Goal: Information Seeking & Learning: Find specific fact

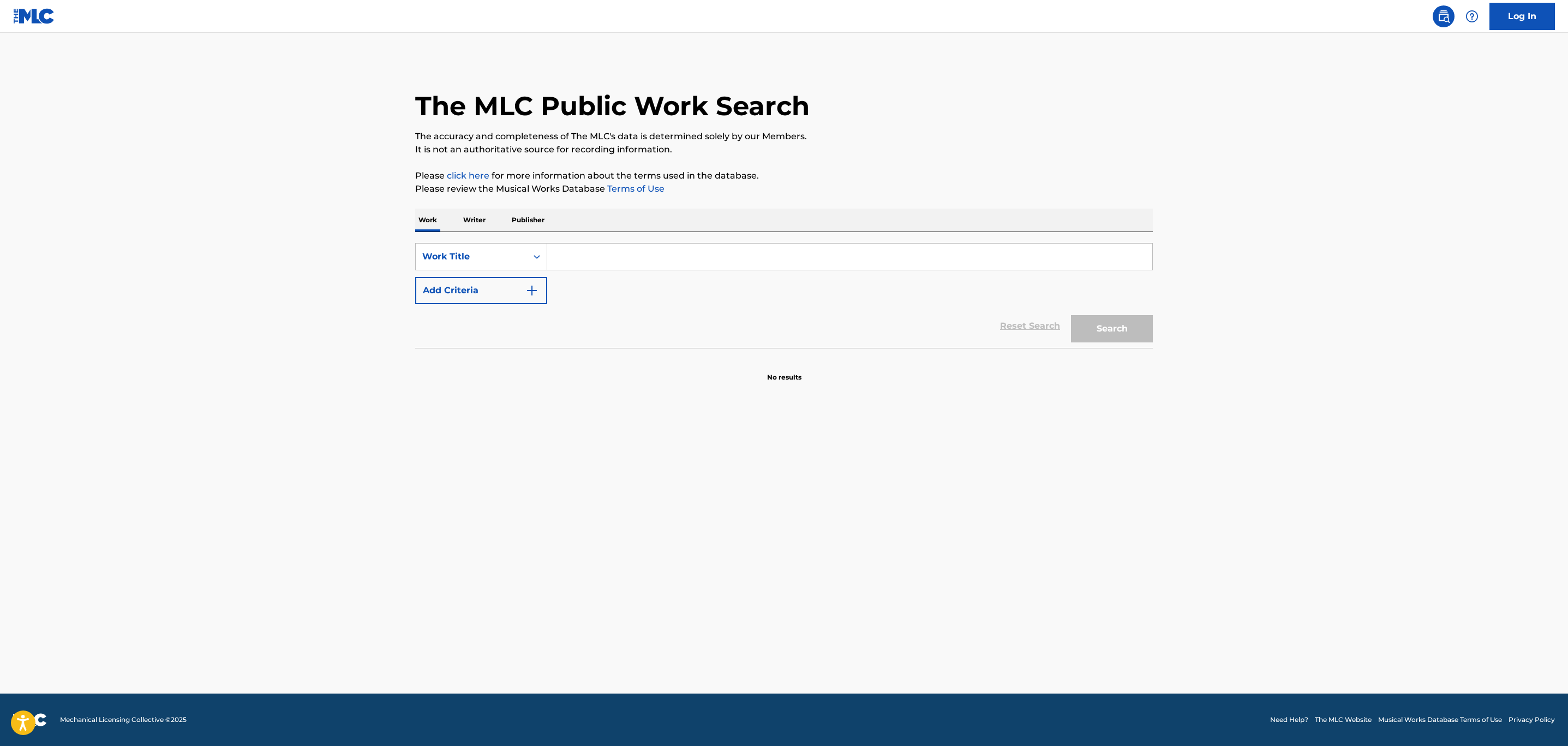
click at [632, 244] on input "Search Form" at bounding box center [850, 257] width 605 height 27
click at [480, 266] on div "Work Title" at bounding box center [471, 257] width 111 height 21
click at [496, 295] on div "MLC Song Code" at bounding box center [481, 284] width 131 height 27
click at [562, 264] on input "Search Form" at bounding box center [850, 257] width 605 height 27
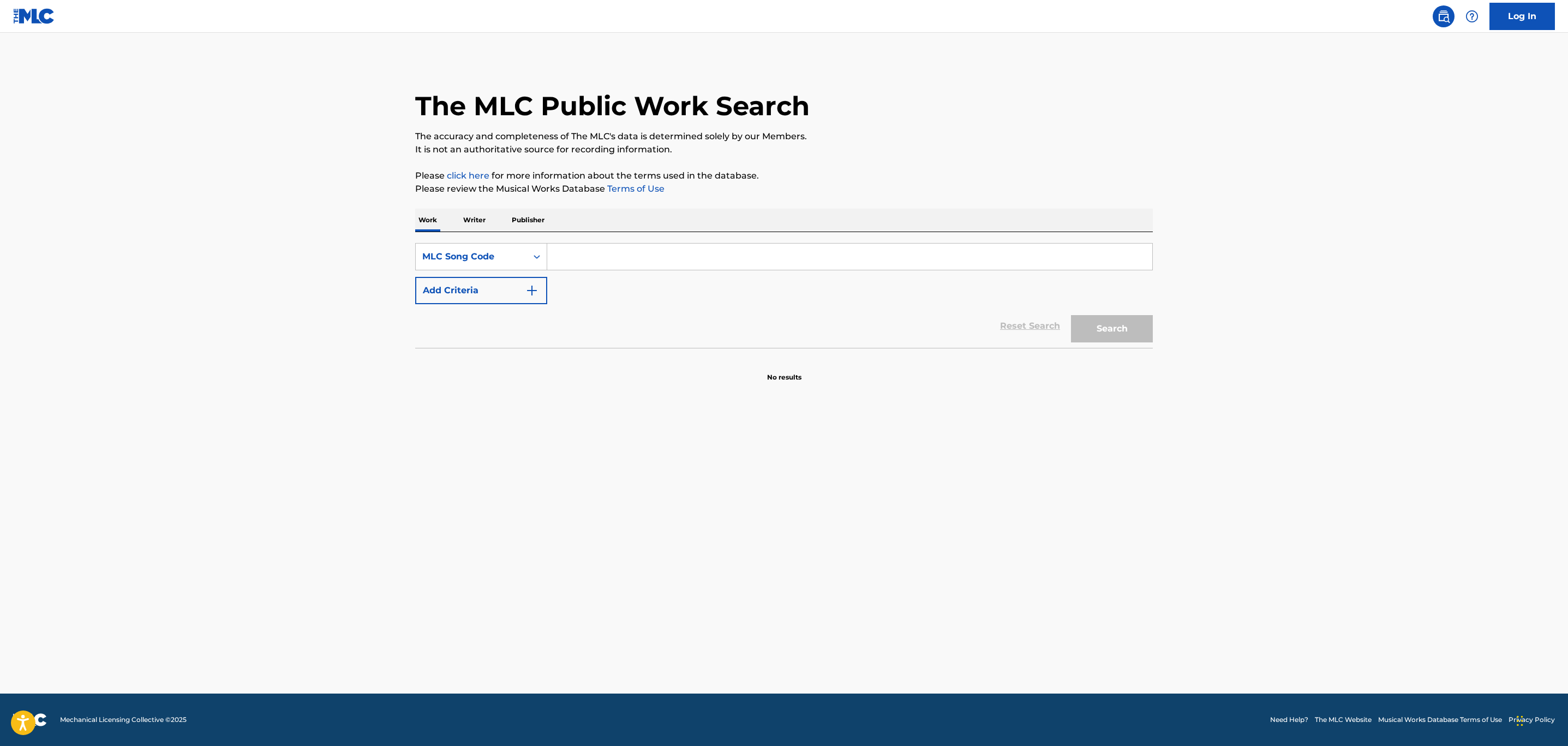
paste input "W4322W"
type input "W4322W"
click at [1071, 315] on button "Search" at bounding box center [1112, 328] width 82 height 27
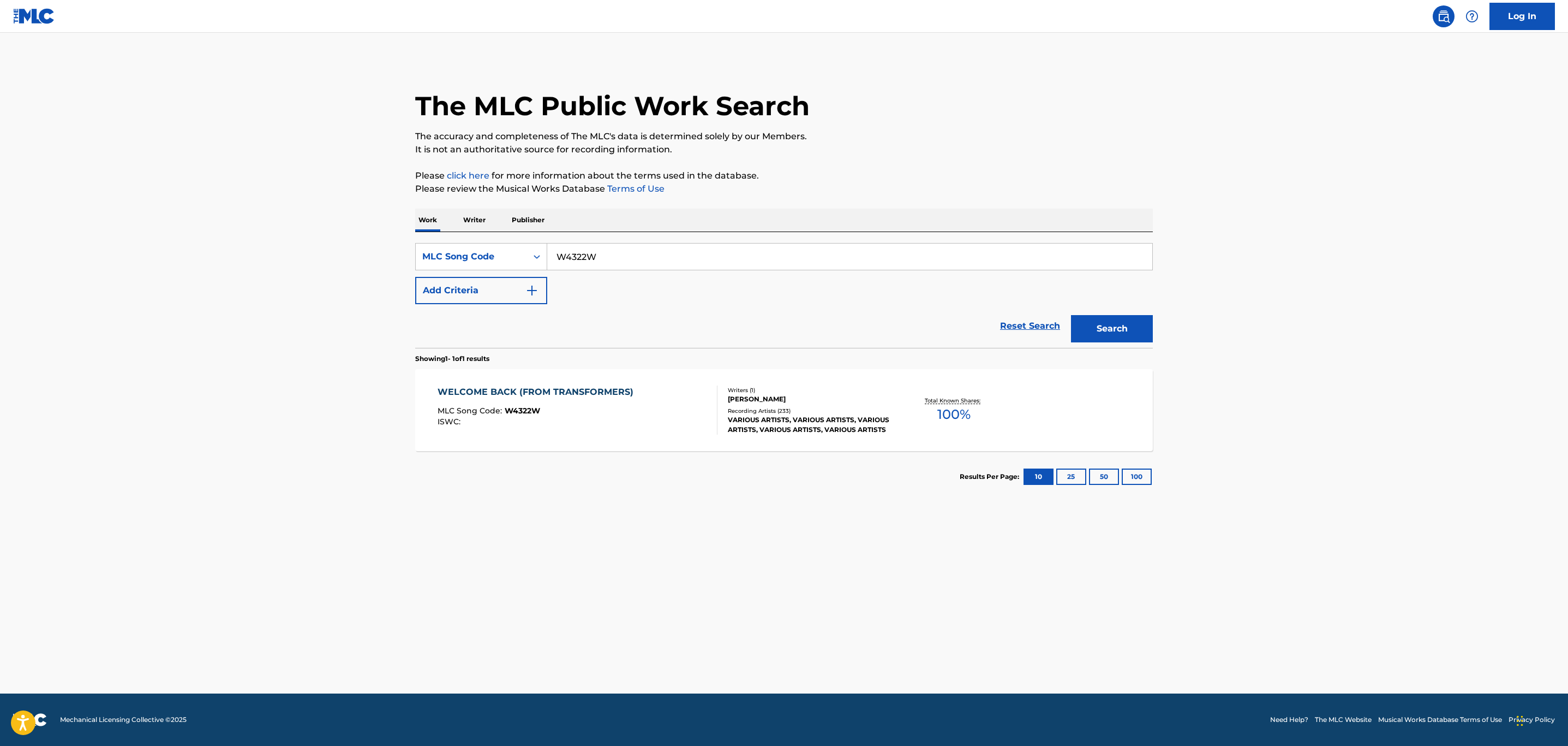
click at [627, 407] on div "MLC Song Code : W4322W" at bounding box center [538, 412] width 201 height 11
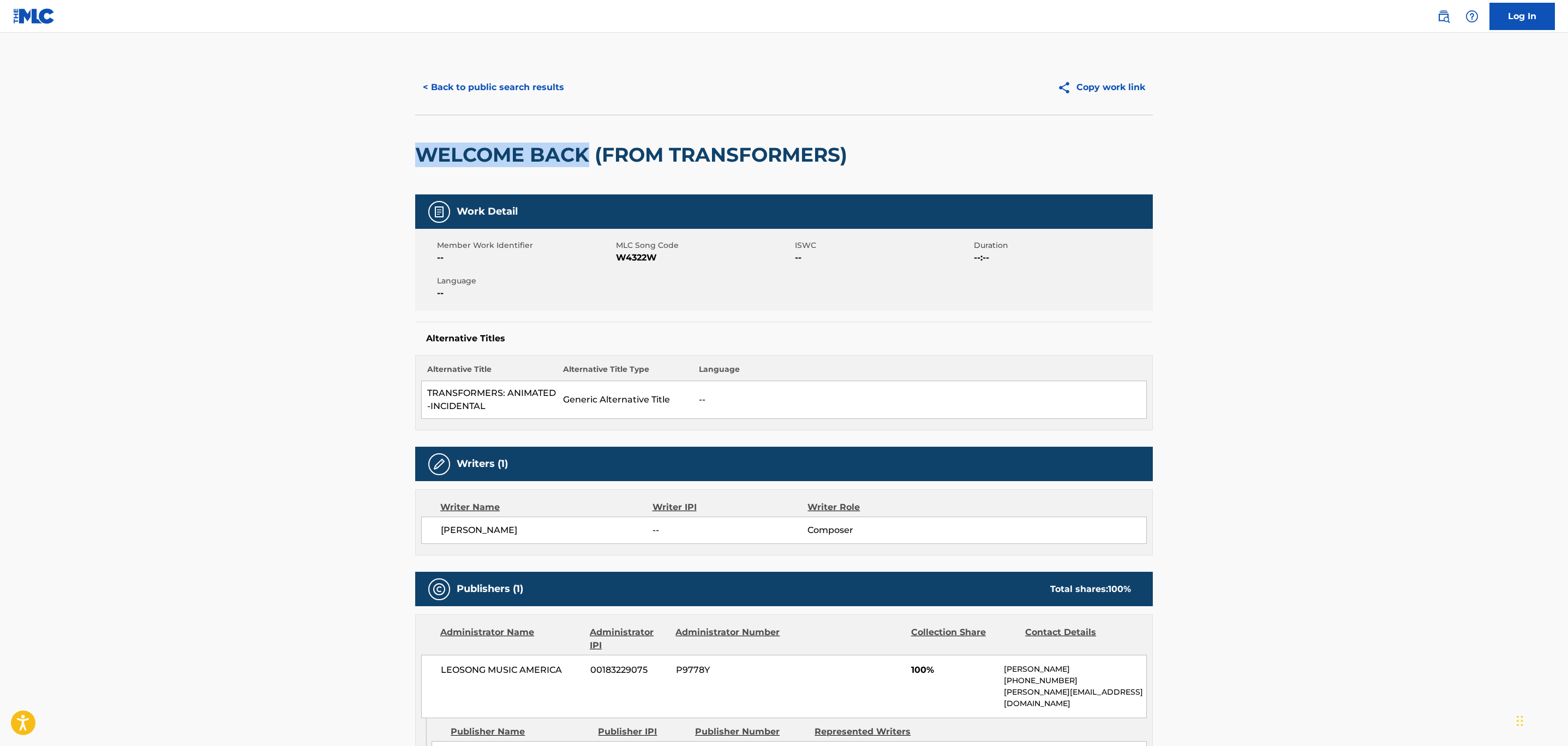
drag, startPoint x: 572, startPoint y: 157, endPoint x: 408, endPoint y: 161, distance: 164.0
click at [408, 161] on div "< Back to public search results Copy work link WELCOME BACK (FROM TRANSFORMERS)…" at bounding box center [784, 641] width 764 height 1162
click at [647, 254] on span "W4322W" at bounding box center [704, 258] width 176 height 13
copy span "W4322W"
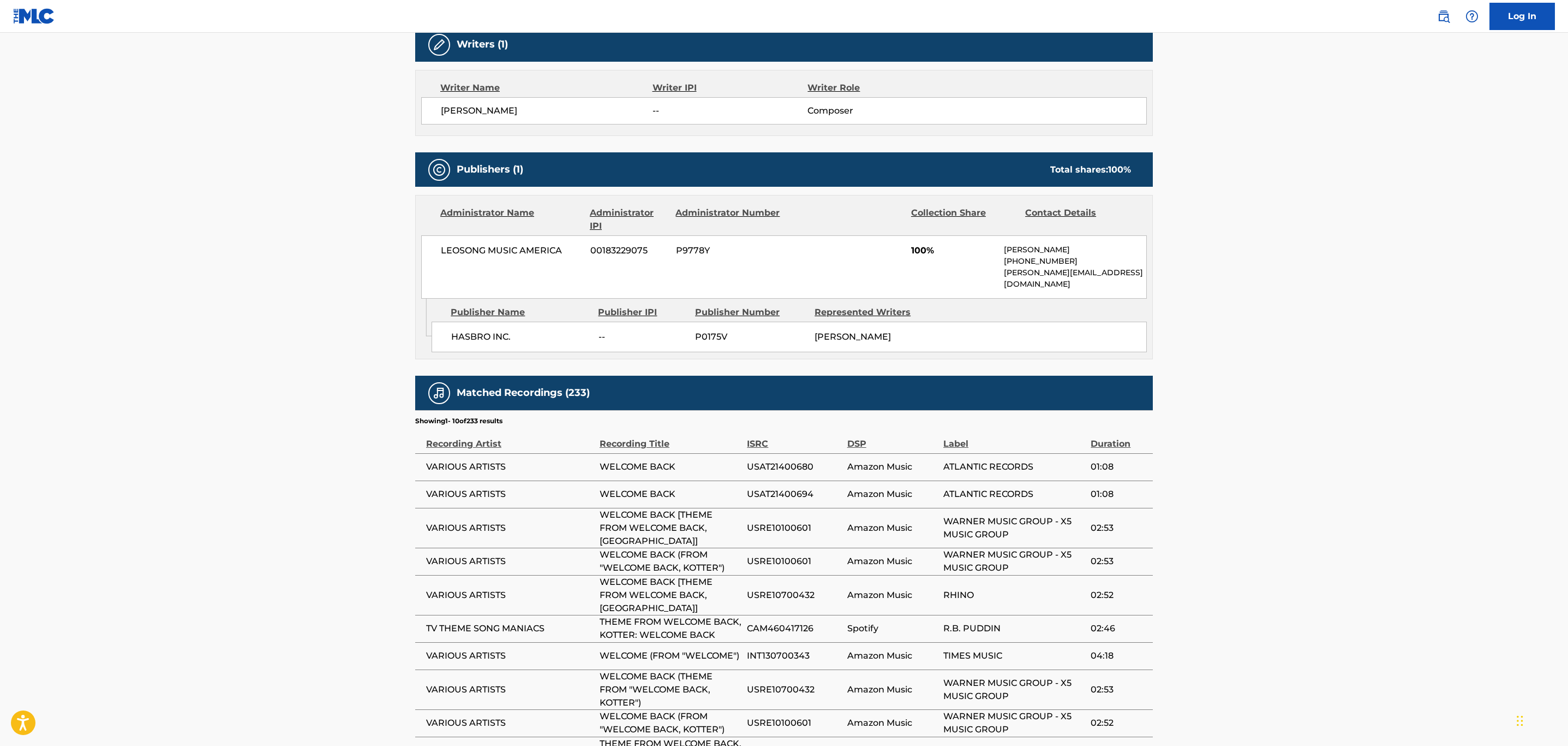
scroll to position [492, 0]
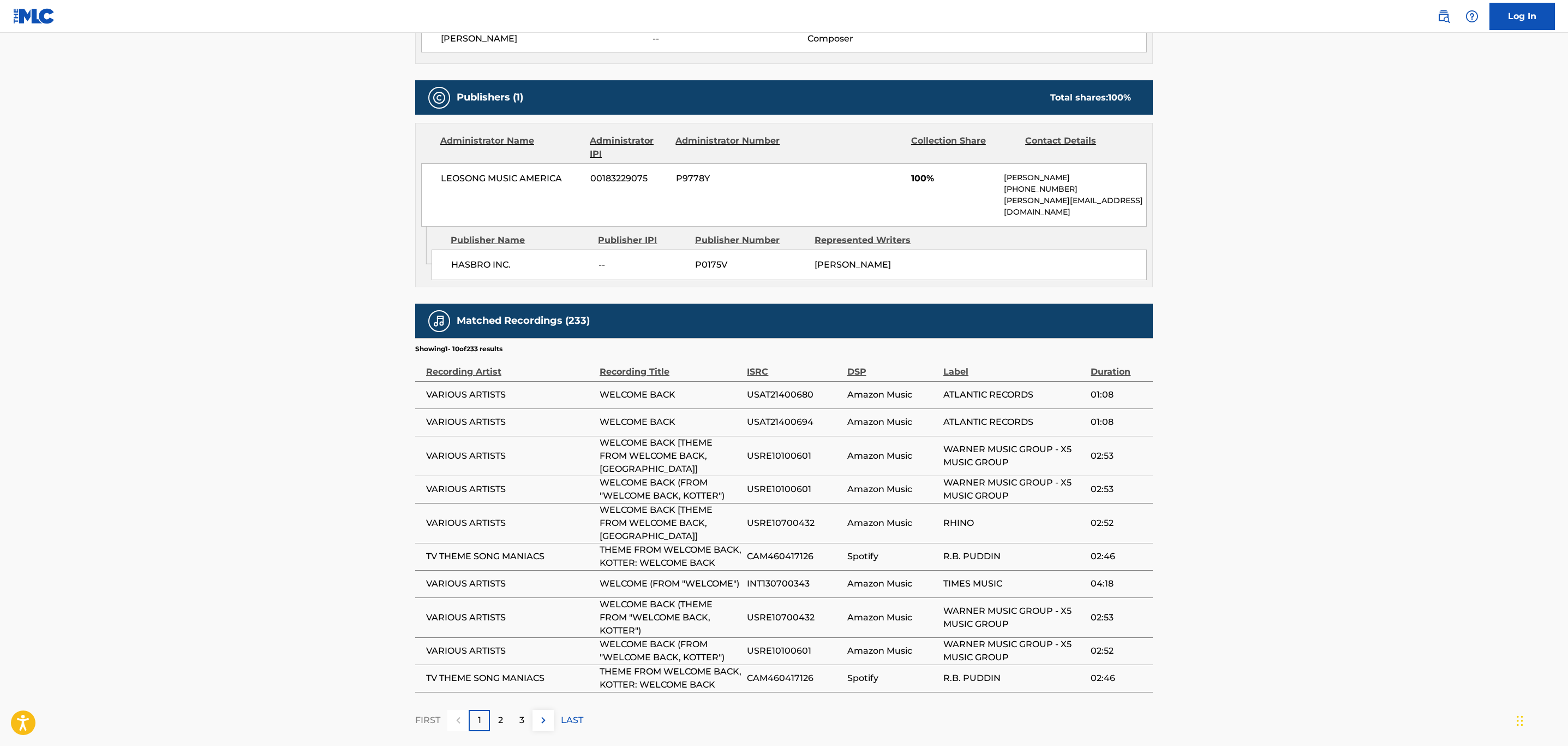
click at [798, 388] on span "USAT21400680" at bounding box center [794, 395] width 94 height 13
copy span "USAT21400680"
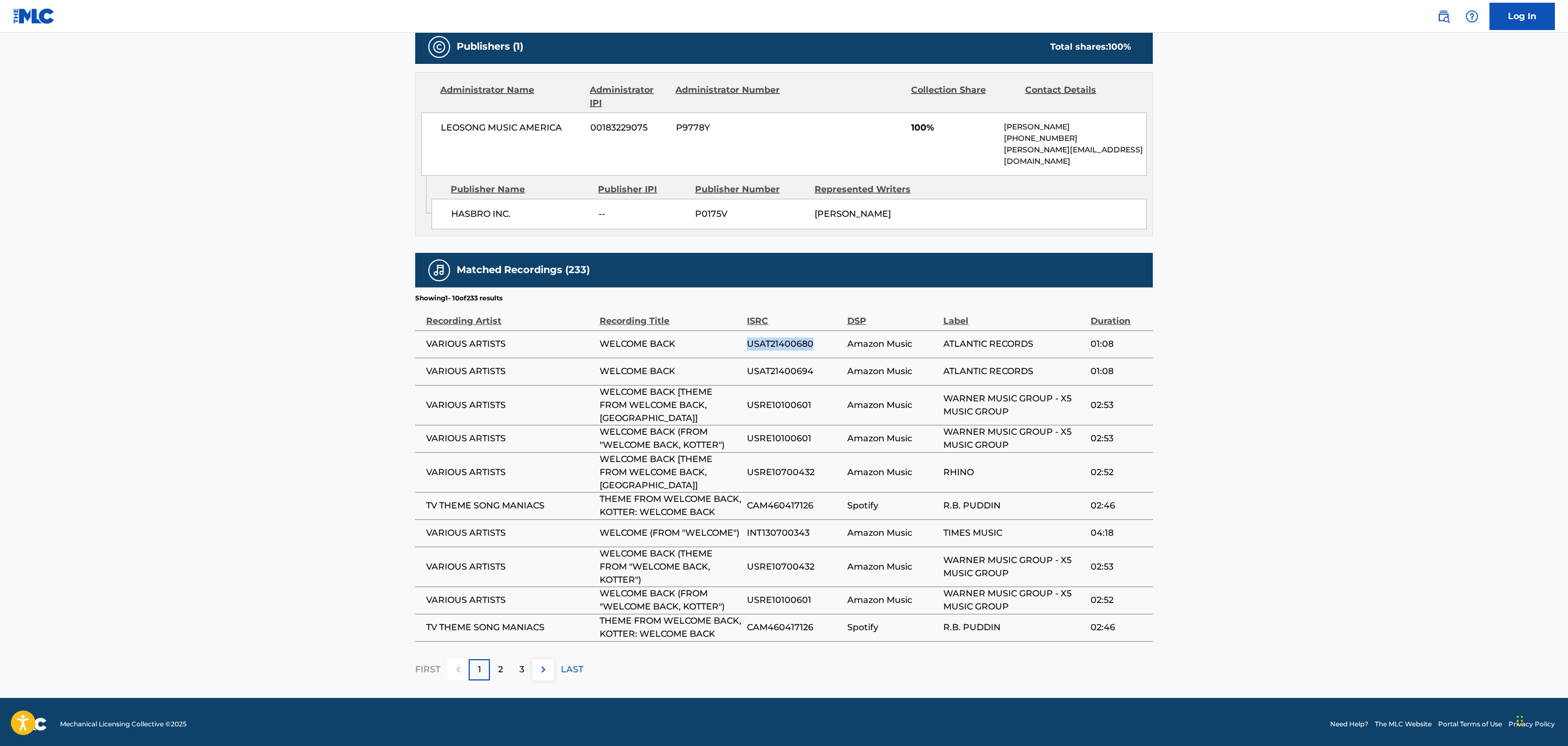
scroll to position [564, 0]
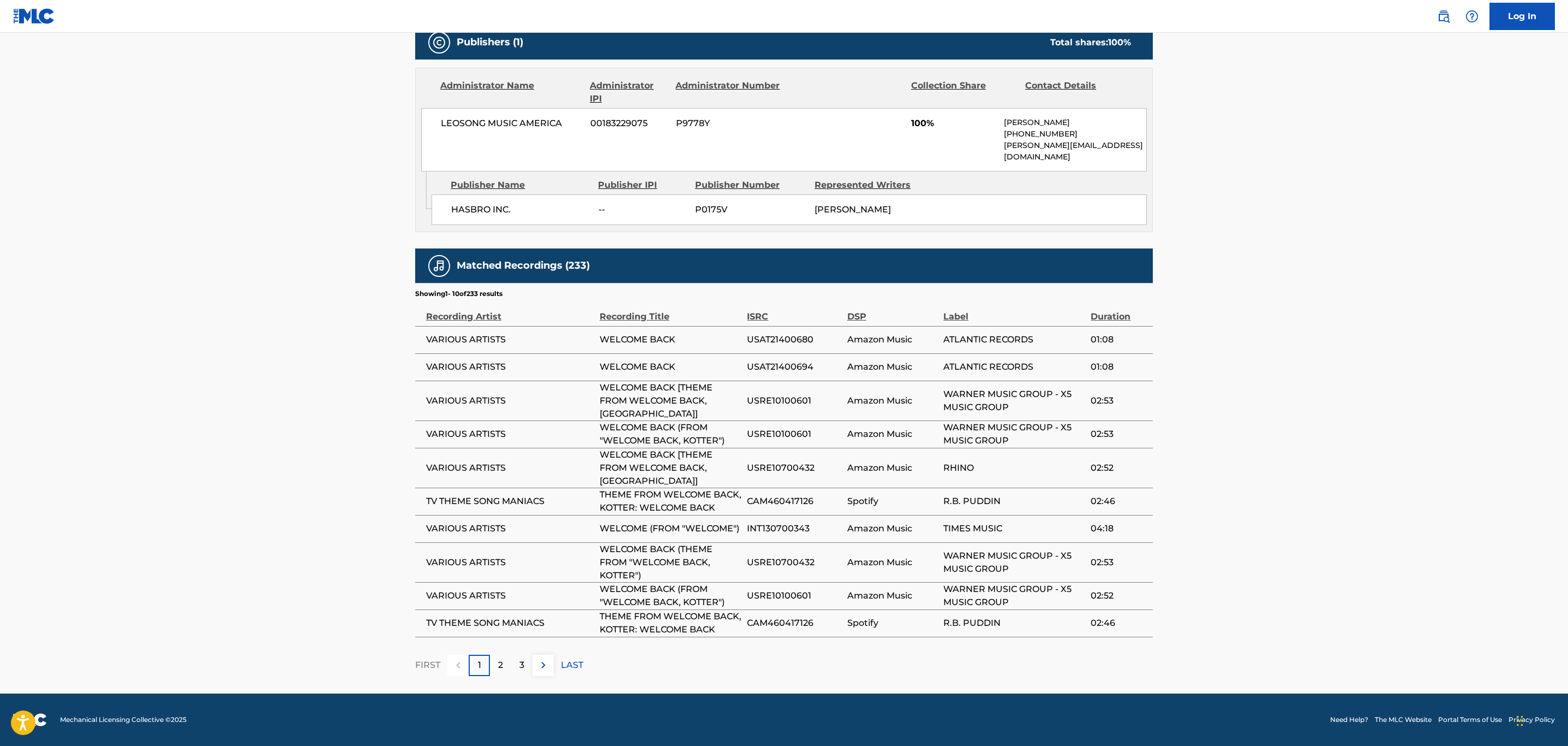
click at [761, 360] on span "USAT21400694" at bounding box center [794, 367] width 94 height 13
copy span "USAT21400694"
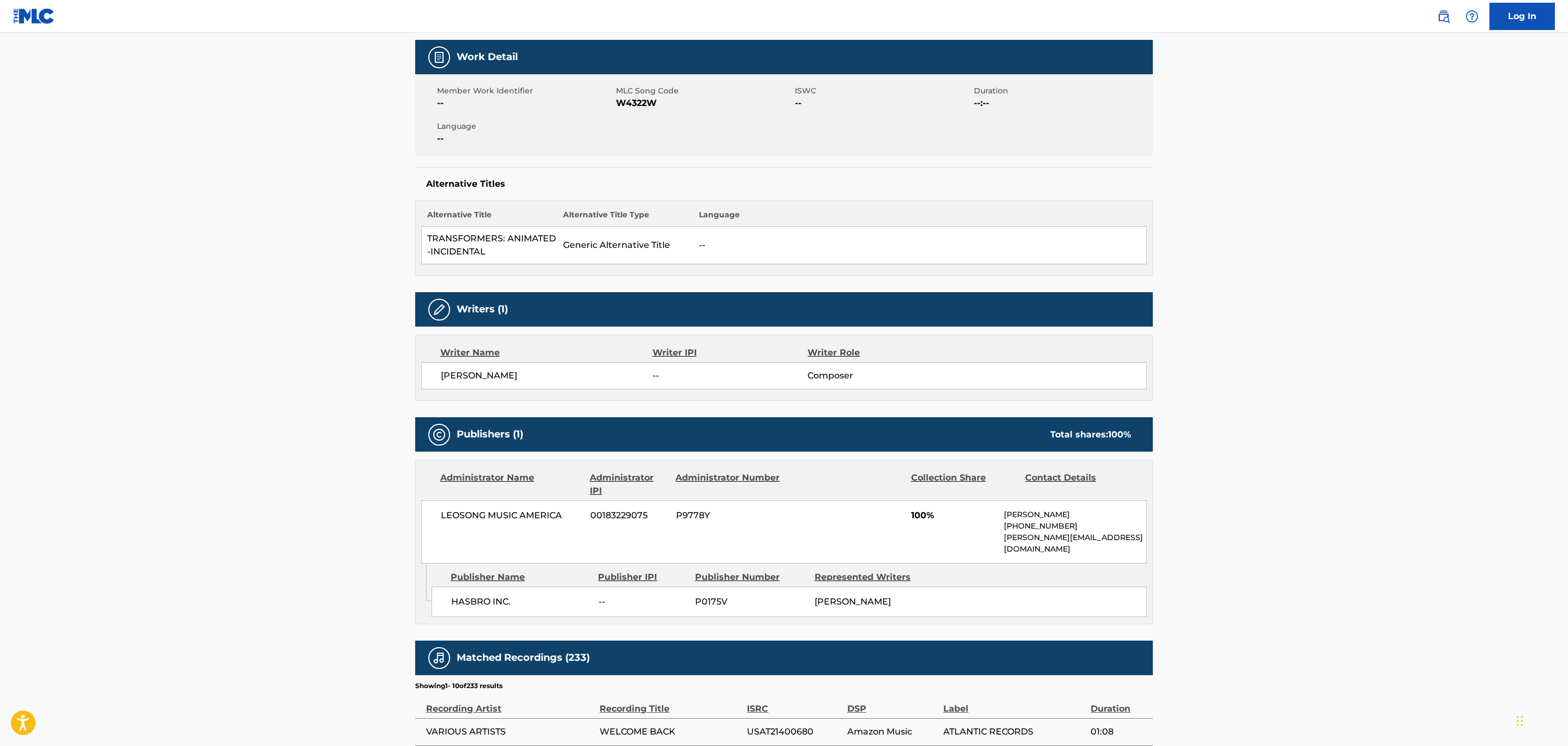
scroll to position [0, 0]
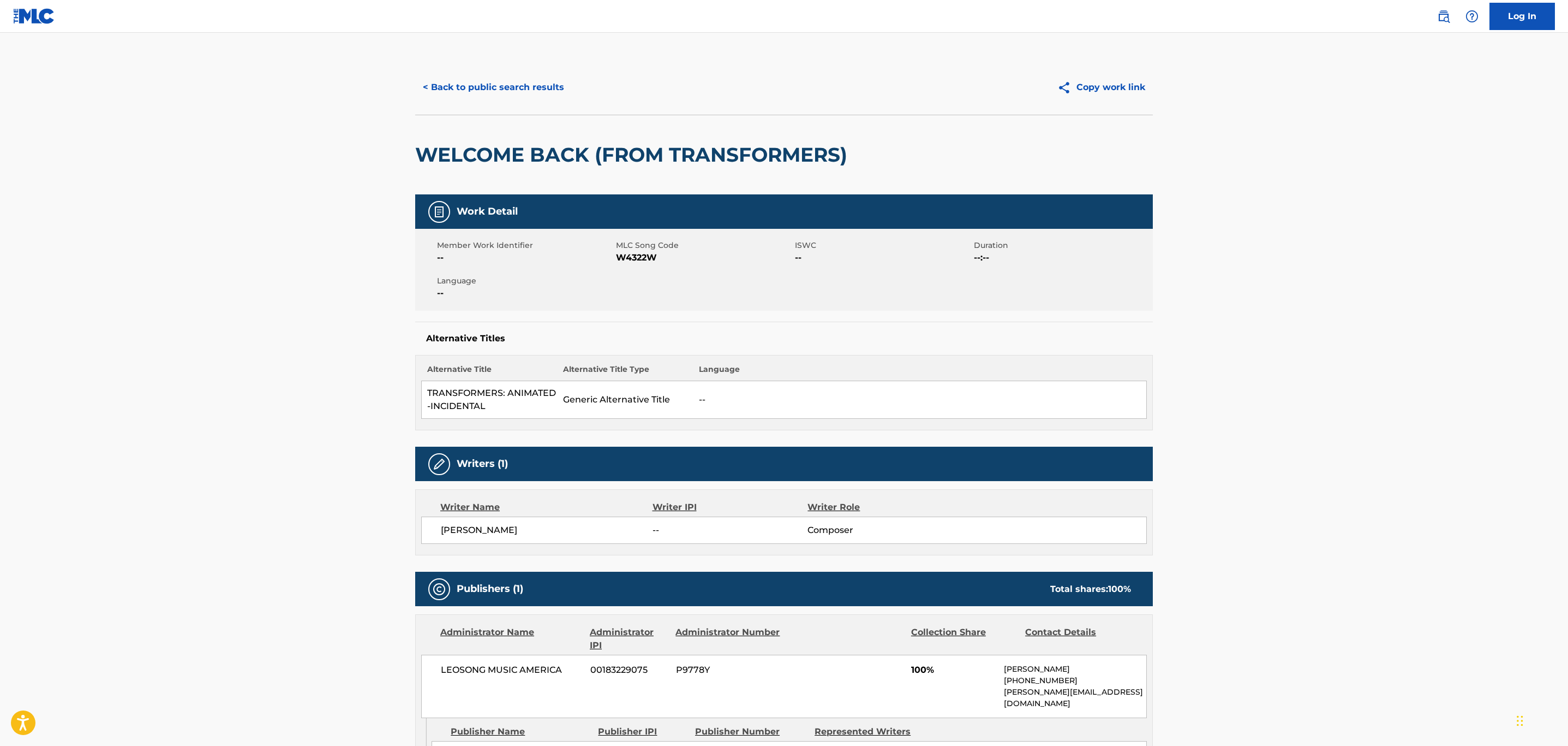
click at [496, 84] on button "< Back to public search results" at bounding box center [494, 87] width 157 height 27
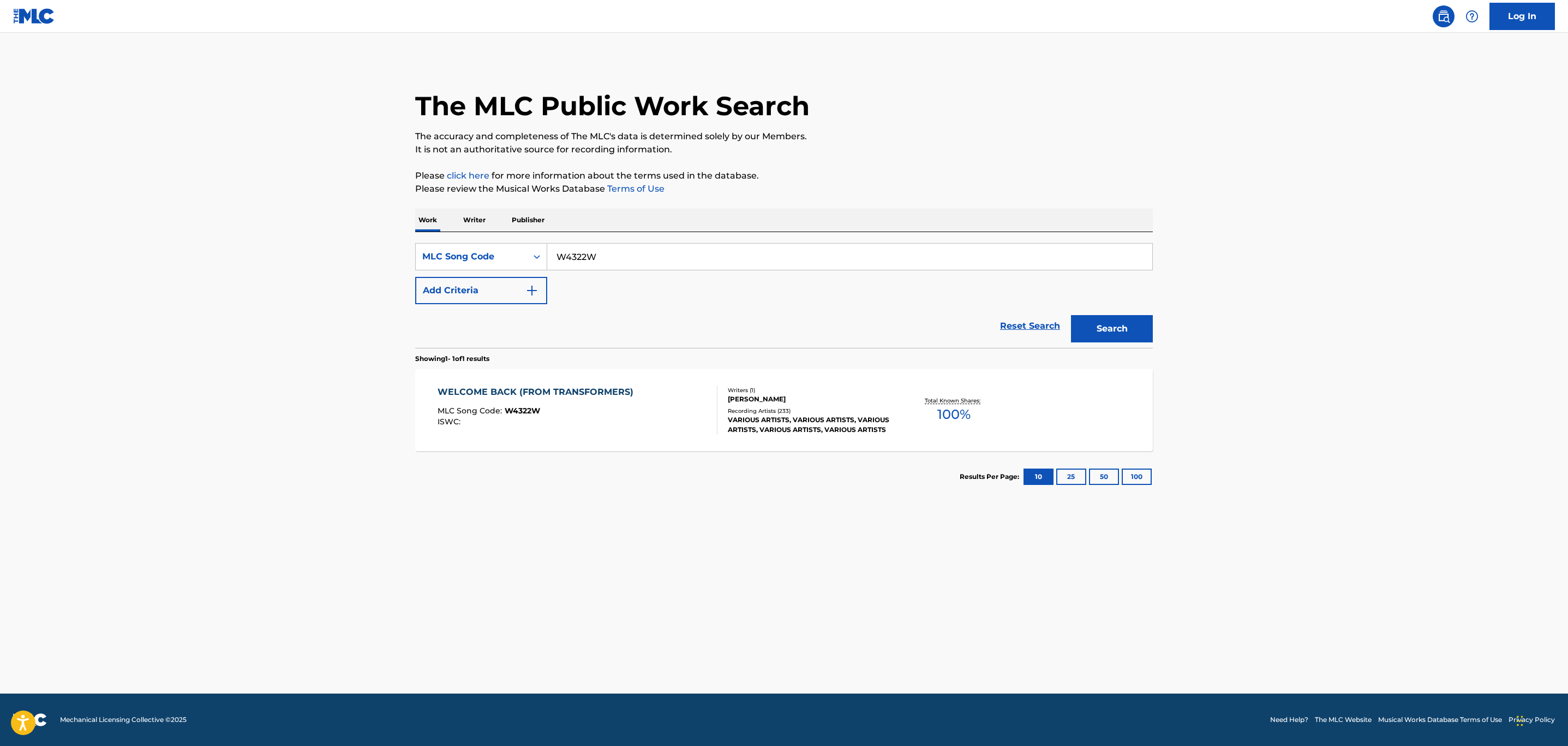
drag, startPoint x: 634, startPoint y: 251, endPoint x: 292, endPoint y: 251, distance: 342.0
click at [300, 251] on main "The MLC Public Work Search The accuracy and completeness of The MLC's data is d…" at bounding box center [784, 363] width 1568 height 660
paste input "GV7AQU"
type input "GV7AQU"
click at [1071, 315] on button "Search" at bounding box center [1112, 328] width 82 height 27
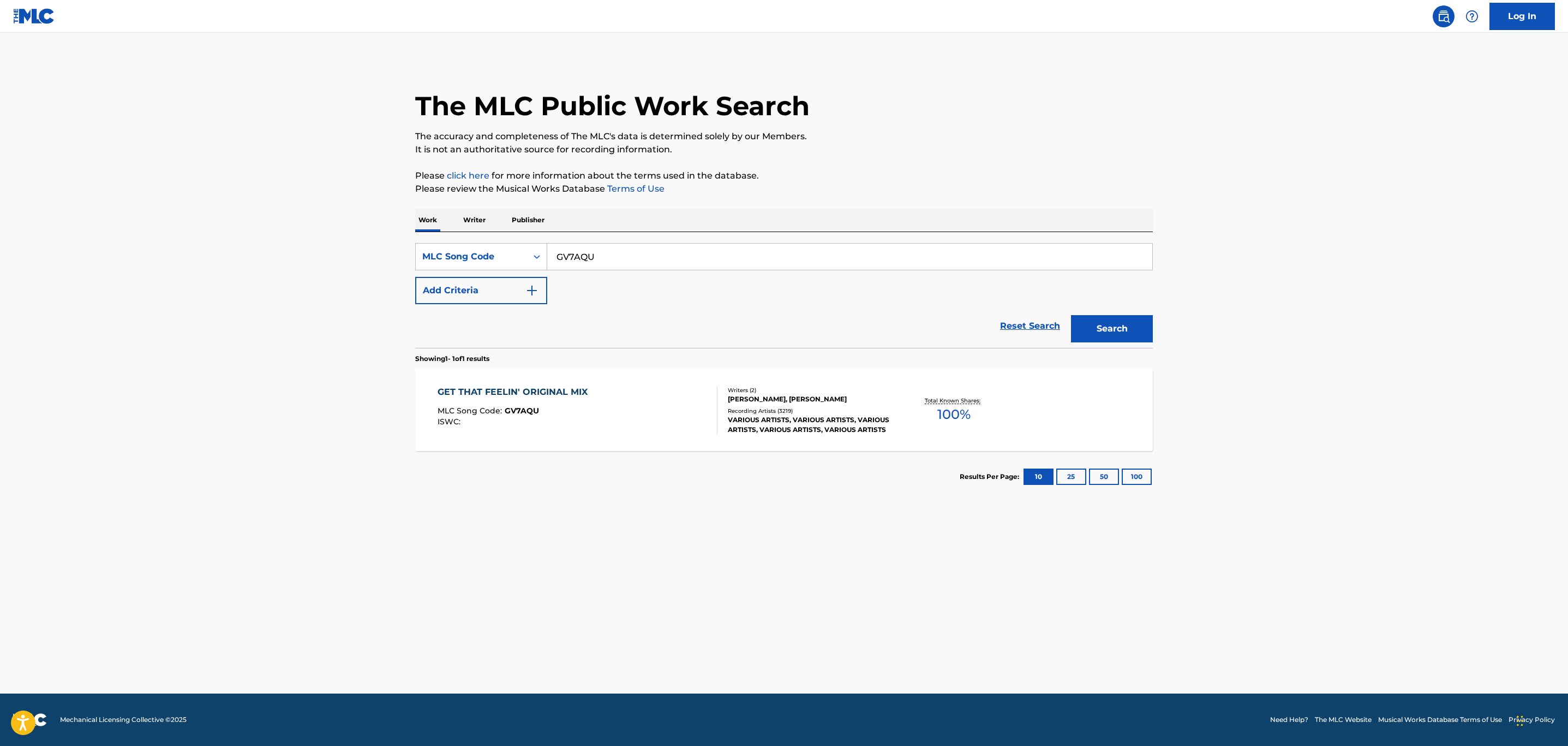
click at [555, 408] on div "MLC Song Code : GV7AQU" at bounding box center [515, 412] width 155 height 11
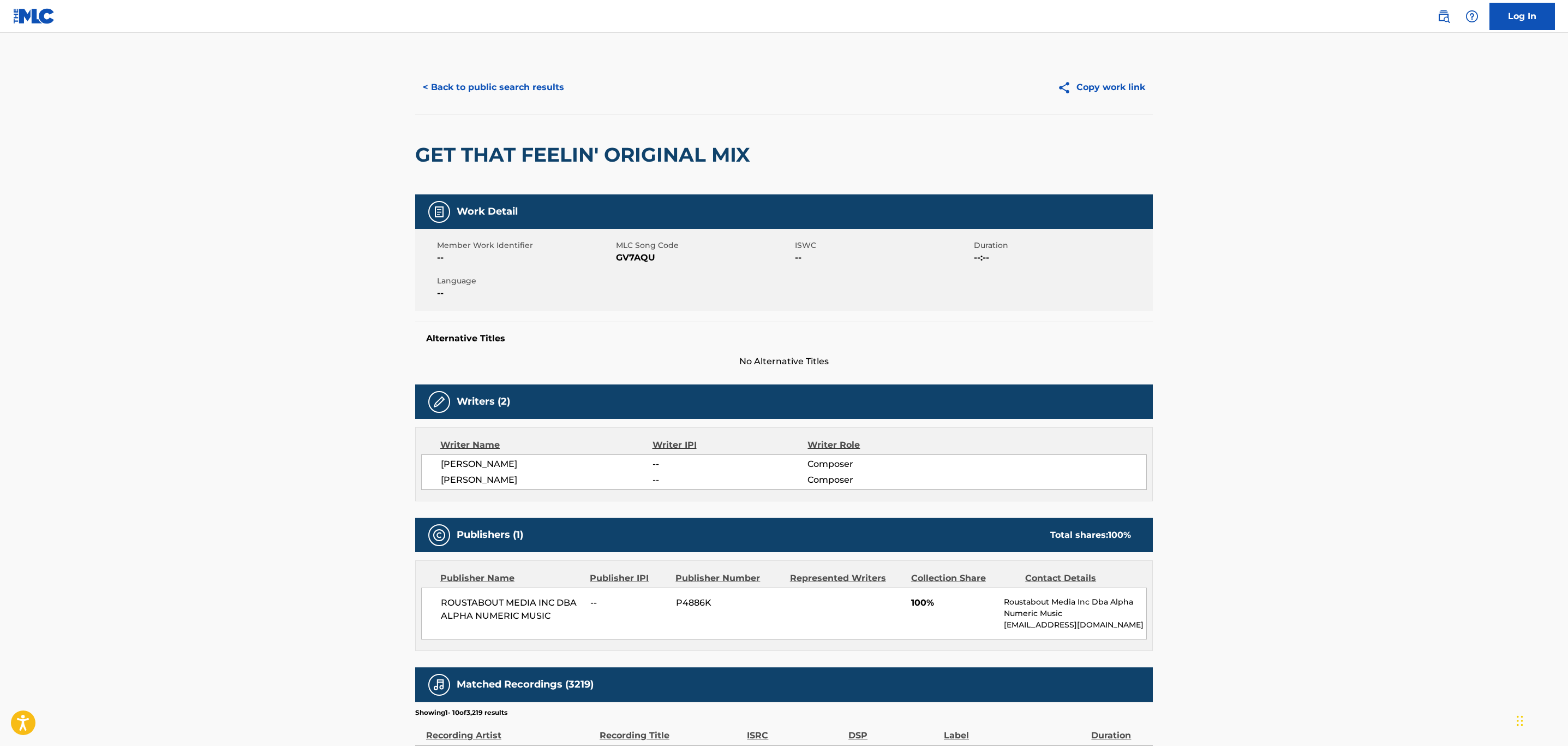
click at [506, 94] on button "< Back to public search results" at bounding box center [494, 87] width 157 height 27
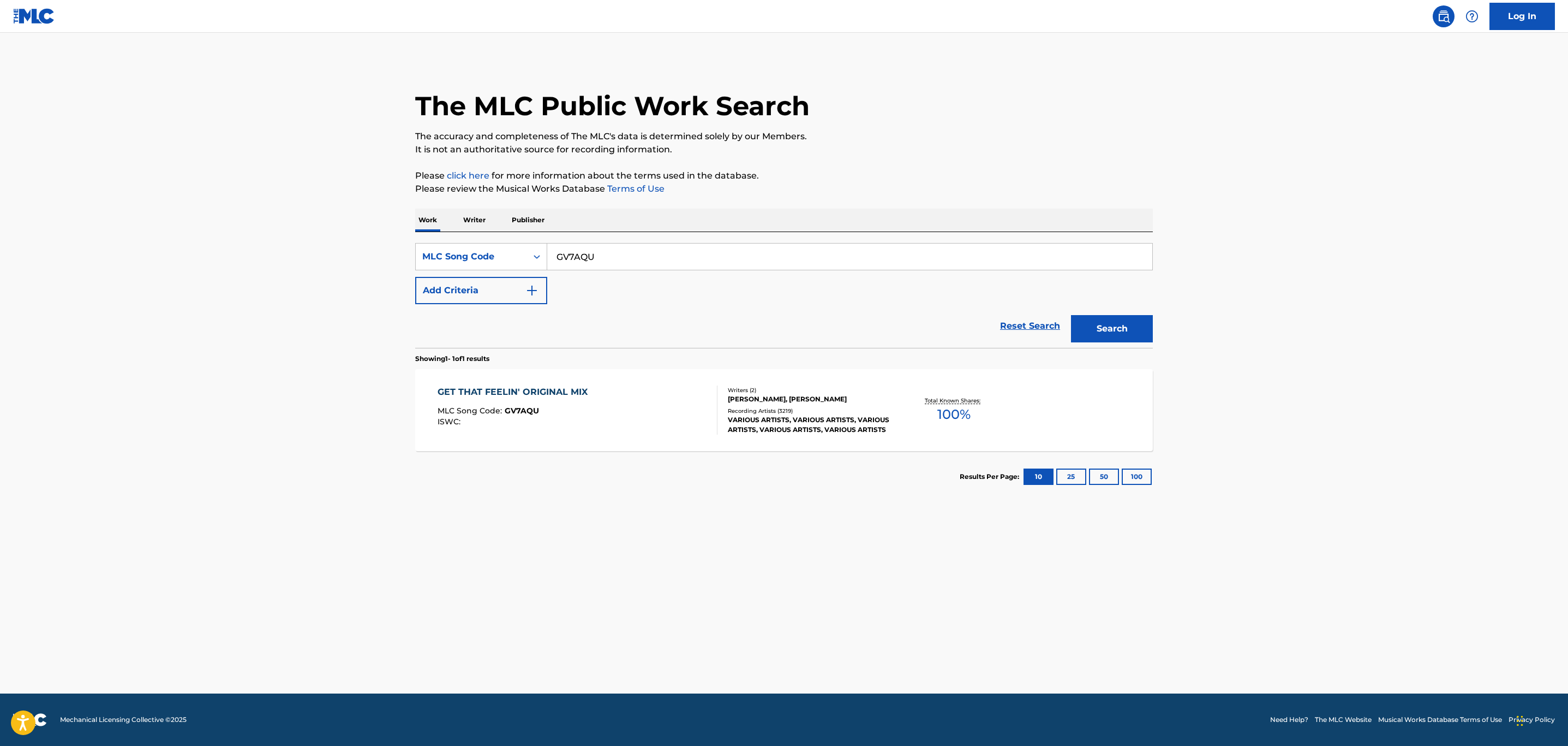
drag, startPoint x: 612, startPoint y: 256, endPoint x: 383, endPoint y: 260, distance: 229.0
click at [384, 259] on main "The MLC Public Work Search The accuracy and completeness of The MLC's data is d…" at bounding box center [784, 363] width 1568 height 660
paste input "FE8LYV"
type input "FE8LYV"
click at [1071, 315] on button "Search" at bounding box center [1112, 328] width 82 height 27
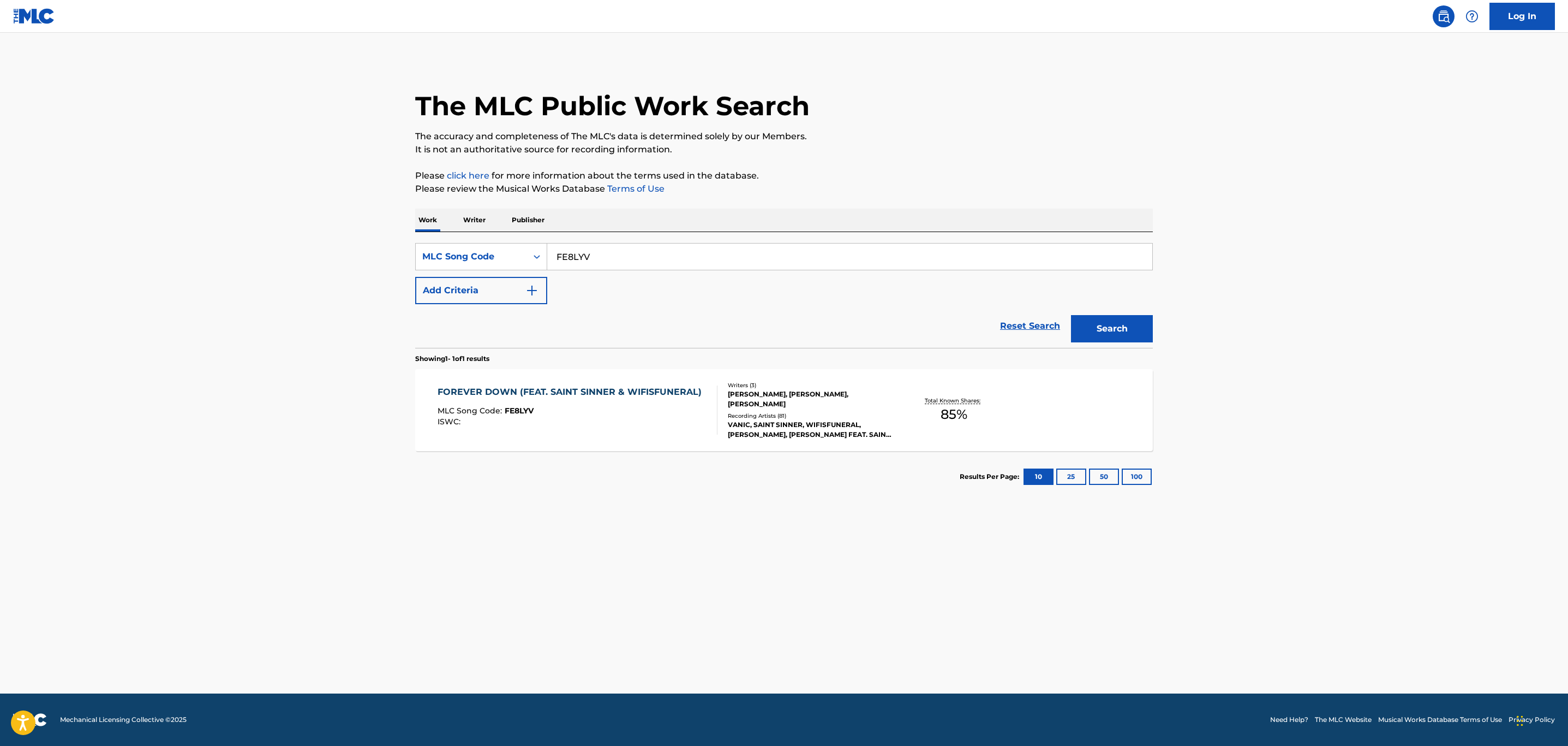
click at [588, 419] on div "ISWC :" at bounding box center [573, 422] width 270 height 8
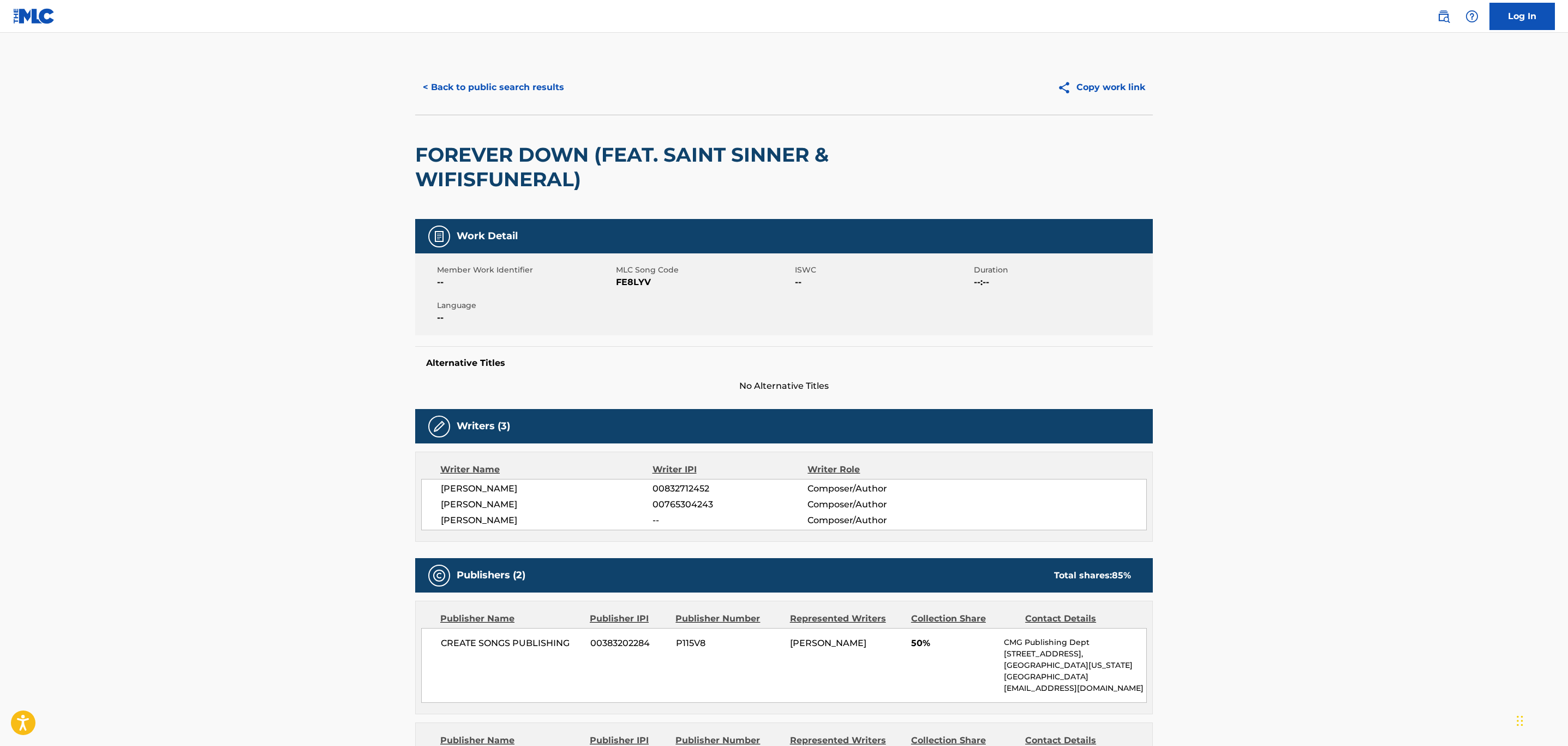
click at [496, 88] on button "< Back to public search results" at bounding box center [494, 87] width 157 height 27
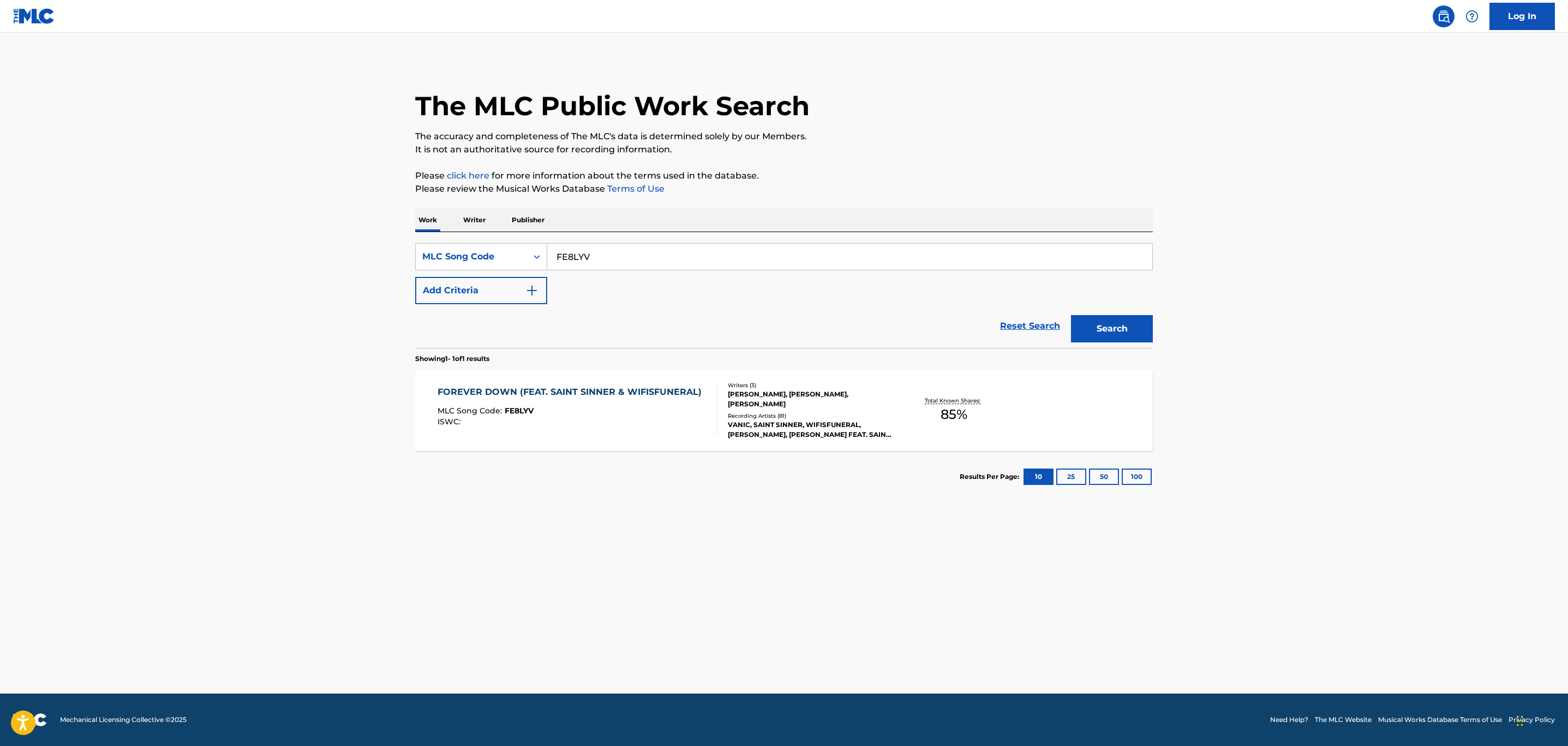
drag, startPoint x: 670, startPoint y: 251, endPoint x: 125, endPoint y: 308, distance: 548.0
click at [130, 310] on main "The MLC Public Work Search The accuracy and completeness of The MLC's data is d…" at bounding box center [784, 363] width 1568 height 660
paste input "ID15C8"
type input "ID15C8"
click at [1071, 315] on button "Search" at bounding box center [1112, 328] width 82 height 27
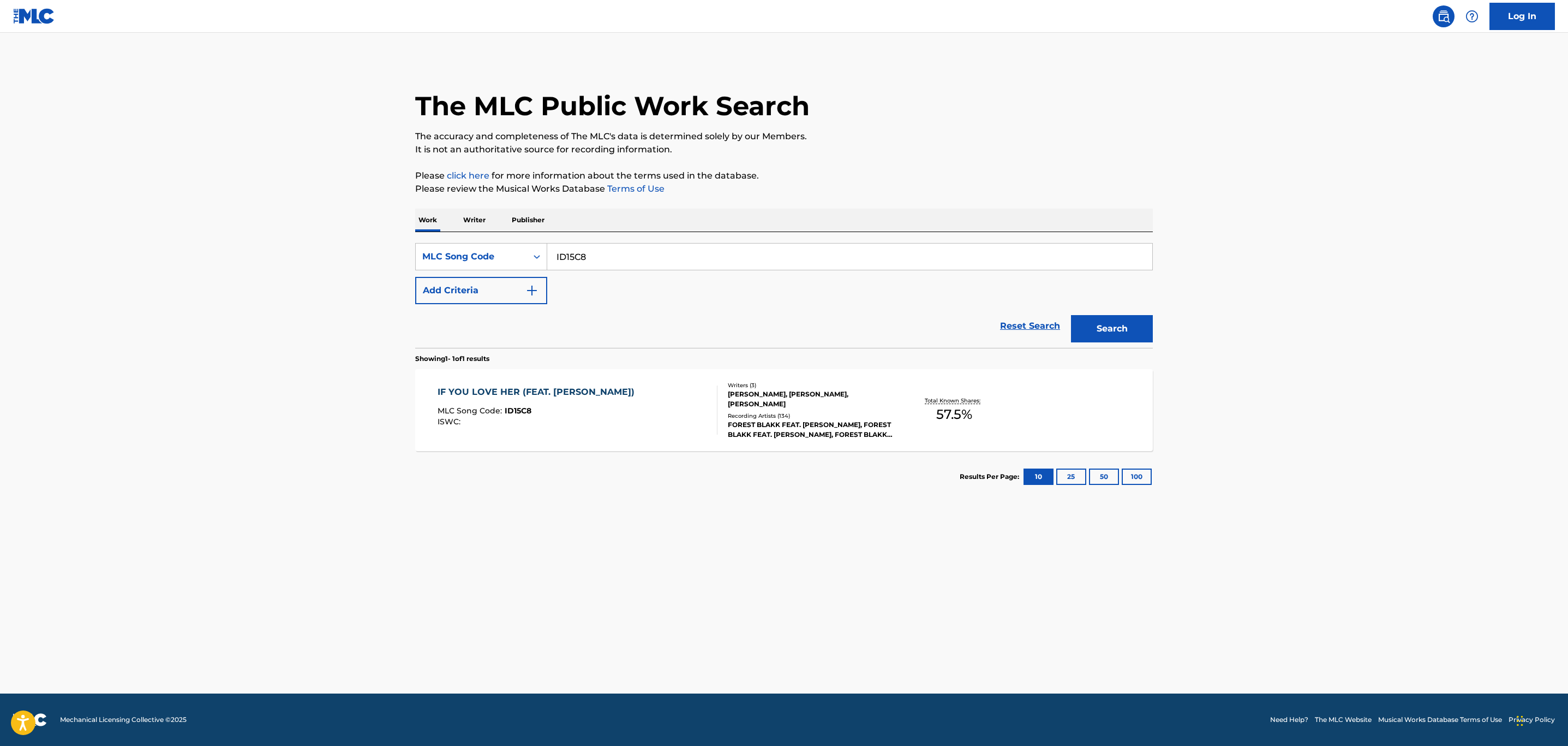
click at [612, 425] on div "ISWC :" at bounding box center [539, 422] width 203 height 8
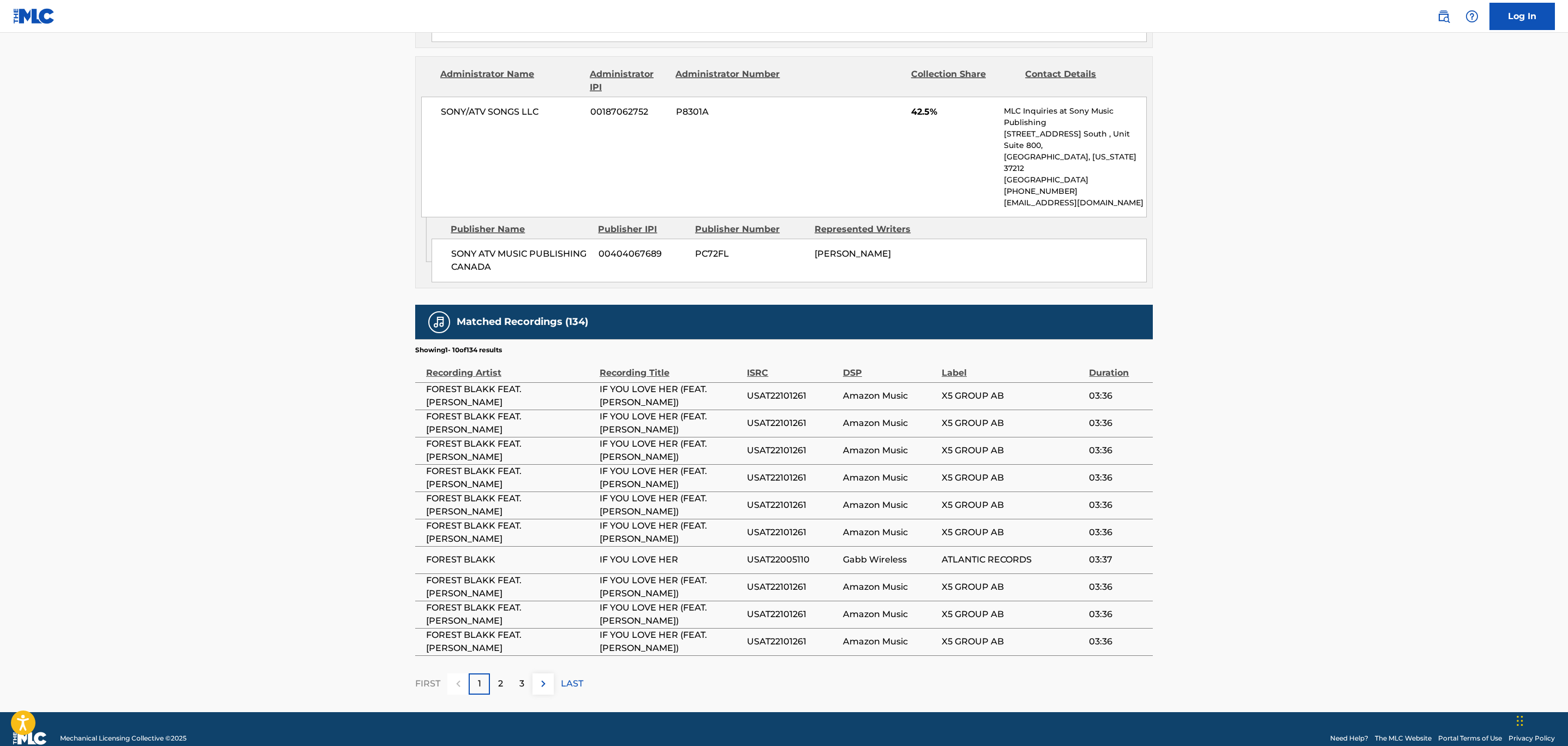
scroll to position [761, 0]
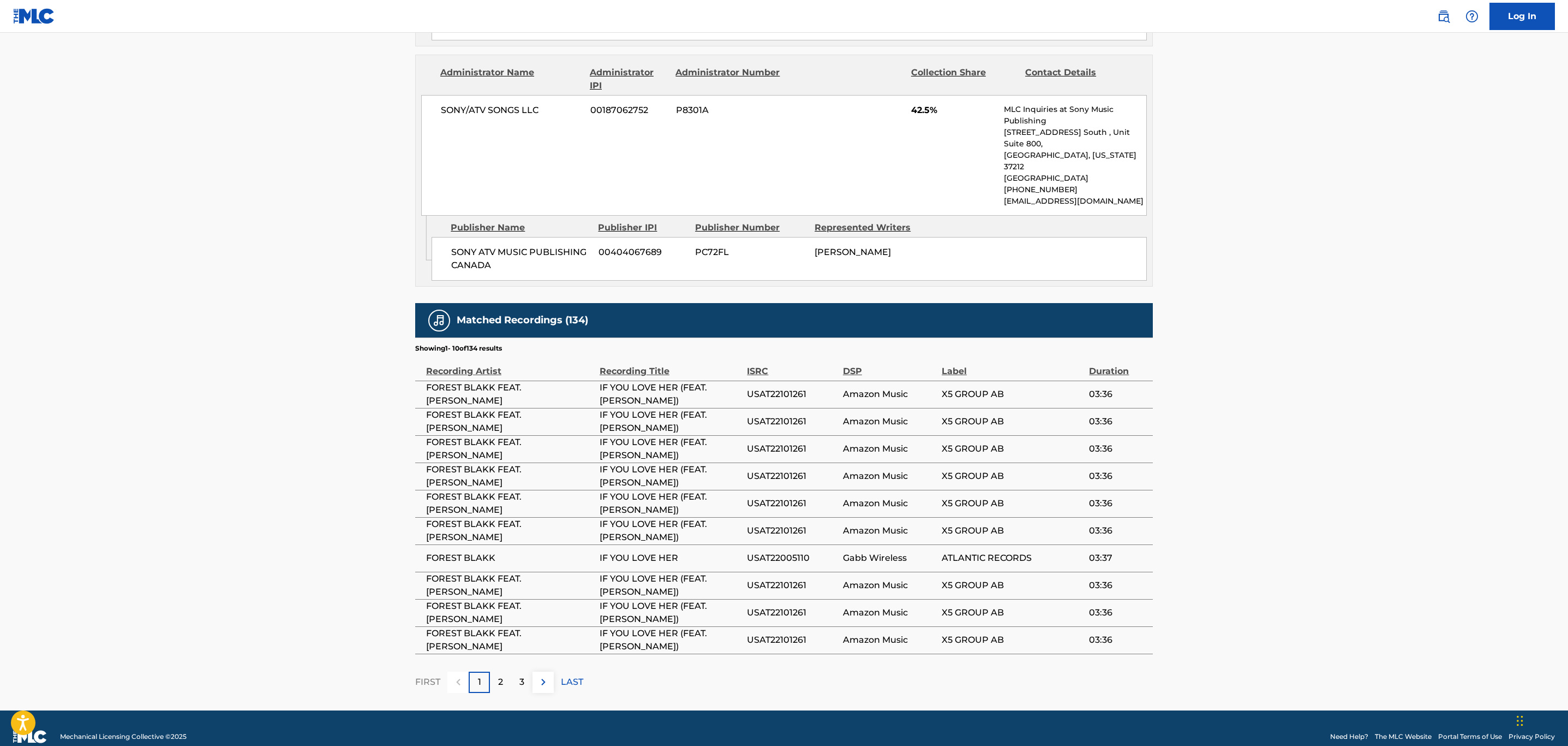
click at [539, 675] on img at bounding box center [544, 682] width 13 height 13
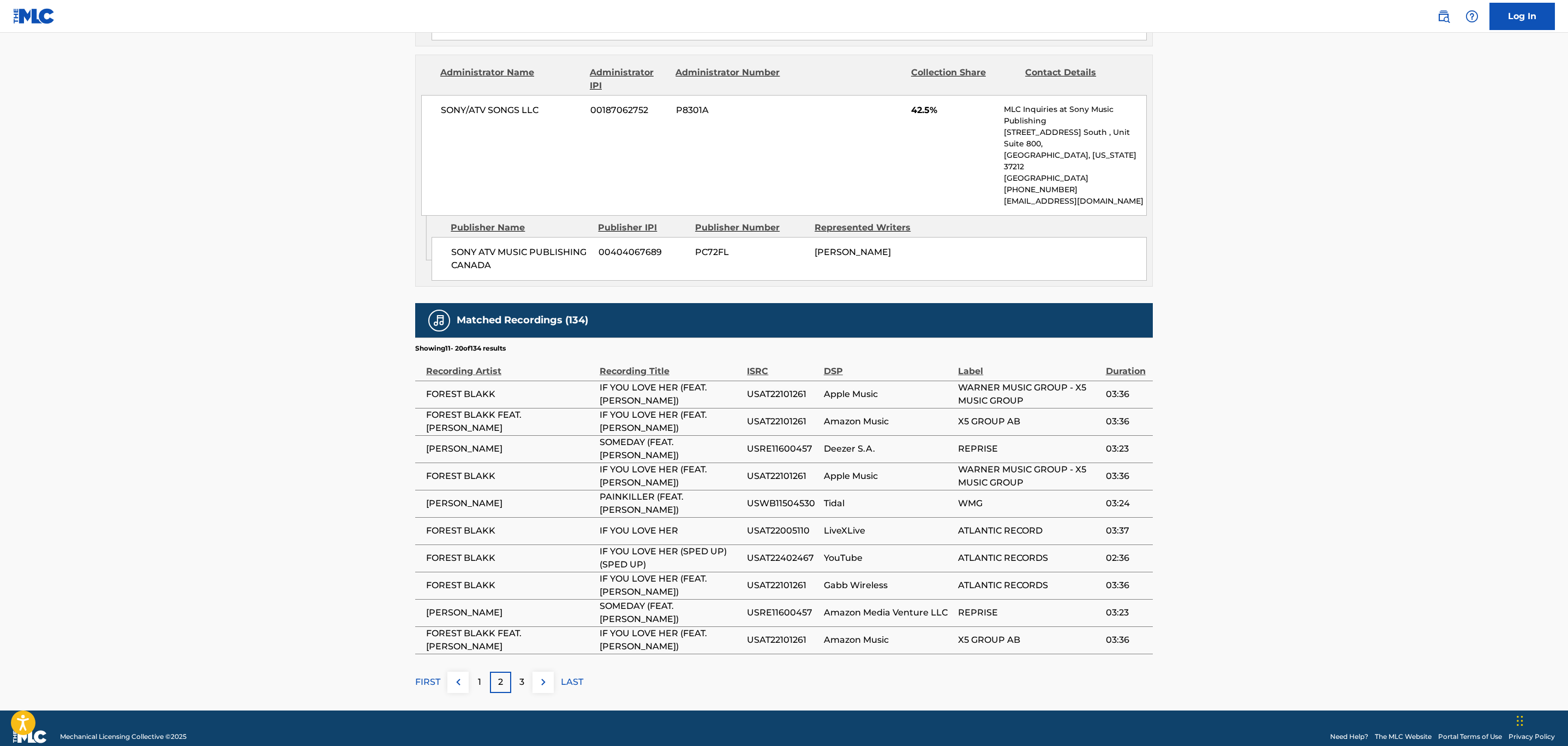
click at [539, 675] on img at bounding box center [544, 682] width 13 height 13
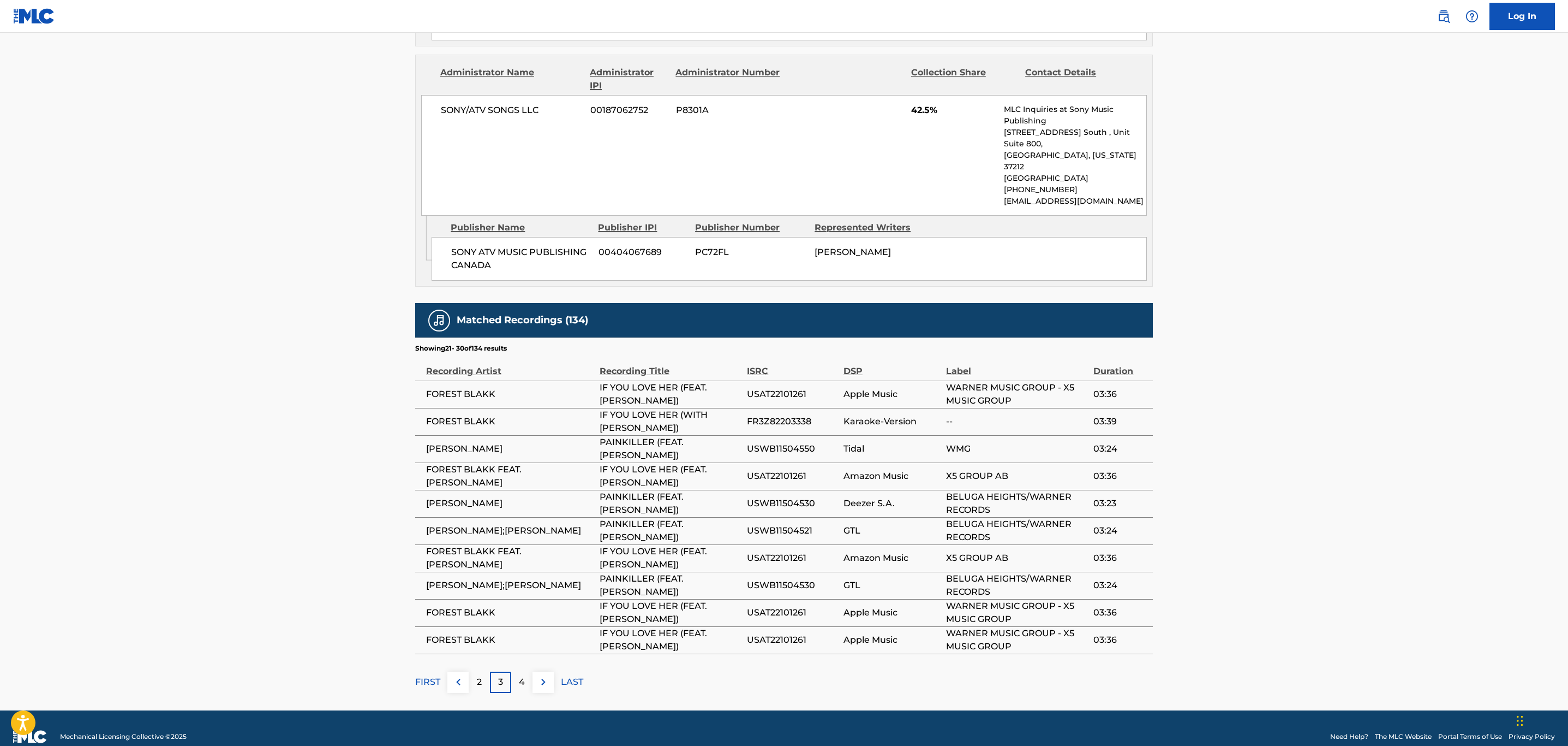
click at [541, 675] on img at bounding box center [544, 682] width 13 height 13
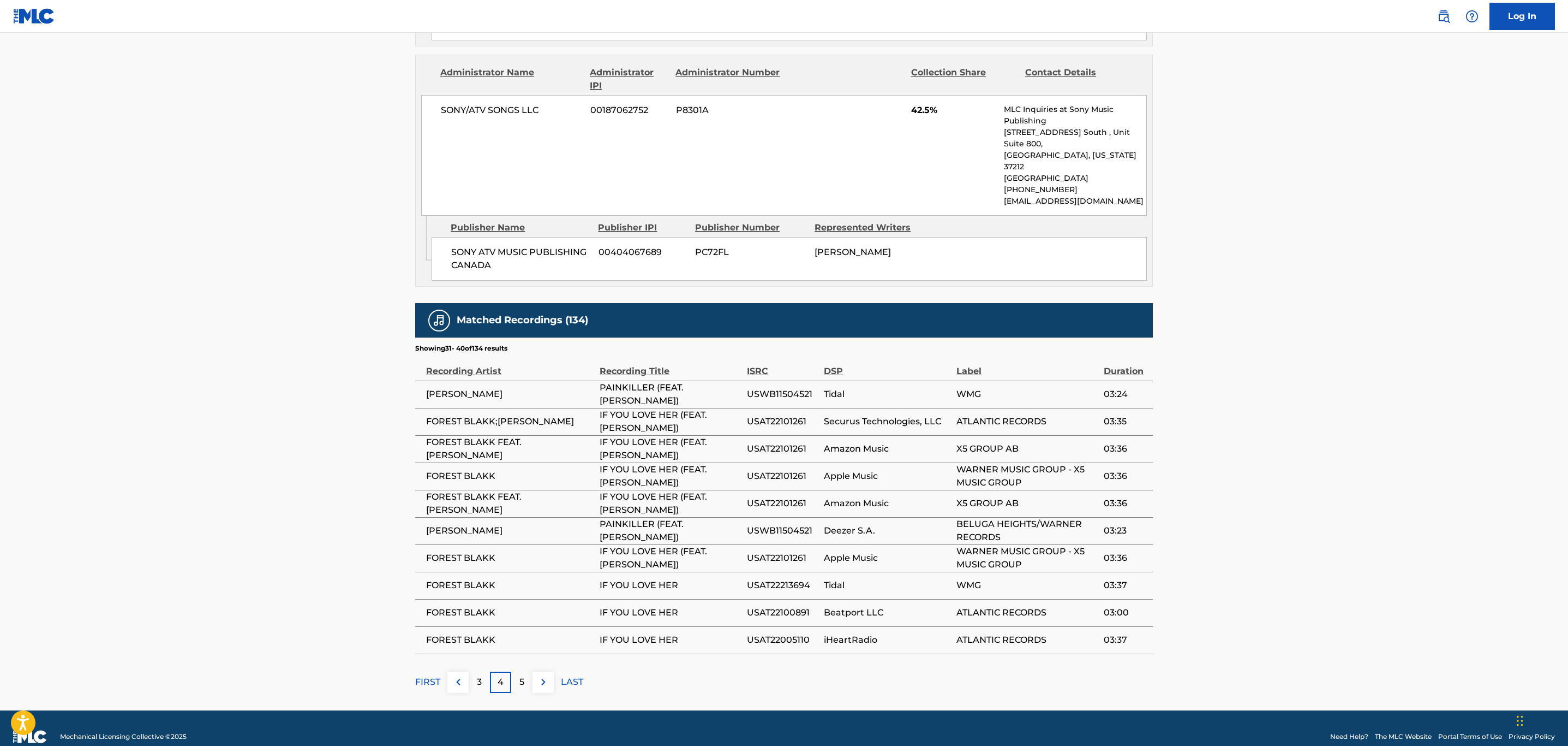
click at [541, 675] on img at bounding box center [544, 682] width 13 height 13
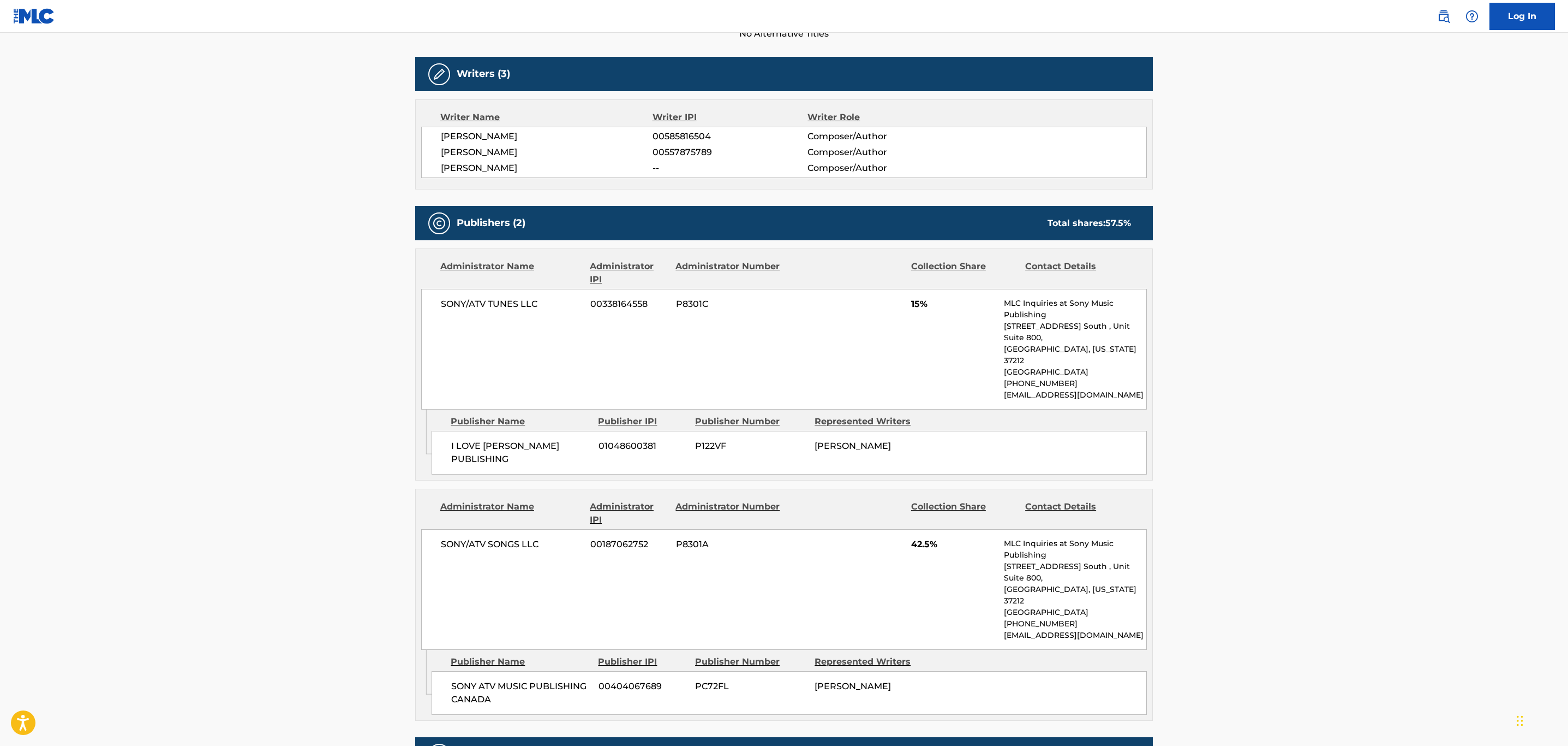
scroll to position [0, 0]
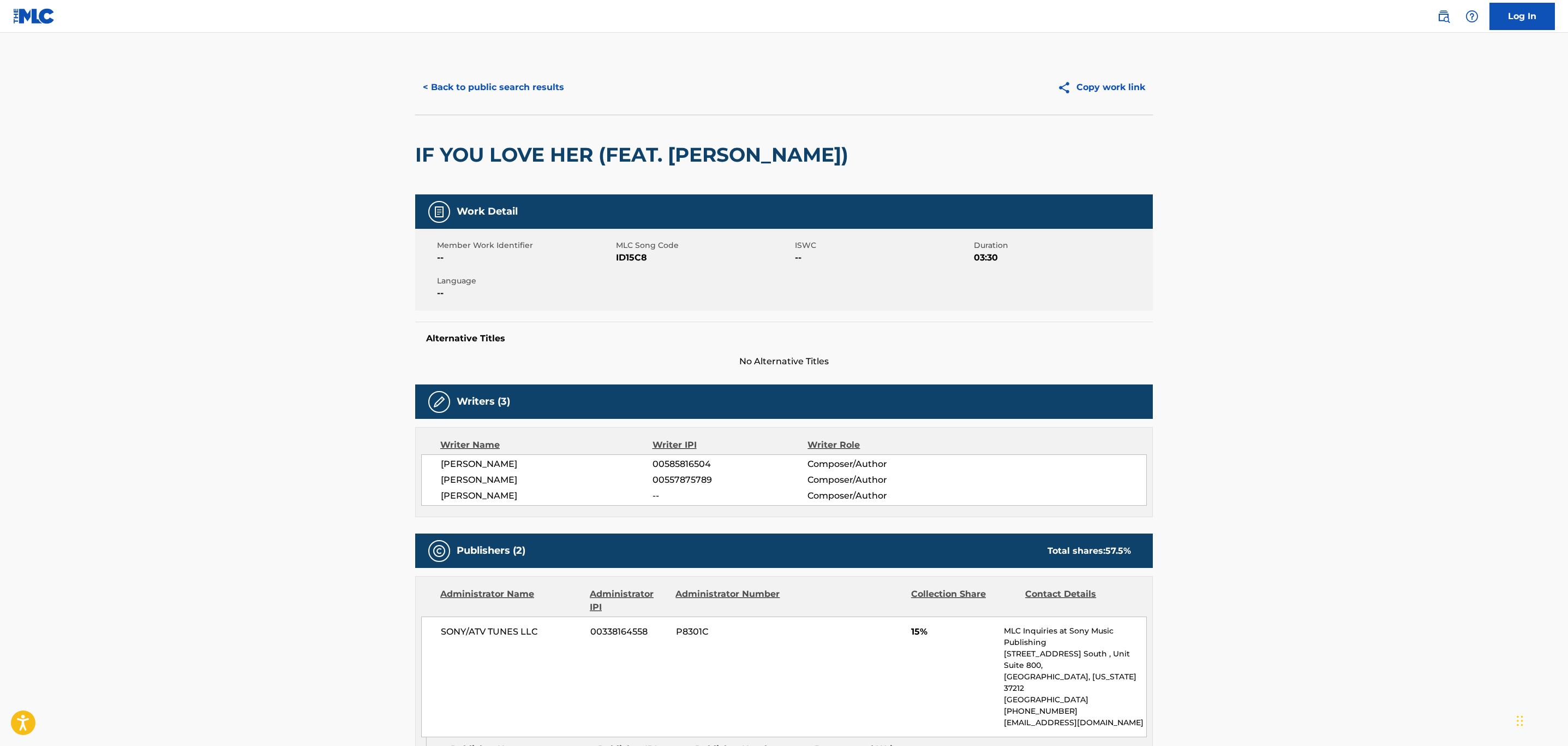
click at [630, 264] on span "ID15C8" at bounding box center [704, 258] width 176 height 13
copy span "ID15C8"
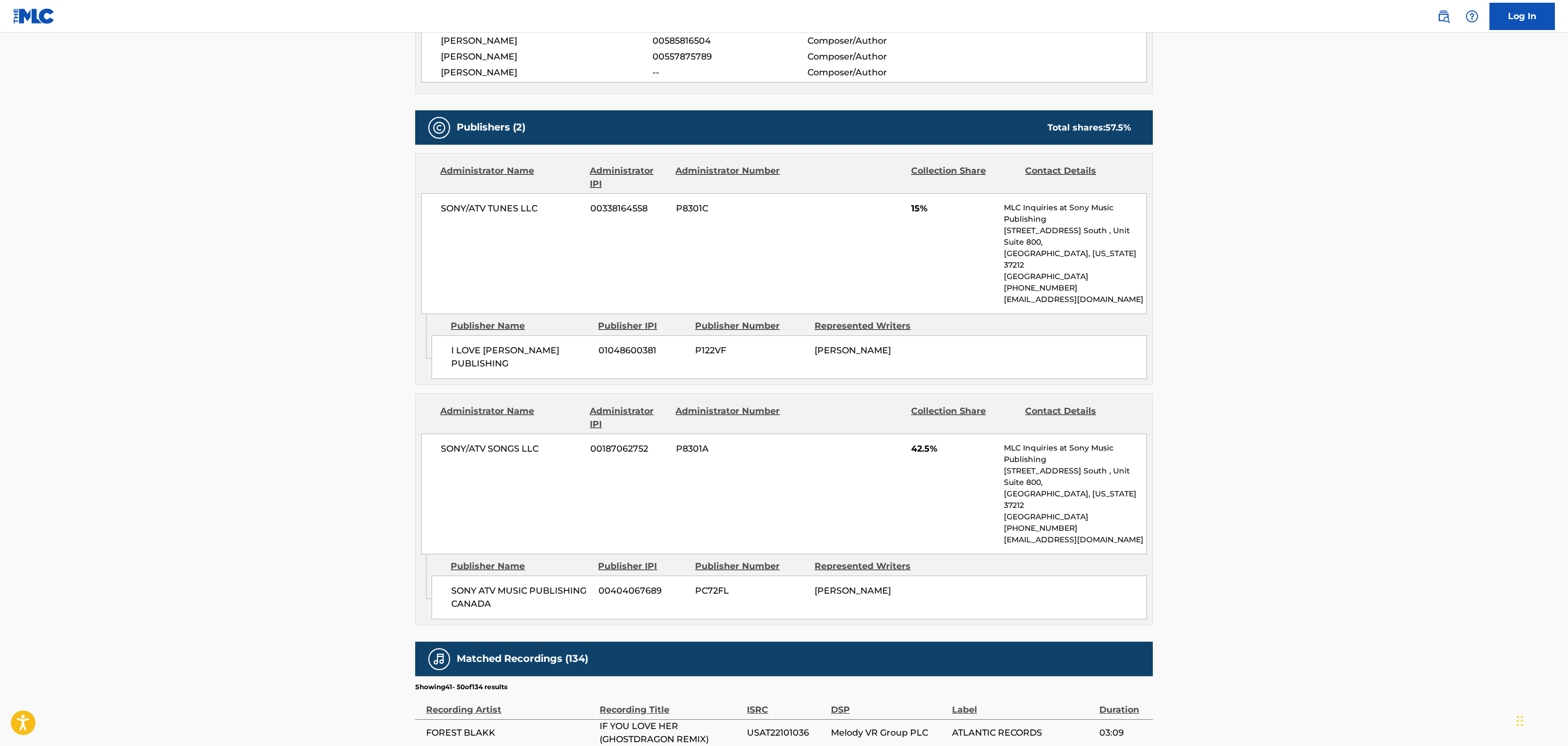
scroll to position [761, 0]
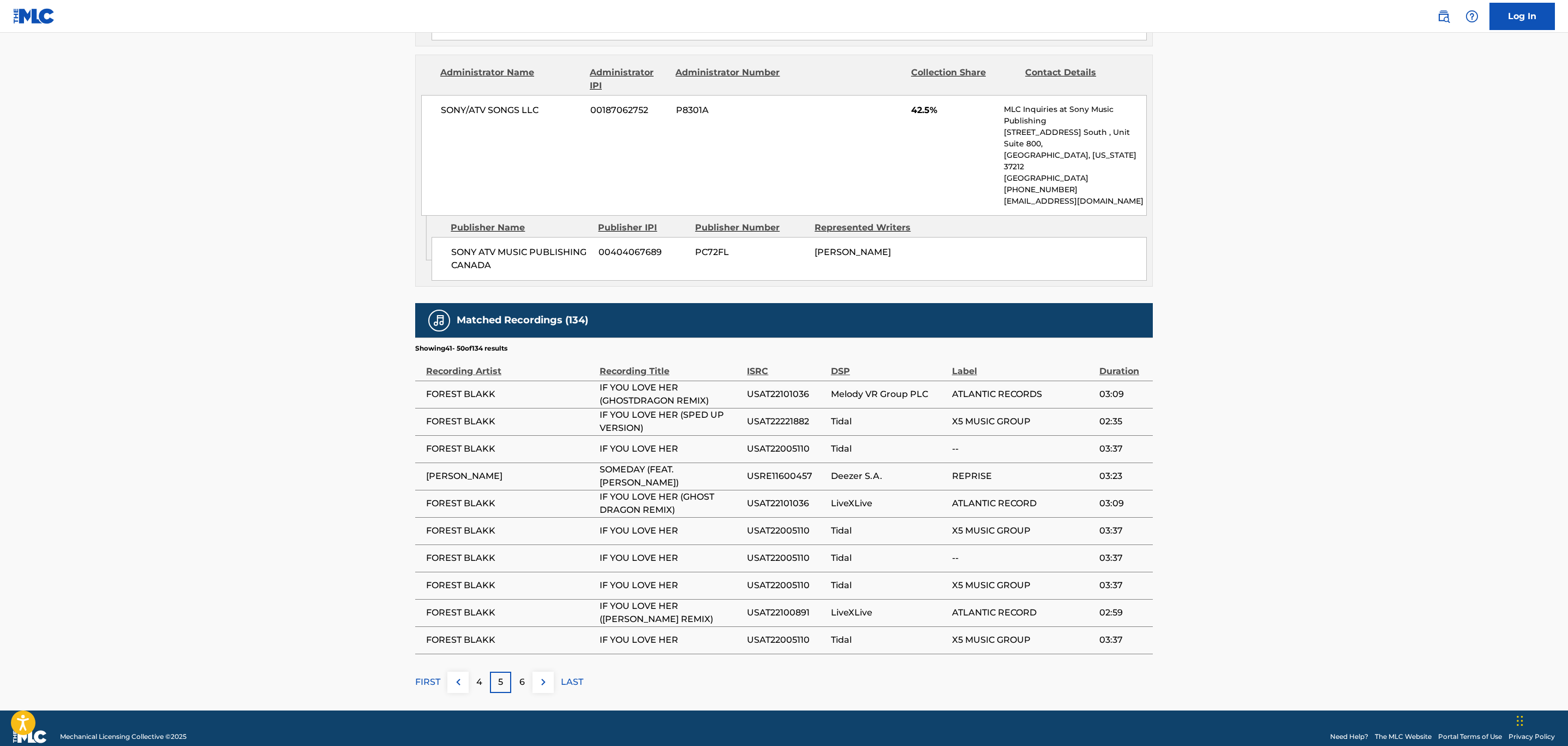
click at [552, 672] on button at bounding box center [543, 682] width 21 height 21
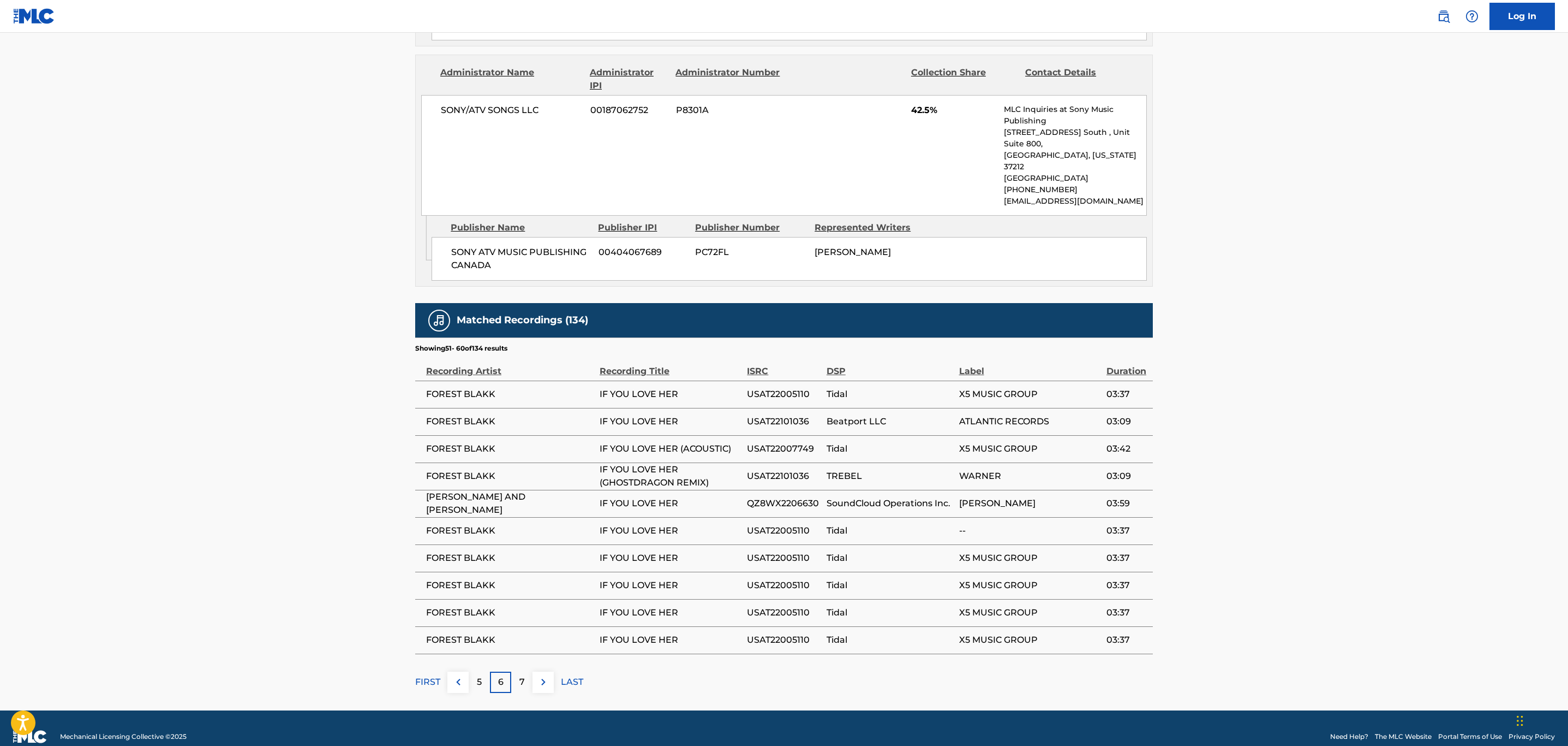
click at [552, 672] on button at bounding box center [543, 682] width 21 height 21
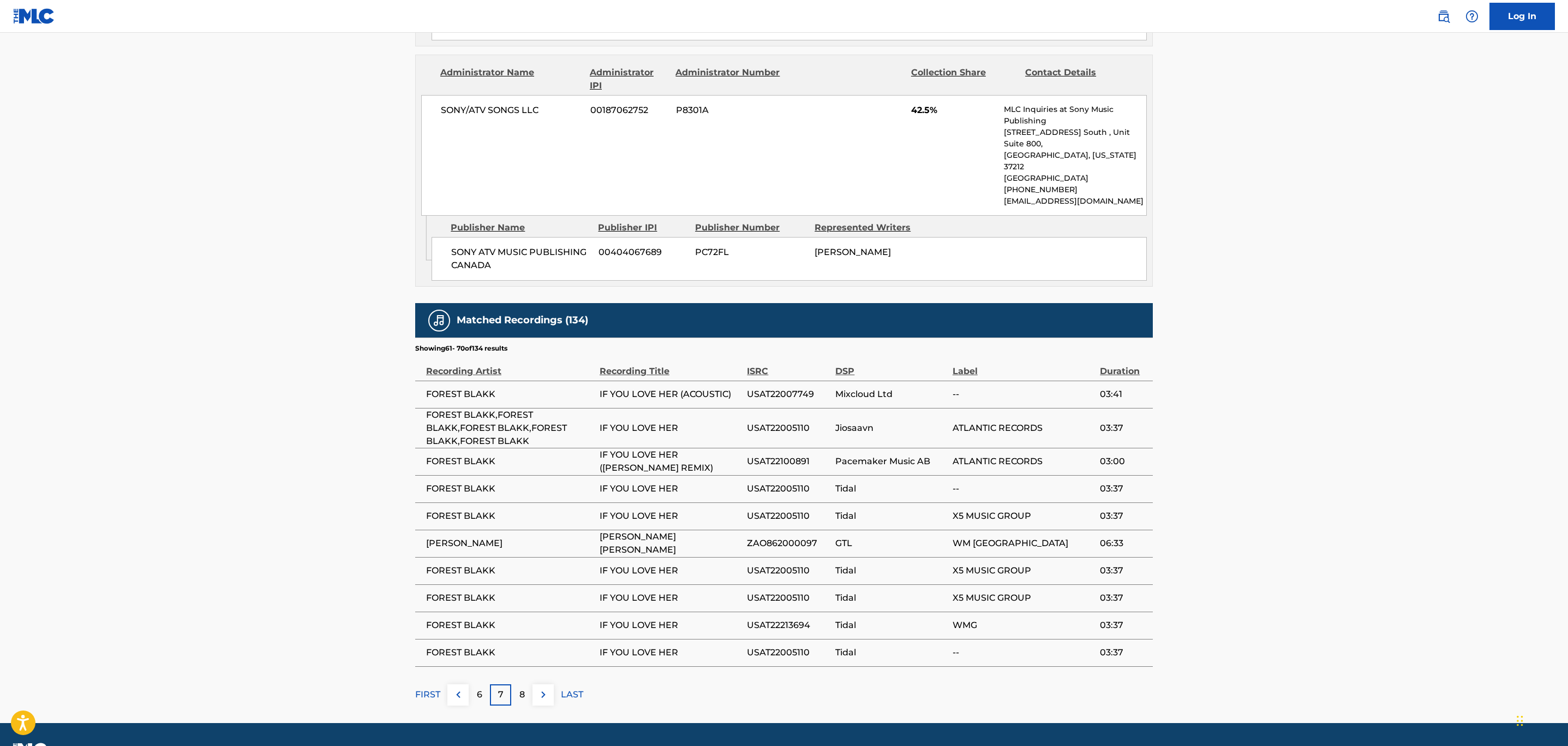
click at [428, 688] on p "FIRST" at bounding box center [428, 694] width 25 height 13
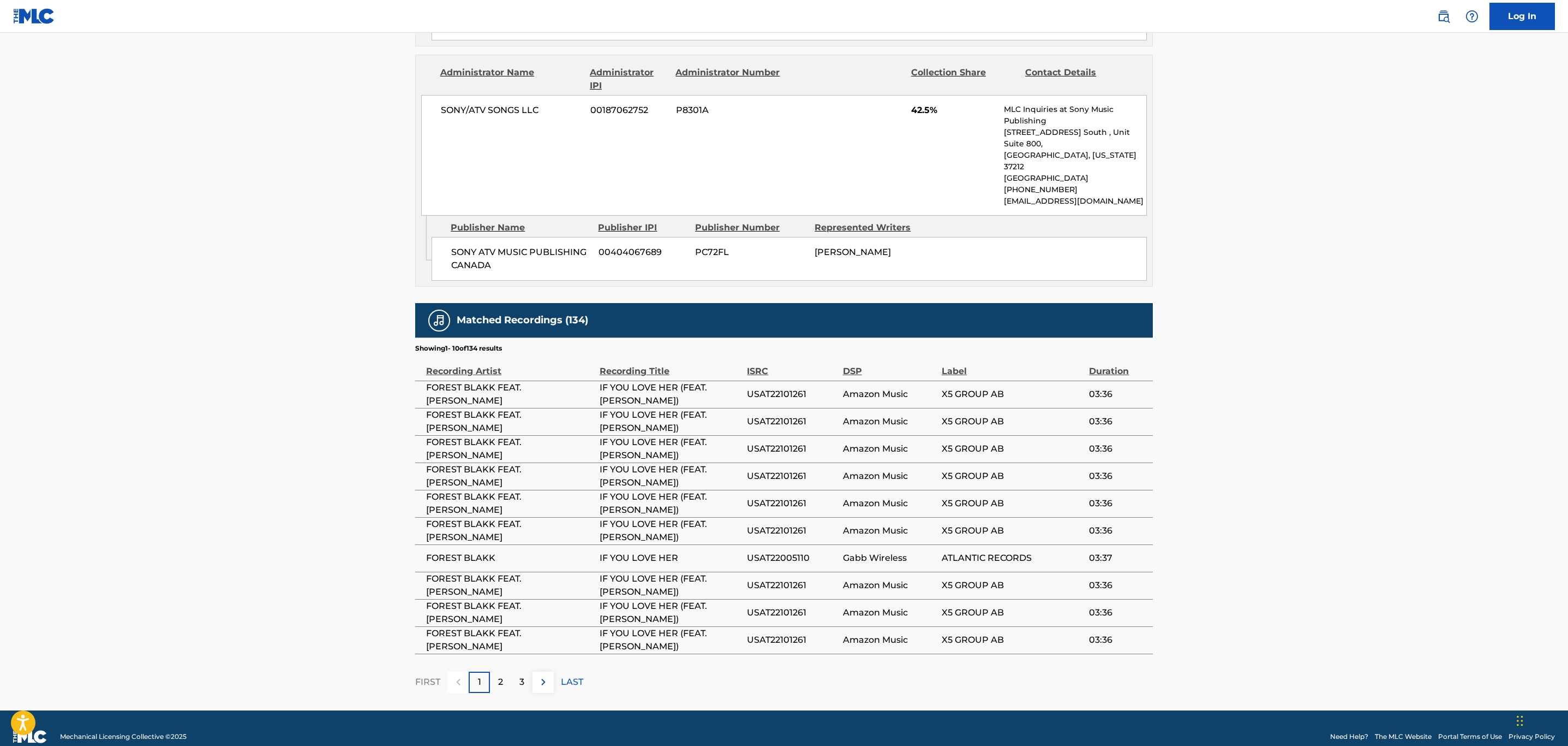
click at [541, 675] on img at bounding box center [544, 682] width 13 height 13
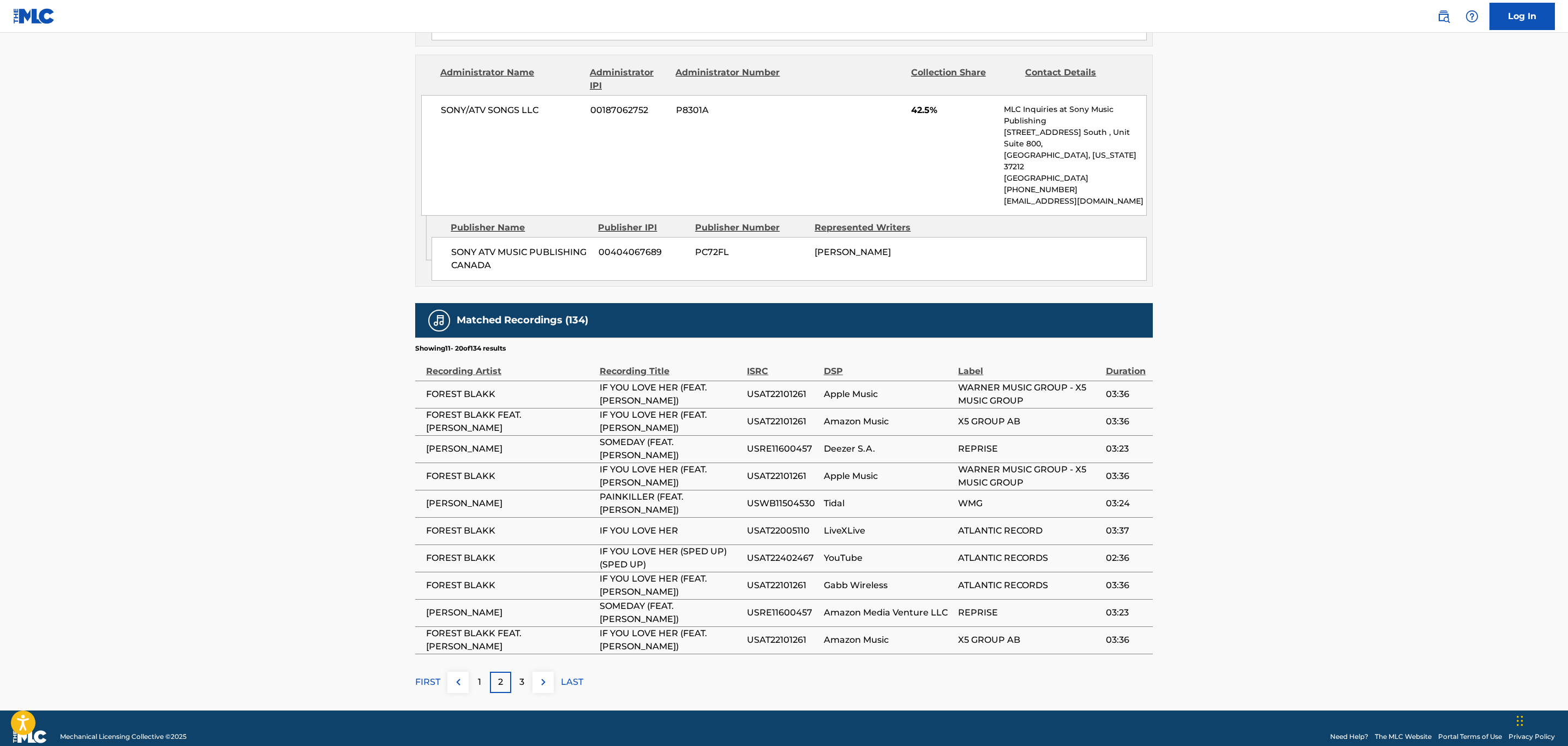
click at [541, 675] on img at bounding box center [544, 682] width 13 height 13
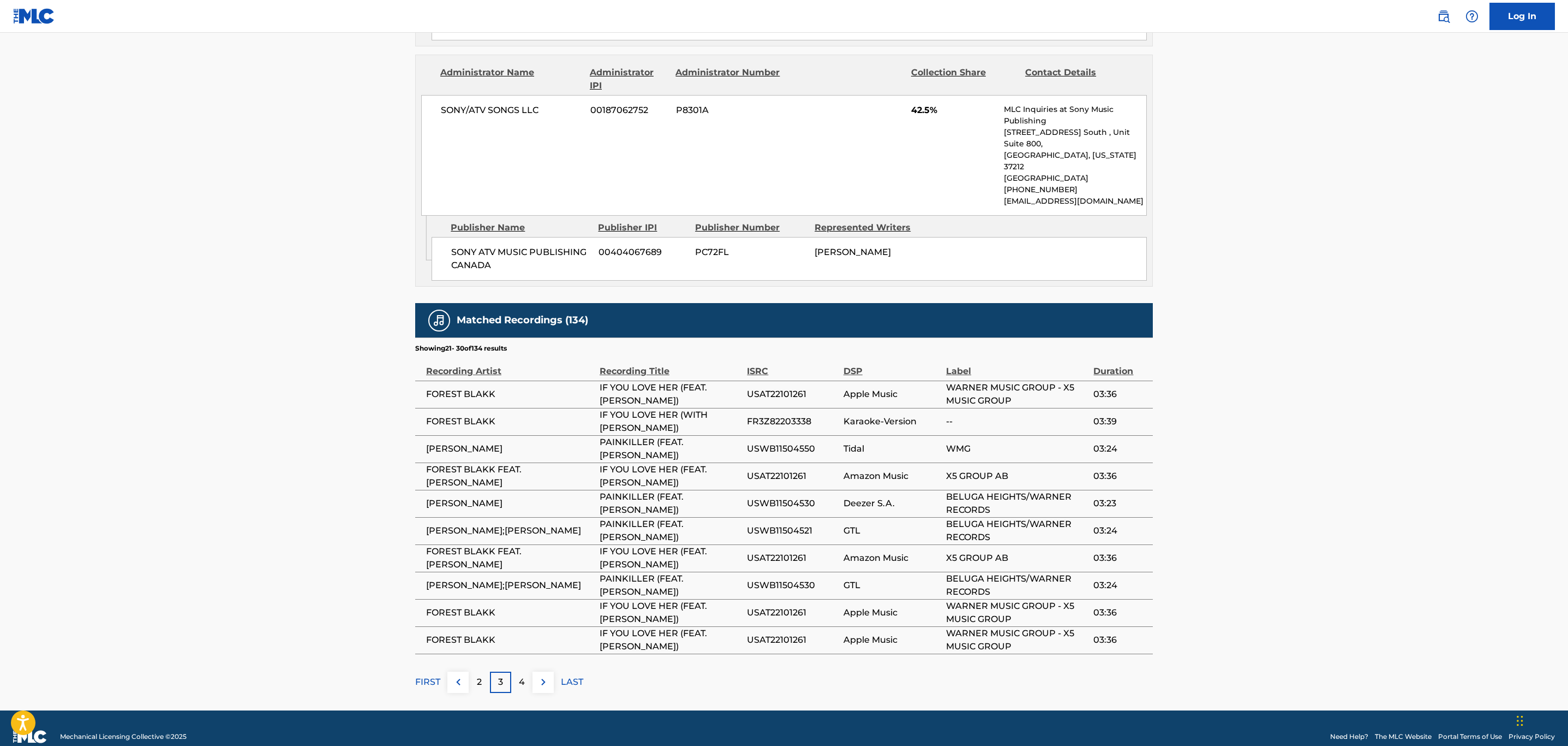
click at [778, 497] on span "USWB11504530" at bounding box center [792, 503] width 91 height 13
copy span "USWB11504530"
click at [784, 442] on span "USWB11504550" at bounding box center [792, 449] width 91 height 13
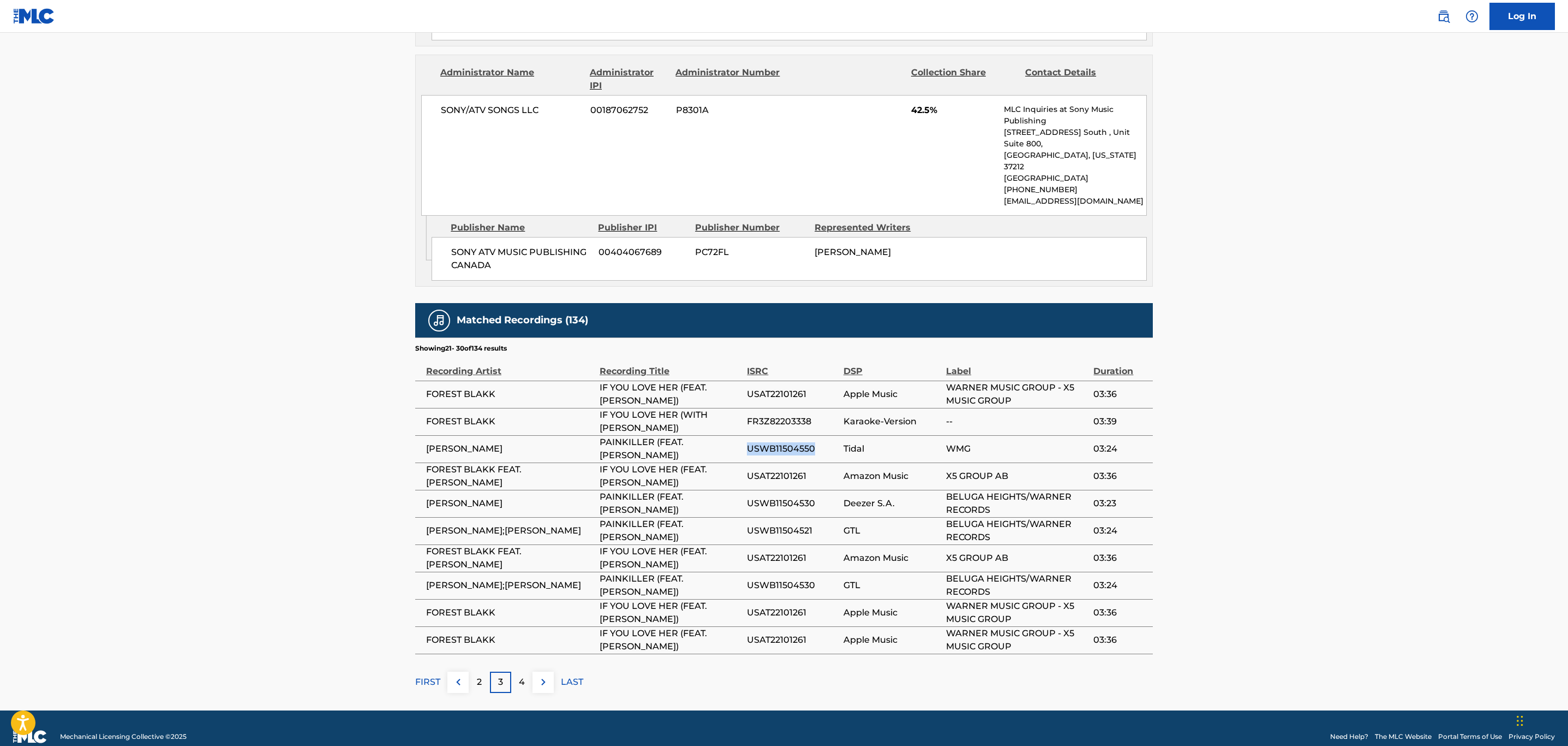
copy span "USWB11504550"
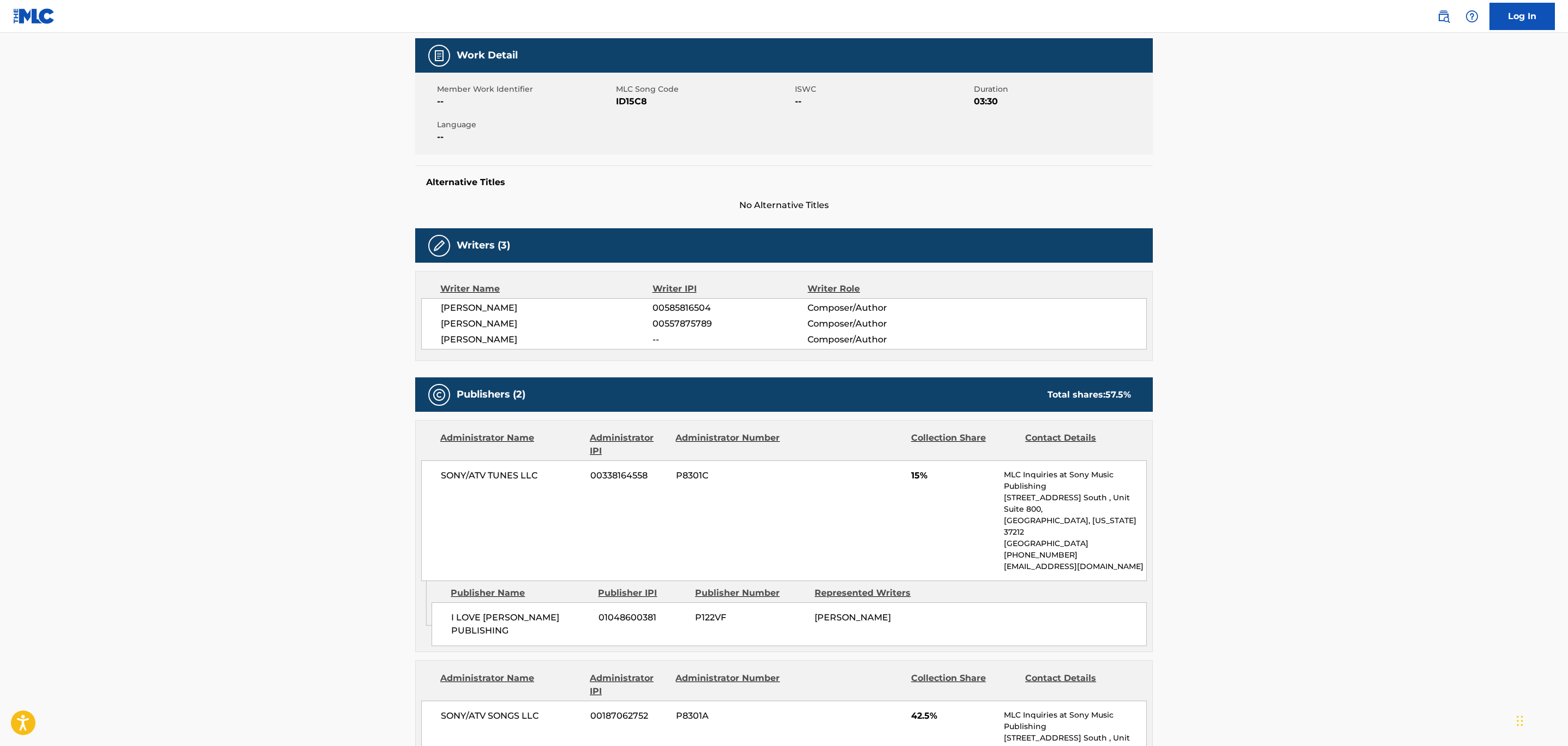
scroll to position [0, 0]
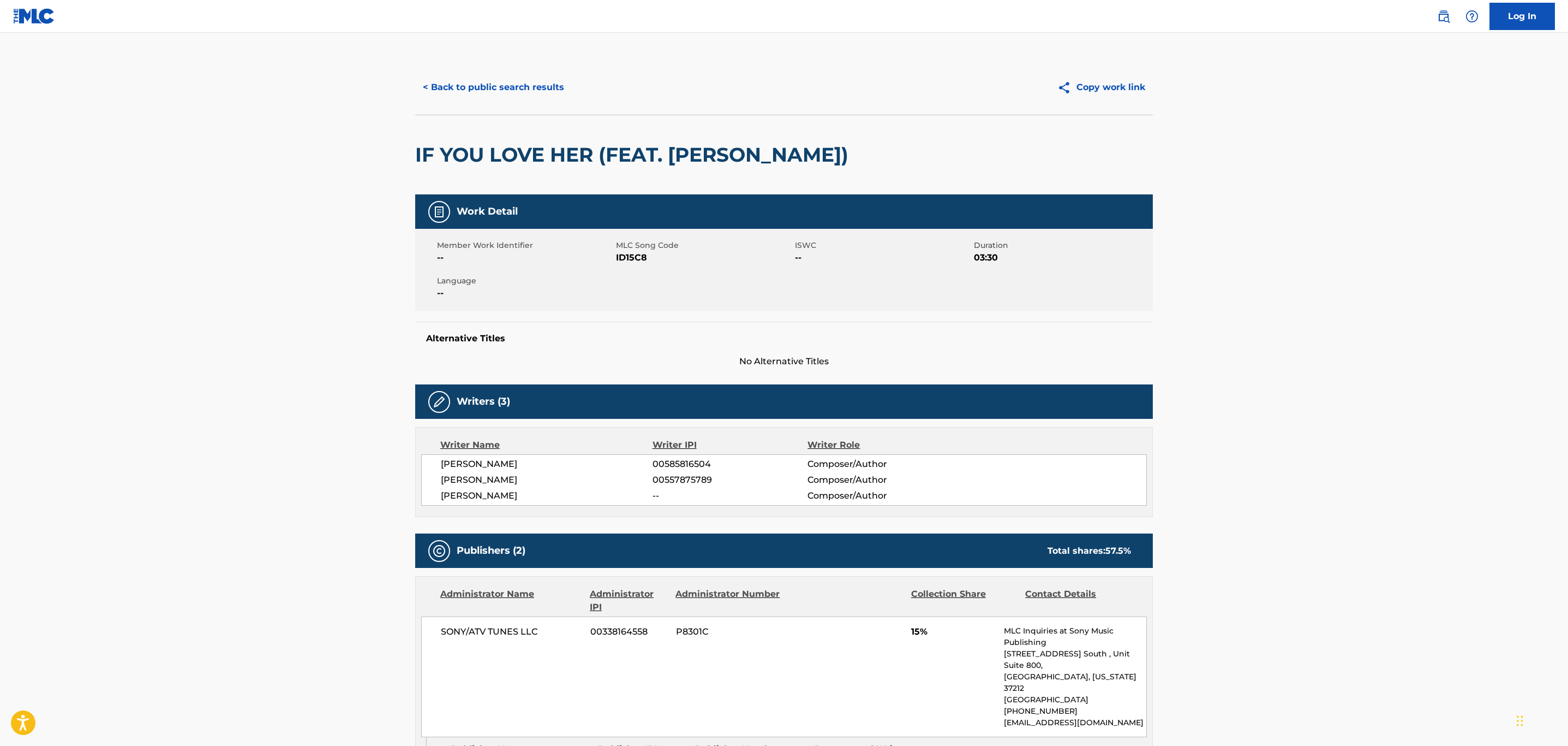
click at [478, 79] on button "< Back to public search results" at bounding box center [494, 87] width 157 height 27
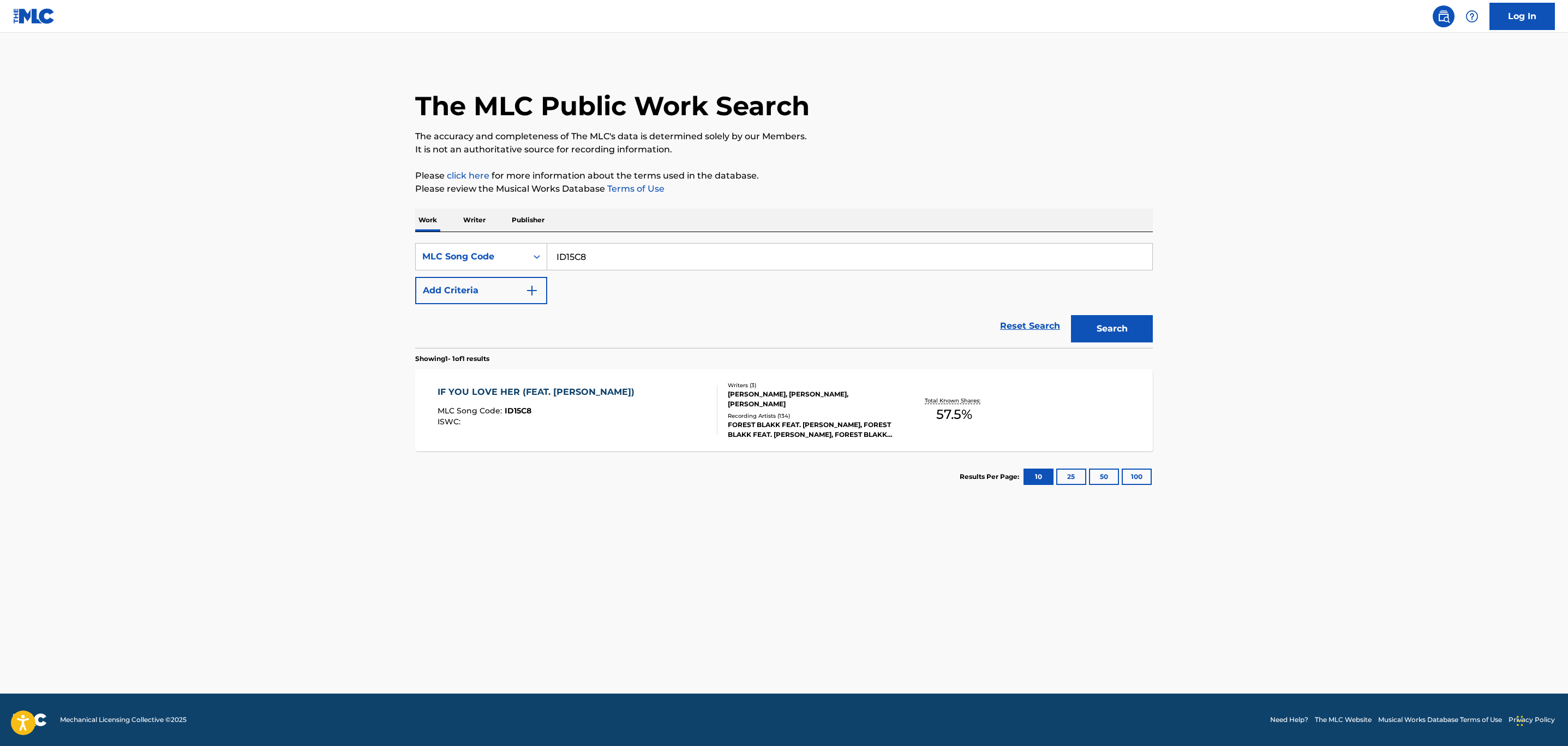
drag, startPoint x: 668, startPoint y: 253, endPoint x: 302, endPoint y: 287, distance: 367.6
click at [302, 287] on main "The MLC Public Work Search The accuracy and completeness of The MLC's data is d…" at bounding box center [784, 363] width 1568 height 660
paste input "C6789Y"
type input "C6789Y"
click at [1071, 315] on button "Search" at bounding box center [1112, 328] width 82 height 27
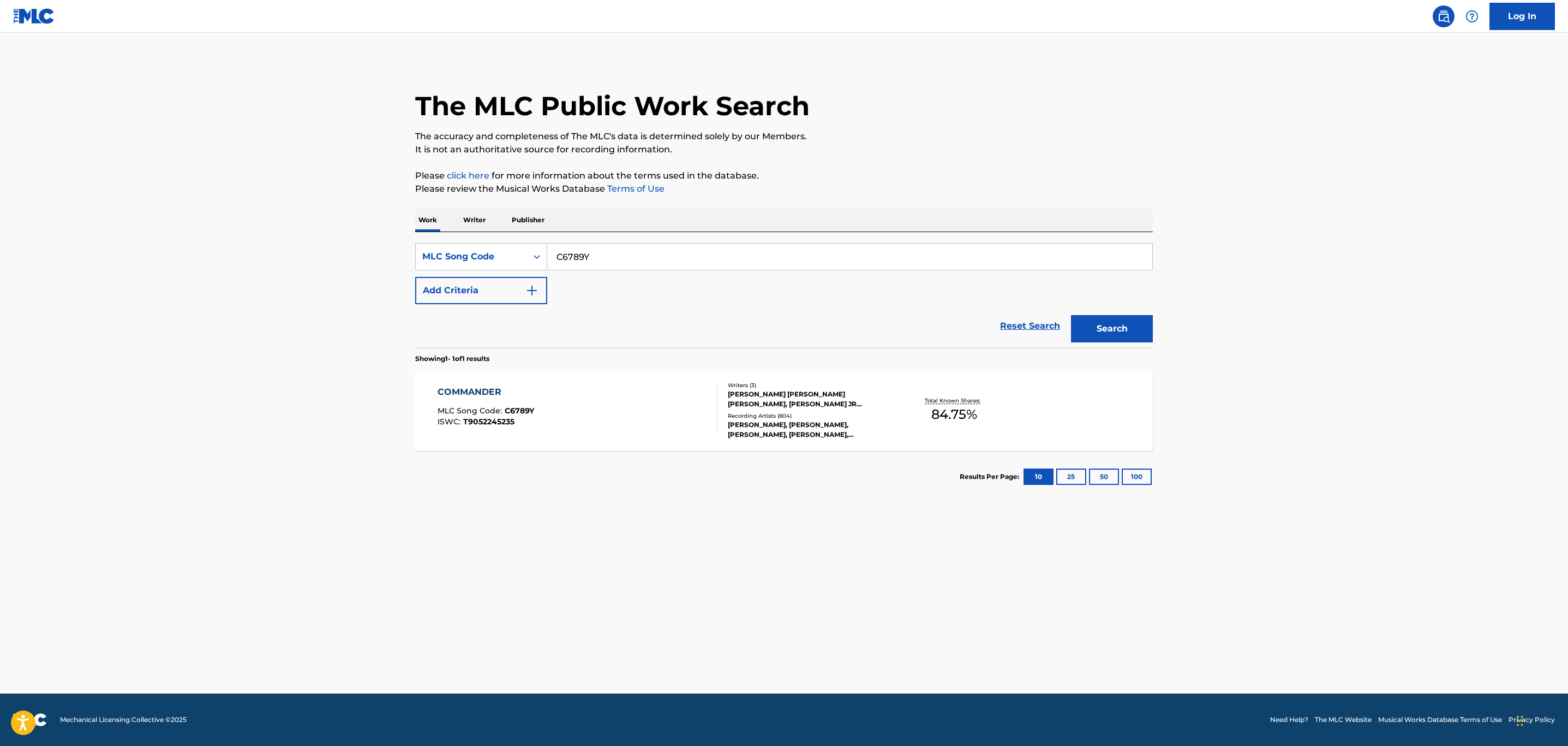
click at [631, 409] on div "COMMANDER MLC Song Code : C6789Y ISWC : T9052245235" at bounding box center [578, 410] width 281 height 49
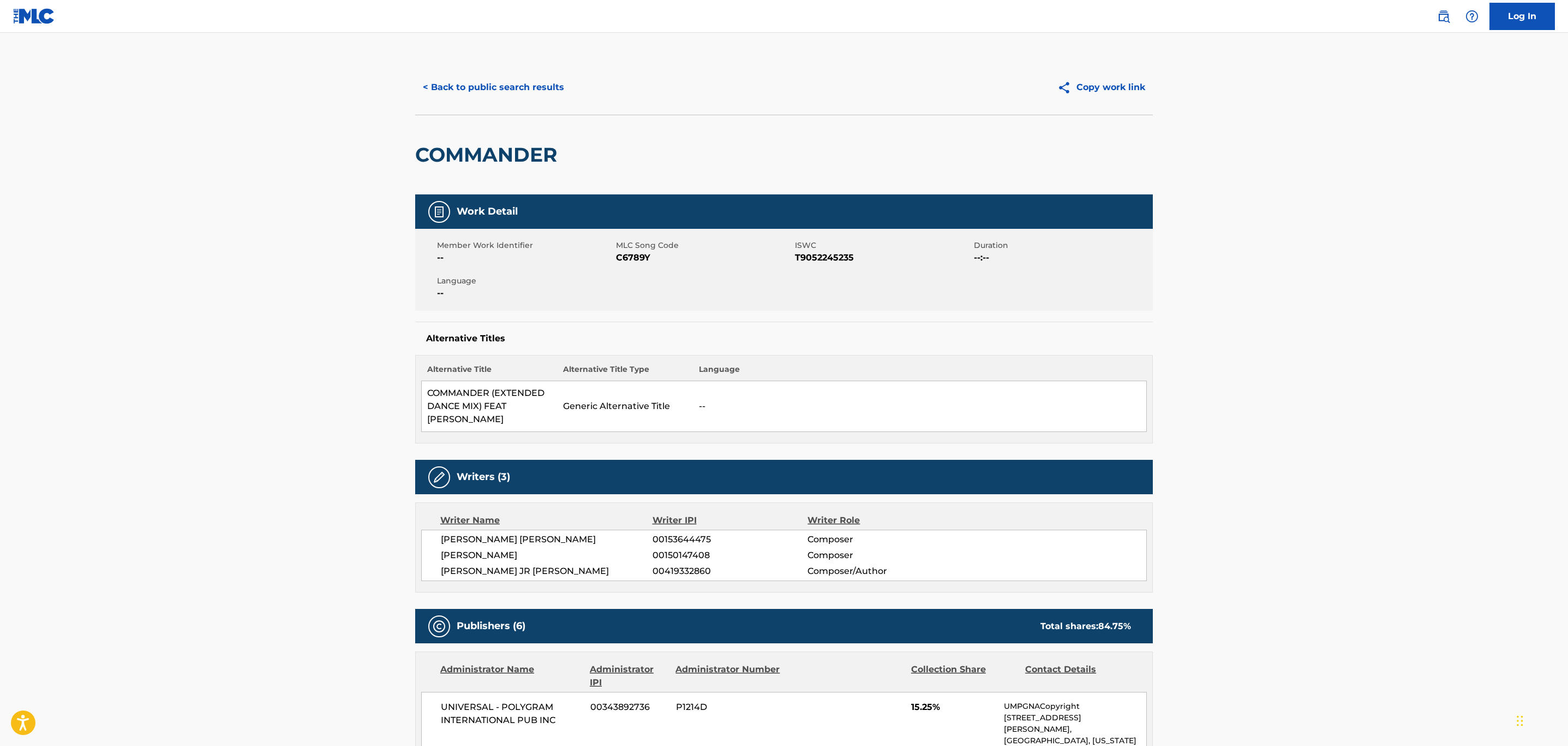
click at [522, 84] on button "< Back to public search results" at bounding box center [494, 87] width 157 height 27
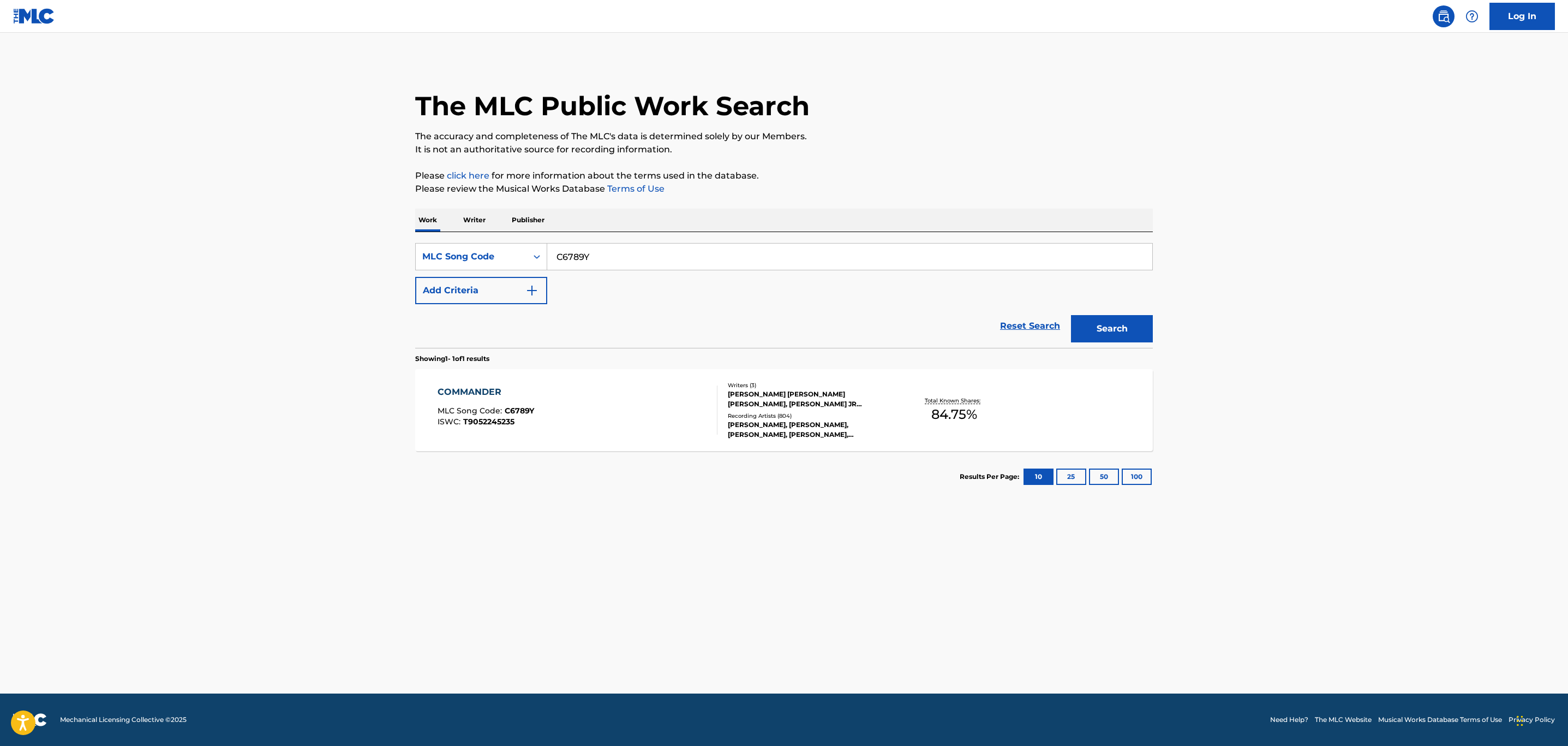
drag, startPoint x: 634, startPoint y: 256, endPoint x: 329, endPoint y: 256, distance: 305.0
click at [329, 256] on main "The MLC Public Work Search The accuracy and completeness of The MLC's data is d…" at bounding box center [784, 363] width 1568 height 660
paste input "SV9L20"
type input "SV9L20"
click at [1071, 315] on button "Search" at bounding box center [1112, 328] width 82 height 27
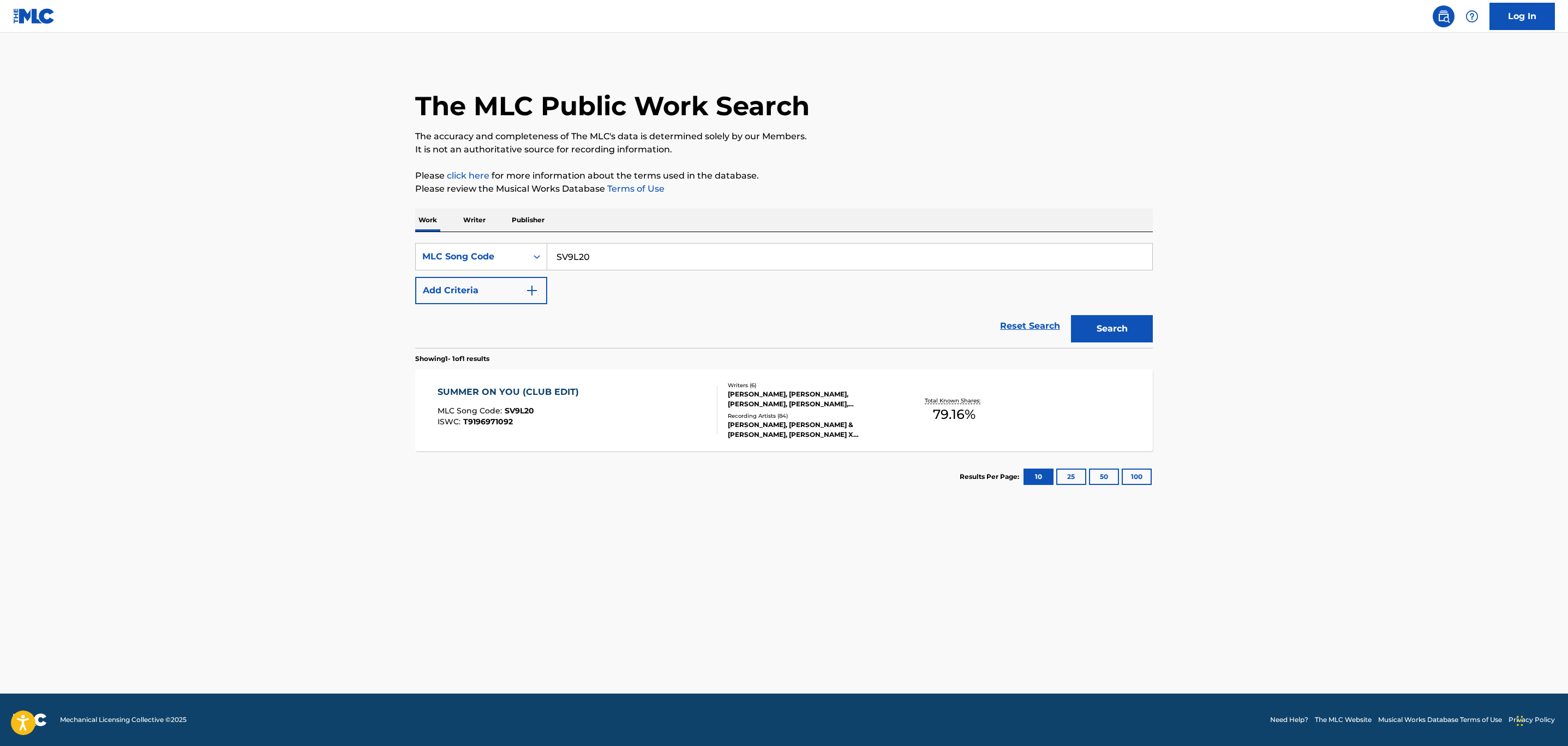
click at [600, 408] on div "SUMMER ON YOU (CLUB EDIT) MLC Song Code : SV9L20 ISWC : T9196971092" at bounding box center [578, 410] width 281 height 49
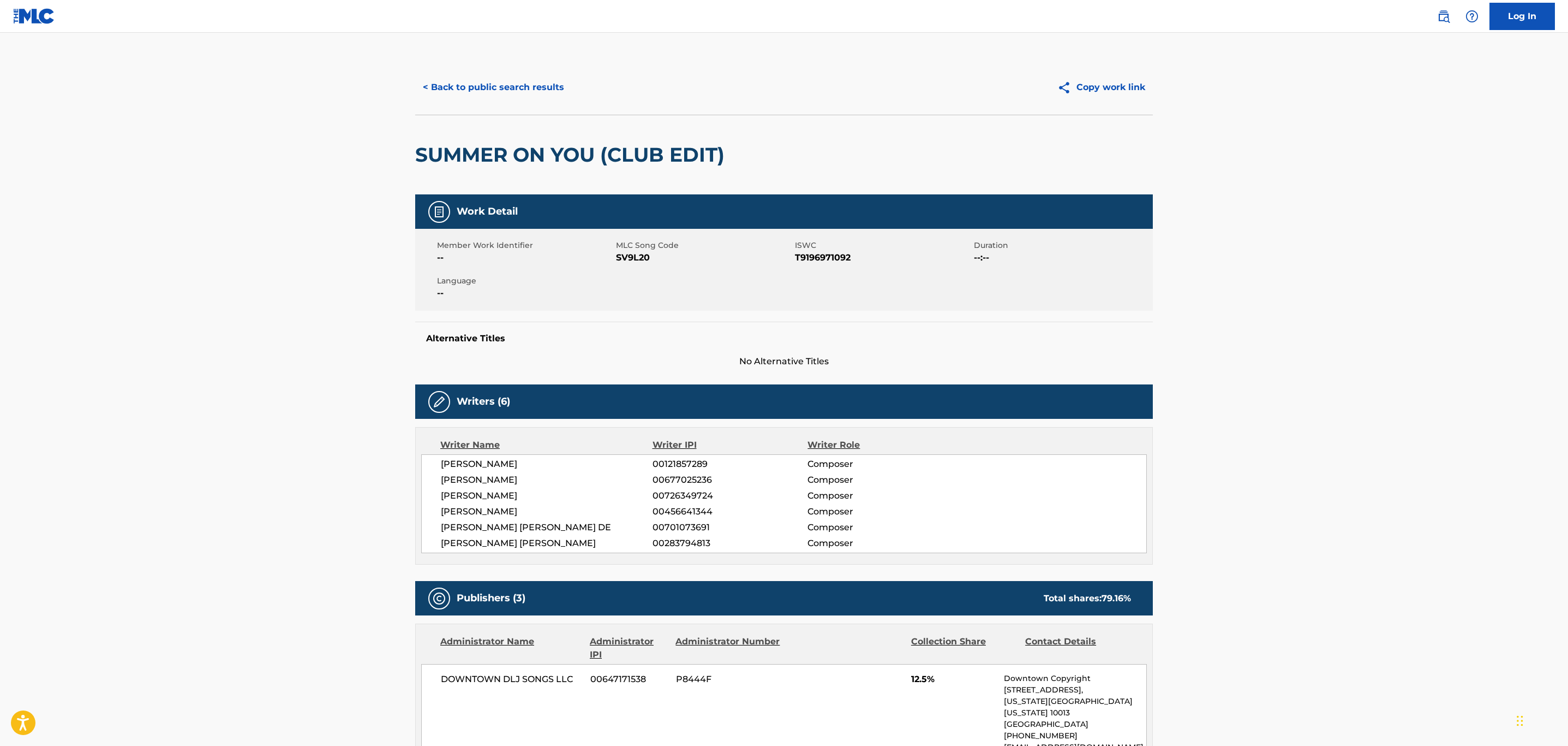
click at [455, 76] on button "< Back to public search results" at bounding box center [494, 87] width 157 height 27
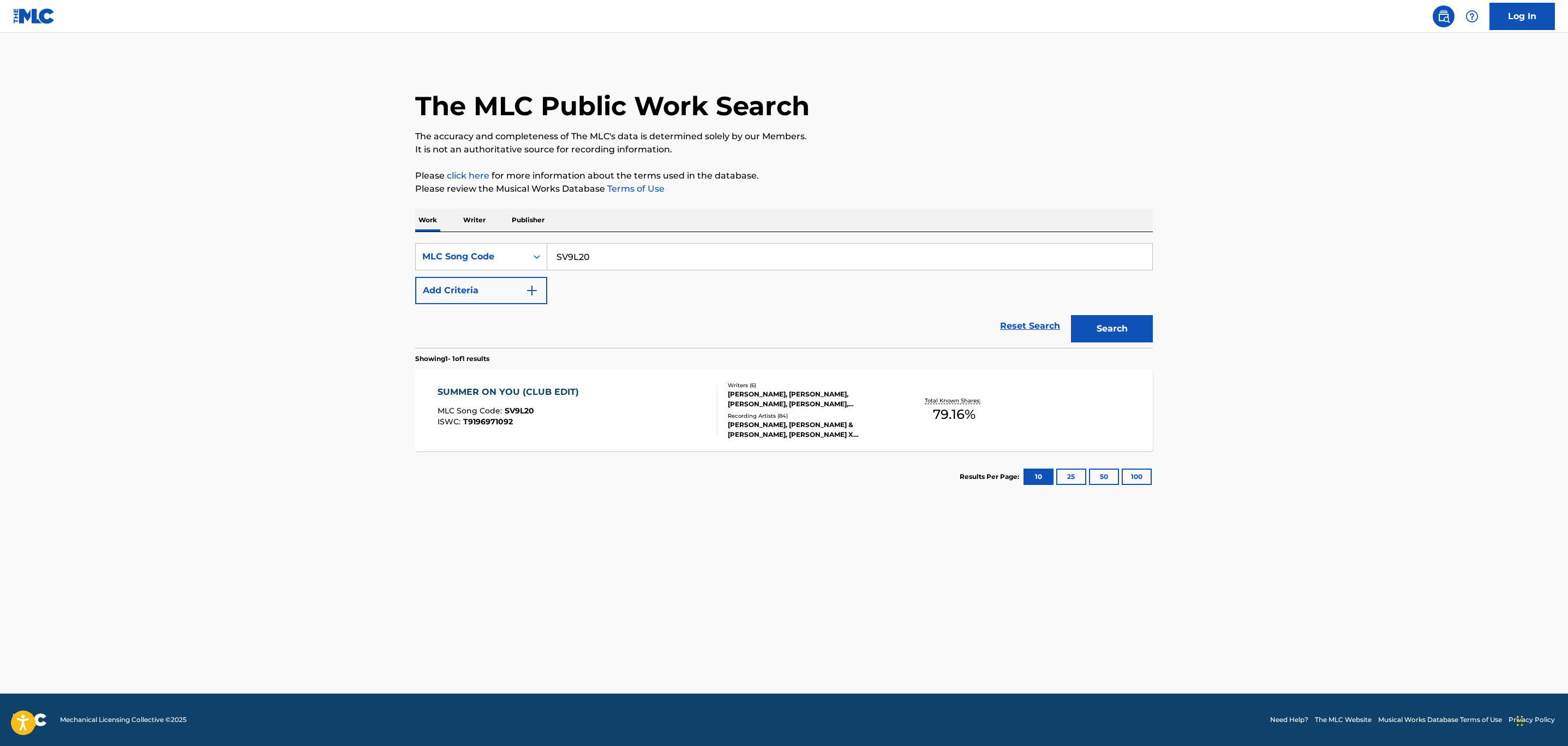
drag, startPoint x: 596, startPoint y: 249, endPoint x: 239, endPoint y: 249, distance: 357.0
click at [242, 249] on main "The MLC Public Work Search The accuracy and completeness of The MLC's data is d…" at bounding box center [784, 363] width 1568 height 660
paste input "L9379J"
type input "L9379J"
click at [1071, 315] on button "Search" at bounding box center [1112, 328] width 82 height 27
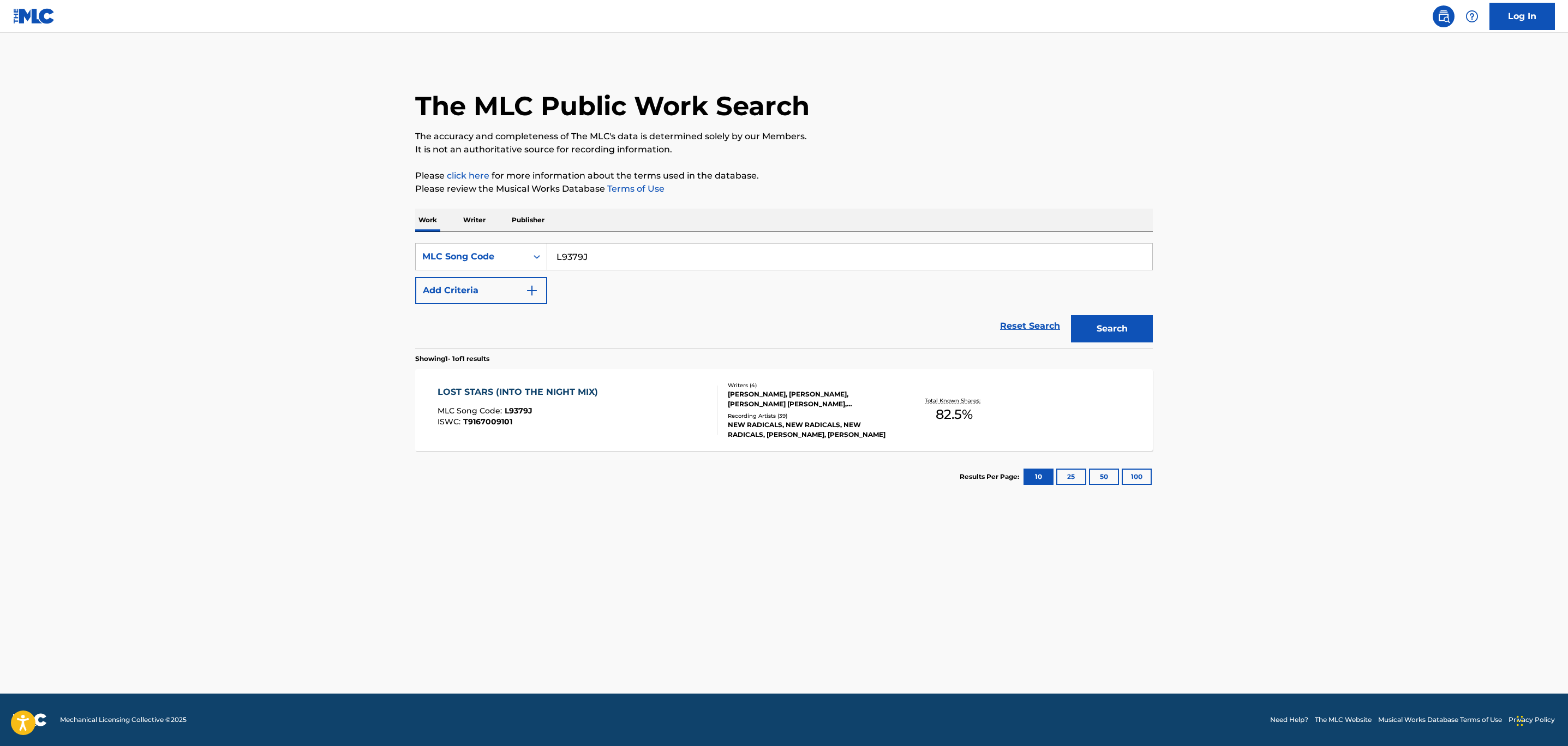
click at [652, 418] on div "LOST STARS (INTO THE NIGHT MIX) MLC Song Code : L9379J ISWC : T9167009101" at bounding box center [578, 410] width 281 height 49
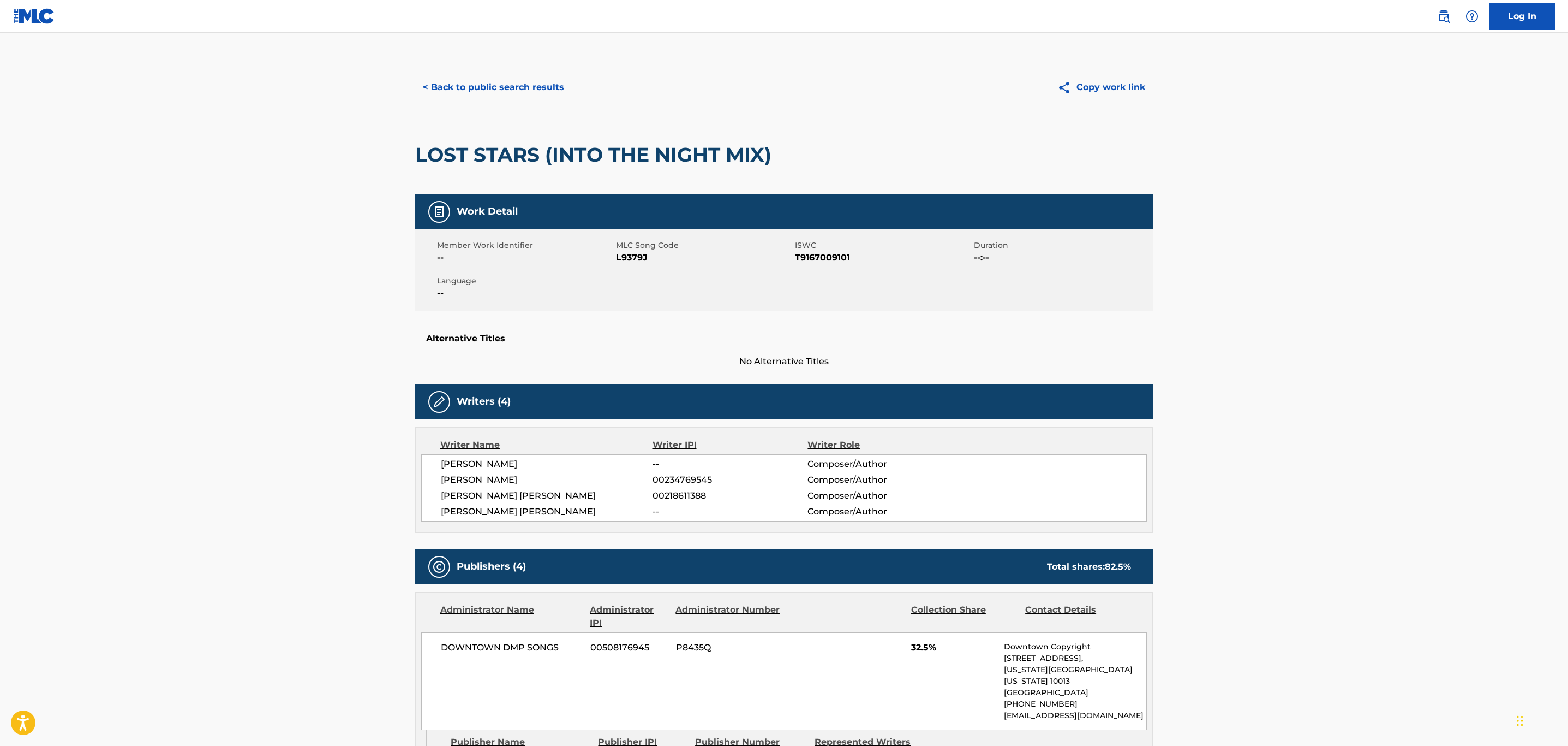
click at [517, 86] on button "< Back to public search results" at bounding box center [494, 87] width 157 height 27
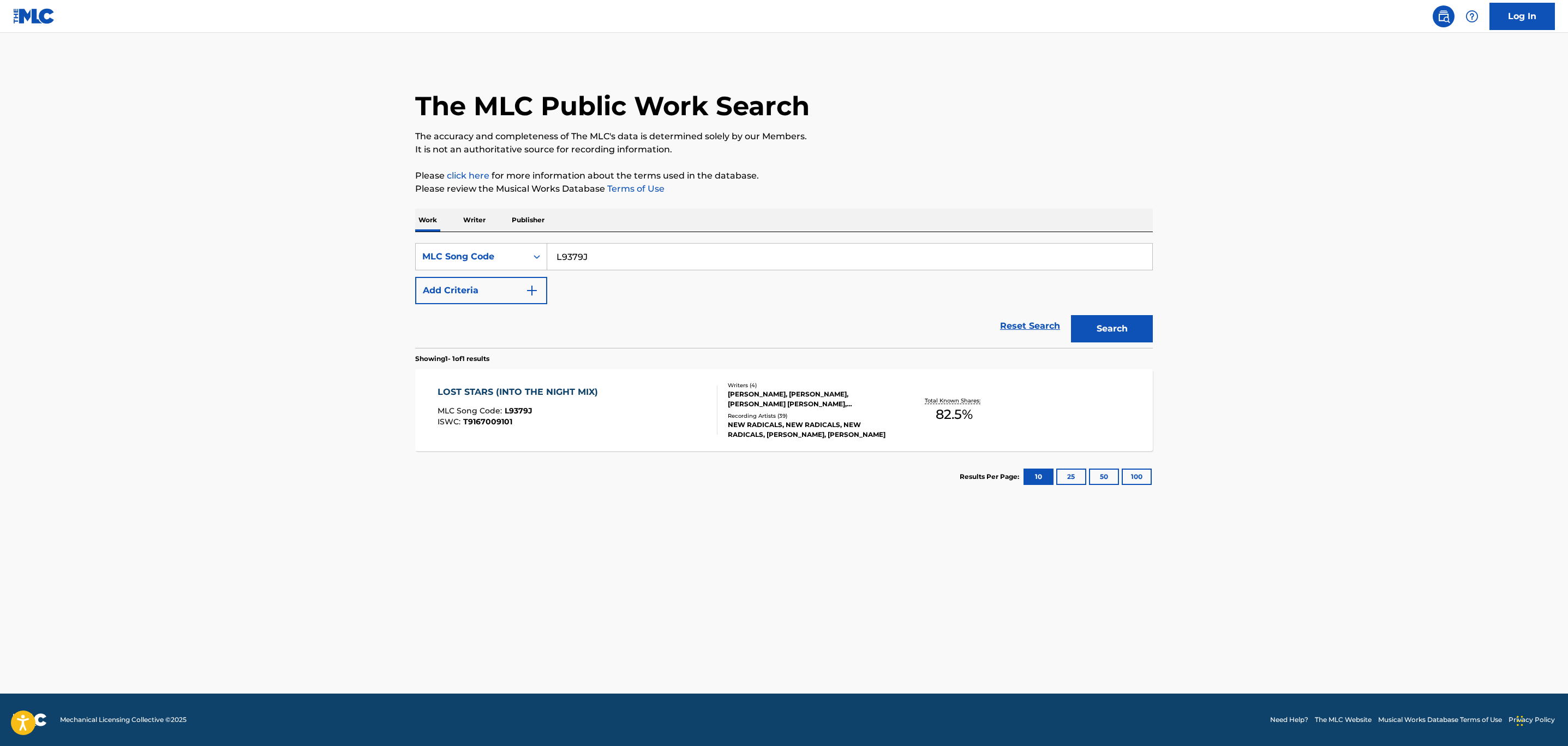
drag, startPoint x: 622, startPoint y: 246, endPoint x: 401, endPoint y: 246, distance: 221.0
click at [418, 246] on div "SearchWithCriteria2d5bf6a6-d87b-43f3-9bf0-c1d62ac72111 MLC Song Code L9379J" at bounding box center [784, 257] width 738 height 27
paste input "T10776"
type input "T10776"
click at [1071, 315] on button "Search" at bounding box center [1112, 328] width 82 height 27
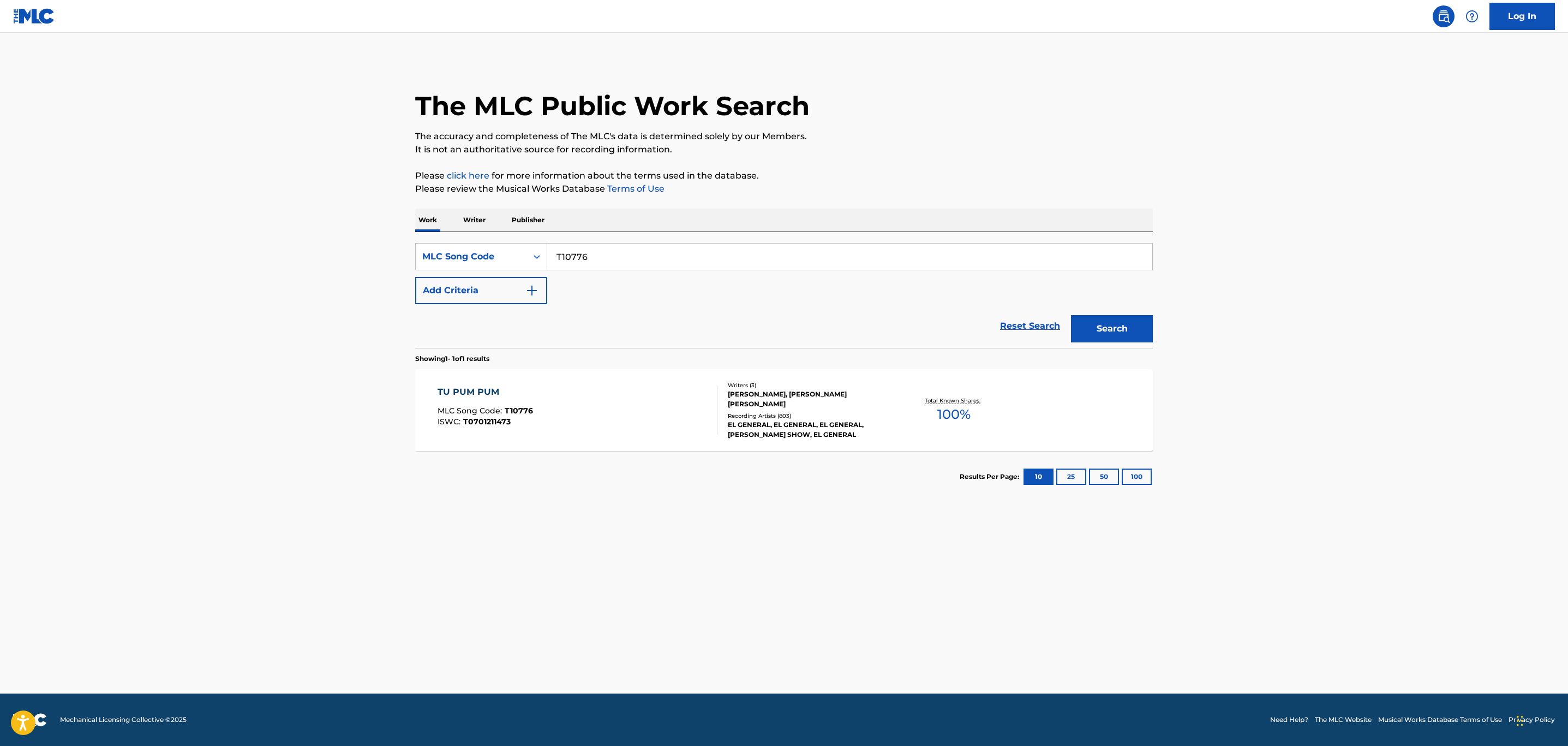
click at [599, 406] on div "TU PUM PUM MLC Song Code : T10776 ISWC : T0701211473" at bounding box center [578, 410] width 281 height 49
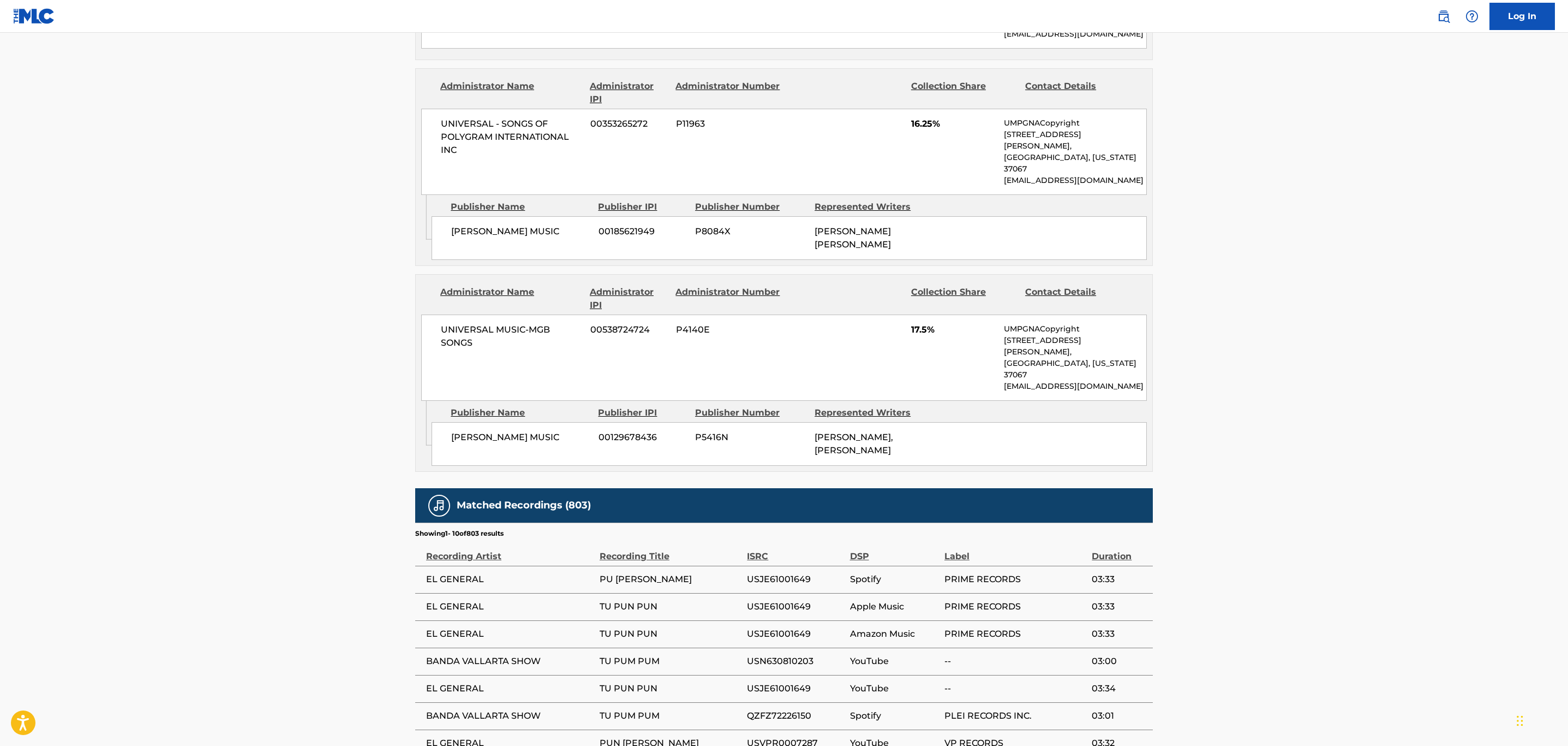
scroll to position [1420, 0]
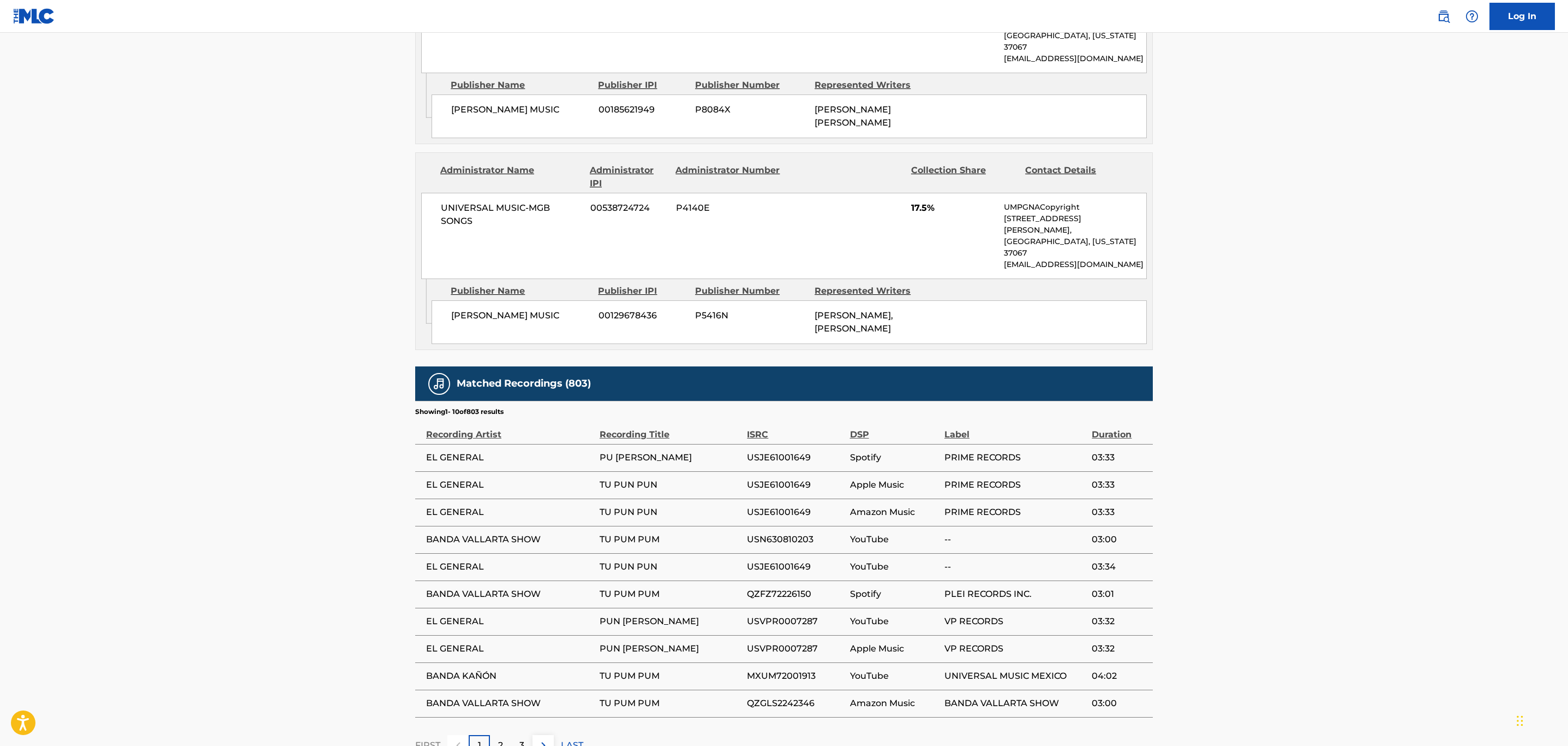
click at [549, 739] on img at bounding box center [544, 745] width 13 height 13
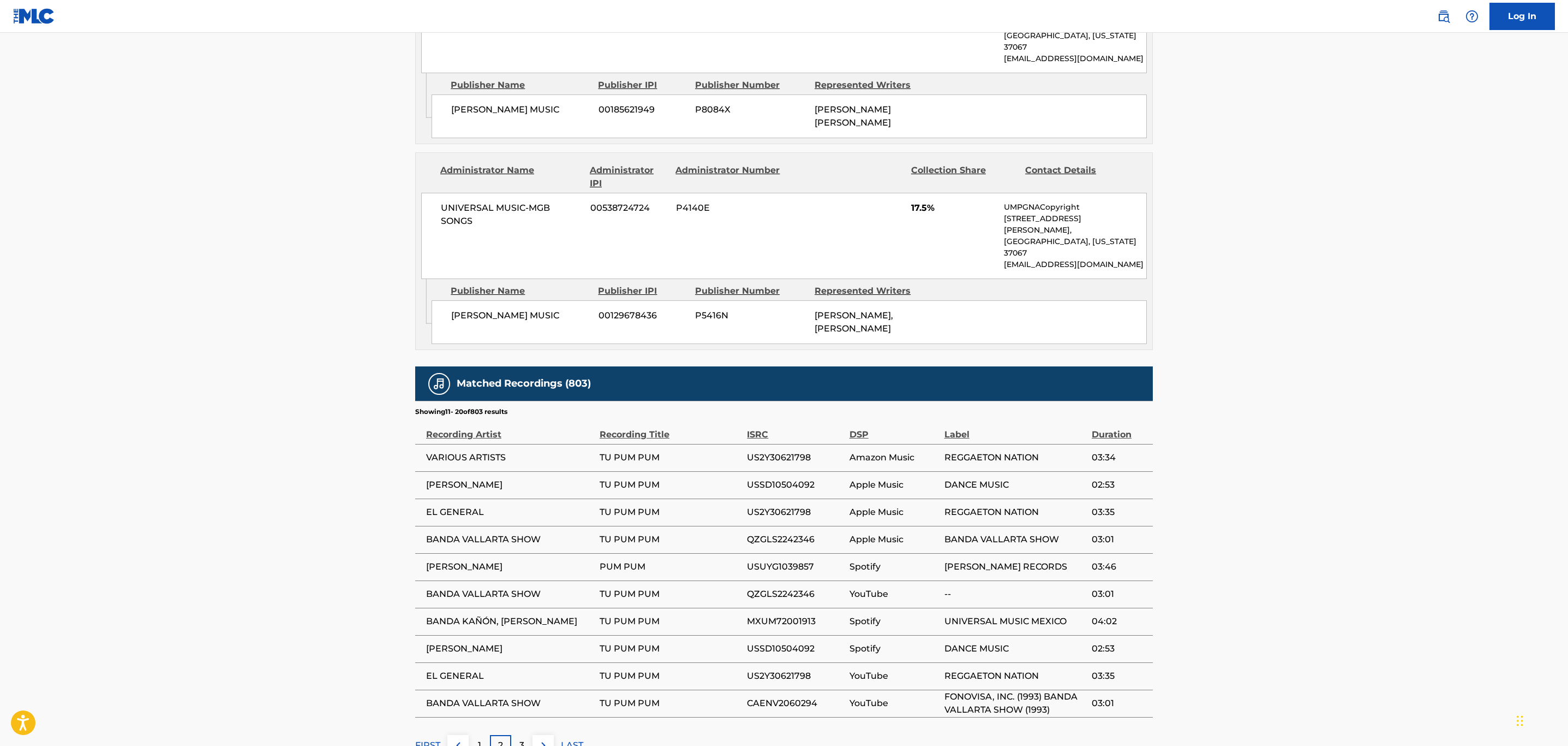
click at [549, 739] on img at bounding box center [544, 745] width 13 height 13
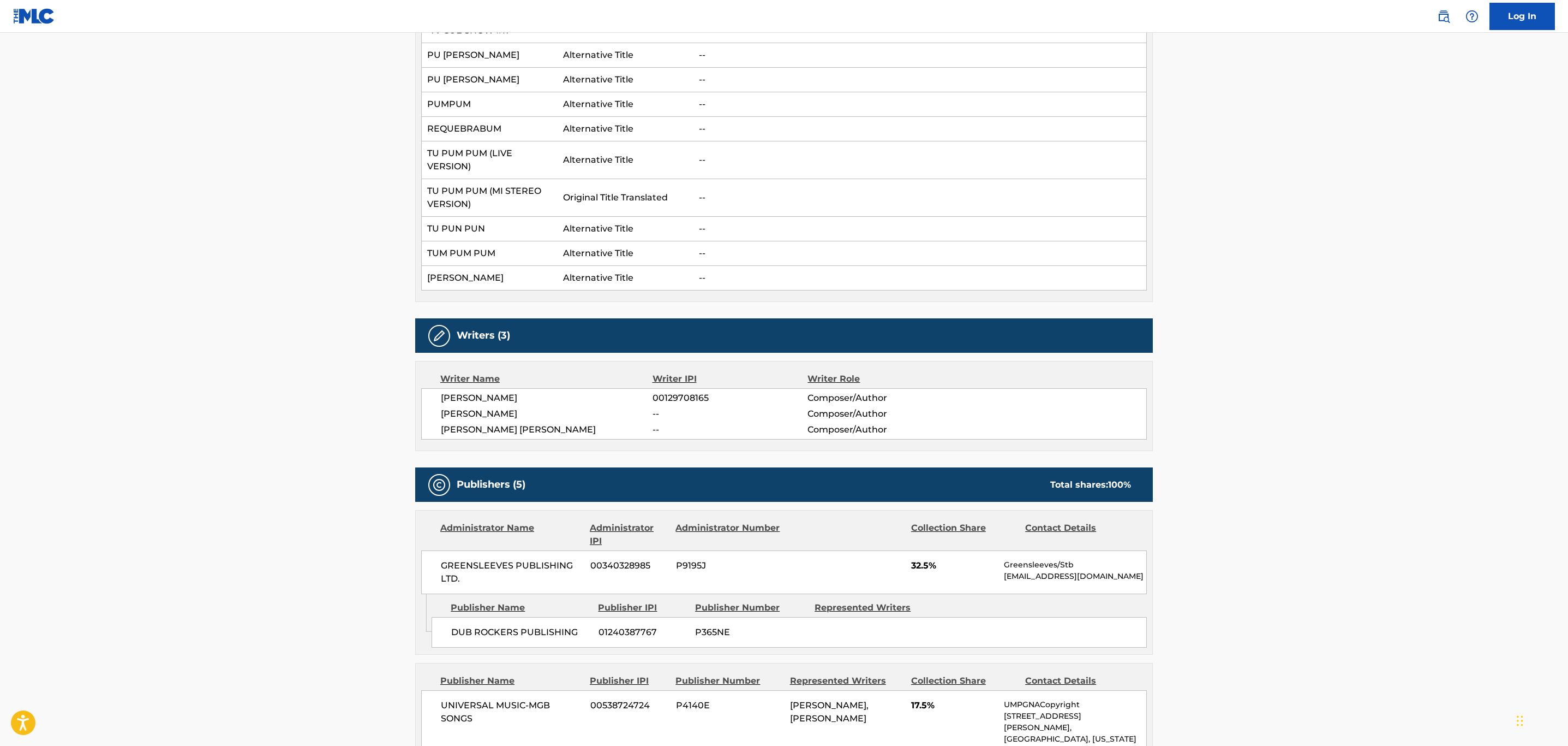
scroll to position [29, 0]
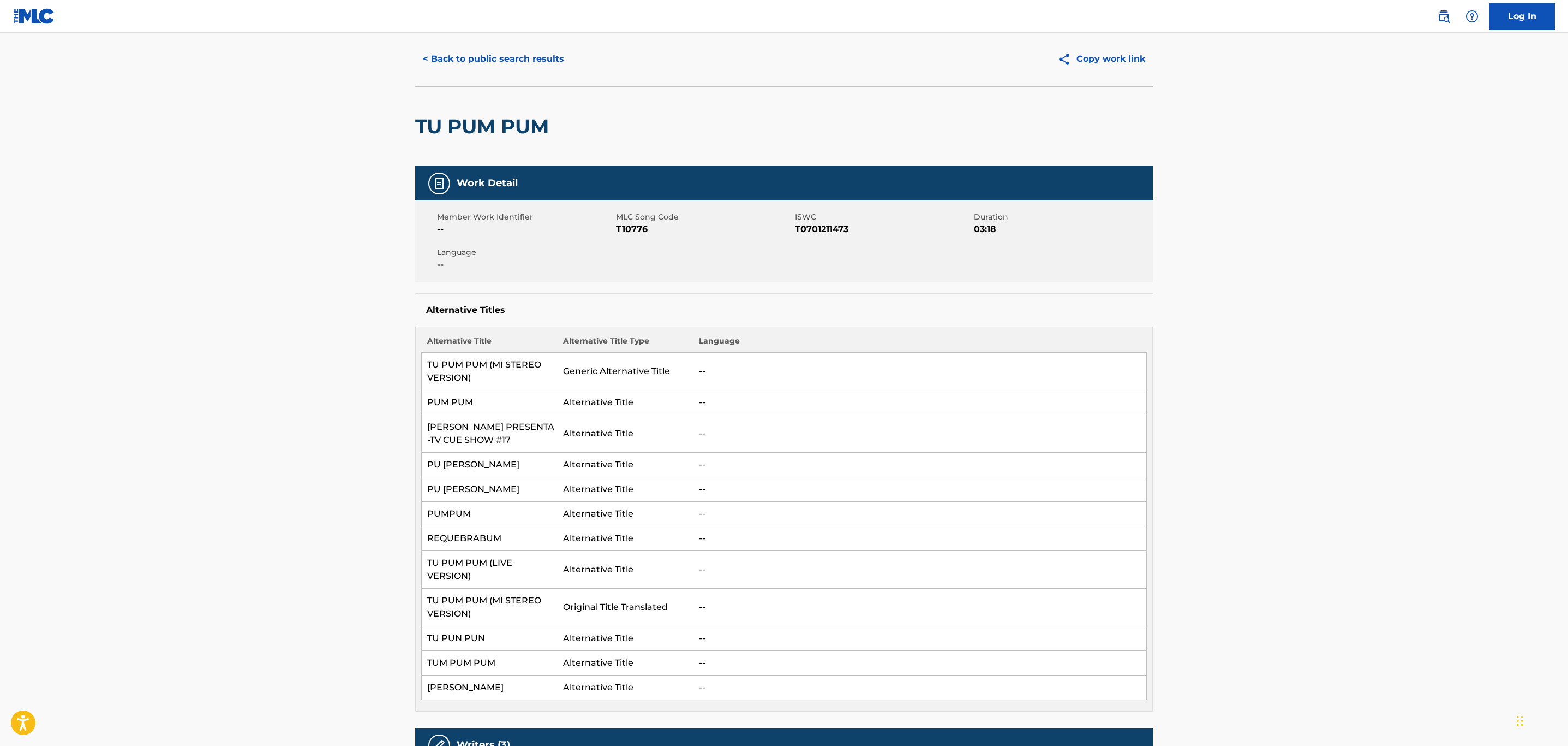
click at [628, 230] on span "T10776" at bounding box center [704, 229] width 176 height 13
copy span "T10776"
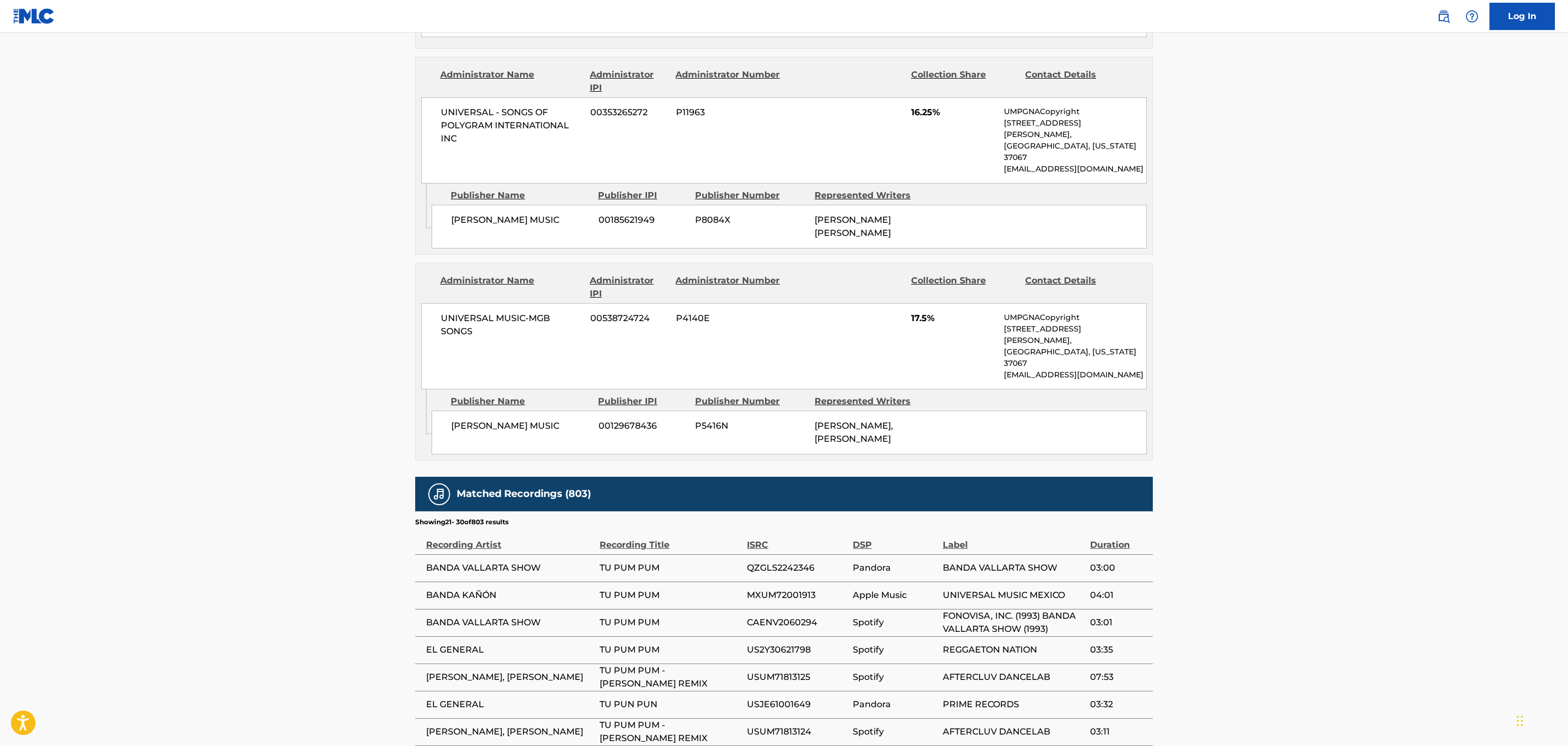
scroll to position [1420, 0]
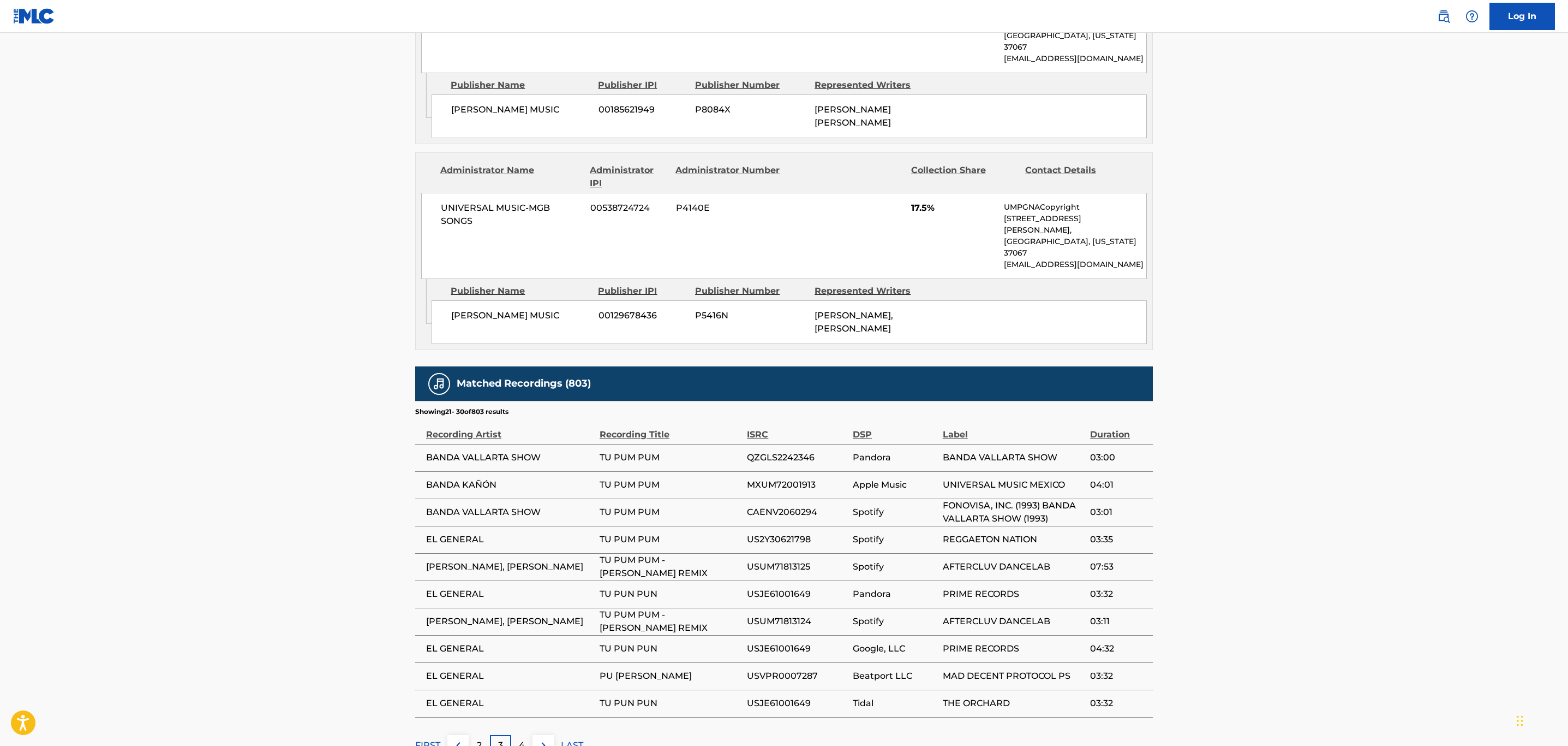
click at [426, 739] on p "FIRST" at bounding box center [428, 745] width 25 height 13
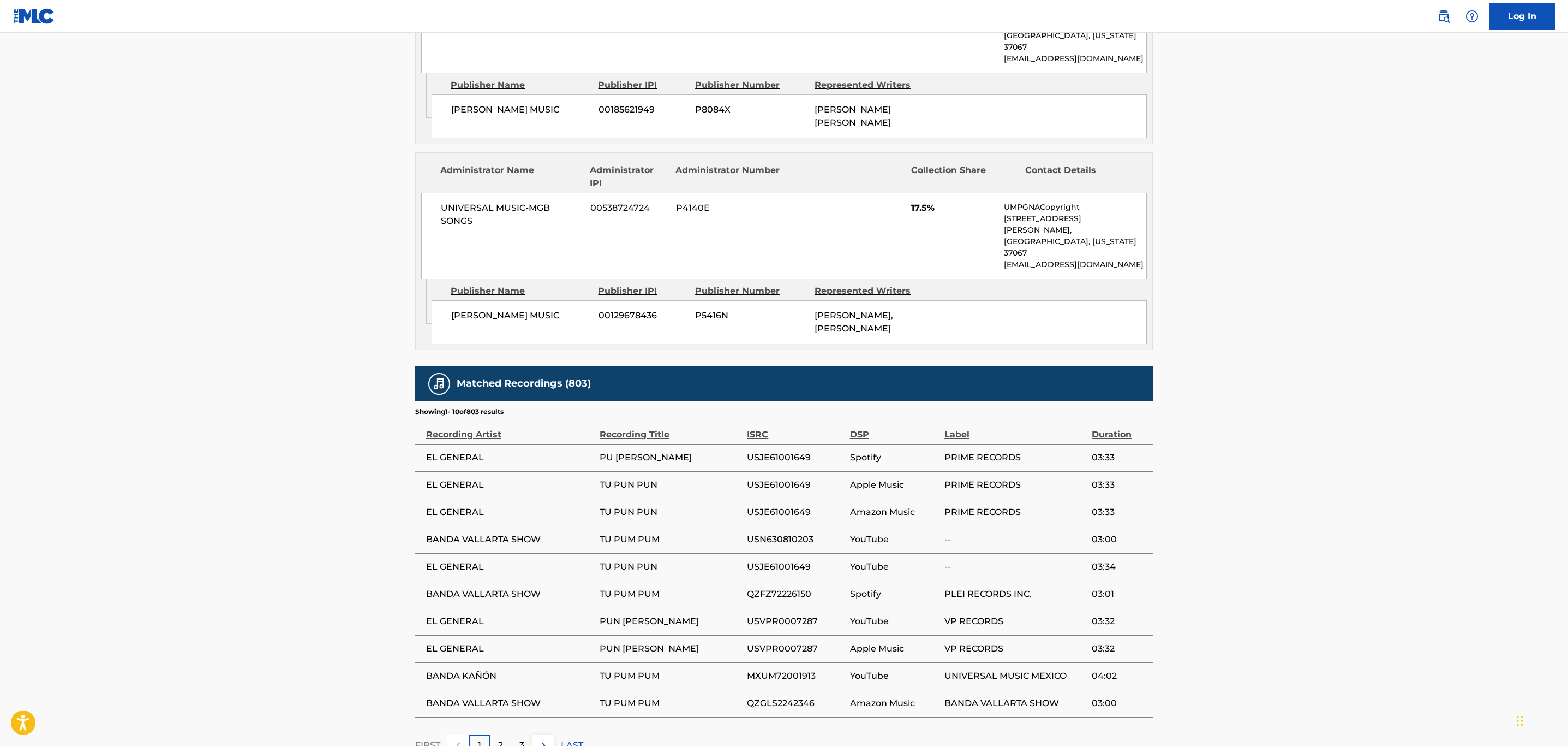
click at [539, 735] on button at bounding box center [543, 745] width 21 height 21
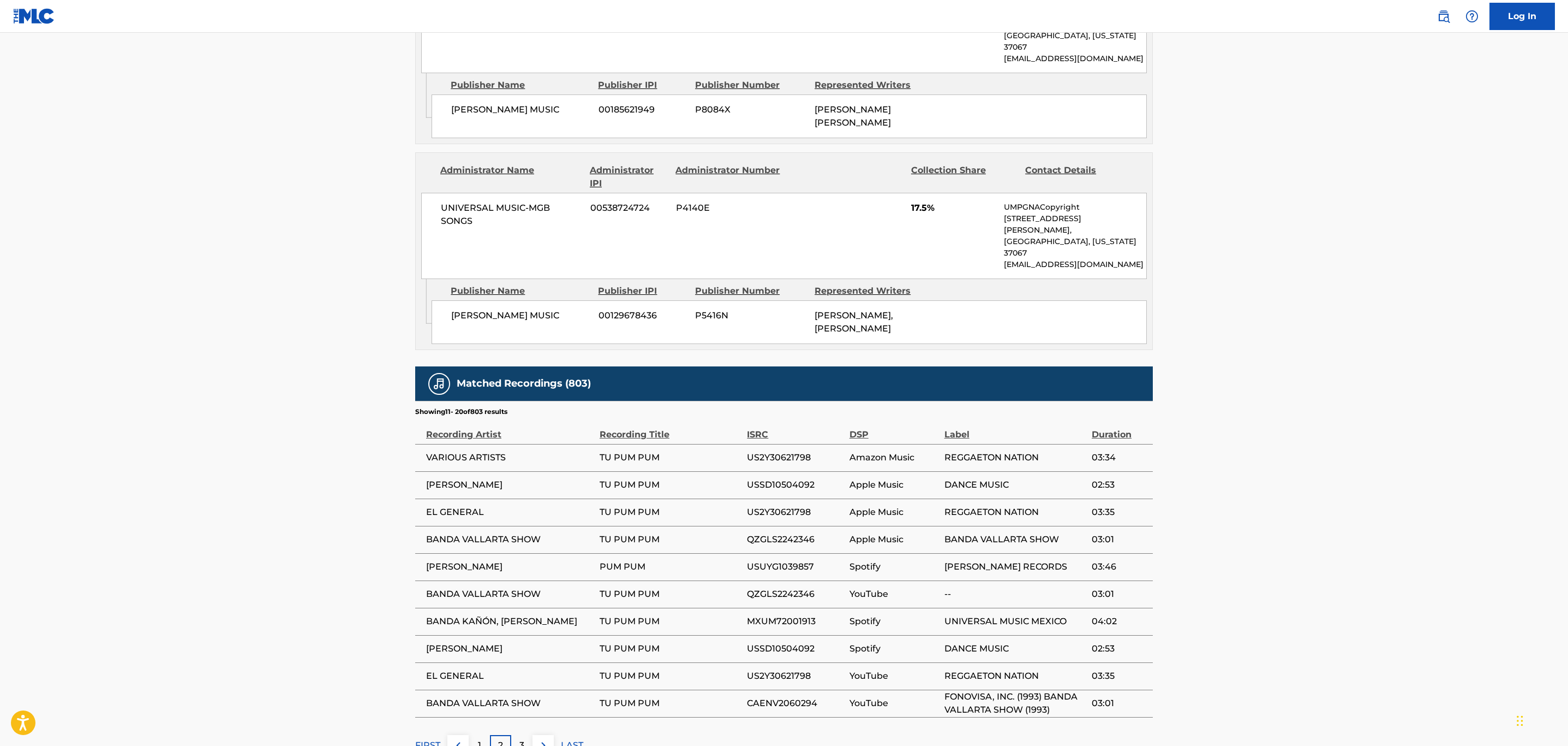
click at [785, 451] on span "US2Y30621798" at bounding box center [795, 458] width 97 height 13
copy span "US2Y30621798"
click at [540, 739] on img at bounding box center [544, 745] width 13 height 13
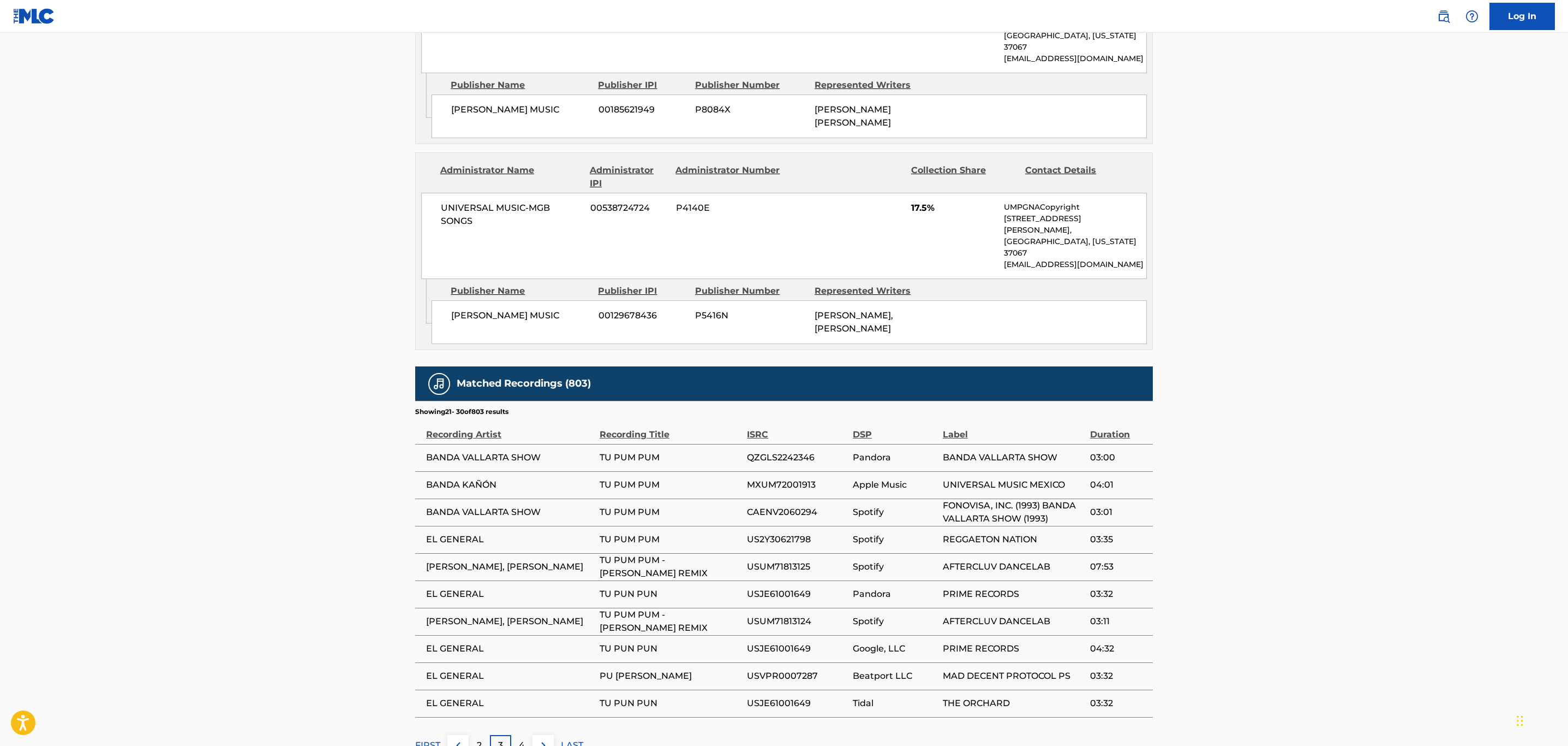
click at [796, 560] on span "USUM71813125" at bounding box center [797, 567] width 100 height 13
copy span "USUM71813125"
click at [794, 615] on span "USUM71813124" at bounding box center [797, 621] width 100 height 13
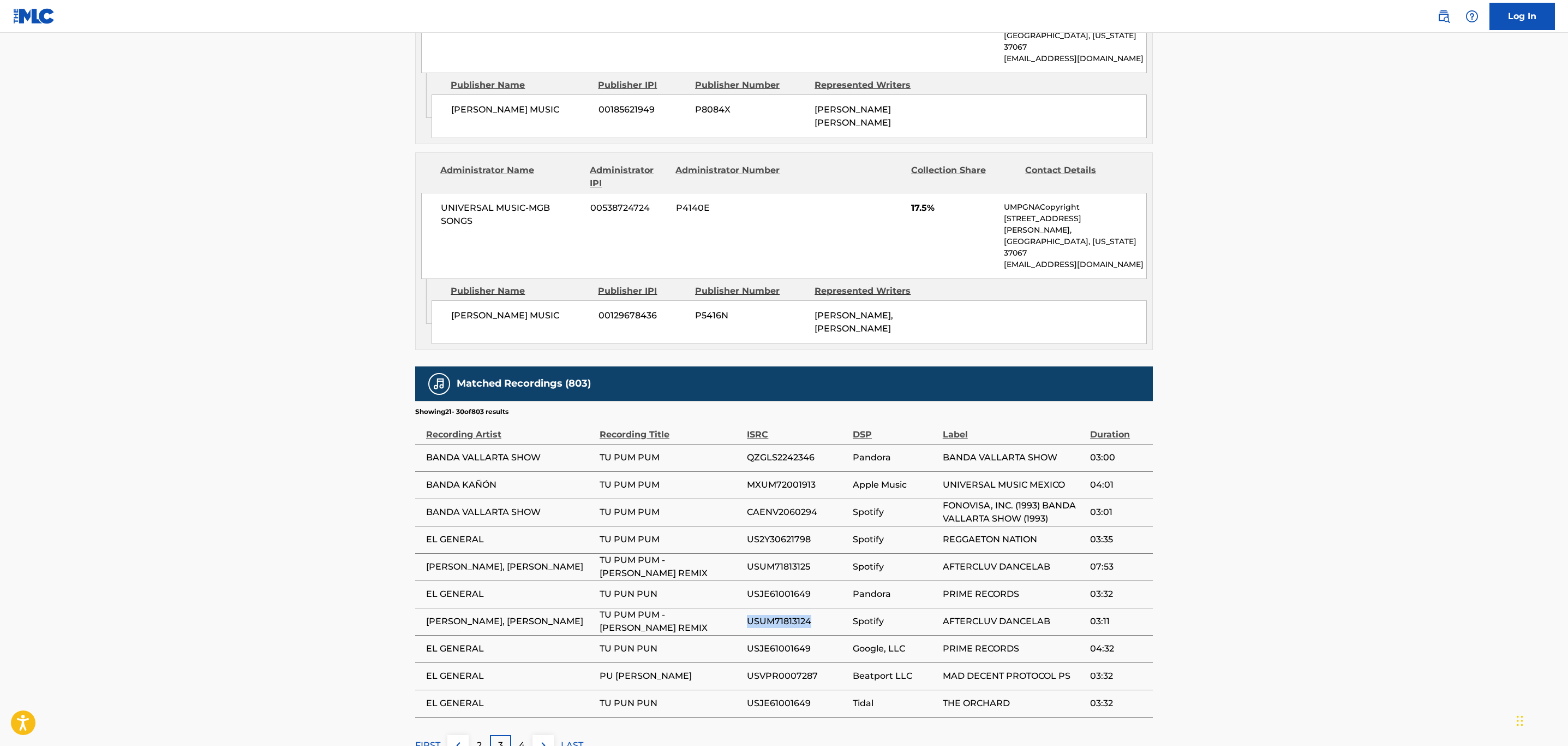
copy span "USUM71813124"
click at [541, 739] on img at bounding box center [544, 745] width 13 height 13
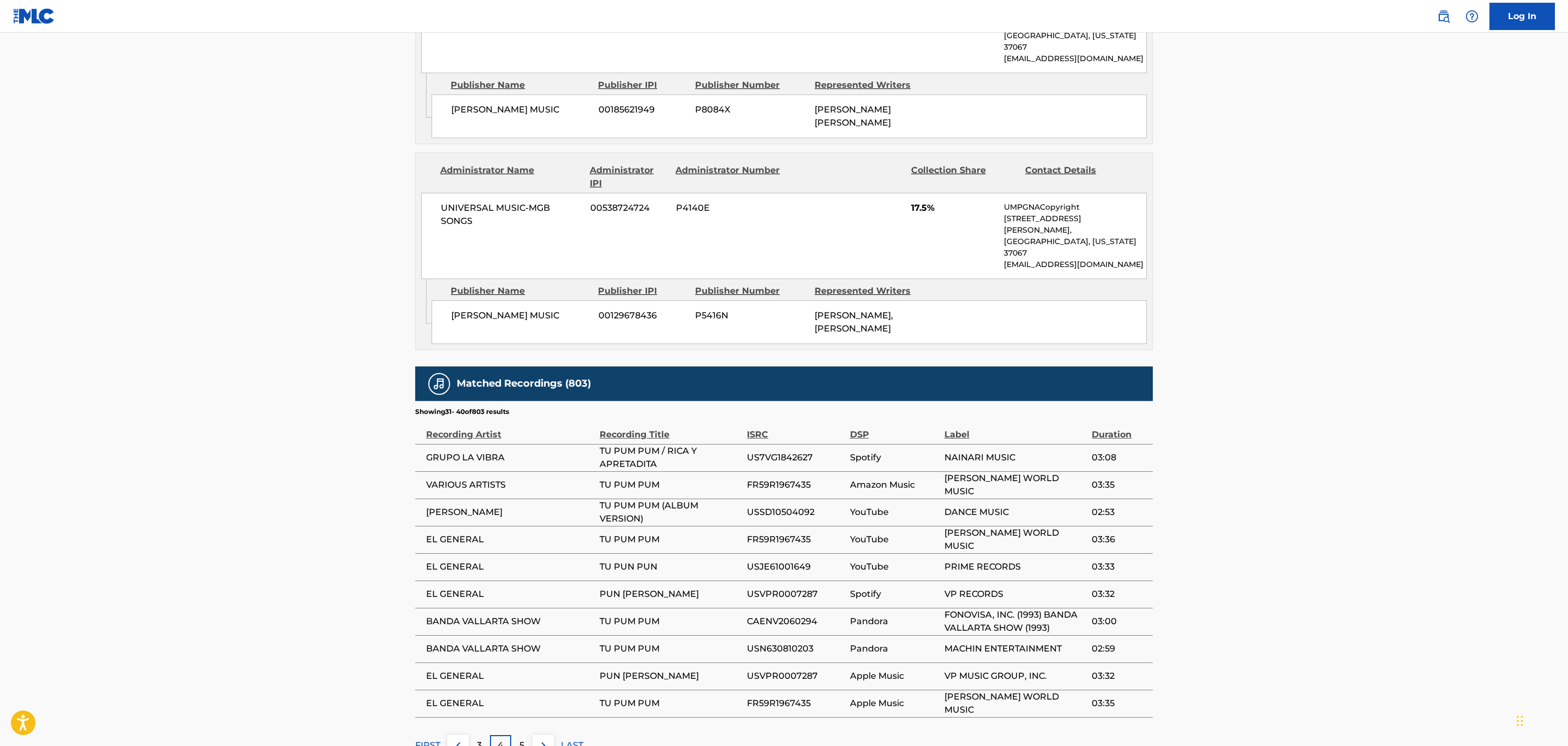
click at [544, 739] on img at bounding box center [544, 745] width 13 height 13
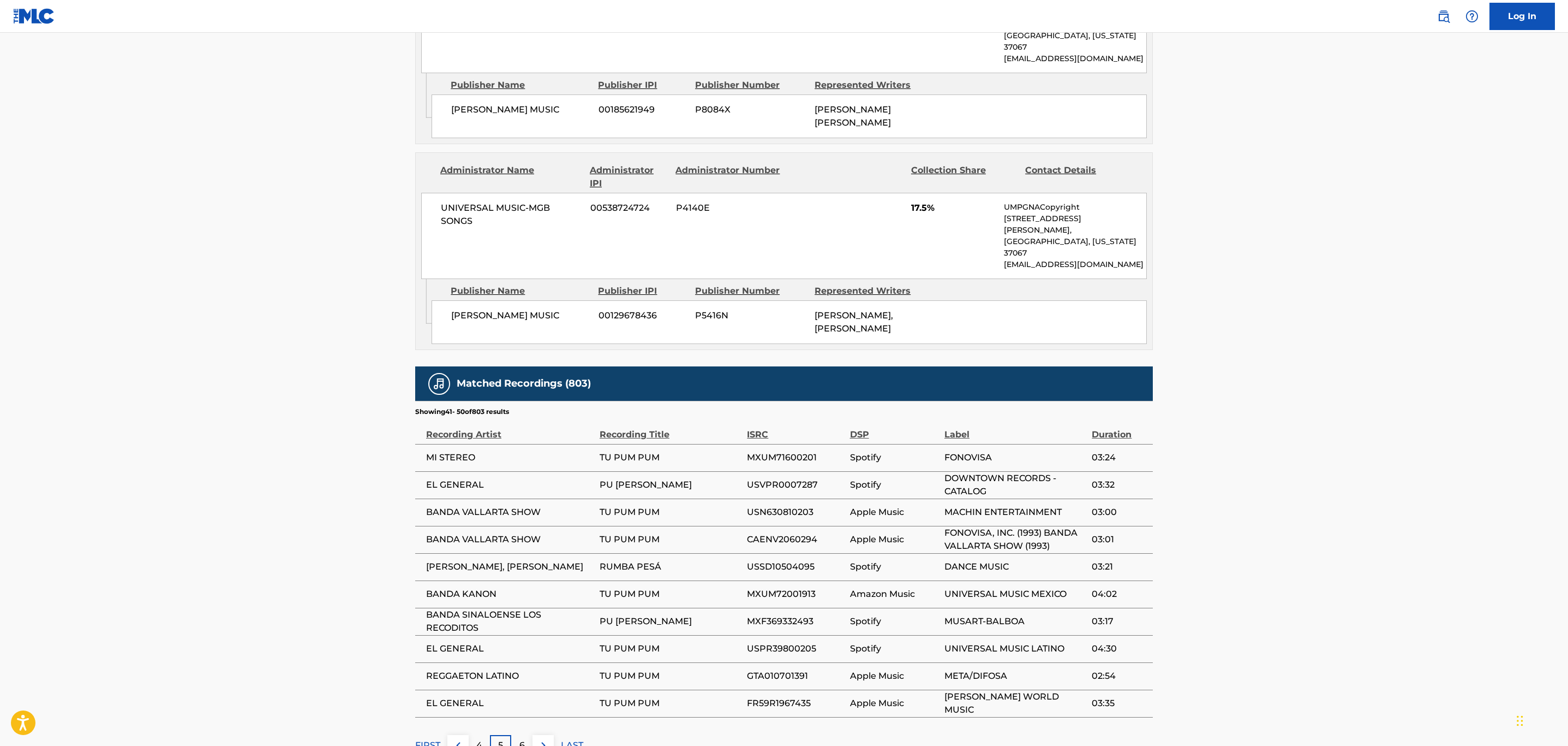
click at [544, 739] on img at bounding box center [544, 745] width 13 height 13
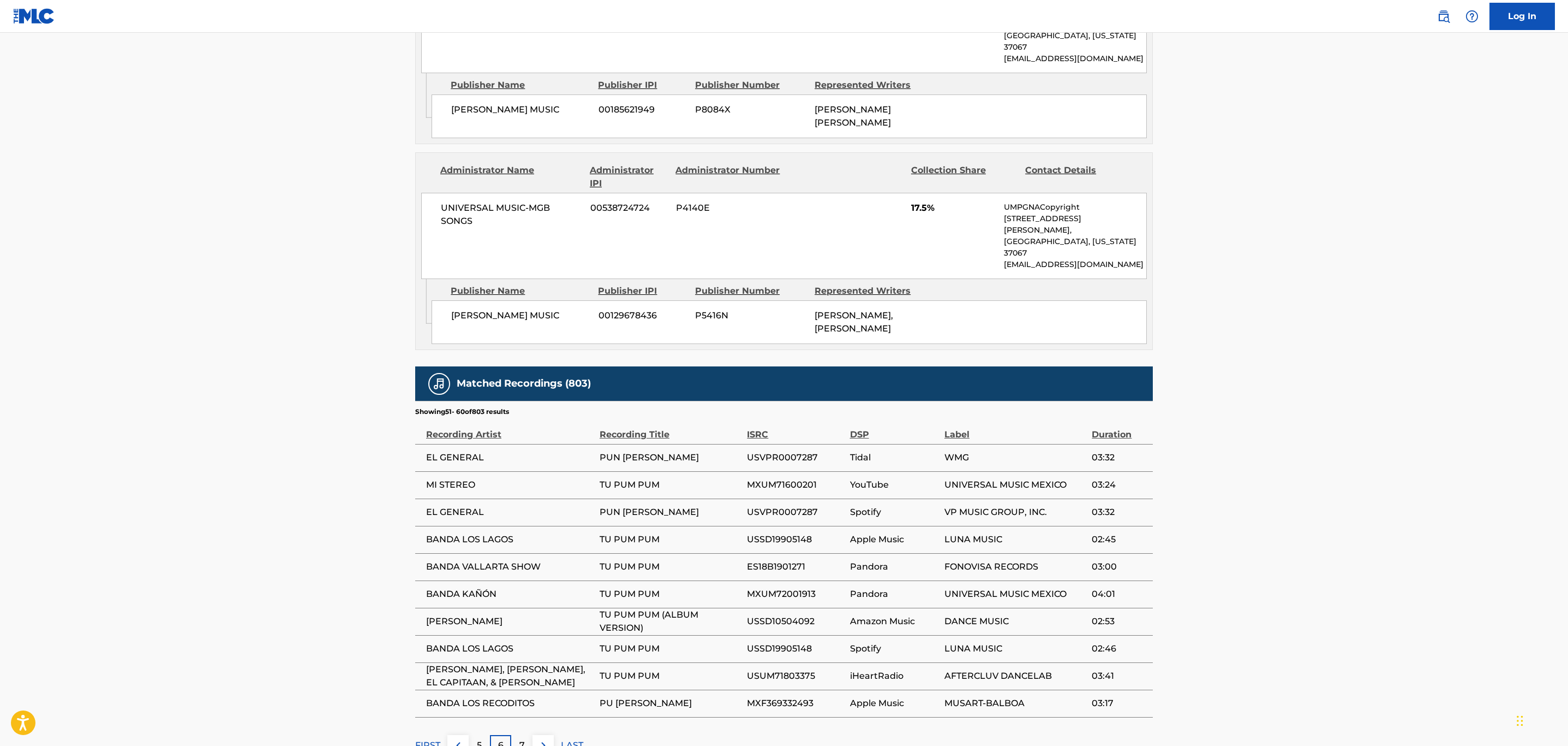
click at [773, 669] on span "USUM71803375" at bounding box center [796, 676] width 97 height 13
click at [545, 739] on img at bounding box center [544, 745] width 13 height 13
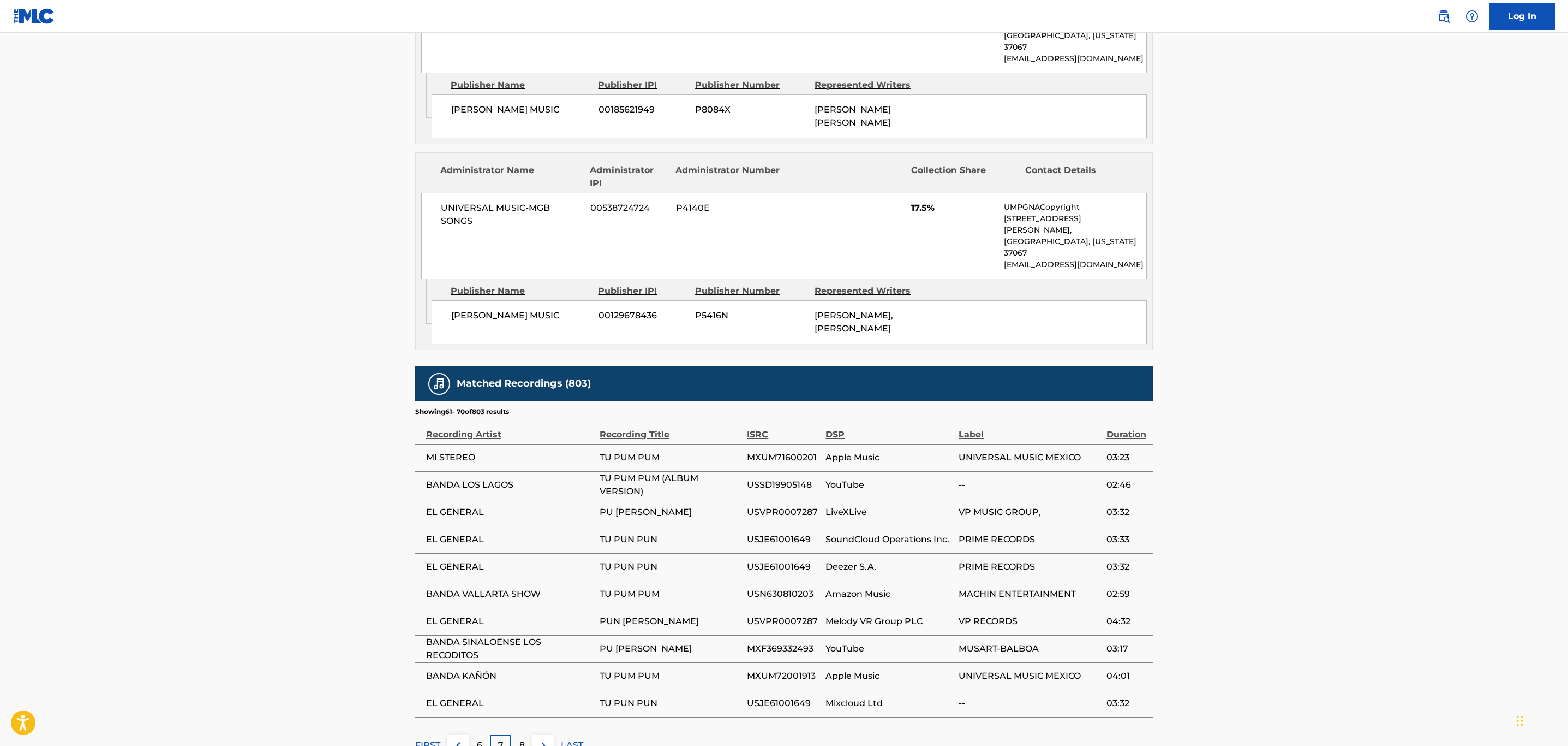
click at [544, 739] on img at bounding box center [544, 745] width 13 height 13
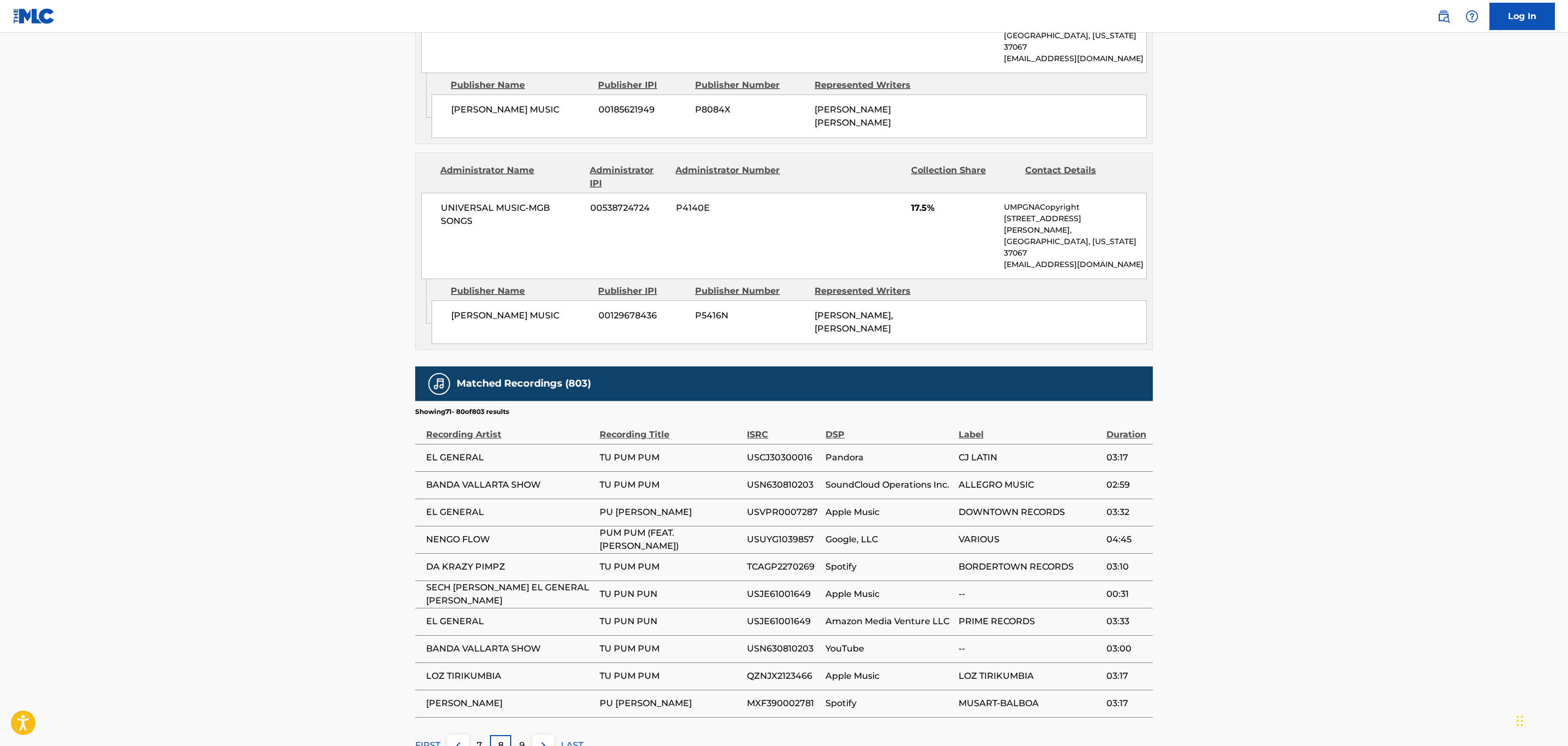
click at [544, 739] on img at bounding box center [544, 745] width 13 height 13
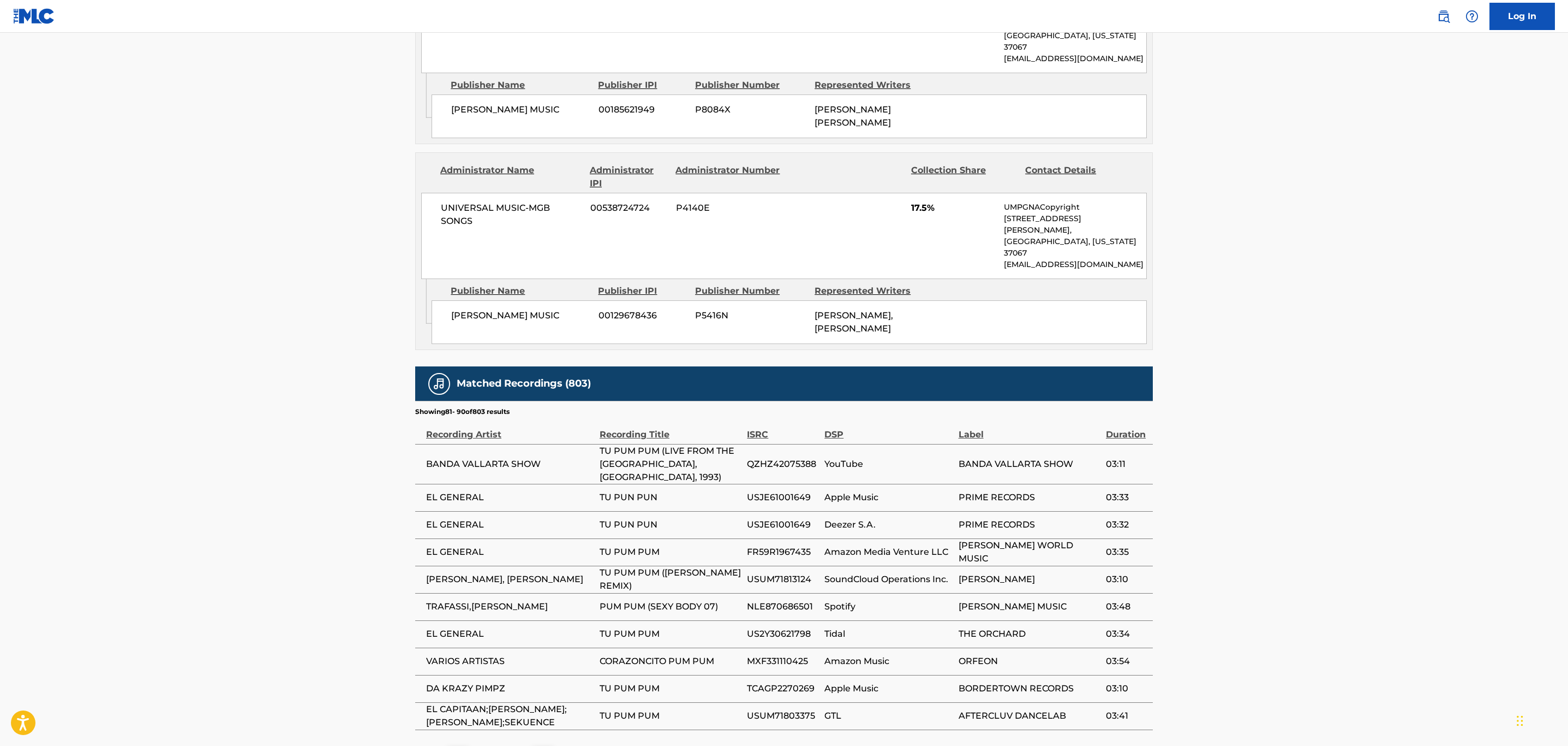
click at [539, 745] on img at bounding box center [544, 758] width 13 height 13
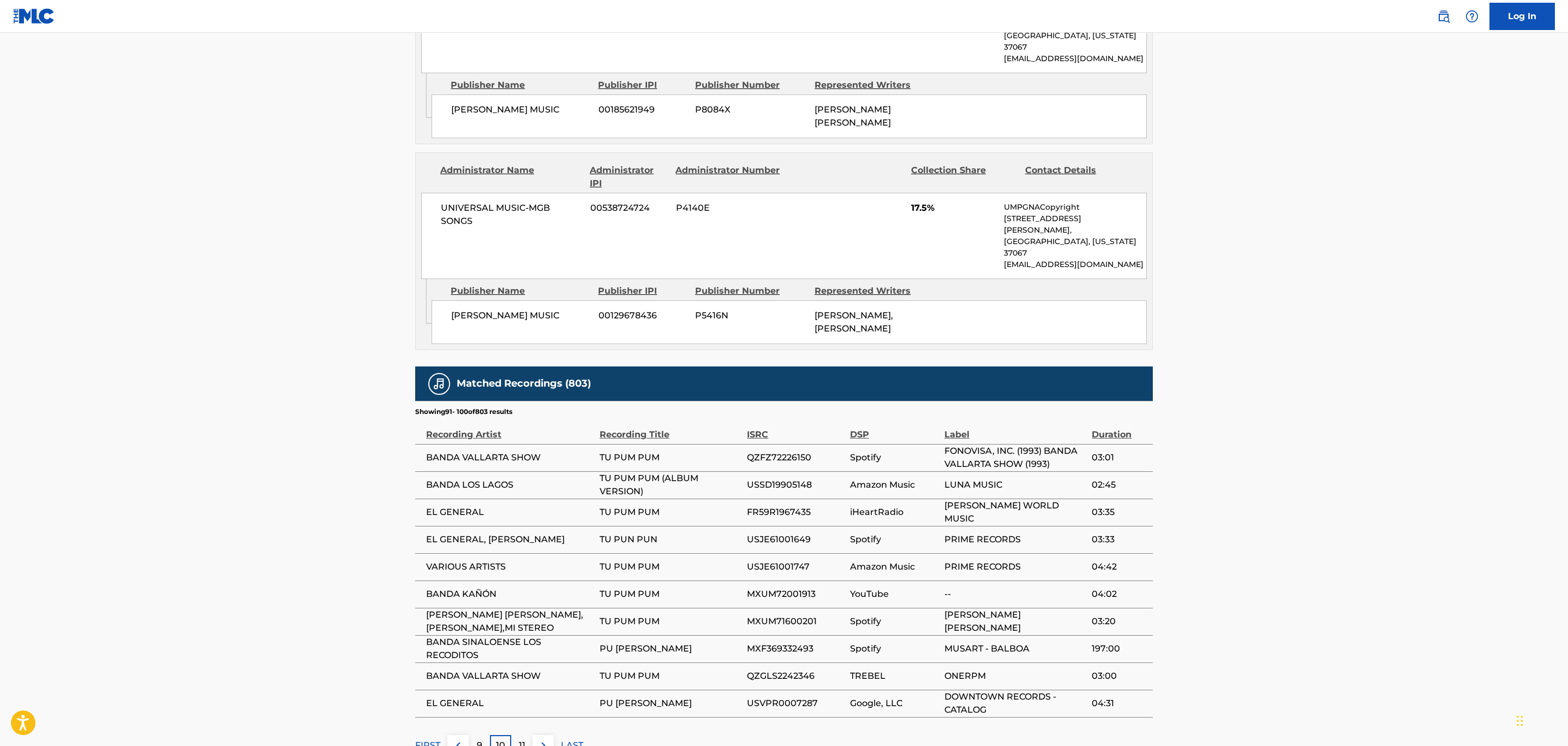
click at [541, 739] on img at bounding box center [544, 745] width 13 height 13
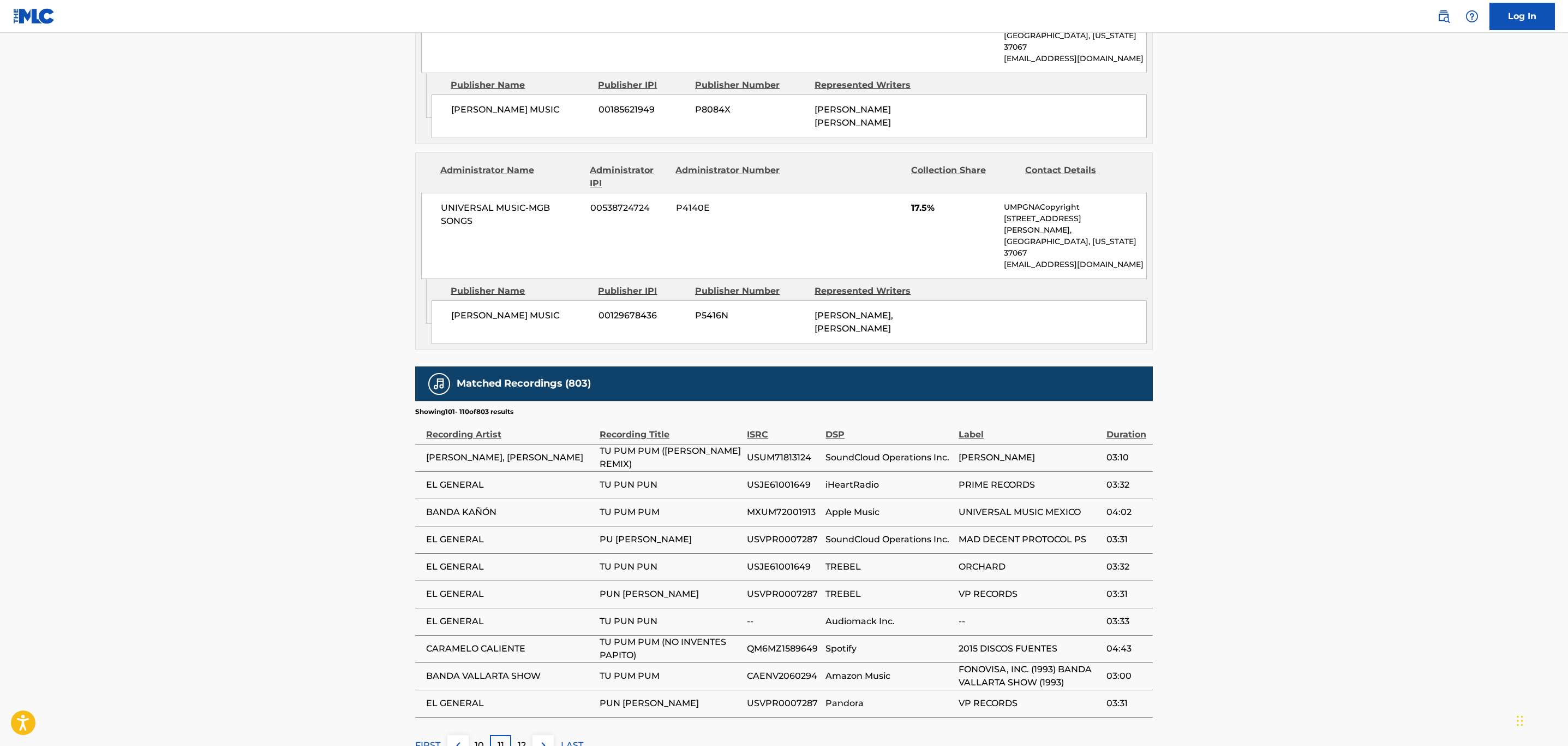
click at [541, 739] on img at bounding box center [544, 745] width 13 height 13
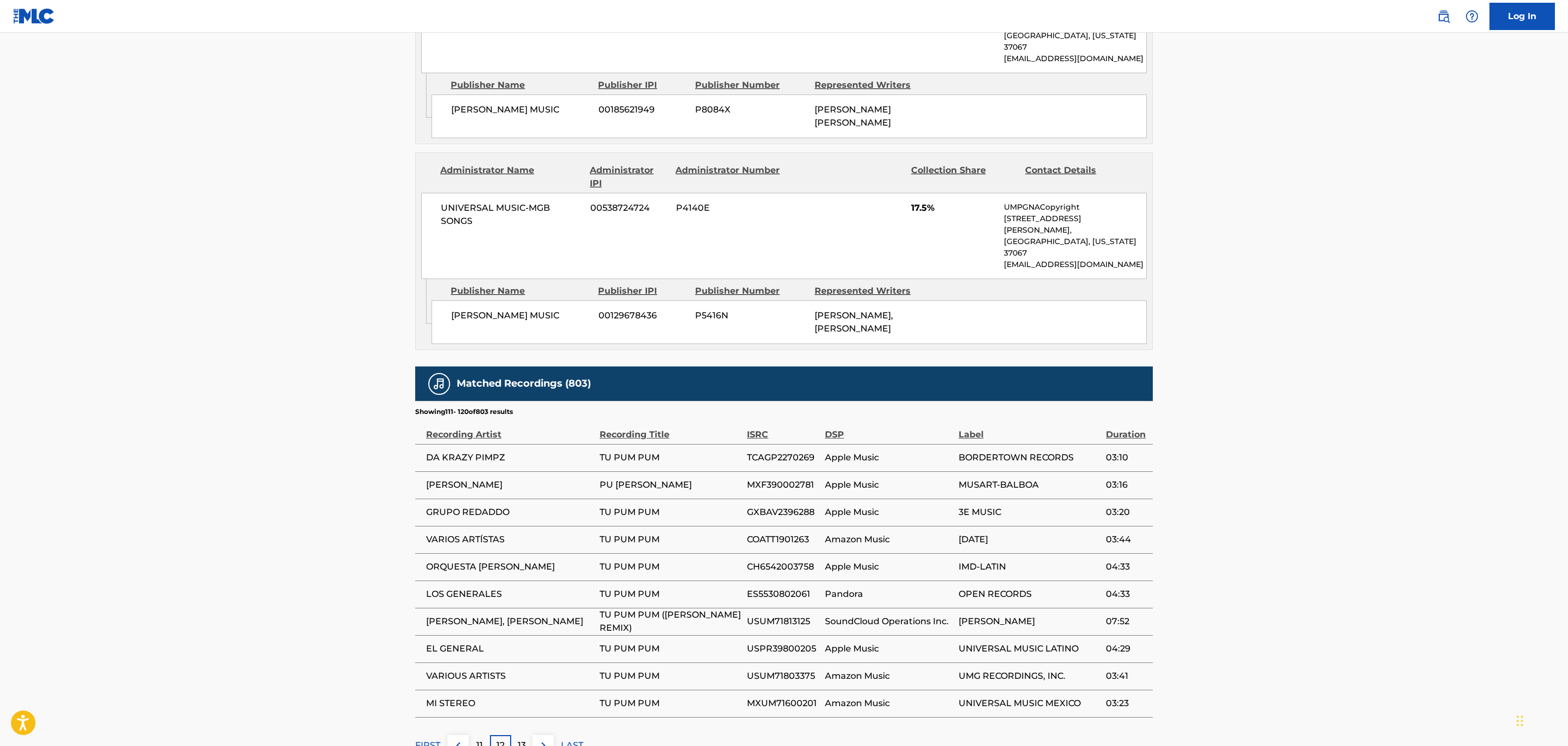
click at [550, 735] on button at bounding box center [543, 745] width 21 height 21
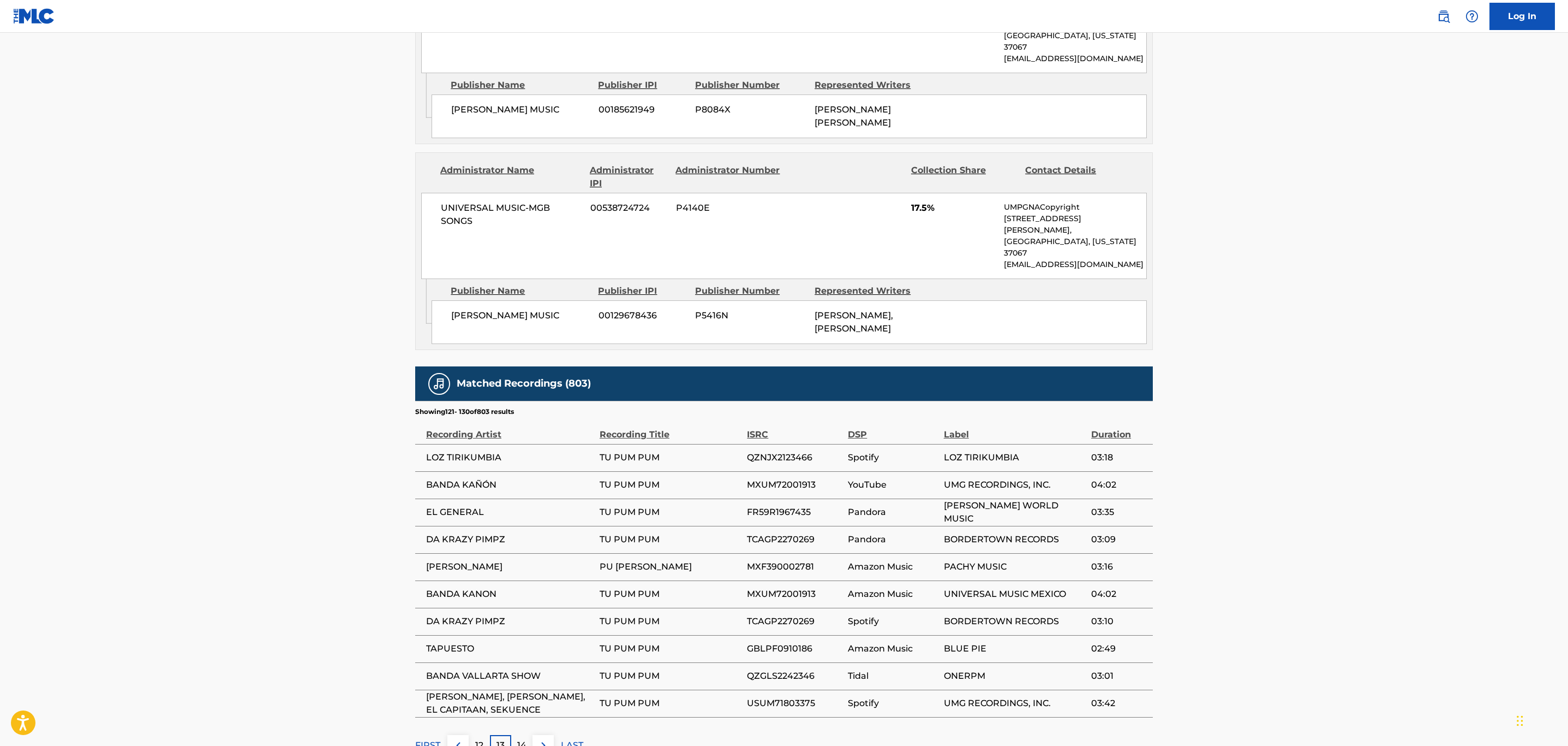
click at [546, 739] on img at bounding box center [544, 745] width 13 height 13
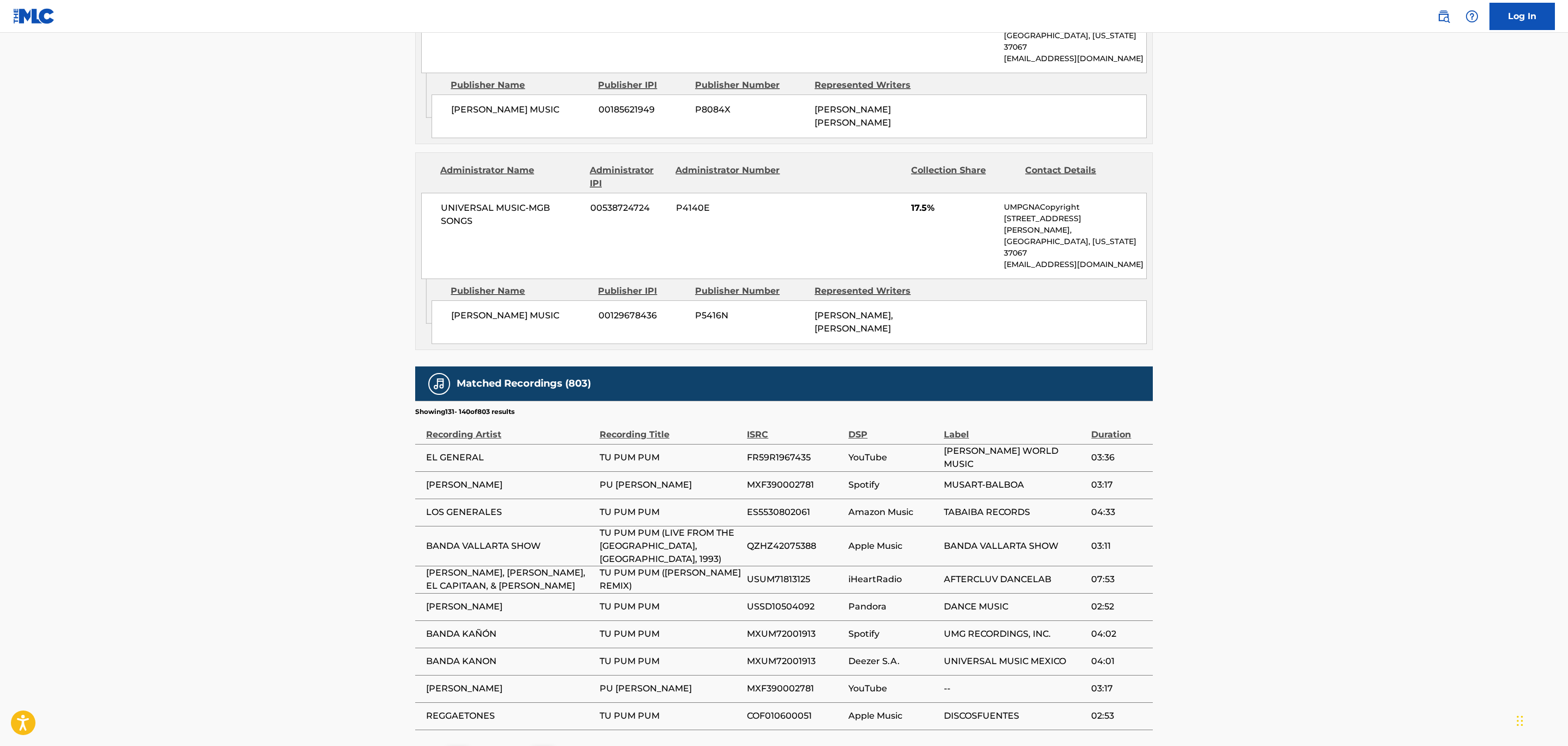
click at [546, 745] on img at bounding box center [544, 758] width 13 height 13
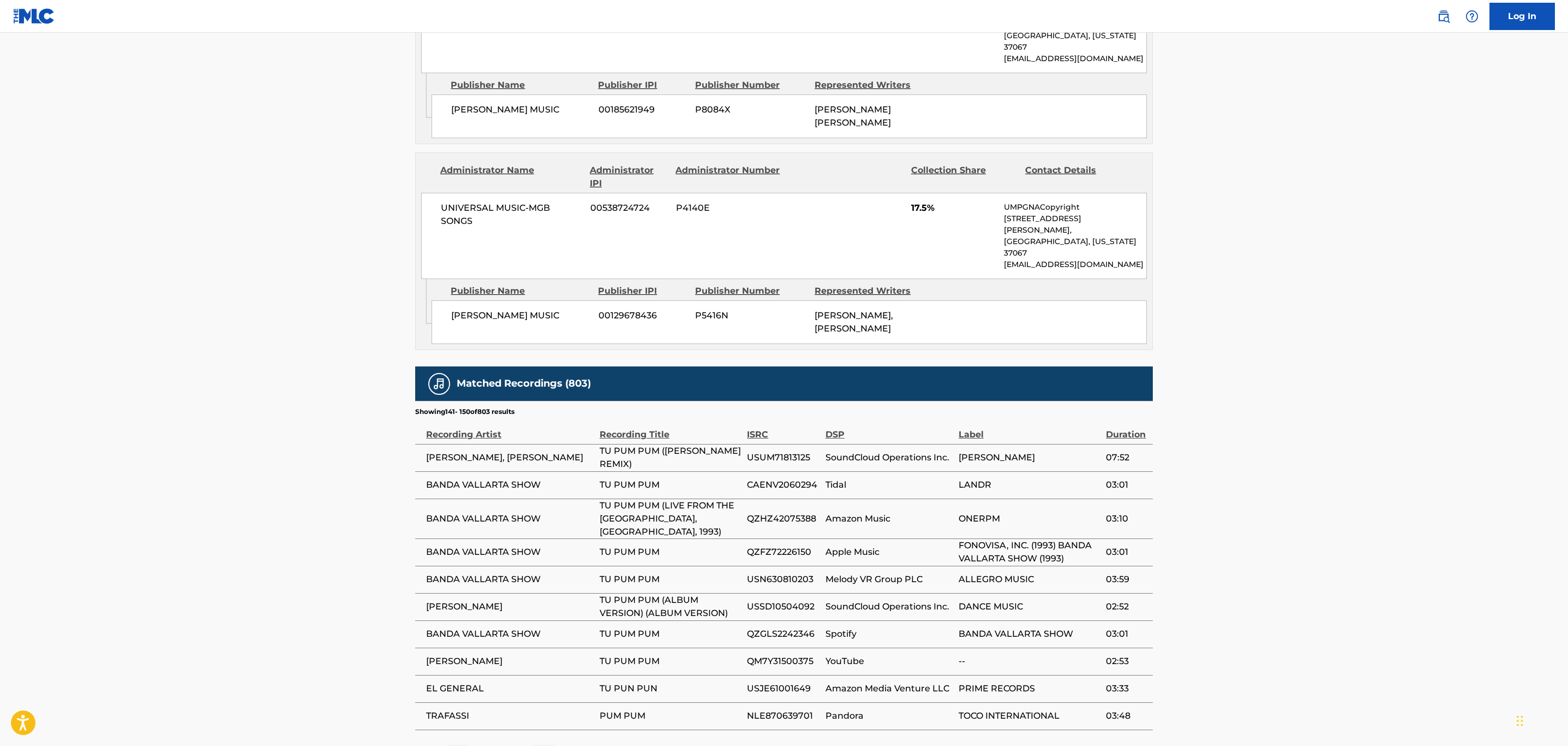
click at [547, 745] on img at bounding box center [544, 758] width 13 height 13
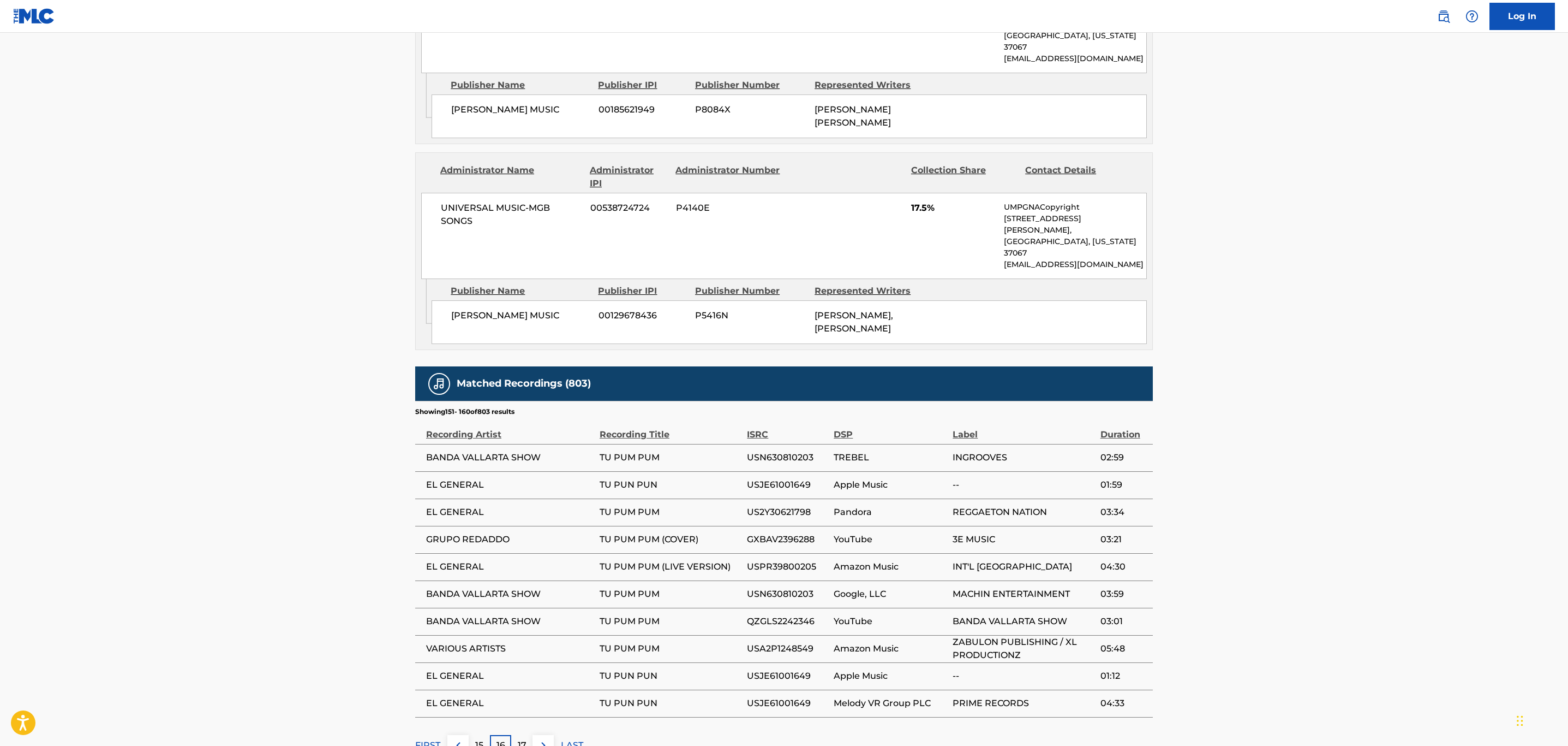
click at [552, 735] on button at bounding box center [543, 745] width 21 height 21
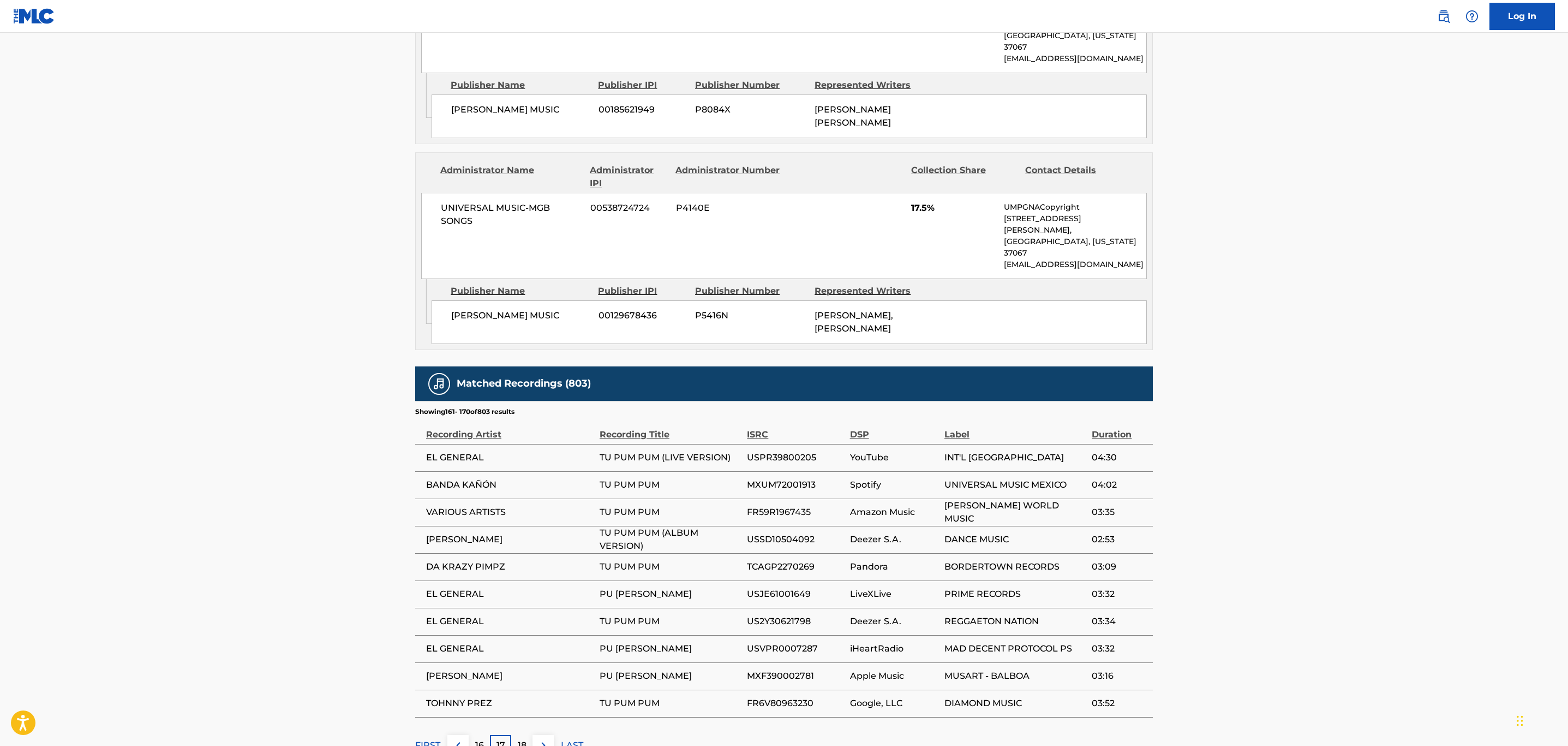
click at [552, 735] on button at bounding box center [543, 745] width 21 height 21
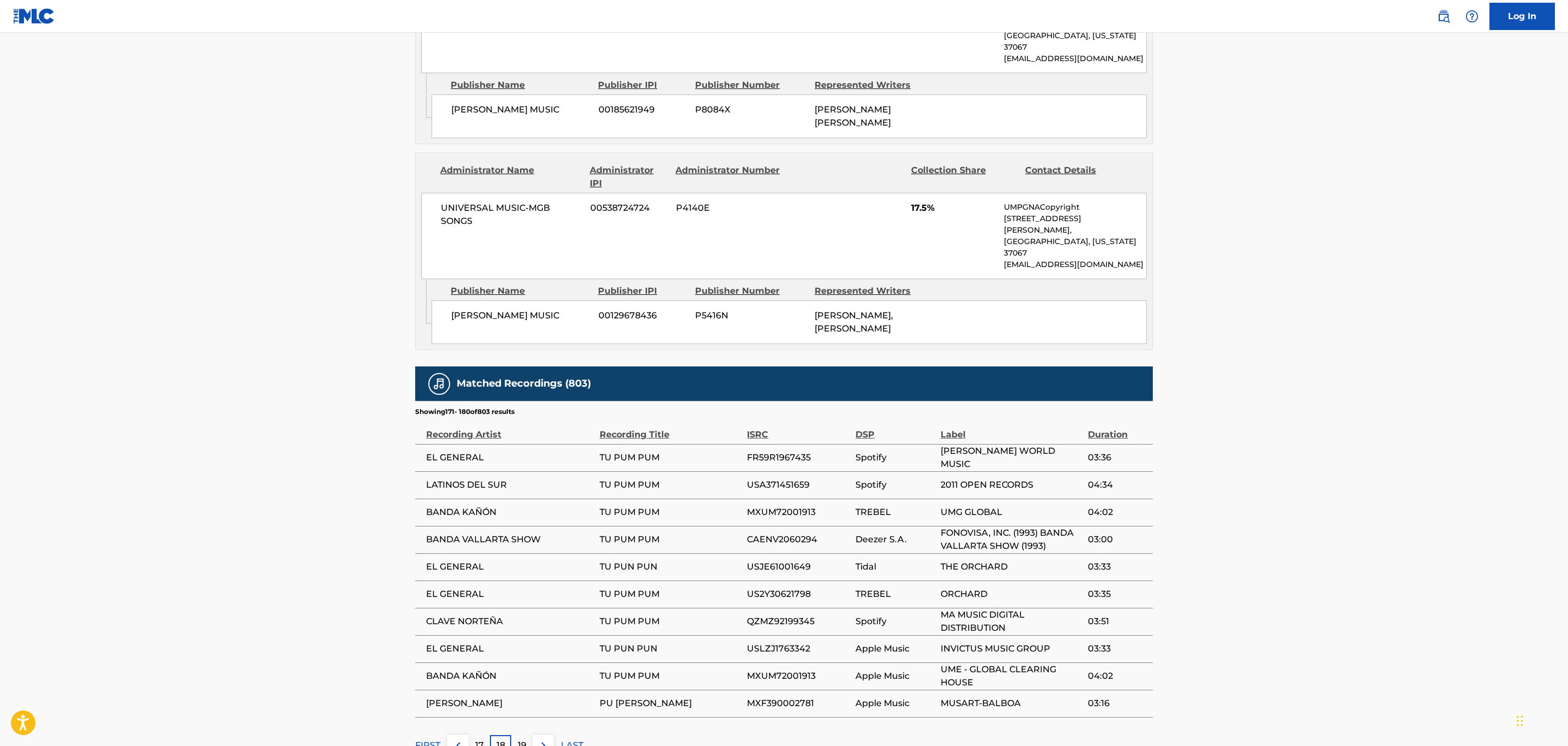
click at [552, 735] on button at bounding box center [543, 745] width 21 height 21
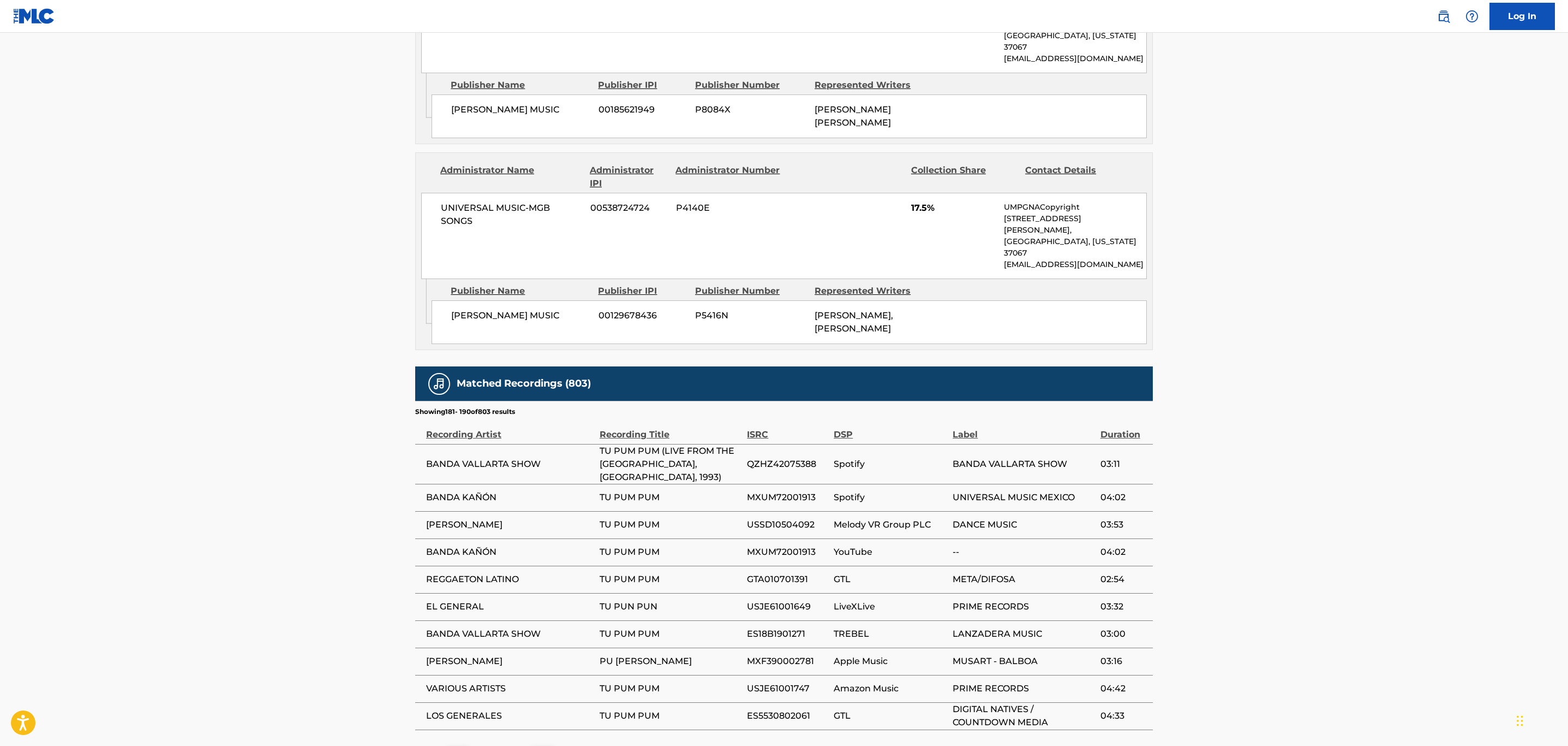
click at [541, 745] on img at bounding box center [544, 758] width 13 height 13
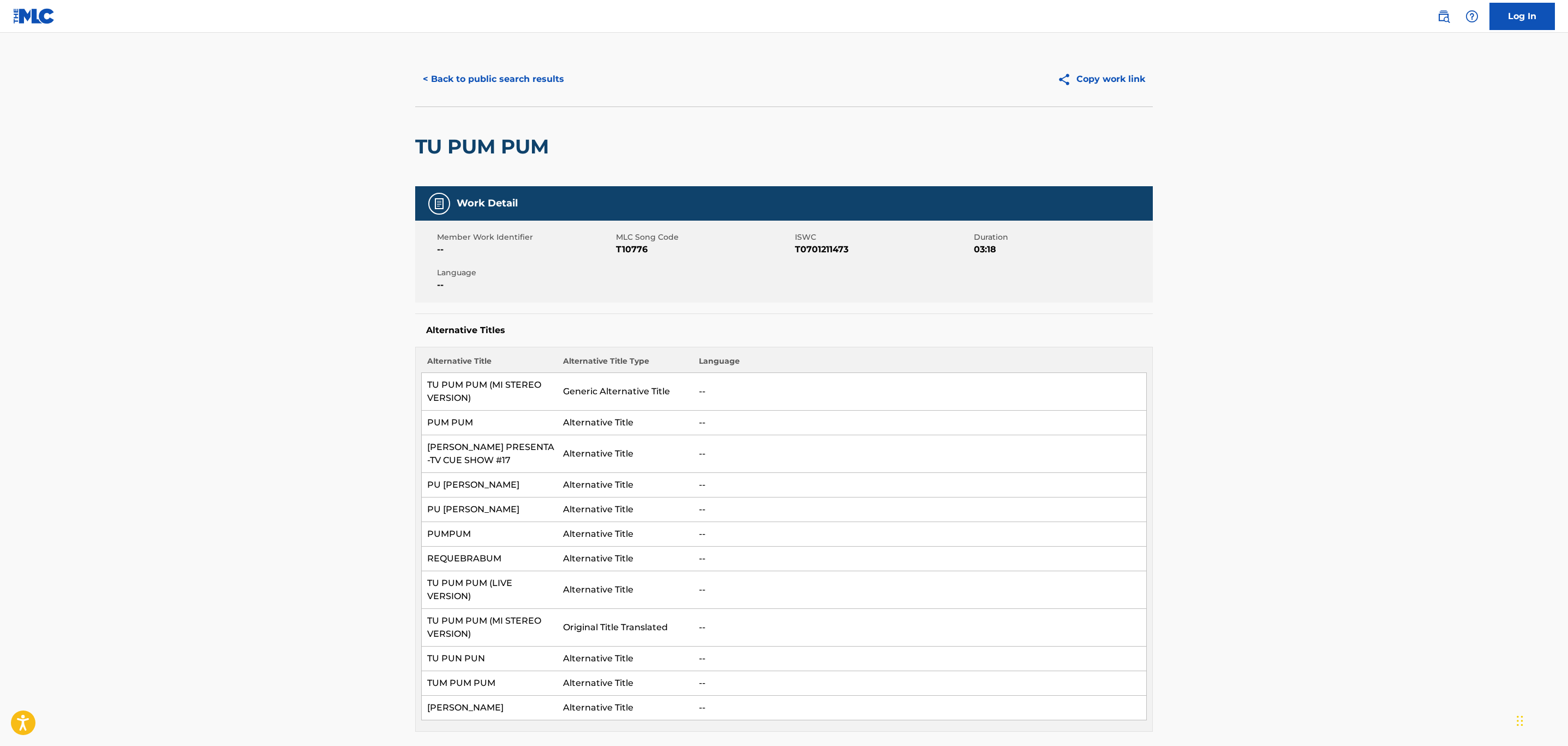
scroll to position [0, 0]
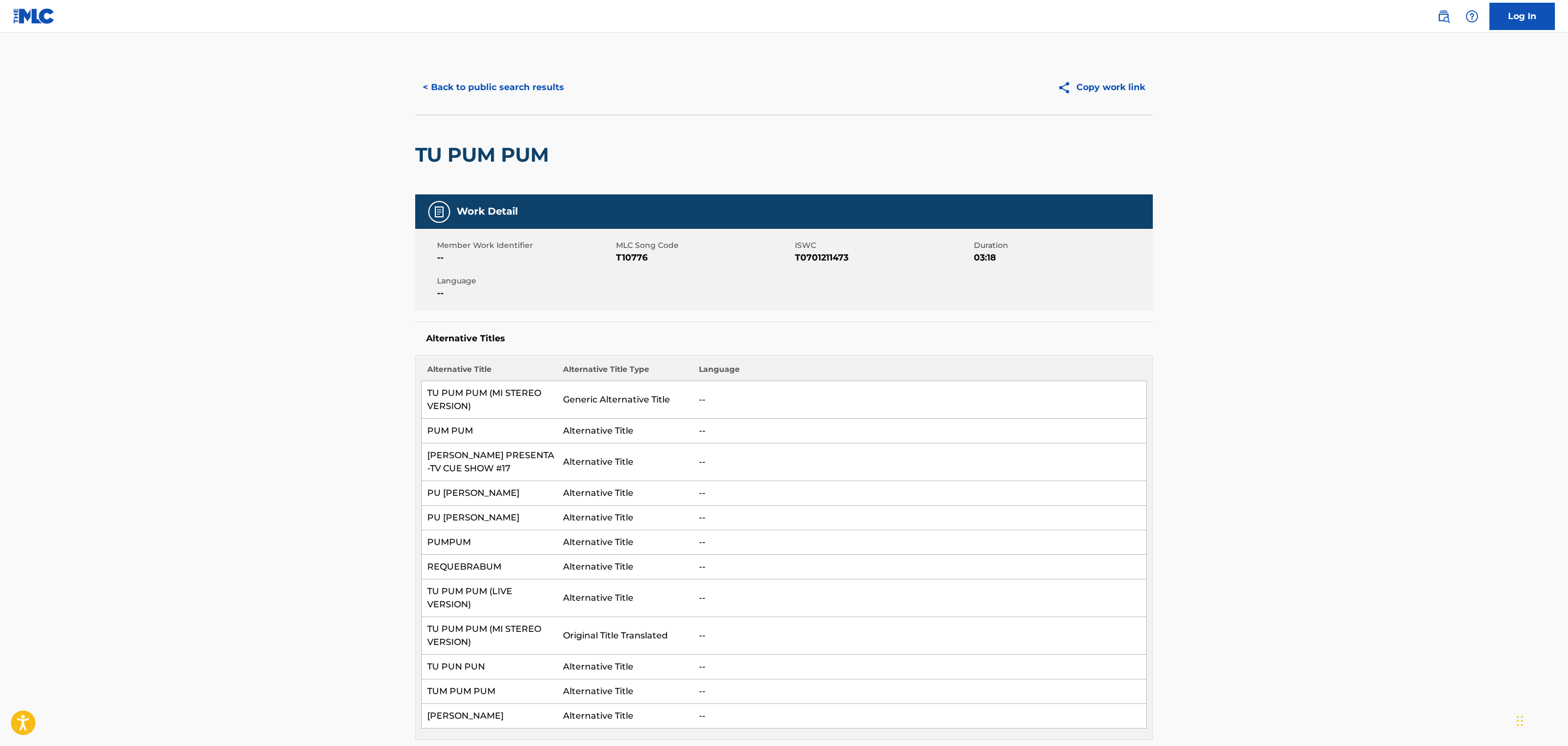
click at [632, 256] on span "T10776" at bounding box center [704, 258] width 176 height 13
drag, startPoint x: 632, startPoint y: 256, endPoint x: 1381, endPoint y: 251, distance: 749.0
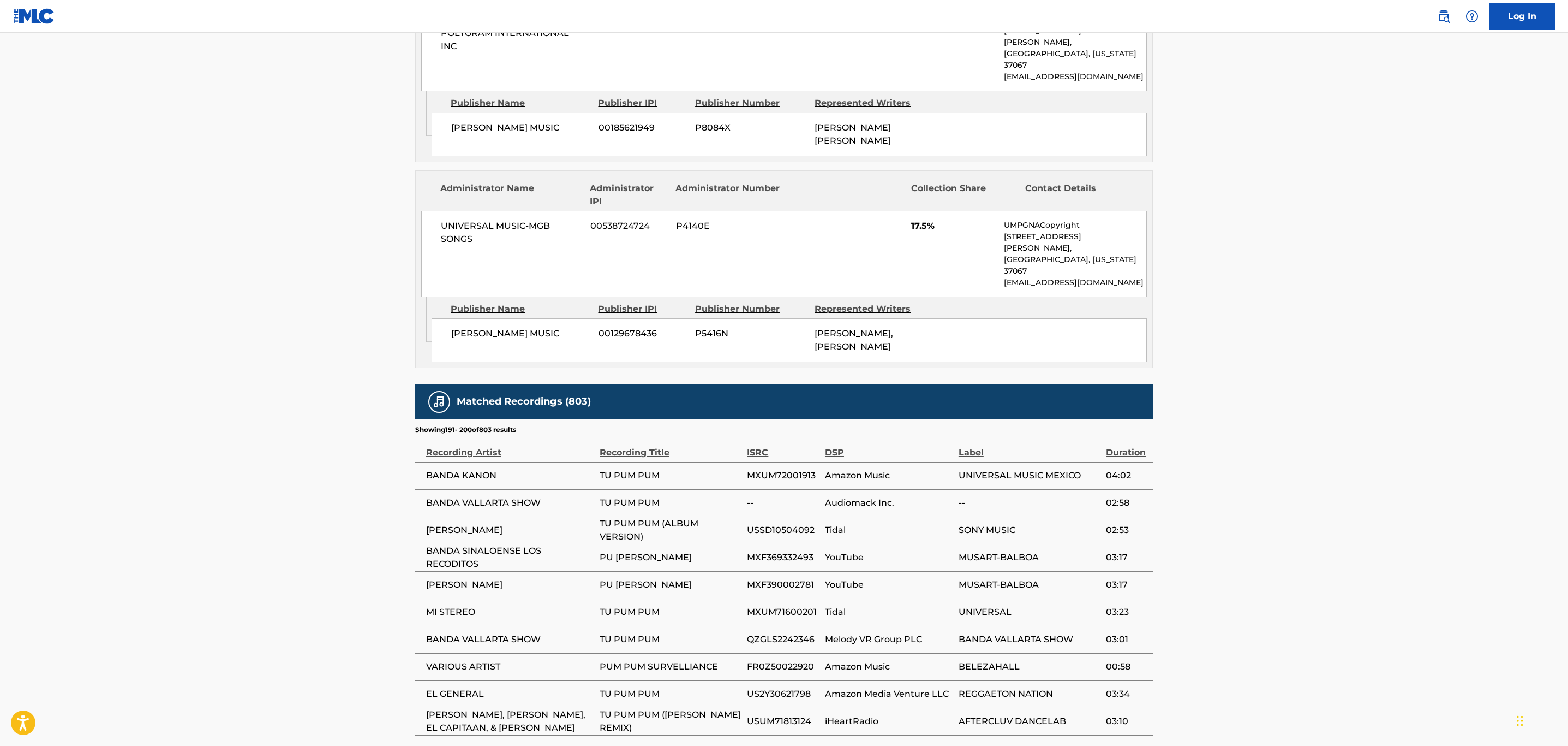
scroll to position [1420, 0]
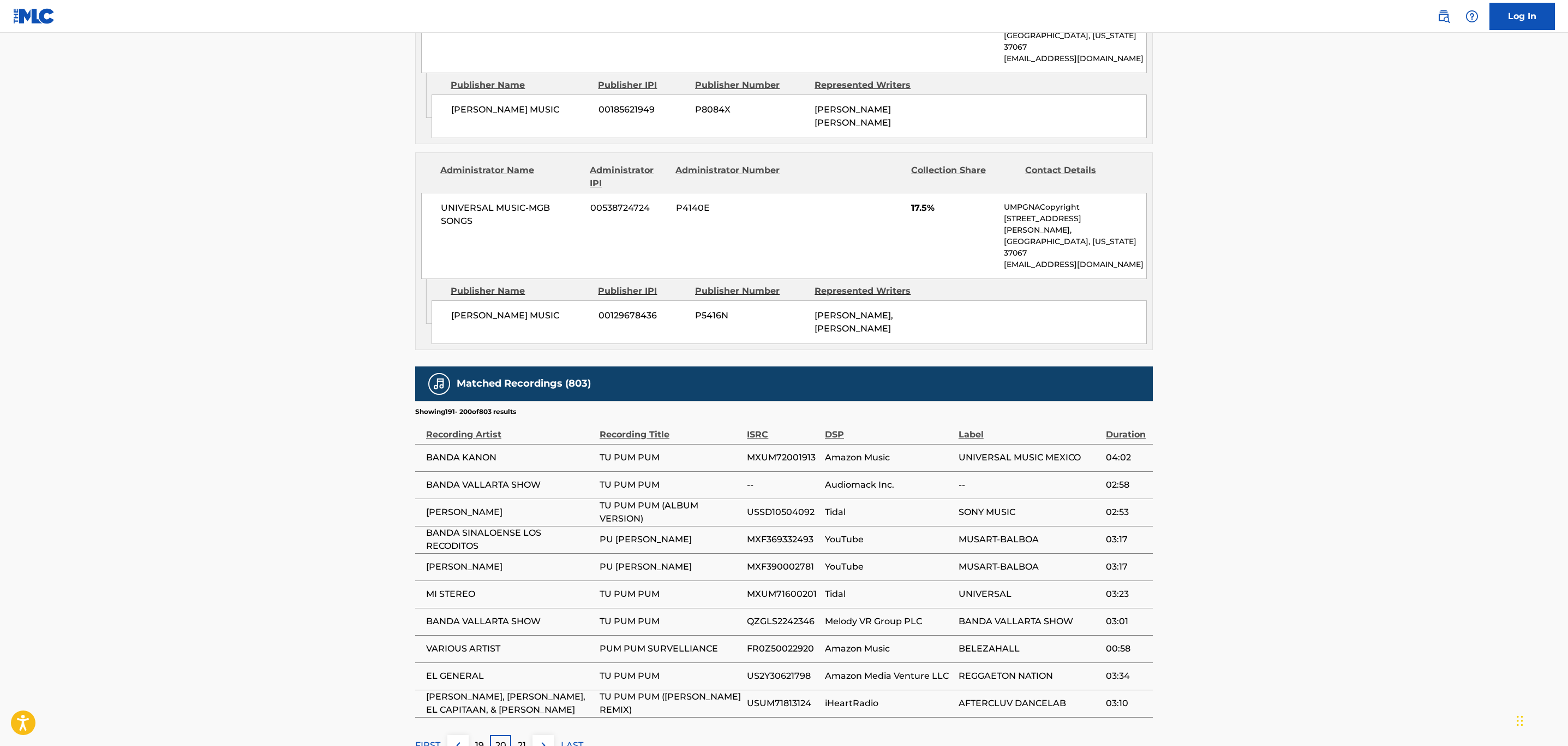
click at [550, 735] on button at bounding box center [543, 745] width 21 height 21
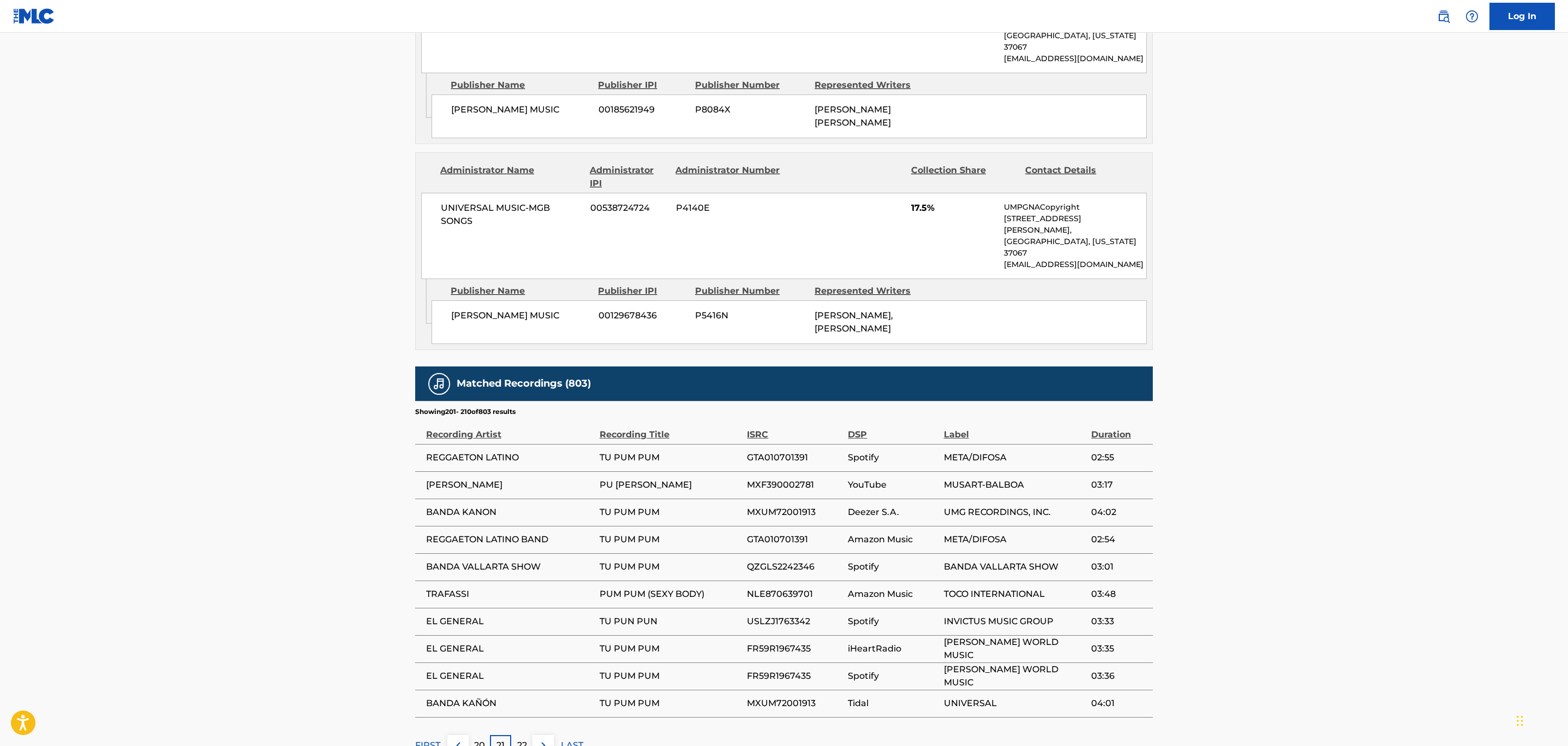
click at [550, 735] on button at bounding box center [543, 745] width 21 height 21
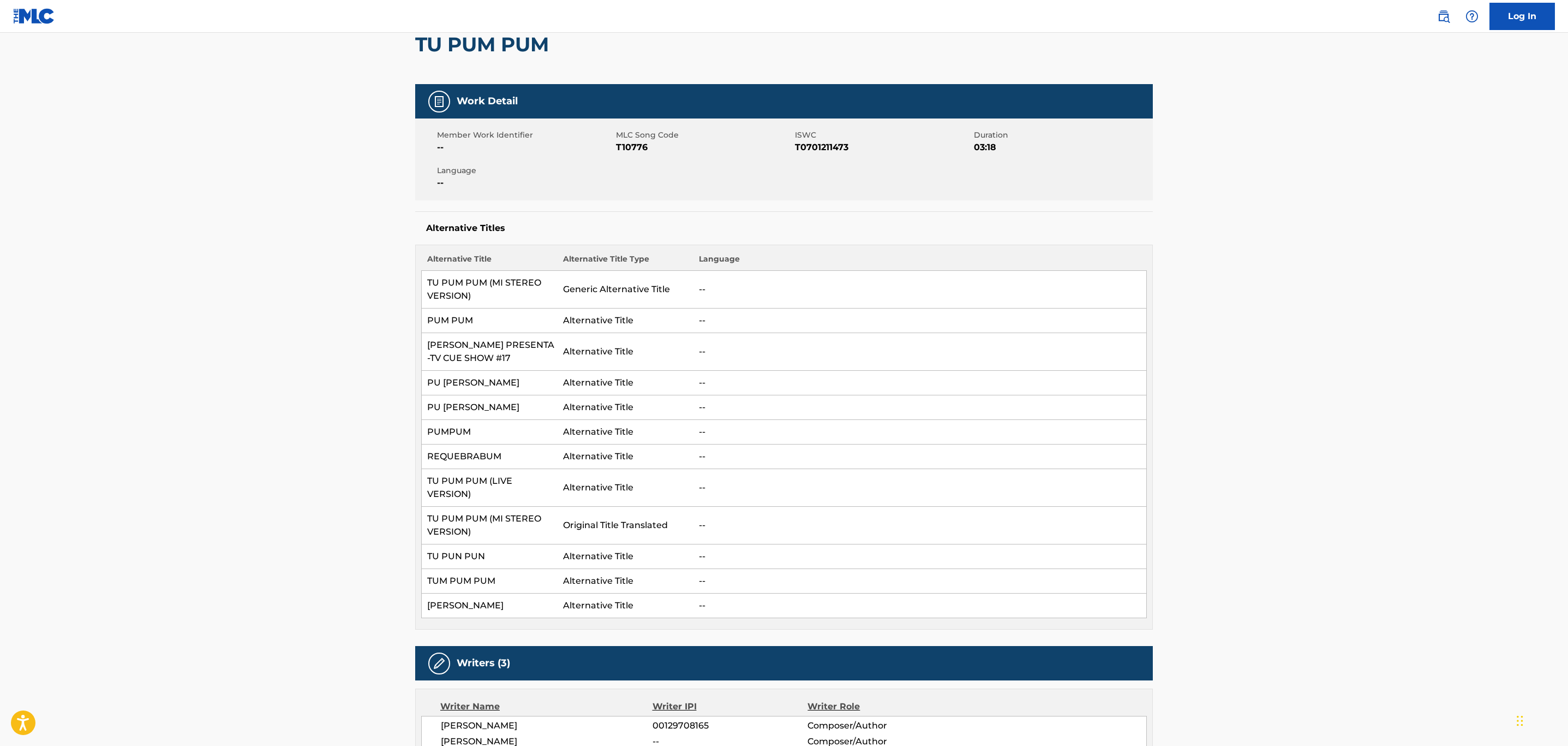
scroll to position [0, 0]
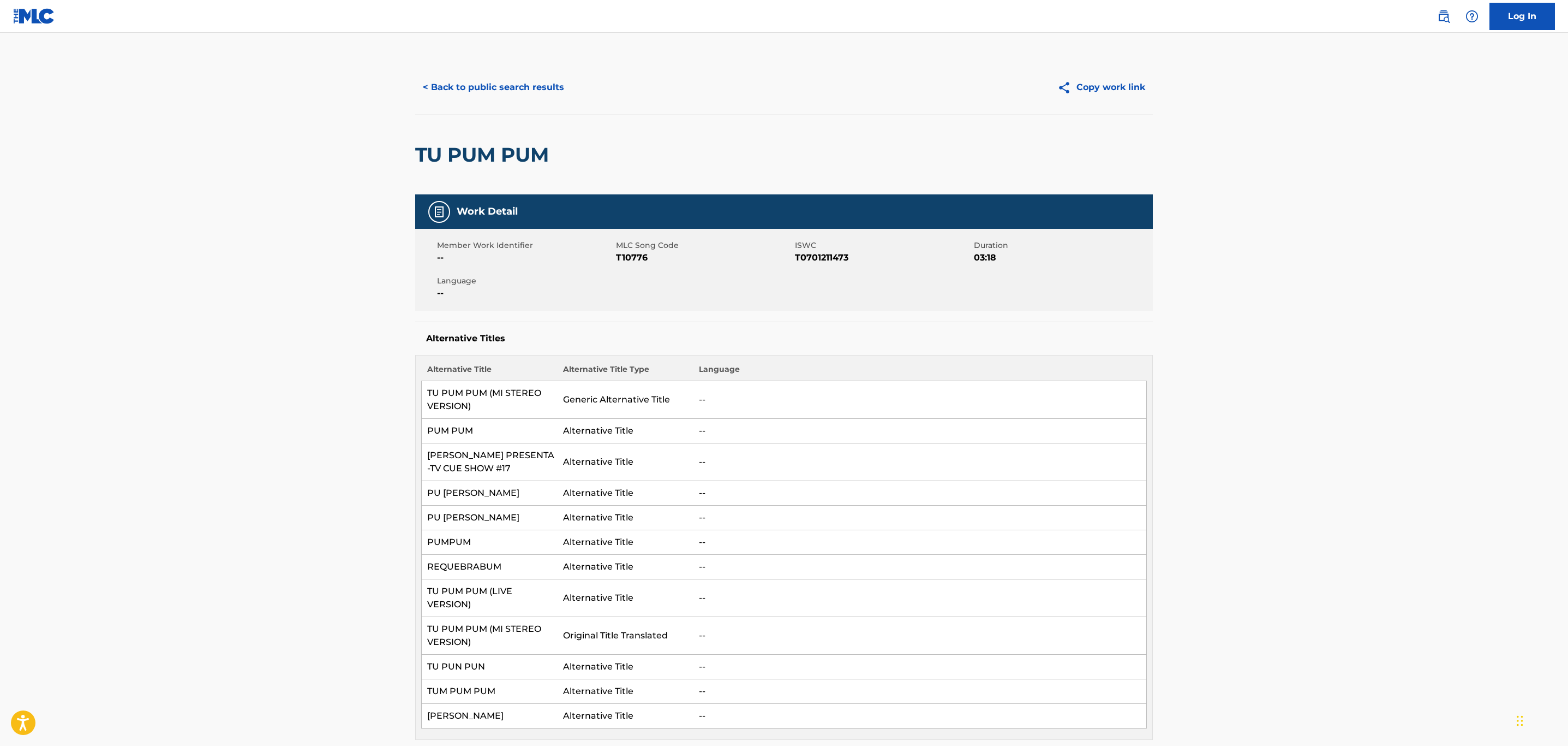
drag, startPoint x: 490, startPoint y: 84, endPoint x: 608, endPoint y: 273, distance: 222.8
click at [491, 83] on button "< Back to public search results" at bounding box center [494, 87] width 157 height 27
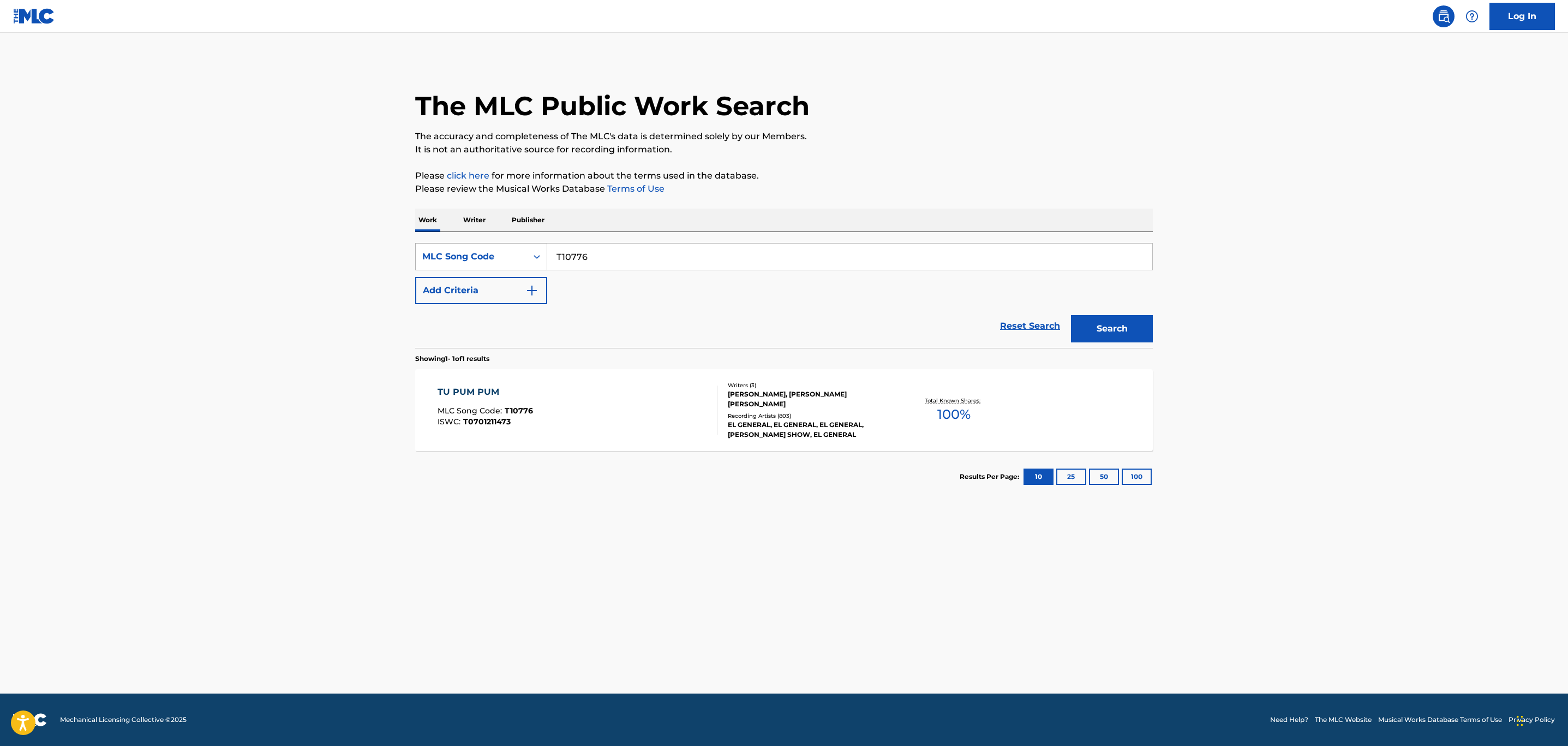
click at [450, 256] on div "SearchWithCriteria2d5bf6a6-d87b-43f3-9bf0-c1d62ac72111 MLC Song Code T10776" at bounding box center [784, 257] width 738 height 27
paste input "MA92CZ"
type input "MA92CZ"
click at [1071, 315] on button "Search" at bounding box center [1112, 328] width 82 height 27
click at [640, 414] on div "MINDFULNESS MLC Song Code : MA92CZ ISWC : T9286631956" at bounding box center [578, 410] width 281 height 49
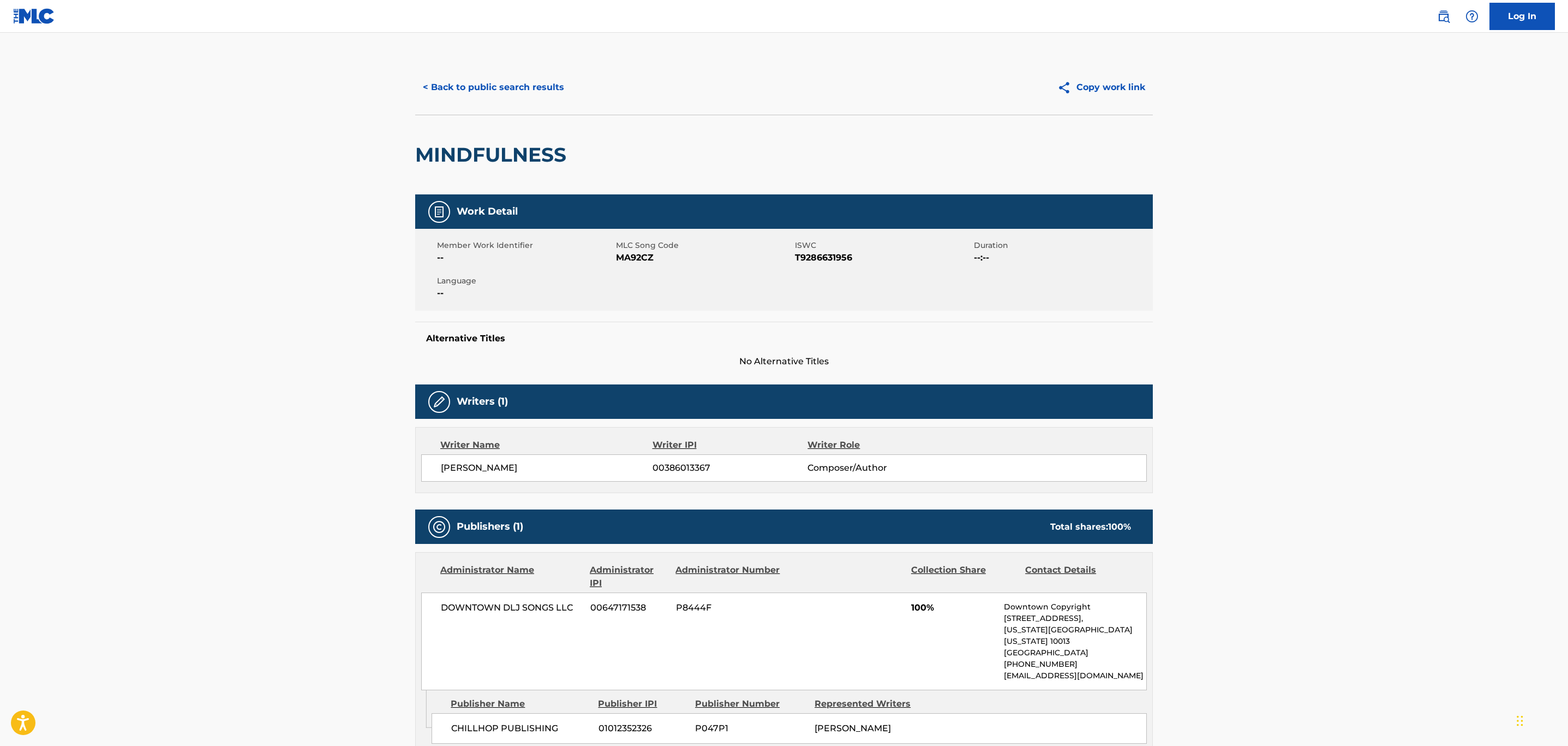
click at [527, 155] on h2 "MINDFULNESS" at bounding box center [494, 154] width 157 height 24
click at [640, 257] on span "MA92CZ" at bounding box center [704, 258] width 176 height 13
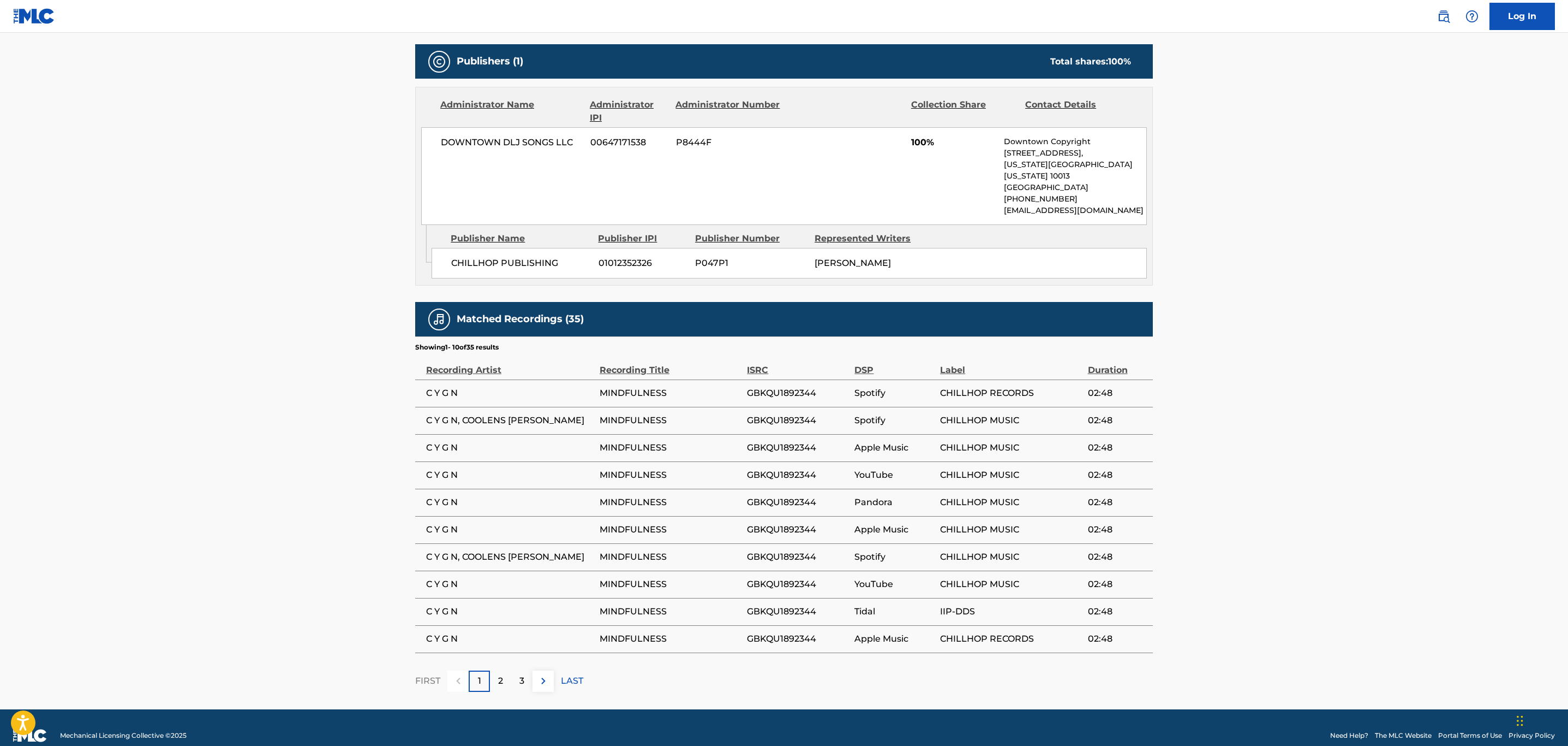
scroll to position [472, 0]
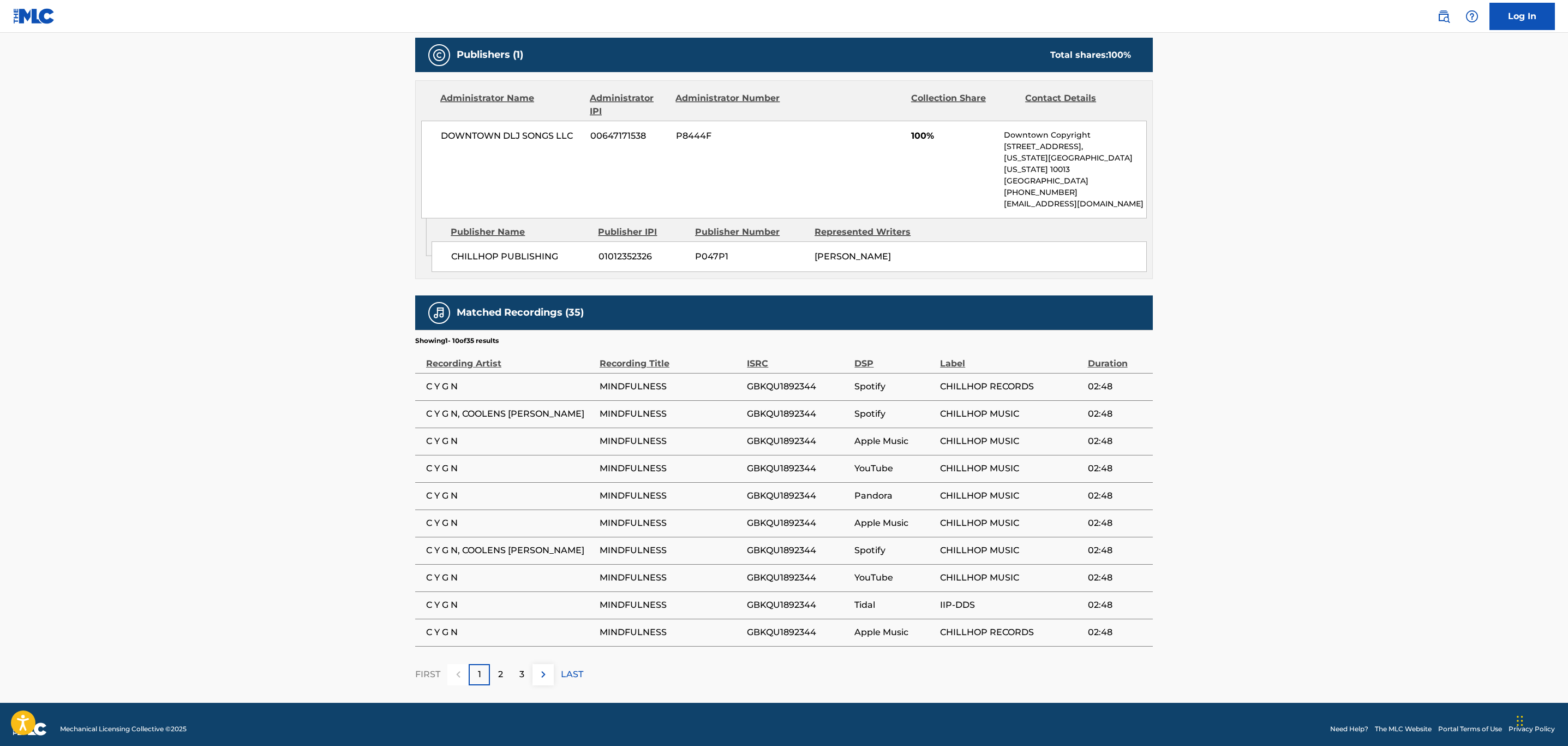
click at [548, 668] on img at bounding box center [544, 674] width 13 height 13
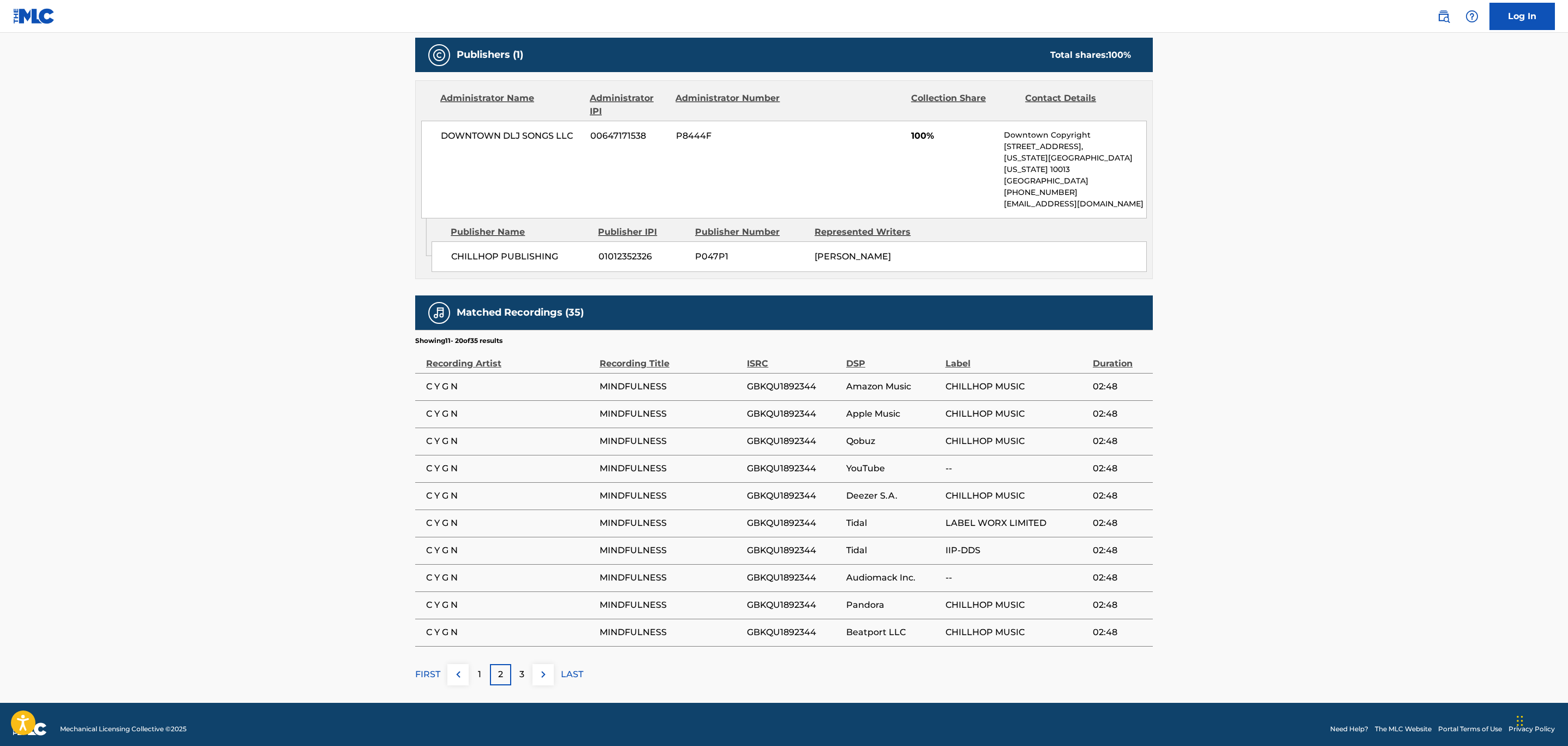
click at [548, 668] on img at bounding box center [544, 674] width 13 height 13
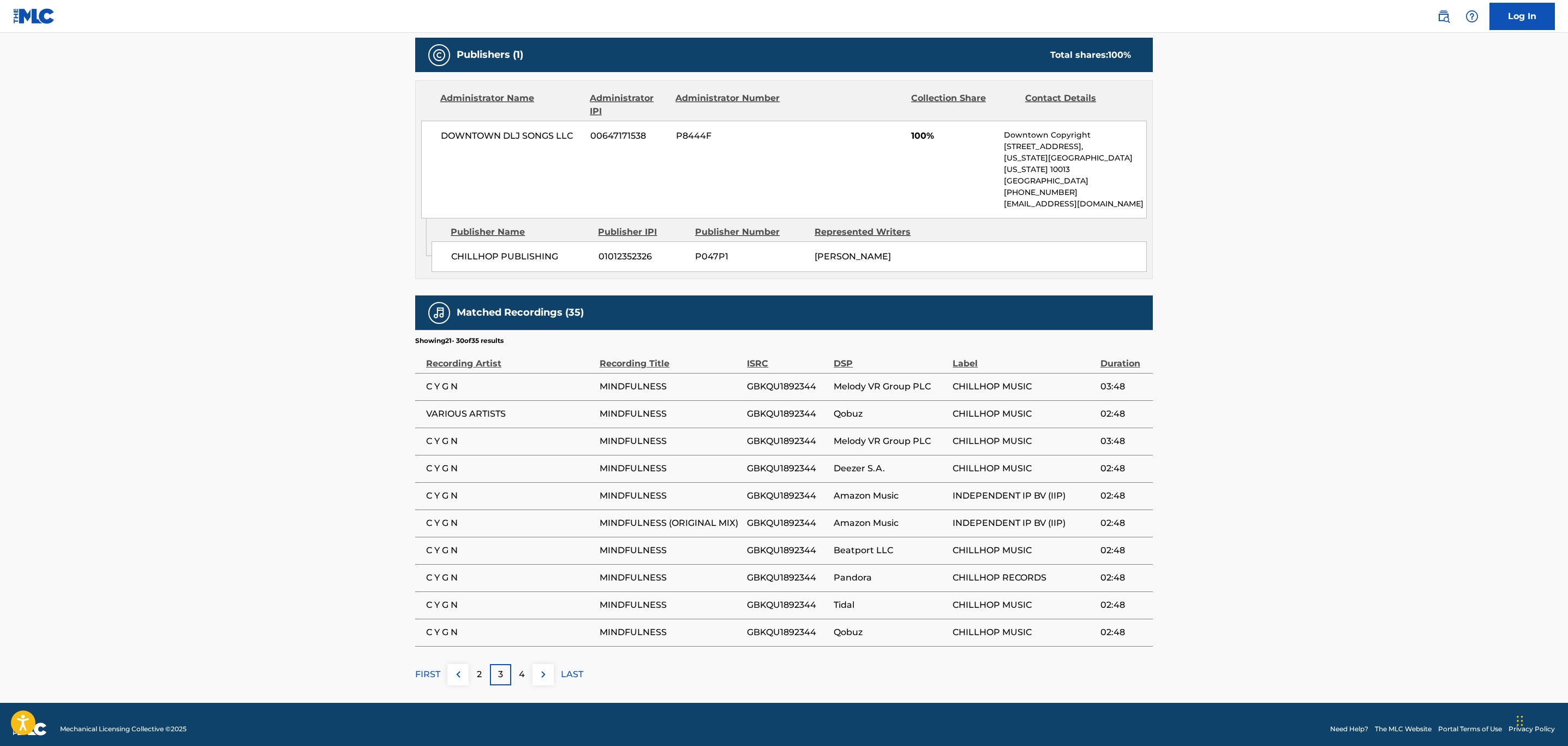
click at [550, 665] on button at bounding box center [543, 674] width 21 height 21
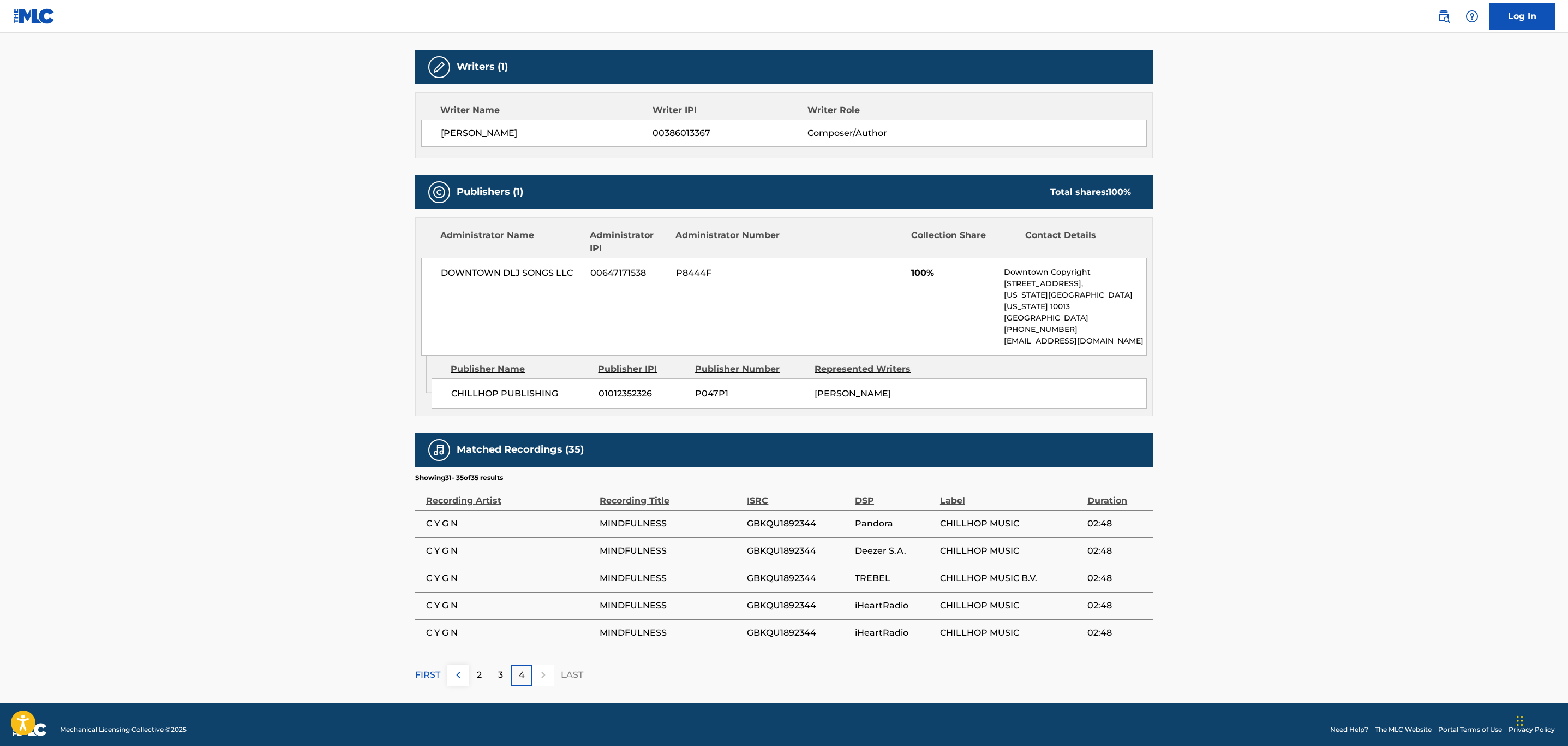
scroll to position [0, 0]
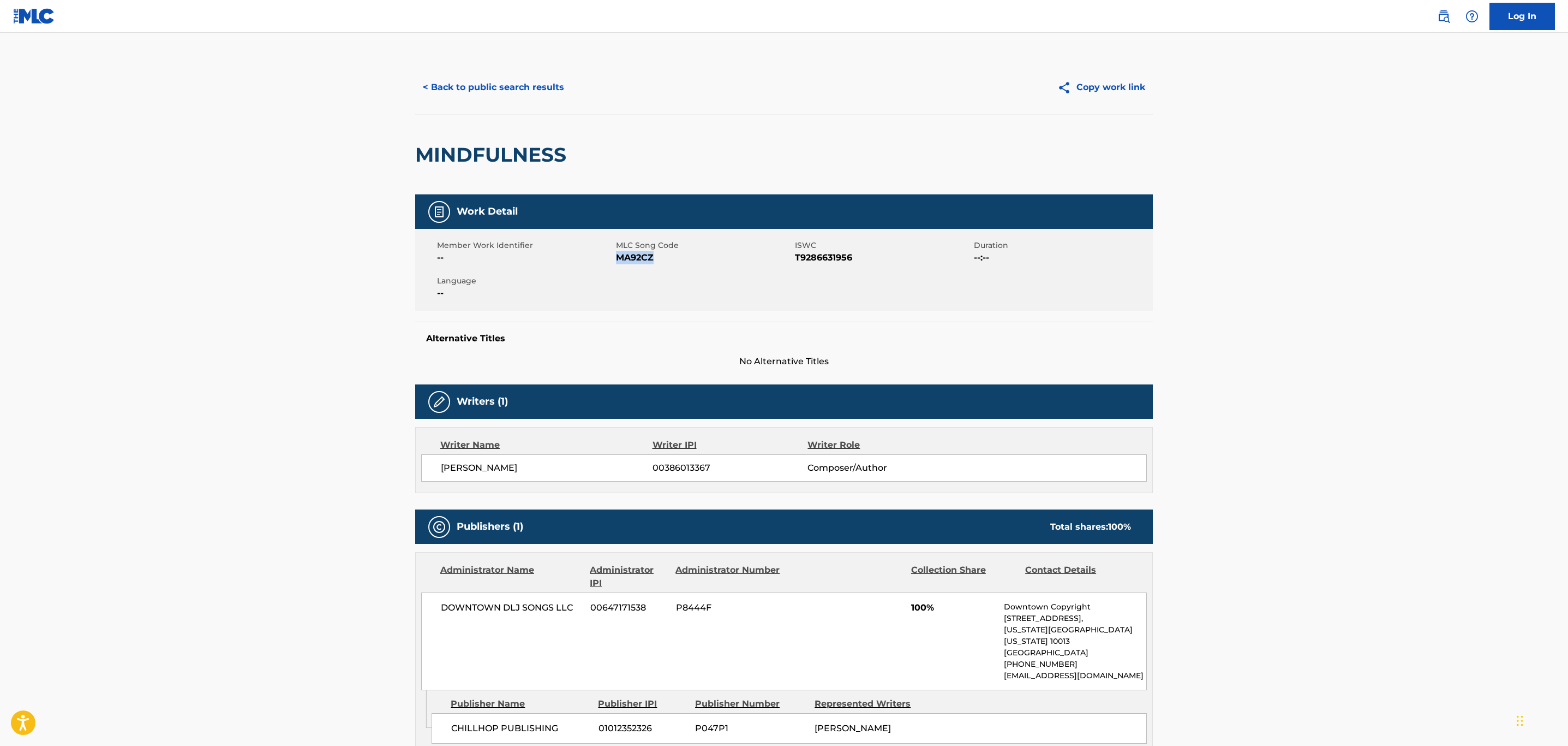
click at [500, 82] on button "< Back to public search results" at bounding box center [494, 87] width 157 height 27
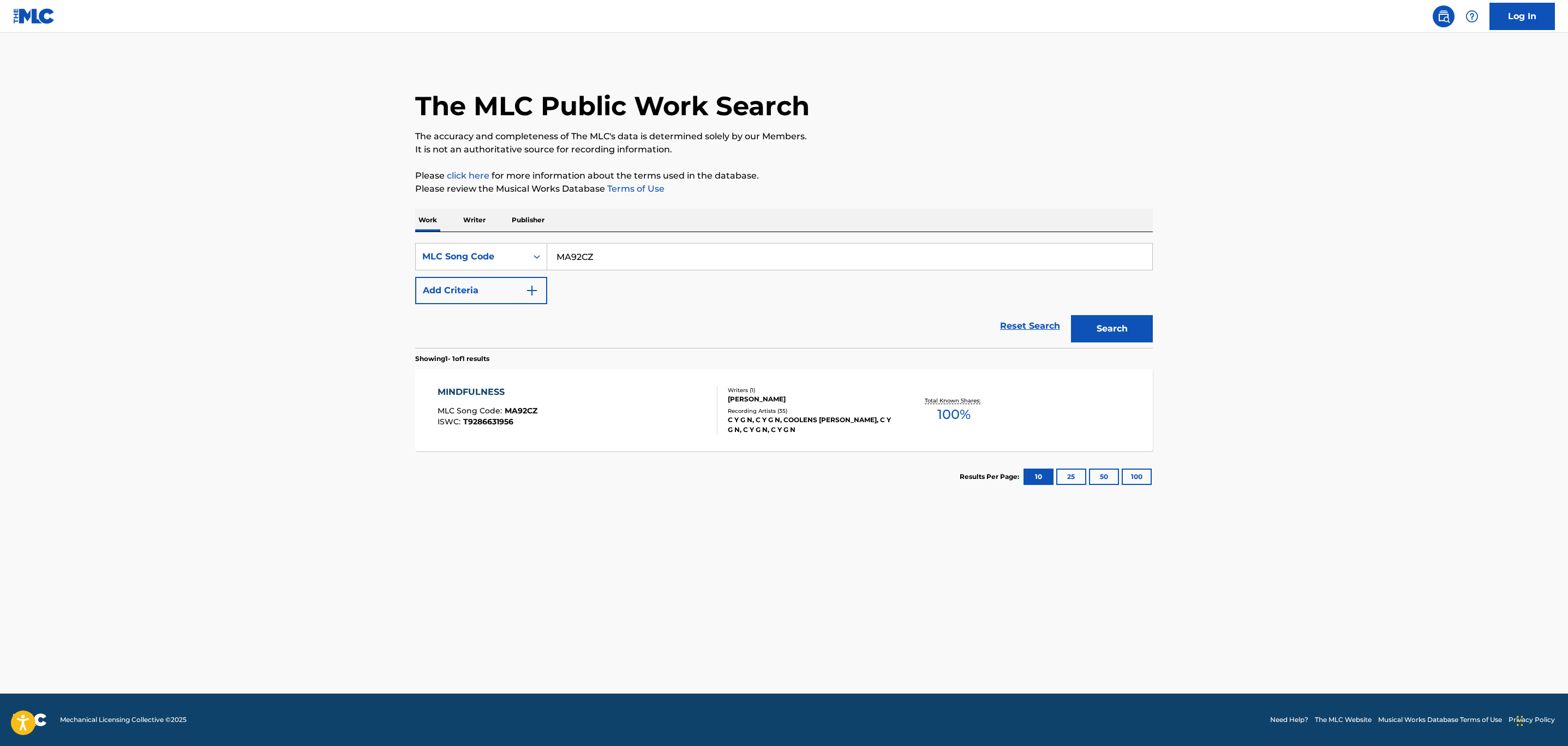
drag, startPoint x: 615, startPoint y: 251, endPoint x: 273, endPoint y: 249, distance: 342.0
click at [270, 246] on main "The MLC Public Work Search The accuracy and completeness of The MLC's data is d…" at bounding box center [784, 363] width 1568 height 660
paste input "L78481"
type input "L78481"
click at [1071, 315] on button "Search" at bounding box center [1112, 328] width 82 height 27
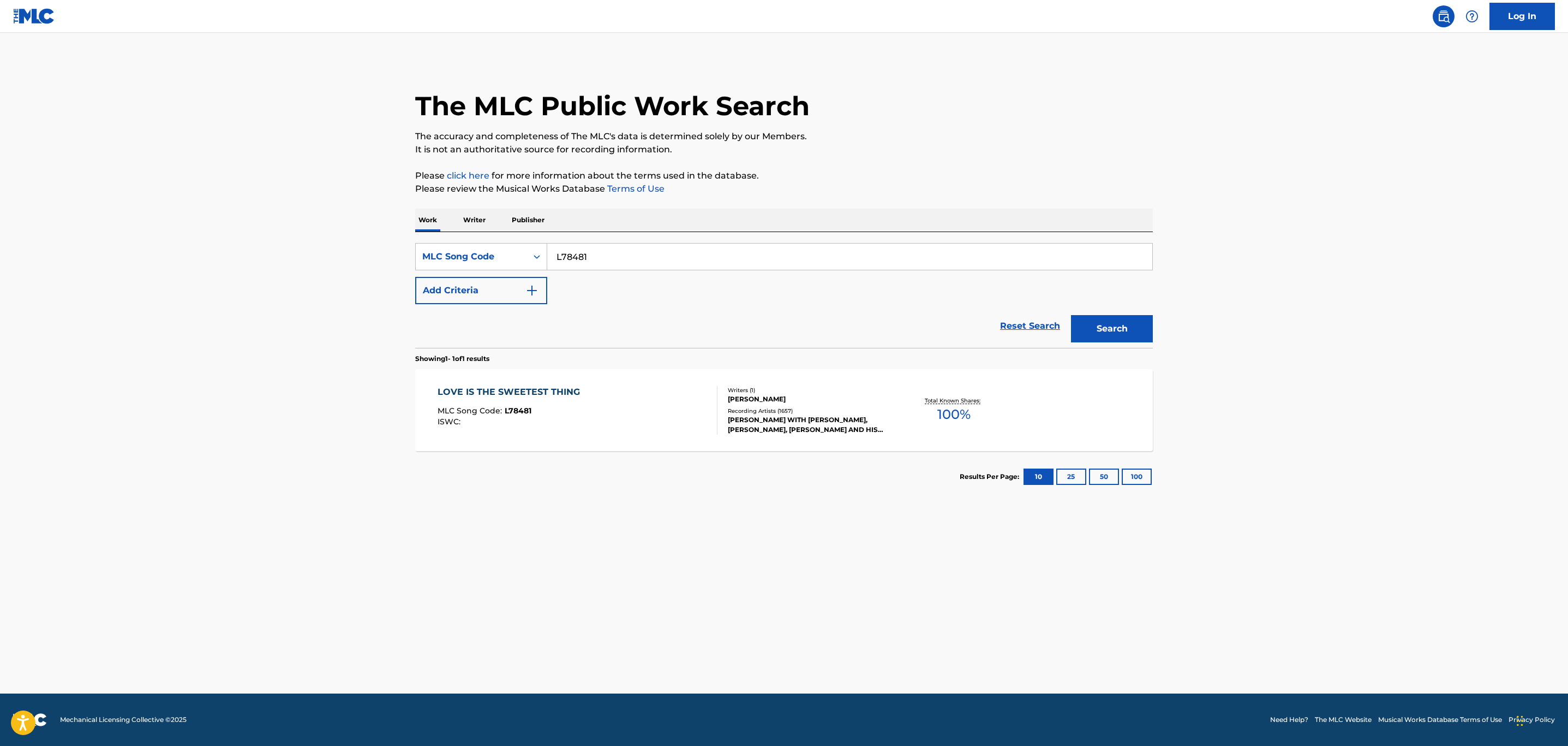
click at [603, 411] on div "LOVE IS THE SWEETEST THING MLC Song Code : L78481 ISWC :" at bounding box center [578, 410] width 281 height 49
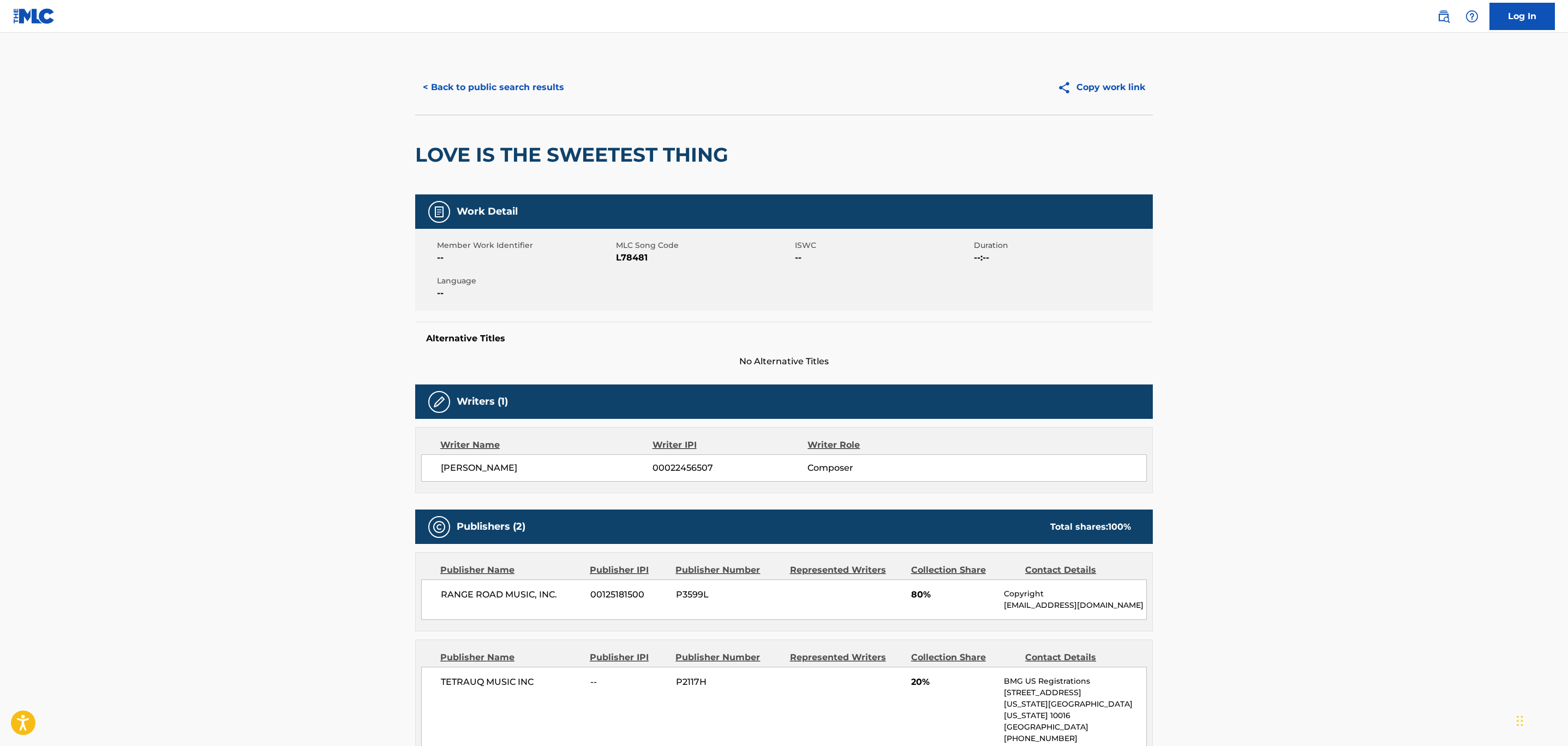
scroll to position [492, 0]
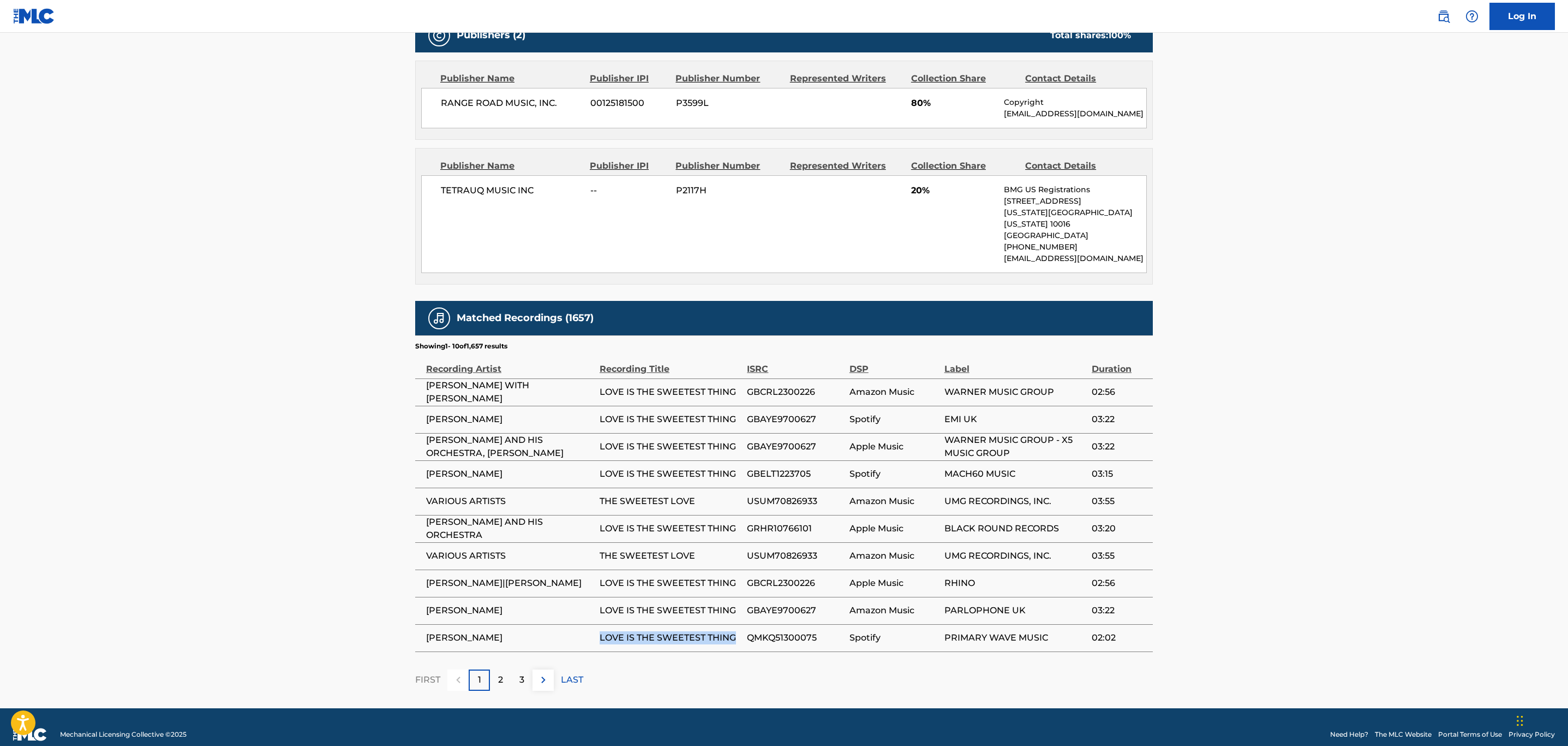
drag, startPoint x: 734, startPoint y: 630, endPoint x: 601, endPoint y: 630, distance: 133.0
click at [601, 631] on span "LOVE IS THE SWEETEST THING" at bounding box center [671, 638] width 142 height 13
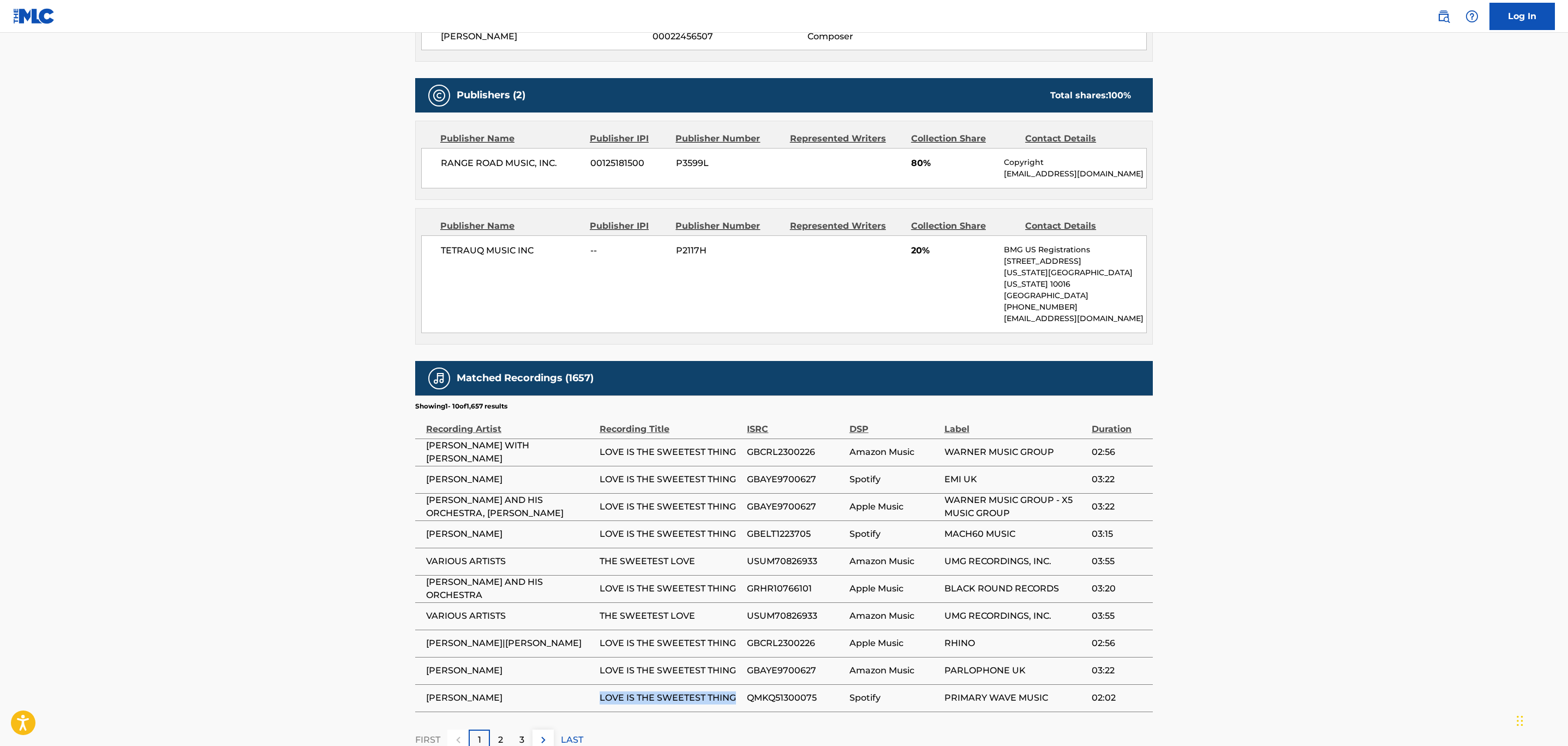
scroll to position [497, 0]
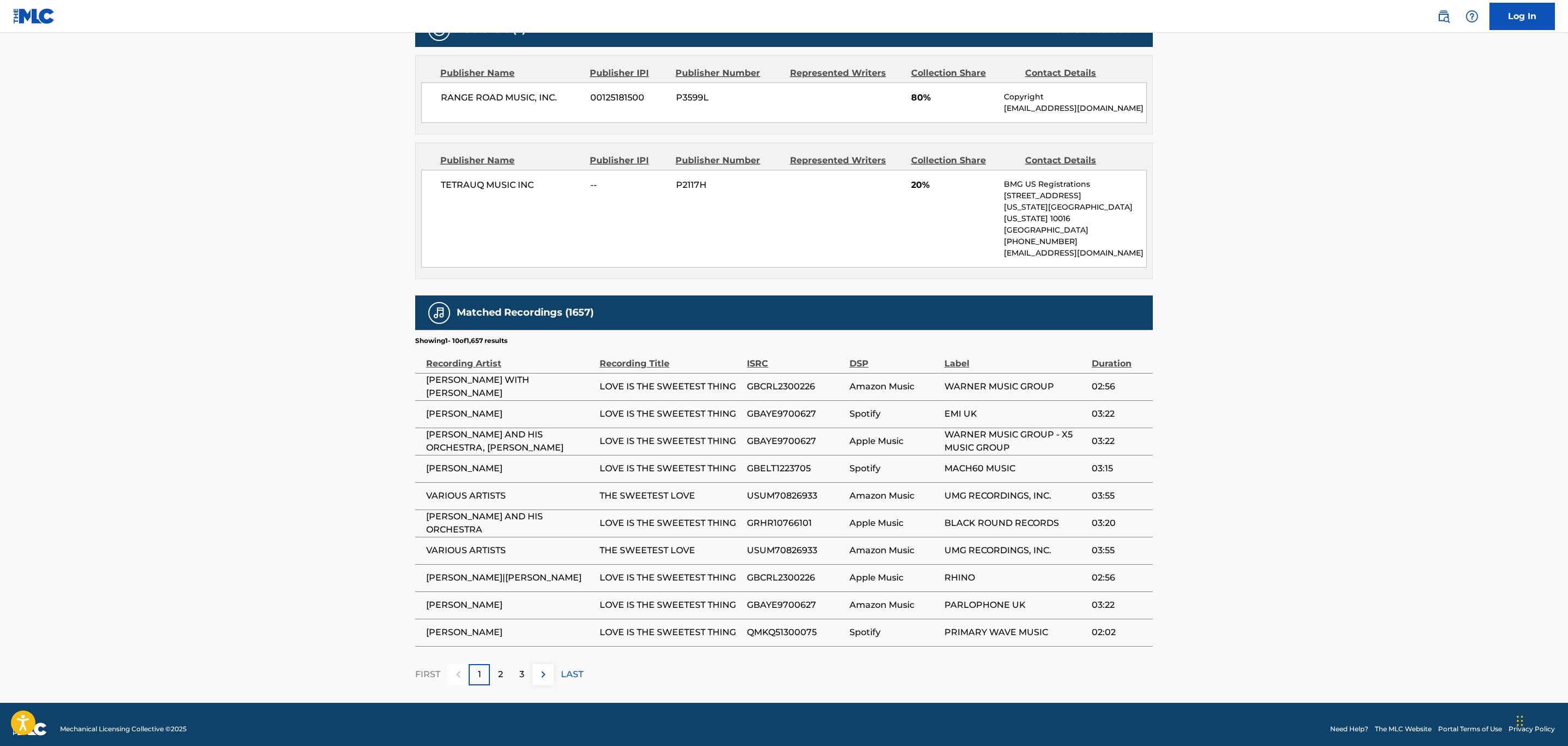
click at [804, 489] on span "USUM70826933" at bounding box center [795, 496] width 97 height 13
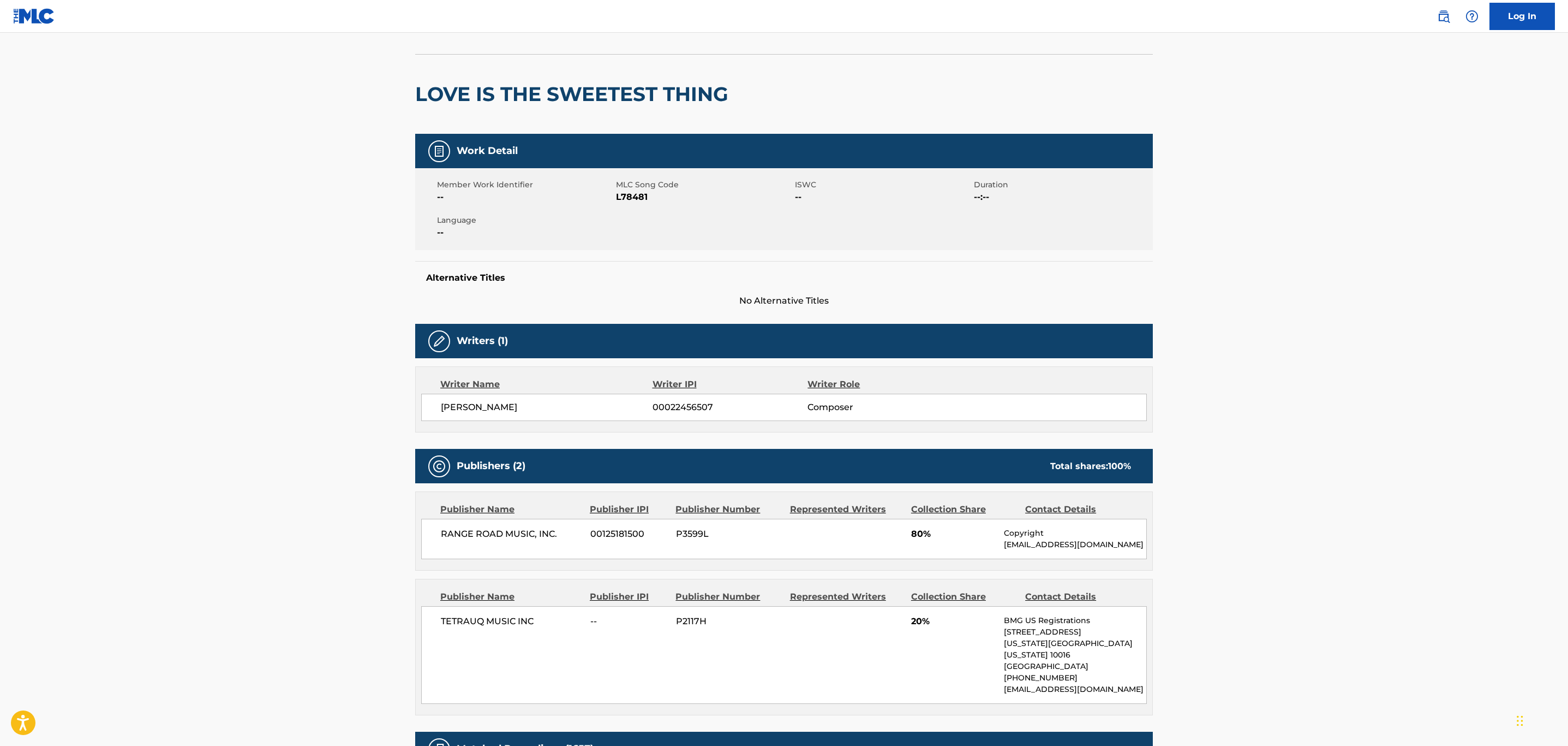
scroll to position [0, 0]
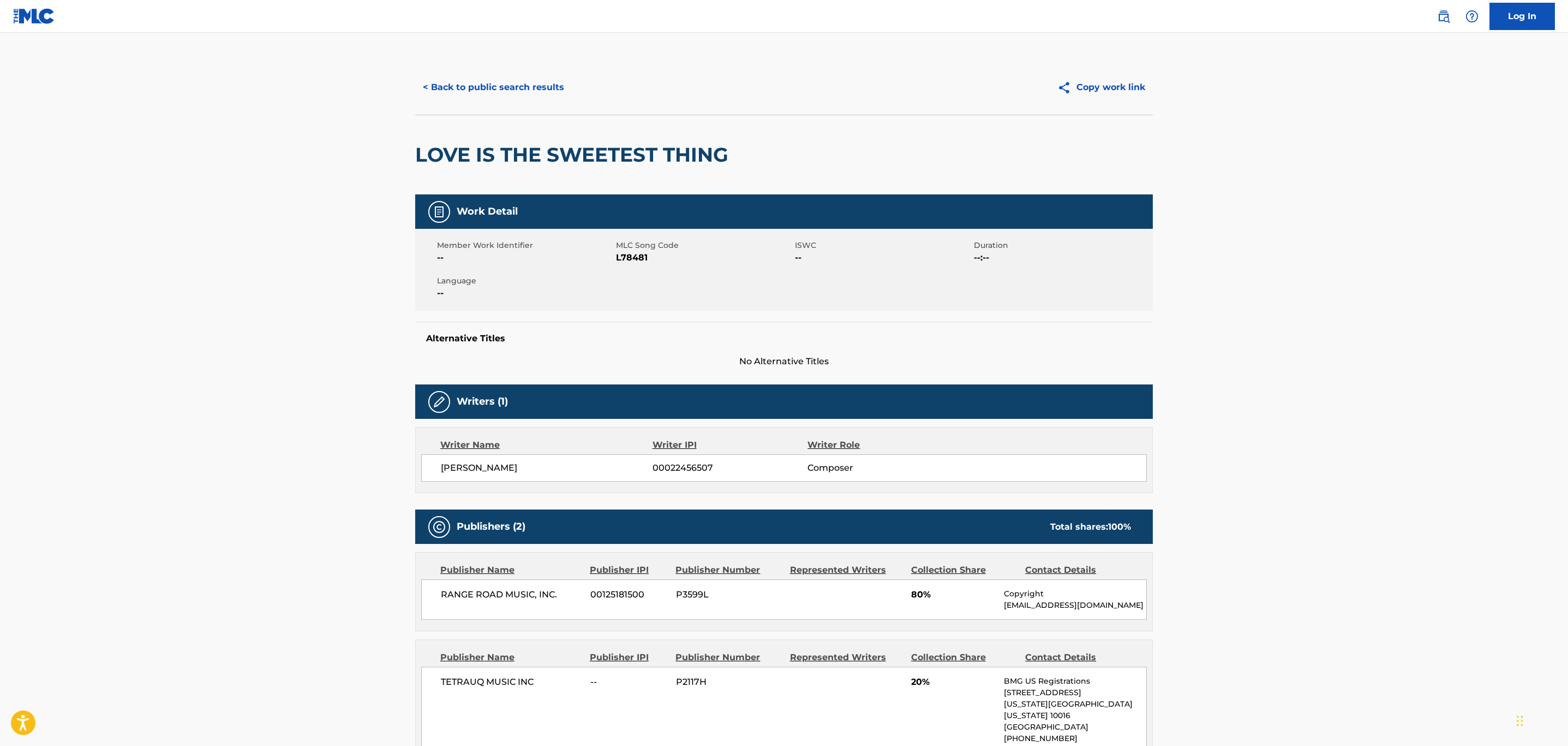
click at [466, 88] on button "< Back to public search results" at bounding box center [494, 87] width 157 height 27
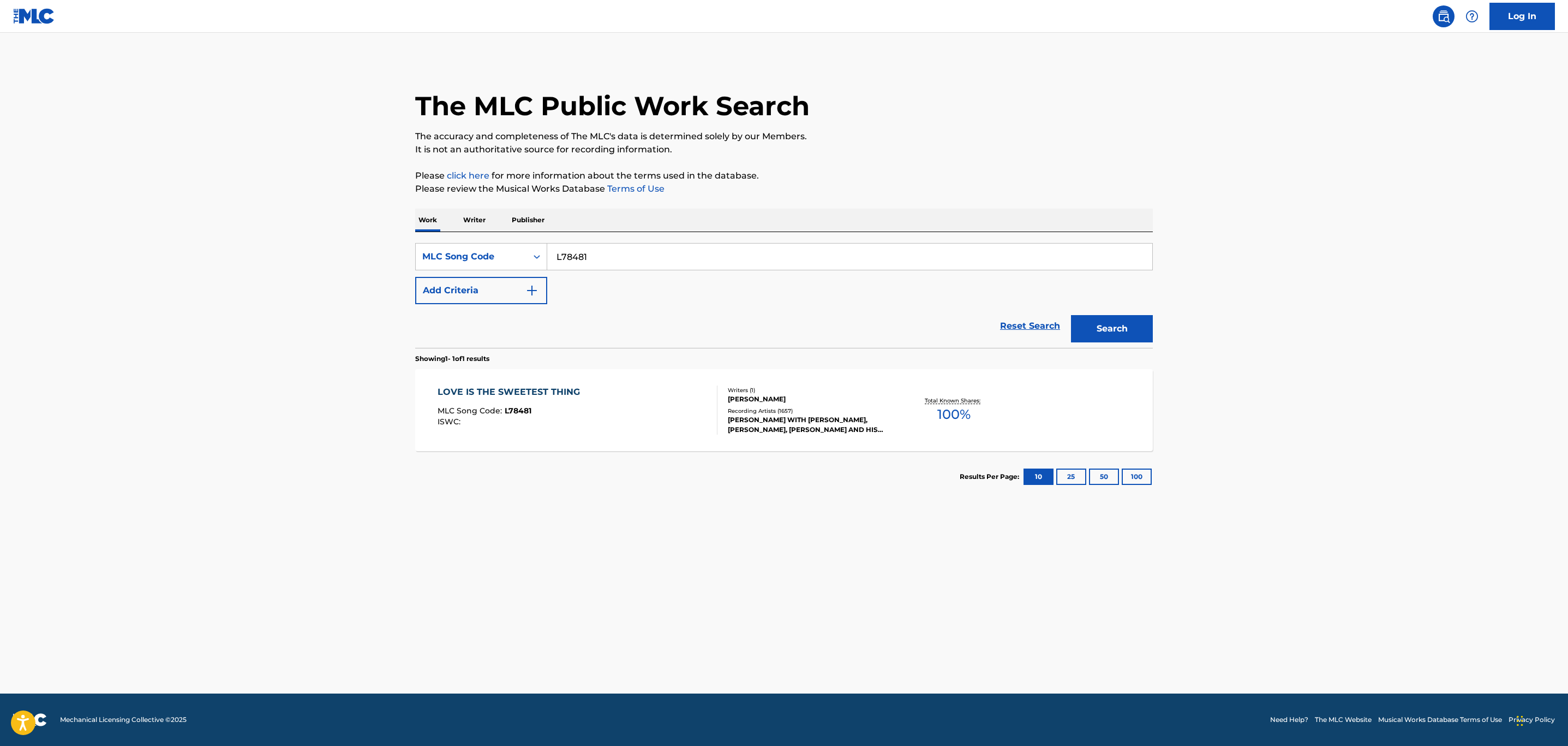
drag, startPoint x: 668, startPoint y: 249, endPoint x: 198, endPoint y: 221, distance: 470.8
click at [197, 218] on main "The MLC Public Work Search The accuracy and completeness of The MLC's data is d…" at bounding box center [784, 363] width 1568 height 660
paste input "BB6G80"
type input "BB6G80"
click at [1071, 315] on button "Search" at bounding box center [1112, 328] width 82 height 27
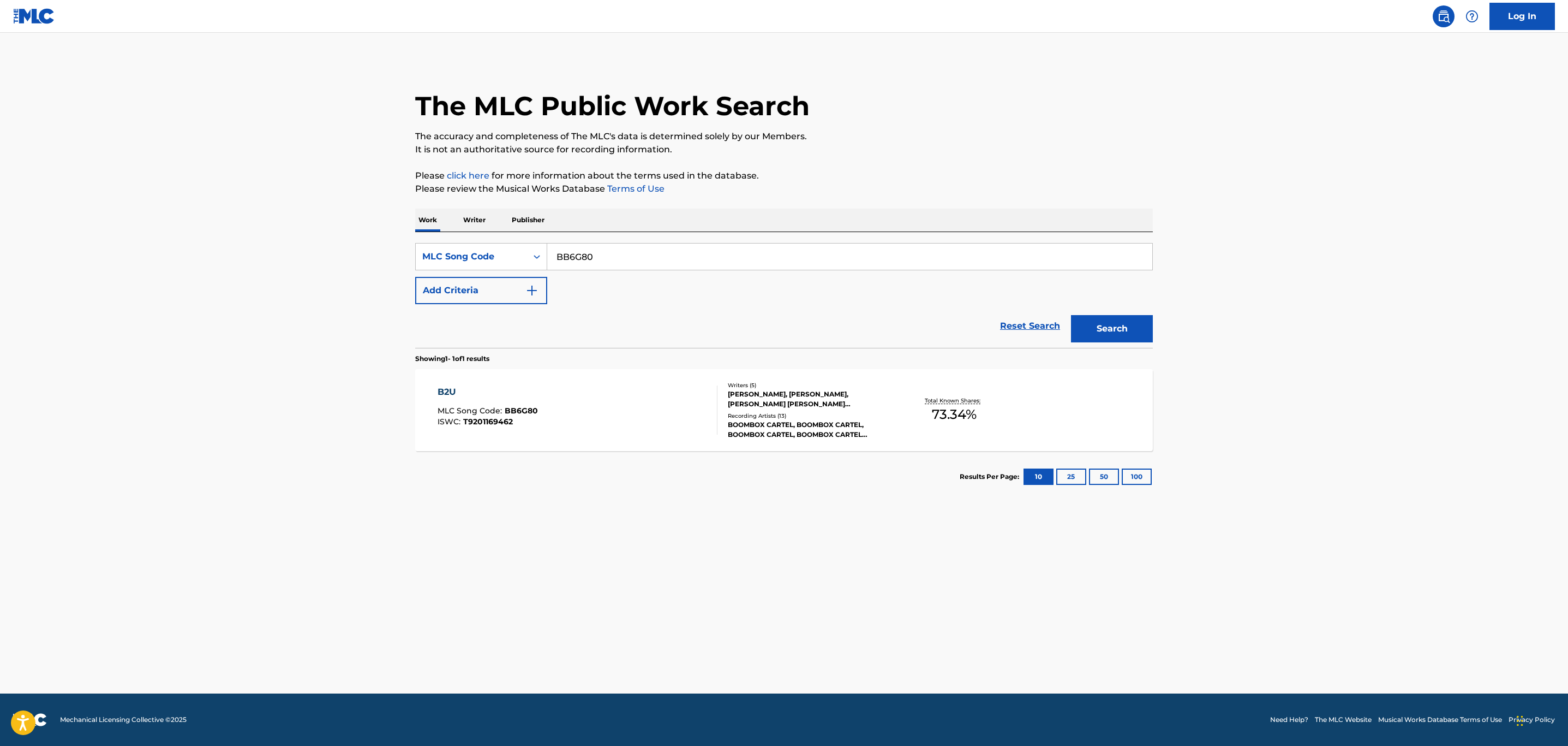
click at [564, 409] on div "B2U MLC Song Code : BB6G80 ISWC : T9201169462" at bounding box center [578, 410] width 281 height 49
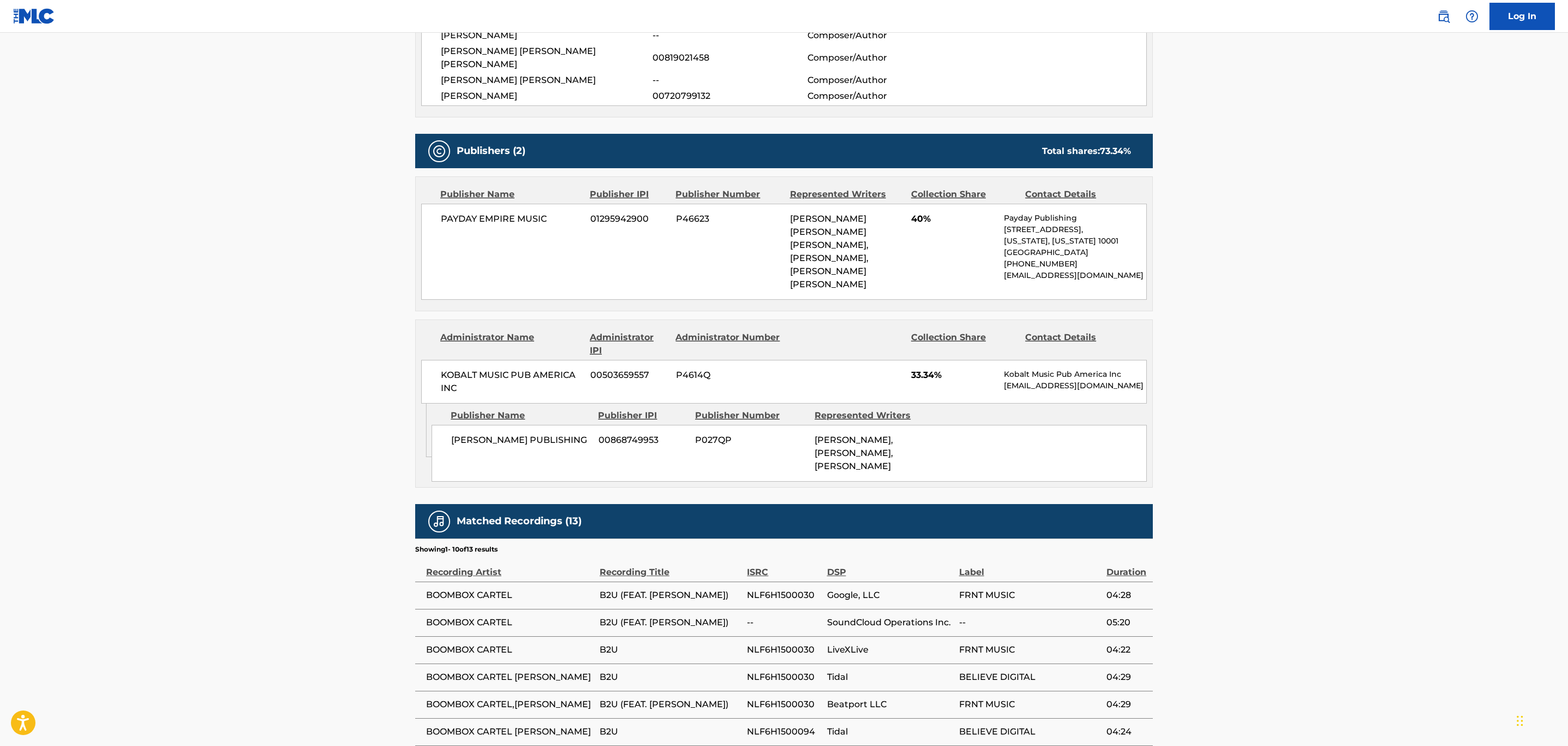
scroll to position [643, 0]
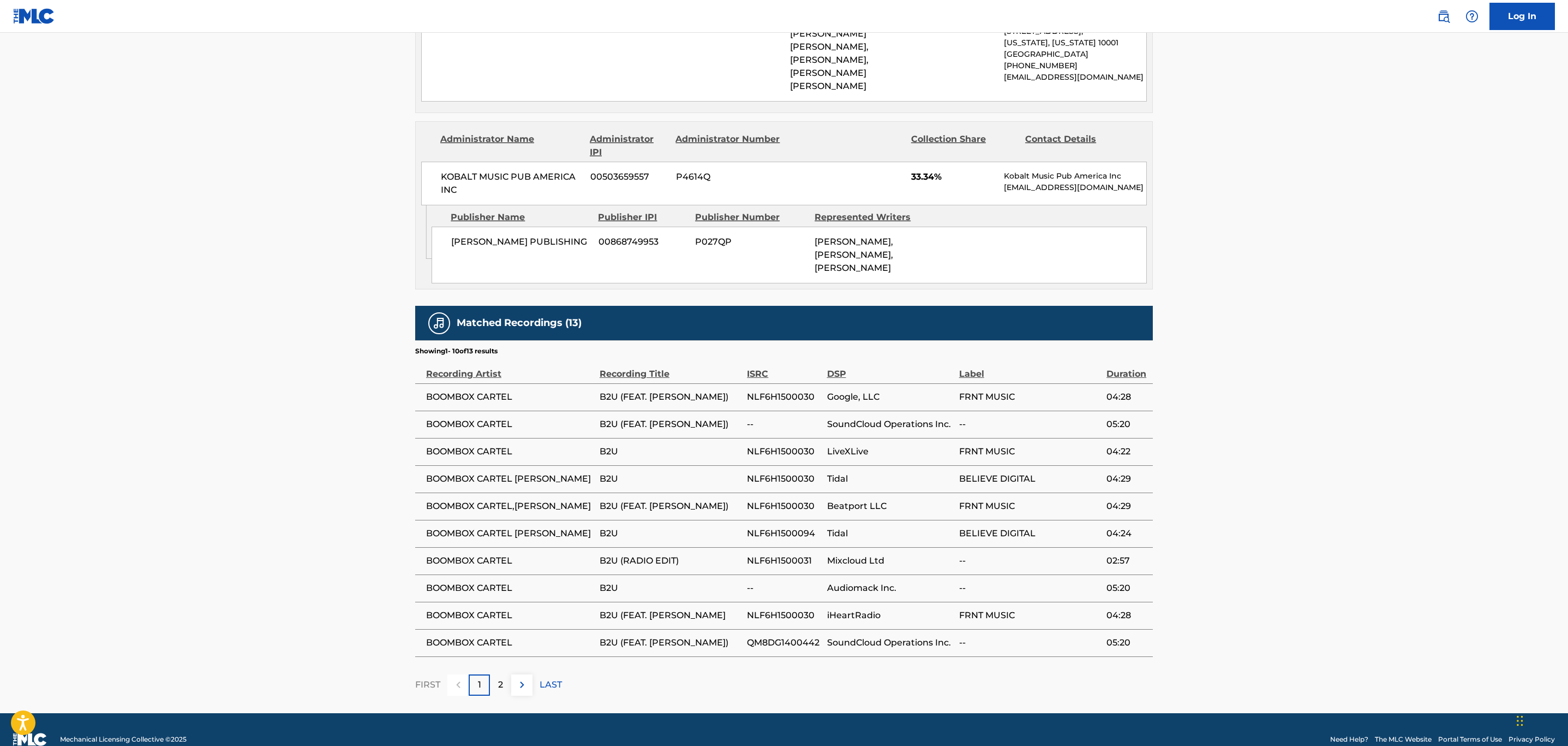
click at [521, 678] on img at bounding box center [522, 685] width 13 height 13
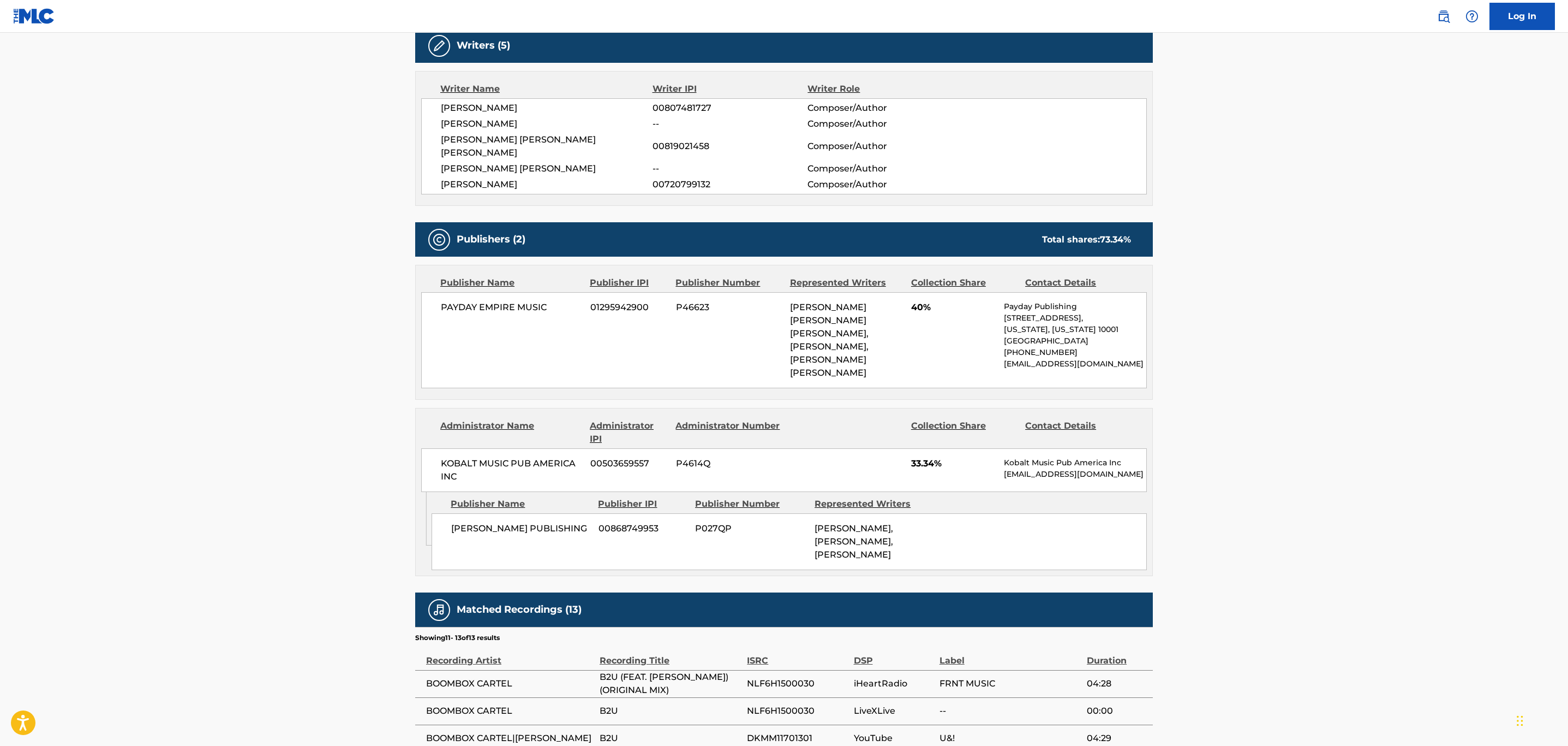
scroll to position [452, 0]
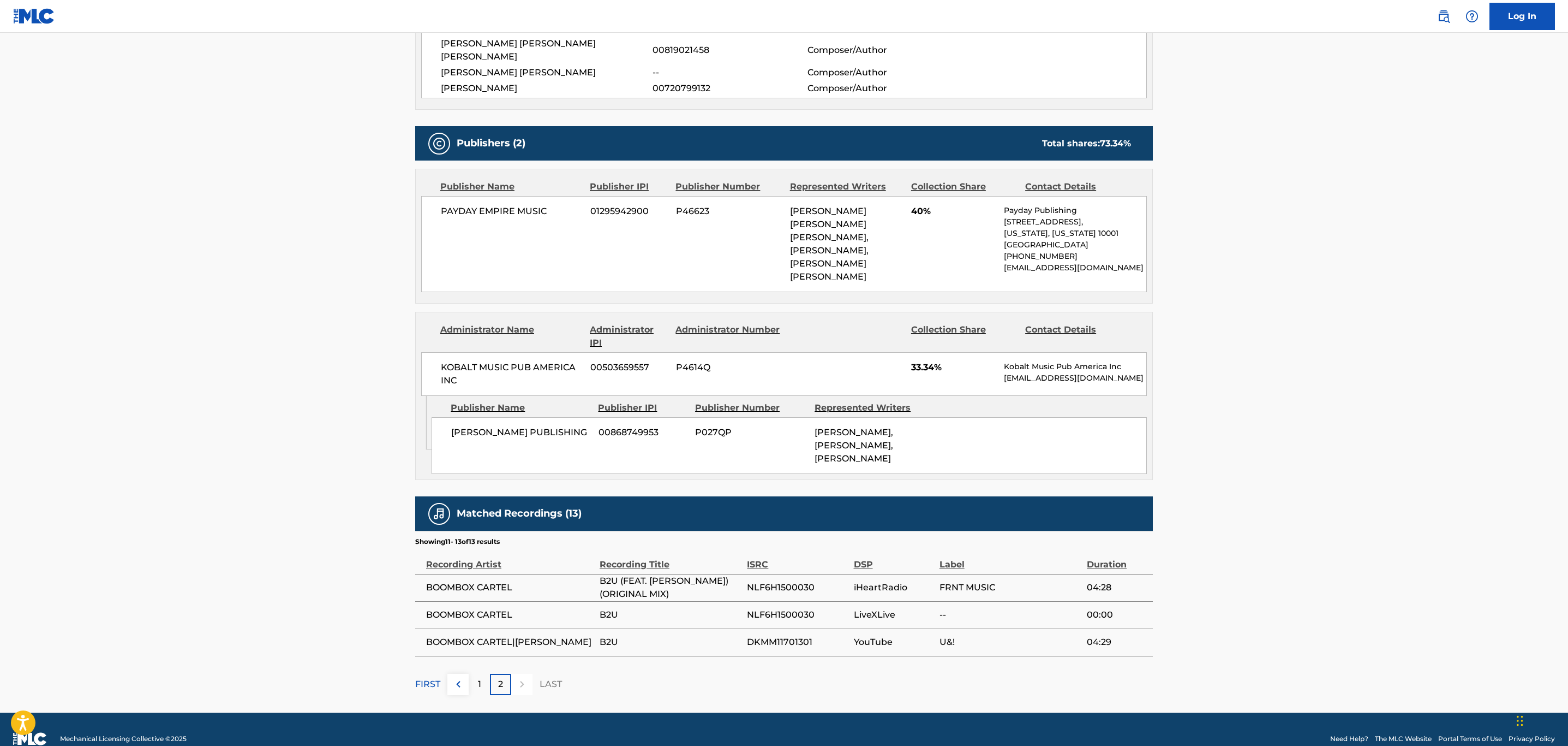
click at [521, 674] on div at bounding box center [522, 684] width 21 height 21
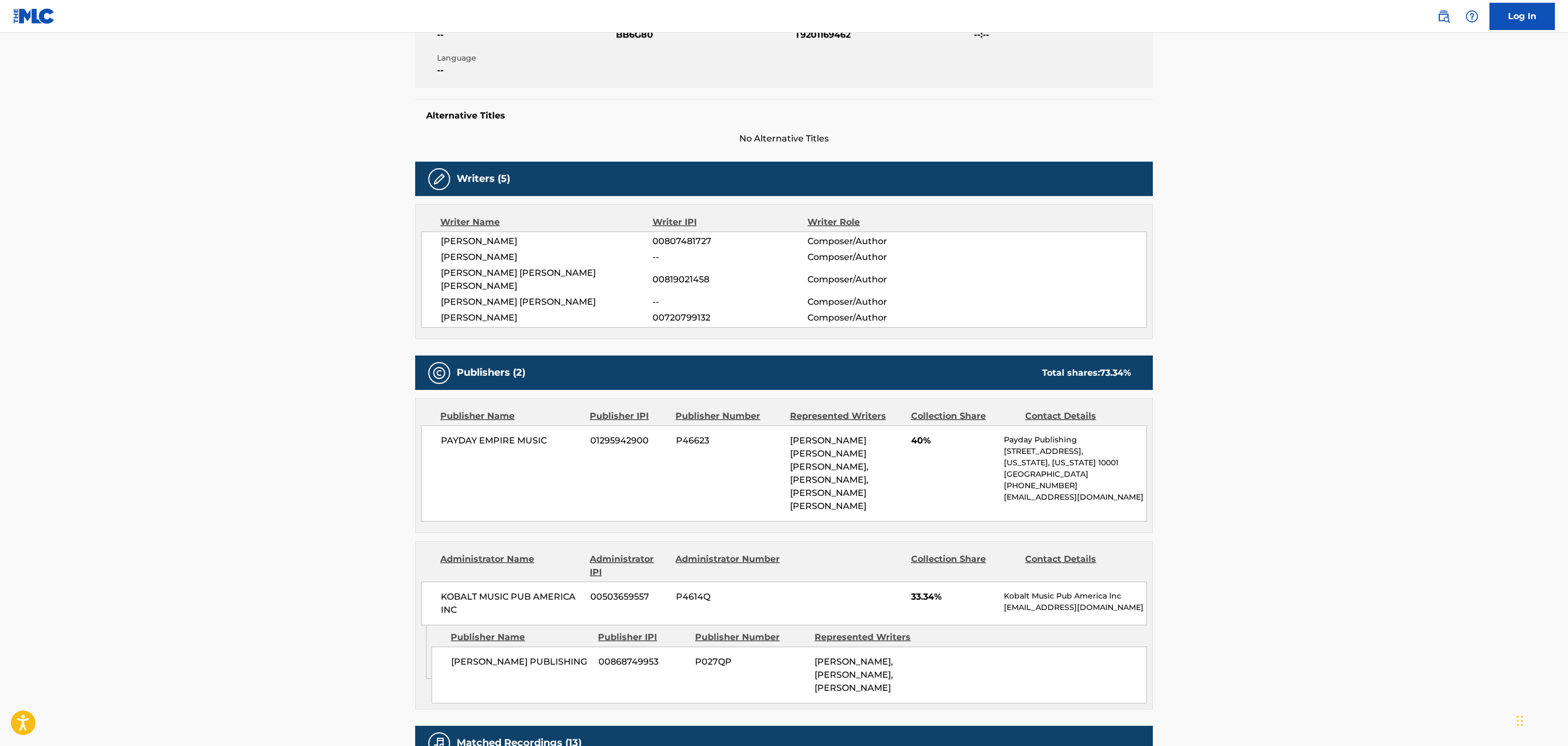
scroll to position [0, 0]
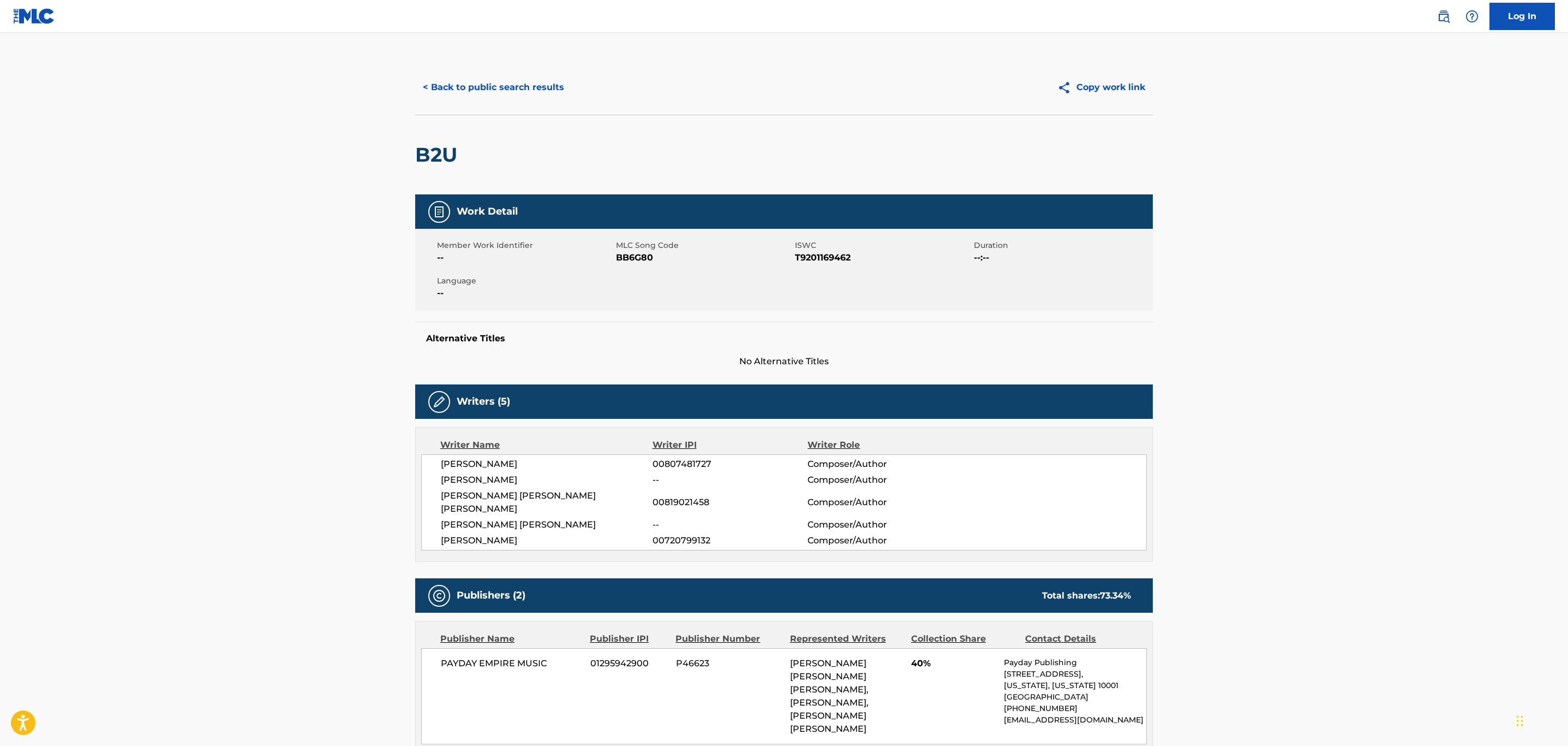
click at [509, 89] on button "< Back to public search results" at bounding box center [494, 87] width 157 height 27
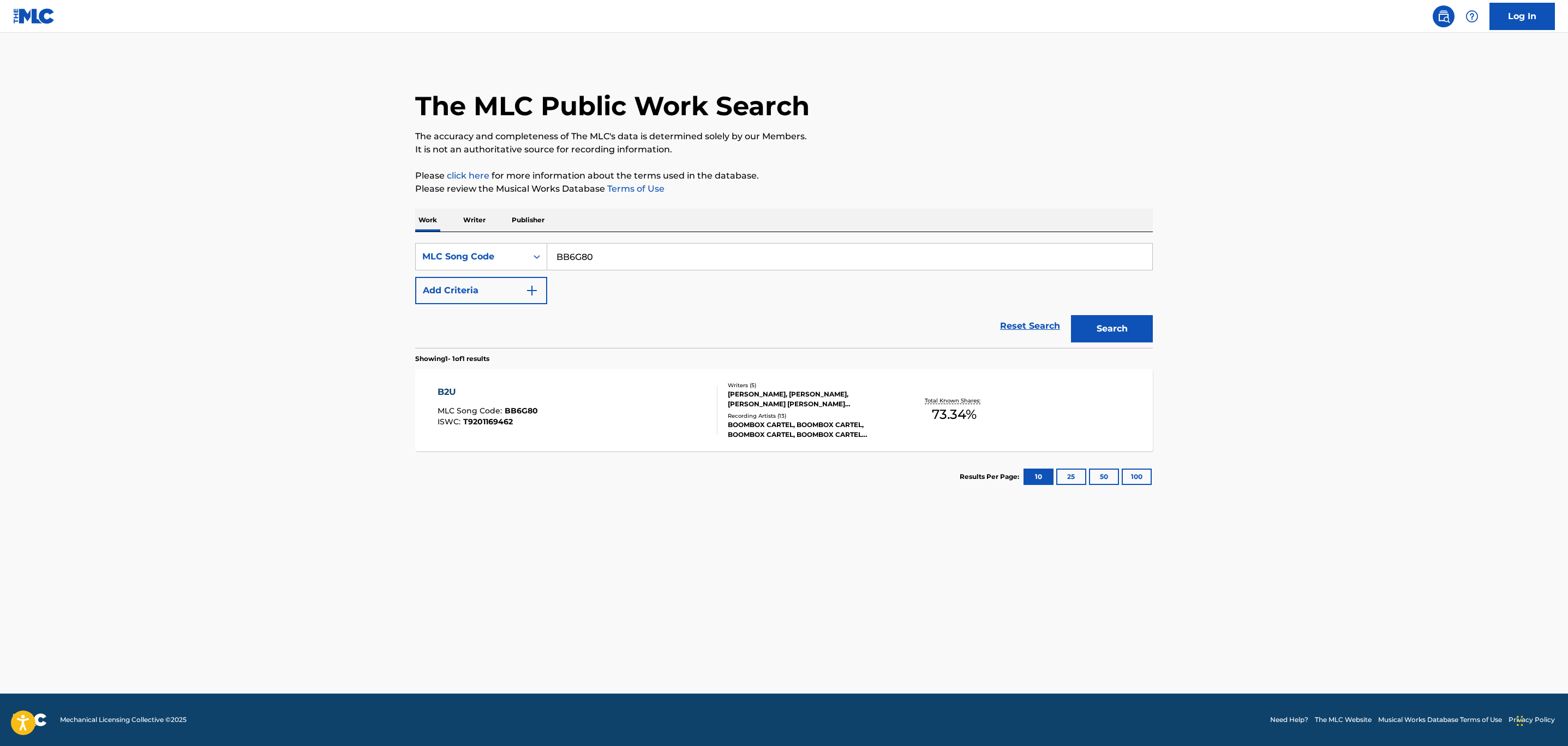
drag, startPoint x: 651, startPoint y: 253, endPoint x: 339, endPoint y: 241, distance: 312.2
click at [344, 231] on main "The MLC Public Work Search The accuracy and completeness of The MLC's data is d…" at bounding box center [784, 363] width 1568 height 660
paste input "T241"
type input "T24180"
click at [1071, 315] on button "Search" at bounding box center [1112, 328] width 82 height 27
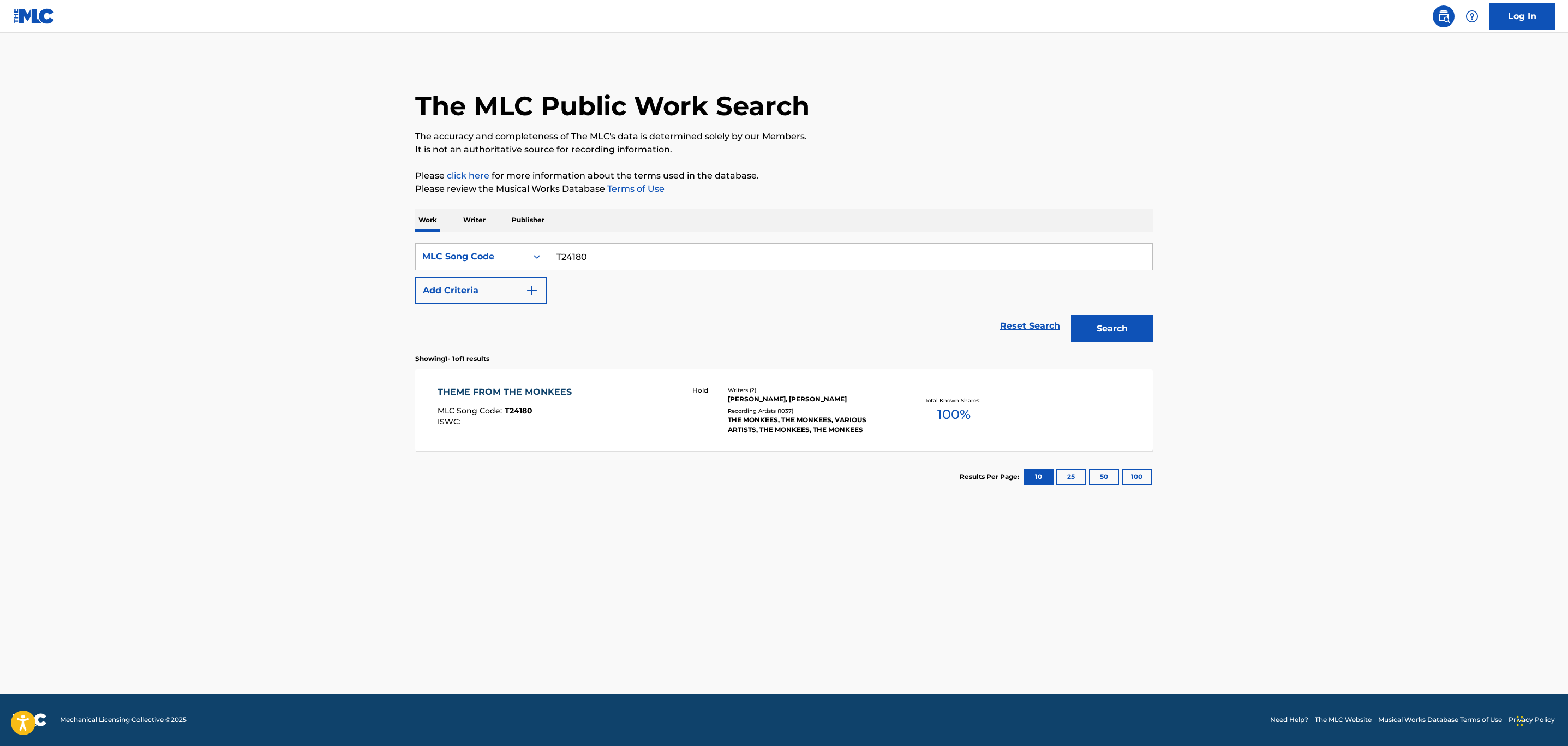
click at [635, 406] on div "THEME FROM THE MONKEES MLC Song Code : T24180 ISWC : Hold" at bounding box center [578, 410] width 281 height 49
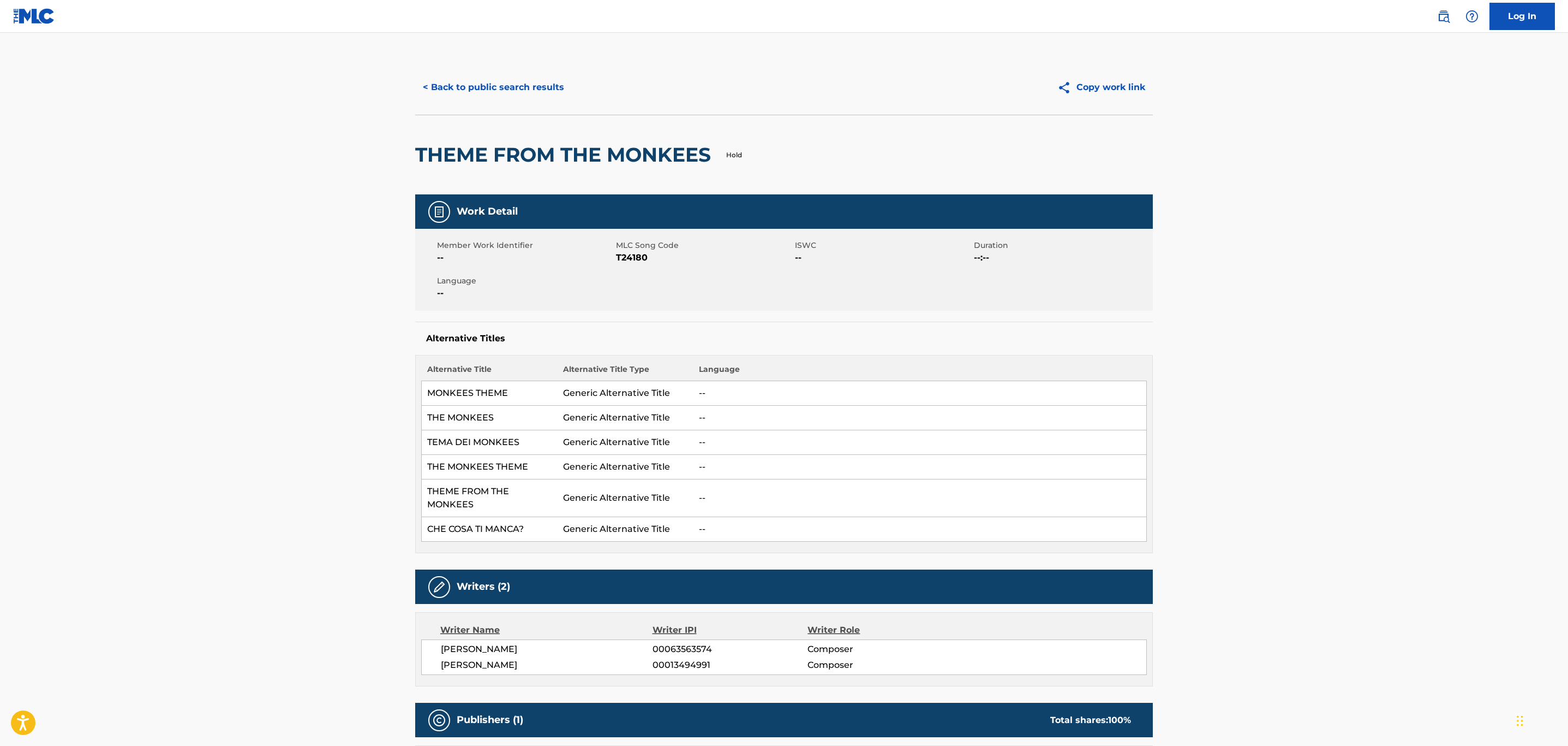
click at [505, 83] on button "< Back to public search results" at bounding box center [494, 87] width 157 height 27
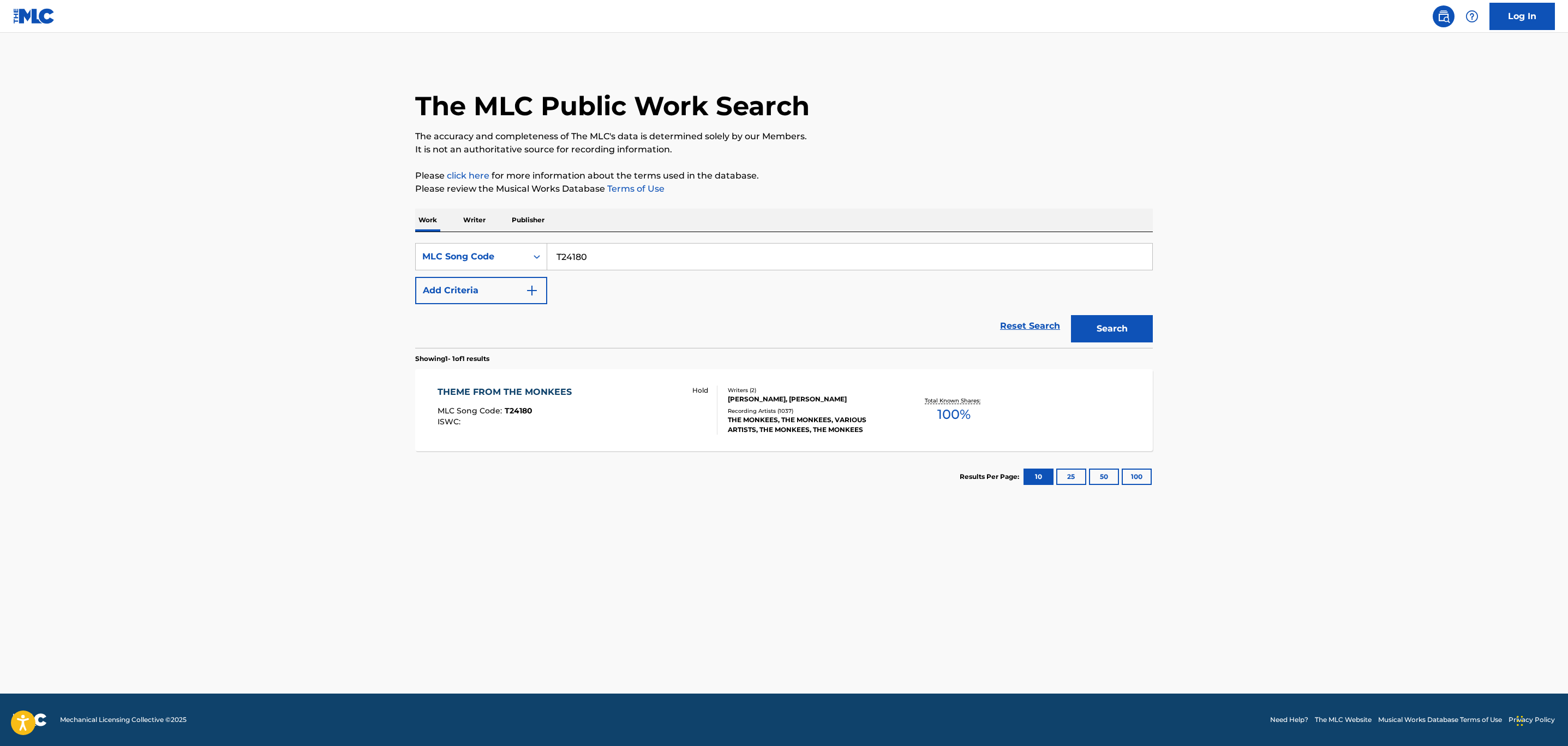
click at [581, 414] on div "THEME FROM THE MONKEES MLC Song Code : T24180 ISWC : Hold" at bounding box center [578, 410] width 281 height 49
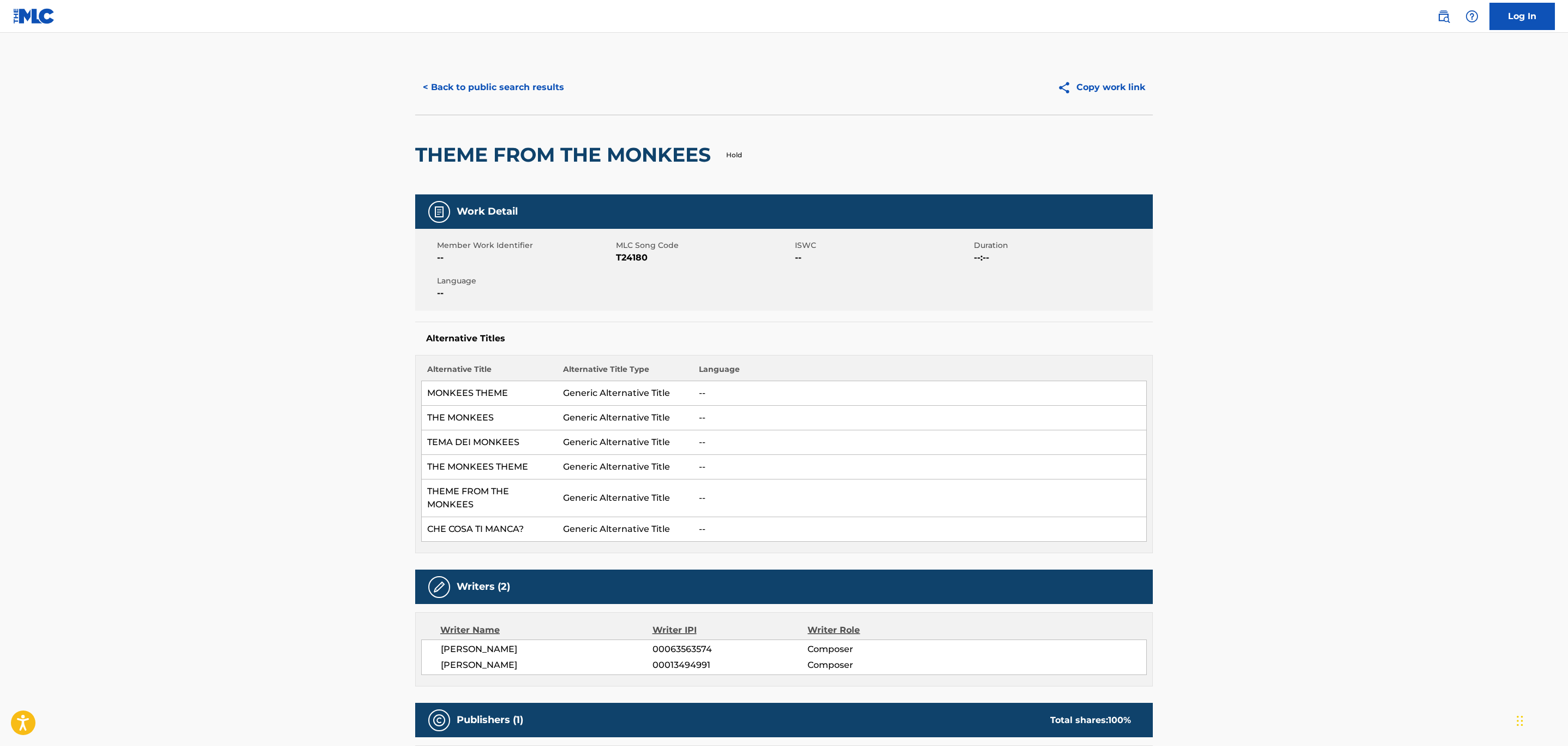
click at [529, 98] on button "< Back to public search results" at bounding box center [494, 87] width 157 height 27
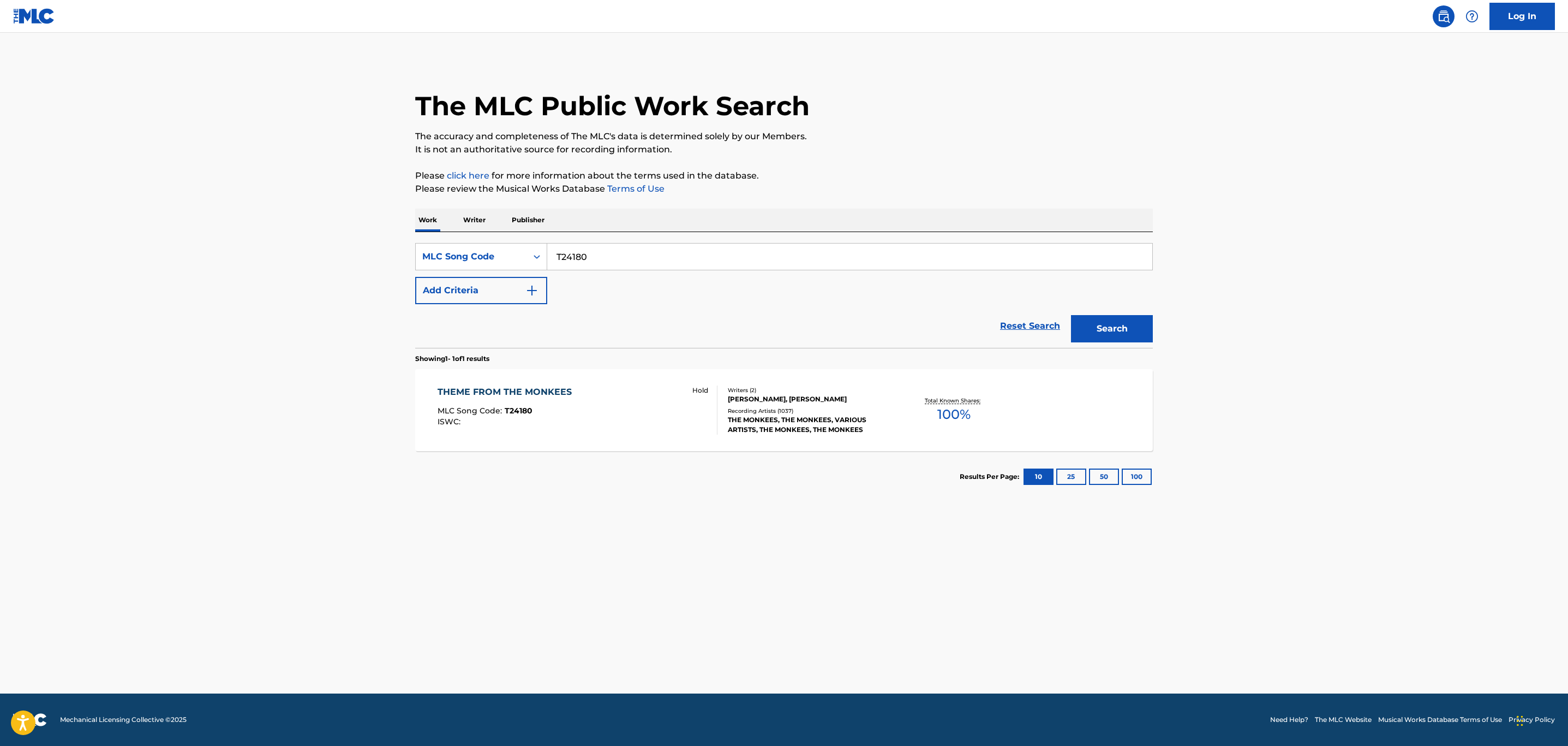
click at [241, 254] on main "The MLC Public Work Search The accuracy and completeness of The MLC's data is d…" at bounding box center [784, 363] width 1568 height 660
paste input "AA0UY9"
type input "AA0UY9"
click at [1071, 315] on button "Search" at bounding box center [1112, 328] width 82 height 27
click at [548, 398] on div "ANOTHER TIME MLC Song Code : AA0UY9 ISWC : T9201259383" at bounding box center [578, 410] width 281 height 49
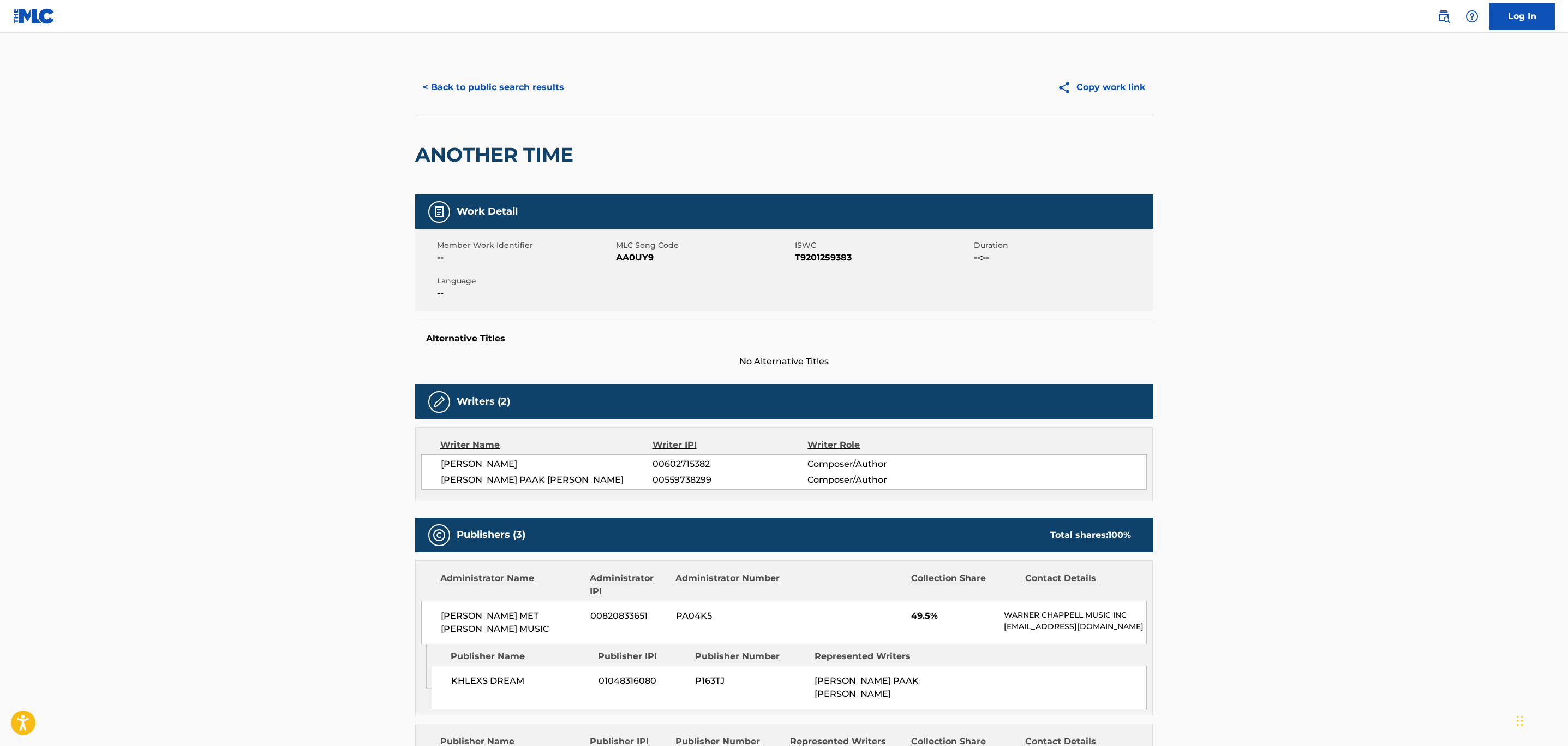
click at [483, 79] on button "< Back to public search results" at bounding box center [494, 87] width 157 height 27
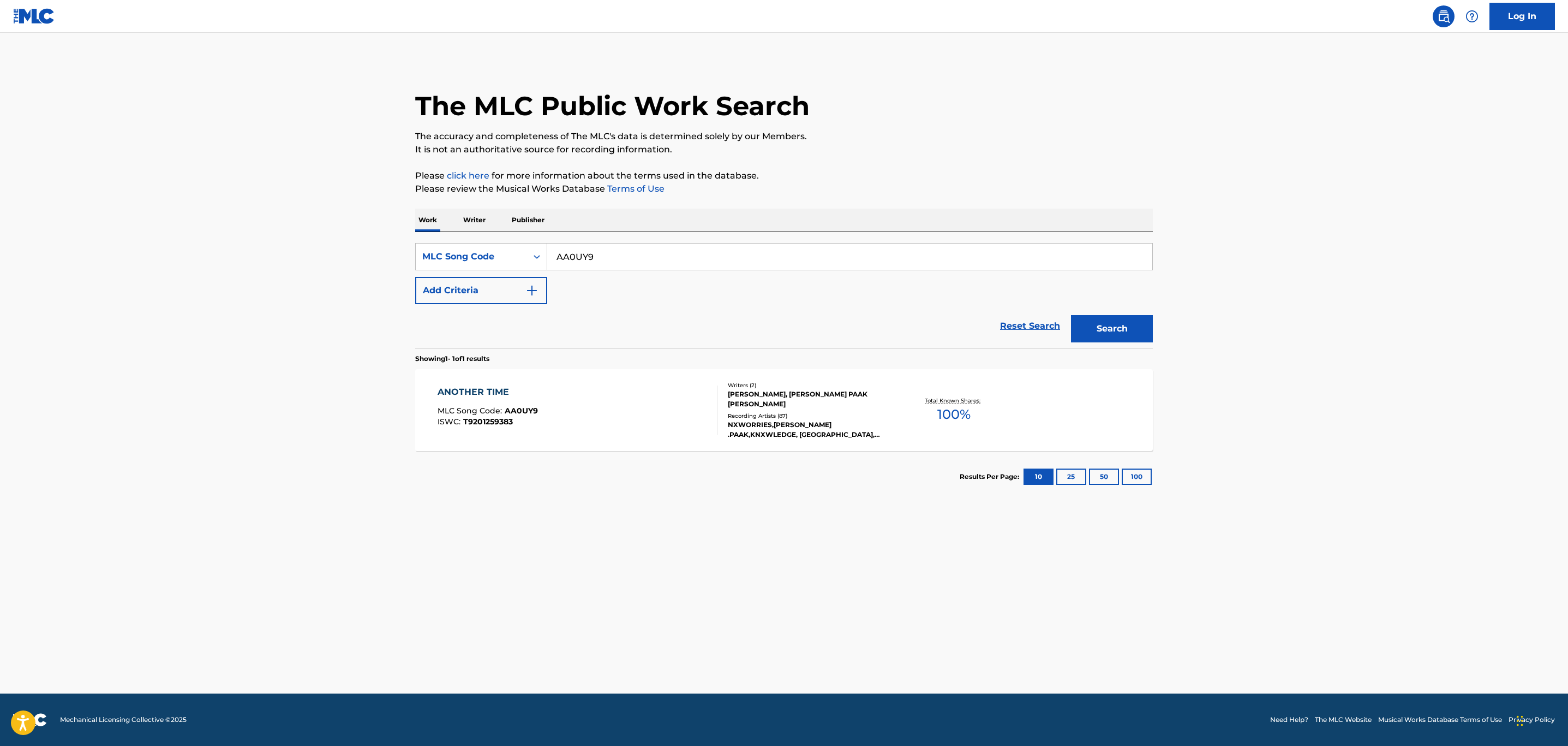
drag, startPoint x: 474, startPoint y: 252, endPoint x: 329, endPoint y: 252, distance: 145.0
click at [329, 252] on main "The MLC Public Work Search The accuracy and completeness of The MLC's data is d…" at bounding box center [784, 363] width 1568 height 660
paste input "F10554"
type input "F10554"
click at [1071, 315] on button "Search" at bounding box center [1112, 328] width 82 height 27
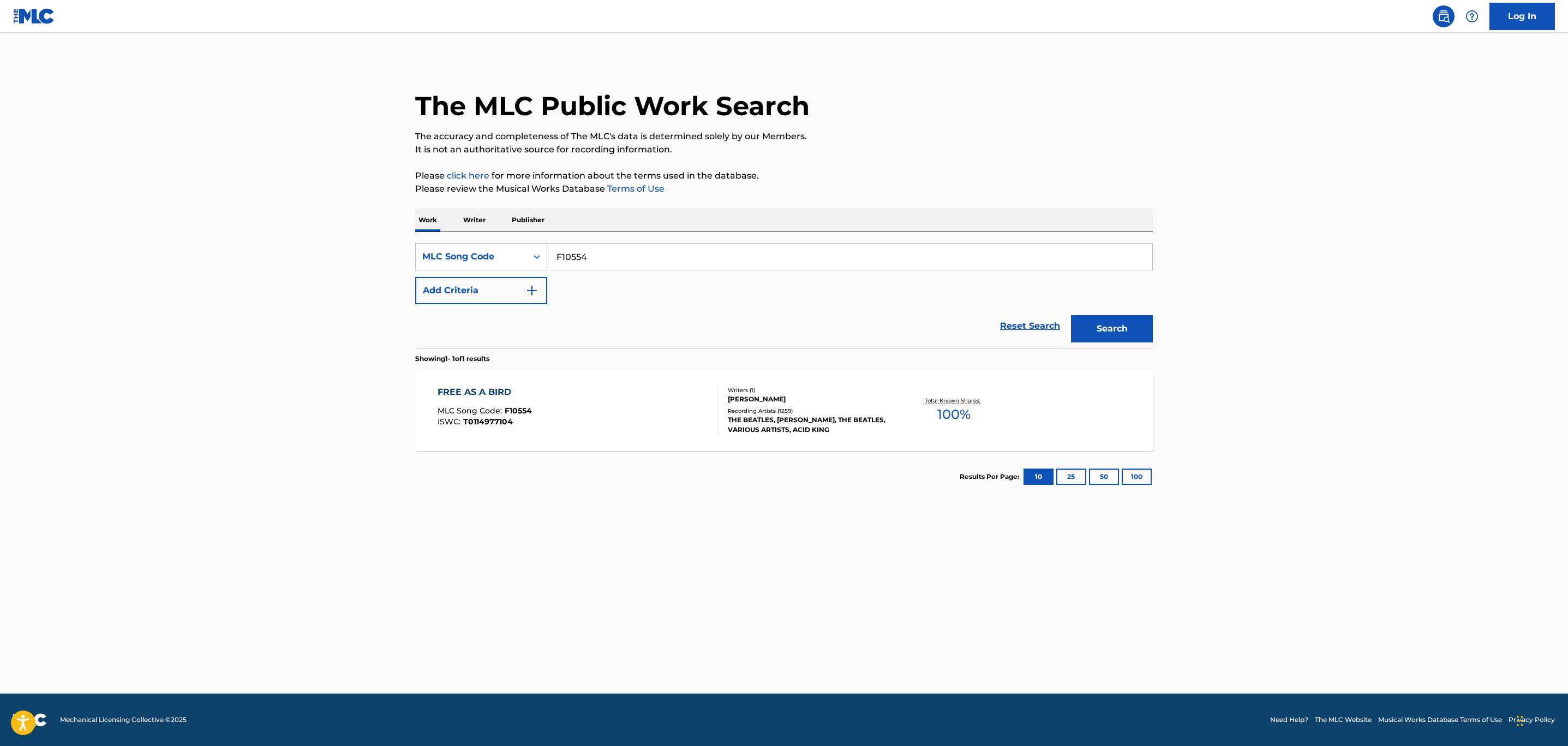
click at [589, 414] on div "FREE AS A BIRD MLC Song Code : F10554 ISWC : T0114977104" at bounding box center [578, 410] width 281 height 49
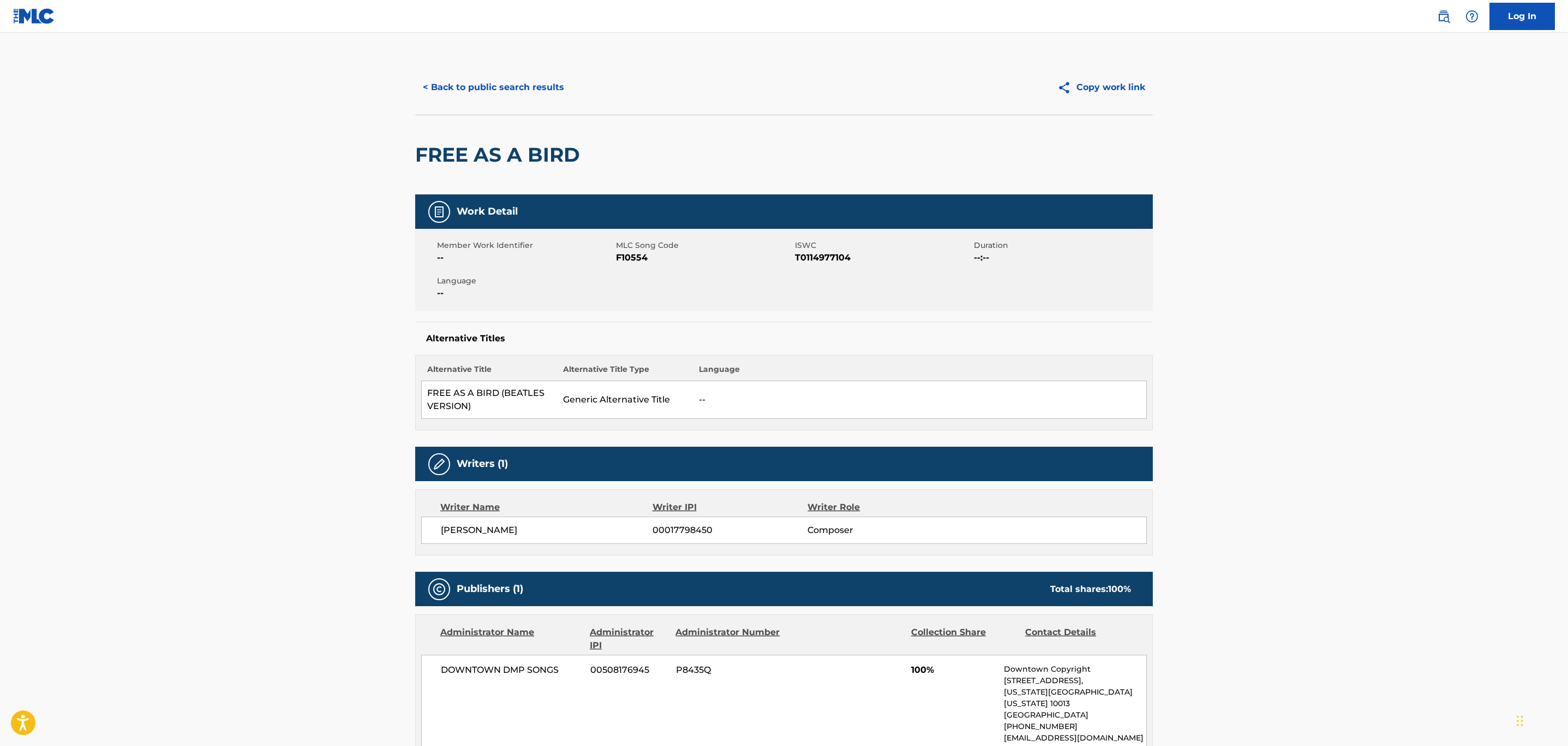
click at [474, 82] on button "< Back to public search results" at bounding box center [494, 87] width 157 height 27
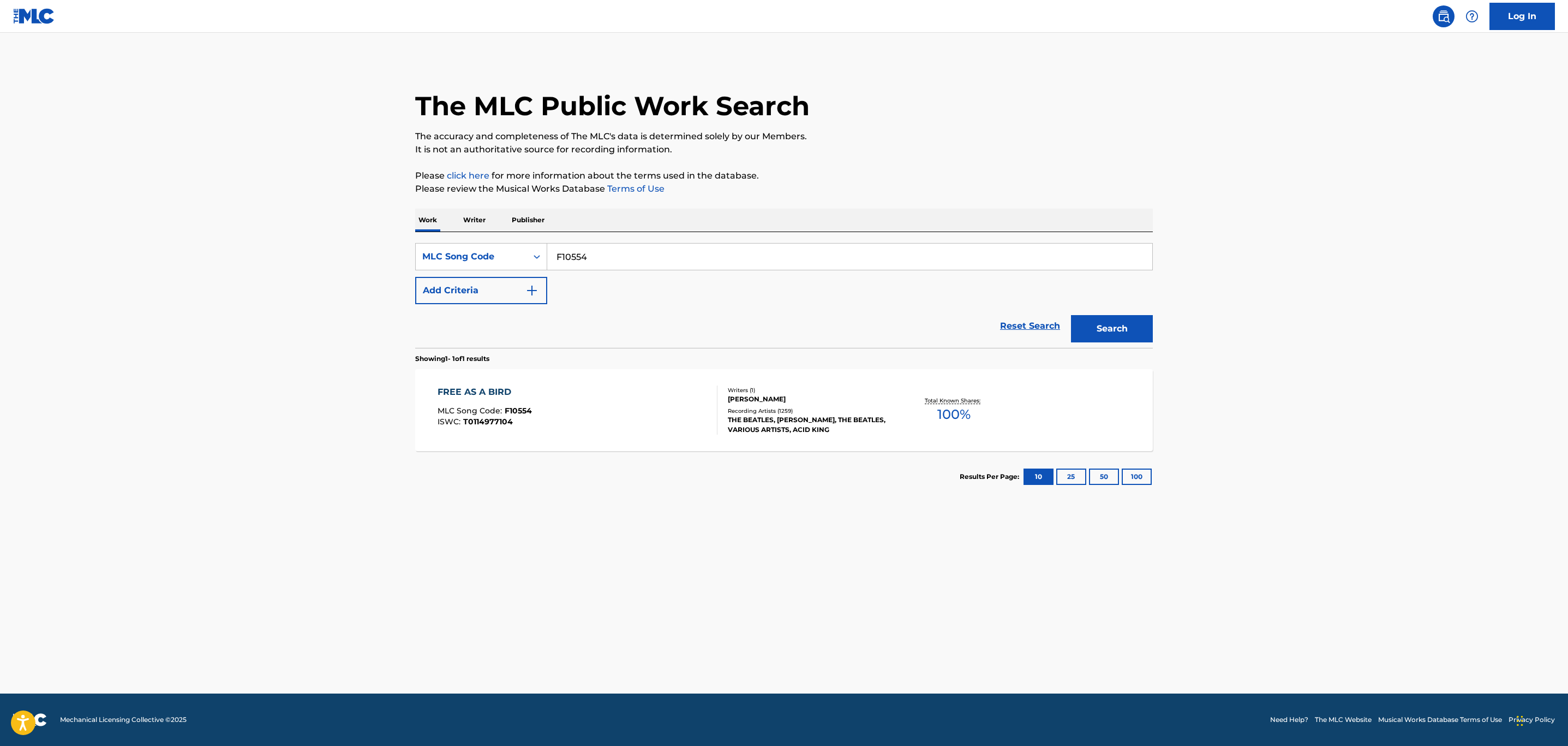
drag, startPoint x: 611, startPoint y: 247, endPoint x: 365, endPoint y: 231, distance: 246.5
click at [362, 229] on main "The MLC Public Work Search The accuracy and completeness of The MLC's data is d…" at bounding box center [784, 363] width 1568 height 660
paste input "P83842"
type input "P83842"
click at [1071, 315] on button "Search" at bounding box center [1112, 328] width 82 height 27
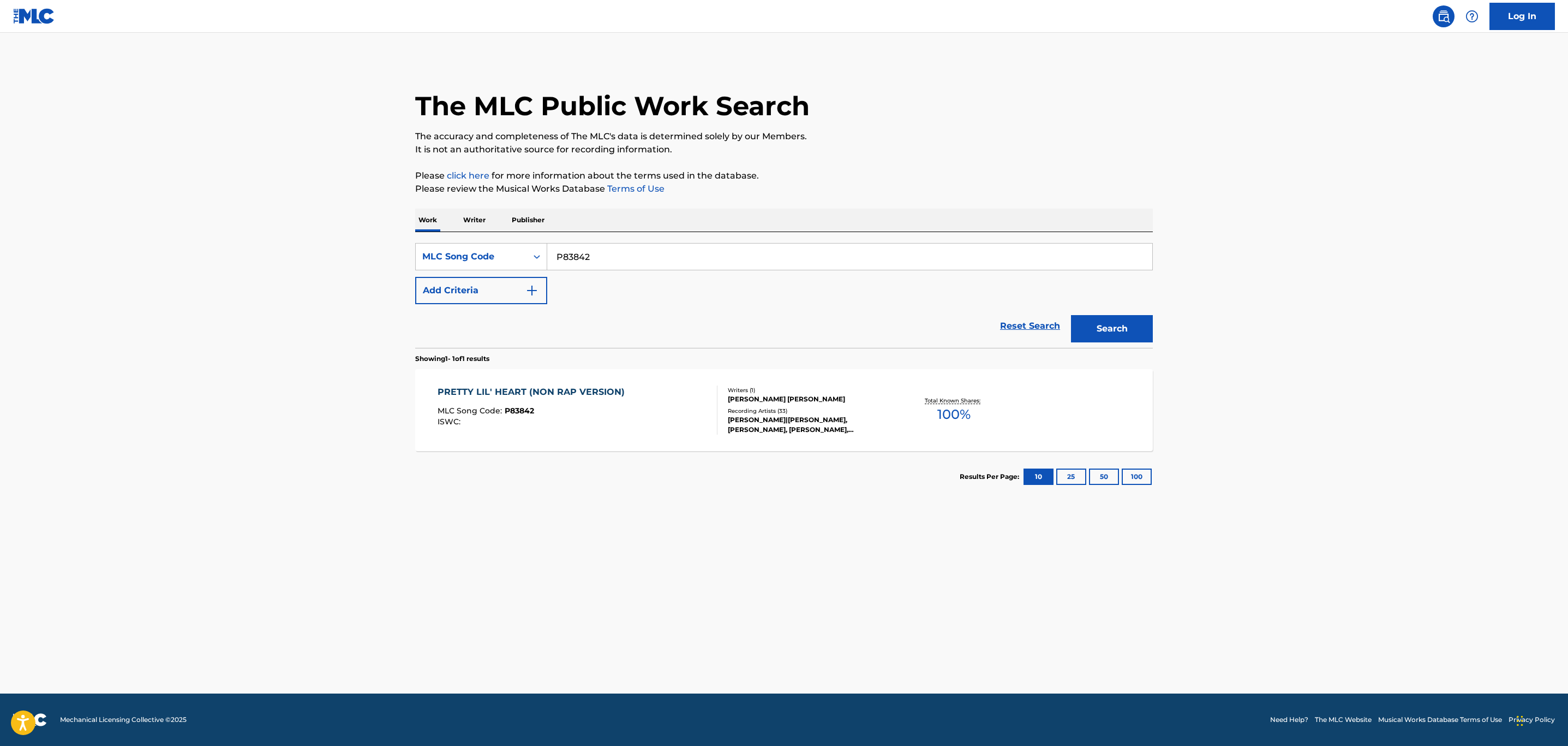
click at [665, 422] on div "PRETTY LIL' HEART (NON RAP VERSION) MLC Song Code : P83842 ISWC :" at bounding box center [578, 410] width 281 height 49
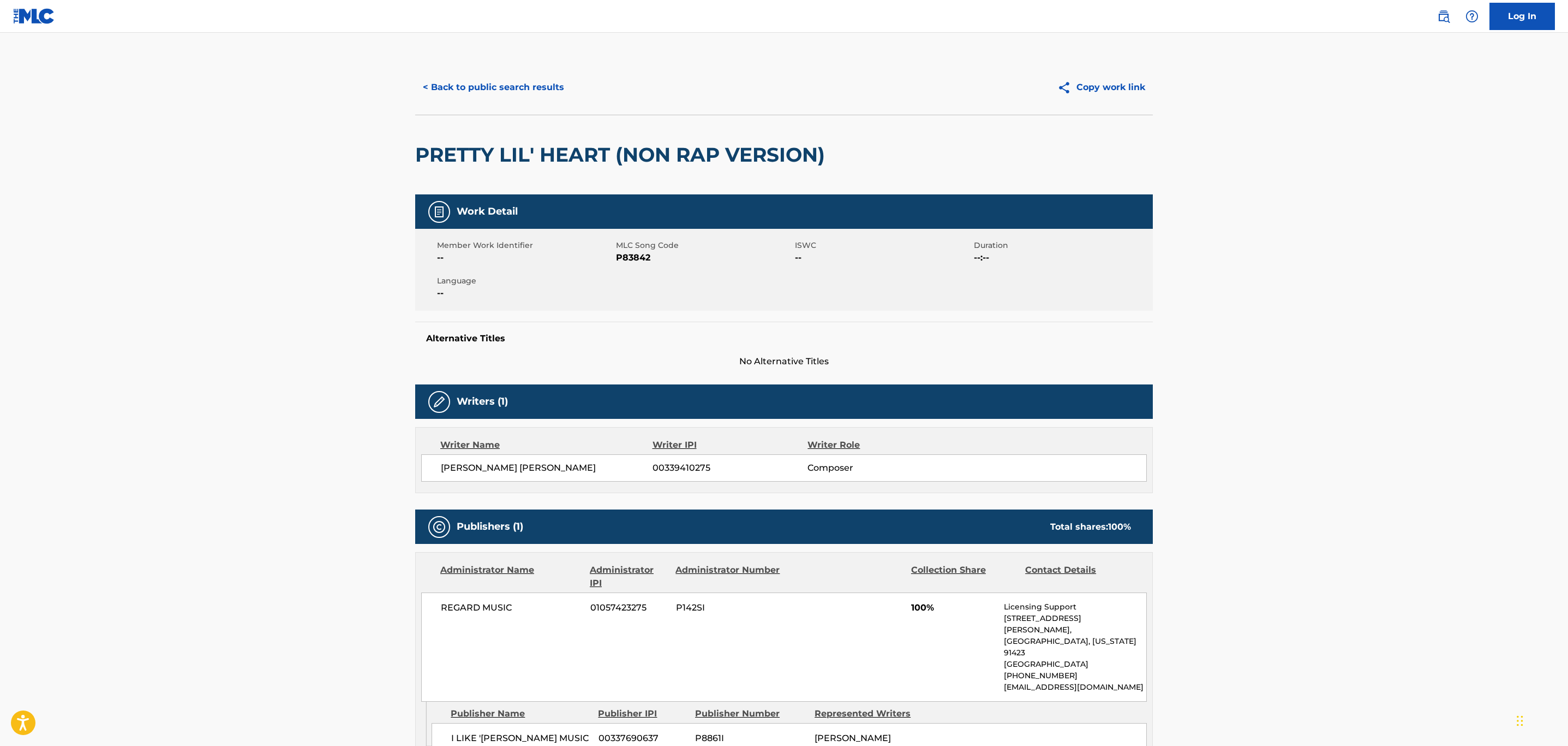
click at [517, 86] on button "< Back to public search results" at bounding box center [494, 87] width 157 height 27
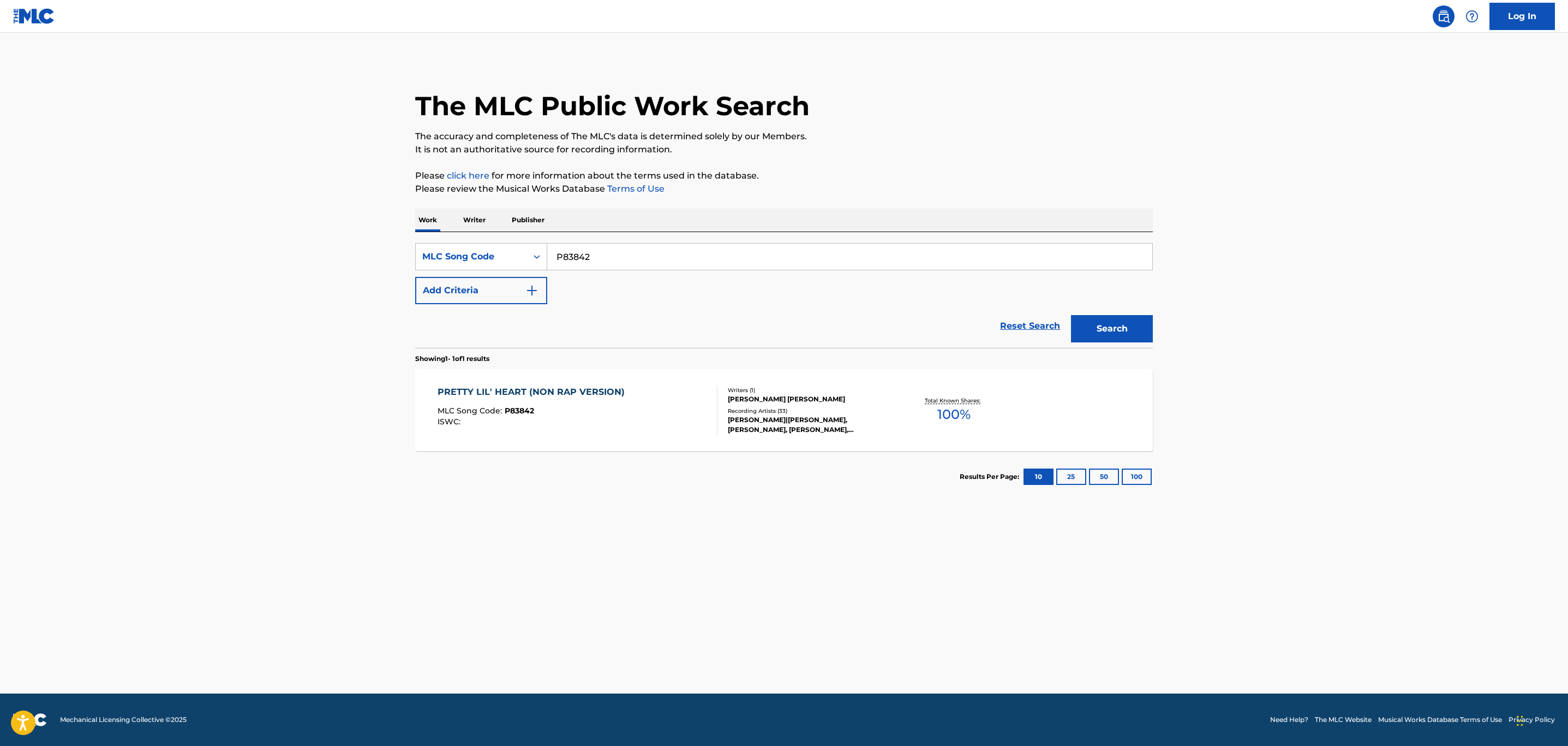
drag, startPoint x: 657, startPoint y: 254, endPoint x: 170, endPoint y: 264, distance: 487.1
click at [171, 264] on main "The MLC Public Work Search The accuracy and completeness of The MLC's data is d…" at bounding box center [784, 363] width 1568 height 660
paste input "I31921"
type input "I31921"
click at [1071, 315] on button "Search" at bounding box center [1112, 328] width 82 height 27
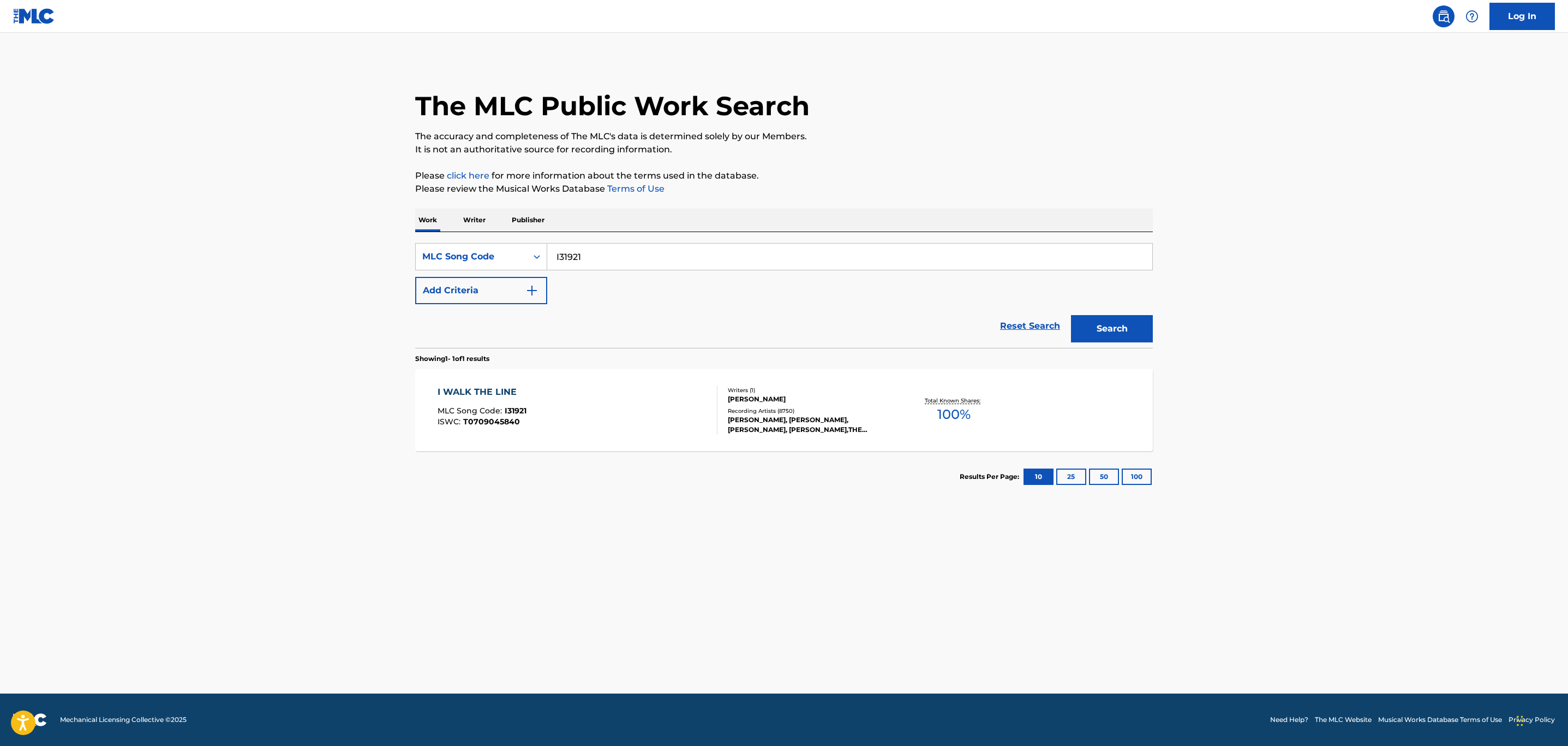
click at [614, 407] on div "I WALK THE LINE MLC Song Code : I31921 ISWC : T0709045840" at bounding box center [578, 410] width 281 height 49
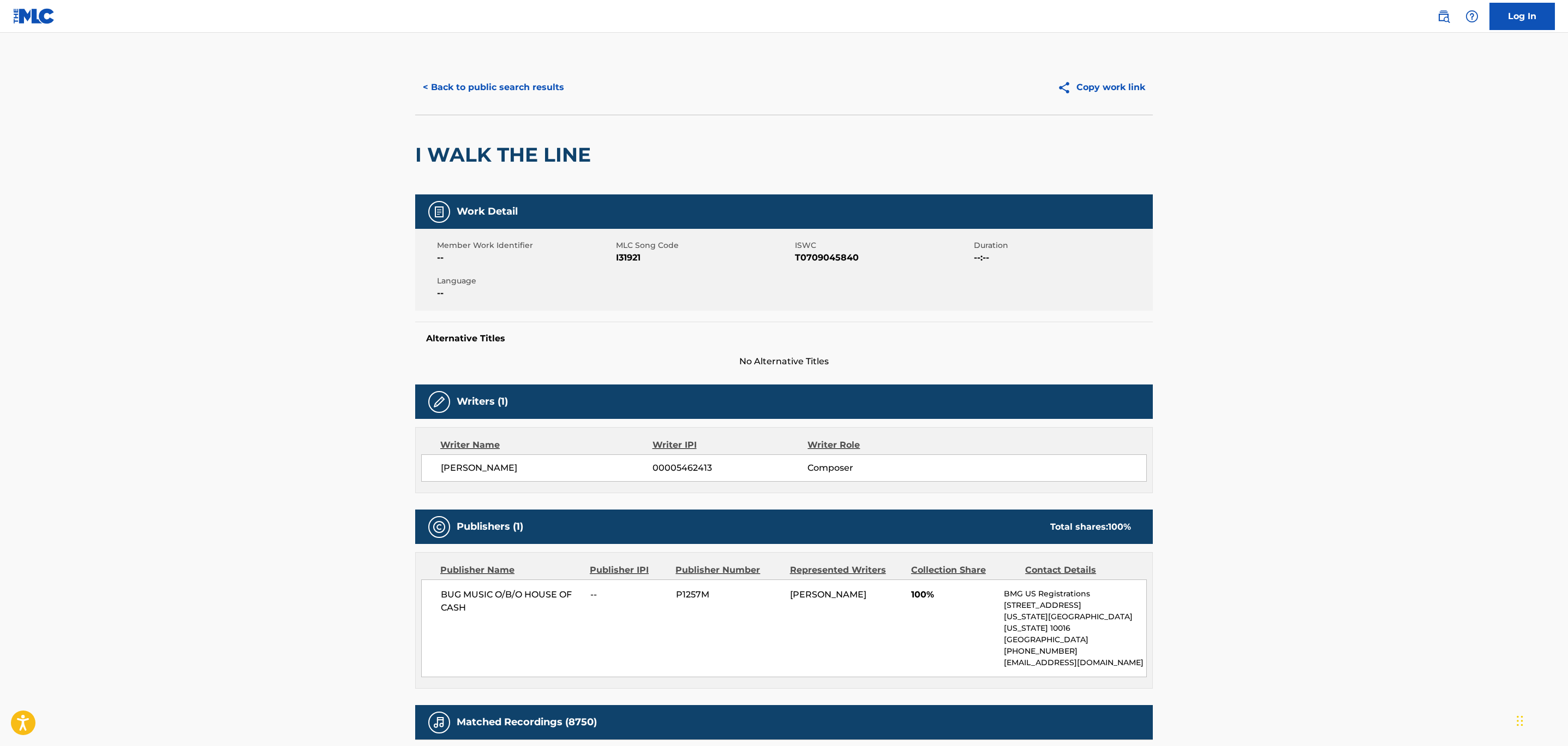
click at [522, 81] on button "< Back to public search results" at bounding box center [494, 87] width 157 height 27
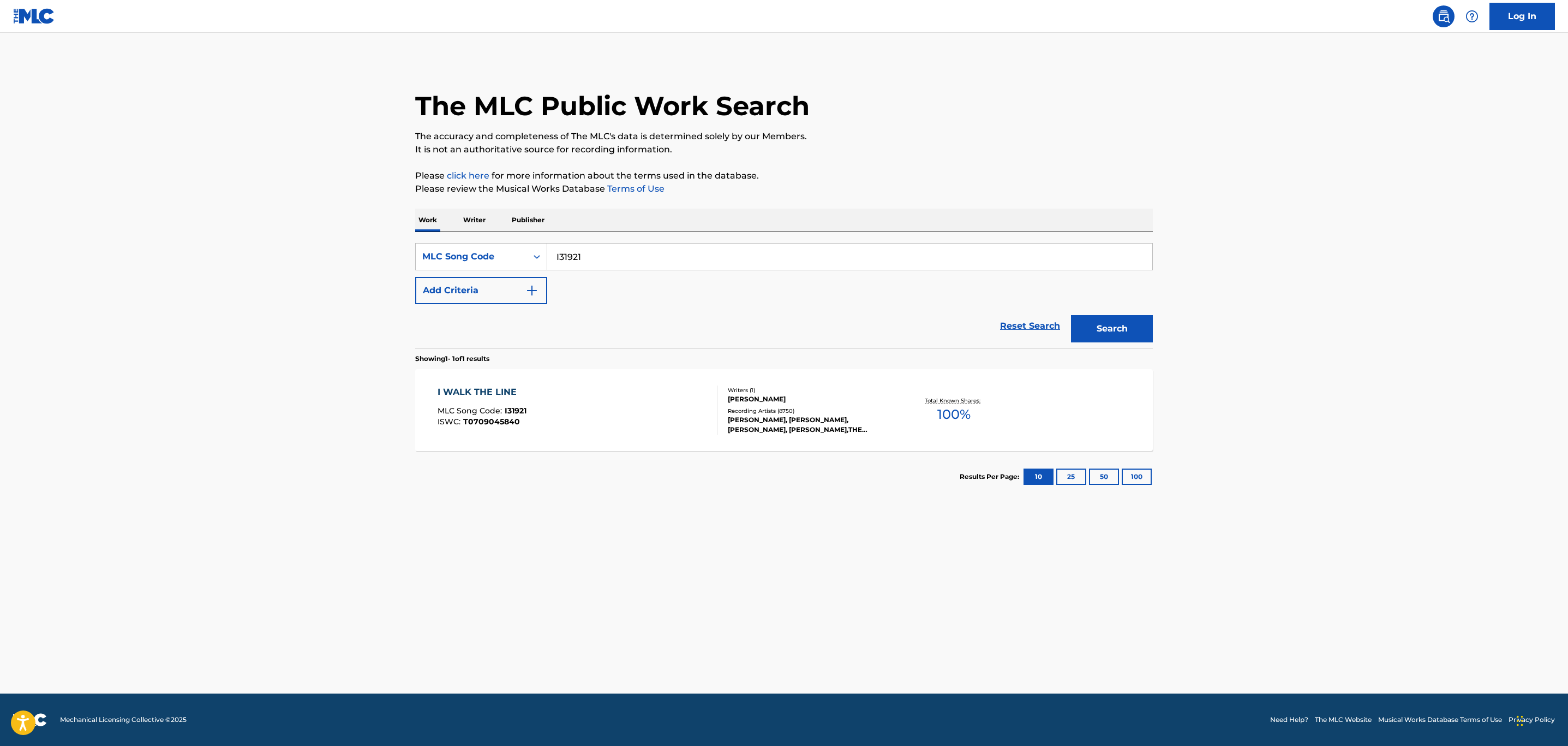
drag, startPoint x: 630, startPoint y: 259, endPoint x: 340, endPoint y: 268, distance: 290.1
click at [348, 268] on main "The MLC Public Work Search The accuracy and completeness of The MLC's data is d…" at bounding box center [784, 363] width 1568 height 660
paste input "PV95PG"
type input "PV95PG"
click at [1071, 315] on button "Search" at bounding box center [1112, 328] width 82 height 27
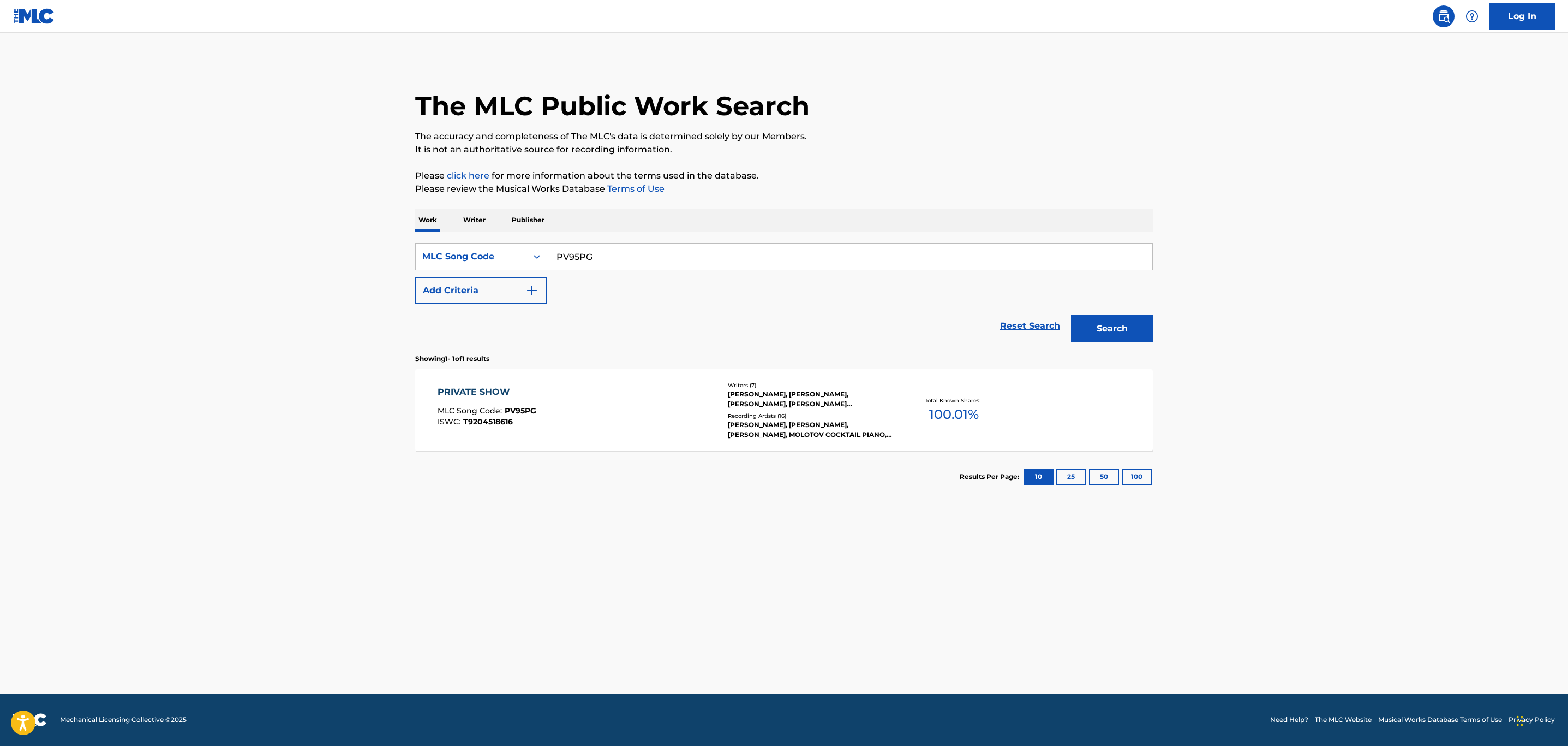
click at [590, 407] on div "PRIVATE SHOW MLC Song Code : PV95PG ISWC : T9204518616" at bounding box center [578, 410] width 281 height 49
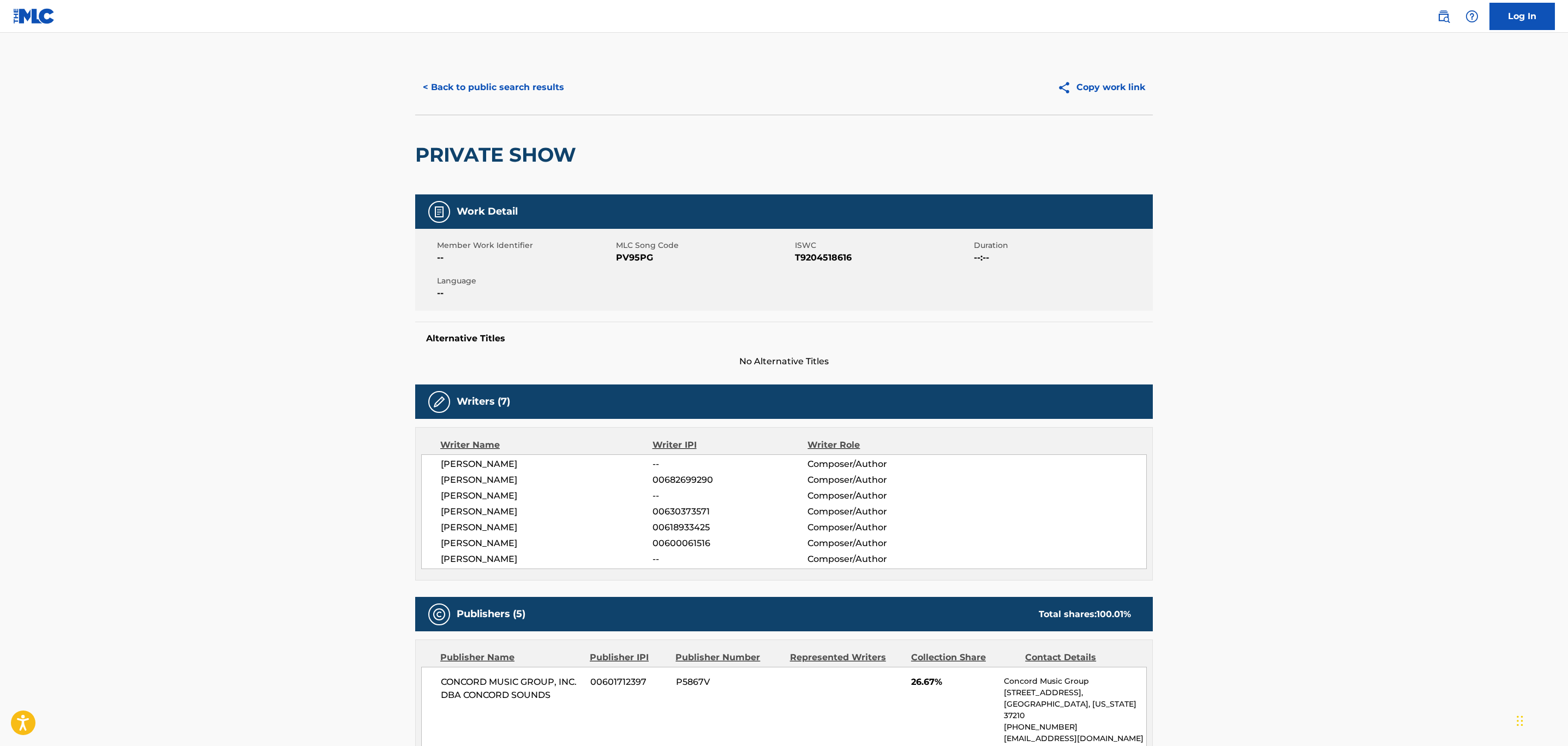
click at [495, 82] on button "< Back to public search results" at bounding box center [494, 87] width 157 height 27
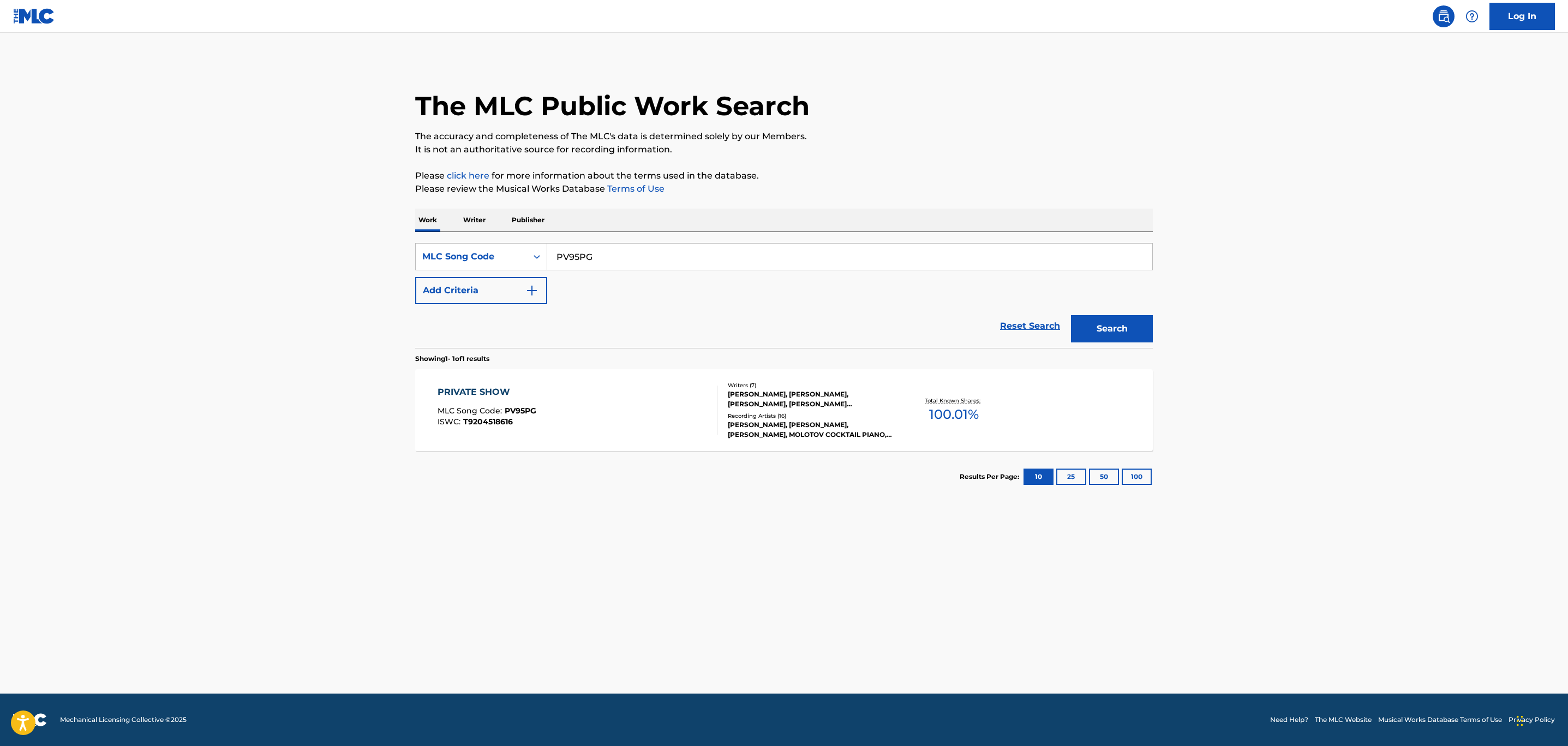
drag, startPoint x: 609, startPoint y: 262, endPoint x: 477, endPoint y: 237, distance: 134.3
click at [477, 237] on div "SearchWithCriteria2d5bf6a6-d87b-43f3-9bf0-c1d62ac72111 MLC Song Code PV95PG Add…" at bounding box center [784, 290] width 738 height 116
paste input "MA21SA"
type input "MA21SA"
click at [1071, 315] on button "Search" at bounding box center [1112, 328] width 82 height 27
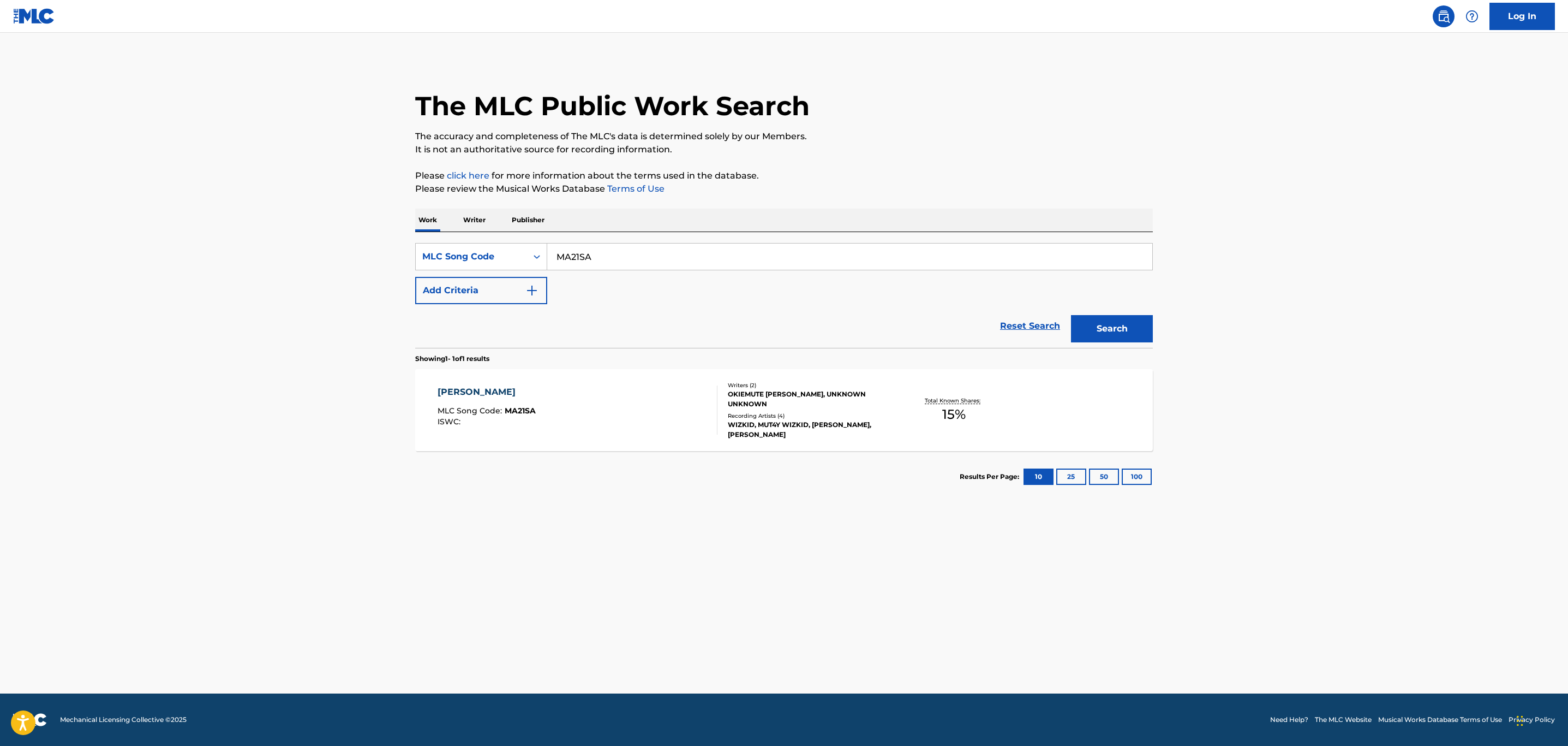
click at [607, 416] on div "MANYA MLC Song Code : MA21SA ISWC :" at bounding box center [578, 410] width 281 height 49
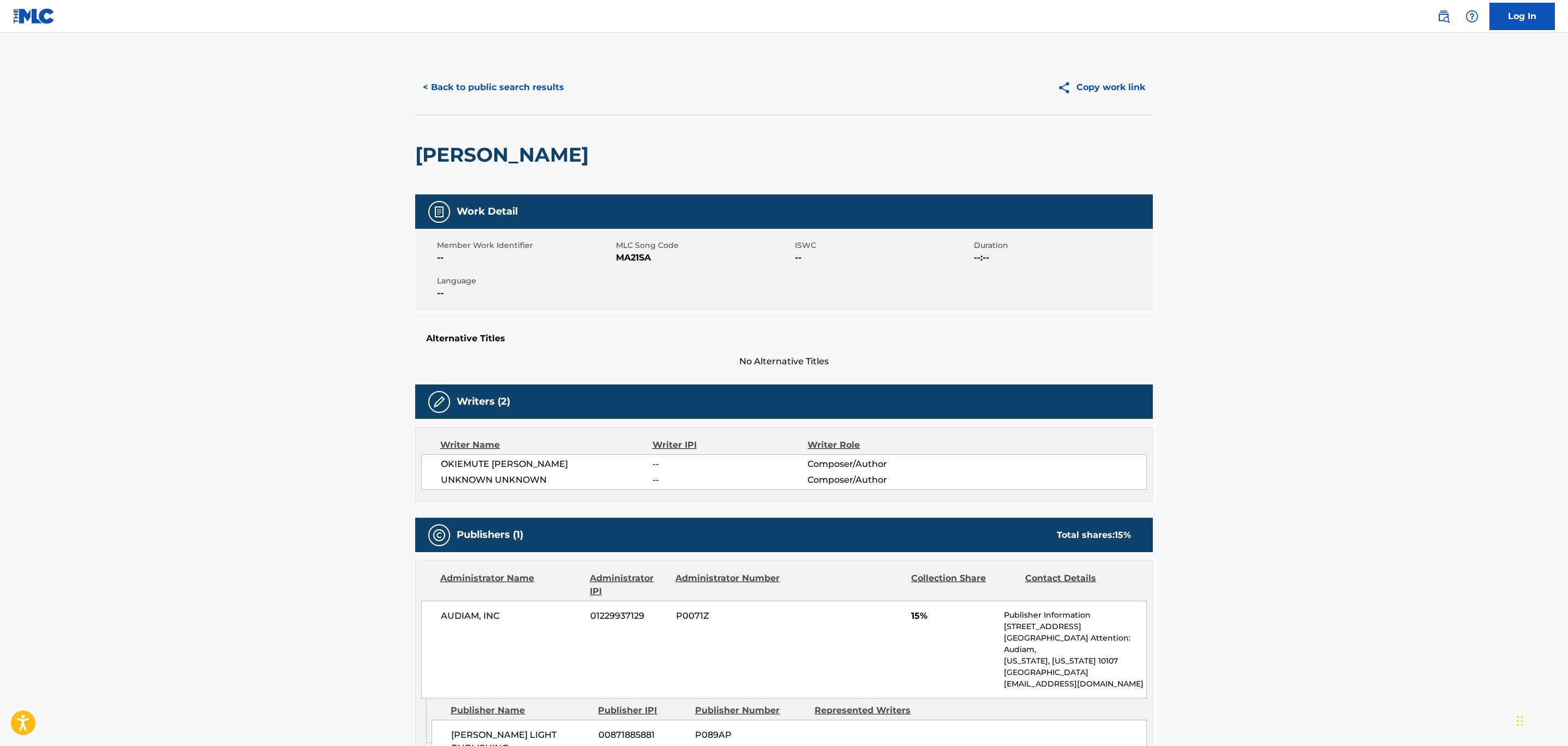
click at [482, 91] on button "< Back to public search results" at bounding box center [494, 87] width 157 height 27
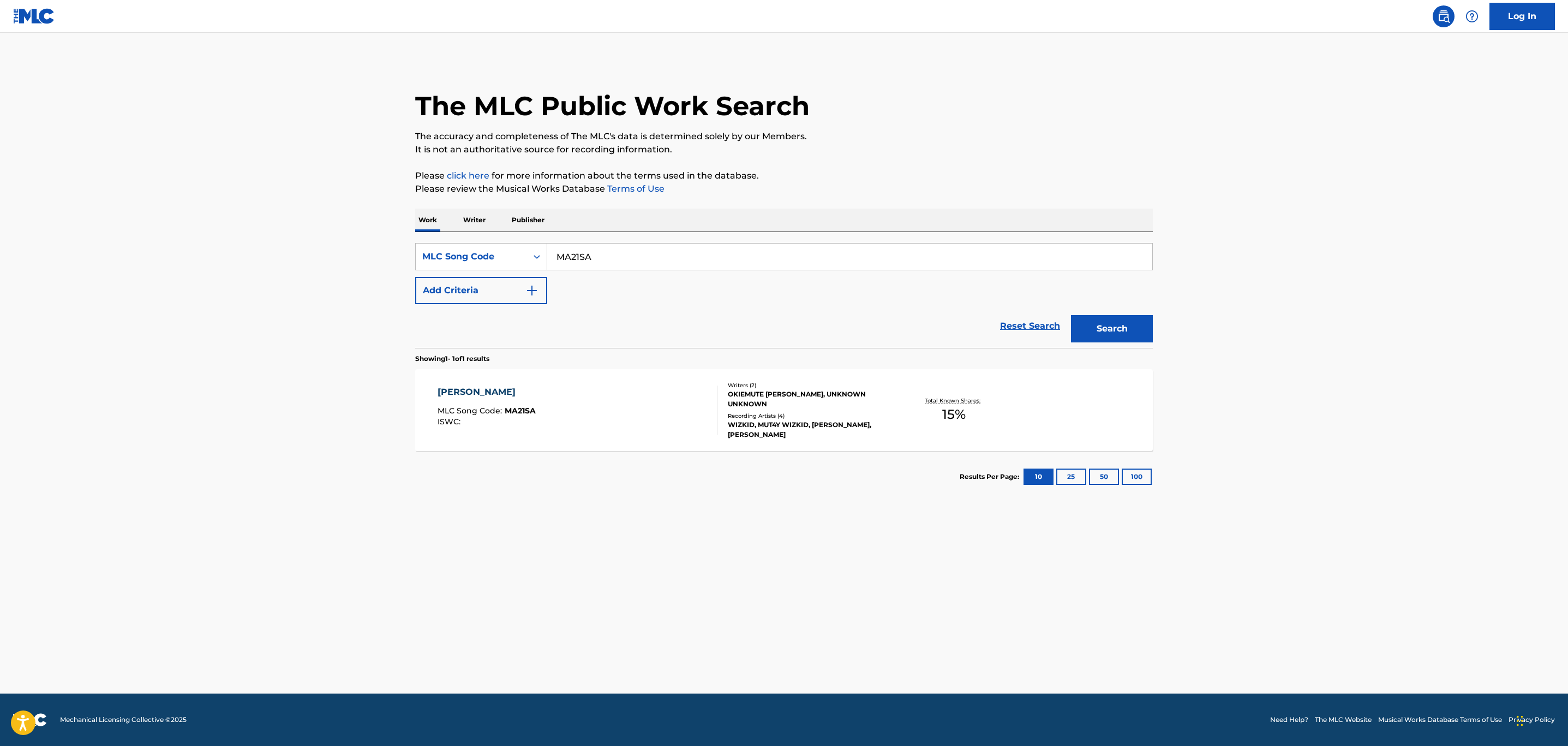
click at [470, 259] on div "SearchWithCriteria2d5bf6a6-d87b-43f3-9bf0-c1d62ac72111 MLC Song Code MA21SA" at bounding box center [784, 257] width 738 height 27
paste input "W50S3F"
type input "W50S3F"
click at [1071, 315] on button "Search" at bounding box center [1112, 328] width 82 height 27
click at [600, 414] on div "WIFEABLE MLC Song Code : W50S3F ISWC : T9300880142" at bounding box center [578, 410] width 281 height 49
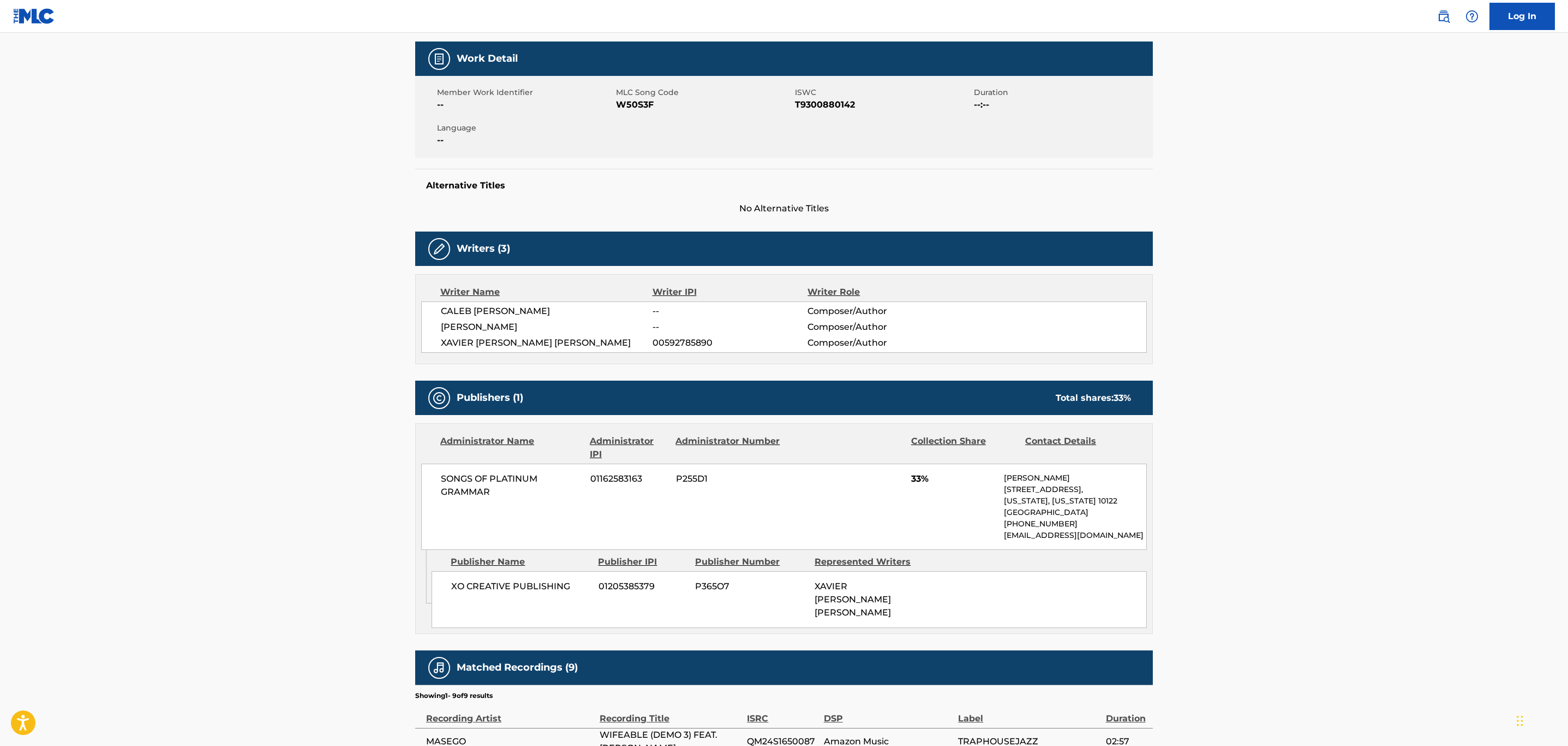
scroll to position [327, 0]
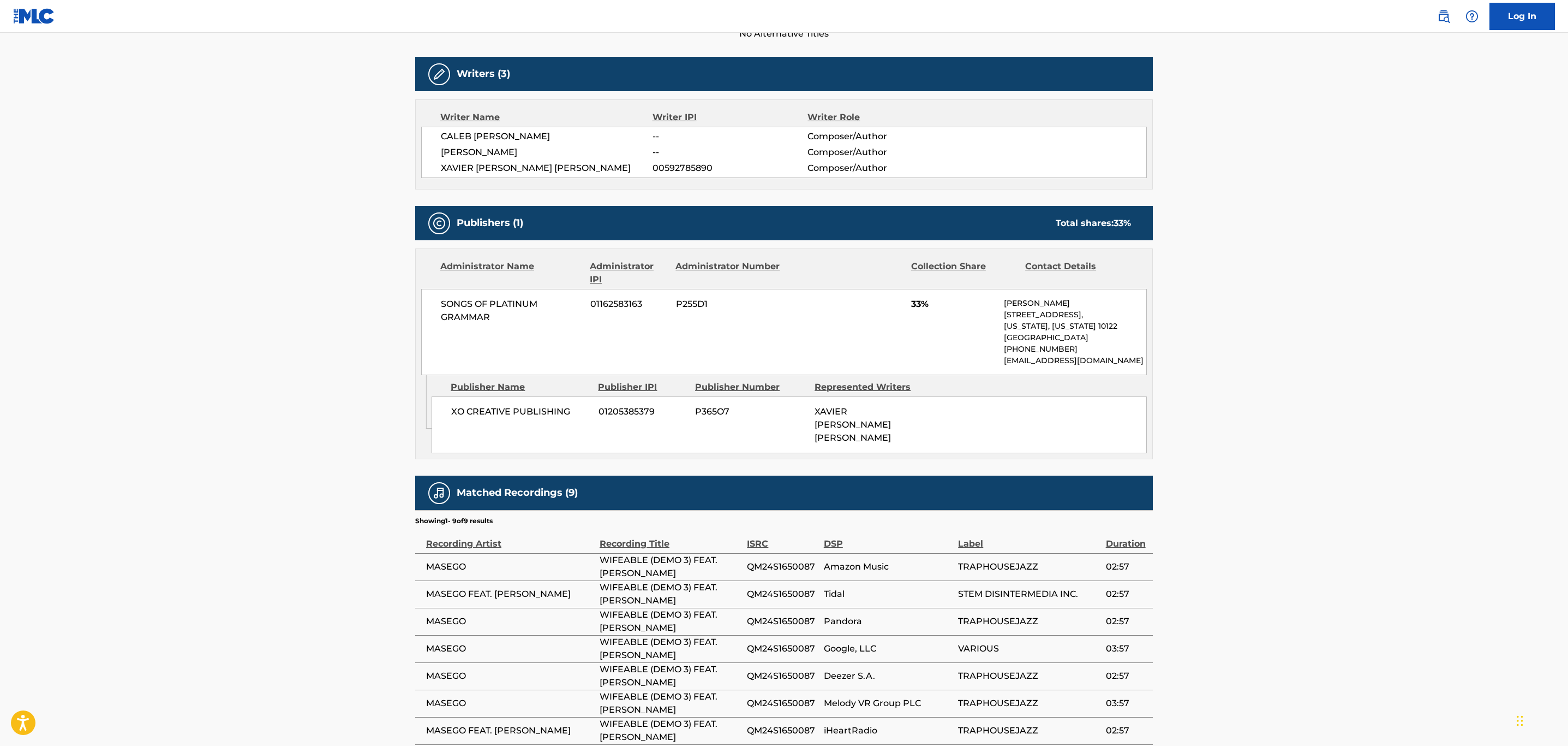
click at [788, 560] on span "QM24S1650087" at bounding box center [783, 567] width 71 height 13
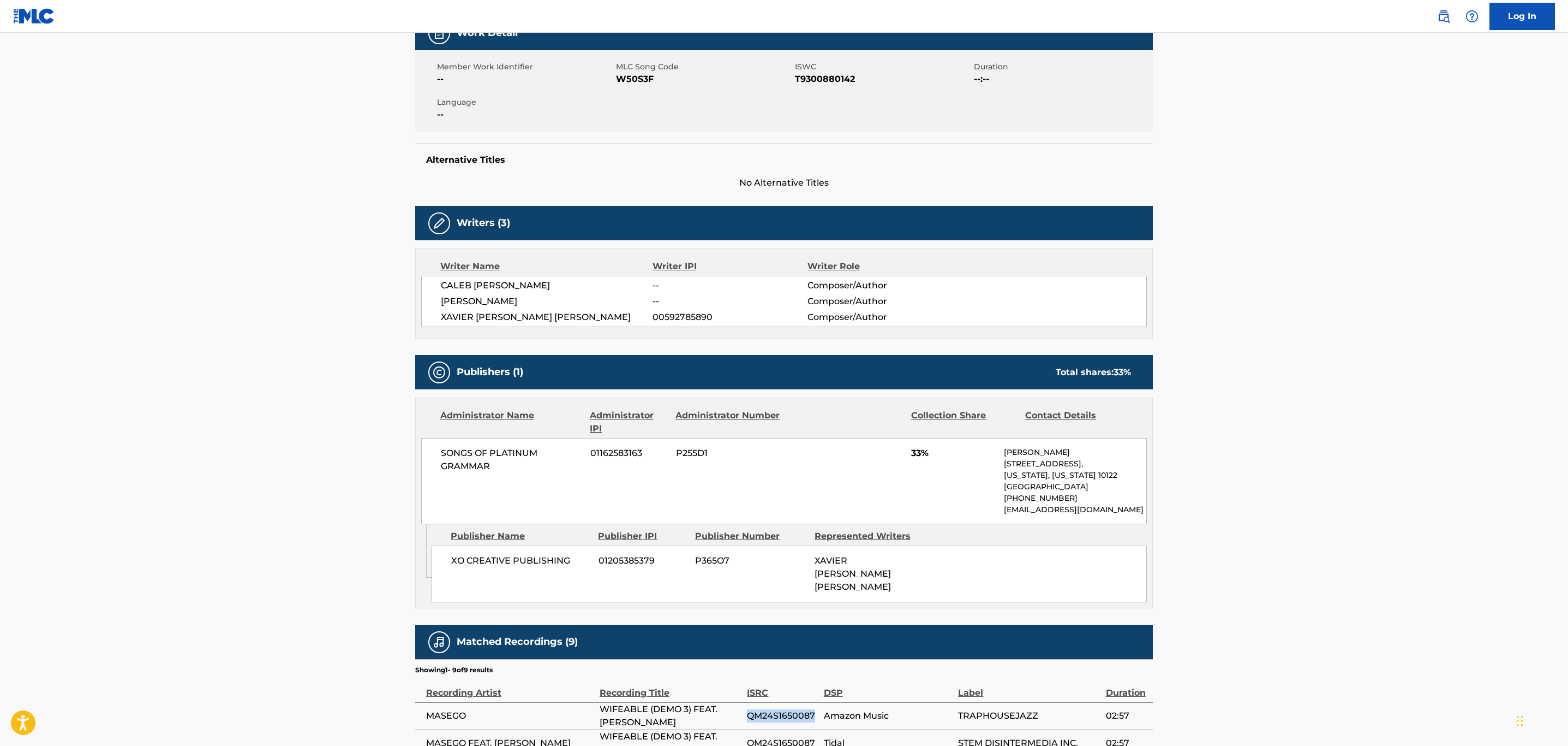
scroll to position [82, 0]
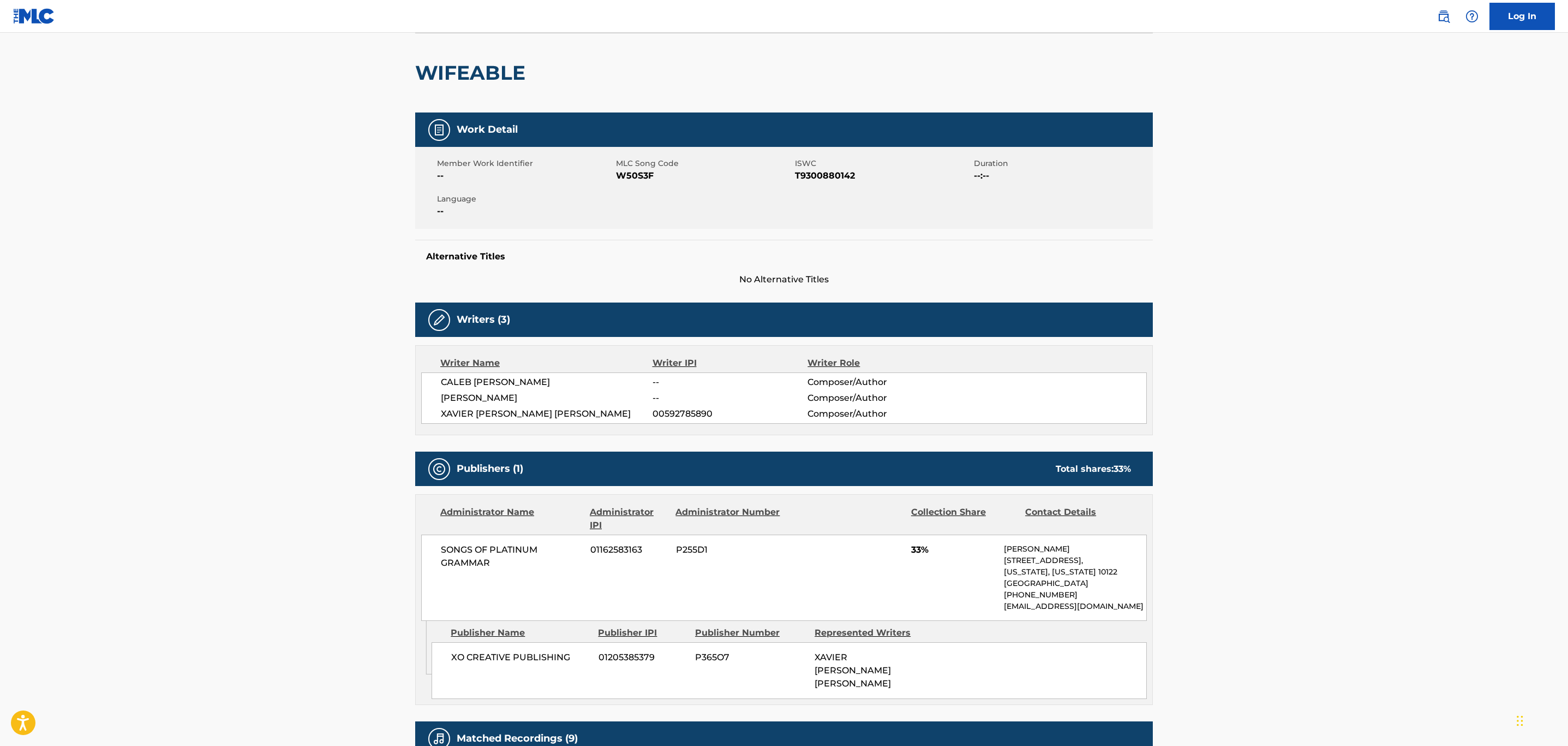
click at [630, 175] on span "W50S3F" at bounding box center [704, 176] width 176 height 13
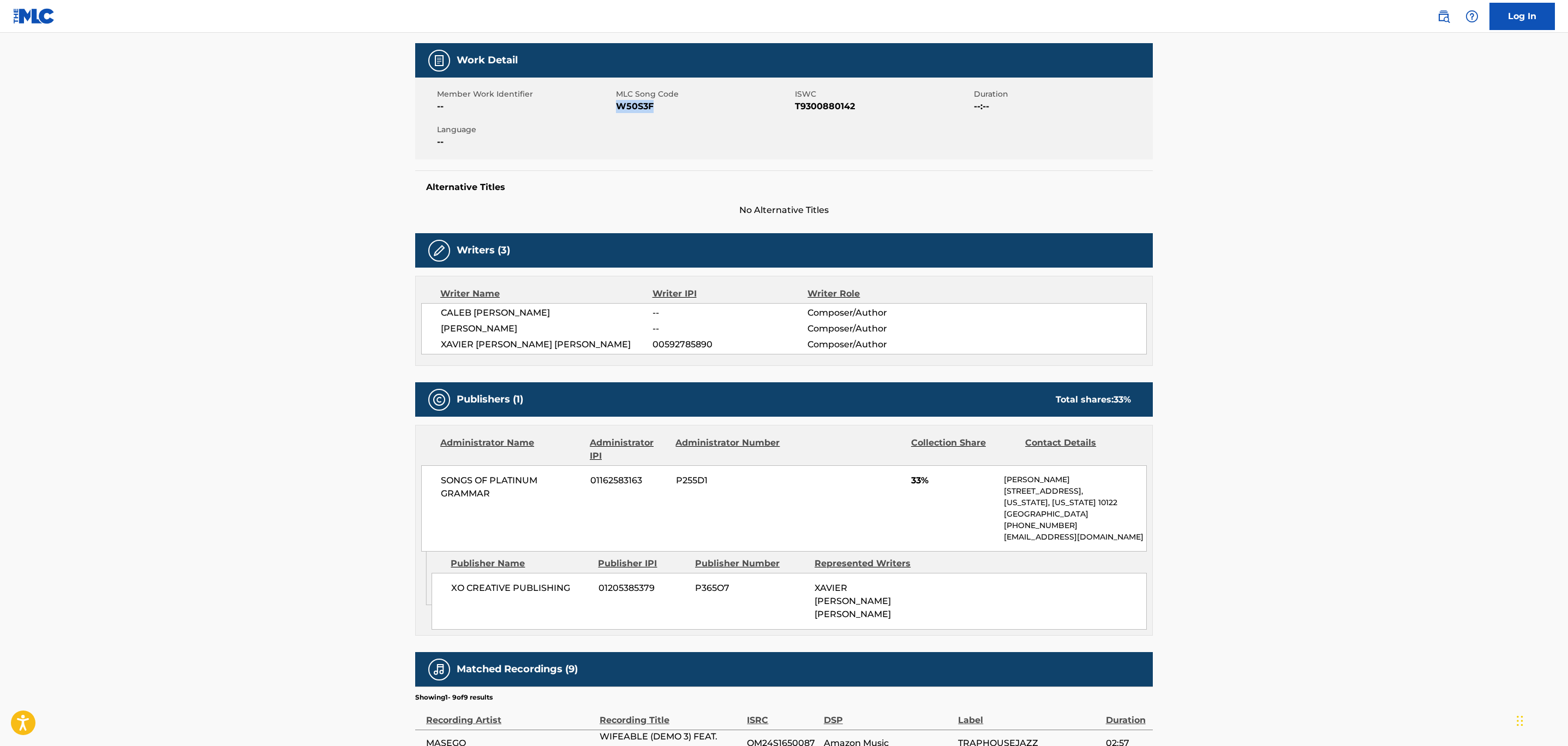
scroll to position [164, 0]
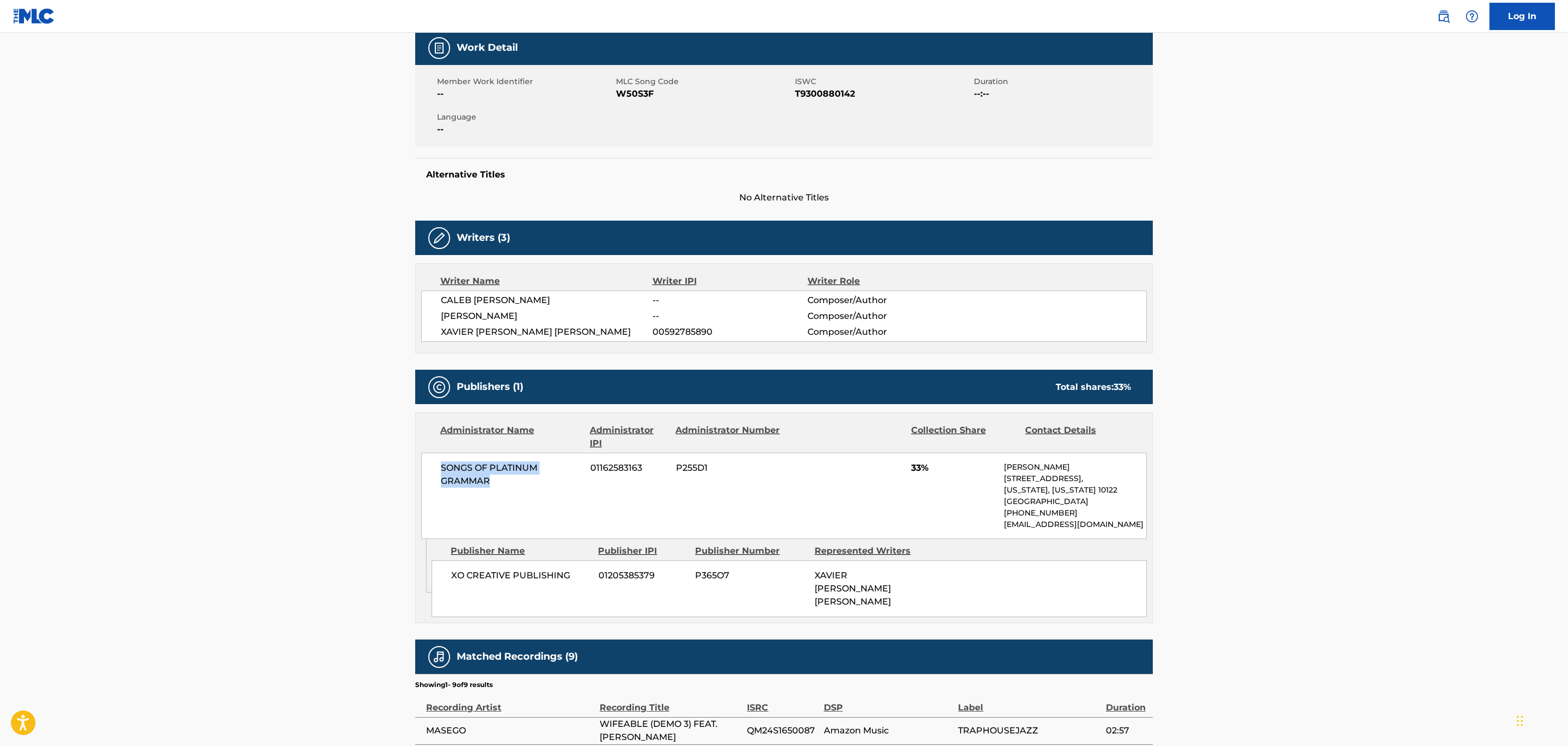
drag, startPoint x: 510, startPoint y: 490, endPoint x: 434, endPoint y: 475, distance: 77.5
click at [434, 475] on div "SONGS OF PLATINUM GRAMMAR 01162583163 P255D1 33% Matt Spiller 14 Penn Plaza, Un…" at bounding box center [784, 495] width 726 height 86
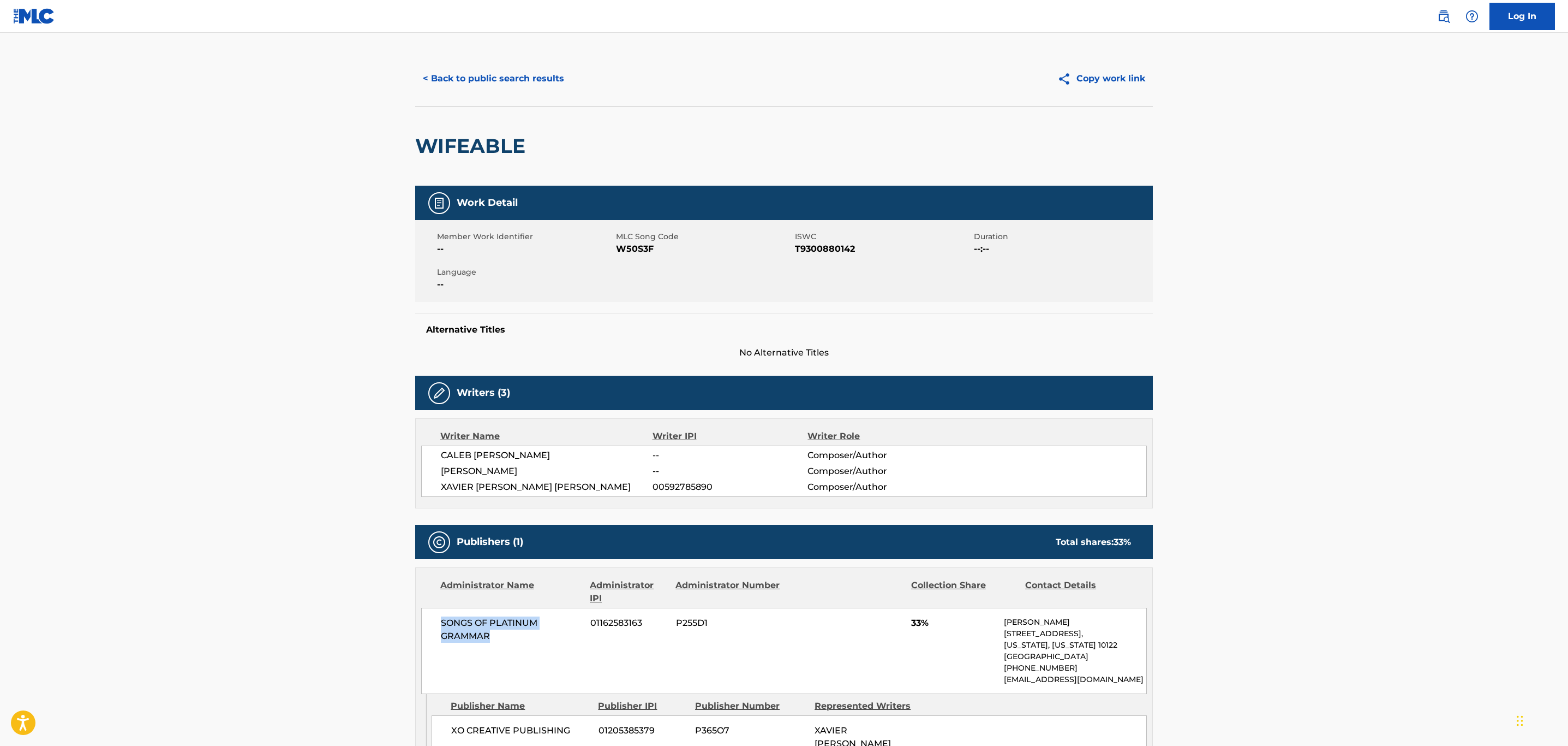
scroll to position [0, 0]
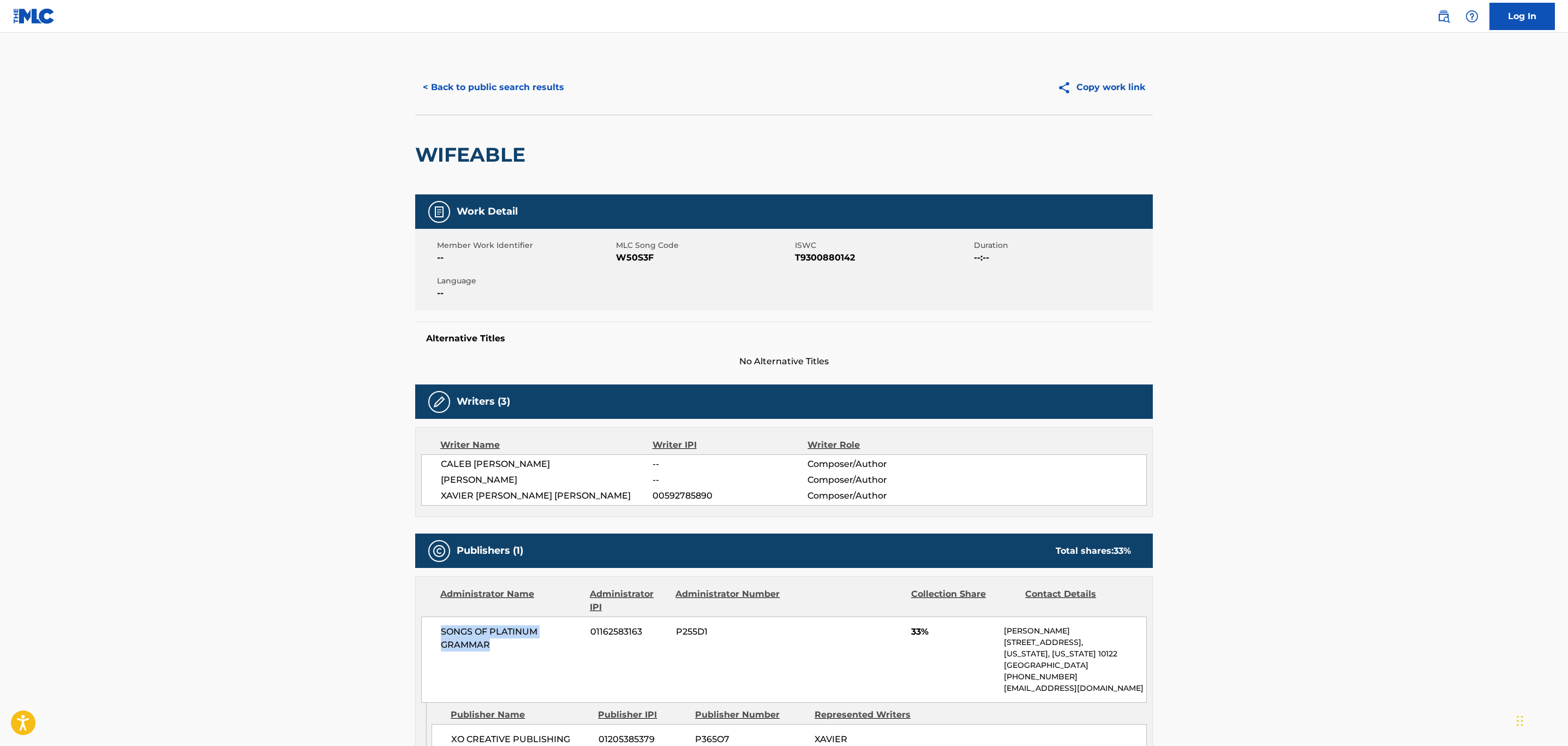
click at [511, 92] on button "< Back to public search results" at bounding box center [494, 87] width 157 height 27
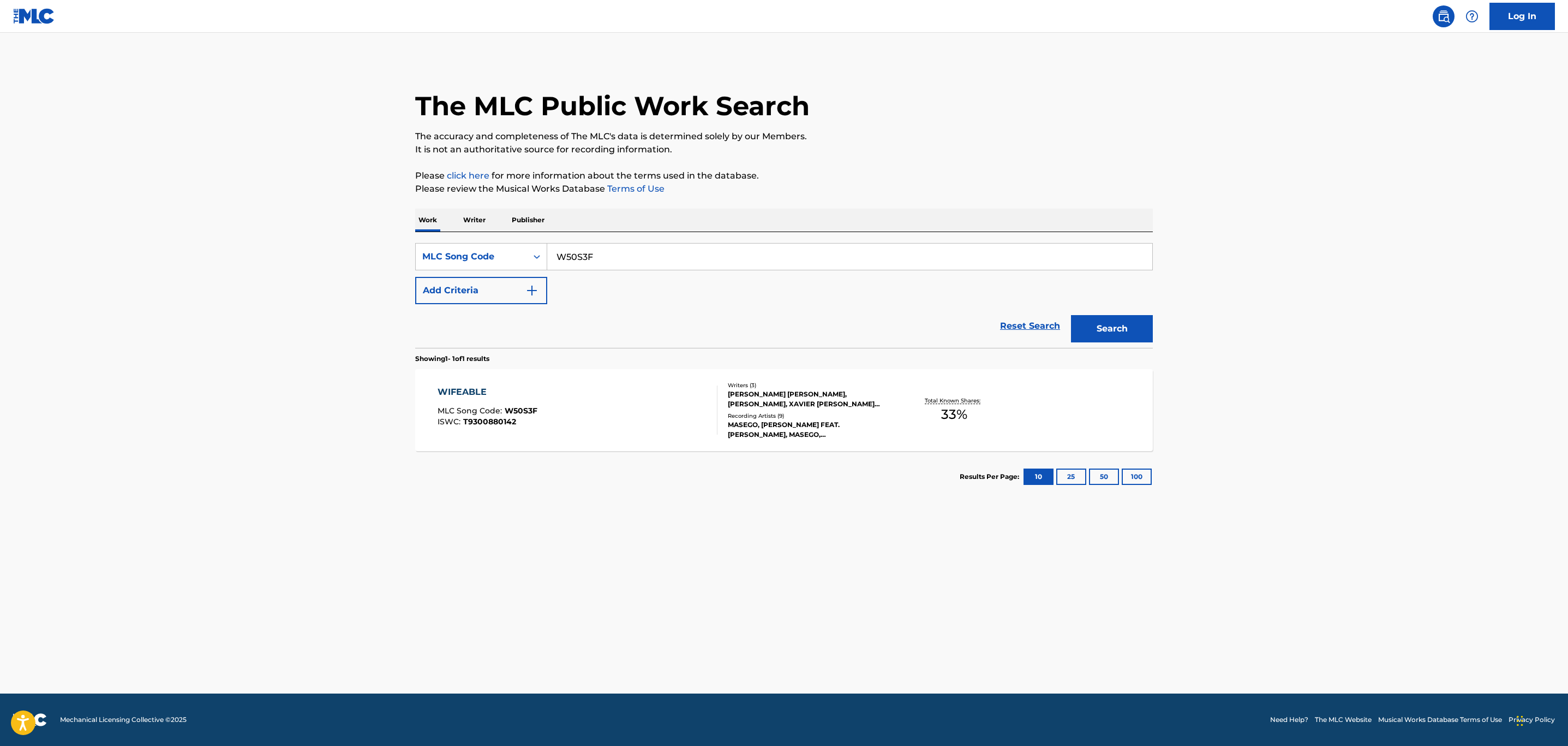
drag, startPoint x: 636, startPoint y: 253, endPoint x: 463, endPoint y: 240, distance: 173.5
click at [463, 240] on div "SearchWithCriteria2d5bf6a6-d87b-43f3-9bf0-c1d62ac72111 MLC Song Code W50S3F Add…" at bounding box center [784, 290] width 738 height 116
paste input "P43762"
type input "P43762"
click at [1071, 315] on button "Search" at bounding box center [1112, 328] width 82 height 27
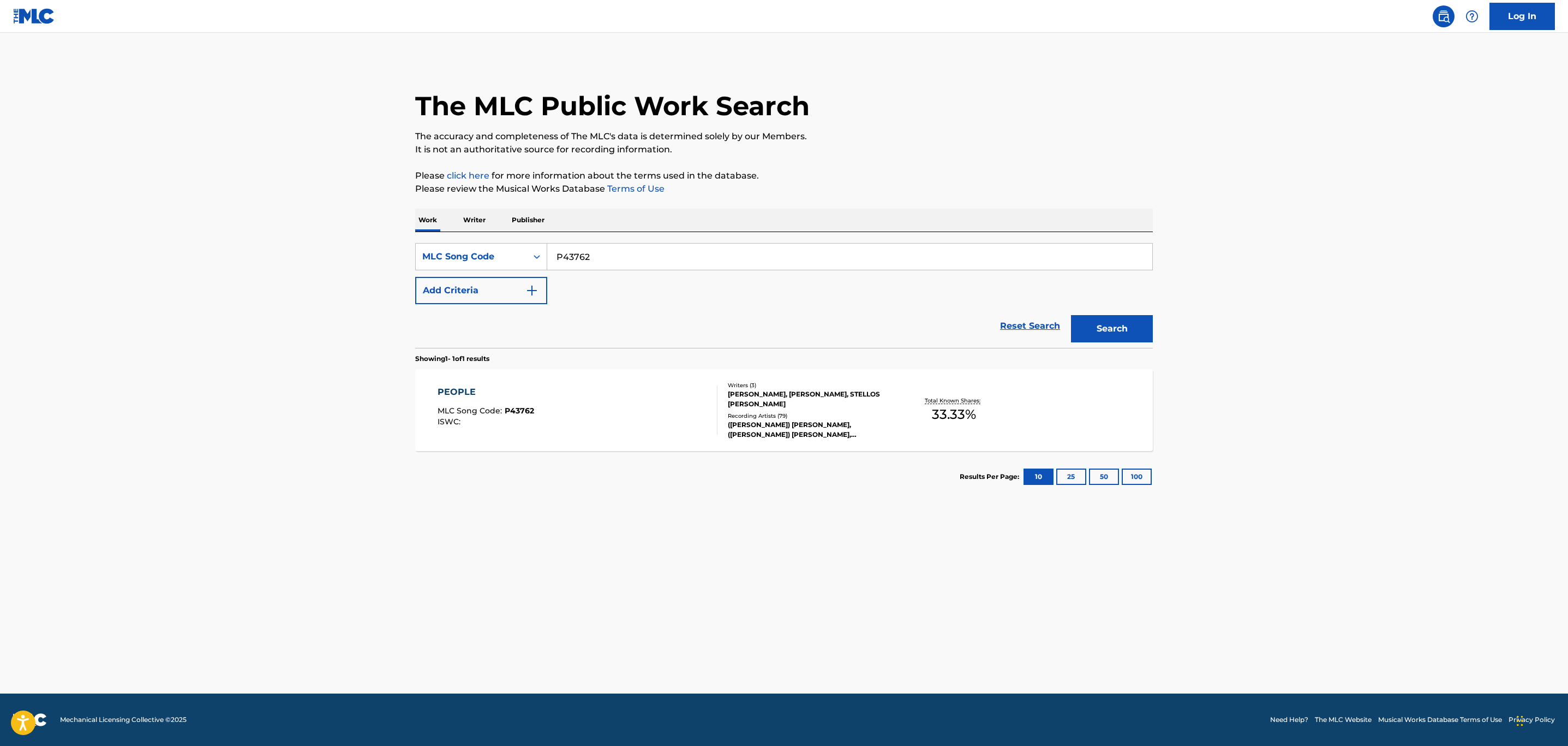
click at [606, 406] on div "PEOPLE MLC Song Code : P43762 ISWC :" at bounding box center [578, 410] width 281 height 49
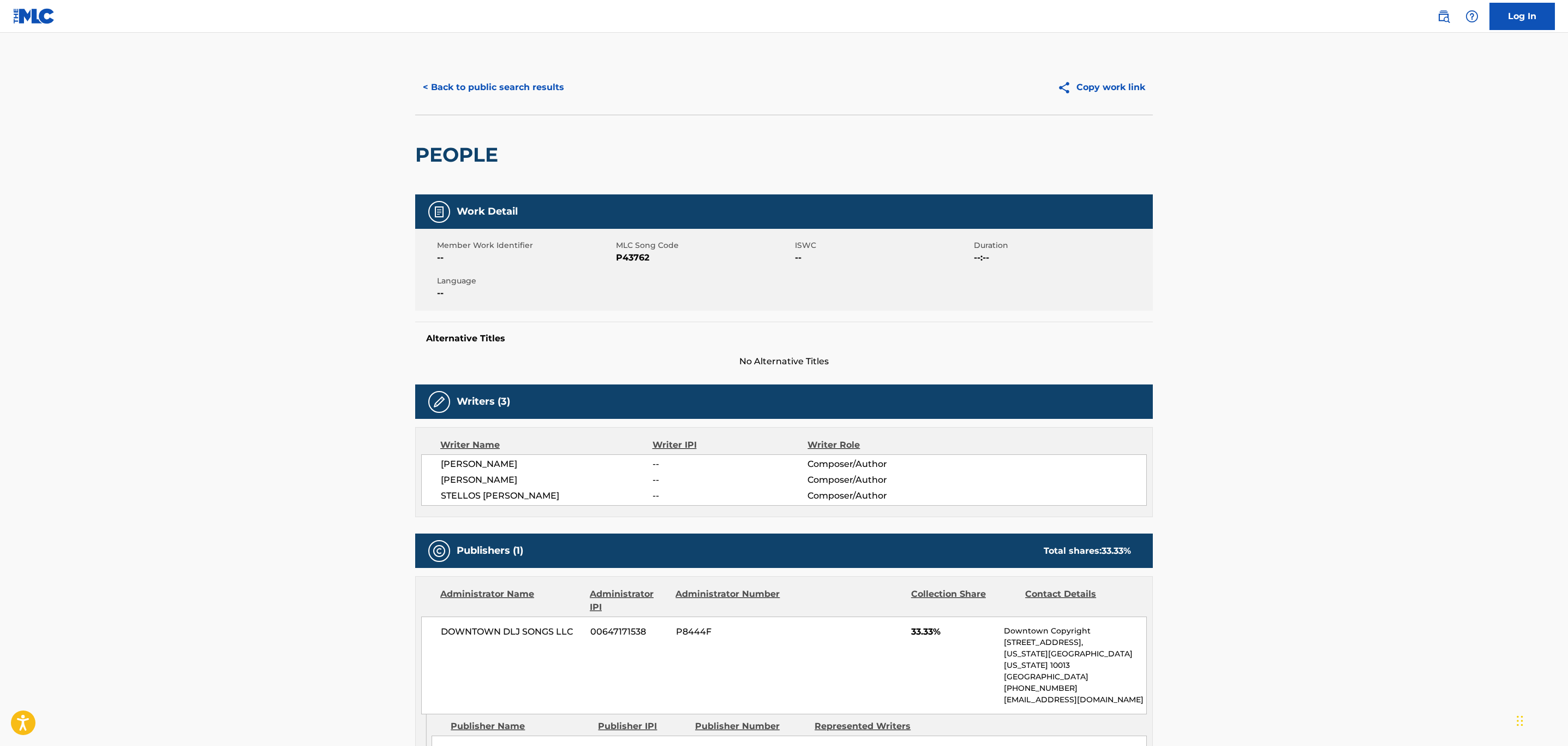
click at [496, 89] on button "< Back to public search results" at bounding box center [494, 87] width 157 height 27
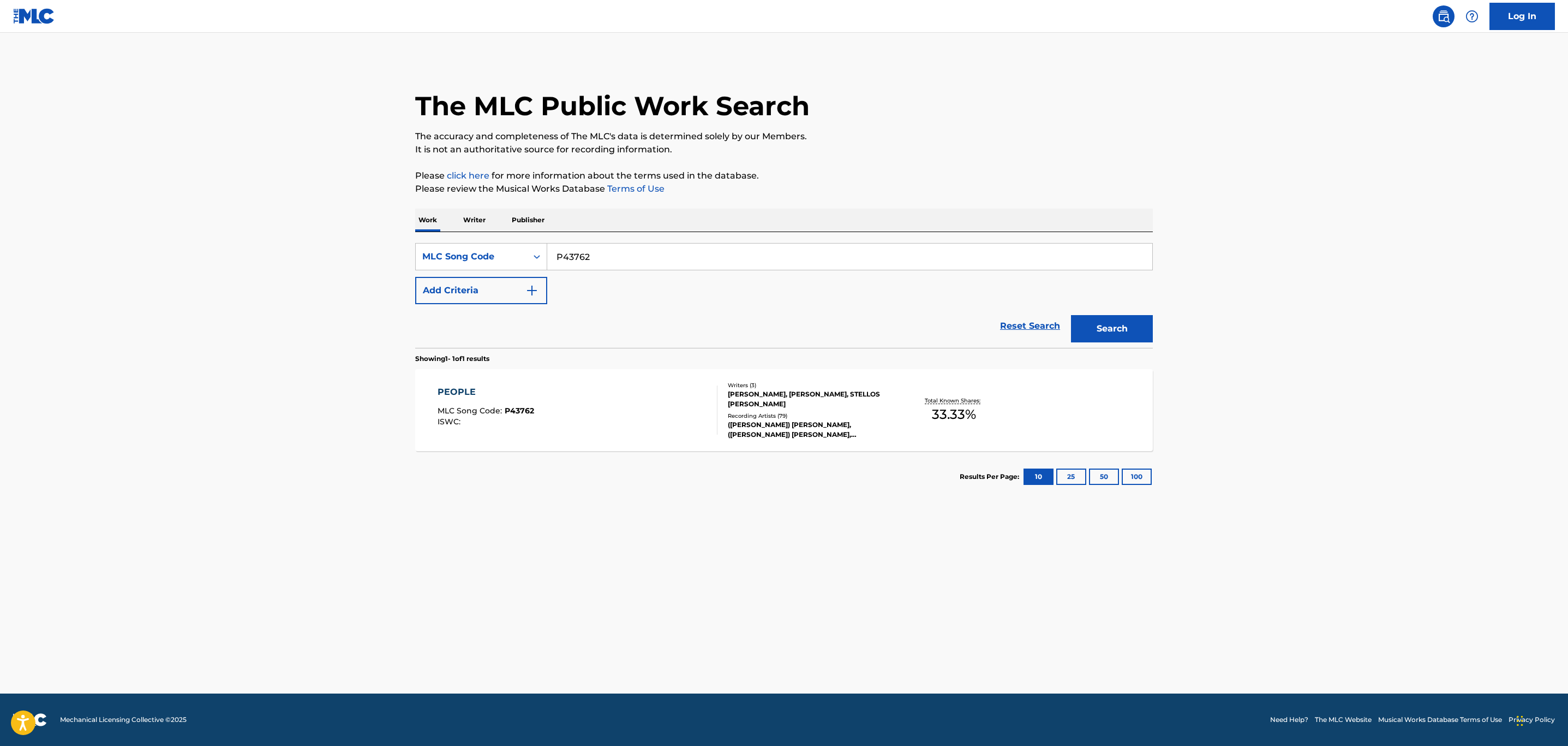
drag, startPoint x: 638, startPoint y: 262, endPoint x: 123, endPoint y: 215, distance: 517.1
click at [113, 209] on main "The MLC Public Work Search The accuracy and completeness of The MLC's data is d…" at bounding box center [784, 363] width 1568 height 660
paste input "SC7XYT"
type input "SC7XYT"
click at [1071, 315] on button "Search" at bounding box center [1112, 328] width 82 height 27
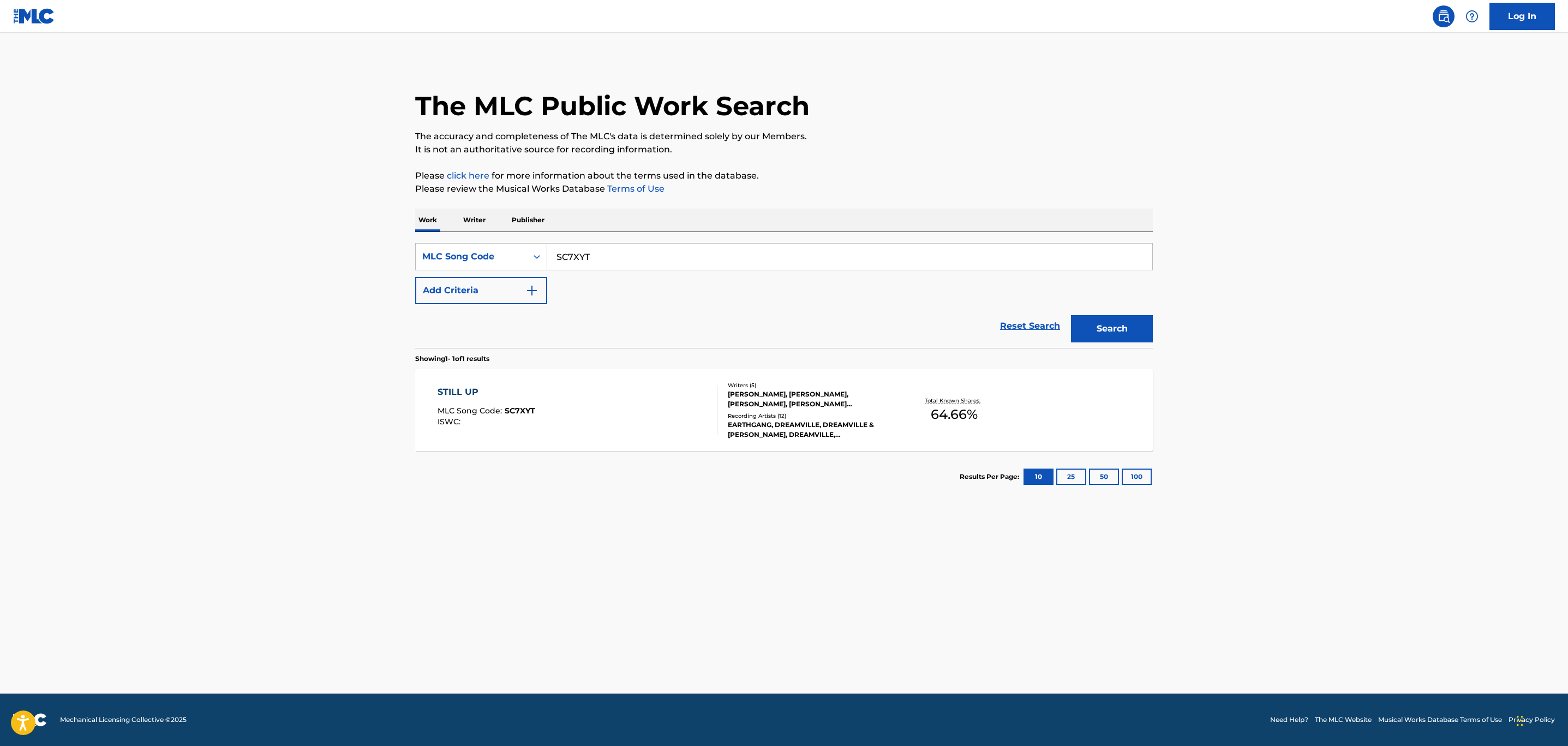
click at [638, 409] on div "STILL UP MLC Song Code : SC7XYT ISWC :" at bounding box center [578, 410] width 281 height 49
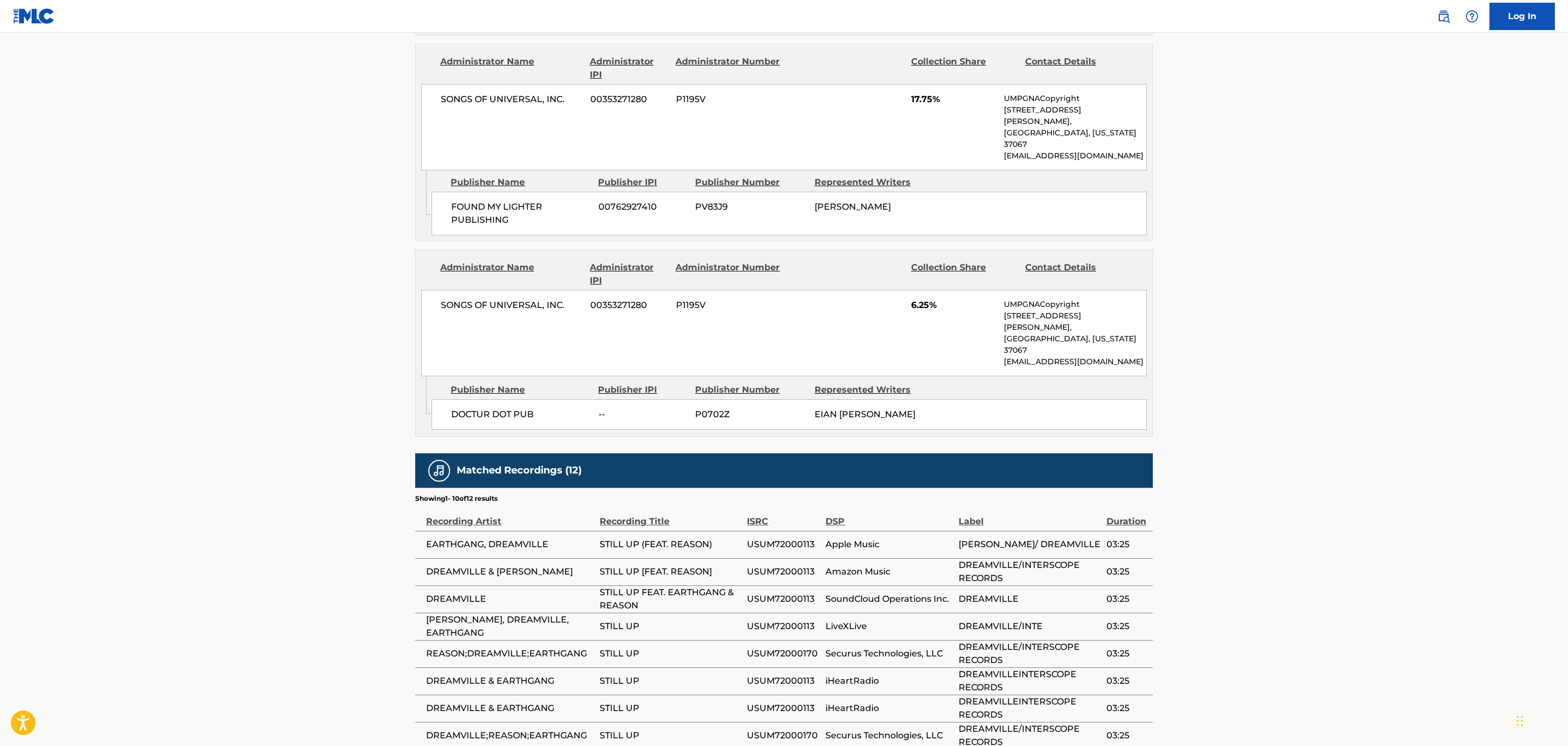
scroll to position [983, 0]
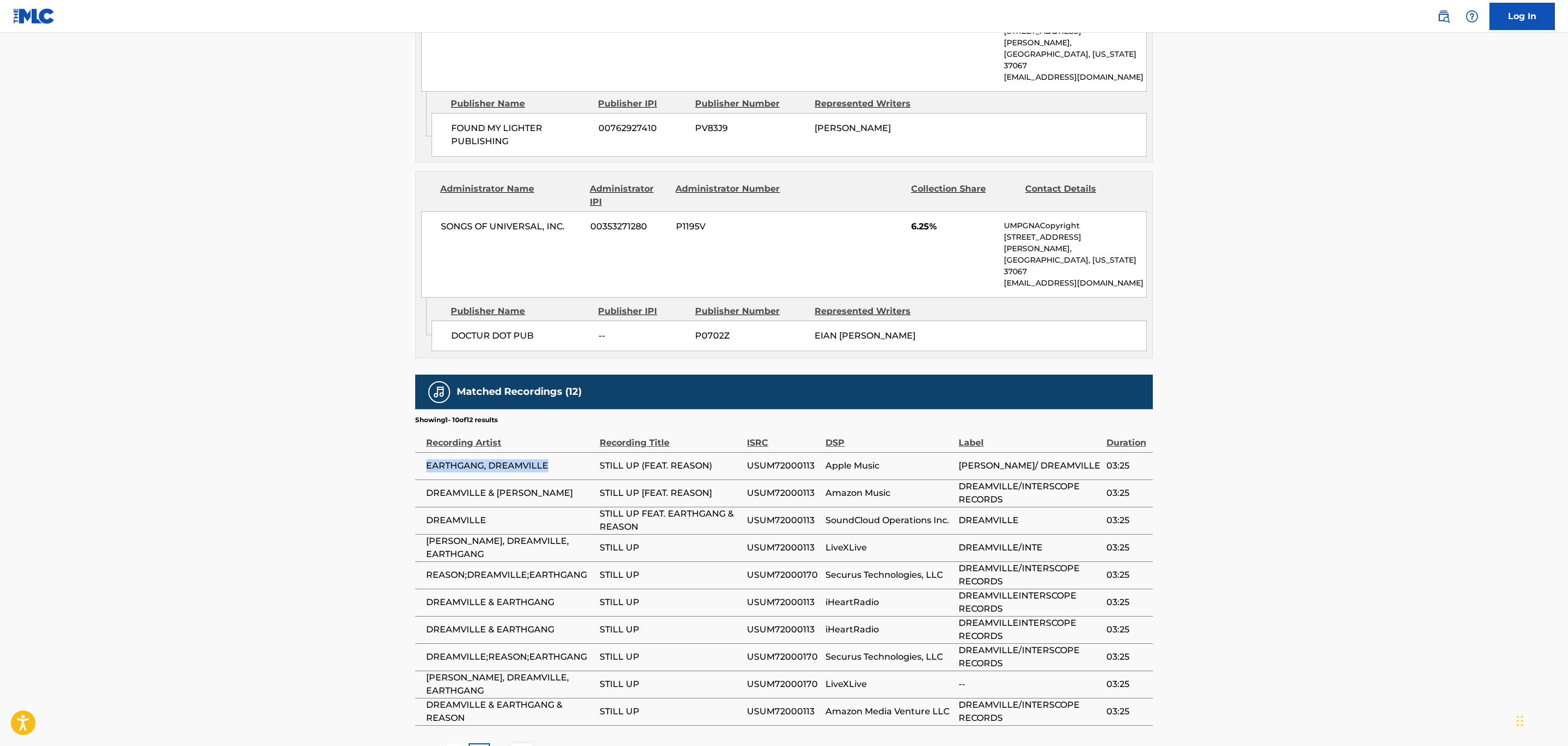
drag, startPoint x: 560, startPoint y: 397, endPoint x: 426, endPoint y: 388, distance: 134.3
click at [426, 459] on span "EARTHGANG, DREAMVILLE" at bounding box center [510, 466] width 168 height 13
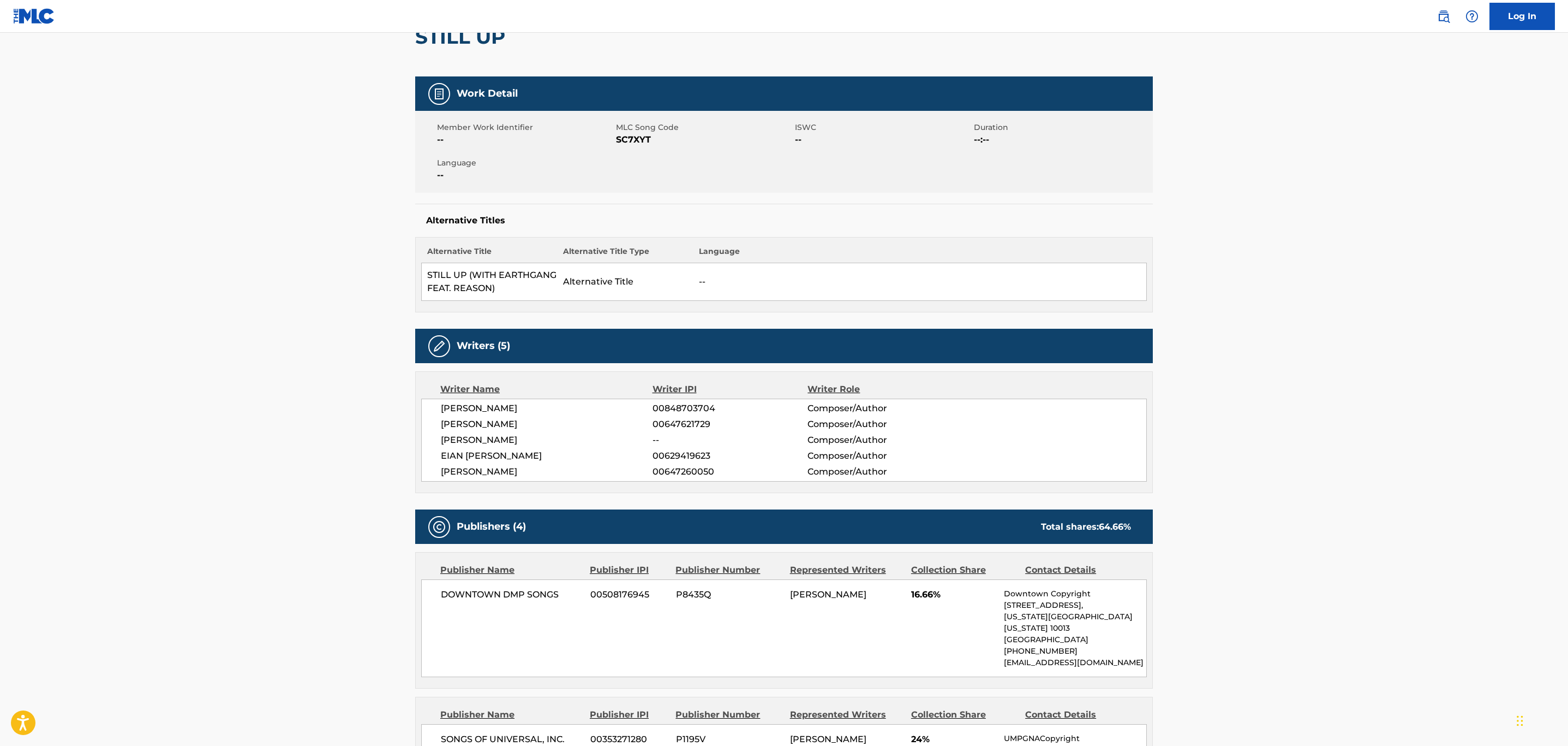
scroll to position [0, 0]
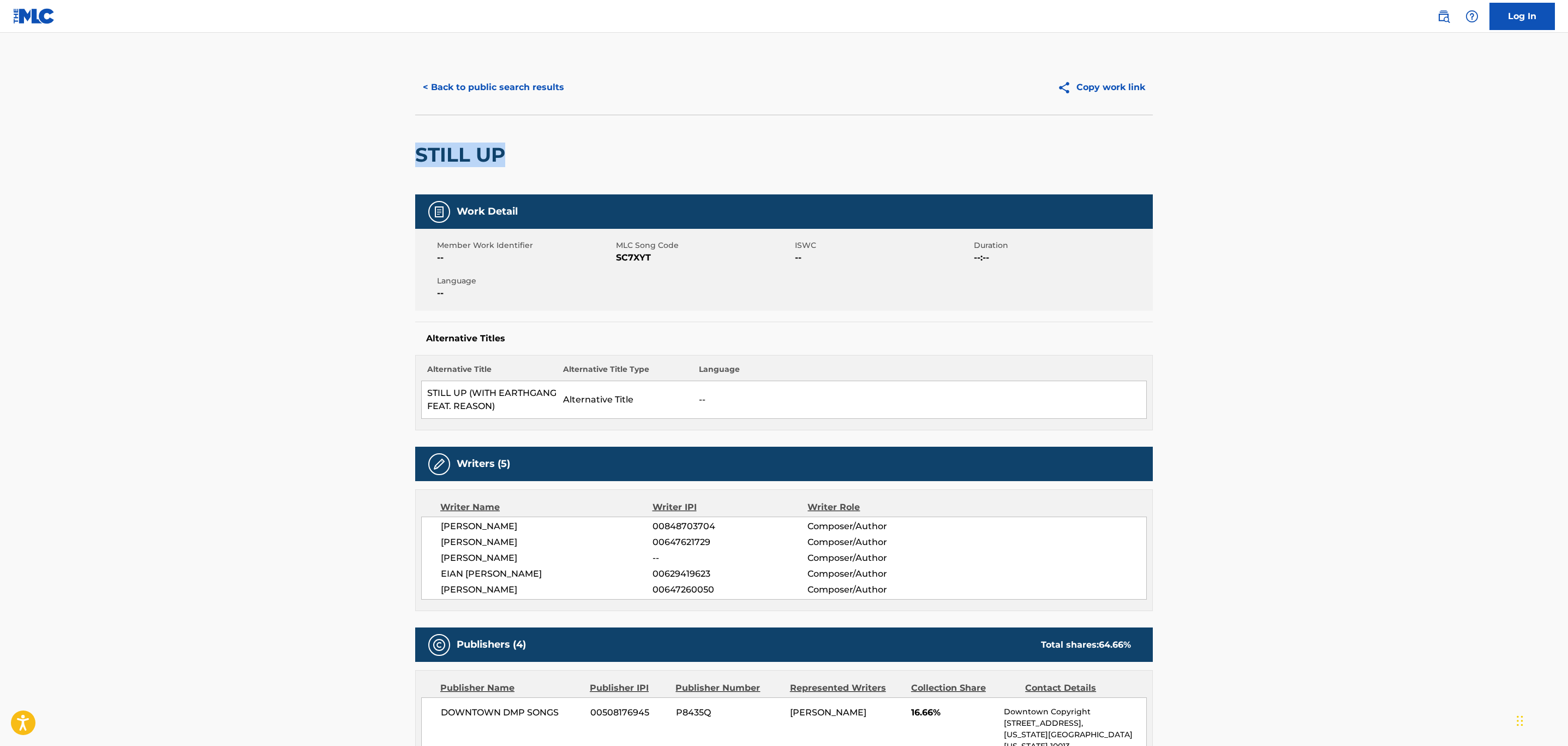
drag, startPoint x: 540, startPoint y: 156, endPoint x: 378, endPoint y: 163, distance: 162.2
click at [629, 259] on span "SC7XYT" at bounding box center [704, 258] width 176 height 13
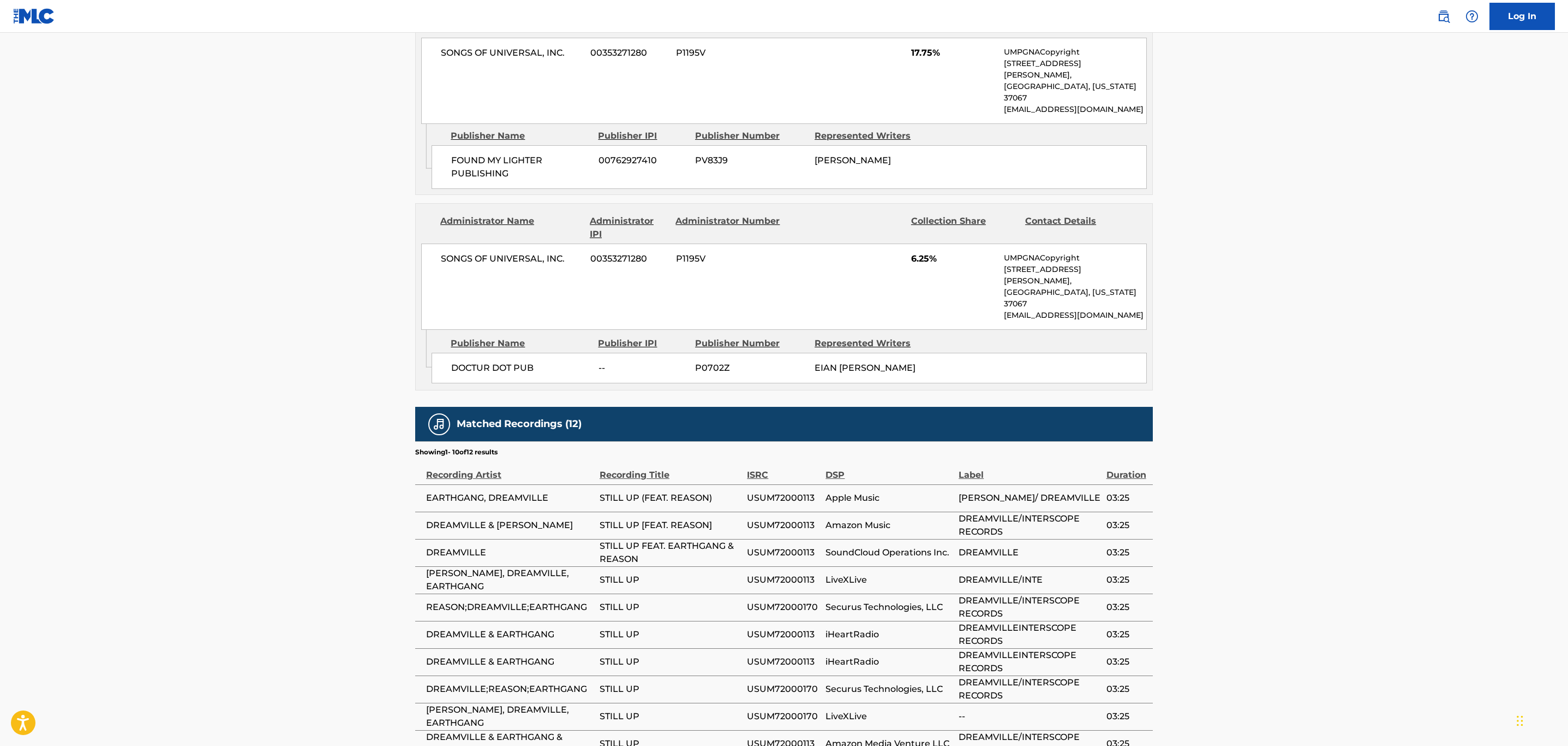
scroll to position [998, 0]
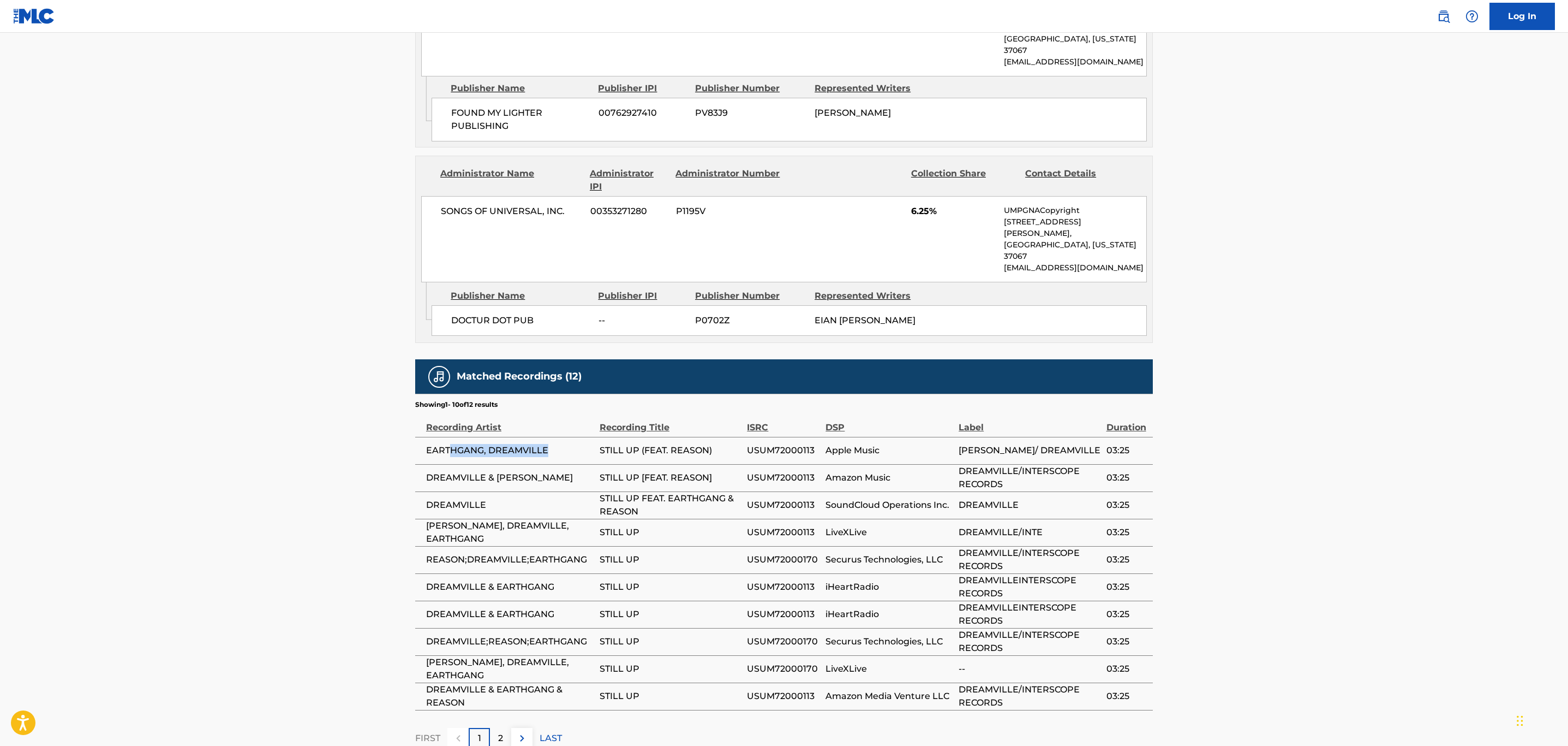
drag, startPoint x: 564, startPoint y: 377, endPoint x: 447, endPoint y: 376, distance: 117.0
click at [447, 444] on span "EARTHGANG, DREAMVILLE" at bounding box center [510, 450] width 168 height 13
click at [562, 444] on span "EARTHGANG, DREAMVILLE" at bounding box center [510, 450] width 168 height 13
drag, startPoint x: 562, startPoint y: 379, endPoint x: 430, endPoint y: 369, distance: 132.4
click at [430, 436] on td "EARTHGANG, DREAMVILLE" at bounding box center [508, 450] width 184 height 27
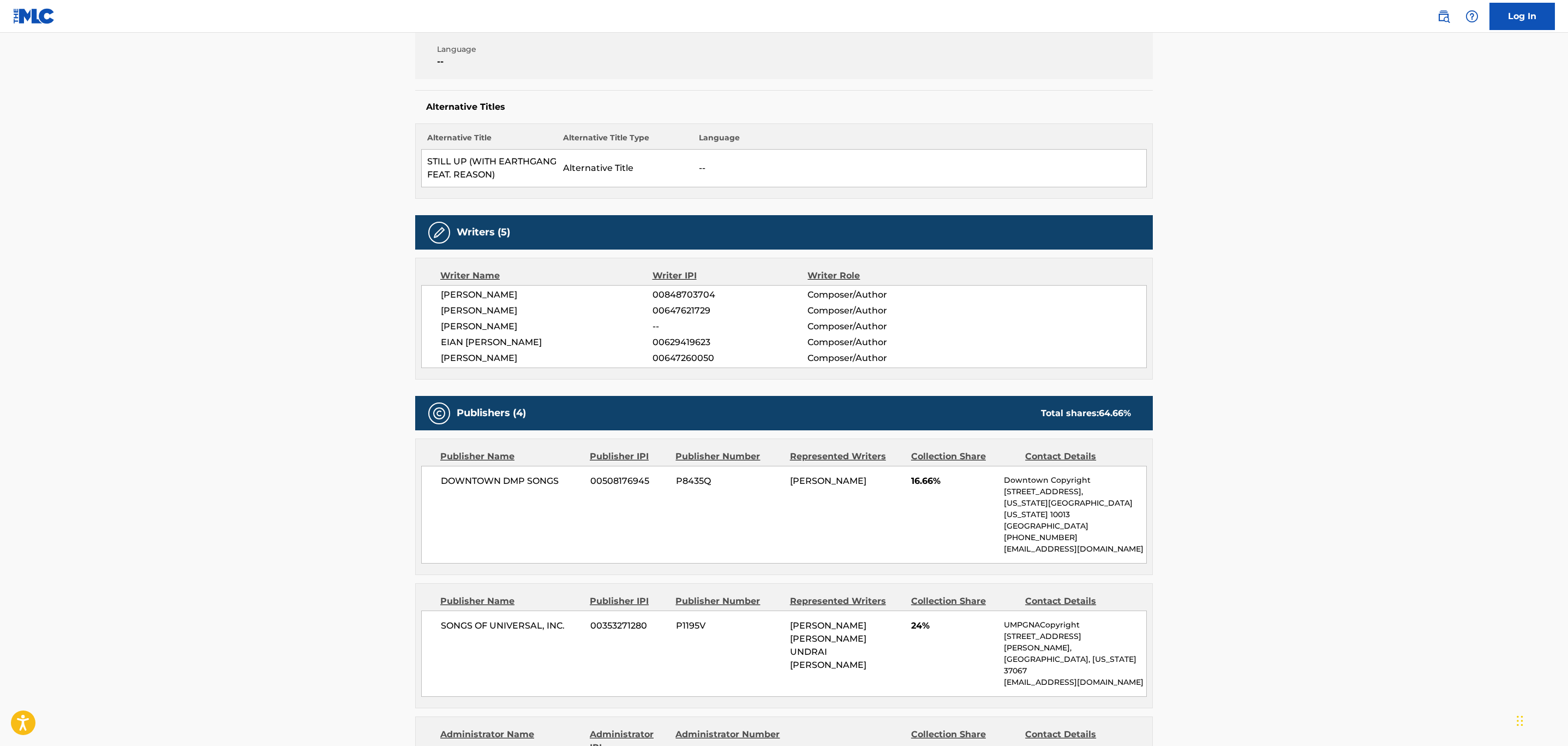
scroll to position [15, 0]
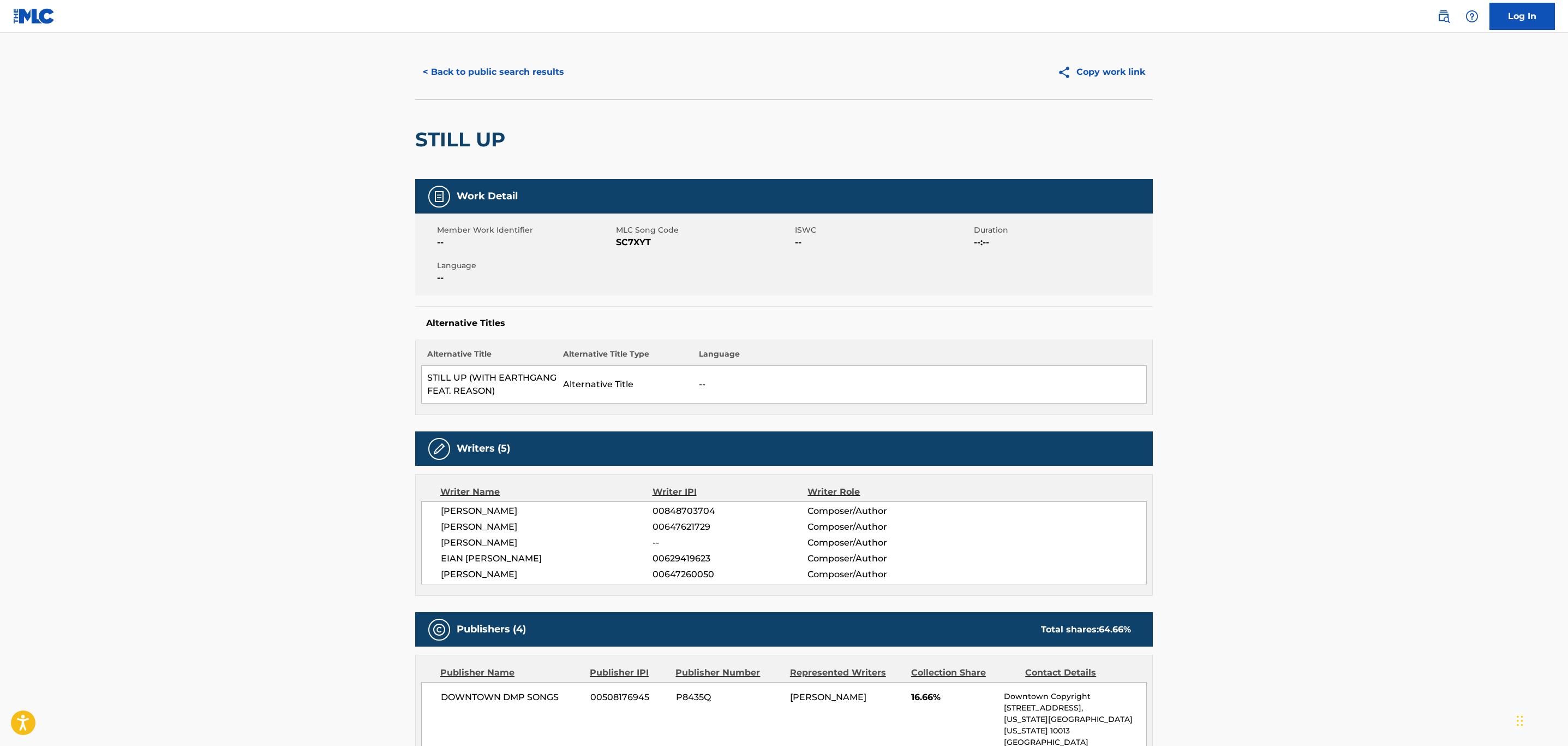
click at [503, 74] on button "< Back to public search results" at bounding box center [494, 72] width 157 height 27
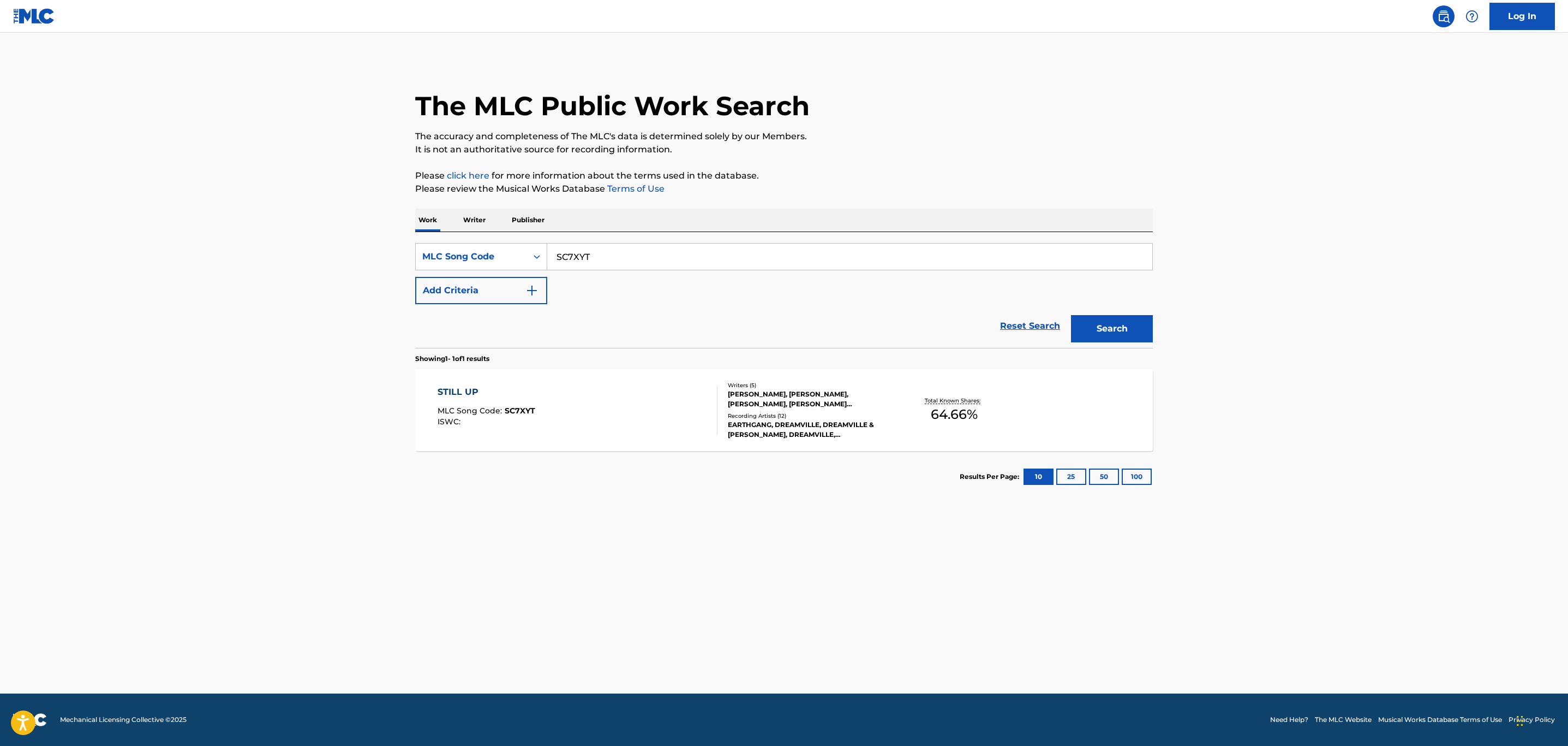
drag, startPoint x: 643, startPoint y: 259, endPoint x: 270, endPoint y: 237, distance: 373.6
click at [272, 237] on main "The MLC Public Work Search The accuracy and completeness of The MLC's data is d…" at bounding box center [784, 363] width 1568 height 660
paste input "TA7G97"
type input "TA7G97"
click at [1071, 315] on button "Search" at bounding box center [1112, 328] width 82 height 27
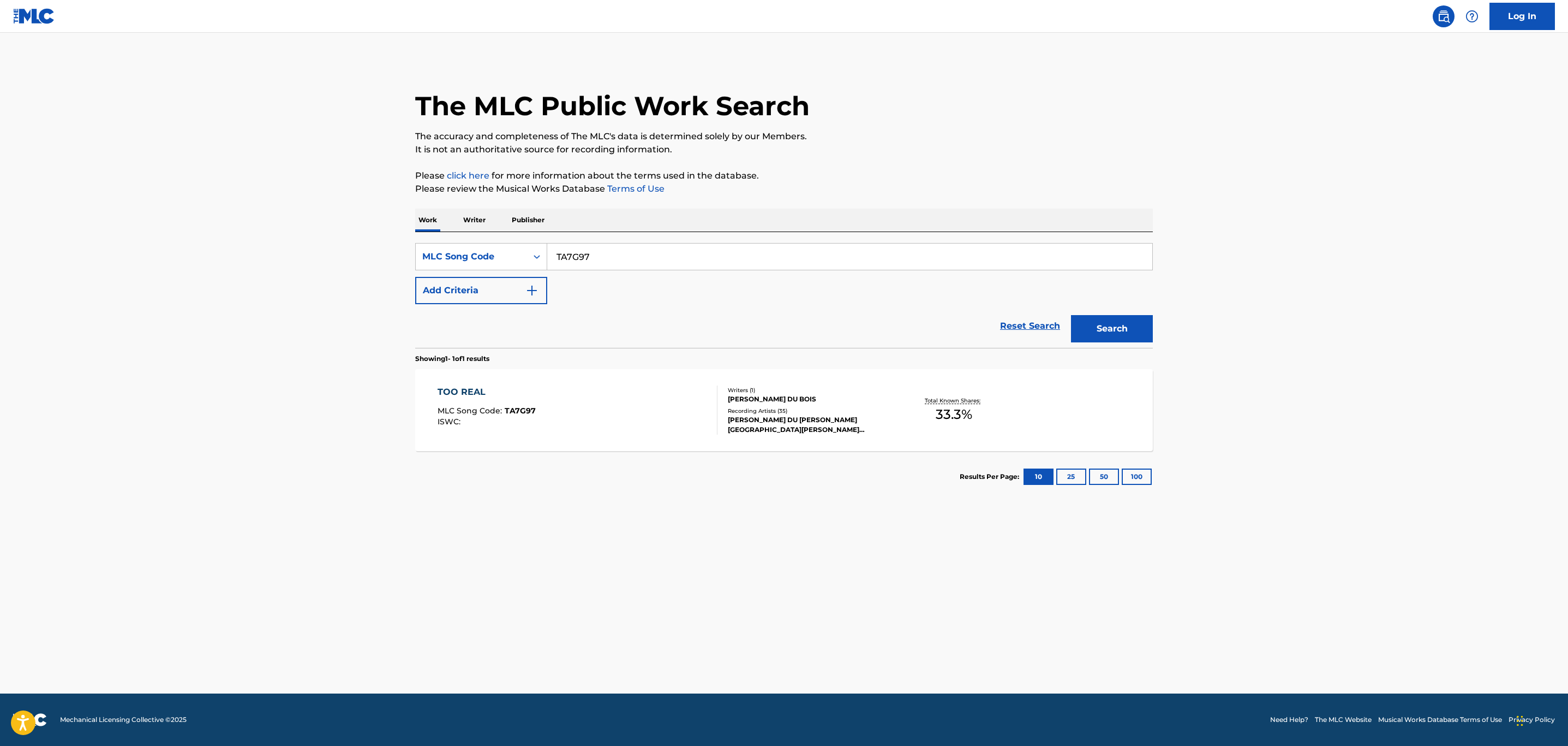
click at [584, 405] on div "TOO REAL MLC Song Code : TA7G97 ISWC :" at bounding box center [578, 410] width 281 height 49
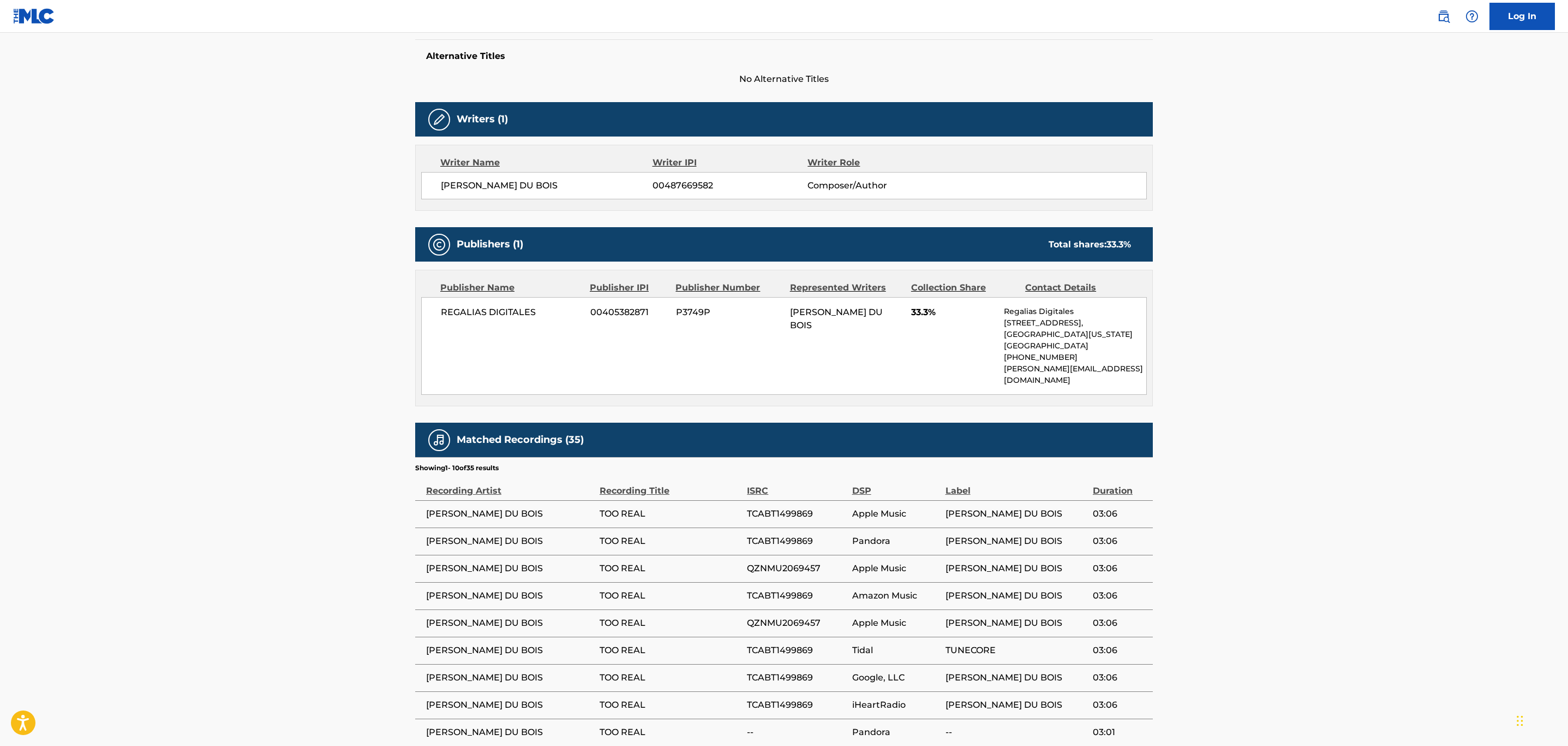
scroll to position [409, 0]
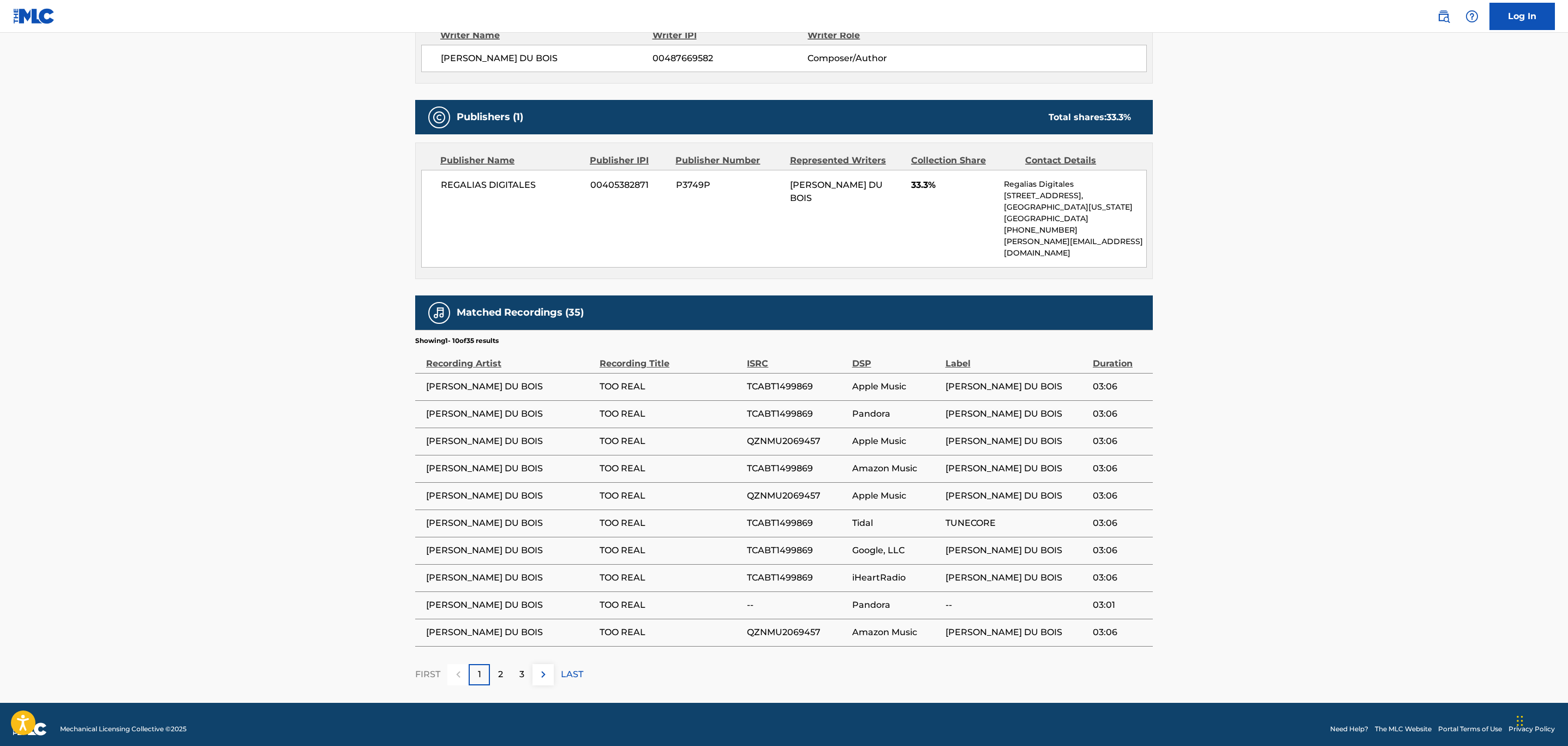
click at [502, 668] on p "2" at bounding box center [500, 674] width 5 height 13
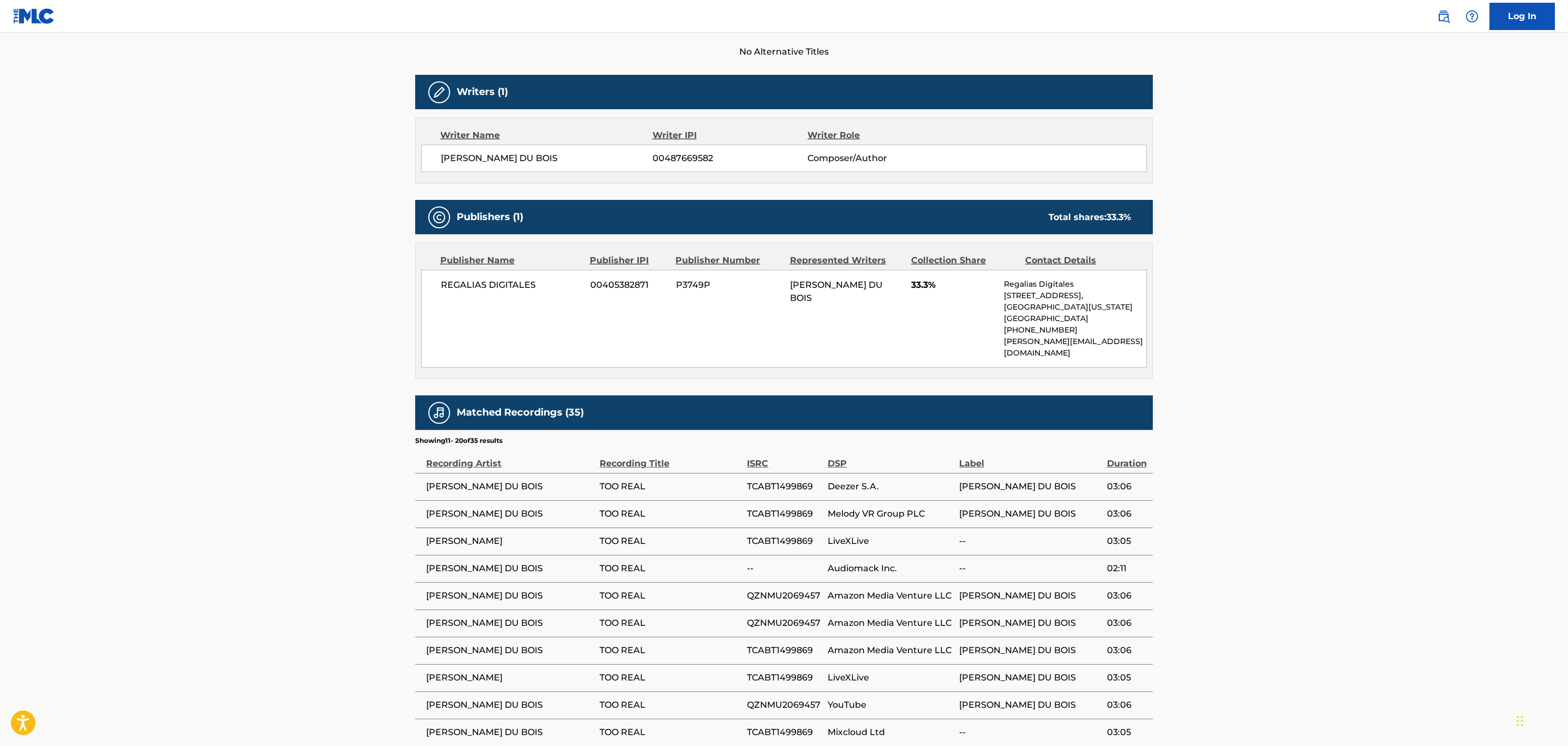
scroll to position [327, 0]
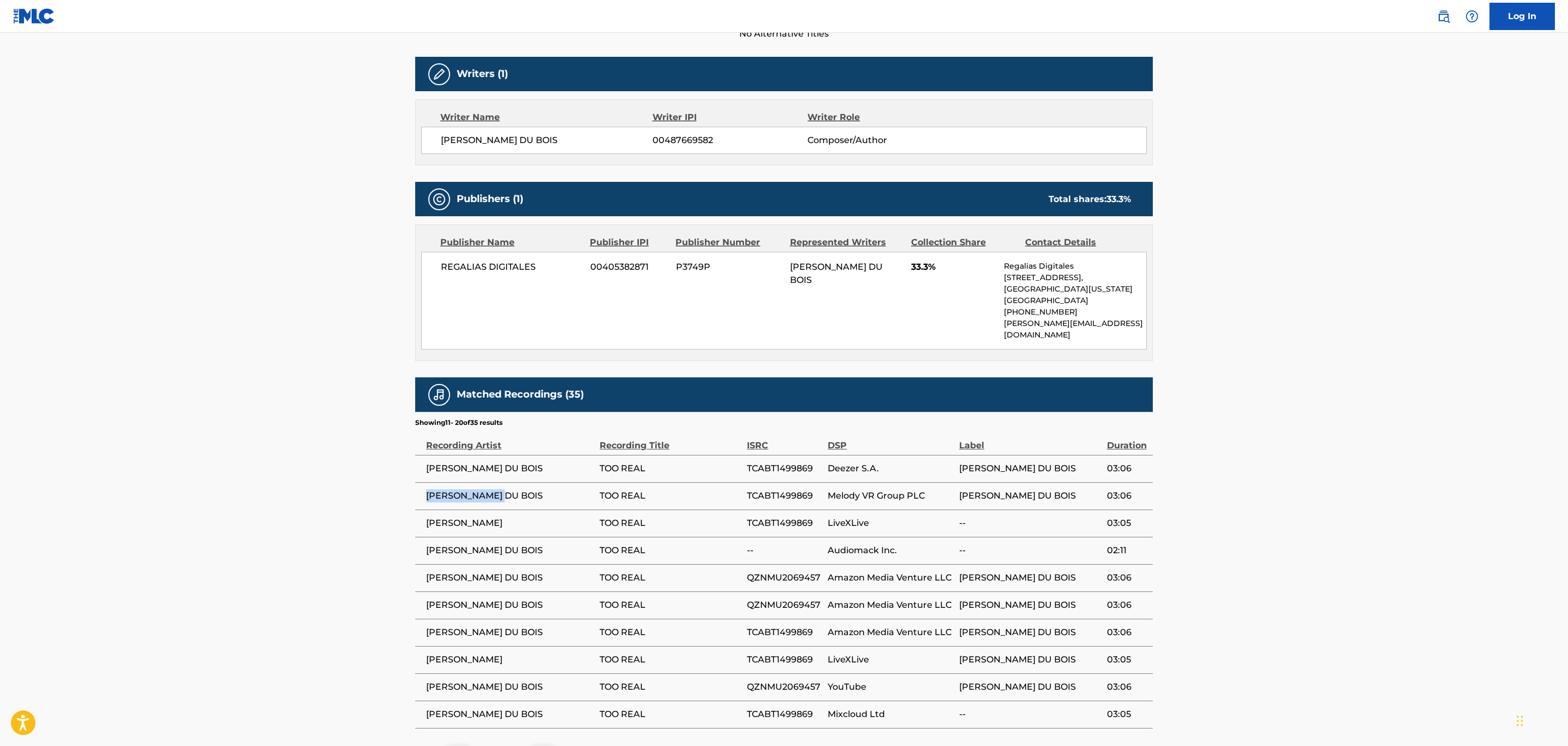
drag, startPoint x: 514, startPoint y: 482, endPoint x: 424, endPoint y: 487, distance: 90.1
click at [424, 487] on td "[PERSON_NAME] DU BOIS" at bounding box center [508, 495] width 184 height 27
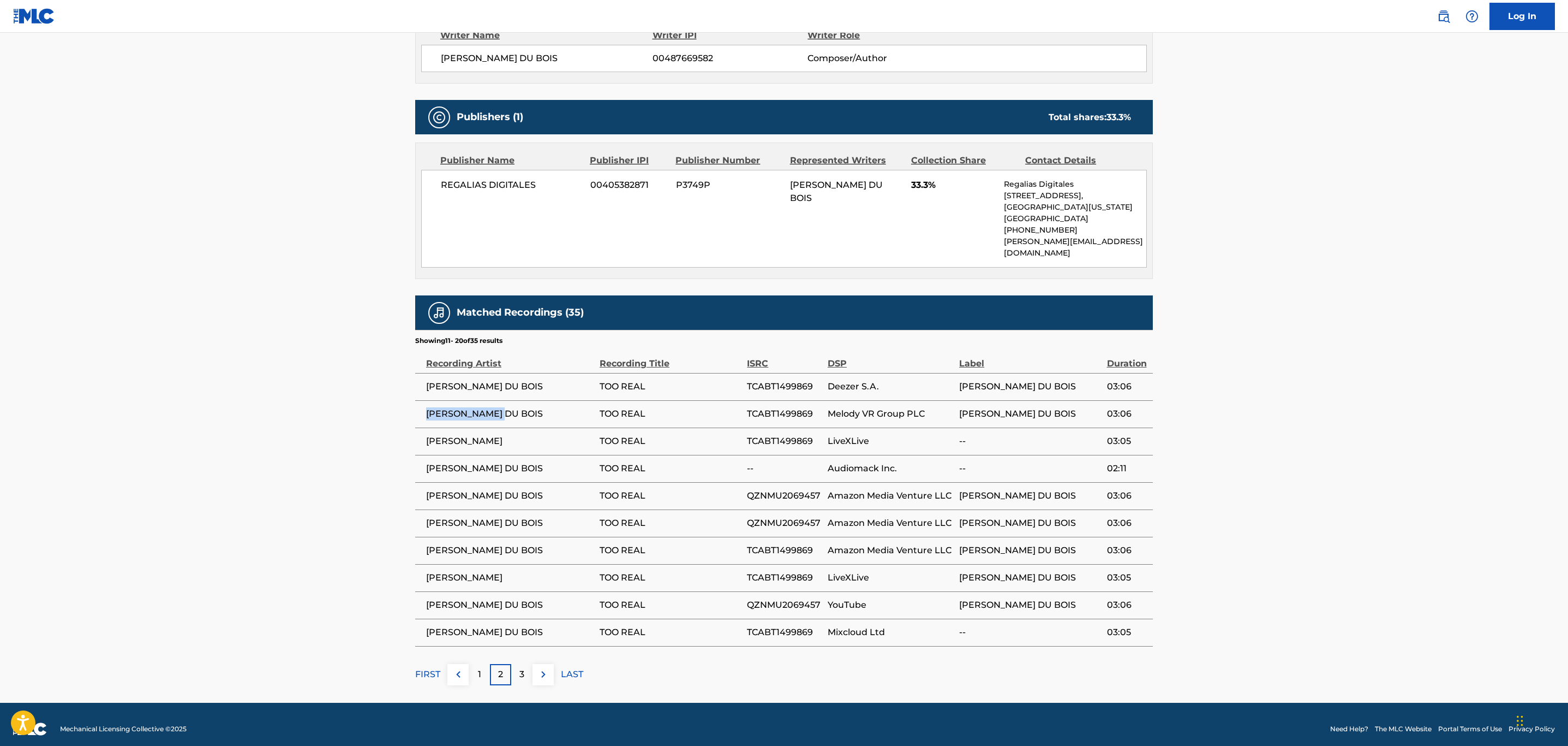
scroll to position [0, 0]
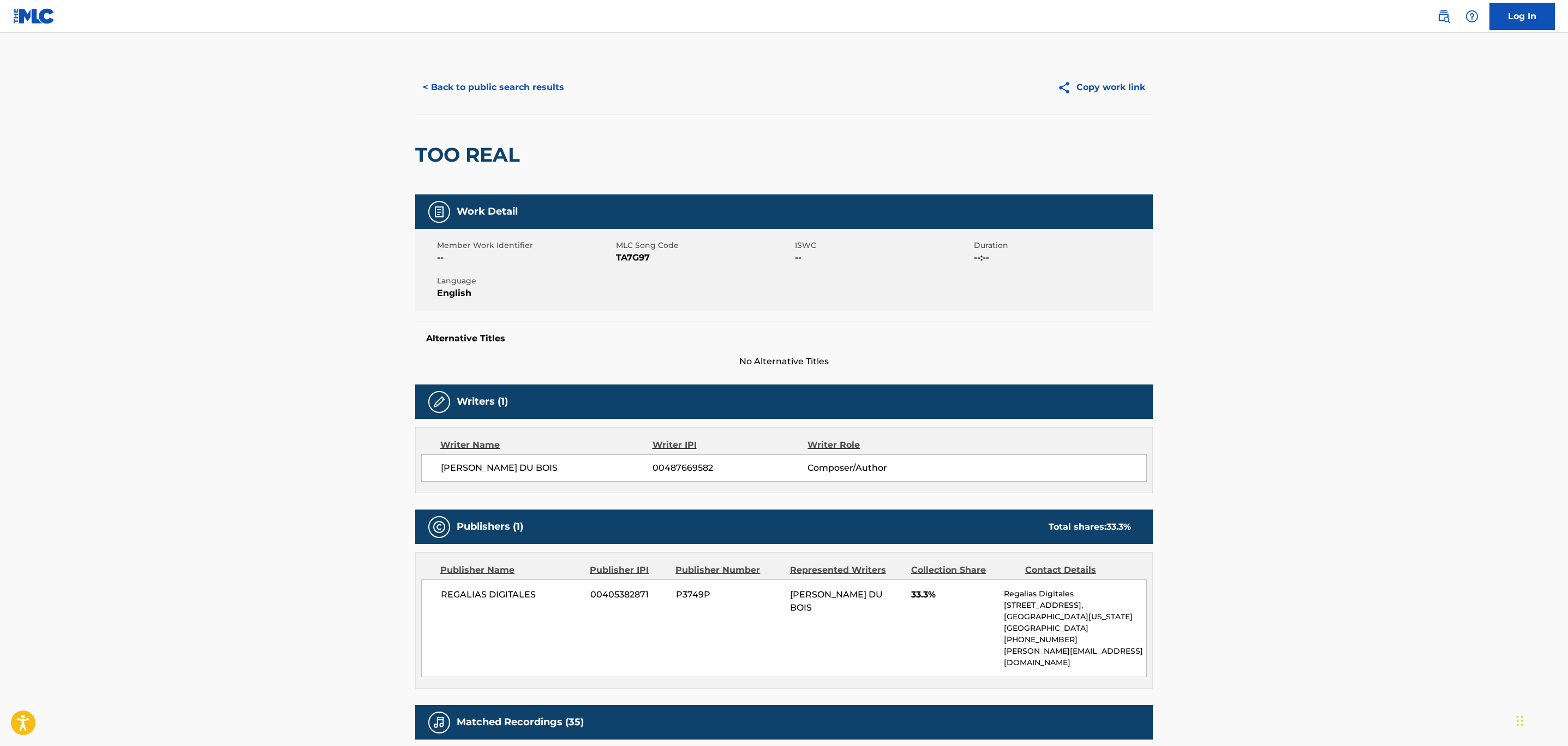
click at [630, 261] on span "TA7G97" at bounding box center [704, 258] width 176 height 13
click at [505, 86] on button "< Back to public search results" at bounding box center [494, 87] width 157 height 27
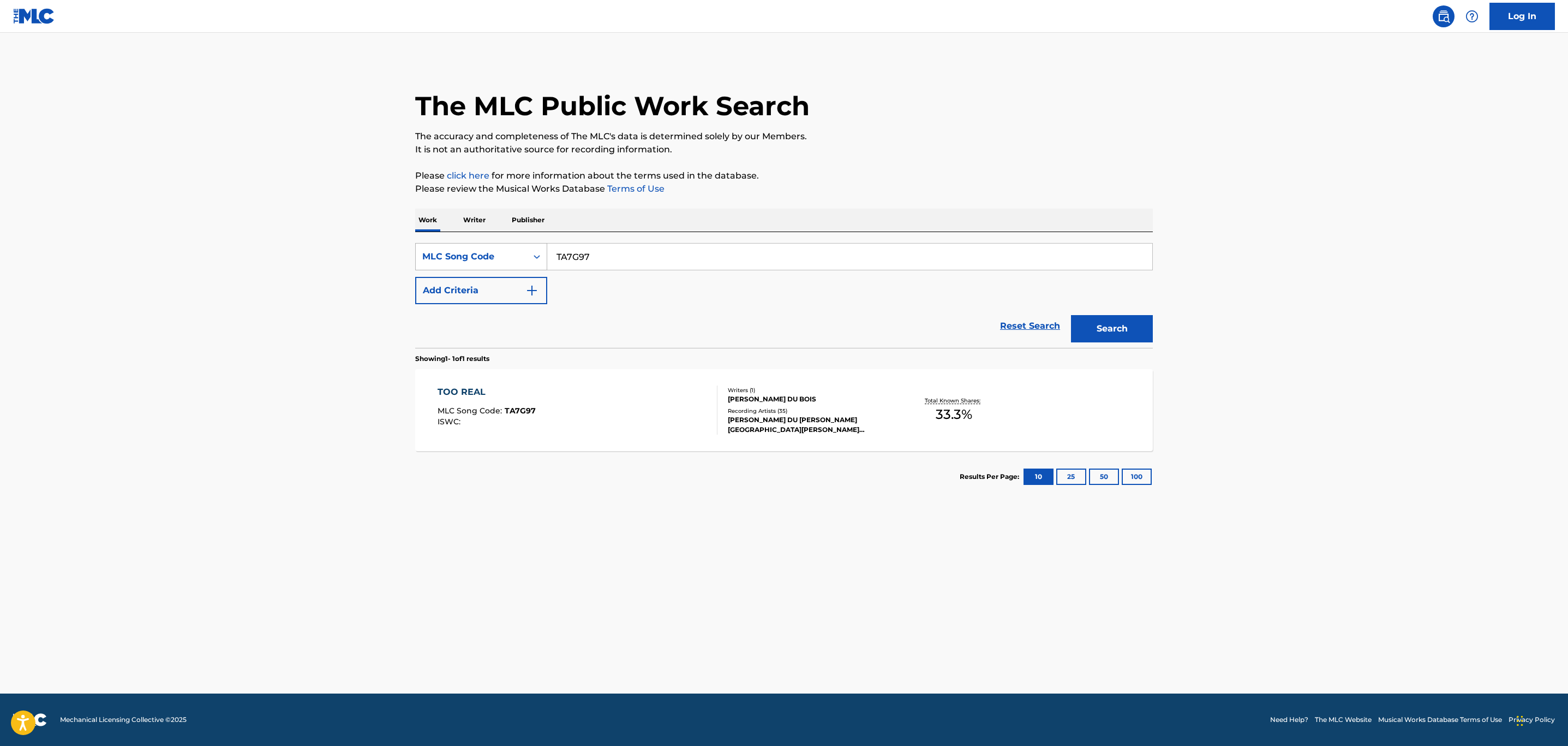
drag, startPoint x: 634, startPoint y: 253, endPoint x: 460, endPoint y: 249, distance: 174.0
click at [460, 249] on div "SearchWithCriteria2d5bf6a6-d87b-43f3-9bf0-c1d62ac72111 MLC Song Code TA7G97" at bounding box center [784, 257] width 738 height 27
paste input "W1084E"
type input "W1084E"
click at [1071, 315] on button "Search" at bounding box center [1112, 328] width 82 height 27
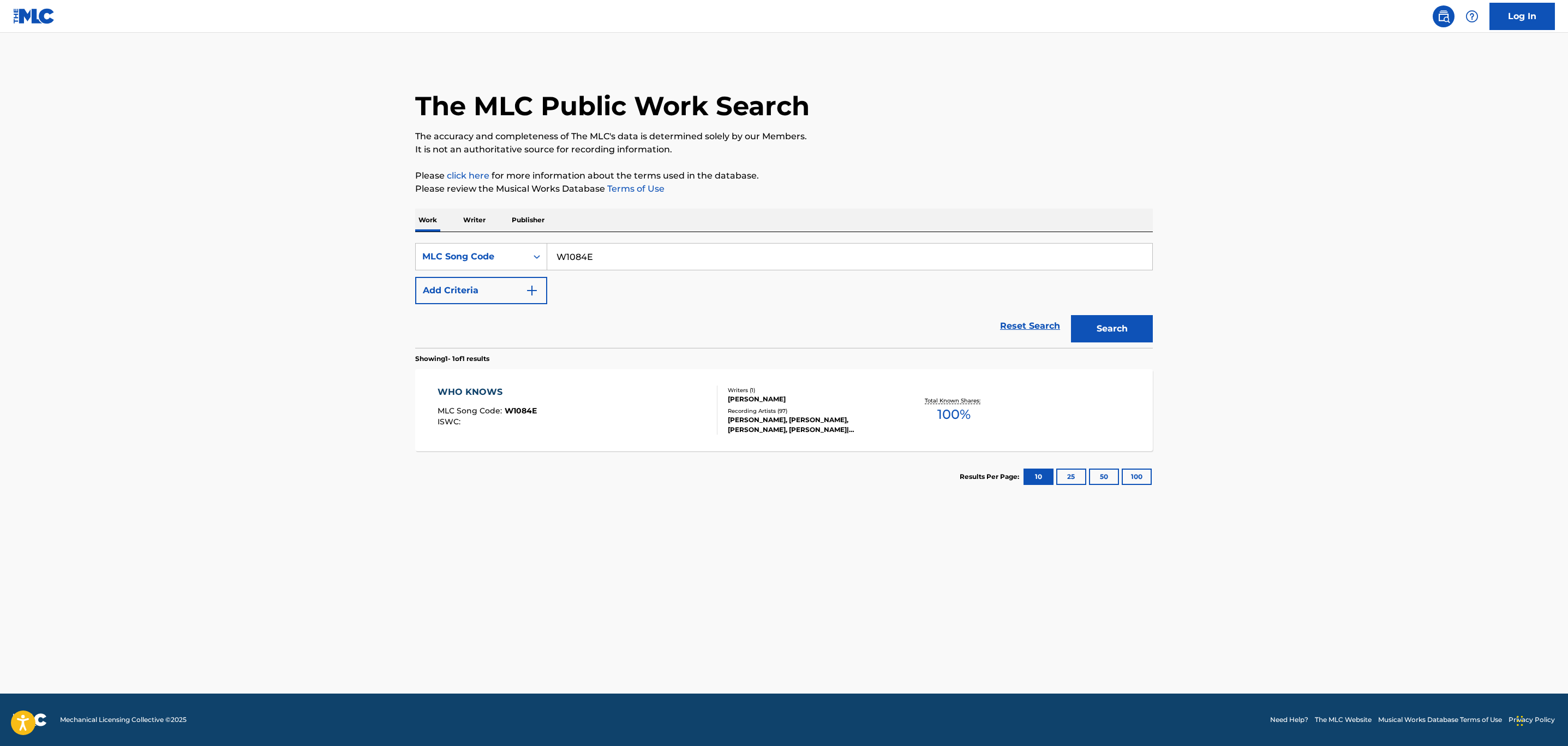
click at [648, 398] on div "WHO KNOWS MLC Song Code : W1084E ISWC :" at bounding box center [578, 410] width 281 height 49
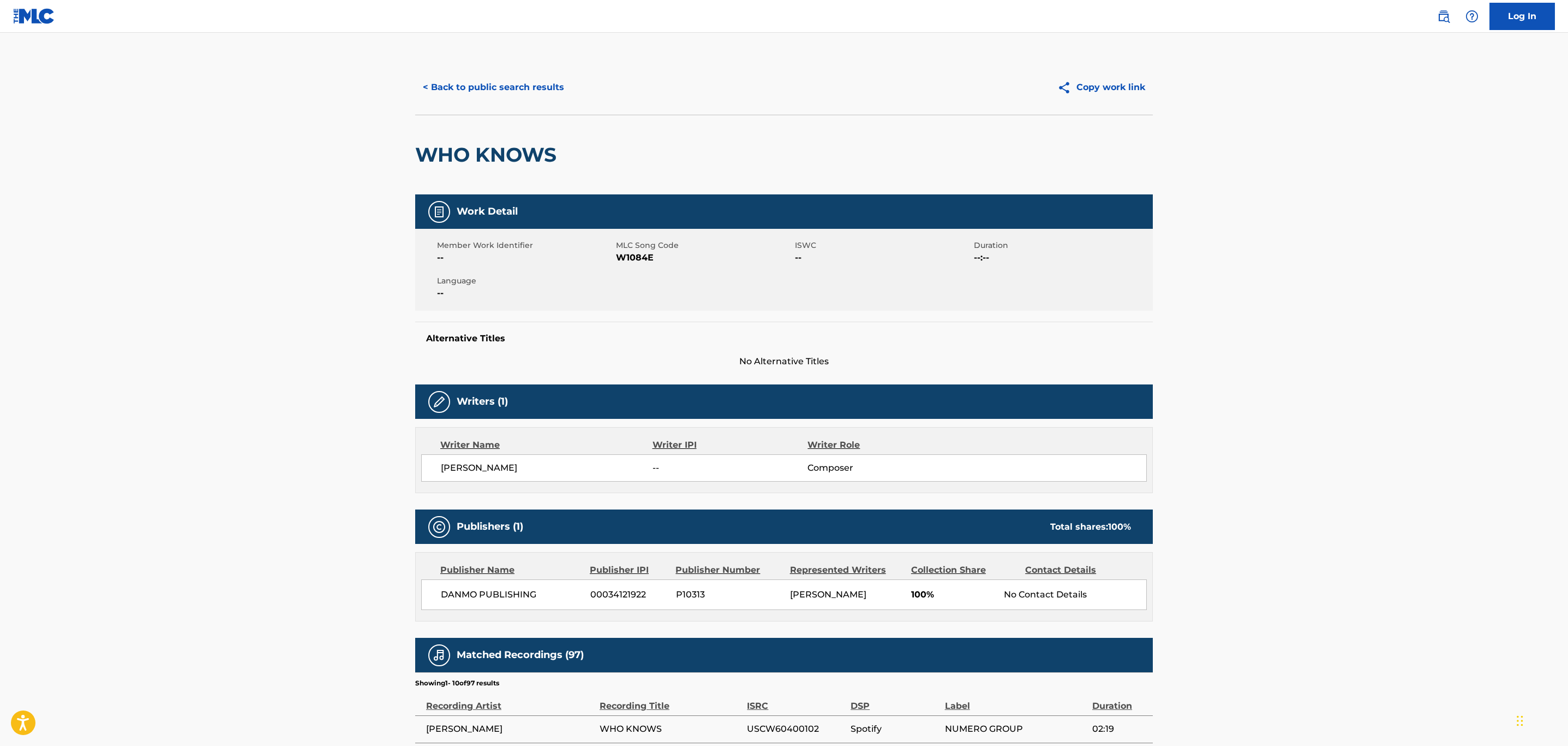
click at [524, 95] on button "< Back to public search results" at bounding box center [494, 87] width 157 height 27
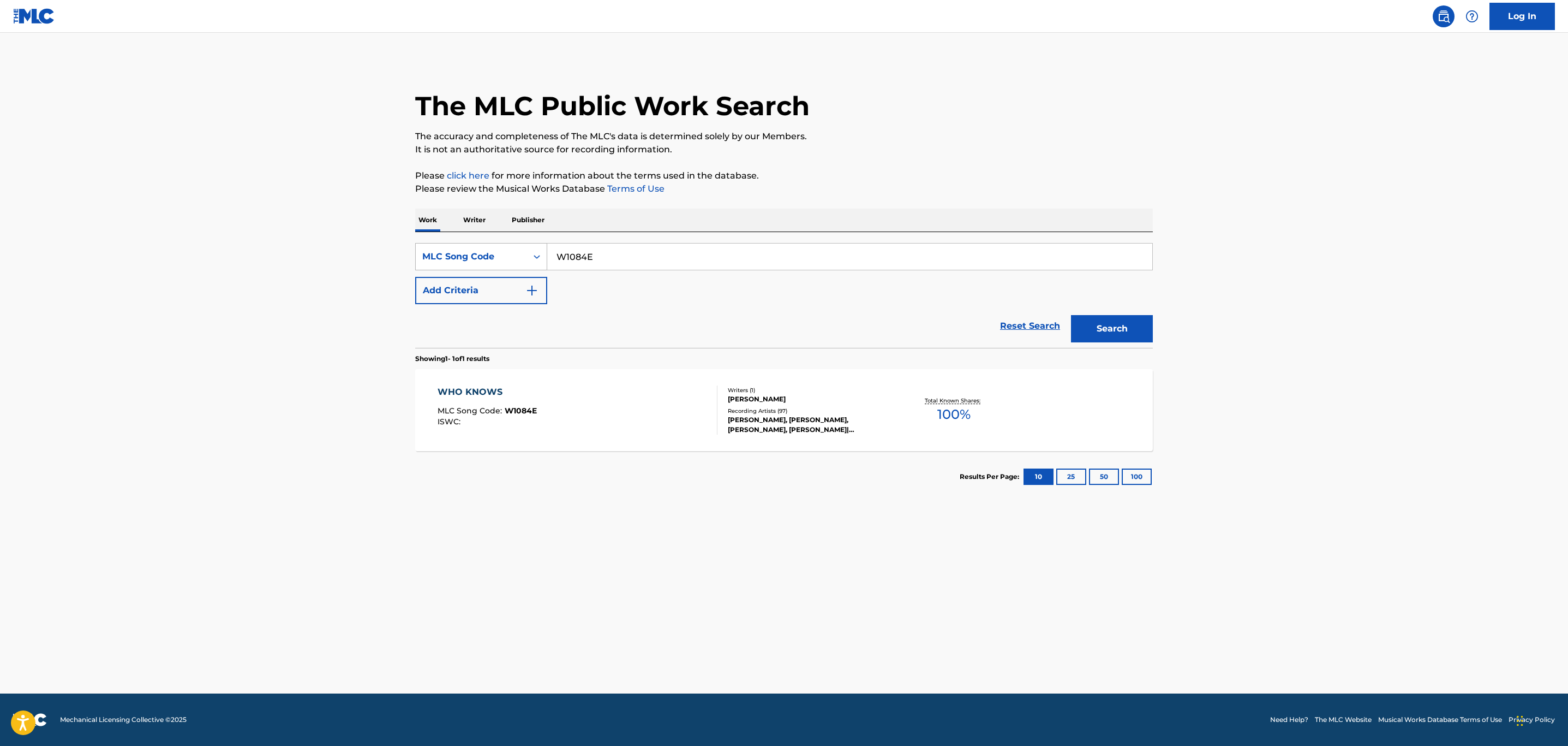
drag, startPoint x: 615, startPoint y: 248, endPoint x: 449, endPoint y: 264, distance: 166.8
click at [449, 264] on div "SearchWithCriteria2d5bf6a6-d87b-43f3-9bf0-c1d62ac72111 MLC Song Code W1084E" at bounding box center [784, 257] width 738 height 27
paste input "OC1I"
type input "OC1I4E"
click at [1071, 315] on button "Search" at bounding box center [1112, 328] width 82 height 27
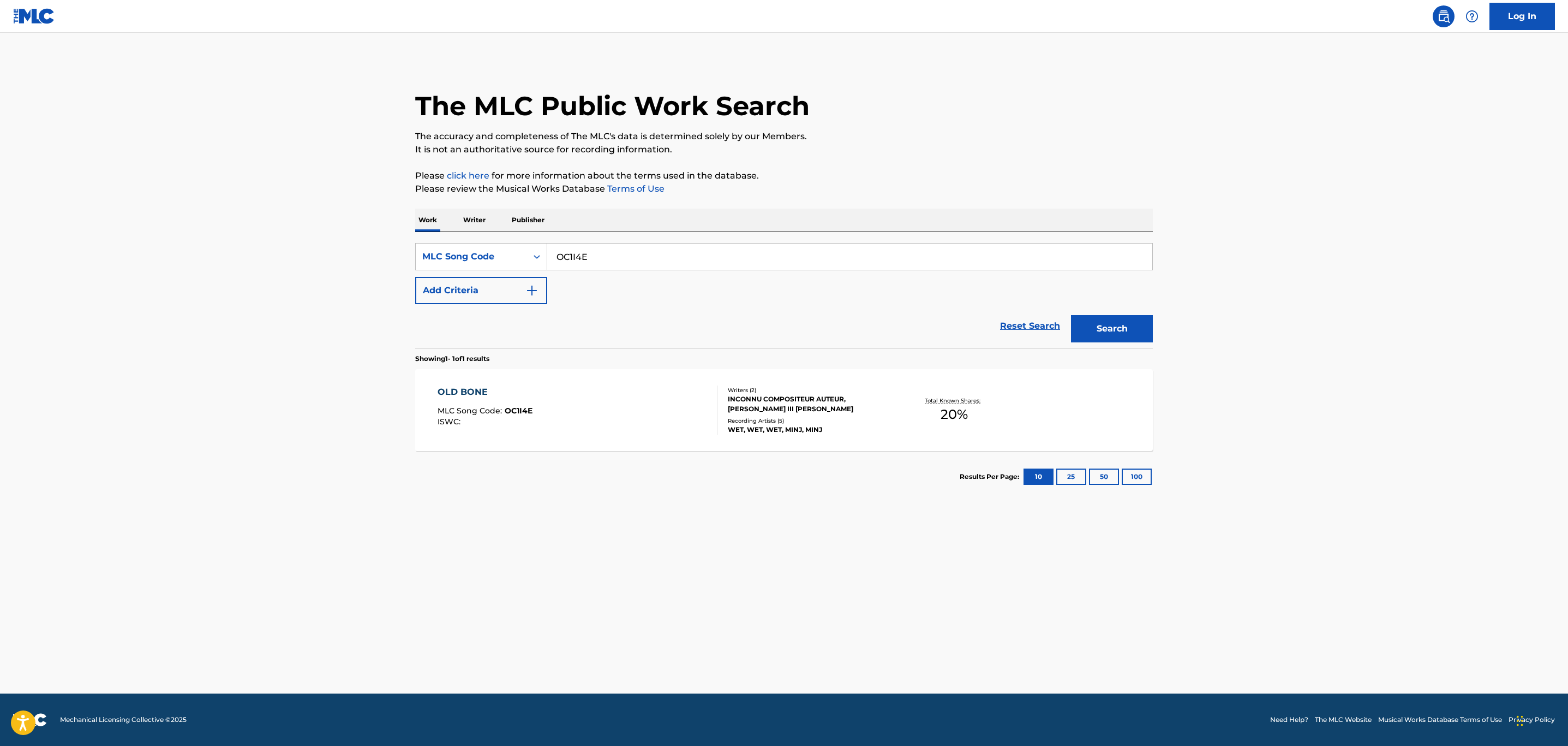
click at [639, 399] on div "OLD BONE MLC Song Code : OC1I4E ISWC :" at bounding box center [578, 410] width 281 height 49
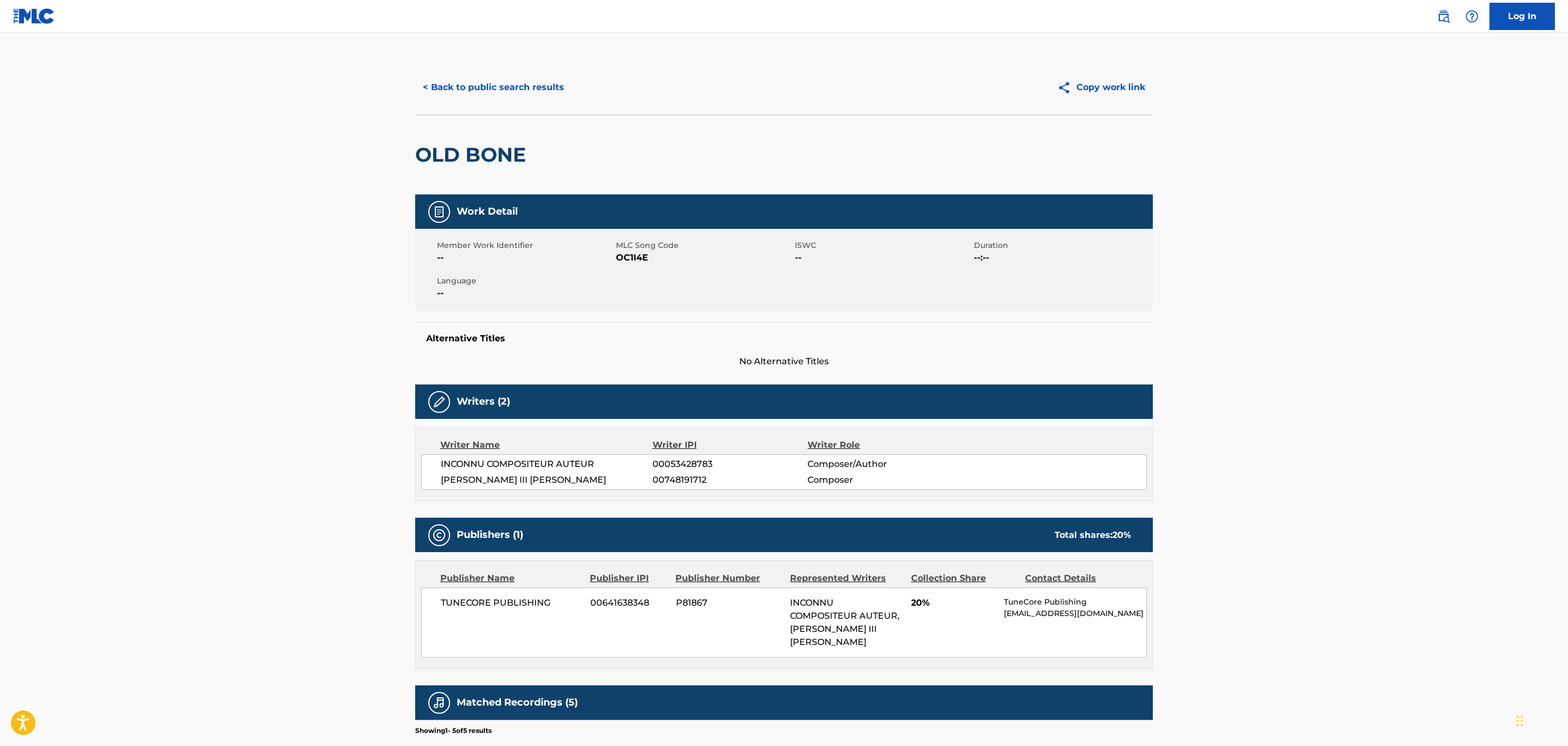
click at [522, 90] on button "< Back to public search results" at bounding box center [494, 87] width 157 height 27
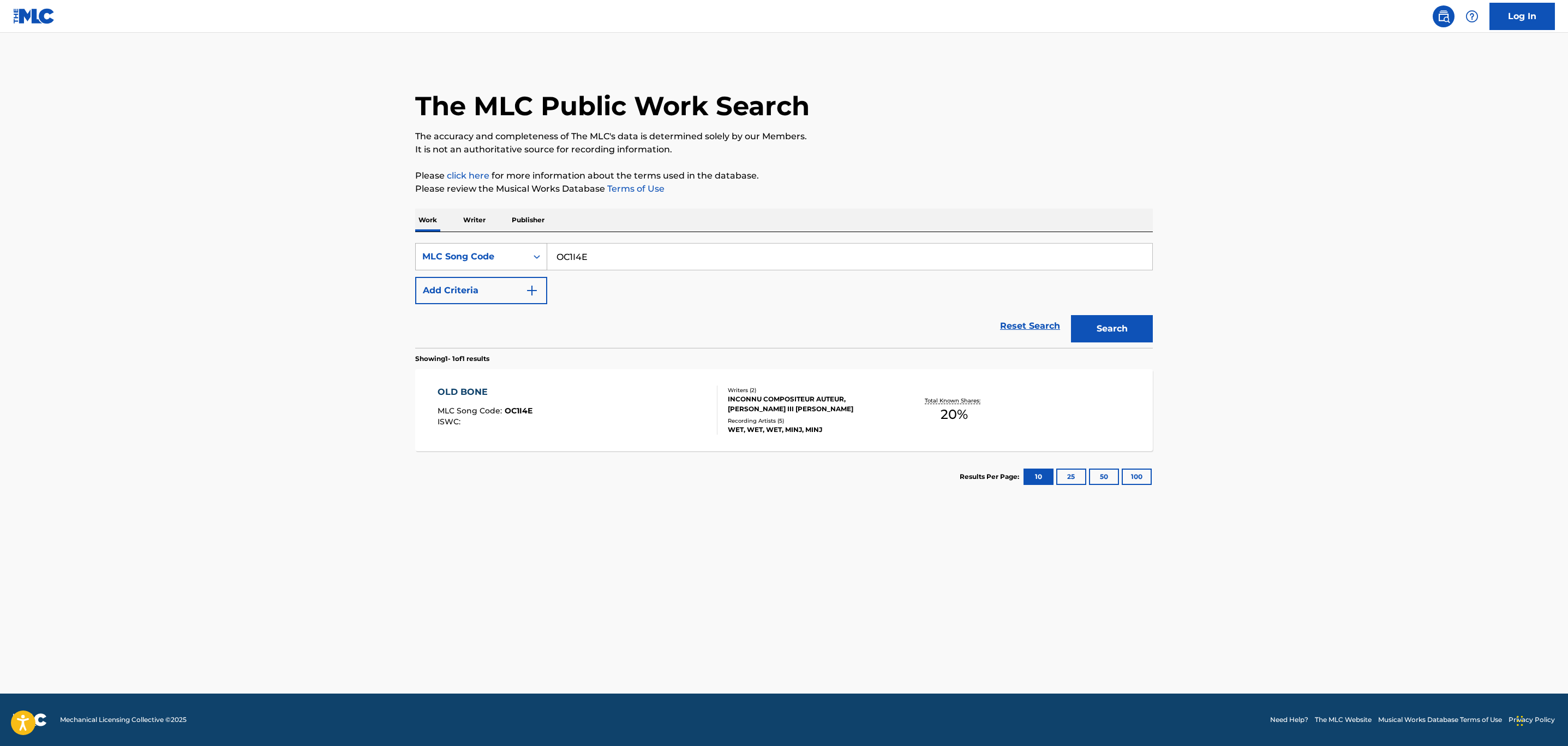
click at [447, 256] on div "SearchWithCriteria2d5bf6a6-d87b-43f3-9bf0-c1d62ac72111 MLC Song Code OC1I4E" at bounding box center [784, 257] width 738 height 27
paste input "T9653O"
type input "T9653O"
click at [1071, 315] on button "Search" at bounding box center [1112, 328] width 82 height 27
click at [615, 403] on div "TIP PON YOU TOE MLC Song Code : T9653O ISWC :" at bounding box center [578, 410] width 281 height 49
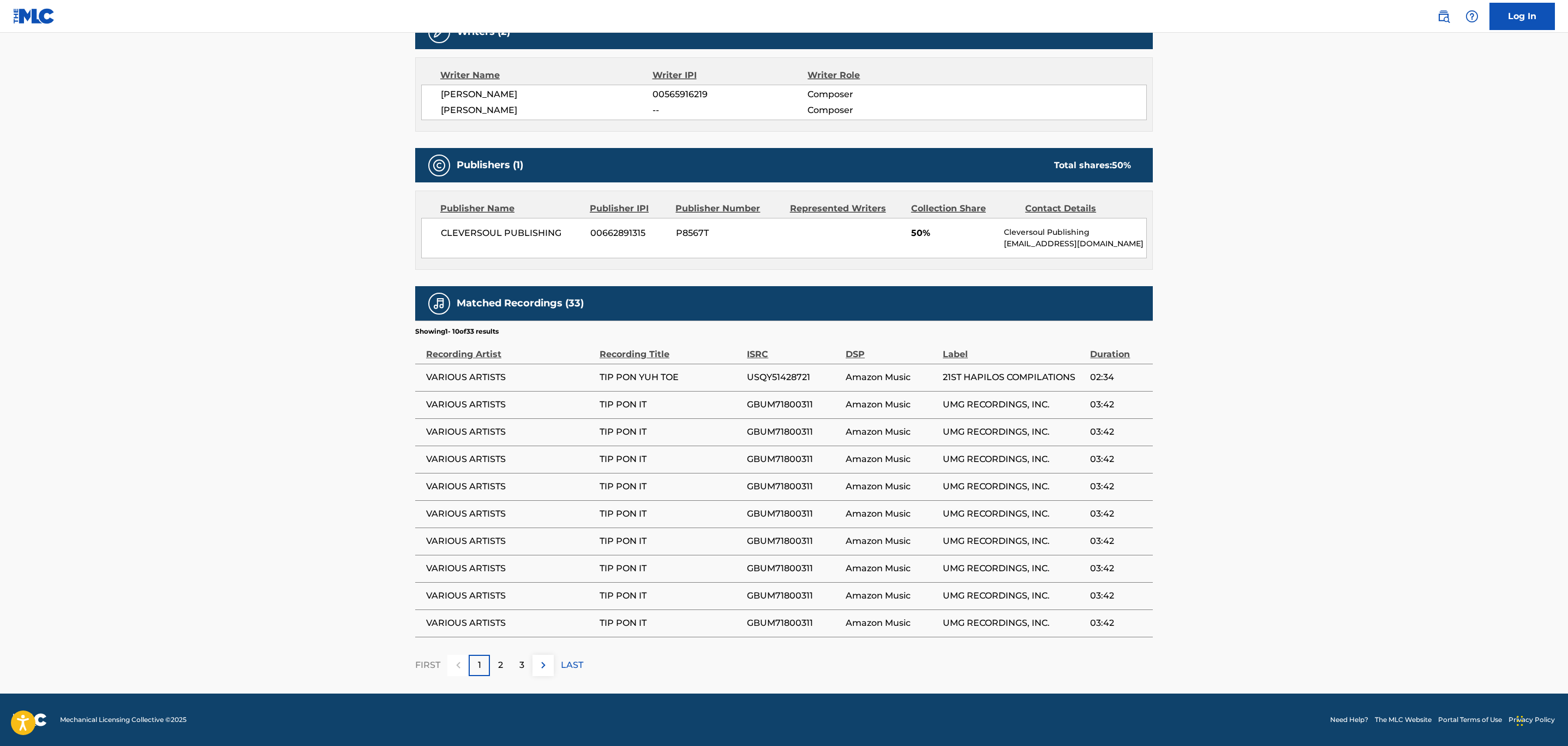
scroll to position [372, 0]
click at [542, 672] on button at bounding box center [543, 665] width 21 height 21
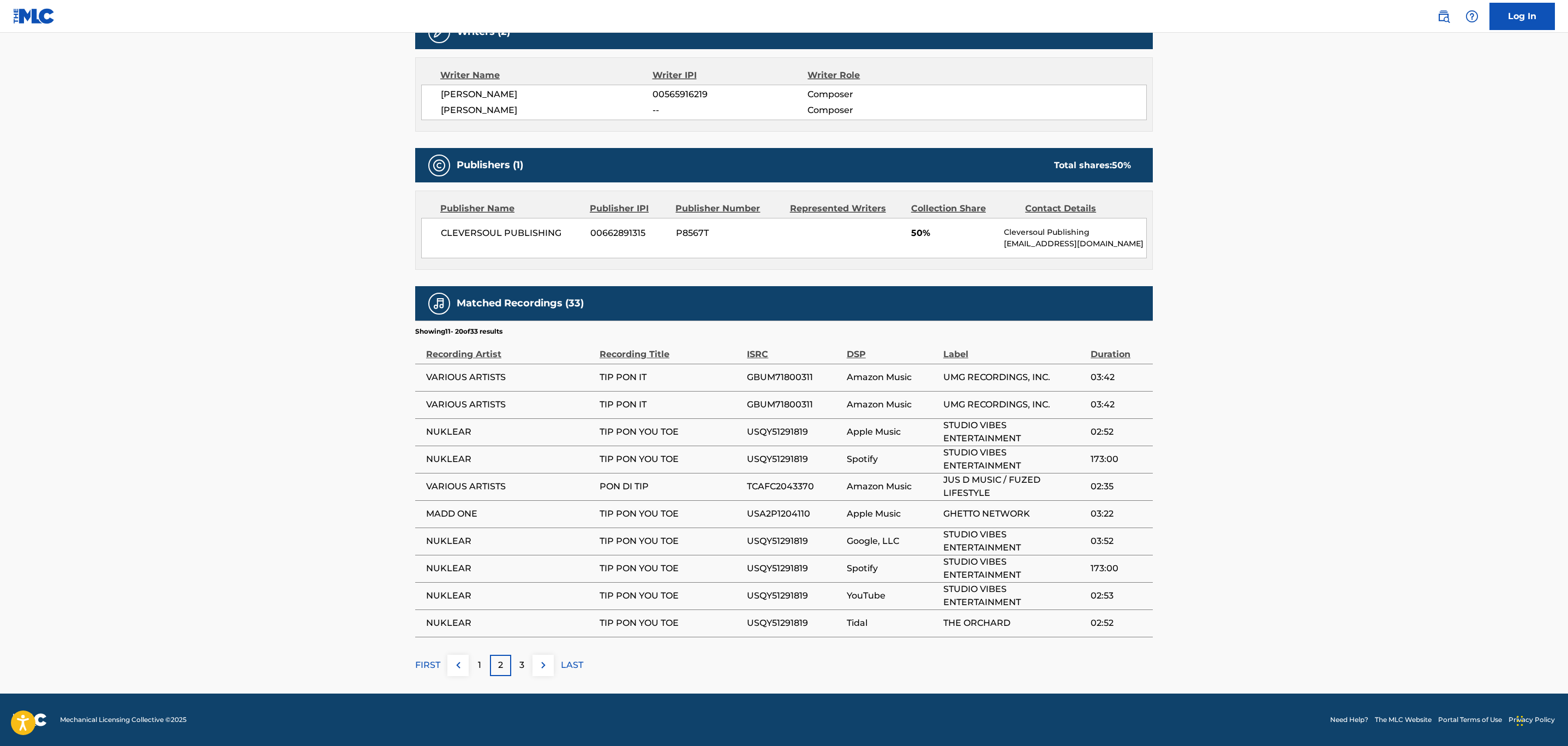
click at [542, 672] on button at bounding box center [543, 665] width 21 height 21
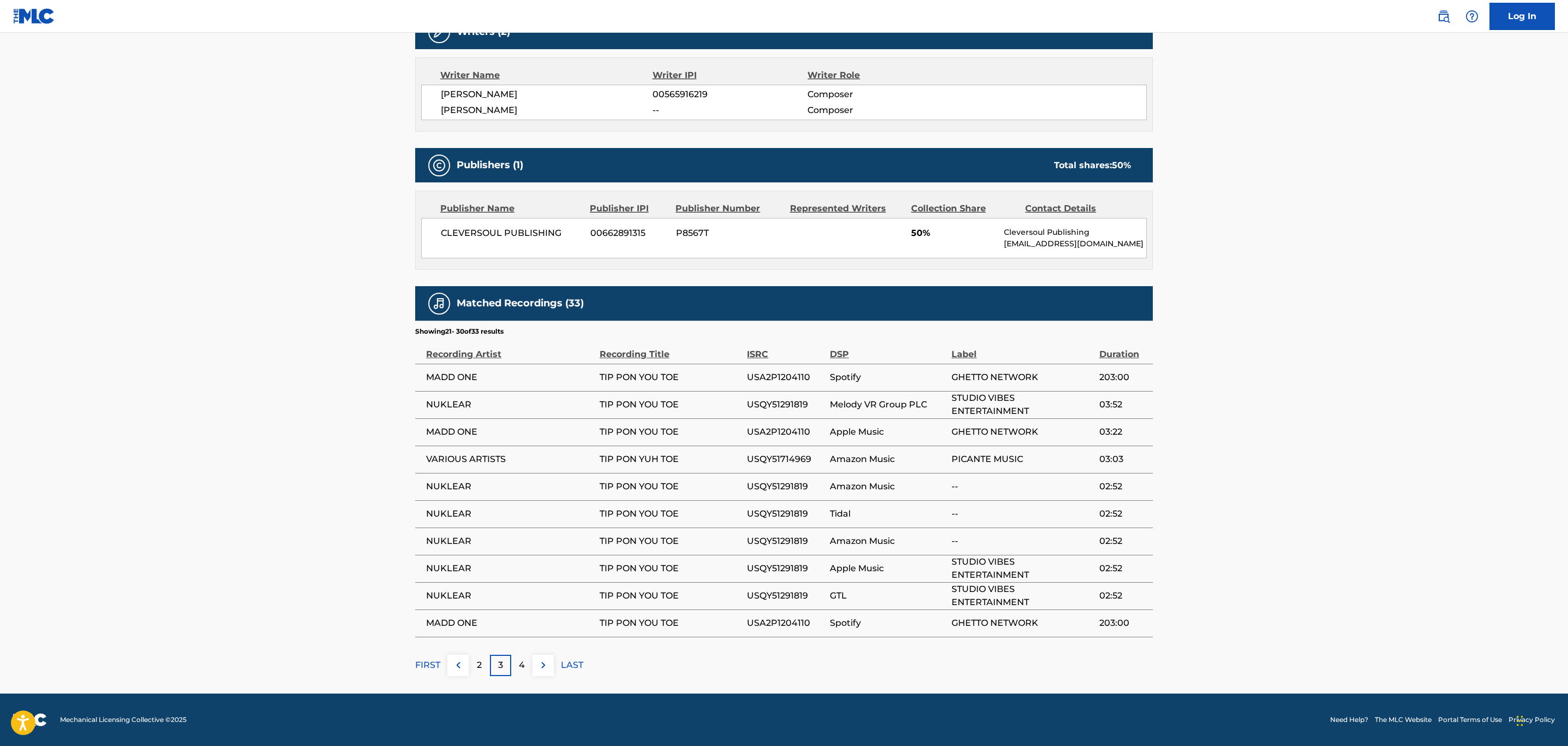
click at [542, 672] on button at bounding box center [543, 665] width 21 height 21
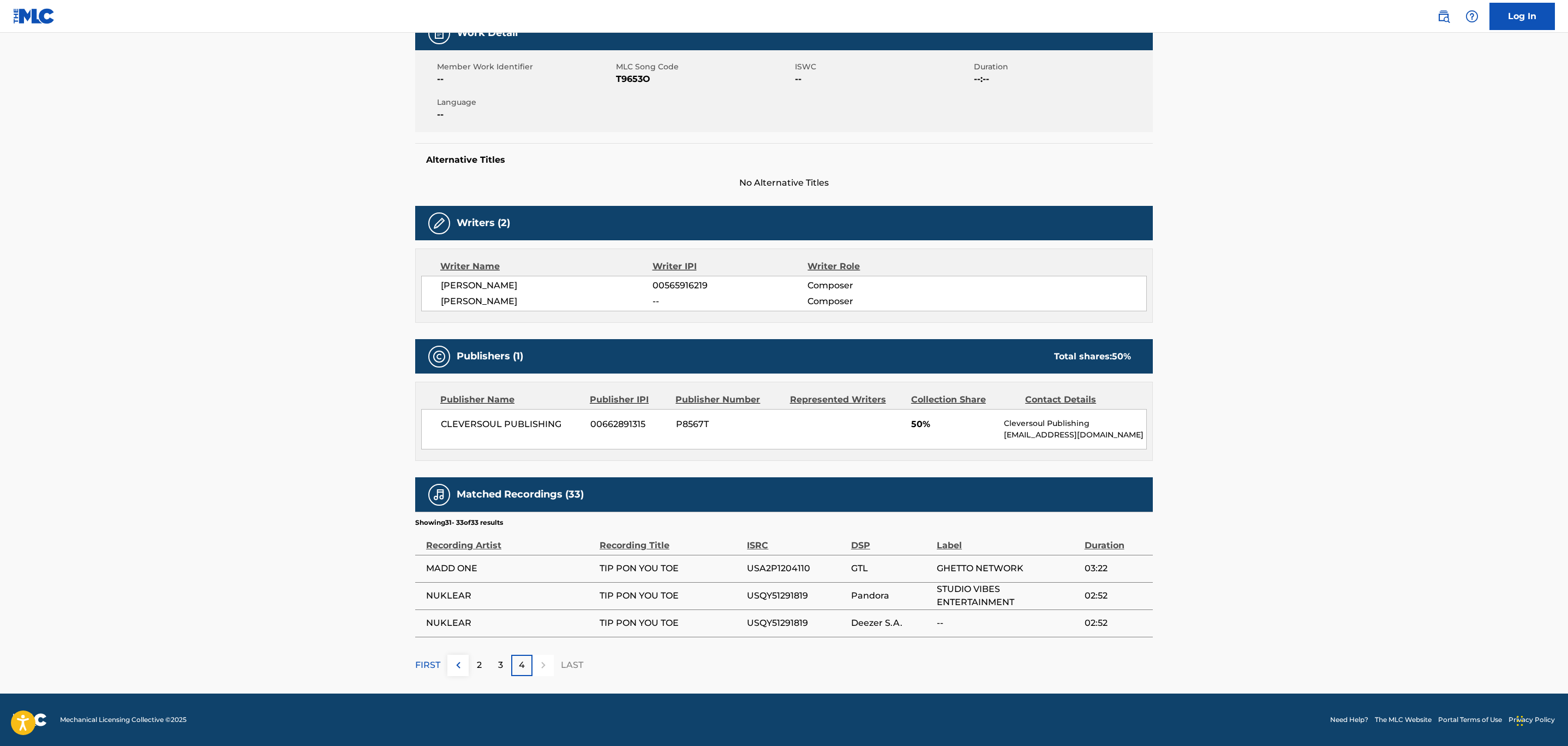
scroll to position [0, 0]
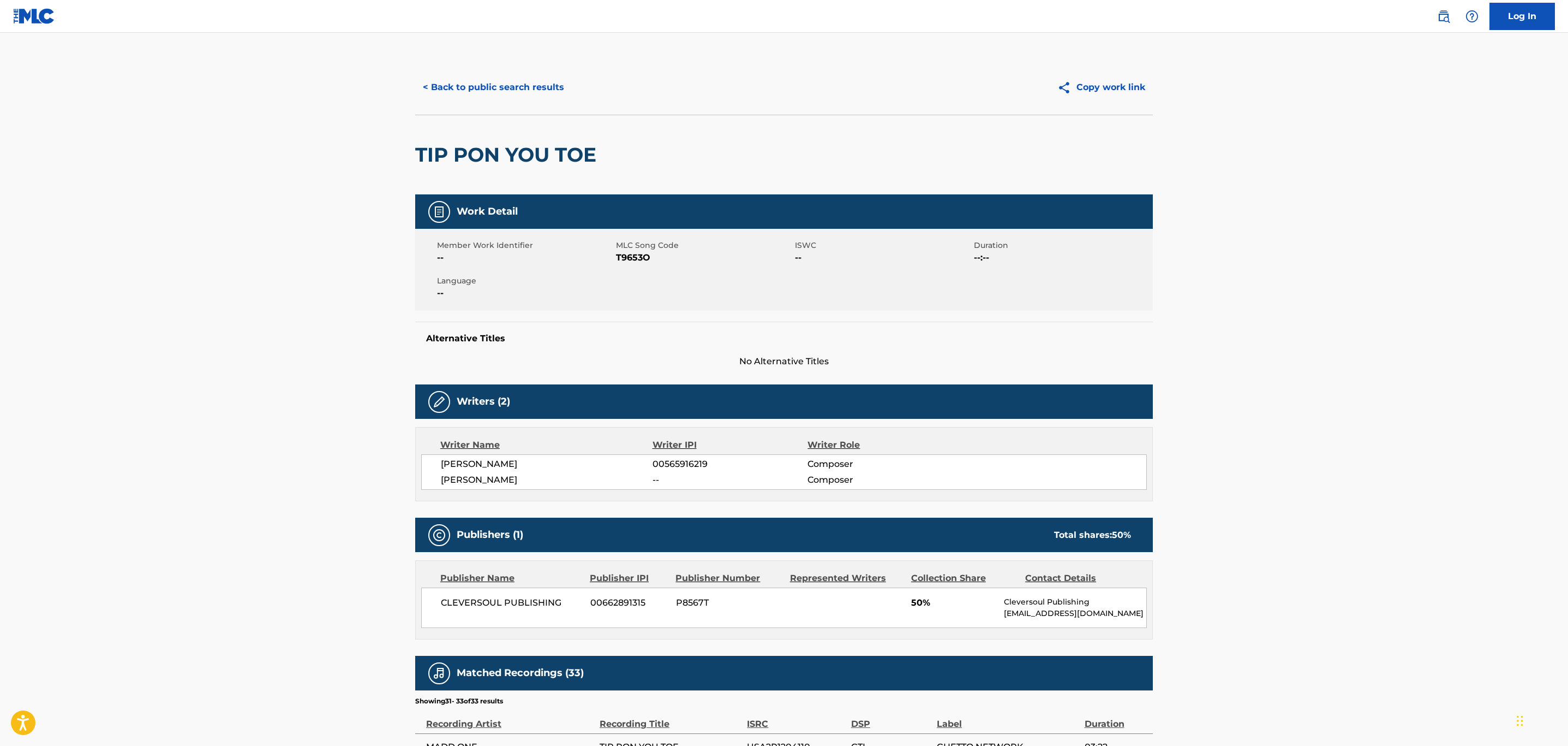
click at [482, 84] on button "< Back to public search results" at bounding box center [494, 87] width 157 height 27
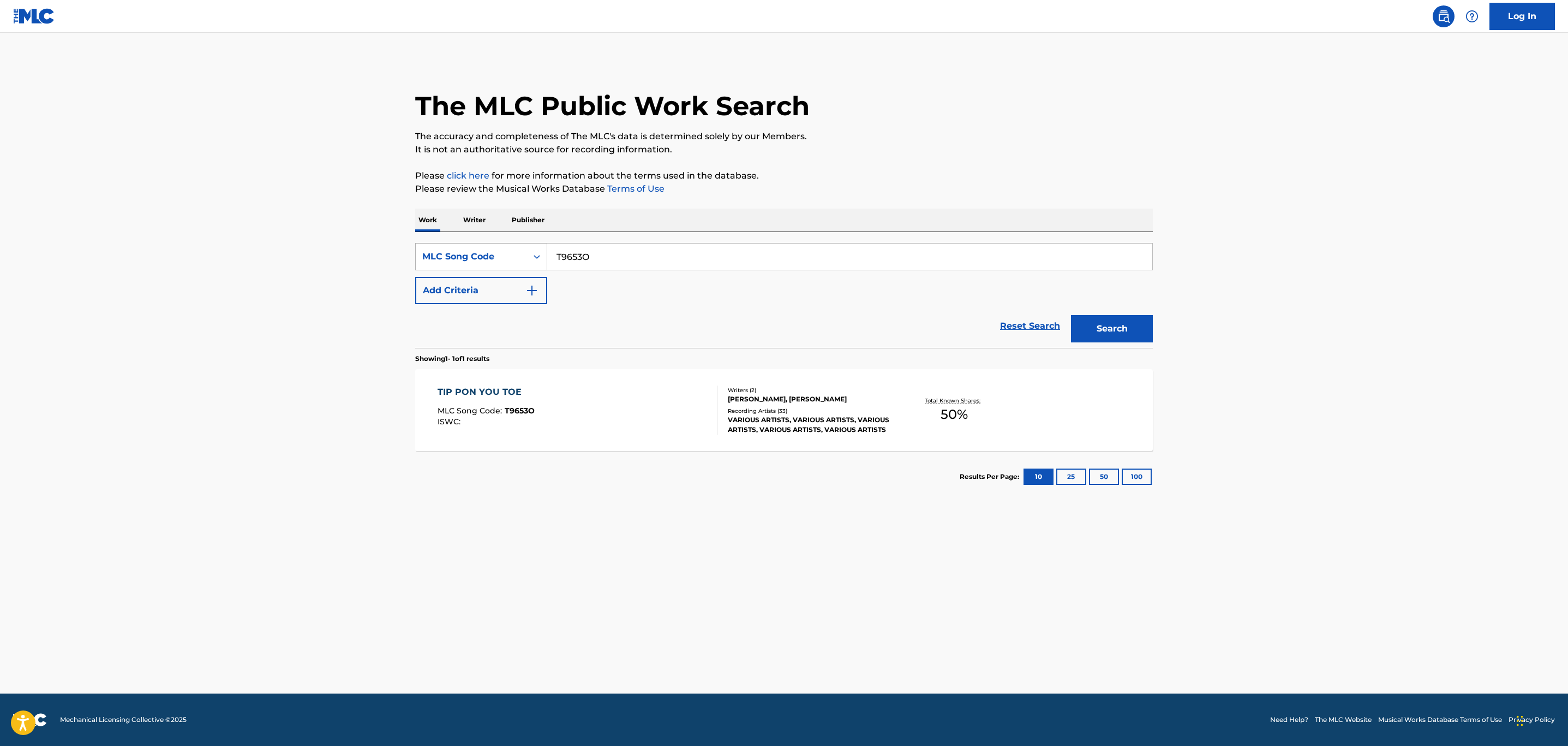
drag, startPoint x: 609, startPoint y: 259, endPoint x: 503, endPoint y: 266, distance: 106.2
click at [503, 266] on div "SearchWithCriteria2d5bf6a6-d87b-43f3-9bf0-c1d62ac72111 MLC Song Code T9653O" at bounding box center [784, 257] width 738 height 27
paste input "P7377S"
type input "P7377S"
click at [1071, 315] on button "Search" at bounding box center [1112, 328] width 82 height 27
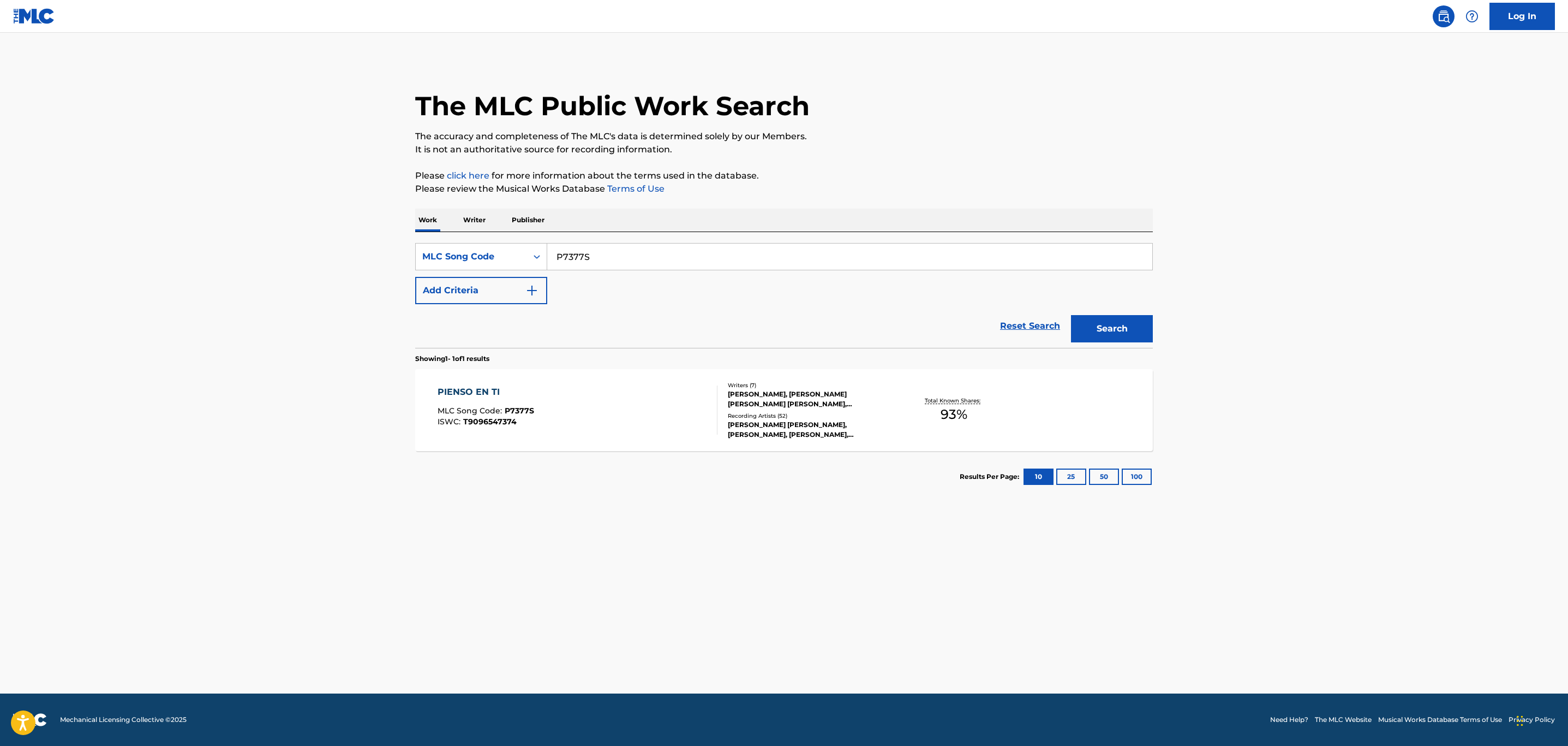
click at [604, 414] on div "PIENSO EN TI MLC Song Code : P7377S ISWC : T9096547374" at bounding box center [578, 410] width 281 height 49
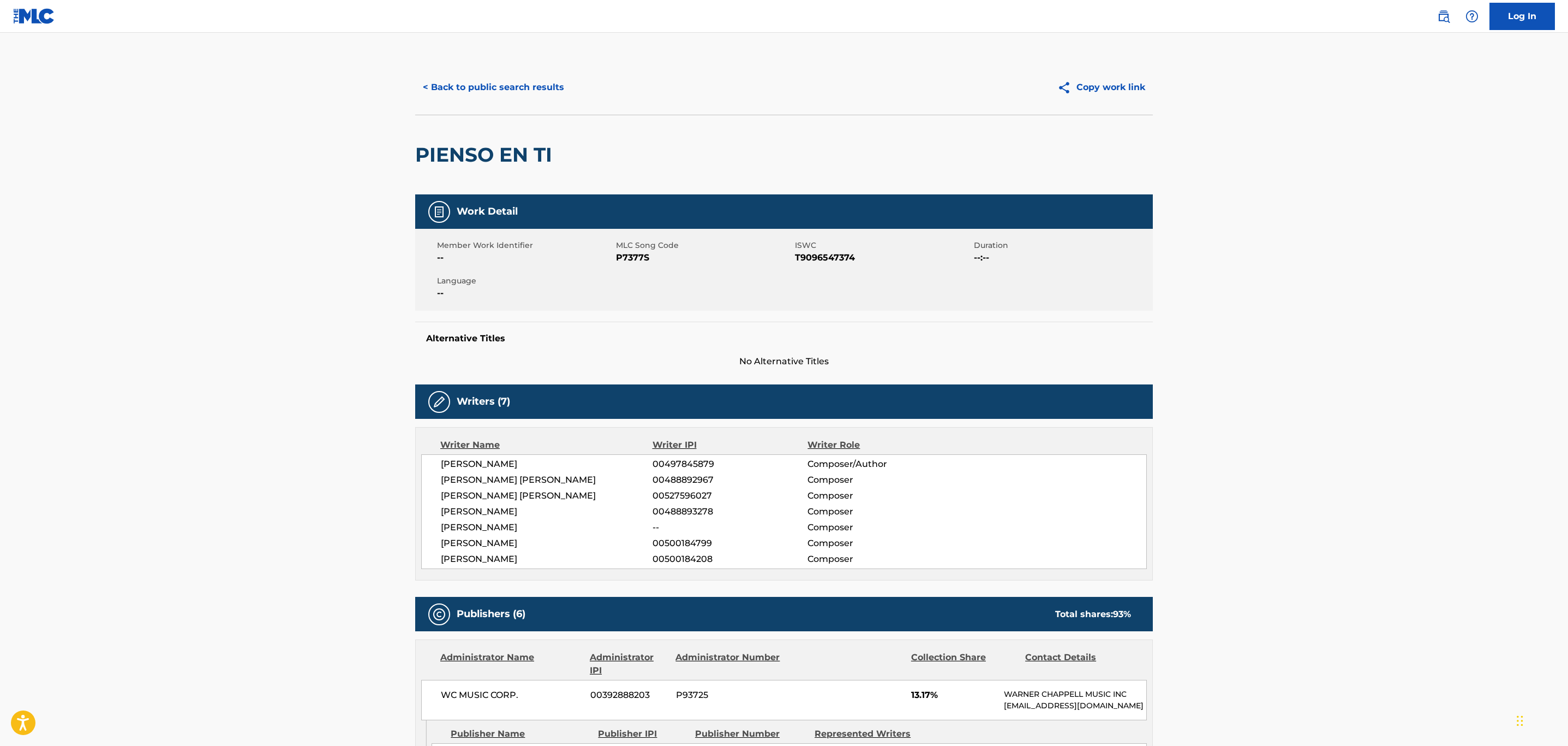
click at [541, 86] on button "< Back to public search results" at bounding box center [494, 87] width 157 height 27
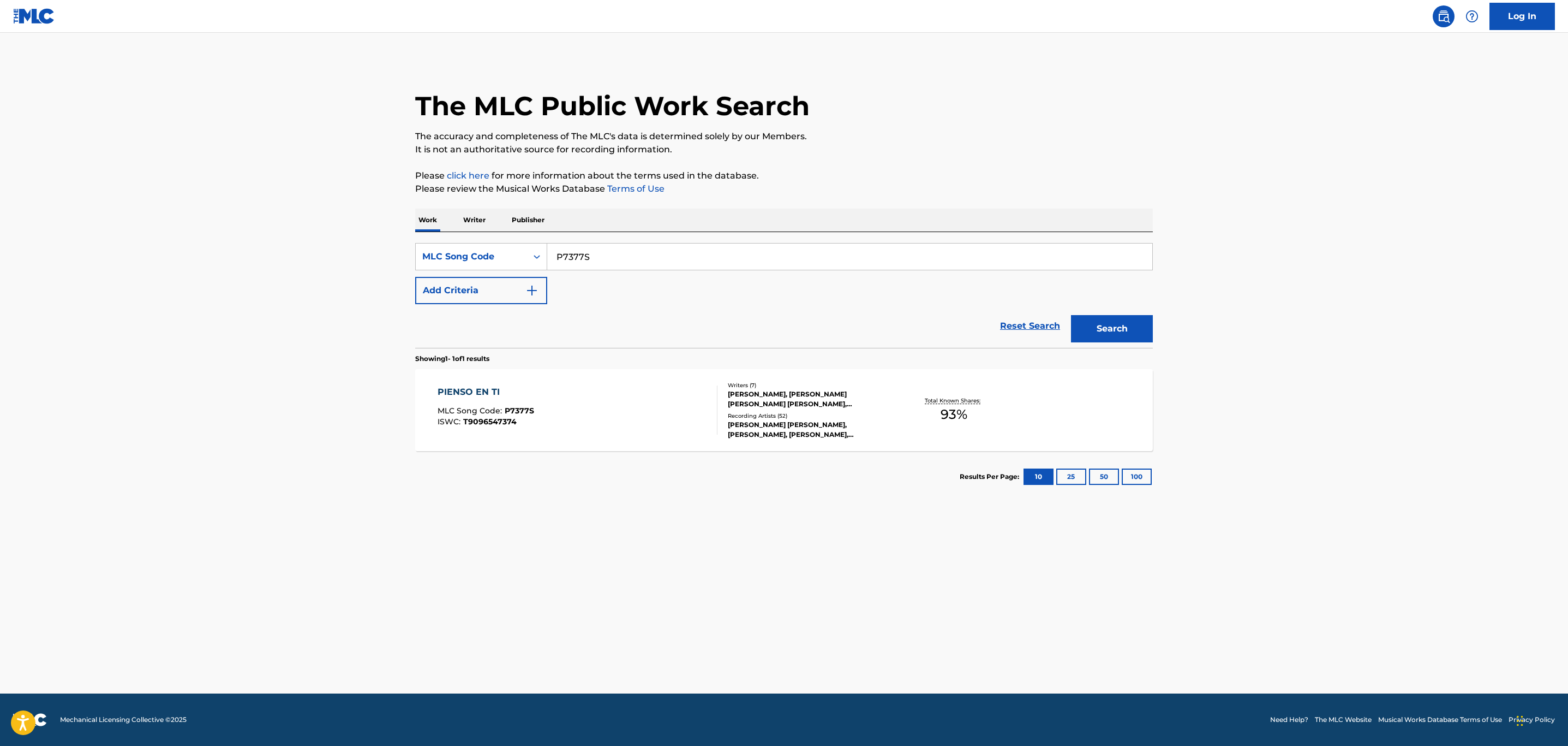
drag, startPoint x: 639, startPoint y: 252, endPoint x: 359, endPoint y: 223, distance: 281.5
click at [359, 223] on main "The MLC Public Work Search The accuracy and completeness of The MLC's data is d…" at bounding box center [784, 363] width 1568 height 660
paste input "KC6B2F"
type input "KC6B2F"
click at [1071, 315] on button "Search" at bounding box center [1112, 328] width 82 height 27
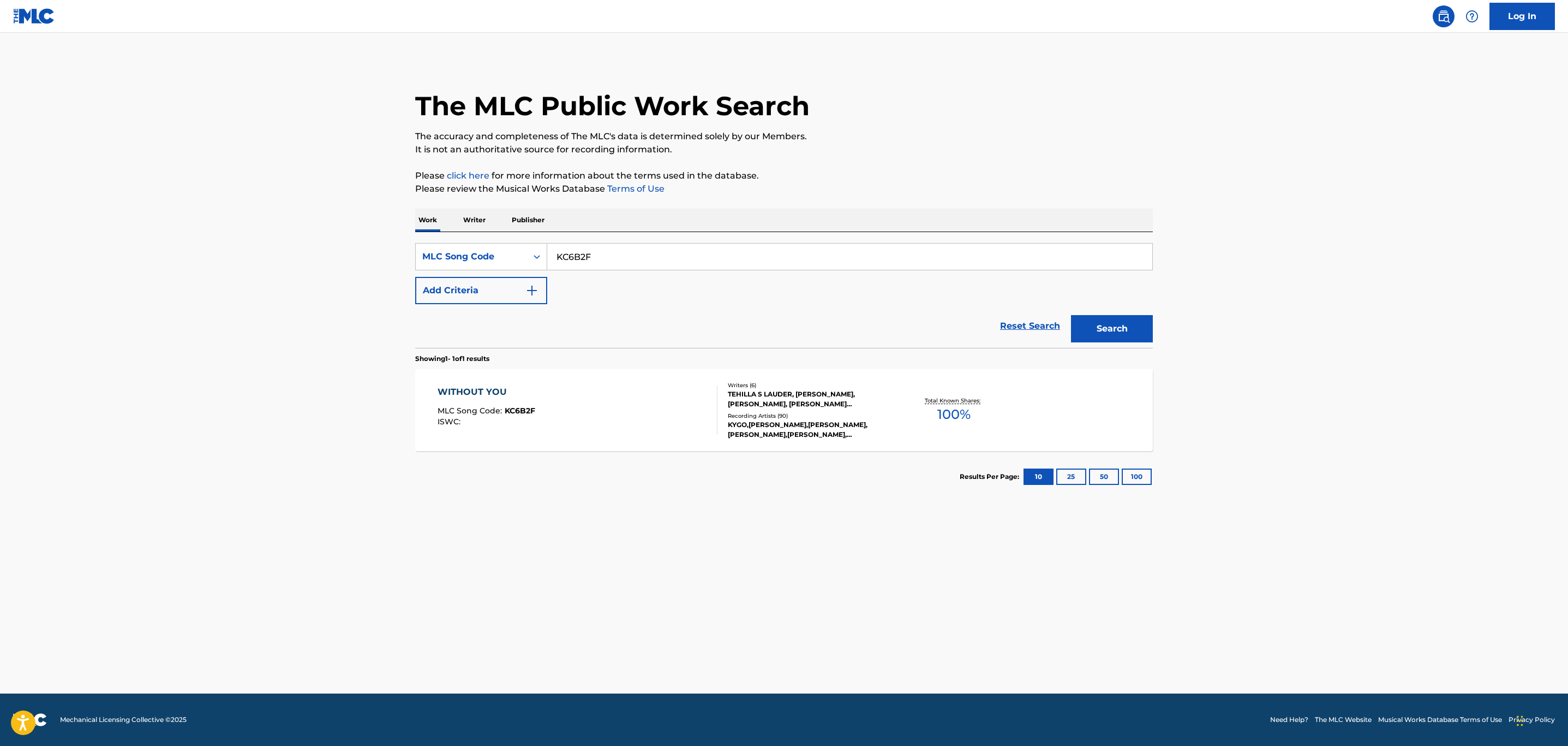
click at [594, 391] on div "WITHOUT YOU MLC Song Code : KC6B2F ISWC :" at bounding box center [578, 410] width 281 height 49
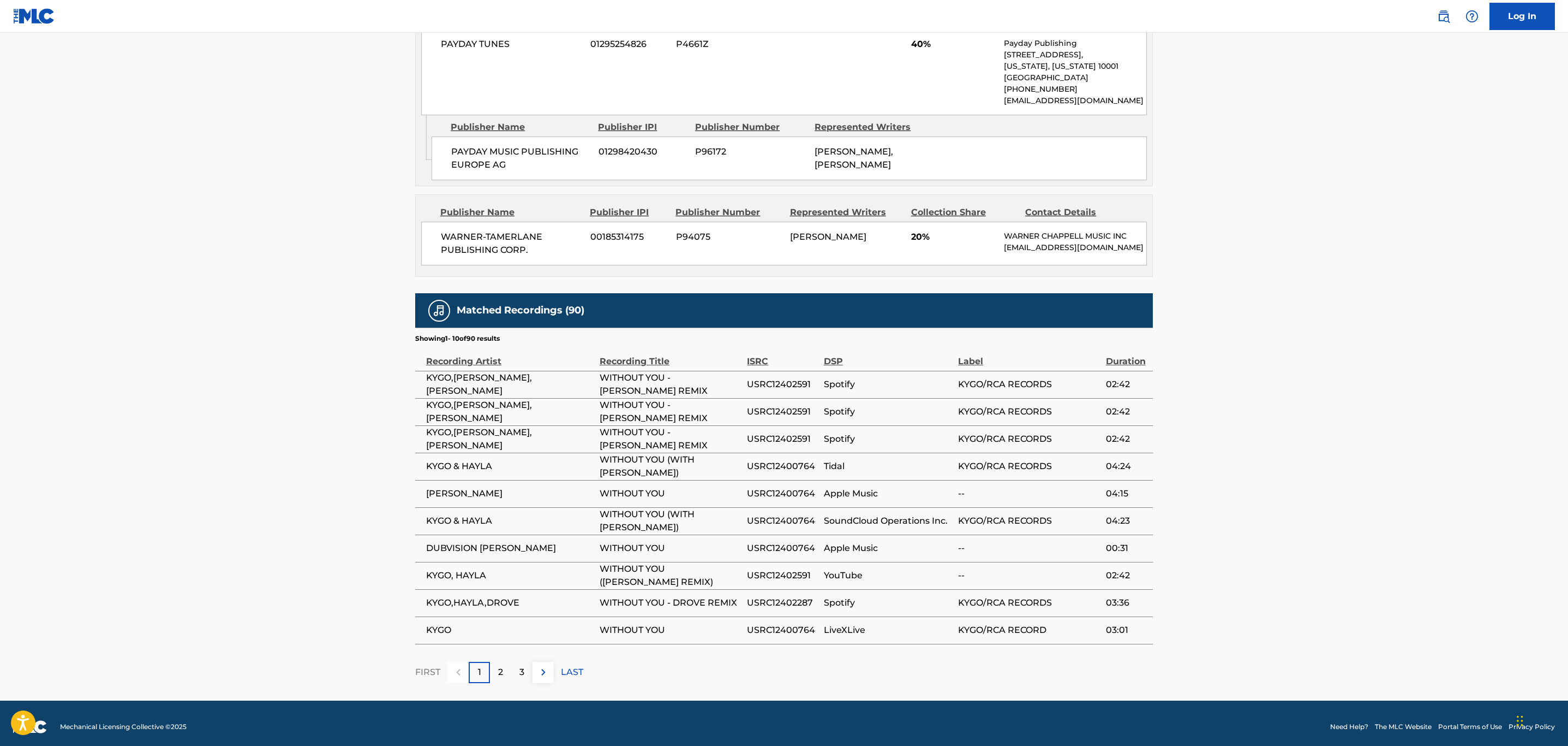
scroll to position [1445, 0]
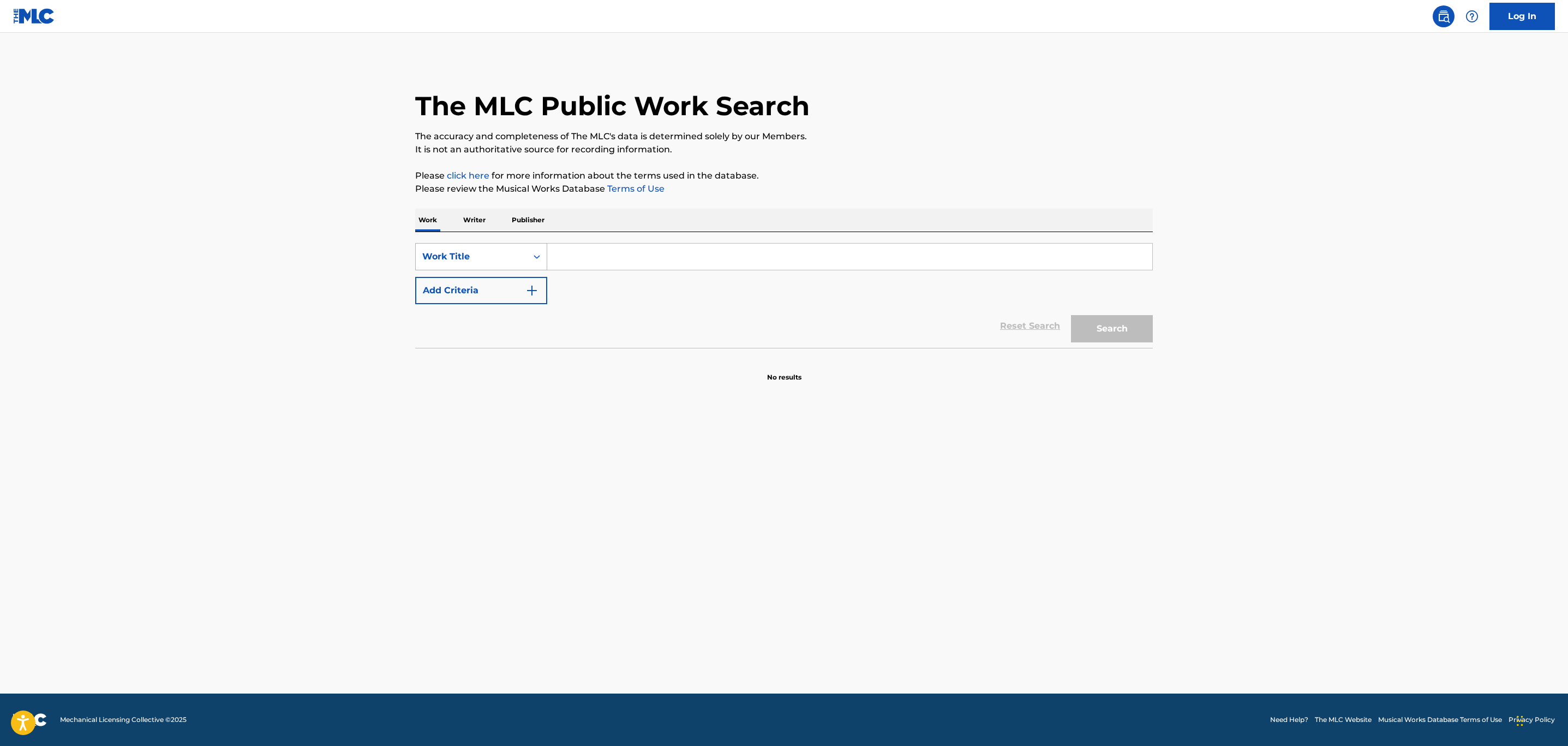
click at [490, 249] on div "Work Title" at bounding box center [471, 257] width 111 height 21
click at [491, 277] on div "MLC Song Code" at bounding box center [481, 284] width 131 height 27
click at [575, 262] on input "Search Form" at bounding box center [850, 257] width 605 height 27
paste input "W53373"
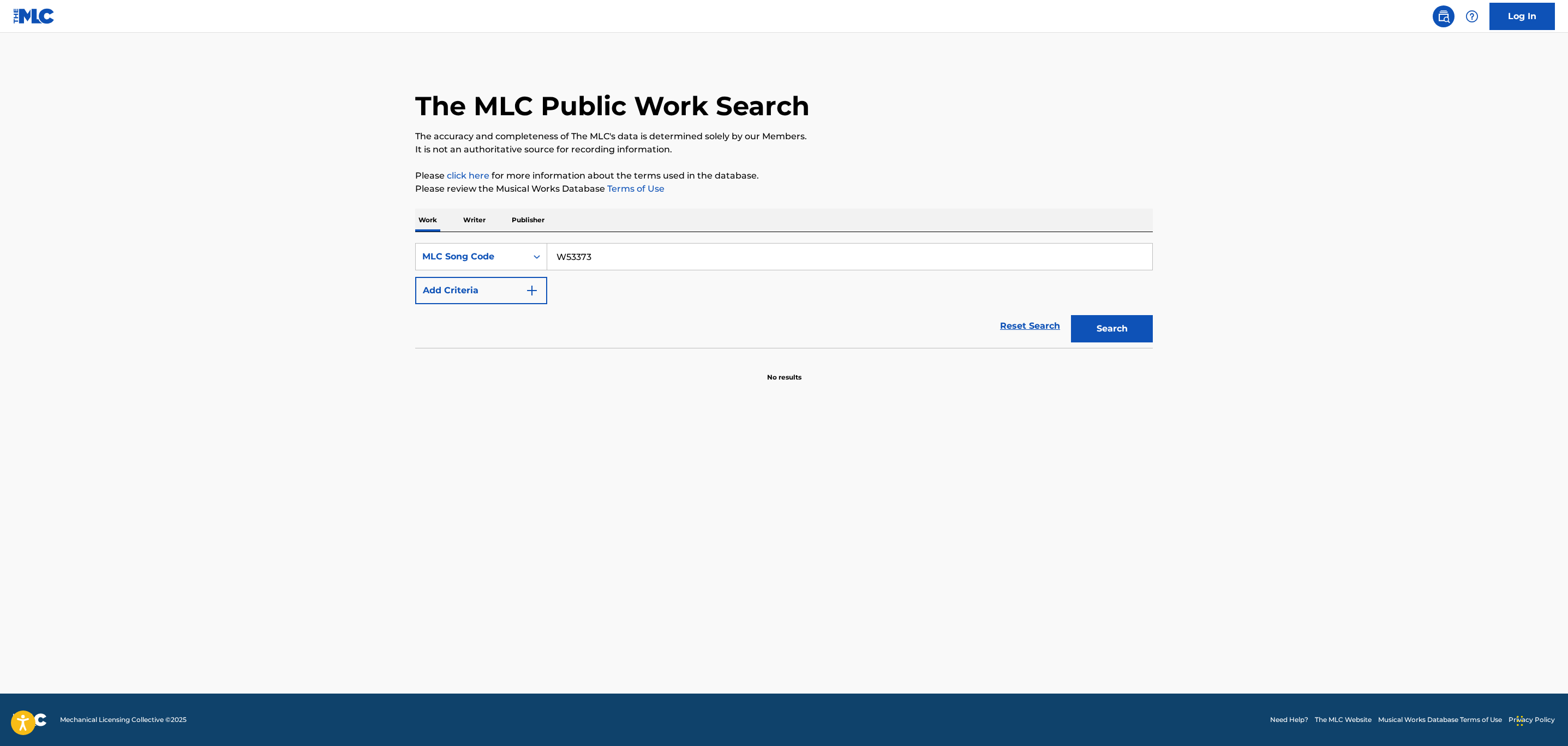
type input "W53373"
click at [1071, 315] on button "Search" at bounding box center [1112, 328] width 82 height 27
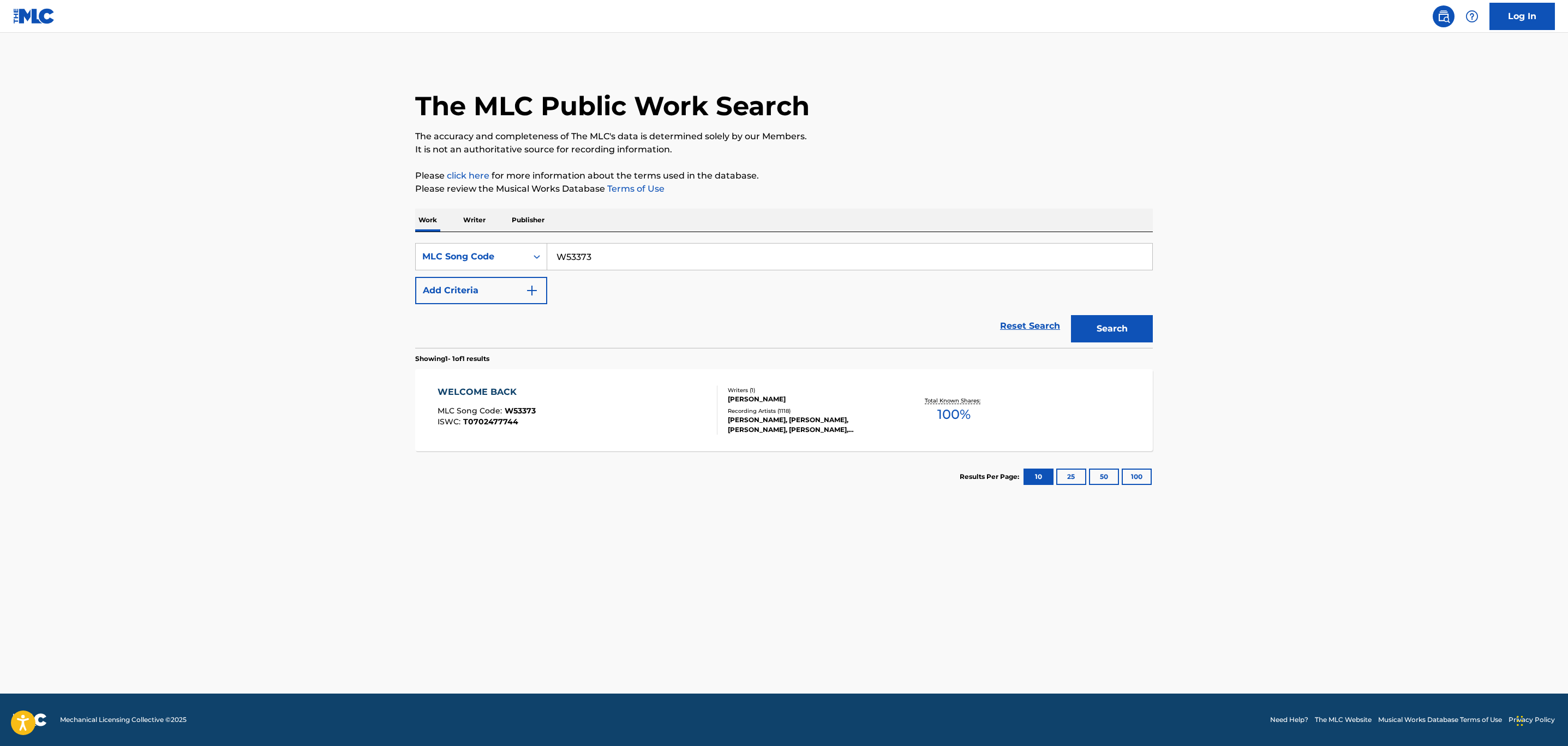
click at [637, 392] on div "WELCOME BACK MLC Song Code : W53373 ISWC : T0702477744" at bounding box center [578, 410] width 281 height 49
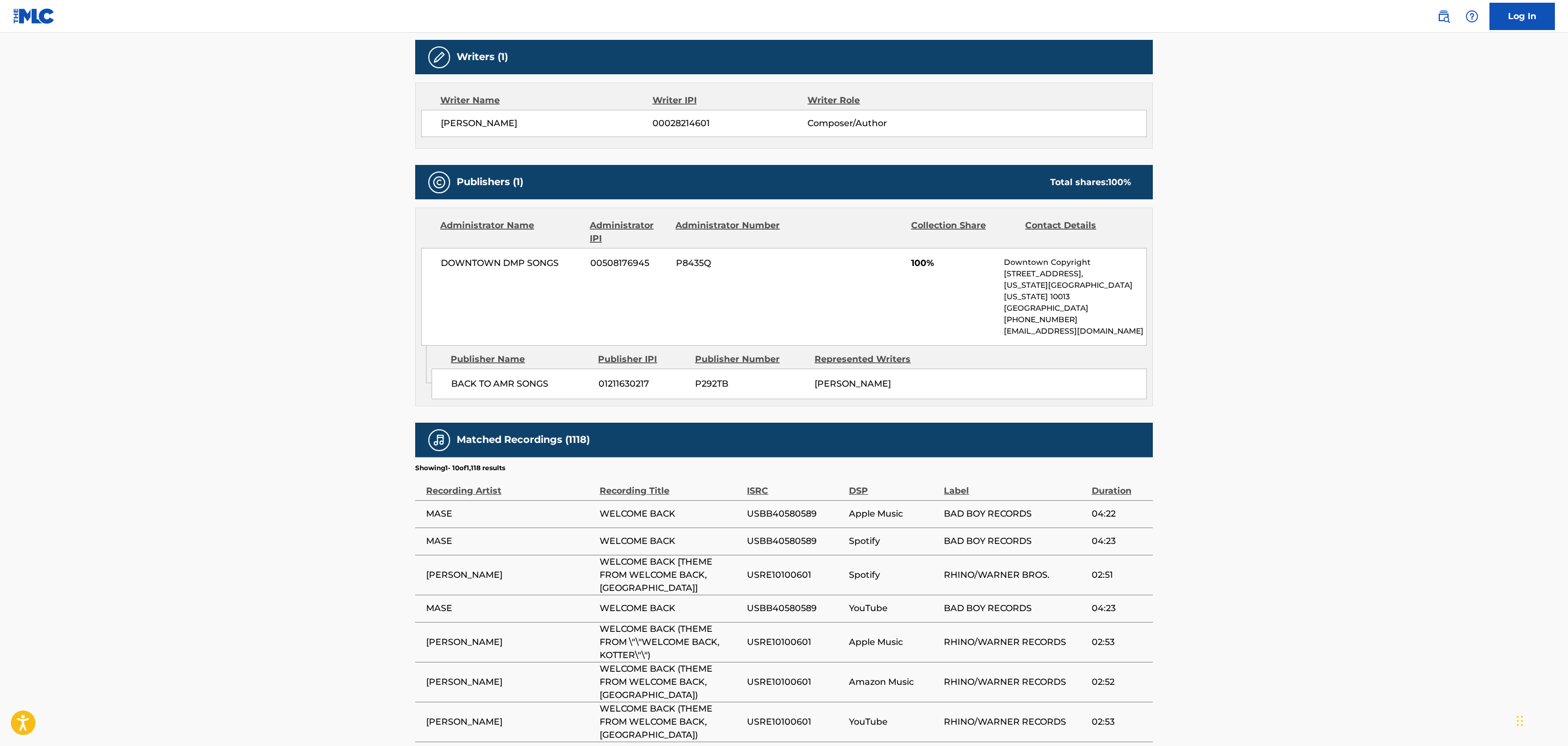
scroll to position [44, 0]
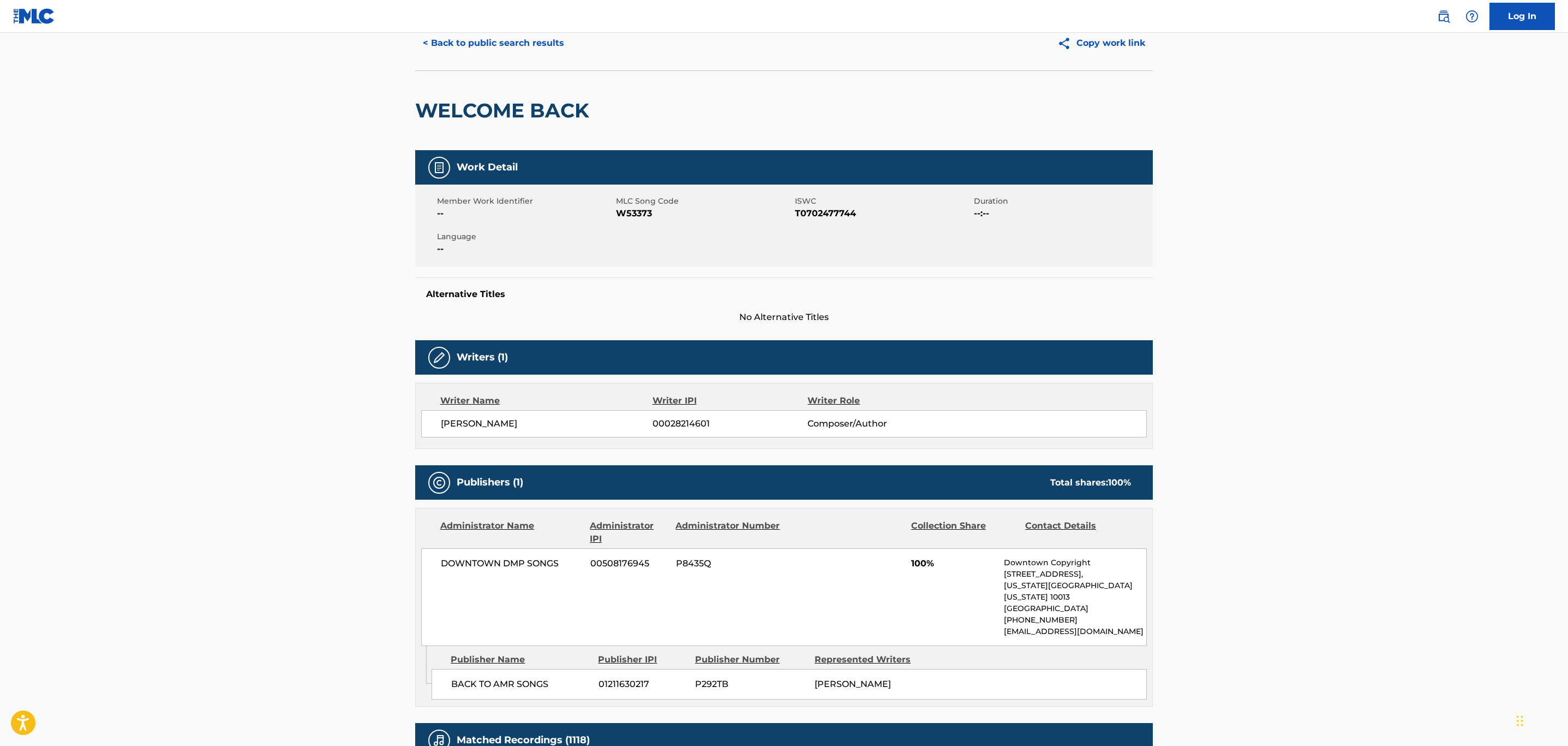
click at [626, 210] on span "W53373" at bounding box center [704, 214] width 176 height 13
copy span "W53373"
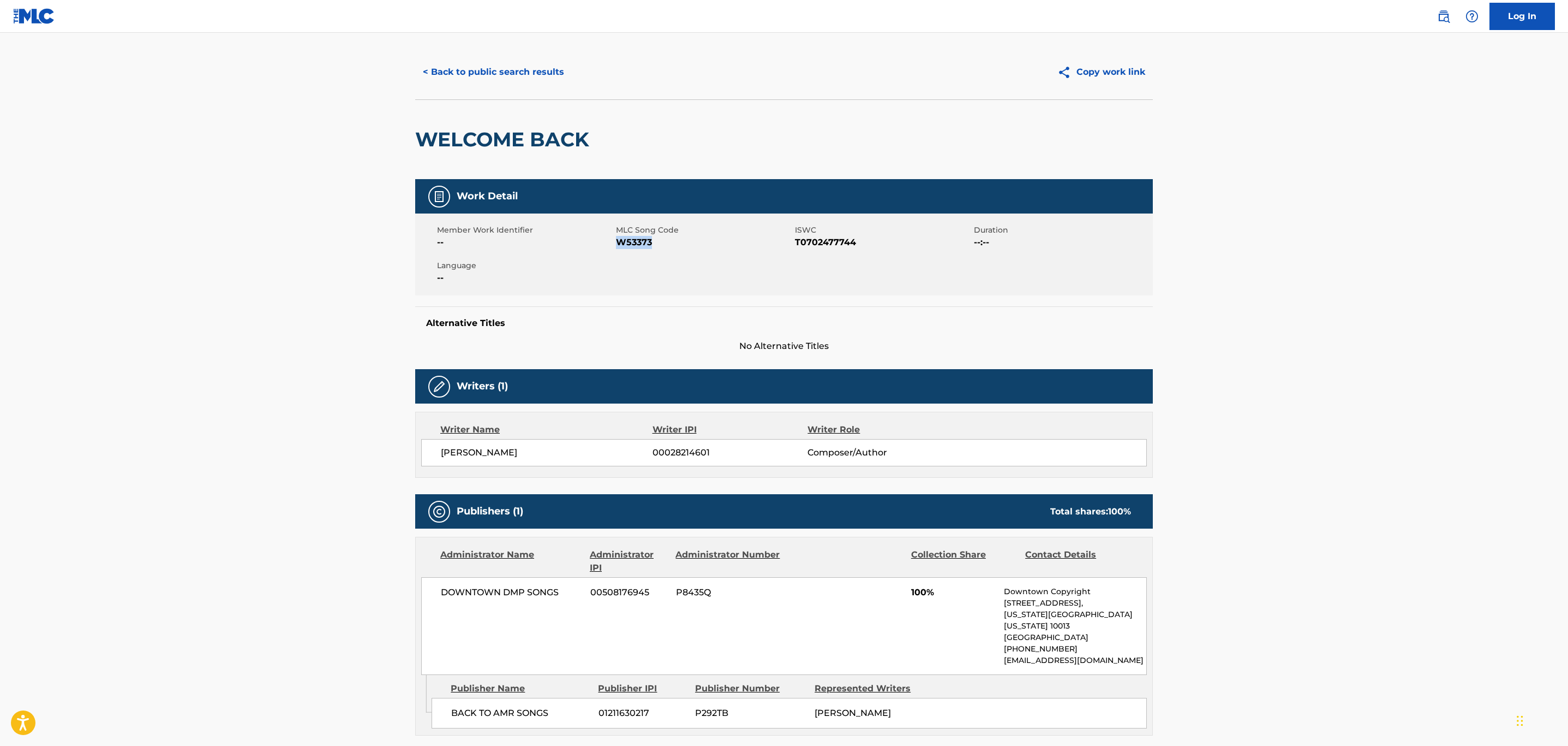
scroll to position [0, 0]
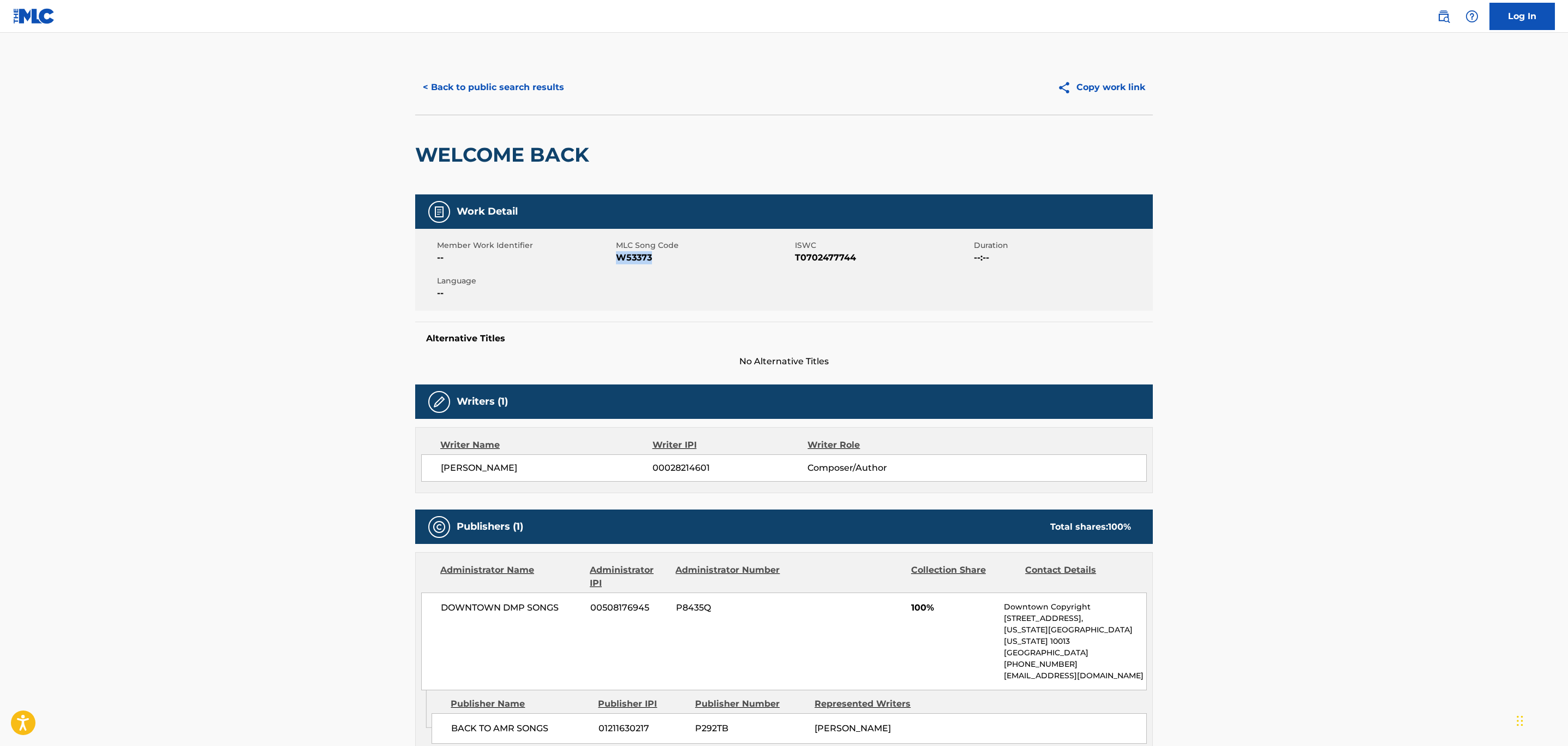
click at [528, 87] on button "< Back to public search results" at bounding box center [494, 87] width 157 height 27
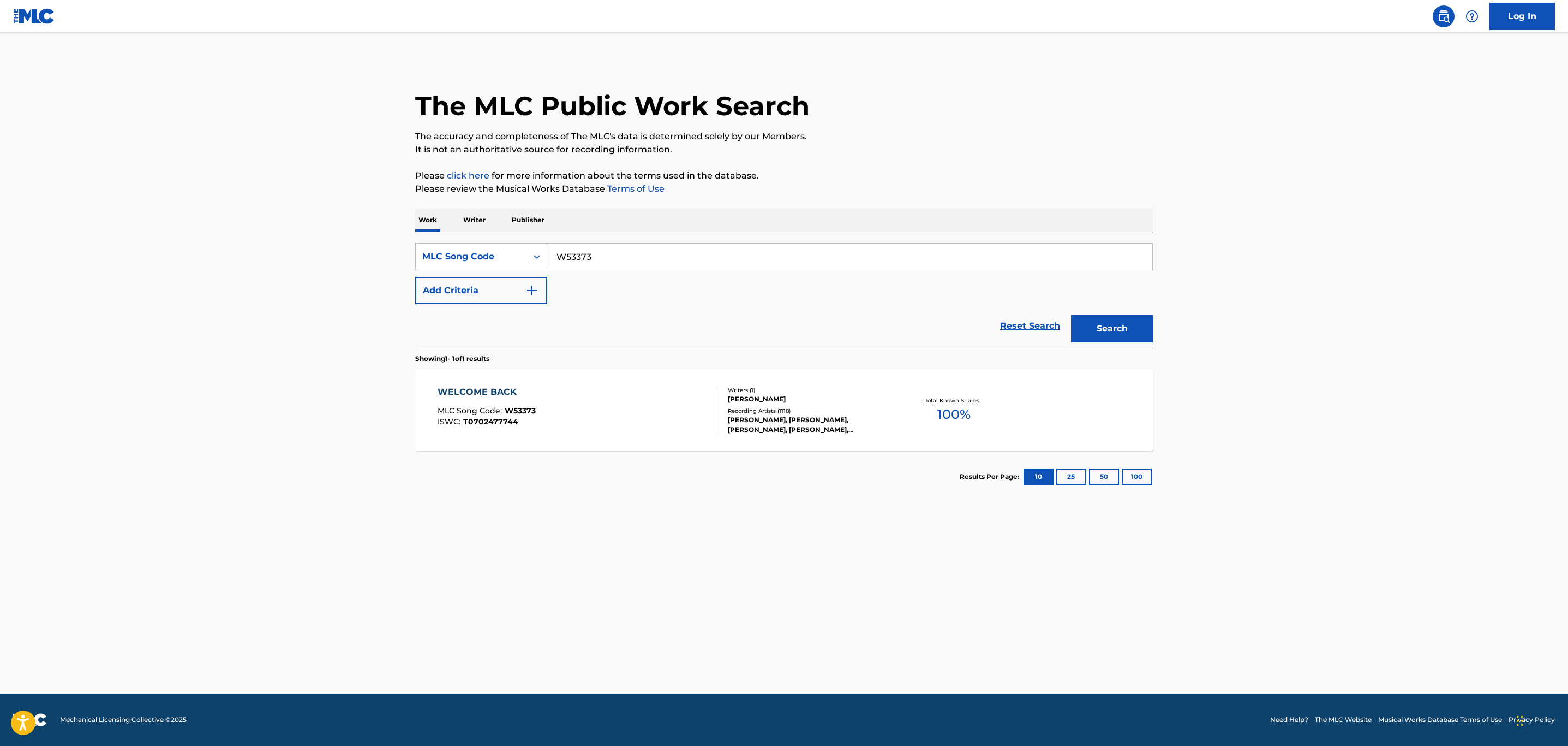
drag, startPoint x: 620, startPoint y: 256, endPoint x: 282, endPoint y: 246, distance: 338.1
click at [282, 246] on main "The MLC Public Work Search The accuracy and completeness of The MLC's data is d…" at bounding box center [784, 363] width 1568 height 660
paste input "JB8X04"
type input "JB8X04"
click at [1071, 315] on button "Search" at bounding box center [1112, 328] width 82 height 27
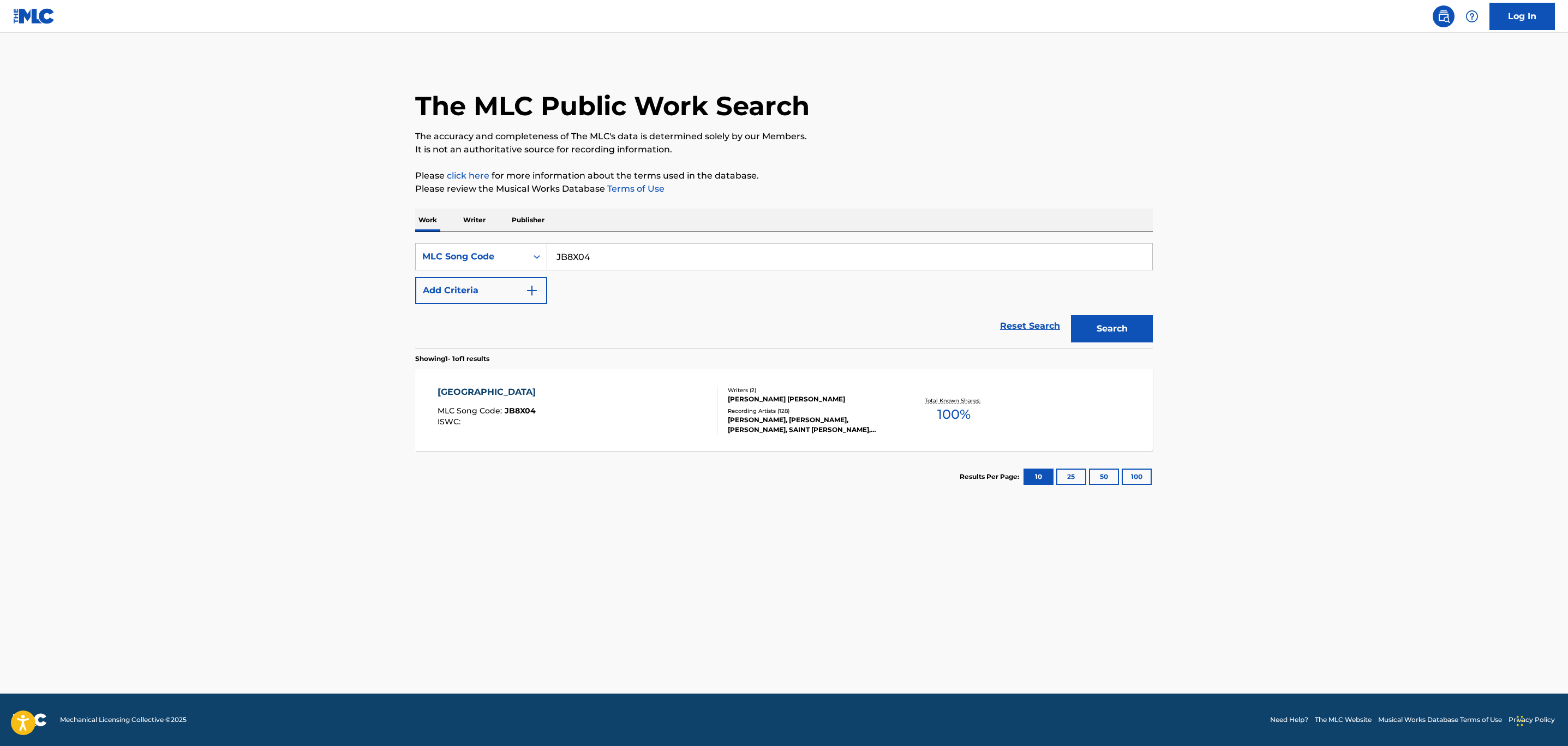
click at [536, 401] on div "JAPAN MLC Song Code : JB8X04 ISWC :" at bounding box center [578, 410] width 281 height 49
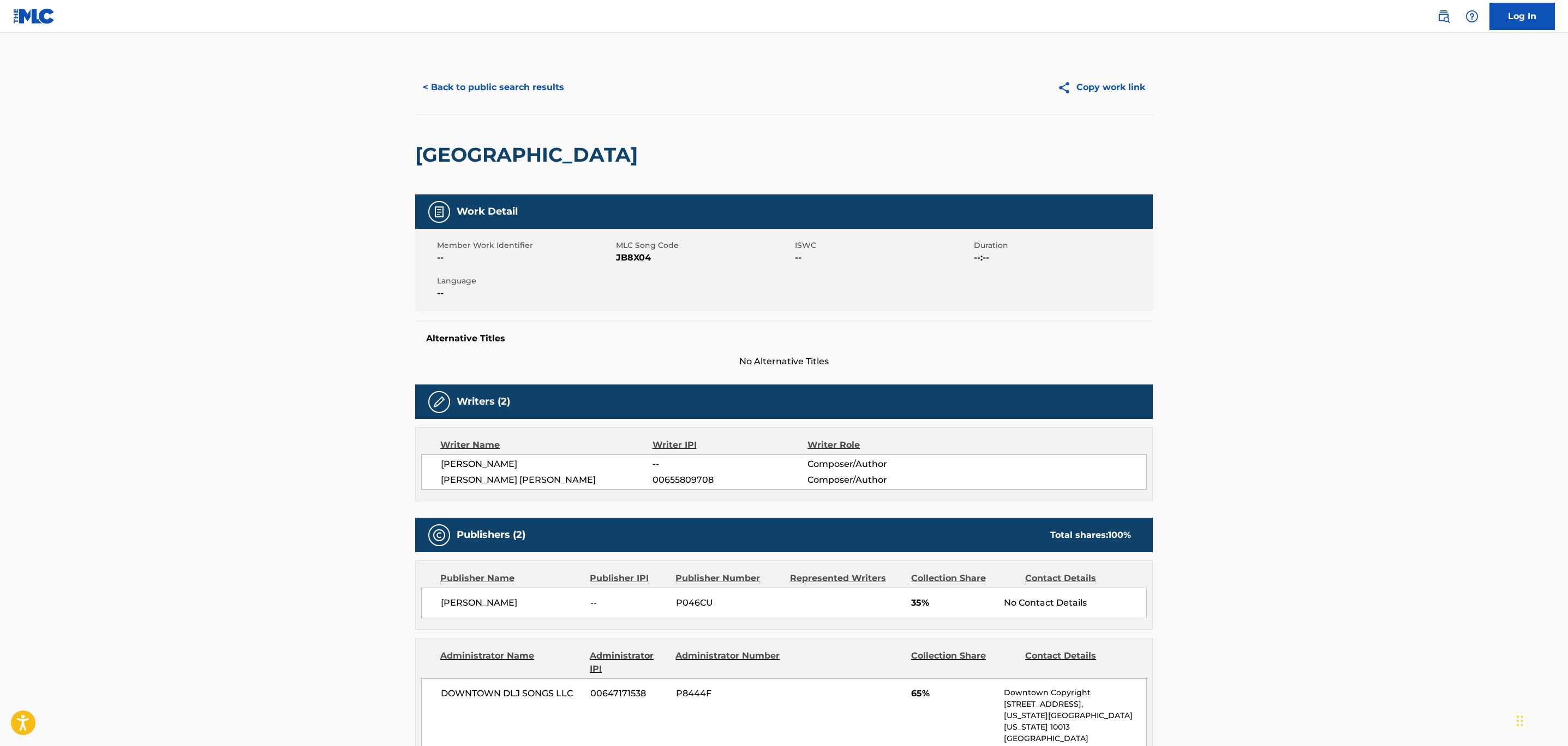
click at [449, 86] on button "< Back to public search results" at bounding box center [494, 87] width 157 height 27
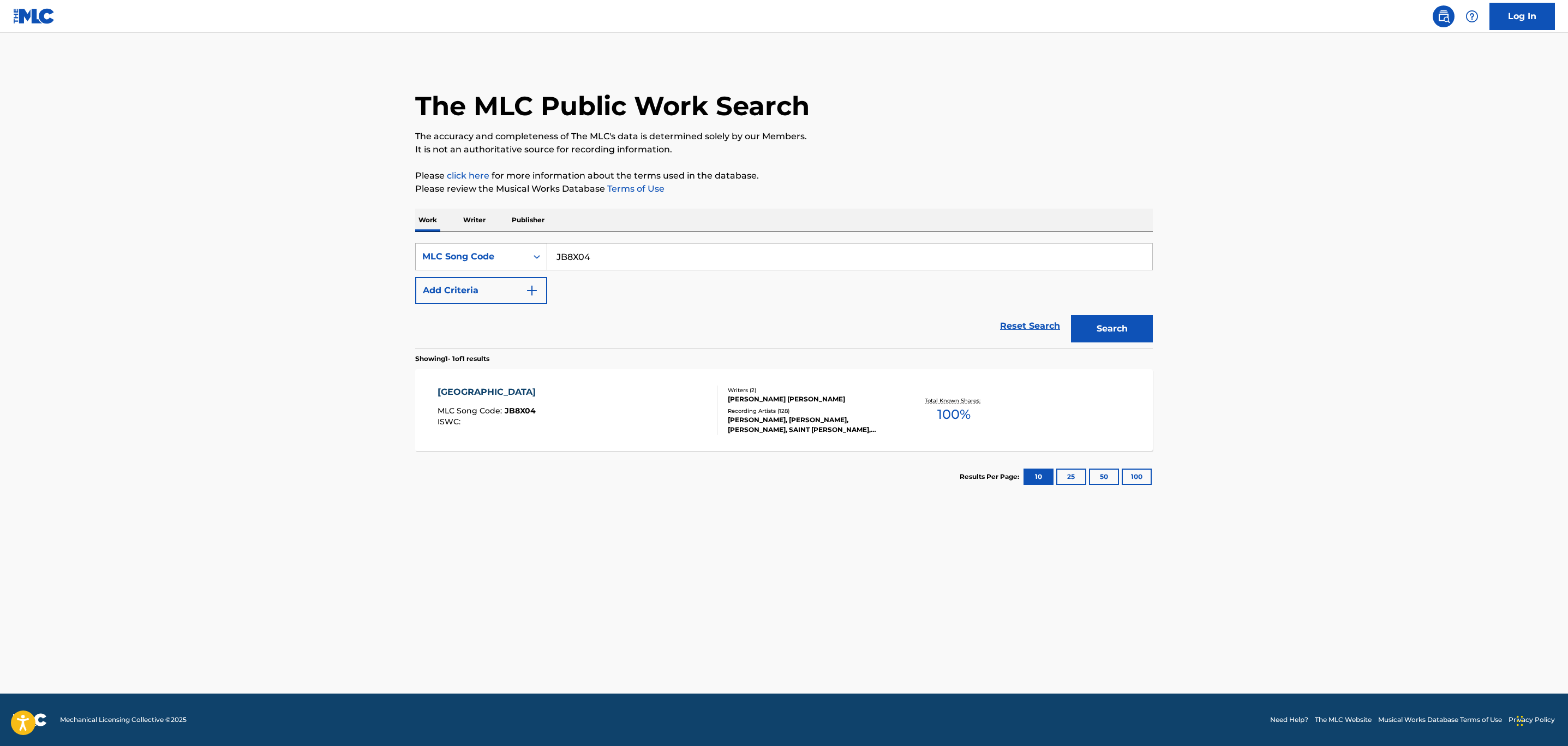
drag, startPoint x: 653, startPoint y: 245, endPoint x: 444, endPoint y: 269, distance: 210.4
click at [445, 269] on div "SearchWithCriteria742b4e4d-a3b7-4b25-8a9a-8628092df189 MLC Song Code JB8X04" at bounding box center [784, 257] width 738 height 27
paste input "966D"
type input "JB966D"
click at [1071, 315] on button "Search" at bounding box center [1112, 328] width 82 height 27
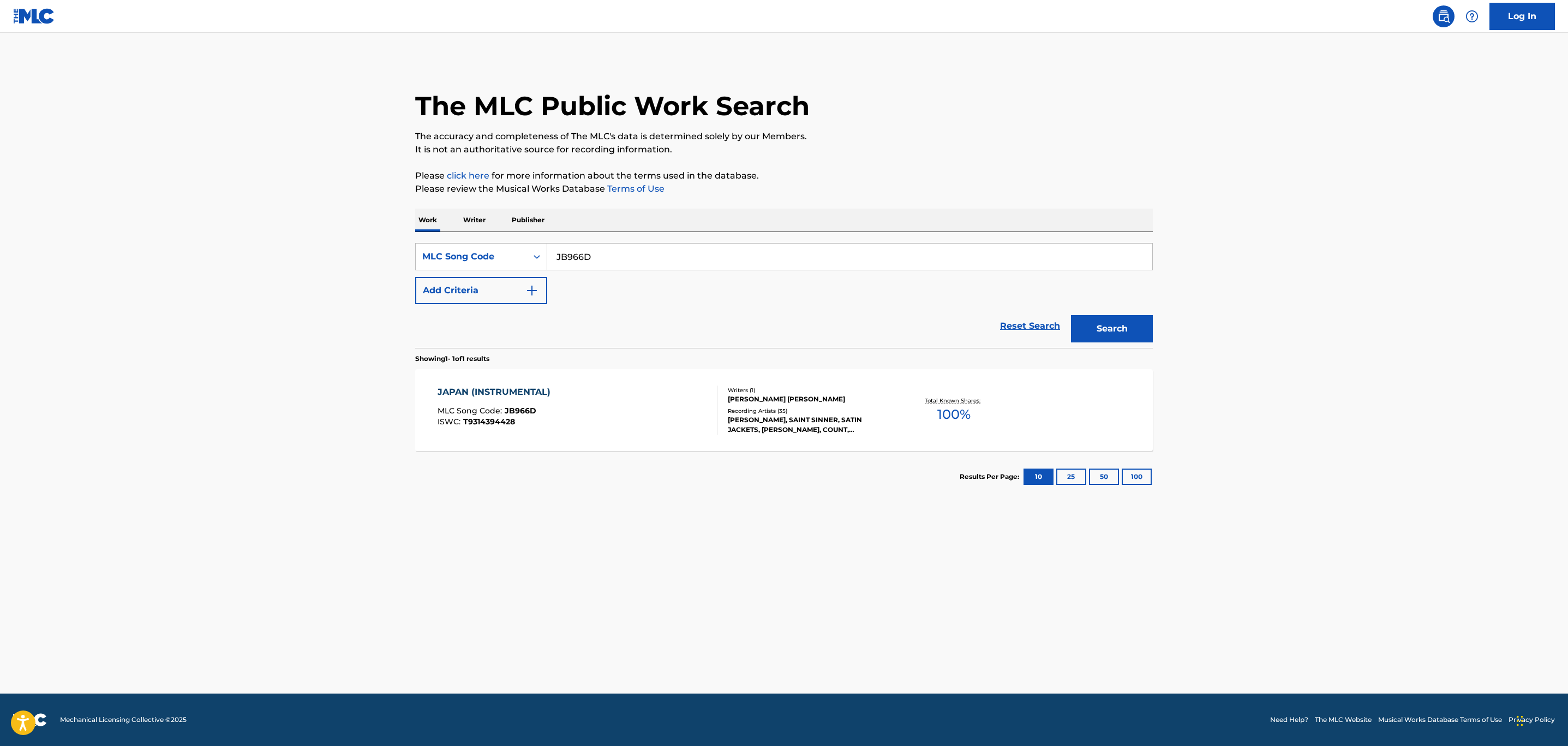
click at [640, 416] on div "JAPAN (INSTRUMENTAL) MLC Song Code : JB966D ISWC : T9314394428" at bounding box center [578, 410] width 281 height 49
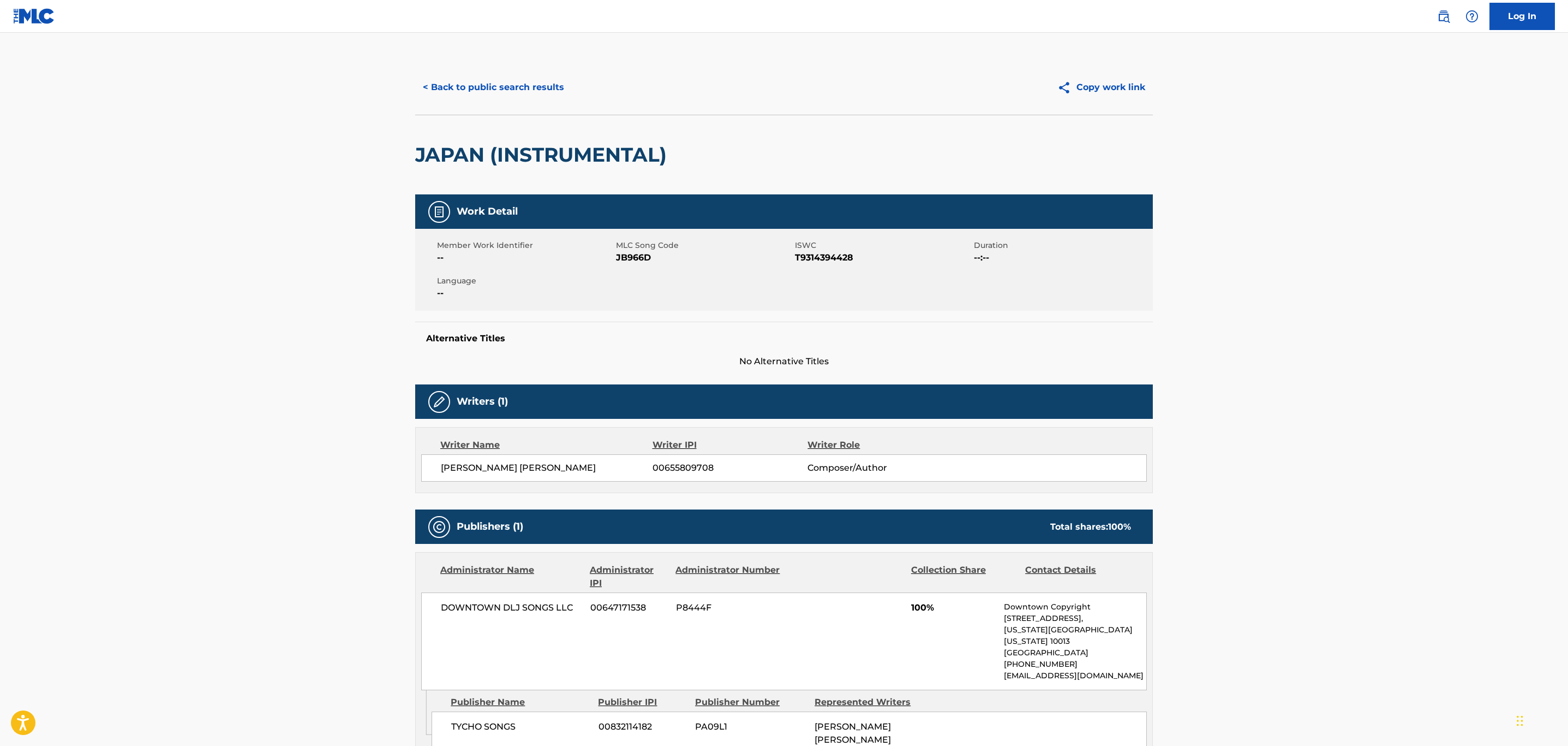
click at [480, 79] on button "< Back to public search results" at bounding box center [494, 87] width 157 height 27
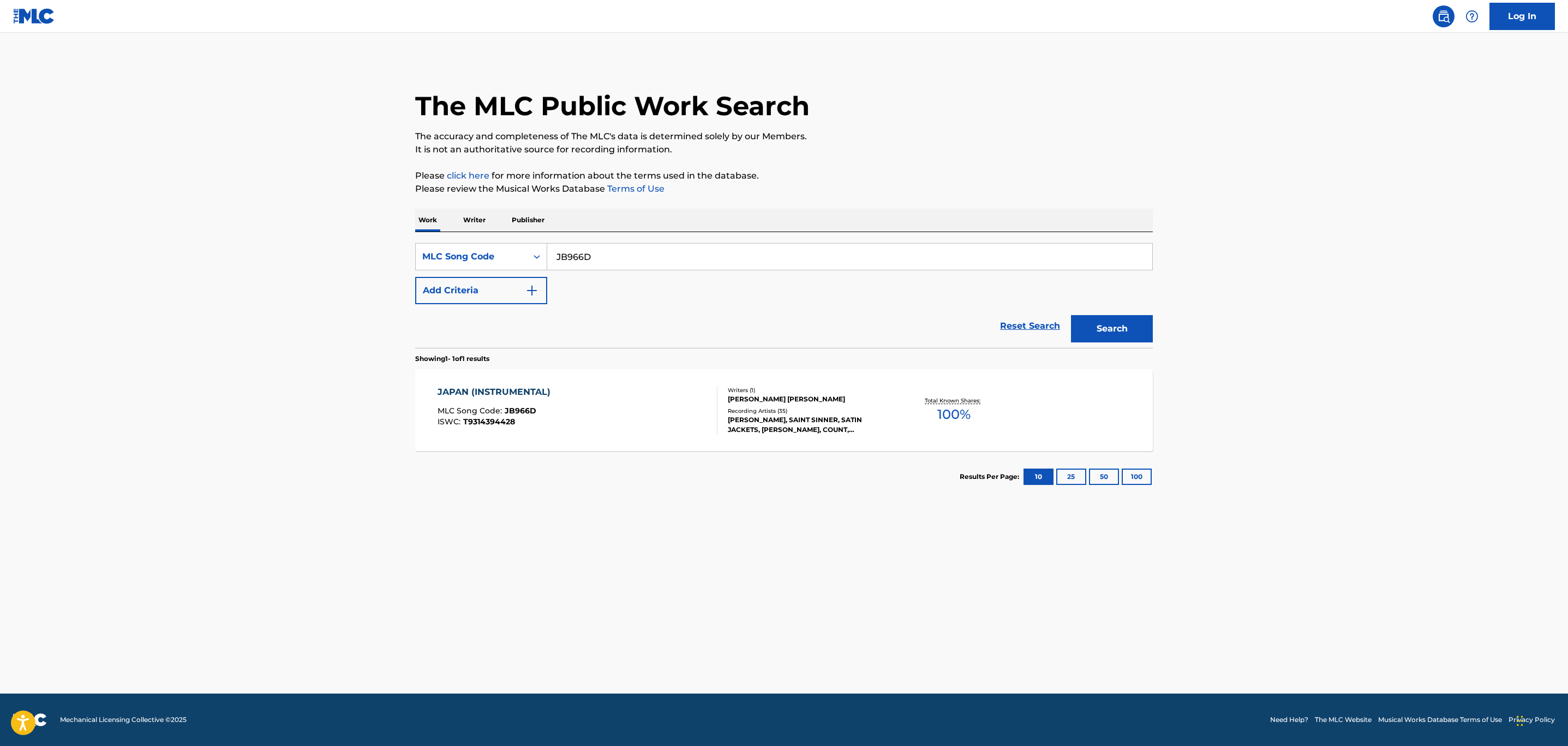
drag, startPoint x: 612, startPoint y: 259, endPoint x: 301, endPoint y: 271, distance: 311.2
click at [324, 271] on main "The MLC Public Work Search The accuracy and completeness of The MLC's data is d…" at bounding box center [784, 363] width 1568 height 660
paste input "PV7KU5"
type input "PV7KU5"
click at [1071, 315] on button "Search" at bounding box center [1112, 328] width 82 height 27
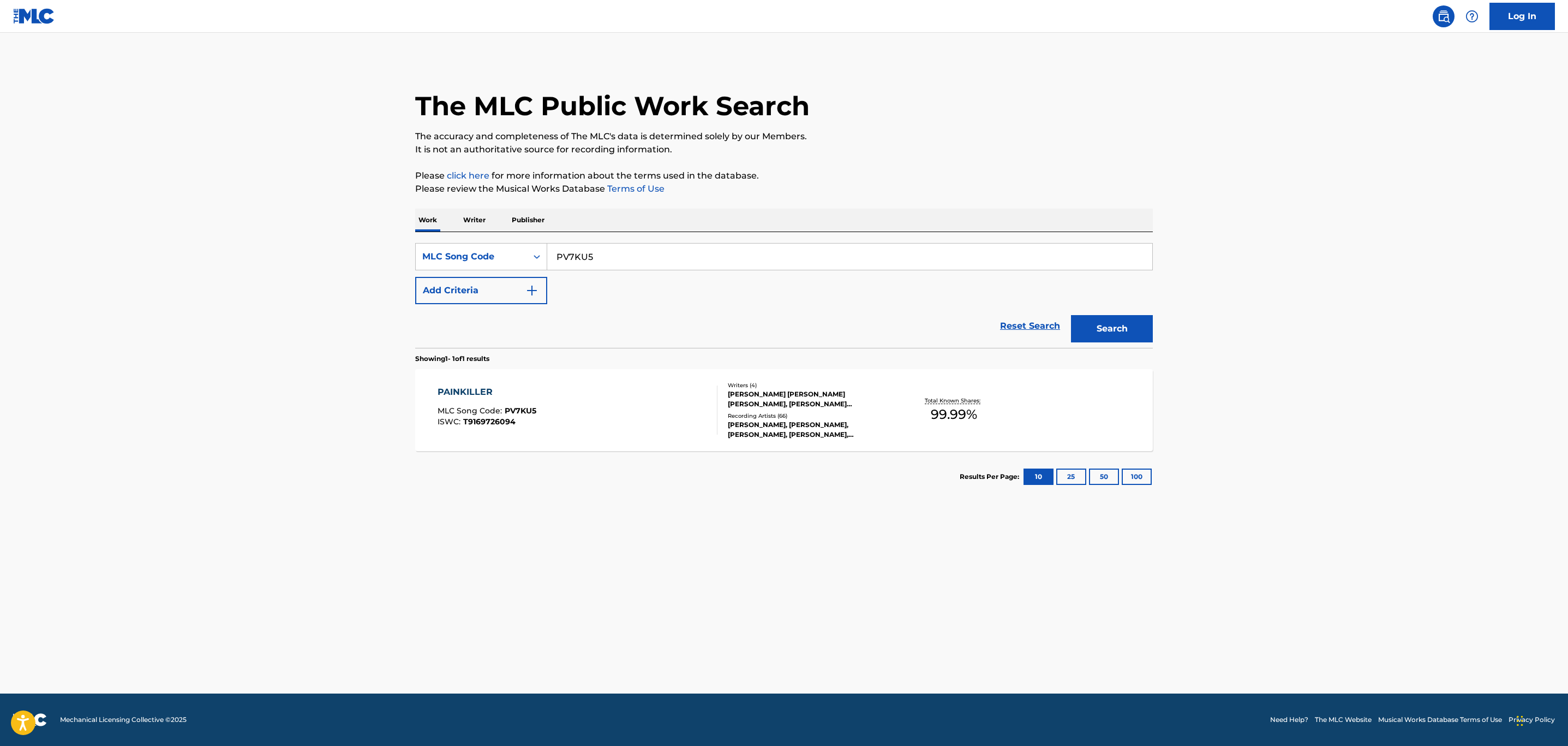
click at [642, 422] on div "PAINKILLER MLC Song Code : PV7KU5 ISWC : T9169726094" at bounding box center [578, 410] width 281 height 49
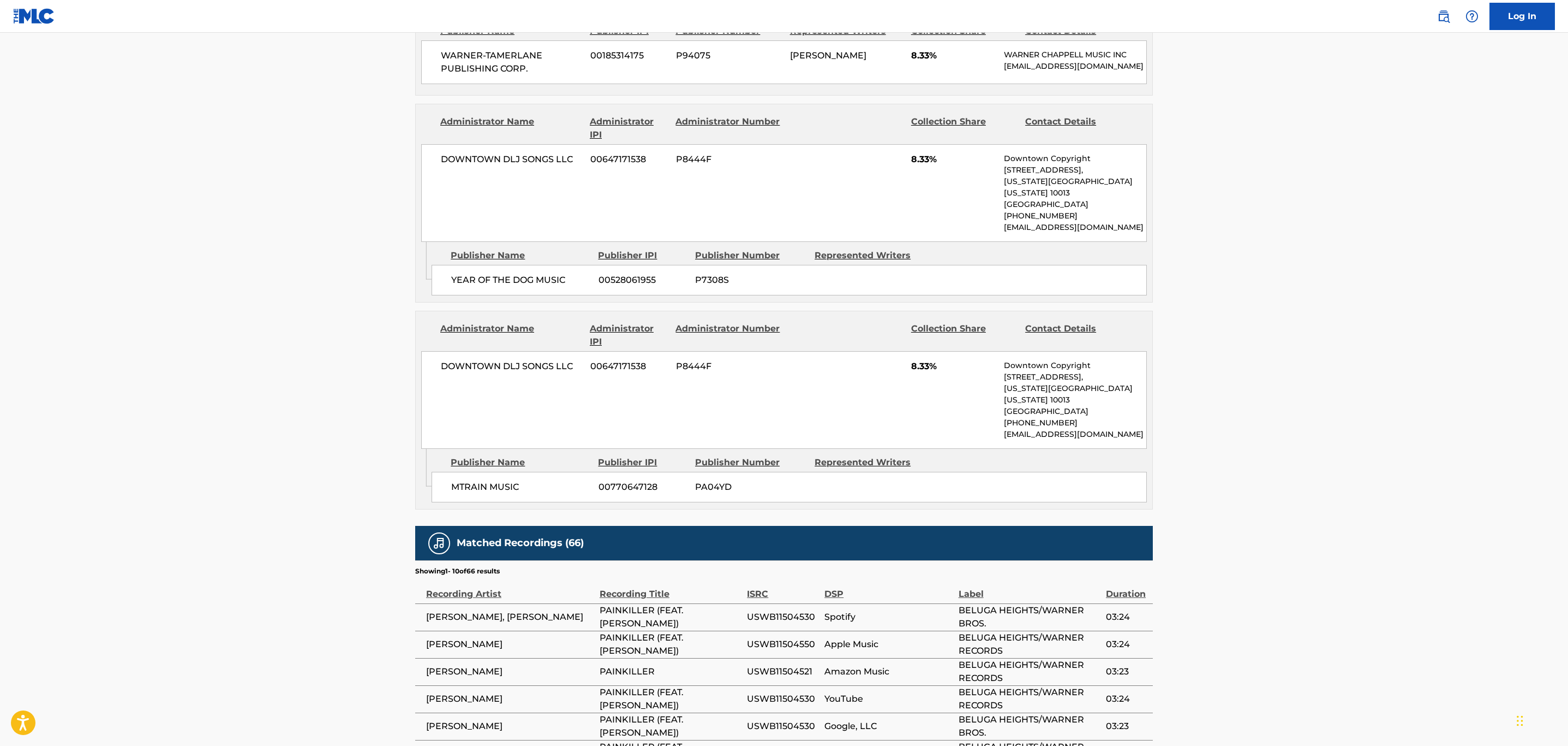
scroll to position [1288, 0]
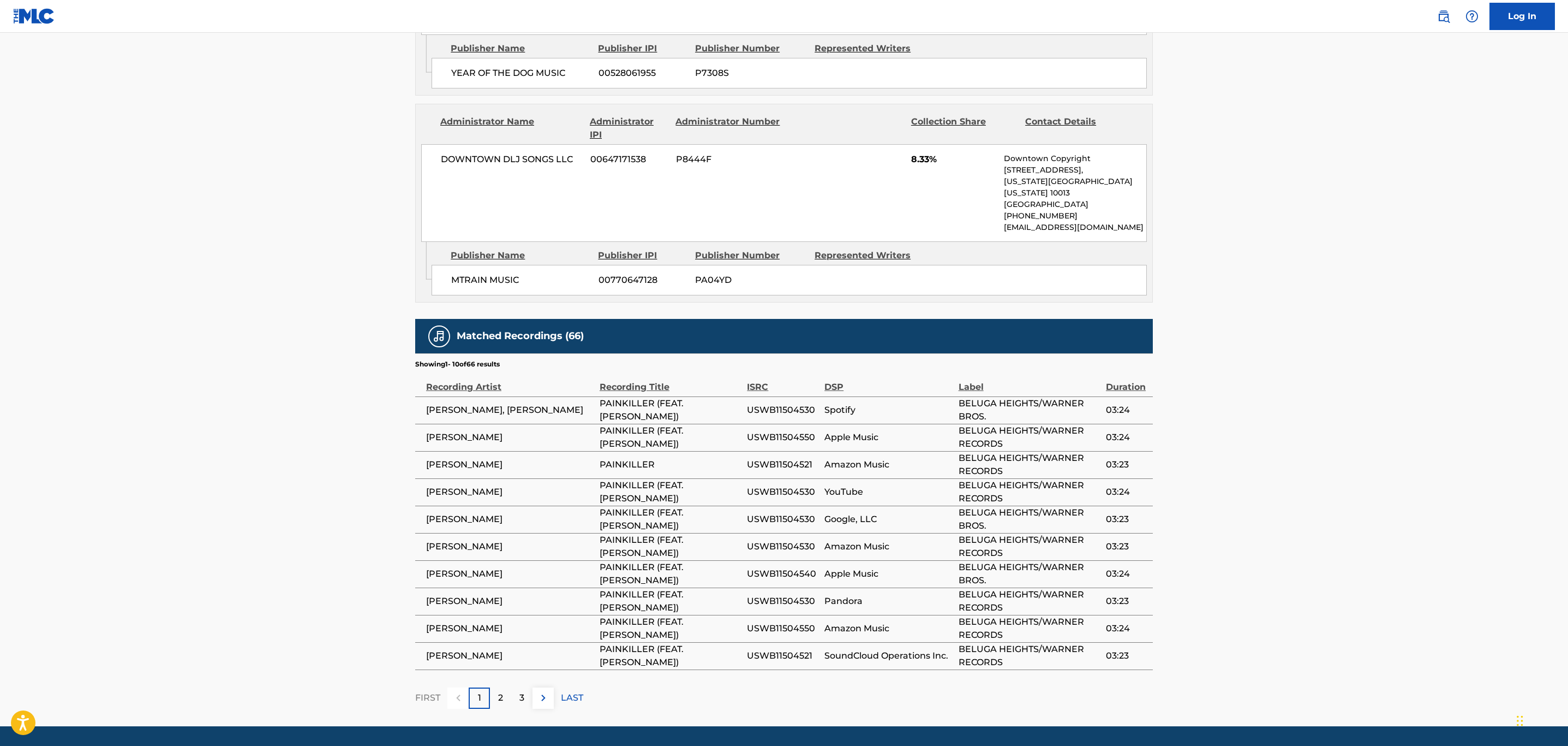
click at [788, 458] on span "USWB11504521" at bounding box center [783, 464] width 72 height 13
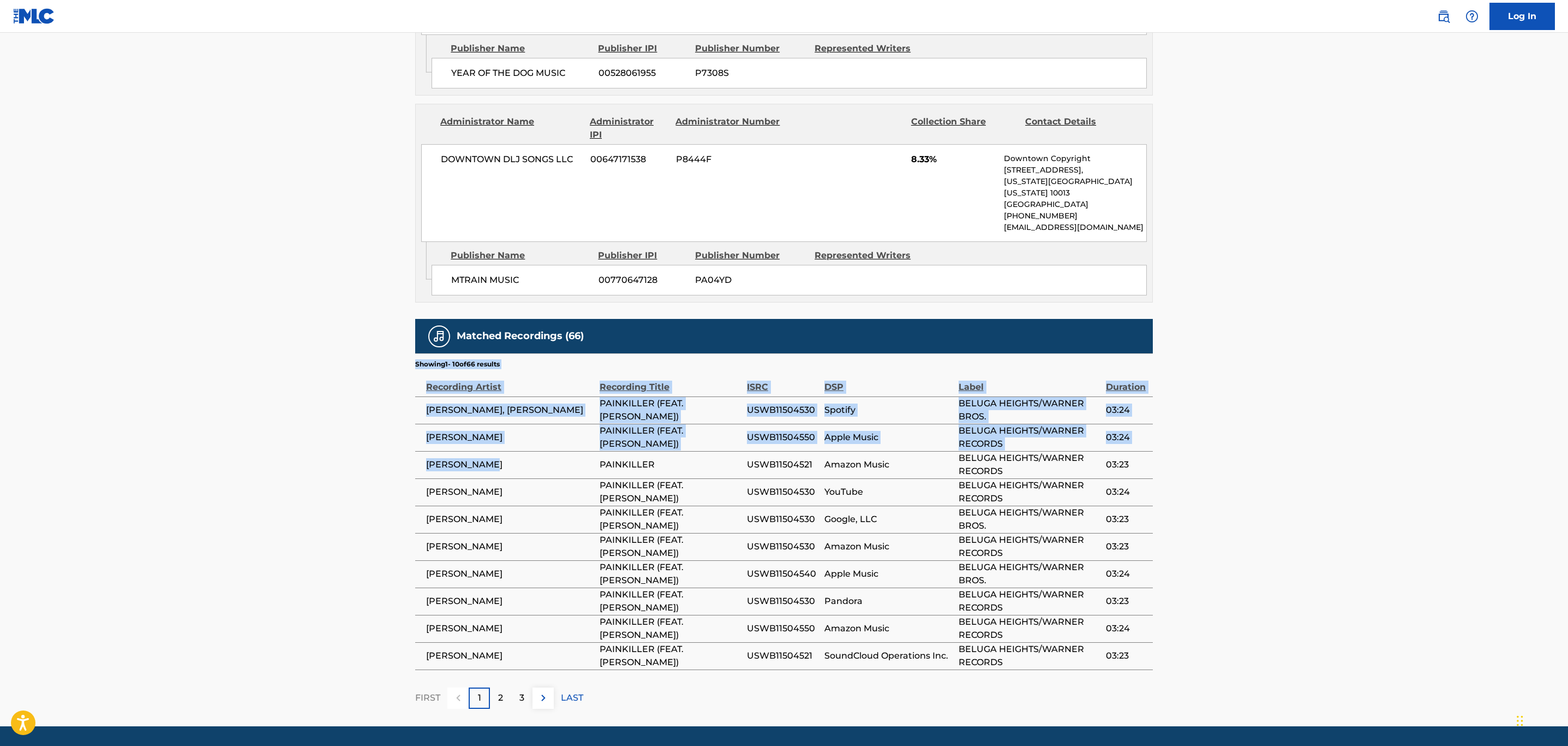
drag, startPoint x: 518, startPoint y: 430, endPoint x: 401, endPoint y: 434, distance: 117.1
click at [517, 458] on span "[PERSON_NAME]" at bounding box center [510, 464] width 168 height 13
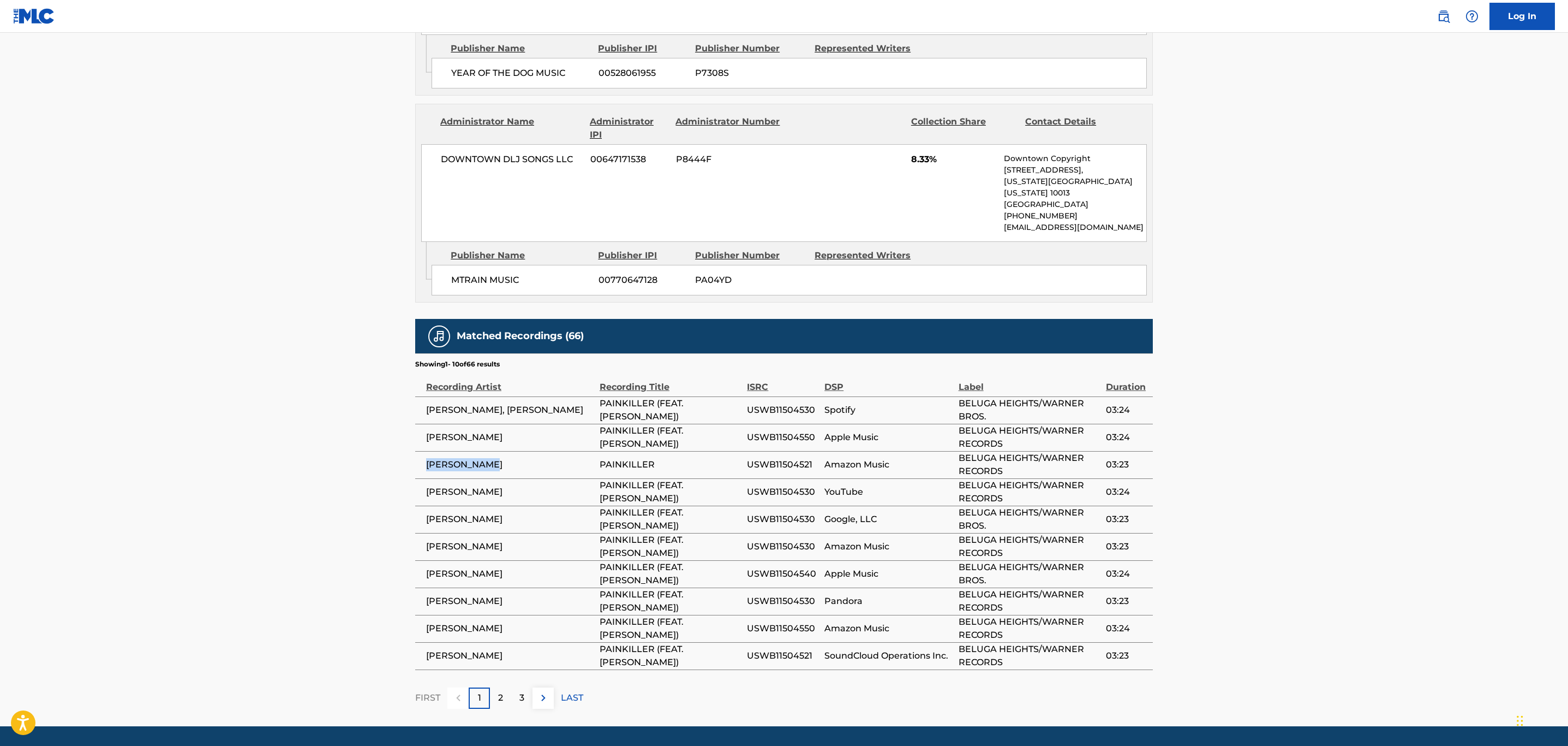
drag, startPoint x: 509, startPoint y: 433, endPoint x: 428, endPoint y: 434, distance: 81.0
click at [428, 458] on span "[PERSON_NAME]" at bounding box center [510, 464] width 168 height 13
copy span "[PERSON_NAME]"
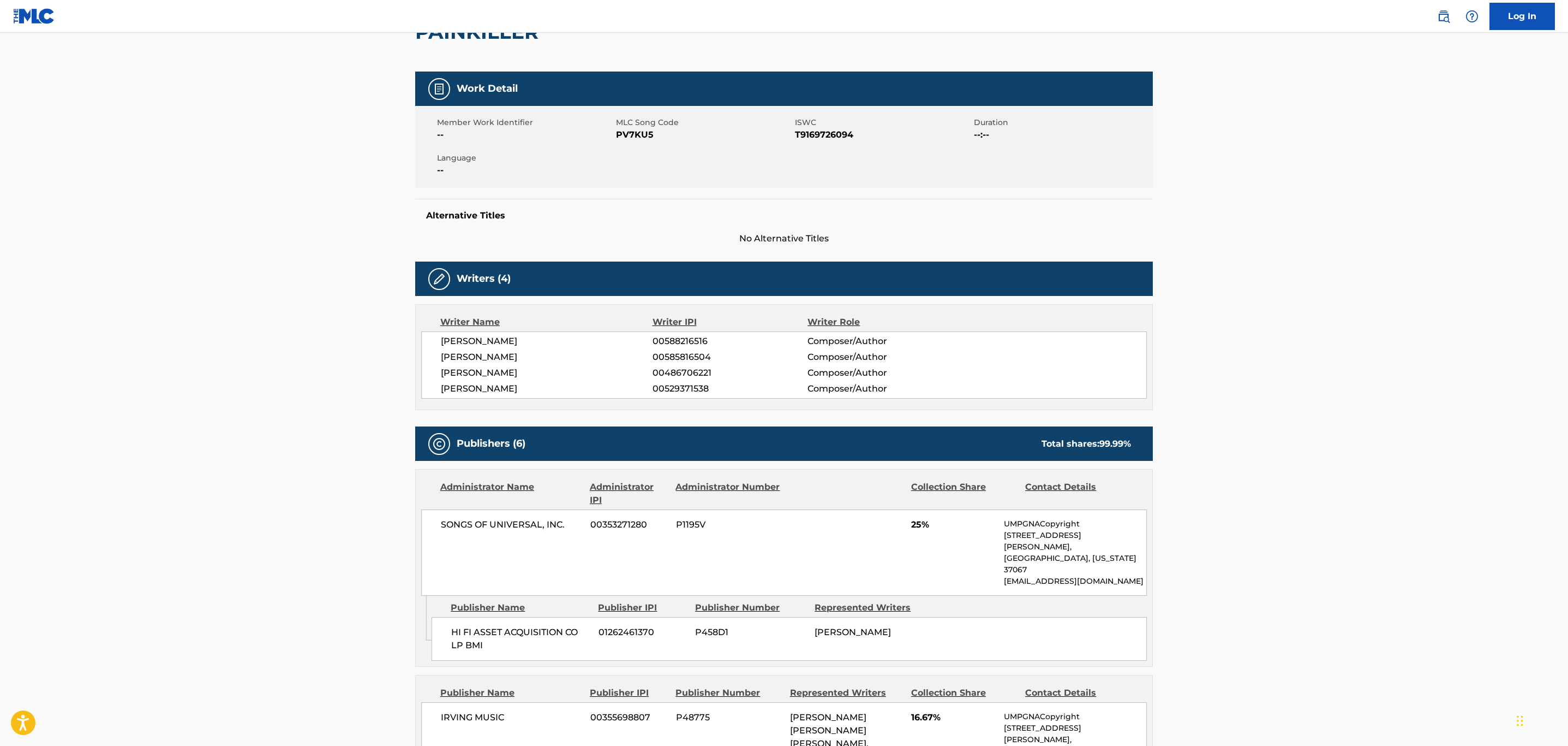
scroll to position [0, 0]
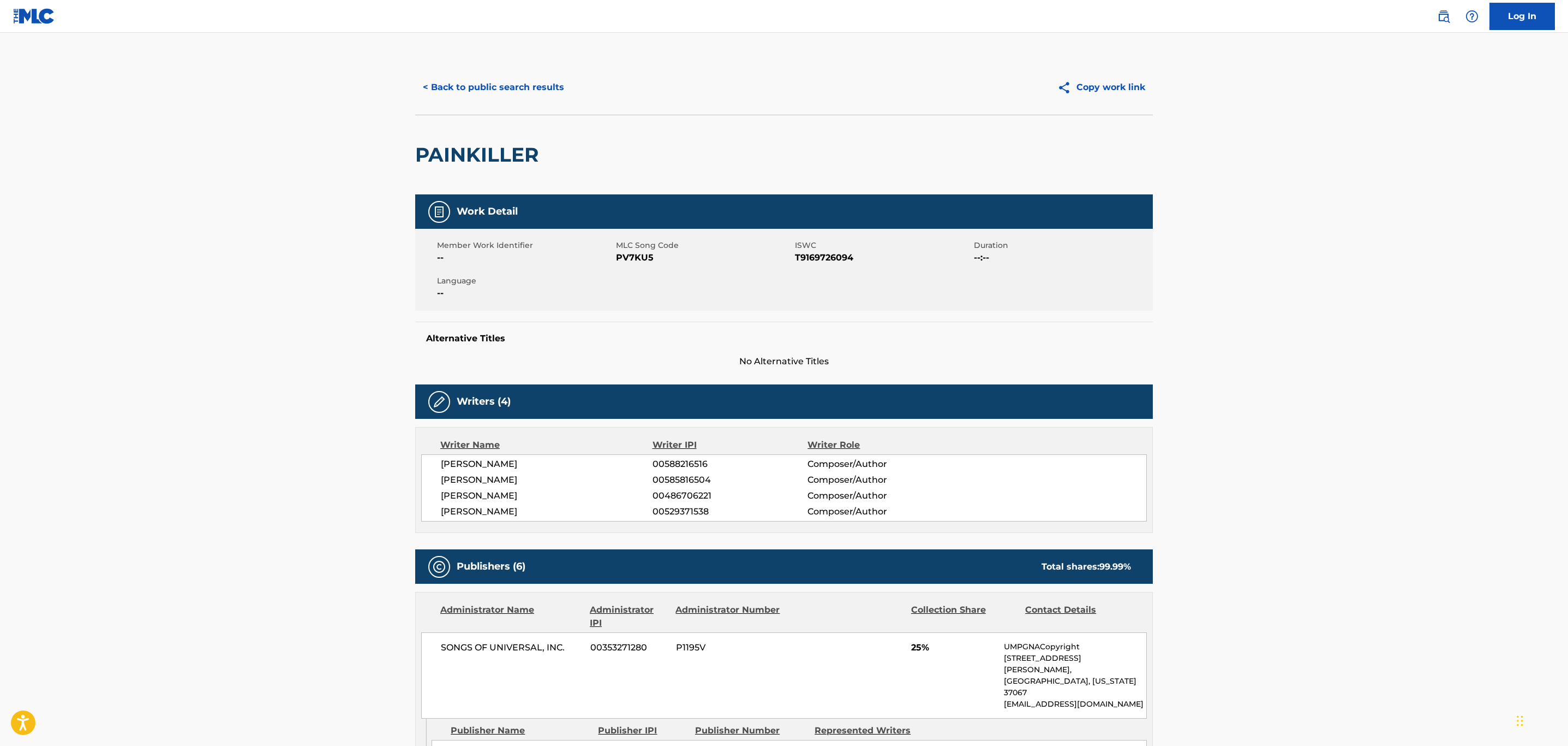
click at [637, 259] on span "PV7KU5" at bounding box center [704, 258] width 176 height 13
copy span "PV7KU5"
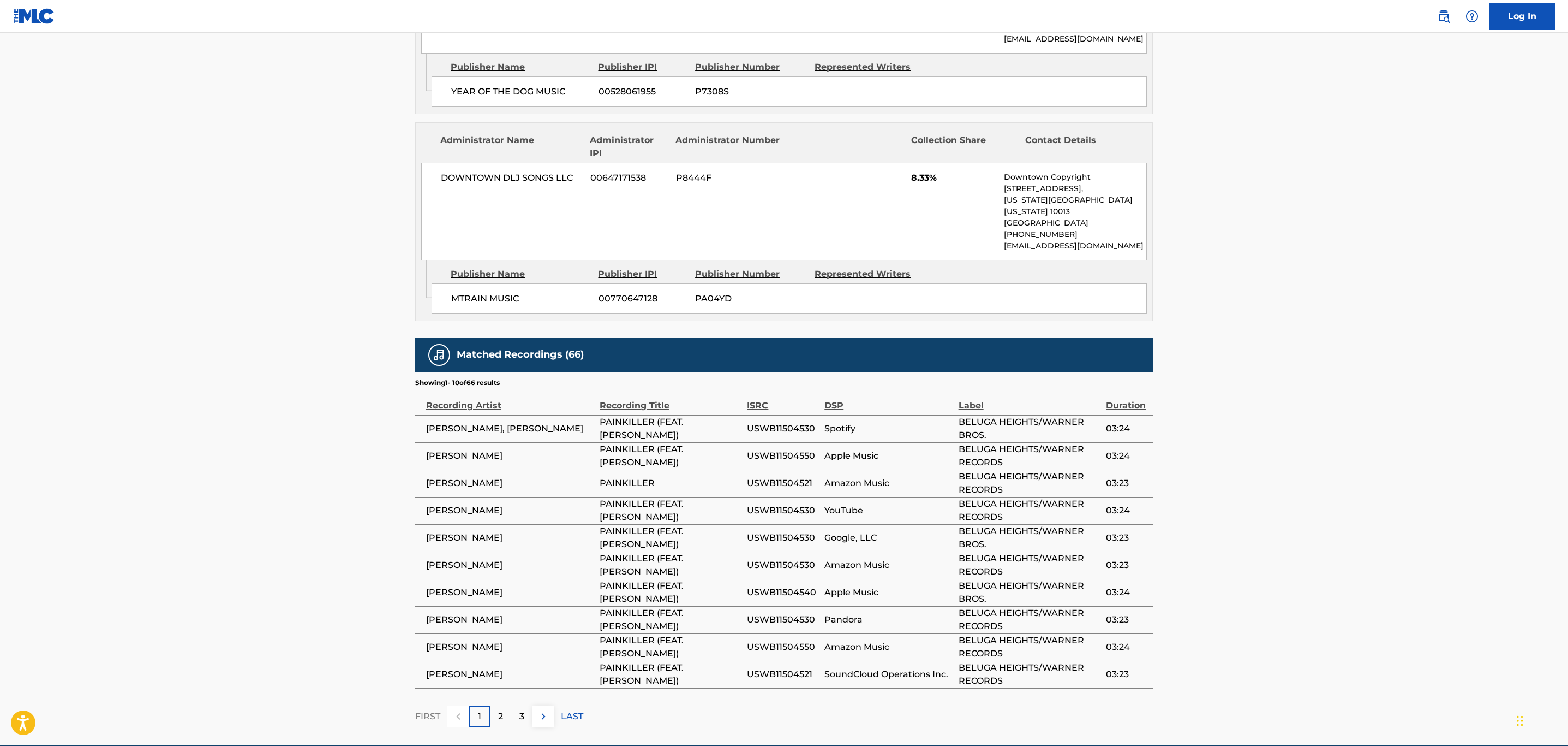
scroll to position [1288, 0]
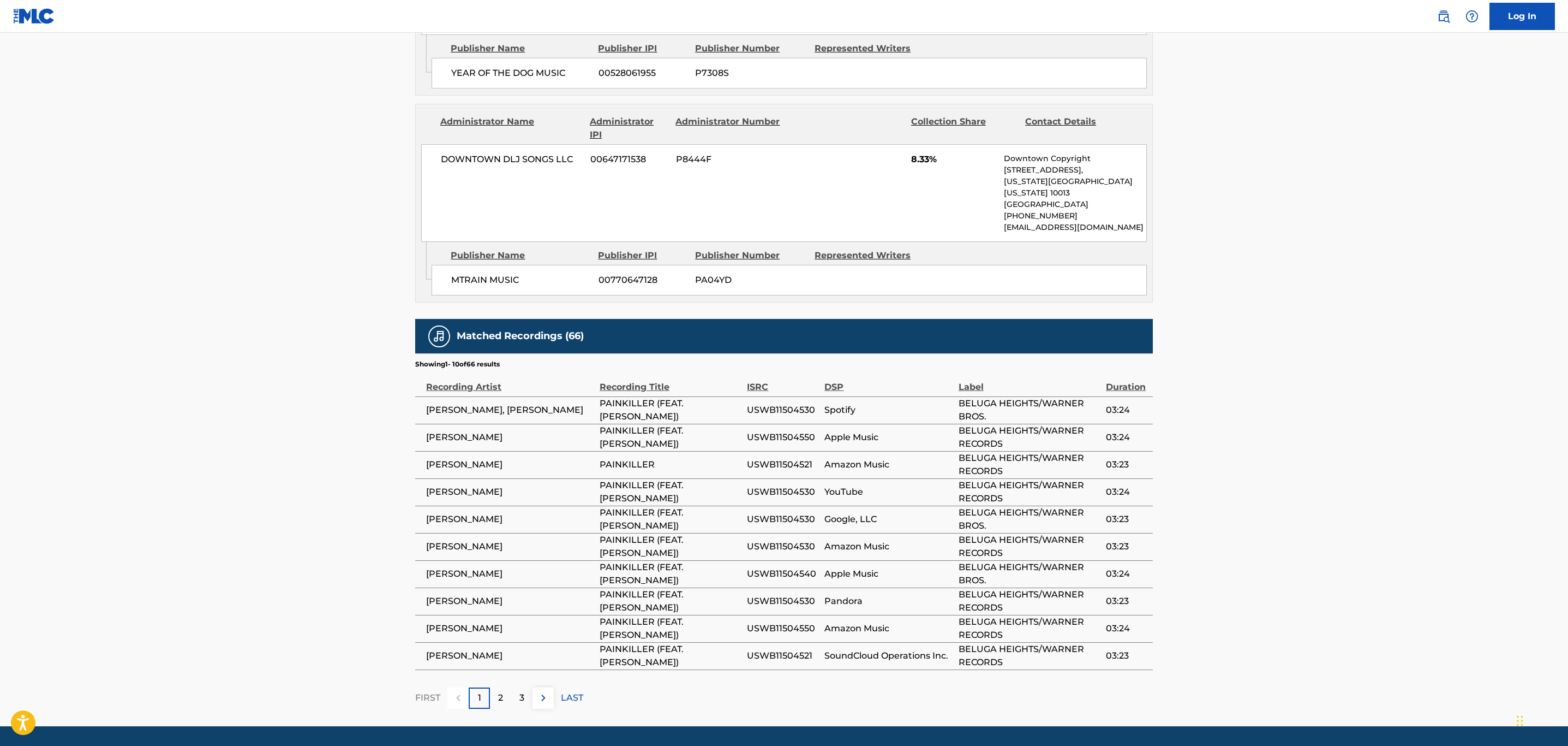
click at [788, 458] on span "USWB11504521" at bounding box center [783, 464] width 72 height 13
copy span "USWB11504521"
click at [540, 691] on img at bounding box center [544, 698] width 13 height 13
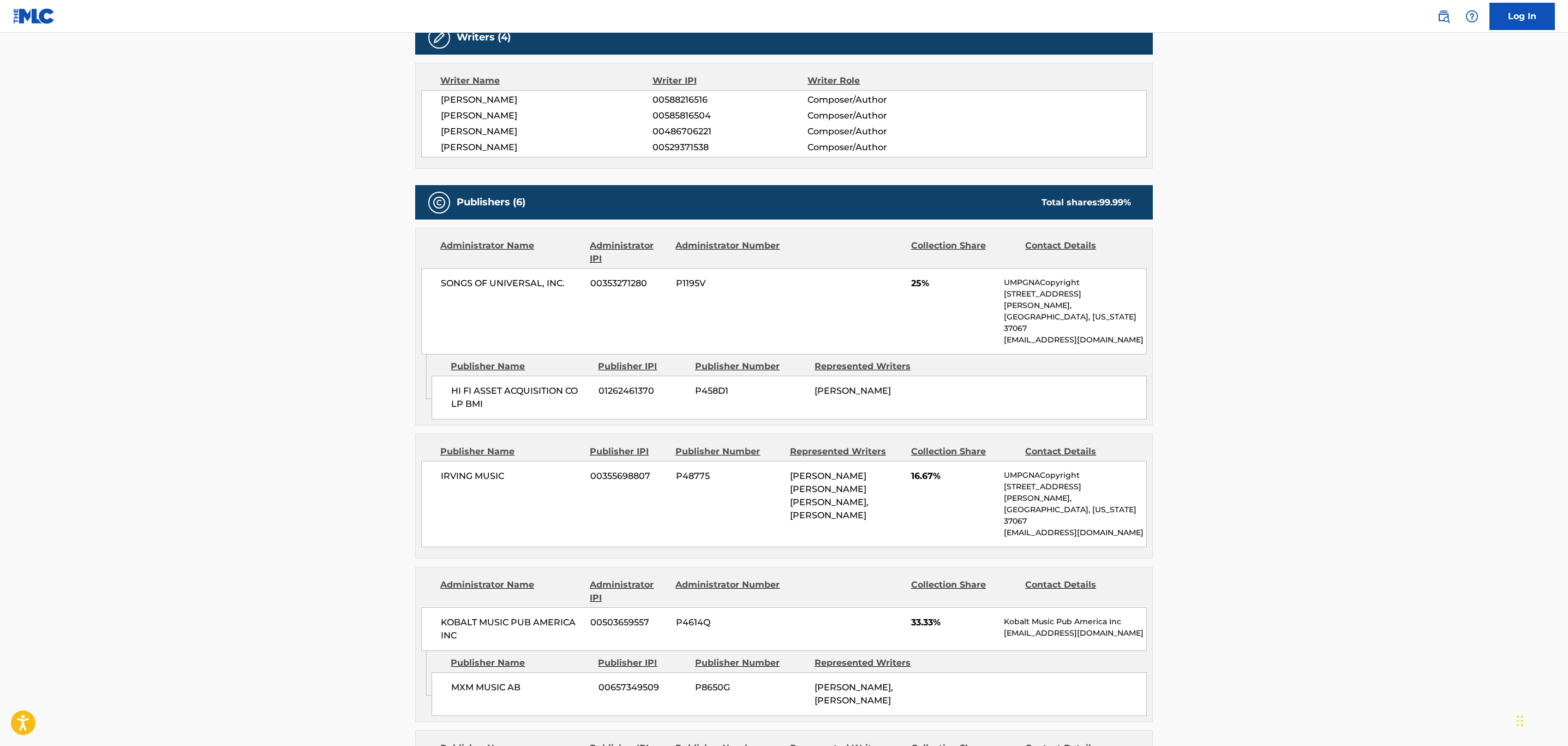
scroll to position [0, 0]
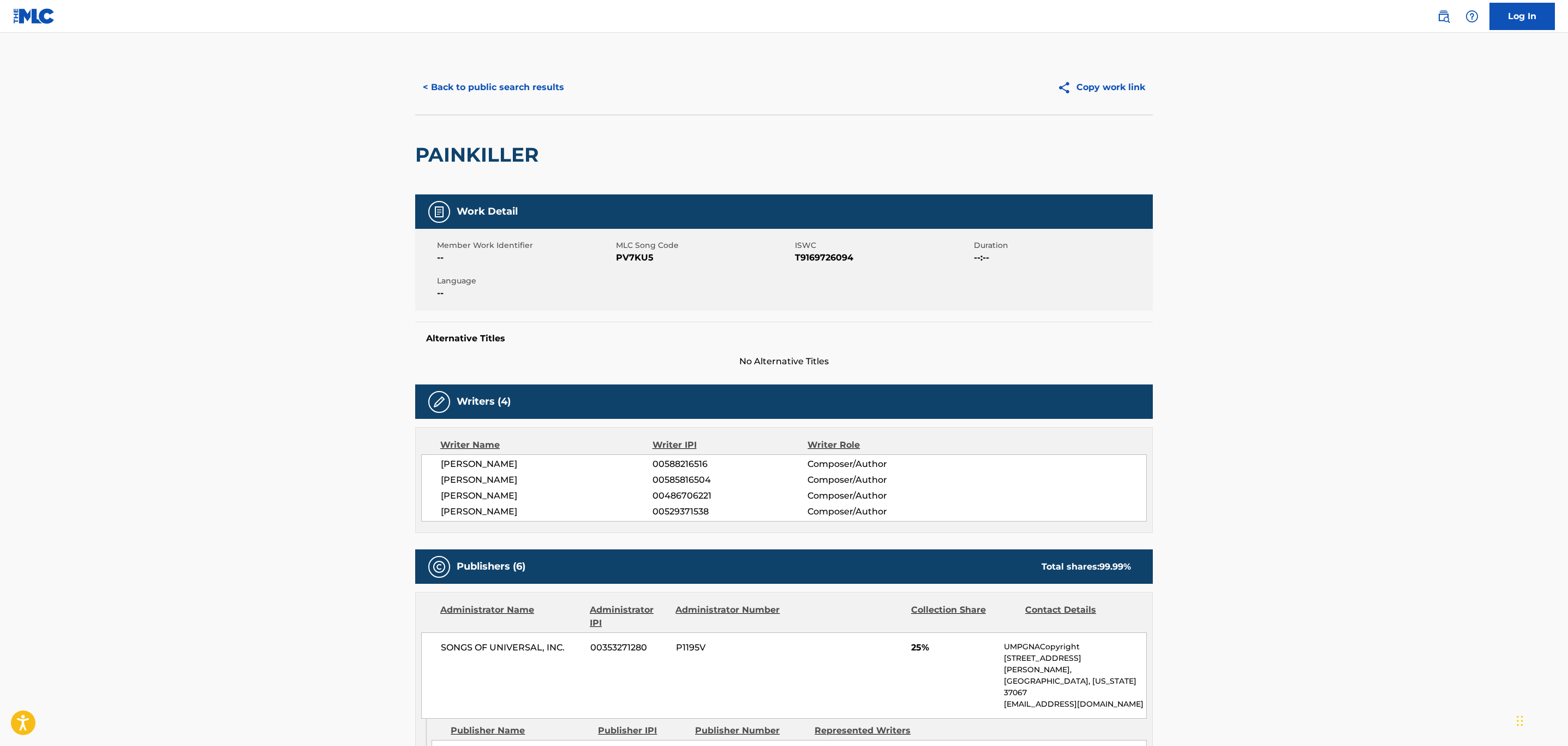
click at [519, 94] on button "< Back to public search results" at bounding box center [494, 87] width 157 height 27
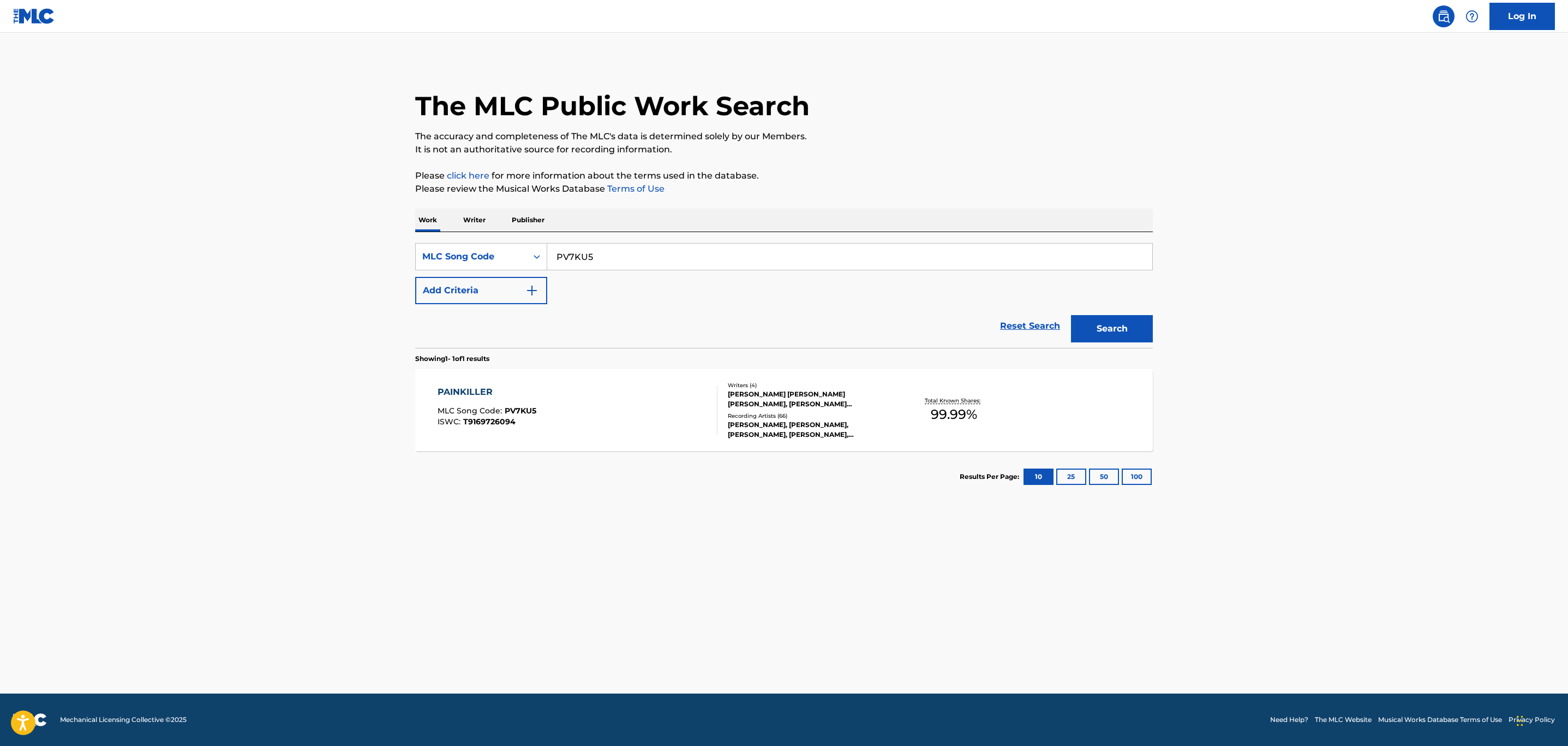
drag, startPoint x: 651, startPoint y: 247, endPoint x: 172, endPoint y: 274, distance: 479.8
click at [213, 264] on main "The MLC Public Work Search The accuracy and completeness of The MLC's data is d…" at bounding box center [784, 363] width 1568 height 660
paste input "C81124"
type input "C81124"
click at [1071, 315] on button "Search" at bounding box center [1112, 328] width 82 height 27
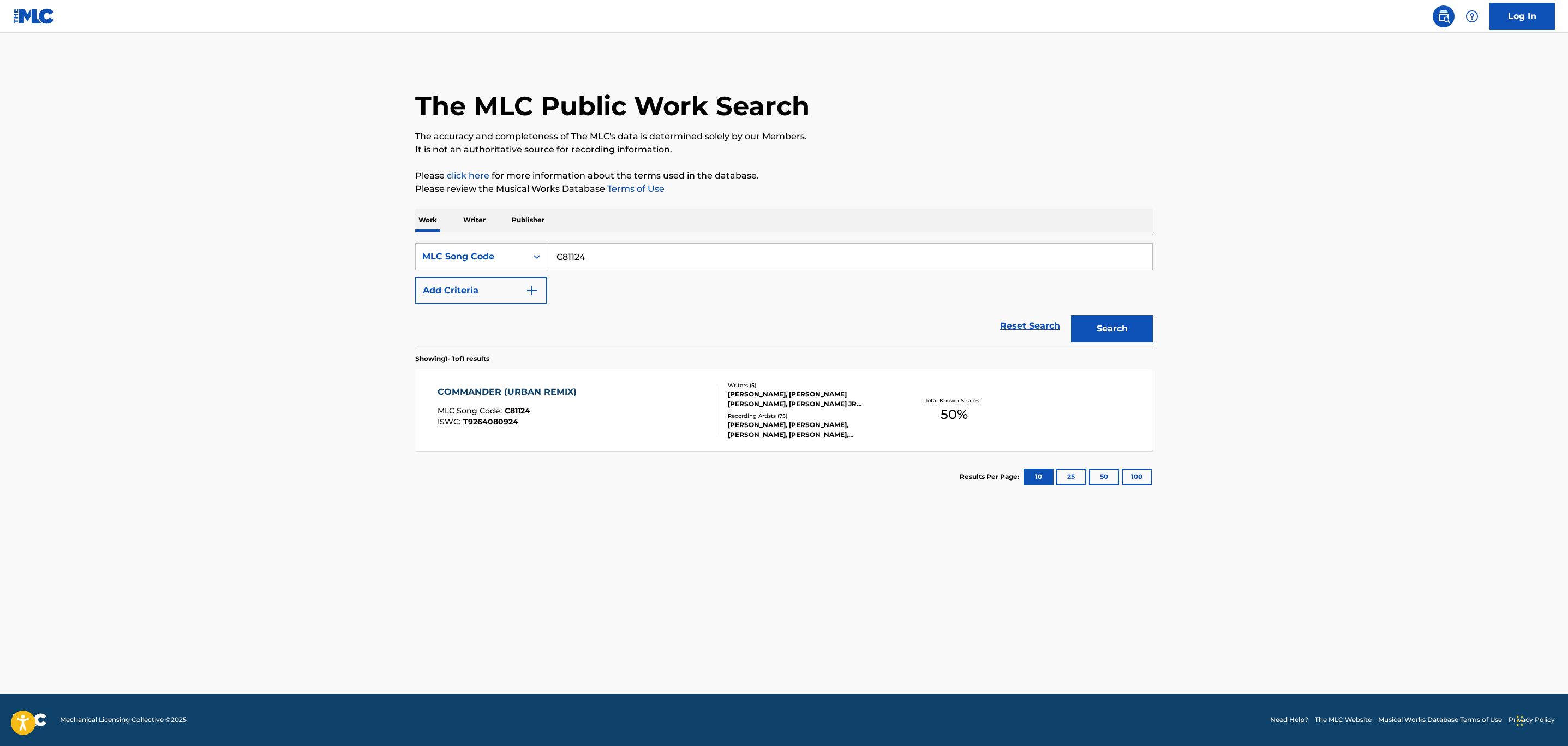
click at [642, 419] on div "COMMANDER (URBAN REMIX) MLC Song Code : C81124 ISWC : T9264080924" at bounding box center [578, 410] width 281 height 49
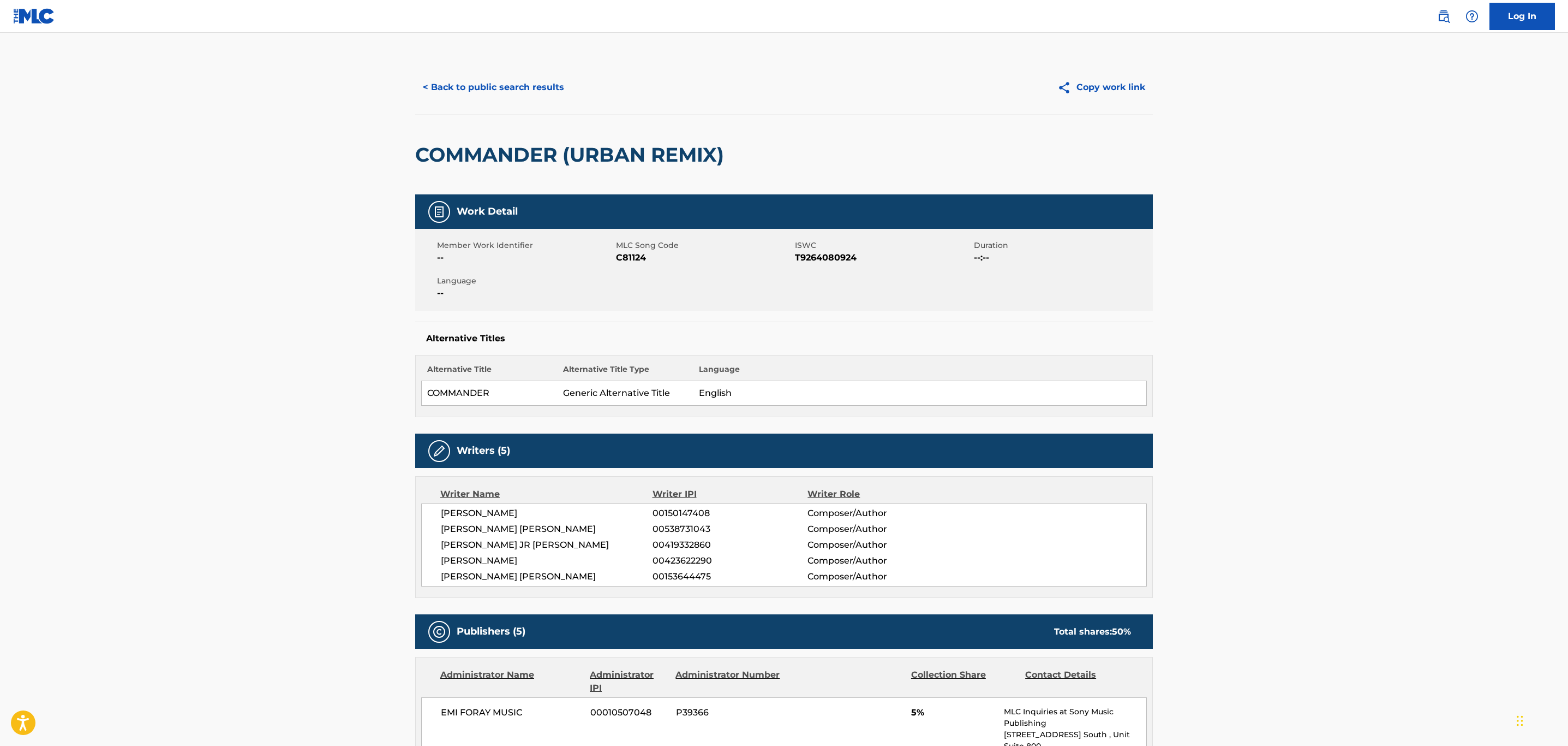
click at [463, 149] on h2 "COMMANDER (URBAN REMIX)" at bounding box center [573, 154] width 315 height 24
copy h2 "COMMANDER"
click at [521, 81] on button "< Back to public search results" at bounding box center [494, 87] width 157 height 27
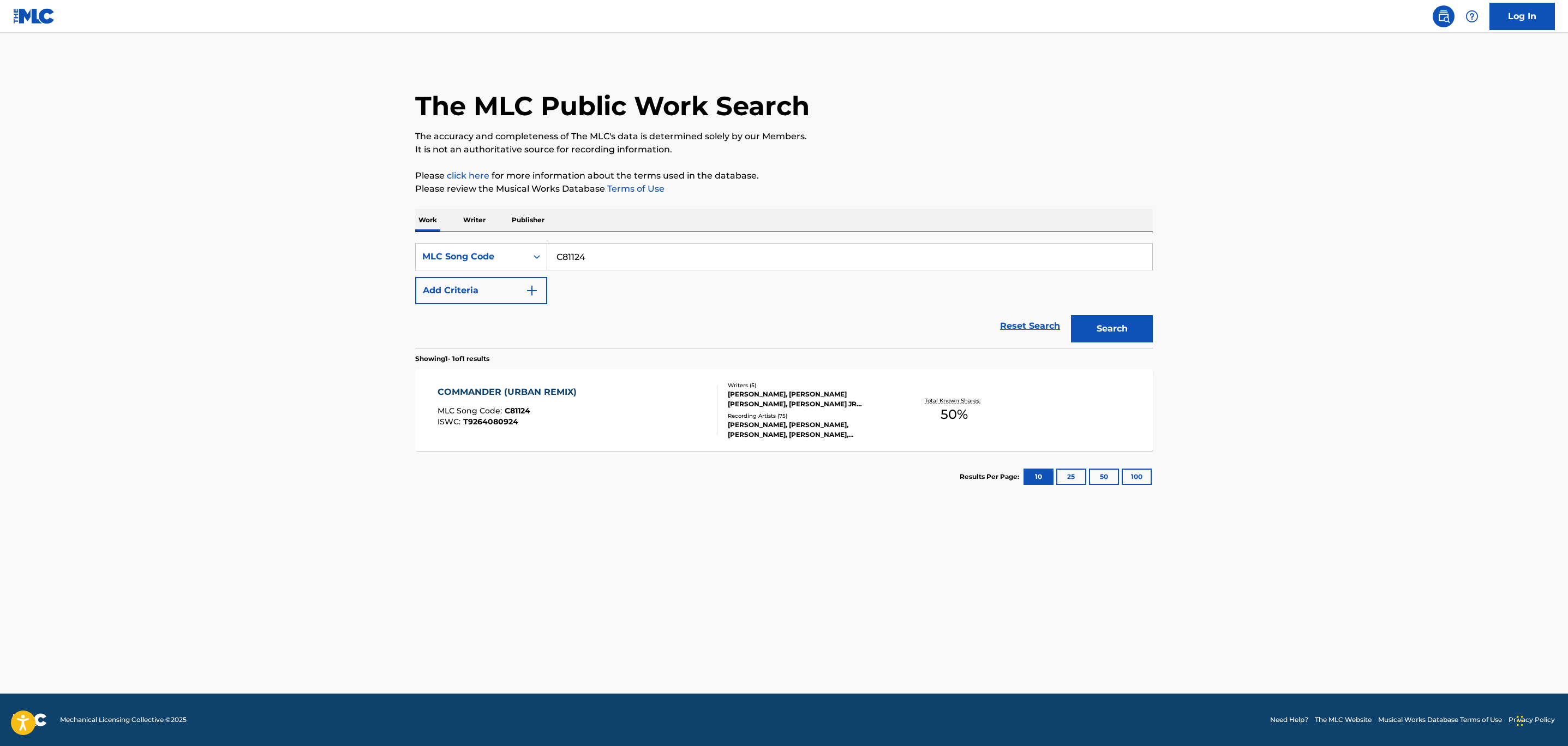
drag, startPoint x: 521, startPoint y: 81, endPoint x: 313, endPoint y: 259, distance: 273.8
click at [344, 257] on main "The MLC Public Work Search The accuracy and completeness of The MLC's data is d…" at bounding box center [784, 363] width 1568 height 660
paste input "P7271G"
type input "P7271G"
click at [1071, 315] on button "Search" at bounding box center [1112, 328] width 82 height 27
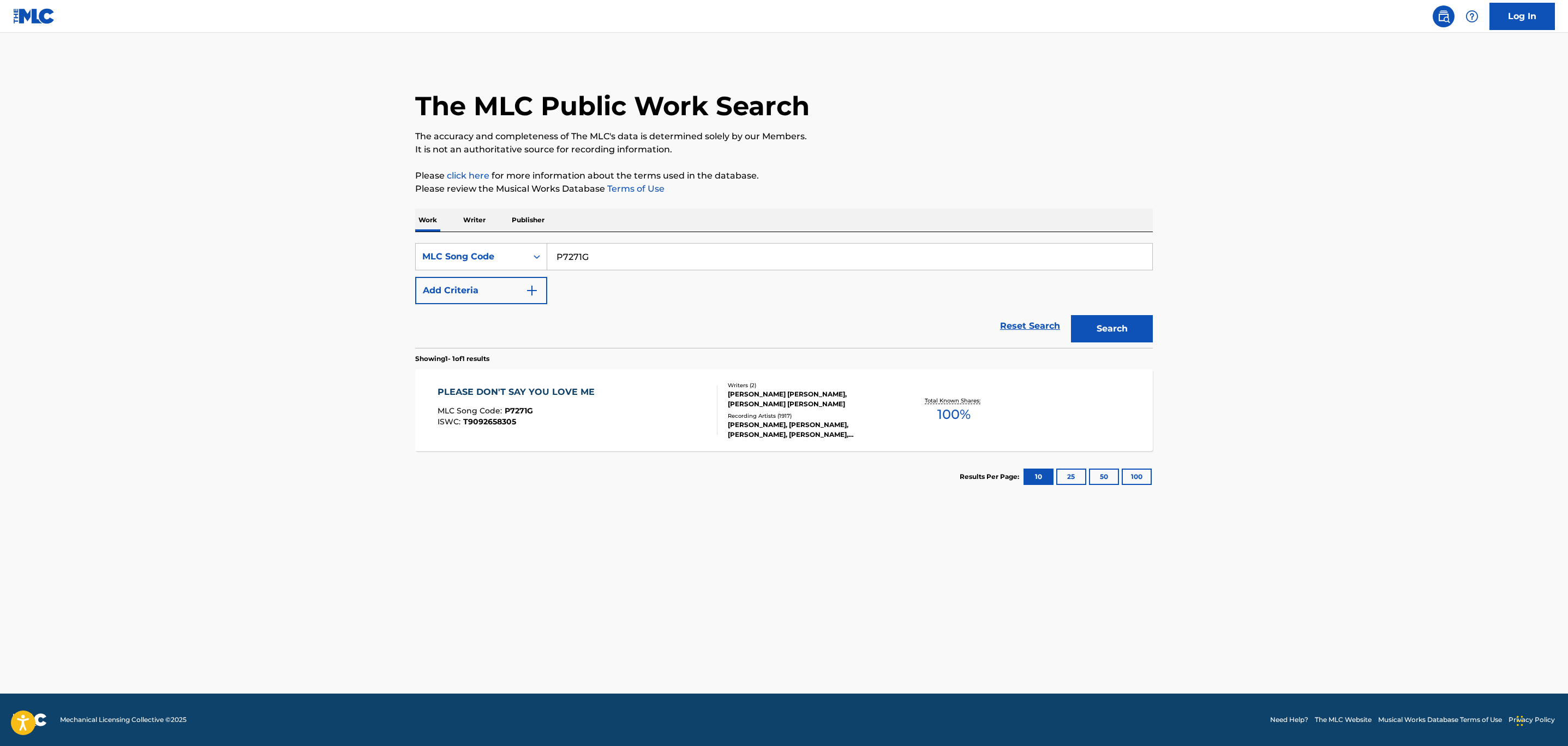
click at [623, 423] on div "PLEASE DON'T SAY YOU LOVE ME MLC Song Code : P7271G ISWC : T9092658305" at bounding box center [578, 410] width 281 height 49
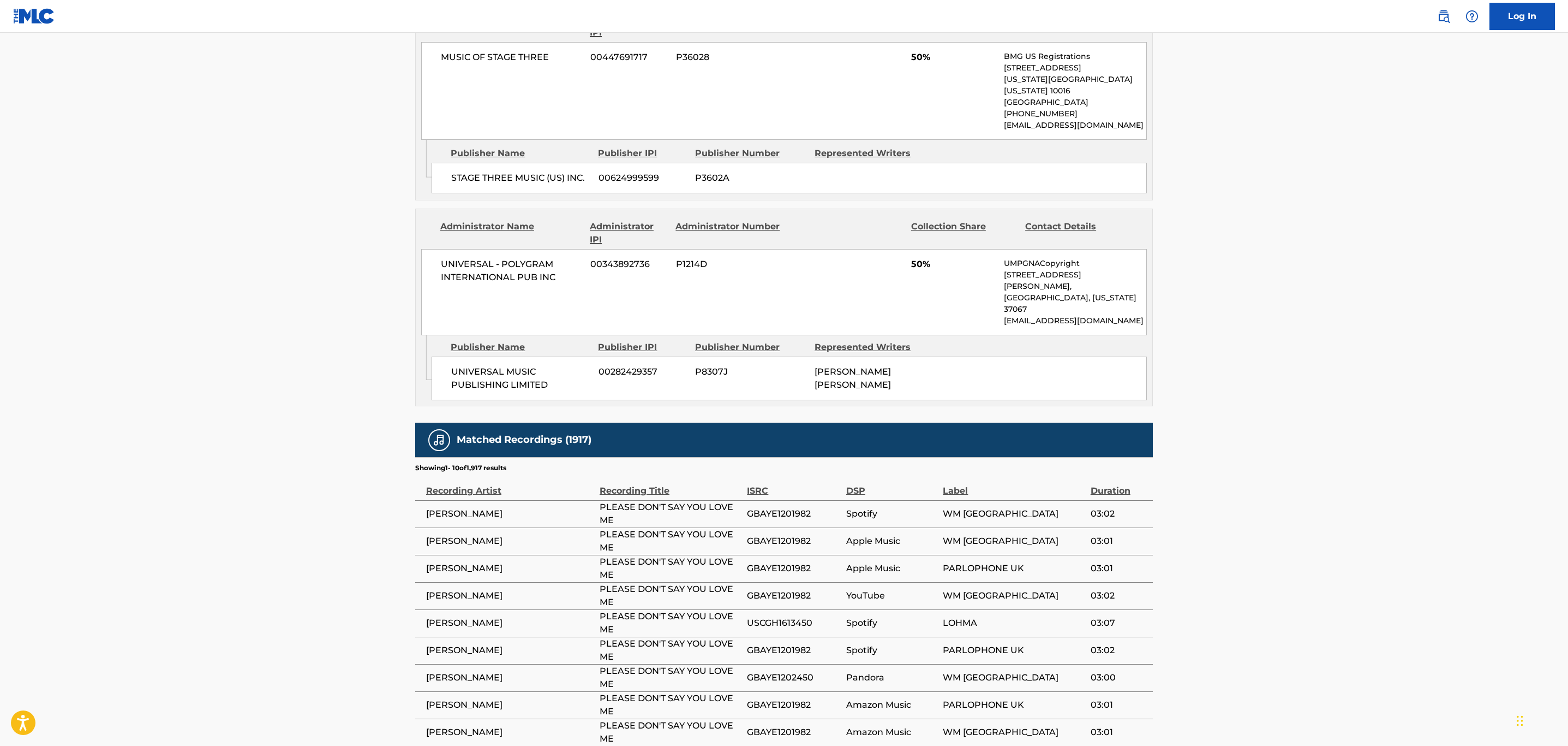
scroll to position [664, 0]
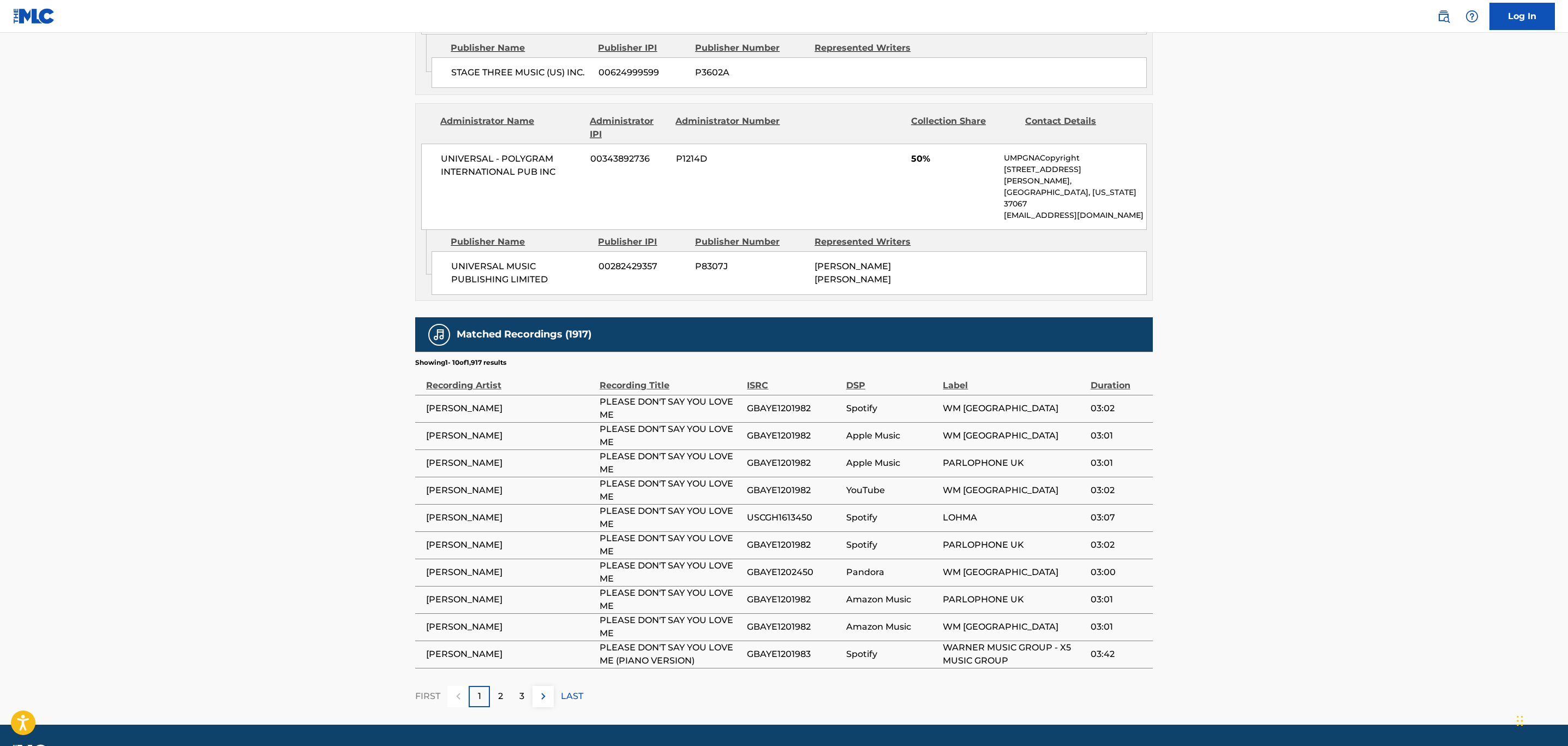
click at [541, 689] on img at bounding box center [544, 696] width 13 height 13
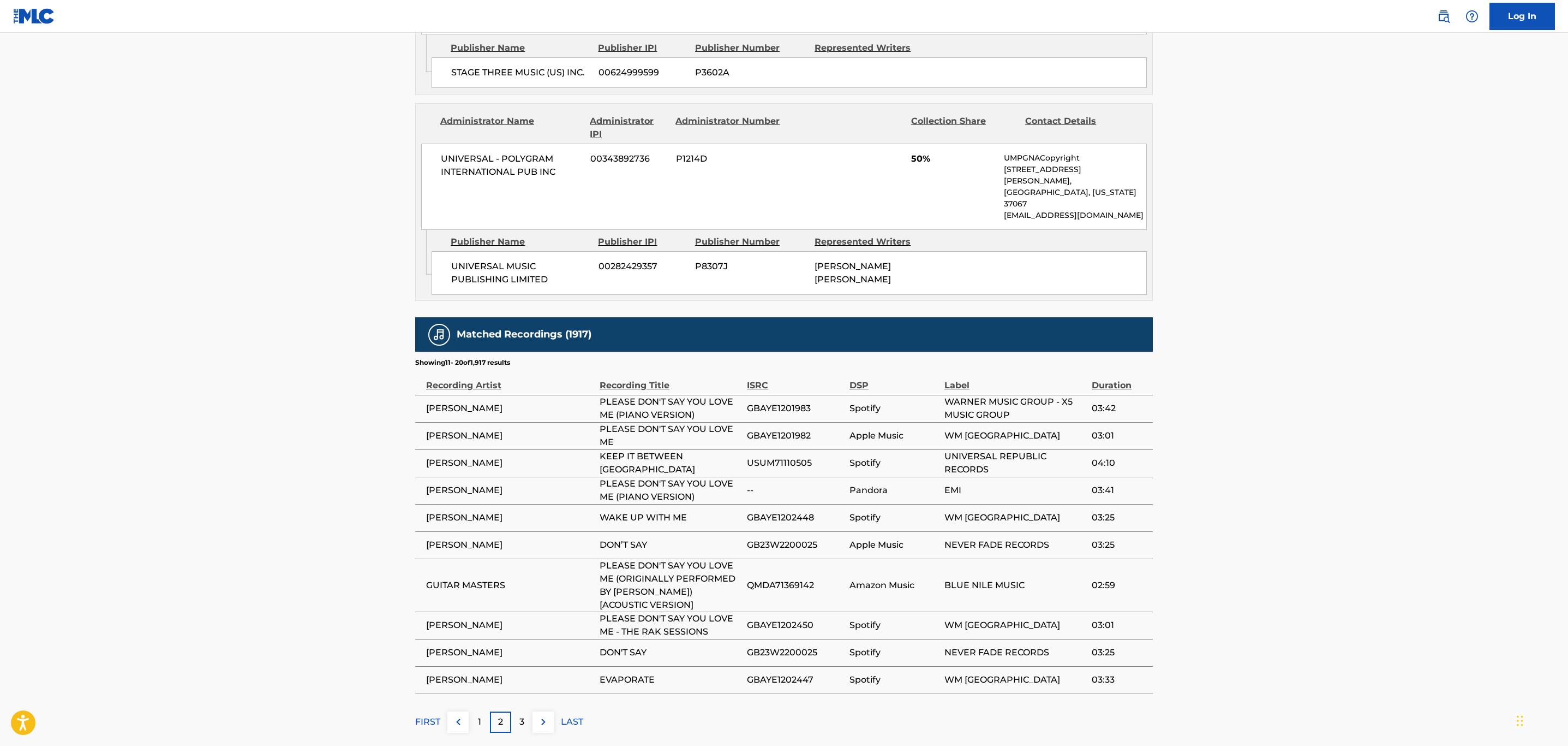
click at [541, 715] on img at bounding box center [544, 722] width 13 height 13
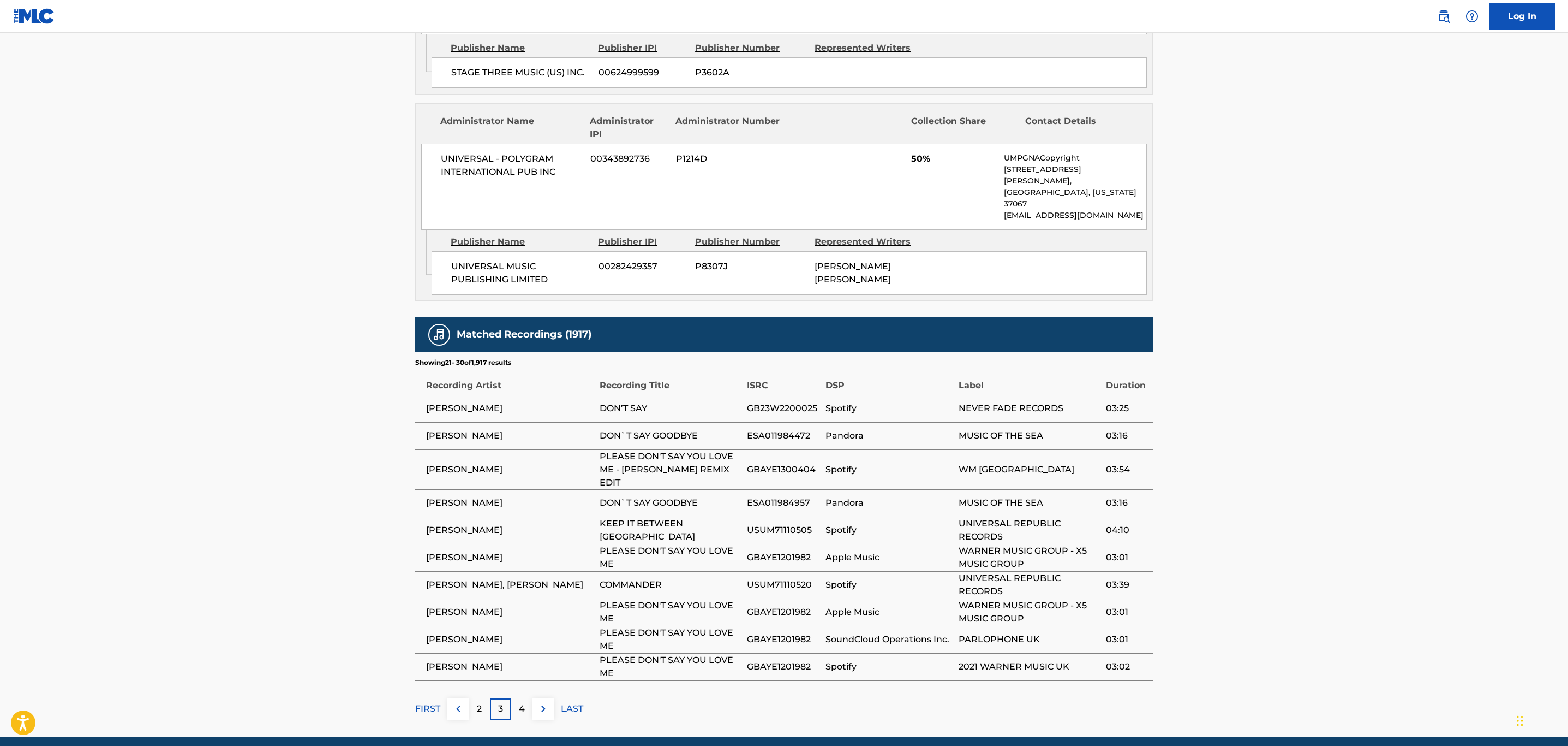
click at [544, 702] on img at bounding box center [544, 708] width 13 height 13
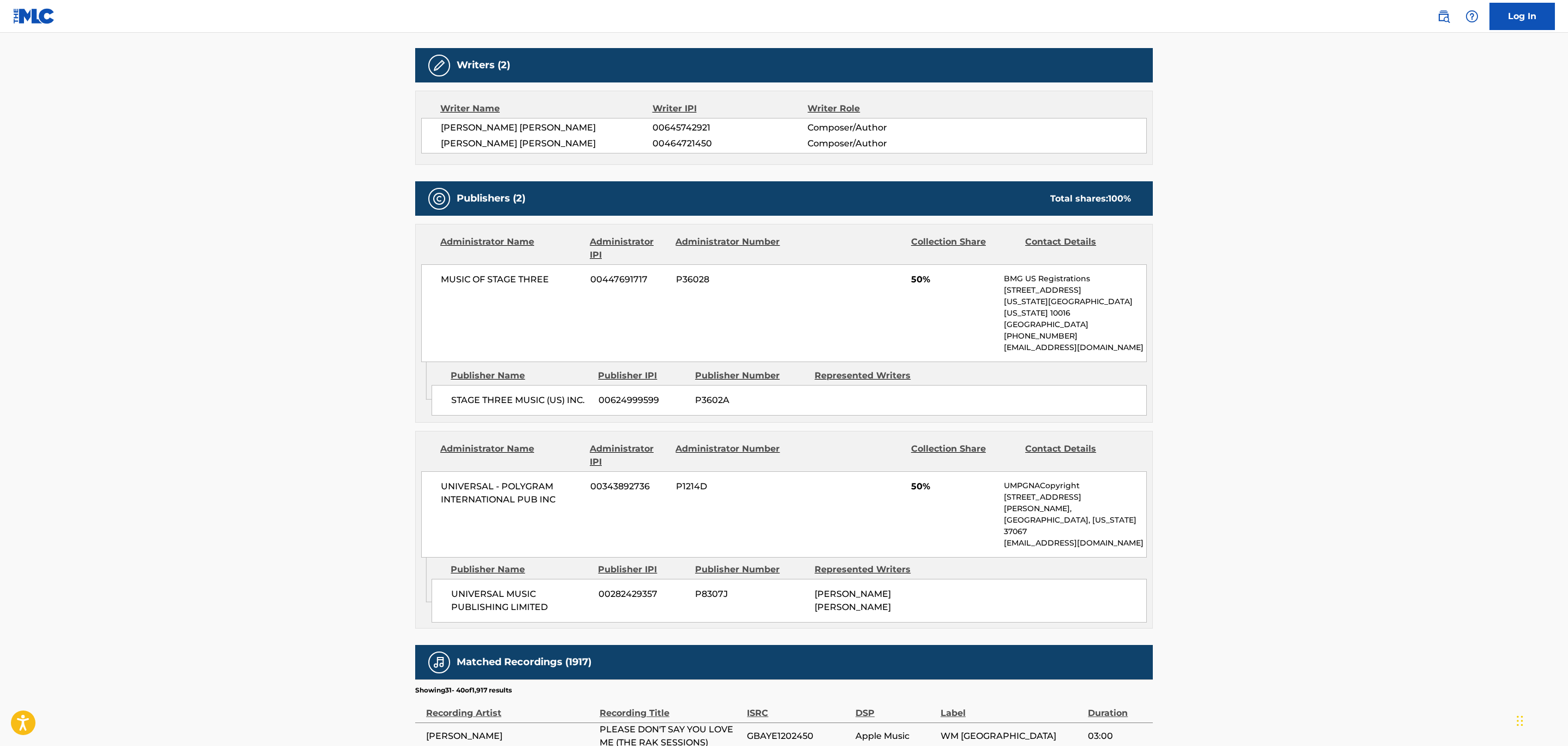
scroll to position [0, 0]
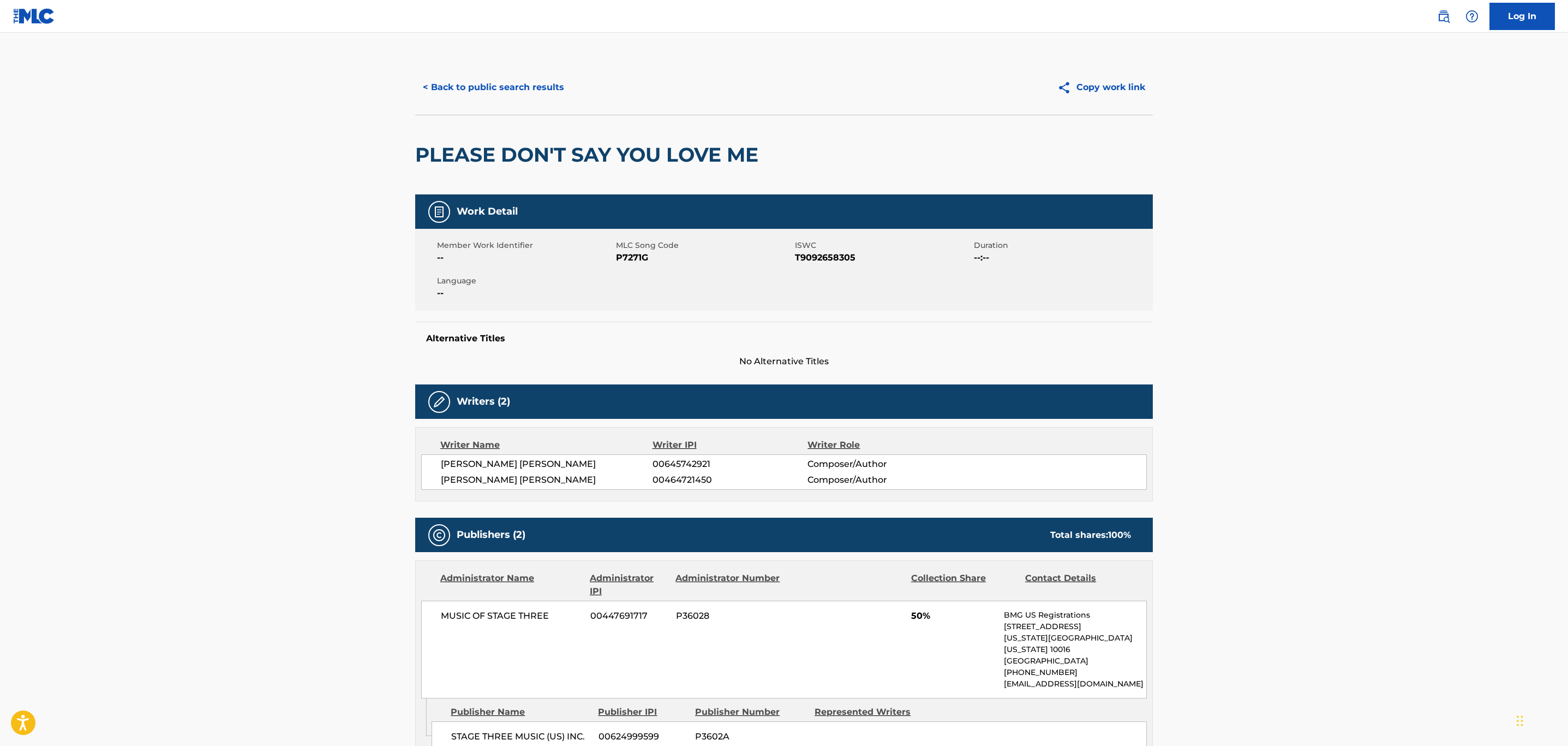
click at [454, 95] on button "< Back to public search results" at bounding box center [494, 87] width 157 height 27
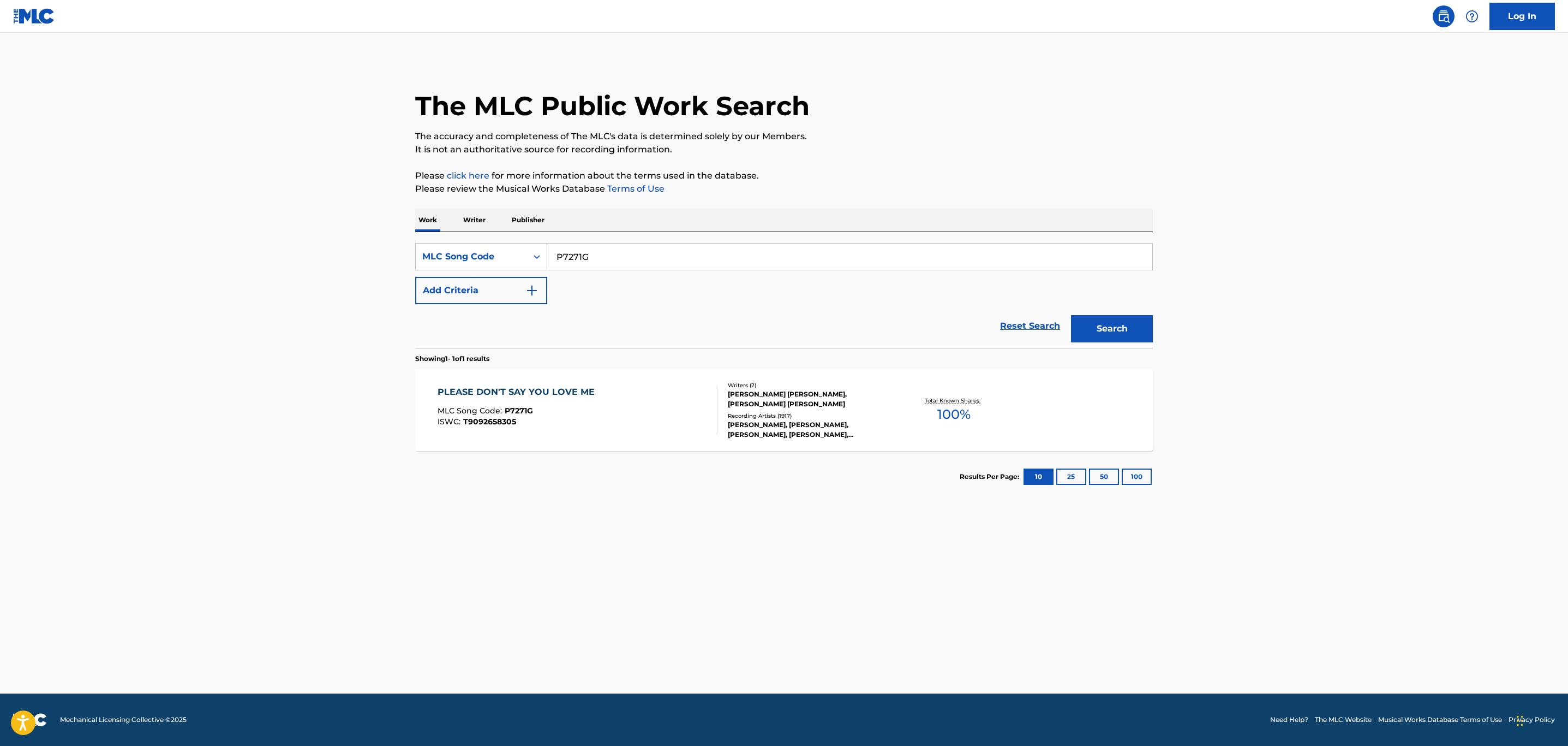
drag, startPoint x: 600, startPoint y: 248, endPoint x: 318, endPoint y: 246, distance: 282.0
click at [359, 245] on main "The MLC Public Work Search The accuracy and completeness of The MLC's data is d…" at bounding box center [784, 363] width 1568 height 660
paste input "SVB9LC"
type input "SVB9LC"
click at [1071, 315] on button "Search" at bounding box center [1112, 328] width 82 height 27
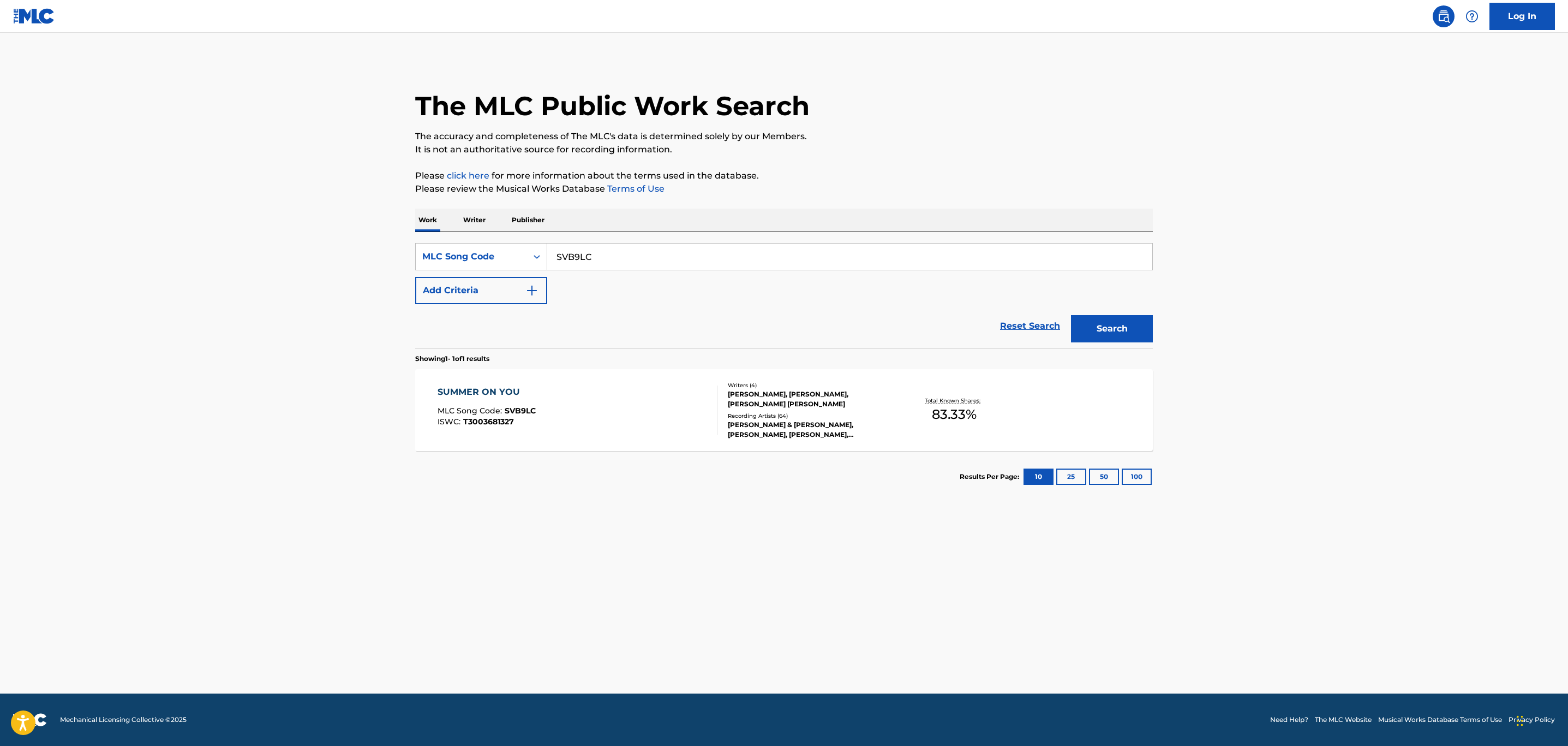
click at [647, 436] on div "SUMMER ON YOU MLC Song Code : SVB9LC ISWC : T3003681327 Writers ( 4 ) [PERSON_N…" at bounding box center [784, 410] width 738 height 82
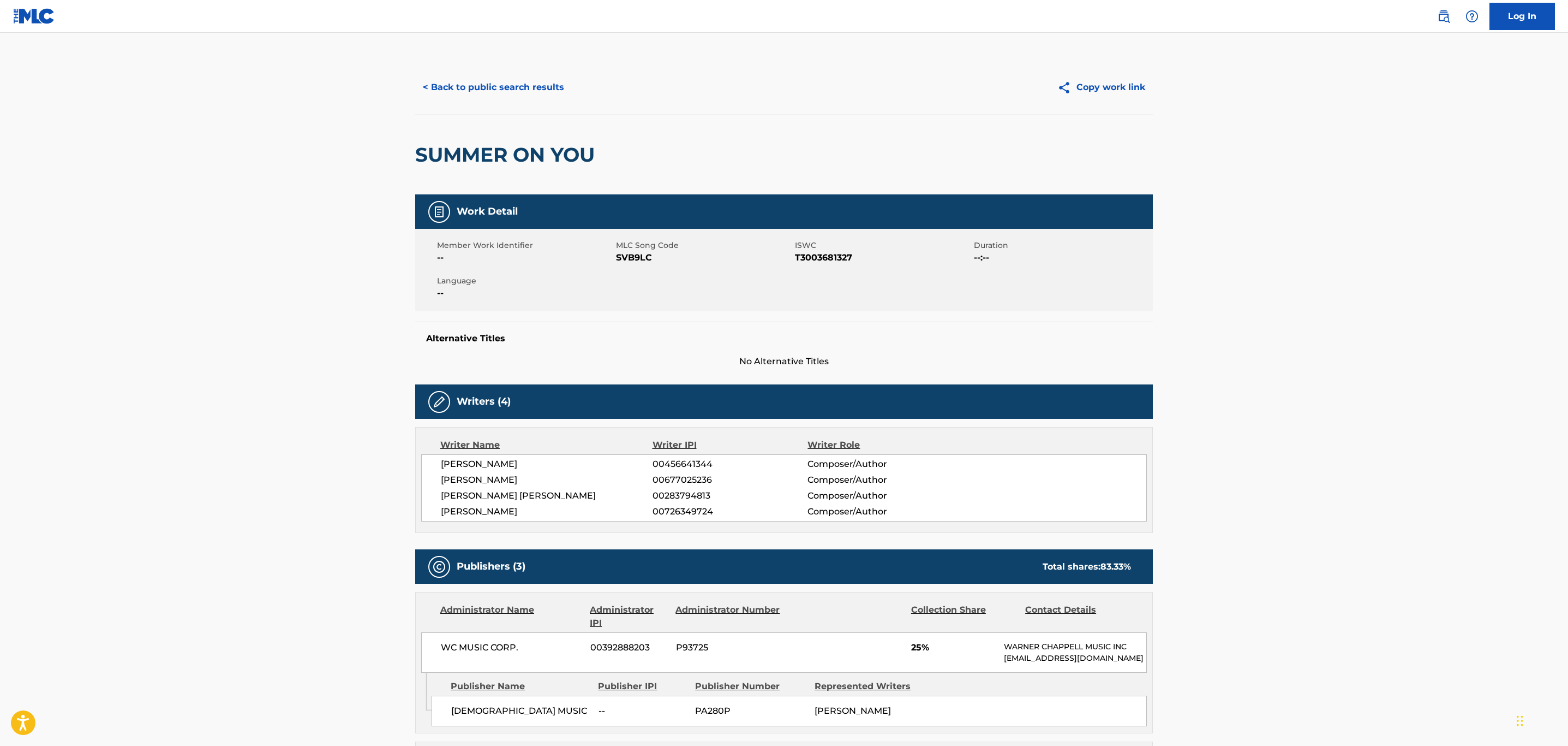
click at [528, 80] on button "< Back to public search results" at bounding box center [494, 87] width 157 height 27
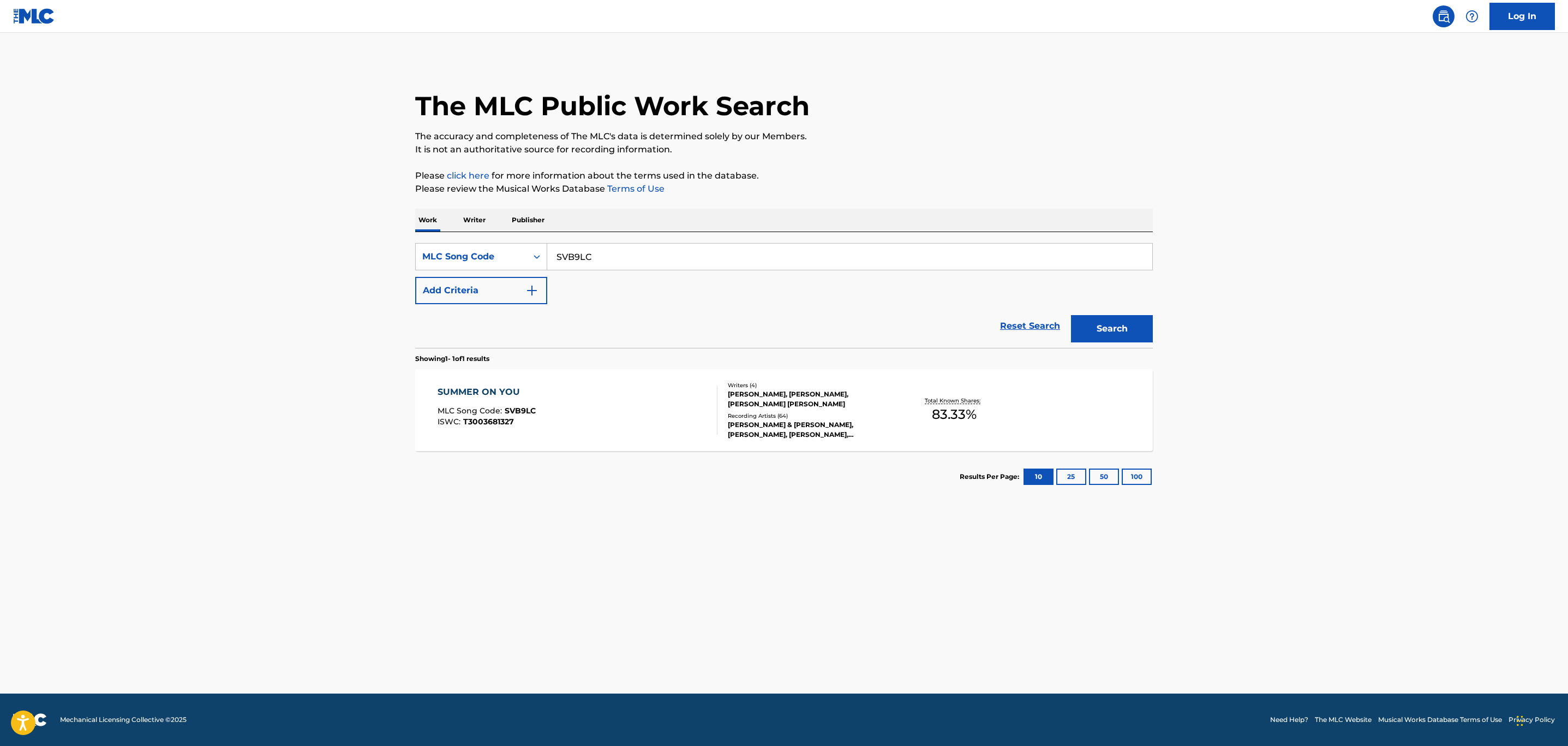
drag, startPoint x: 601, startPoint y: 253, endPoint x: 384, endPoint y: 262, distance: 217.2
click at [385, 262] on main "The MLC Public Work Search The accuracy and completeness of The MLC's data is d…" at bounding box center [784, 363] width 1568 height 660
paste input "LV8EP2"
type input "LV8EP2"
click at [1071, 315] on button "Search" at bounding box center [1112, 328] width 82 height 27
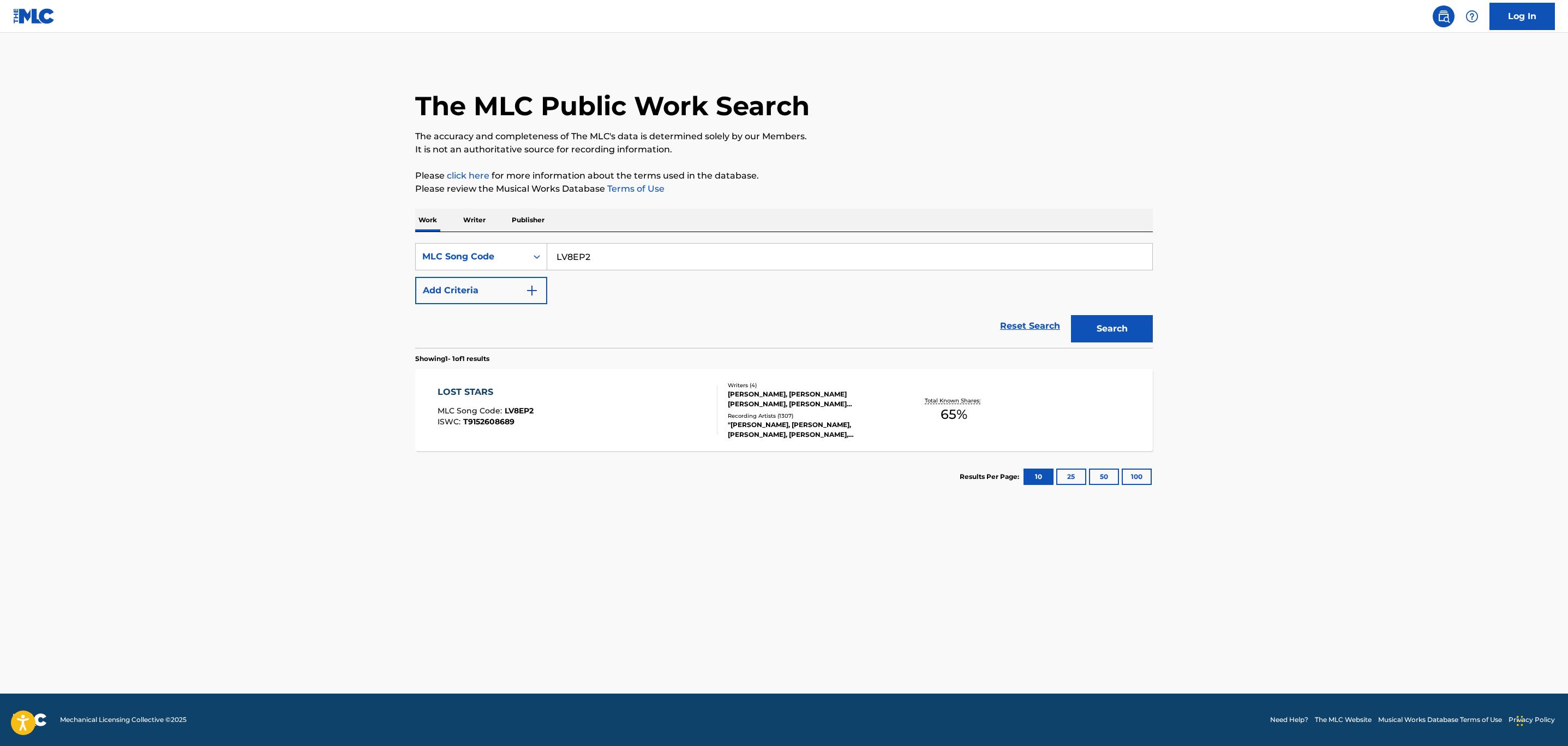
click at [569, 422] on div "LOST STARS MLC Song Code : LV8EP2 ISWC : T9152608689" at bounding box center [578, 410] width 281 height 49
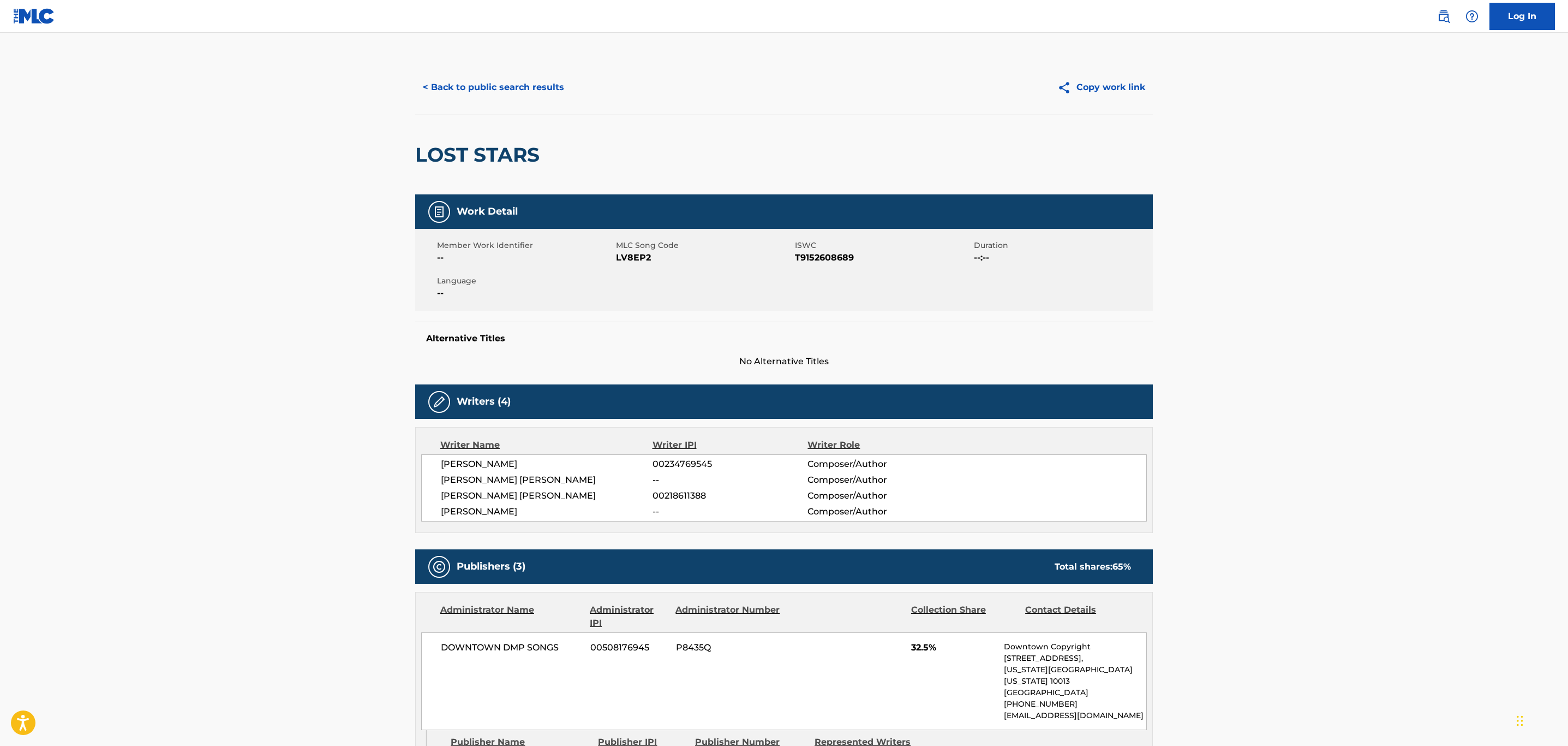
click at [540, 90] on button "< Back to public search results" at bounding box center [494, 87] width 157 height 27
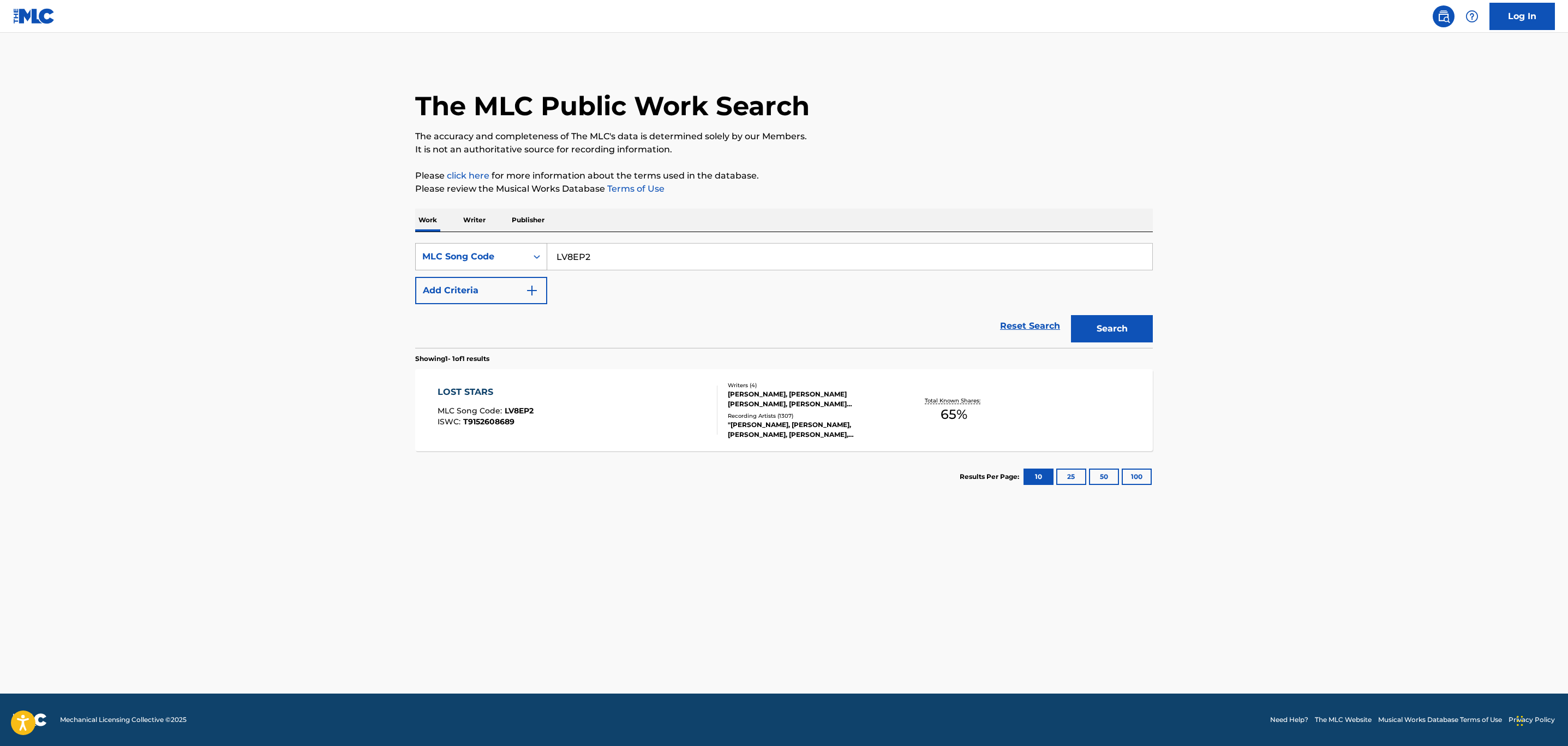
drag, startPoint x: 617, startPoint y: 254, endPoint x: 483, endPoint y: 269, distance: 134.8
click at [483, 269] on div "SearchWithCriteria742b4e4d-a3b7-4b25-8a9a-8628092df189 MLC Song Code LV8EP2" at bounding box center [784, 257] width 738 height 27
paste input "TD6LQ"
type input "TD6LQ2"
click at [1071, 315] on button "Search" at bounding box center [1112, 328] width 82 height 27
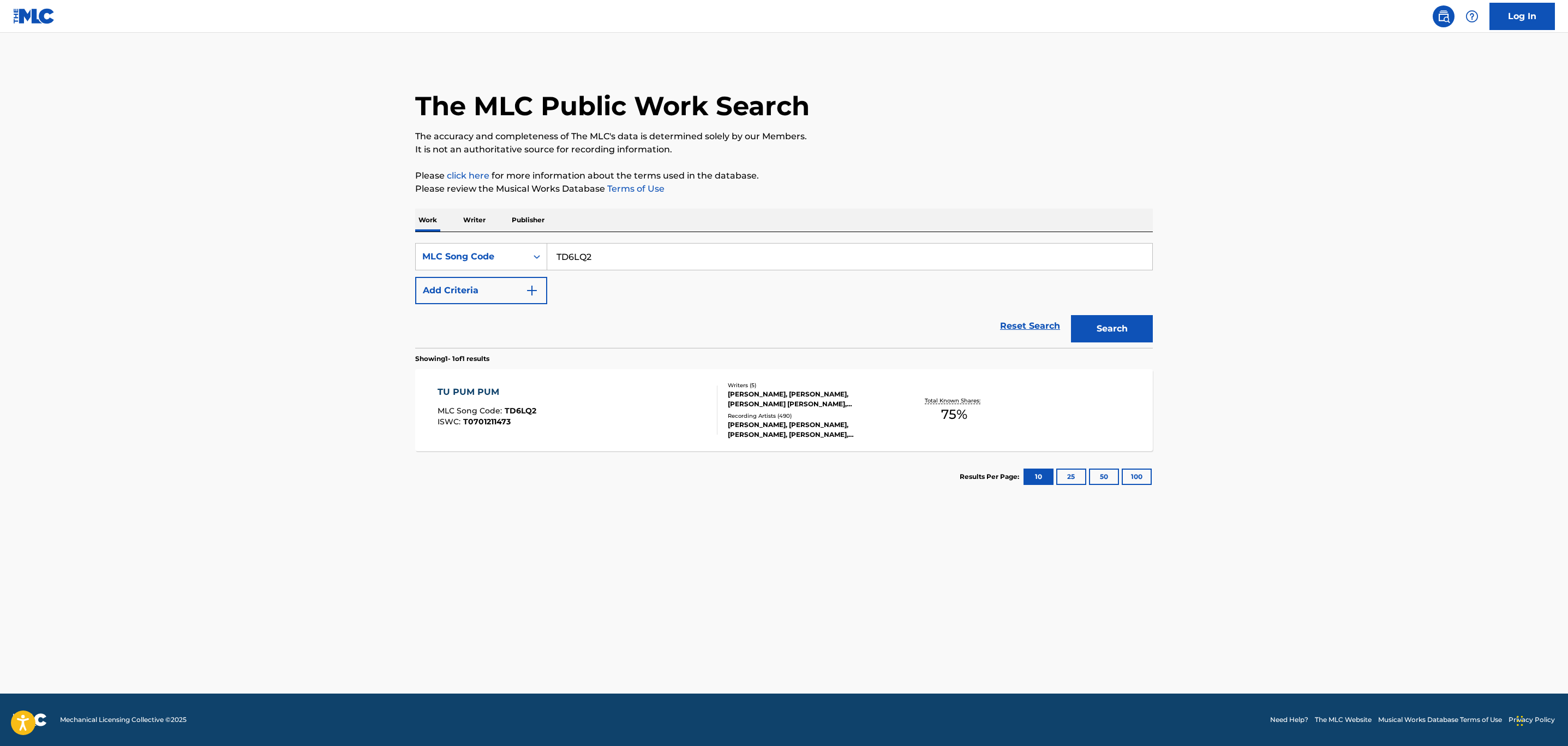
click at [626, 408] on div "TU PUM PUM MLC Song Code : TD6LQ2 ISWC : T0701211473" at bounding box center [578, 410] width 281 height 49
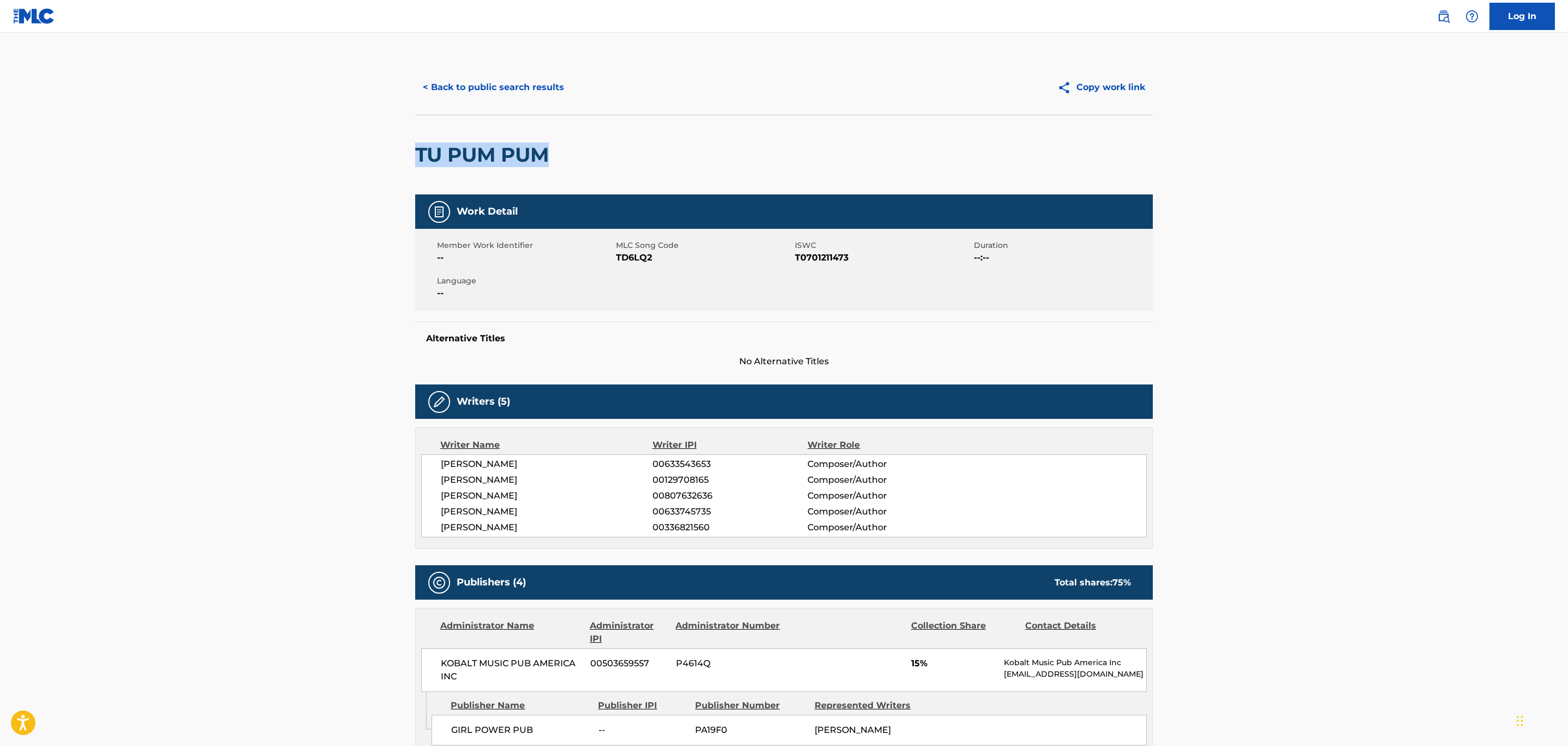
drag, startPoint x: 572, startPoint y: 156, endPoint x: 408, endPoint y: 164, distance: 164.2
copy h2 "TU PUM PUM"
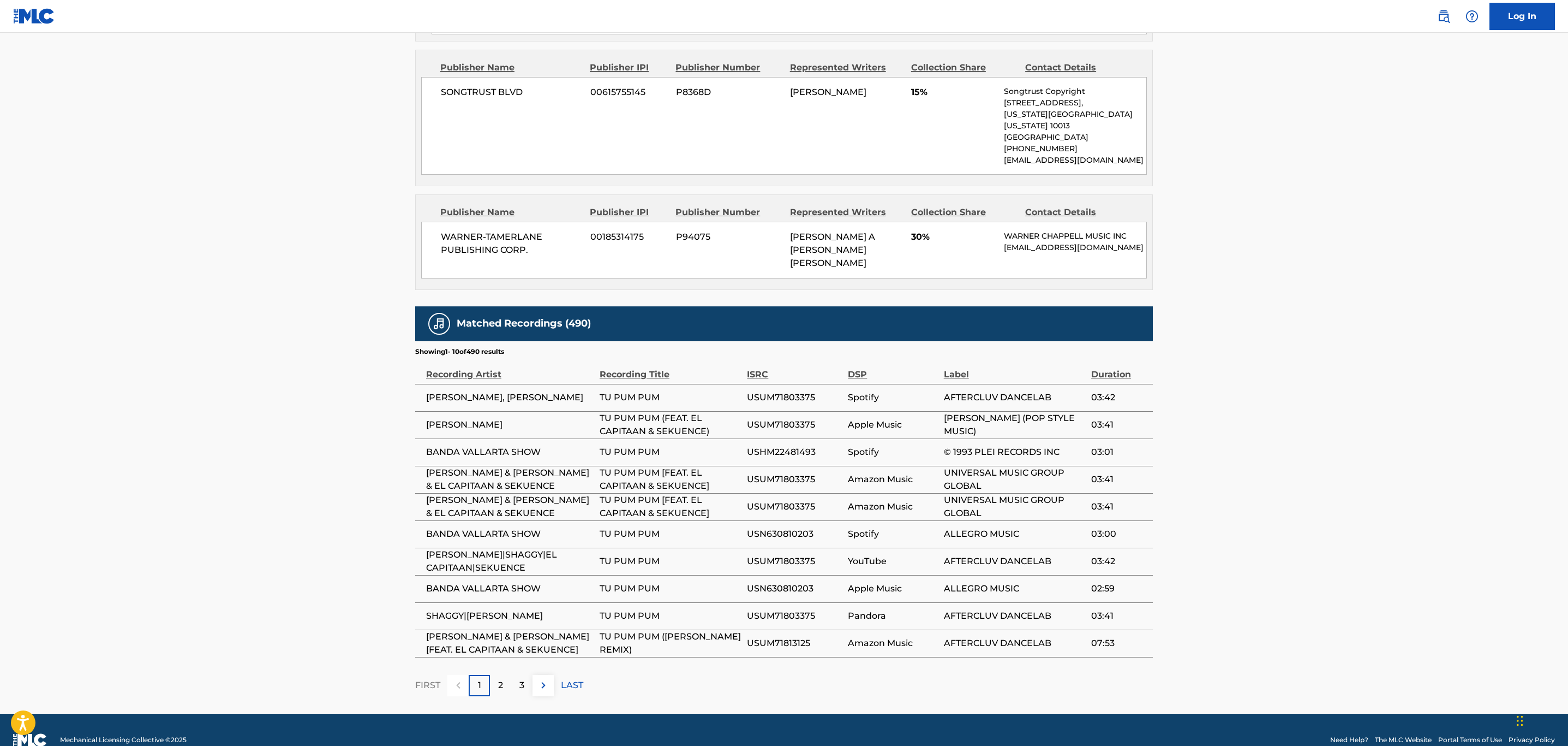
scroll to position [921, 0]
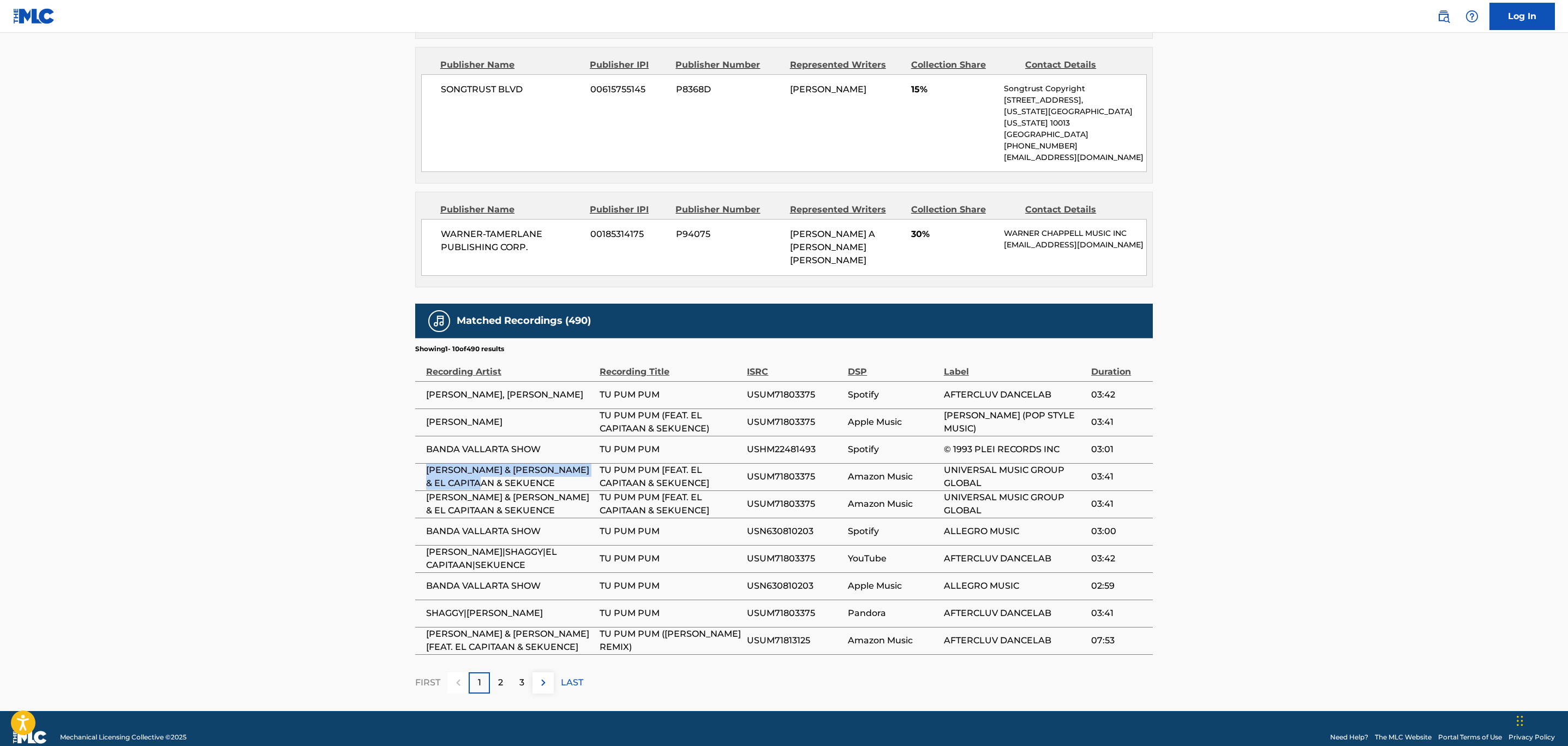
drag, startPoint x: 485, startPoint y: 465, endPoint x: 427, endPoint y: 457, distance: 58.5
click at [427, 464] on span "[PERSON_NAME] & [PERSON_NAME] & EL CAPITAAN & SEKUENCE" at bounding box center [510, 477] width 168 height 27
drag, startPoint x: 509, startPoint y: 400, endPoint x: 424, endPoint y: 402, distance: 85.0
click at [424, 408] on td "[PERSON_NAME]" at bounding box center [508, 422] width 184 height 27
copy span "[PERSON_NAME]"
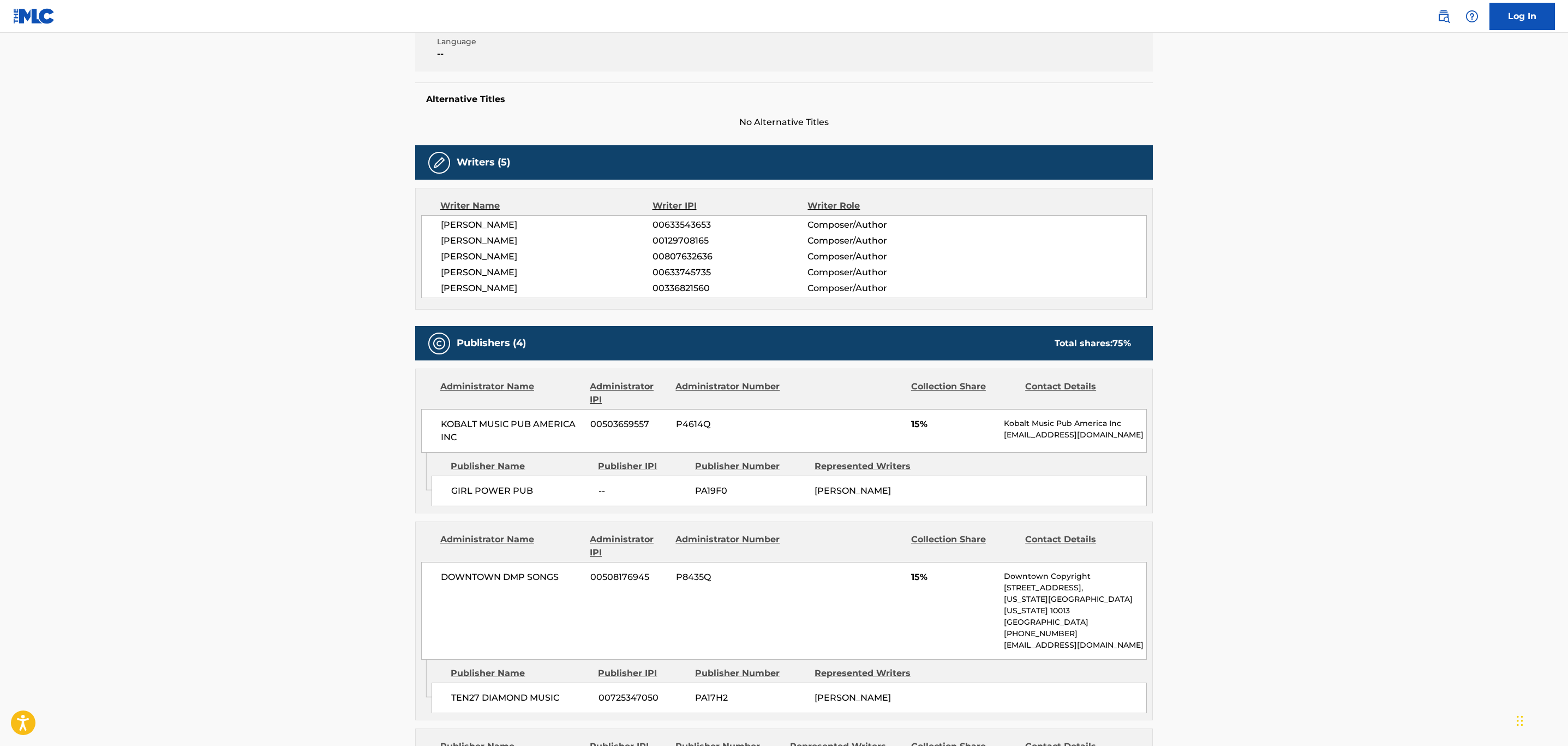
scroll to position [20, 0]
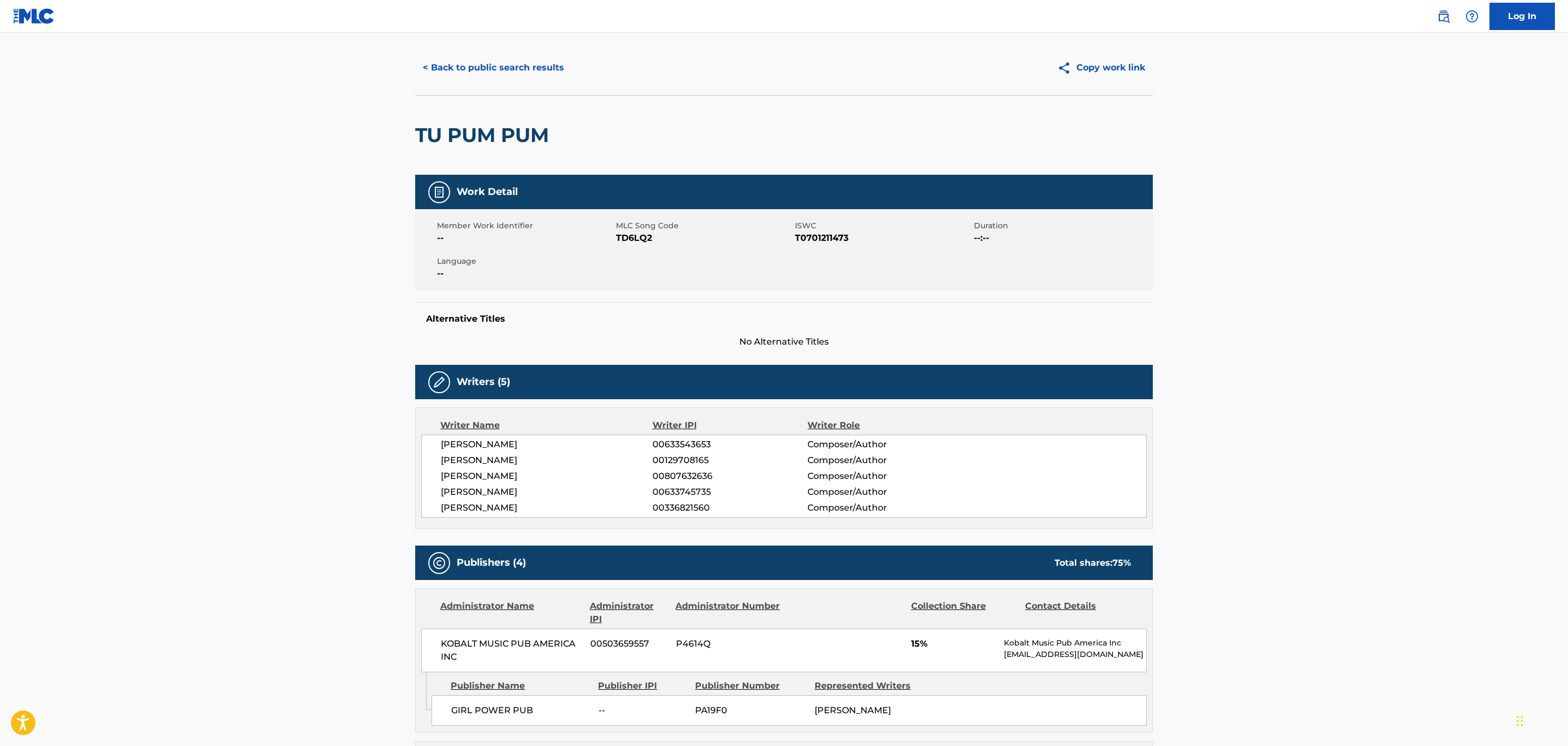
click at [640, 245] on div "Member Work Identifier -- MLC Song Code TD6LQ2 ISWC T0701211473 Duration --:-- …" at bounding box center [784, 250] width 738 height 82
copy span "TD6LQ2"
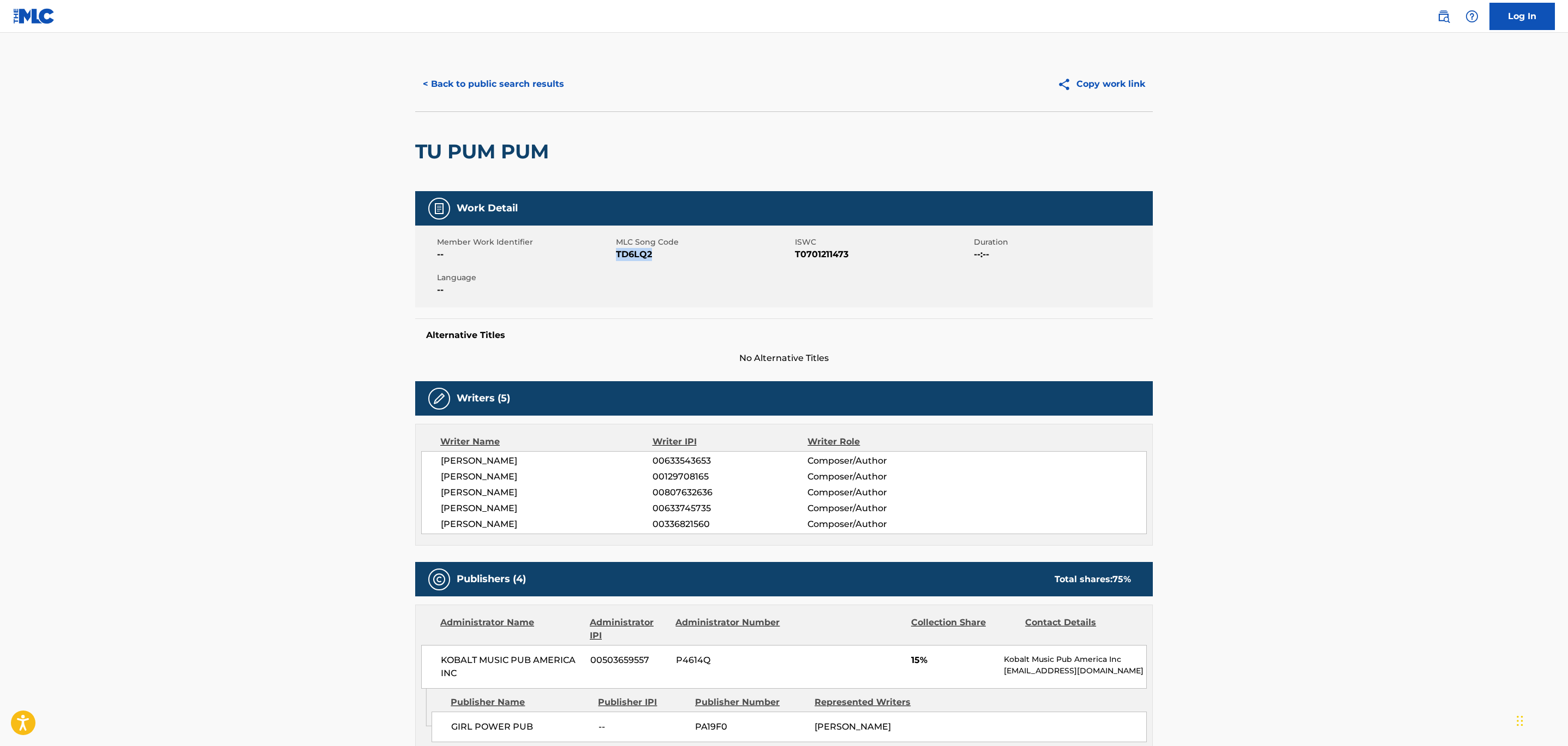
scroll to position [0, 0]
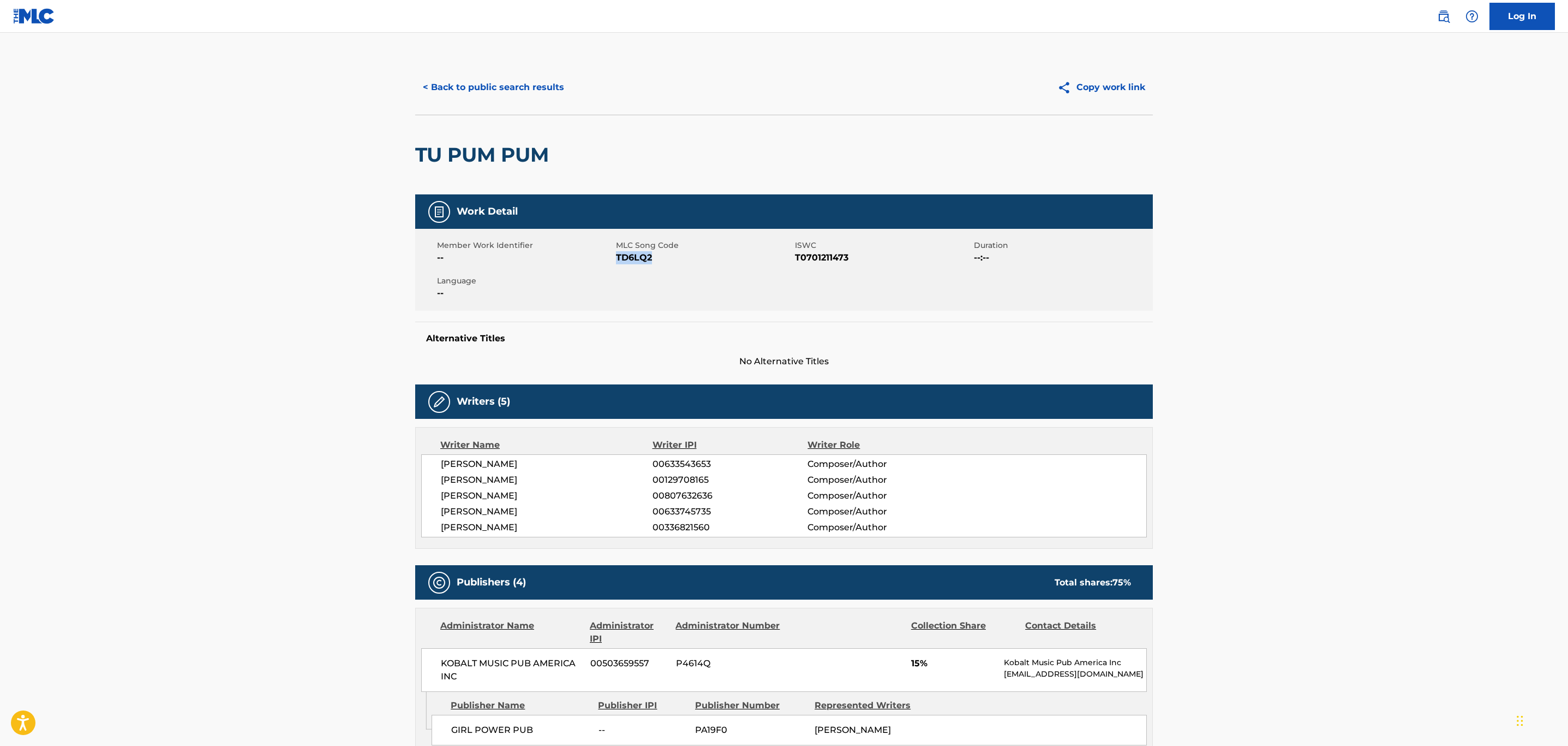
click at [494, 94] on button "< Back to public search results" at bounding box center [494, 87] width 157 height 27
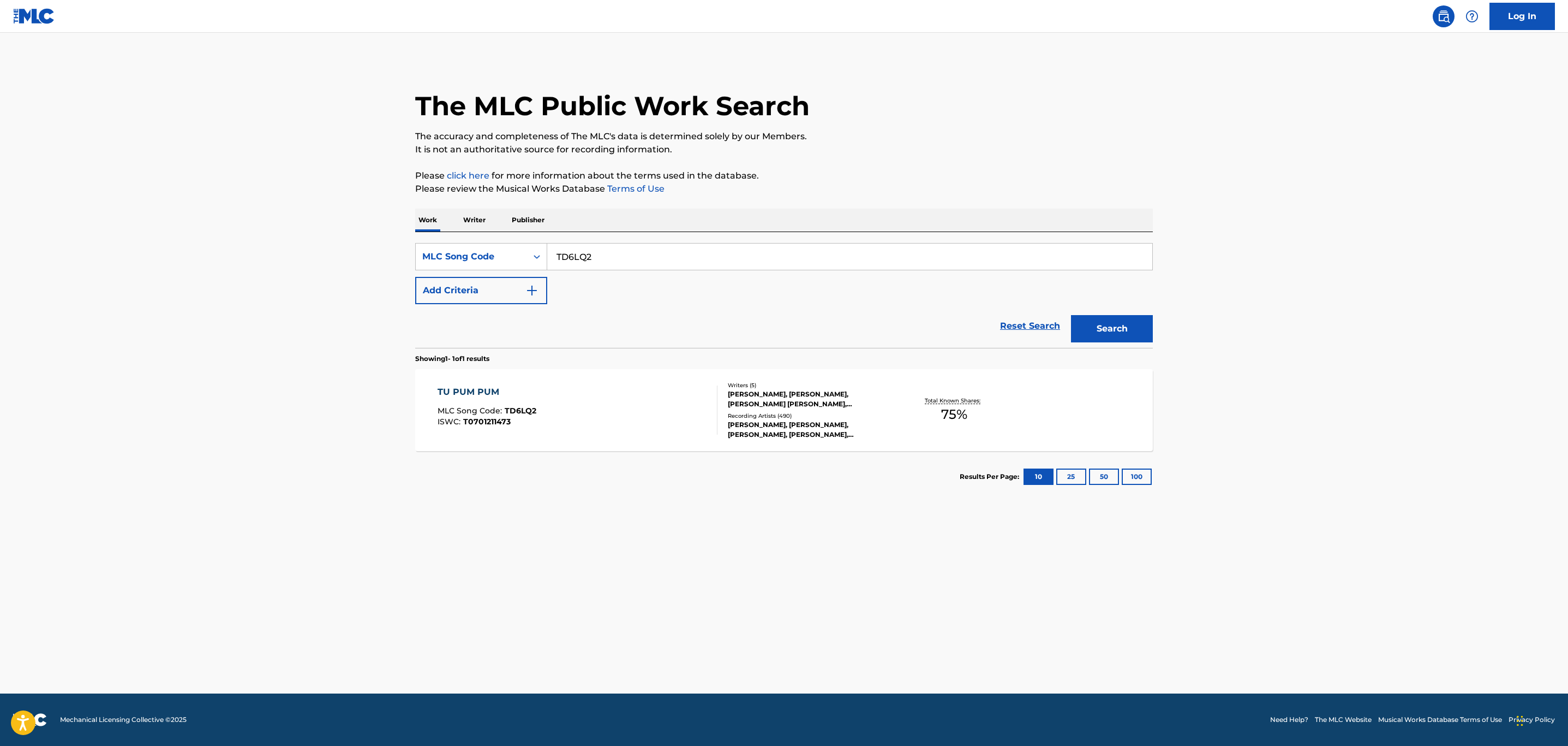
drag, startPoint x: 617, startPoint y: 256, endPoint x: 382, endPoint y: 254, distance: 235.0
click at [382, 254] on main "The MLC Public Work Search The accuracy and completeness of The MLC's data is d…" at bounding box center [784, 363] width 1568 height 660
paste input "1339P"
type input "T1339P"
click at [1071, 315] on button "Search" at bounding box center [1112, 328] width 82 height 27
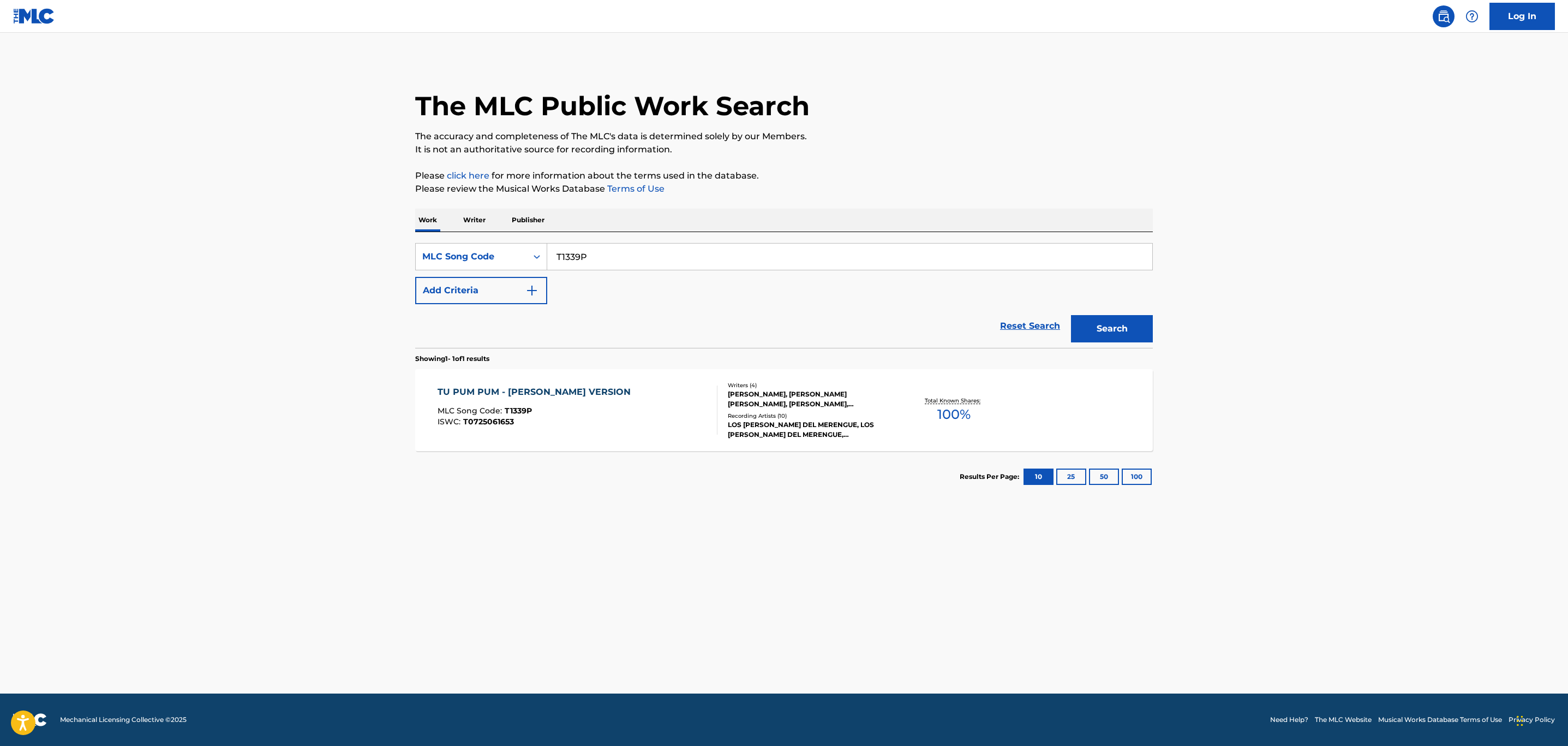
click at [659, 411] on div "TU PUM PUM - [PERSON_NAME] VERSION MLC Song Code : T1339P ISWC : T0725061653" at bounding box center [578, 410] width 281 height 49
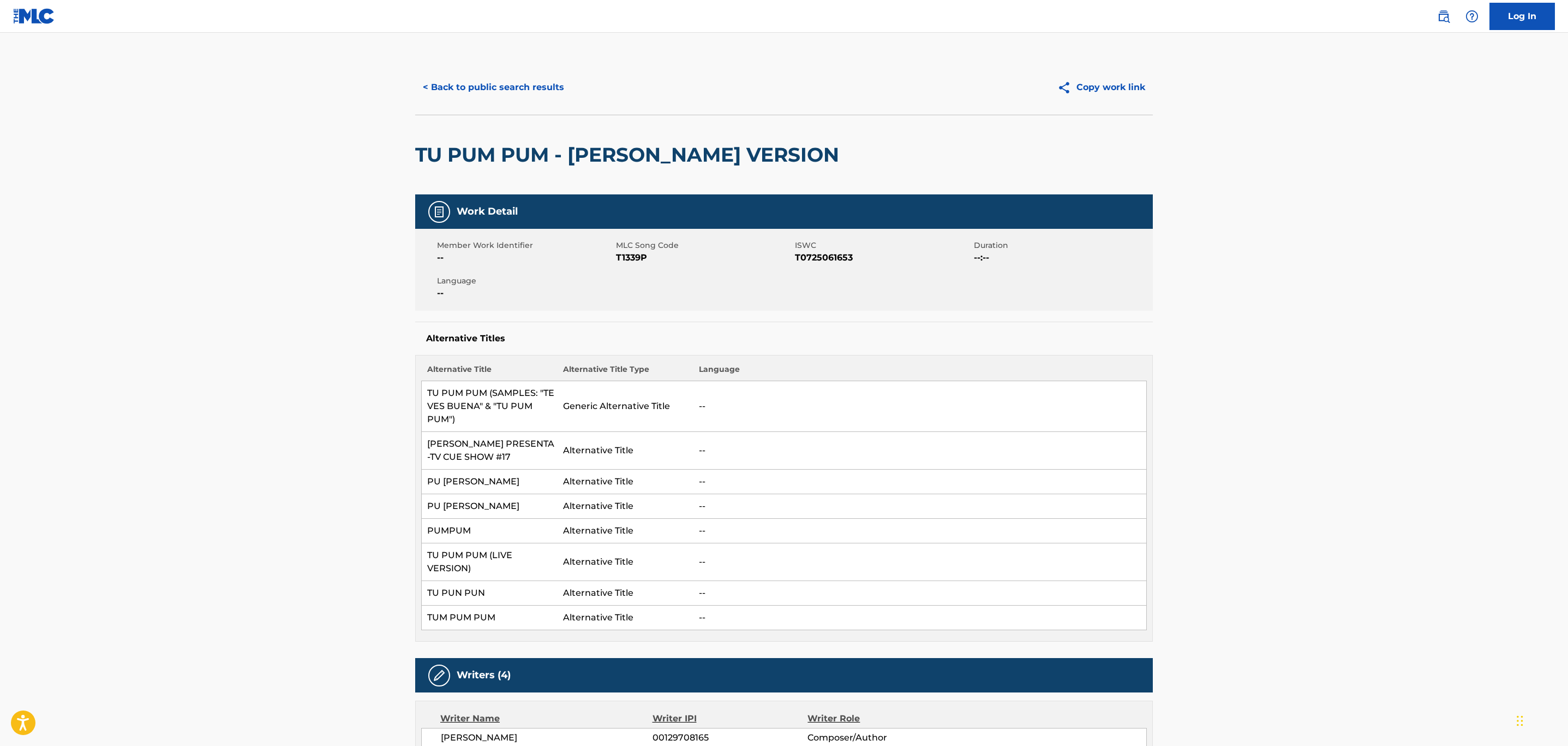
click at [460, 82] on button "< Back to public search results" at bounding box center [494, 87] width 157 height 27
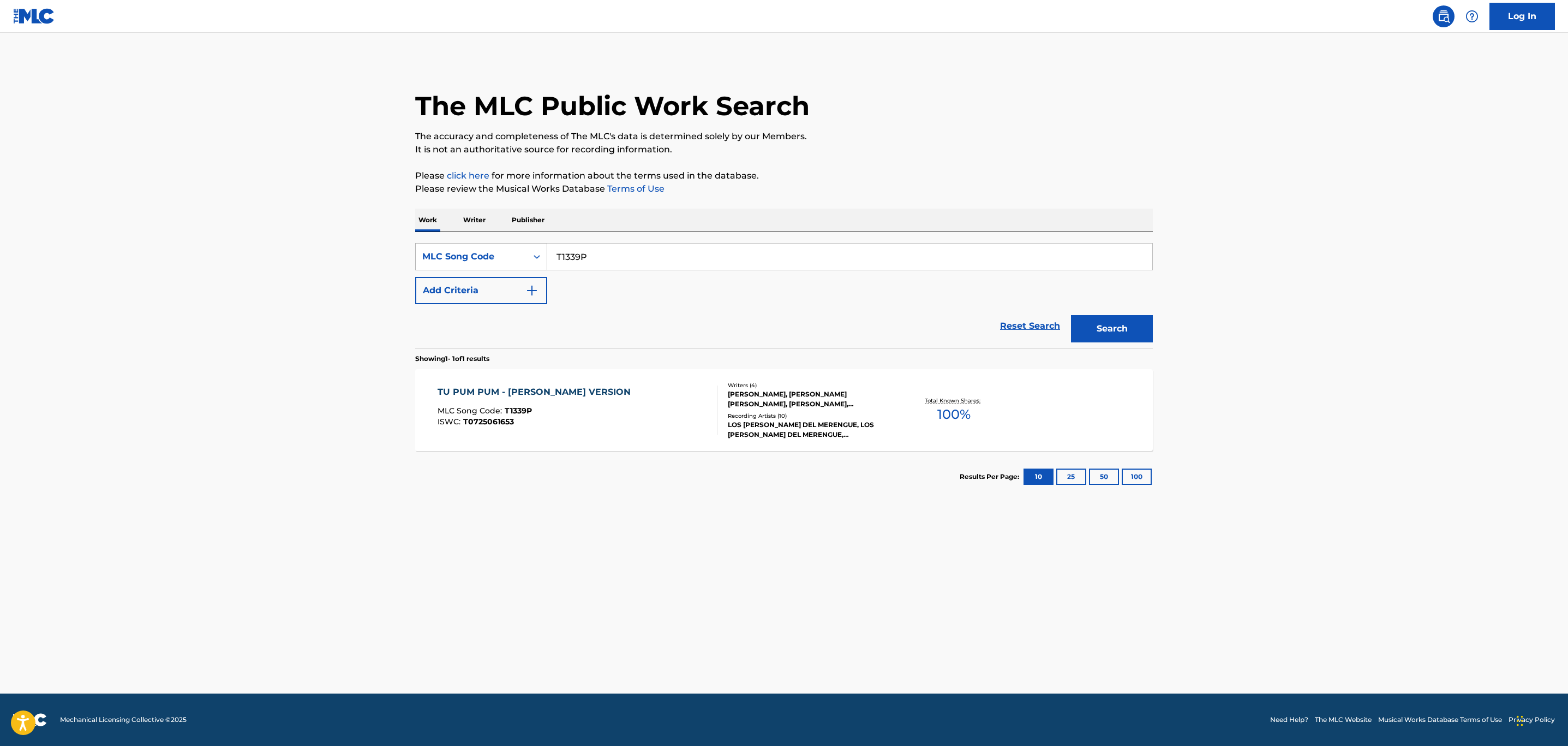
drag, startPoint x: 620, startPoint y: 251, endPoint x: 455, endPoint y: 251, distance: 165.0
click at [455, 249] on div "SearchWithCriteria742b4e4d-a3b7-4b25-8a9a-8628092df189 MLC Song Code T1339P" at bounding box center [784, 257] width 738 height 27
paste input "R46125"
type input "R46125"
click at [1071, 315] on button "Search" at bounding box center [1112, 328] width 82 height 27
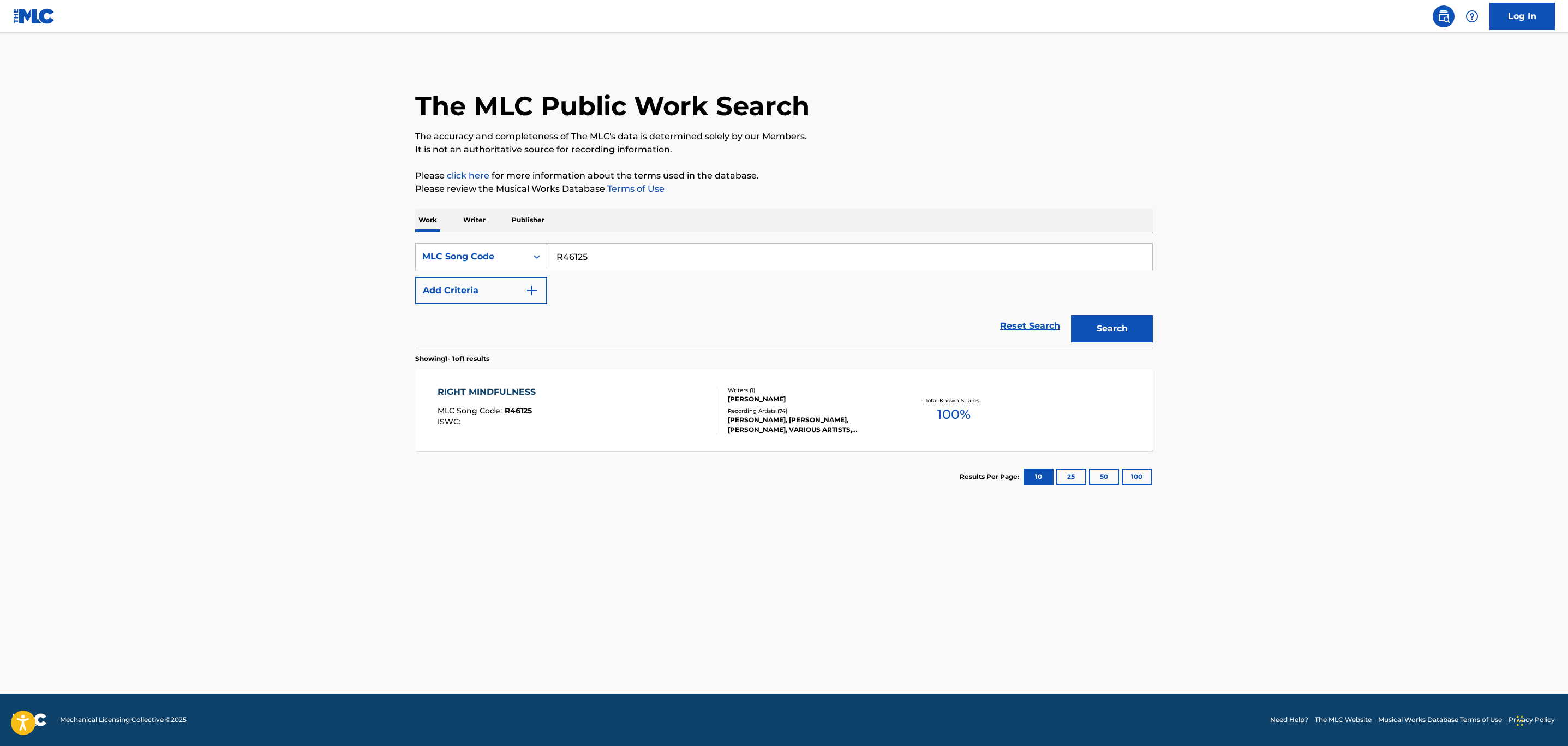
click at [604, 416] on div "RIGHT MINDFULNESS MLC Song Code : R46125 ISWC :" at bounding box center [578, 410] width 281 height 49
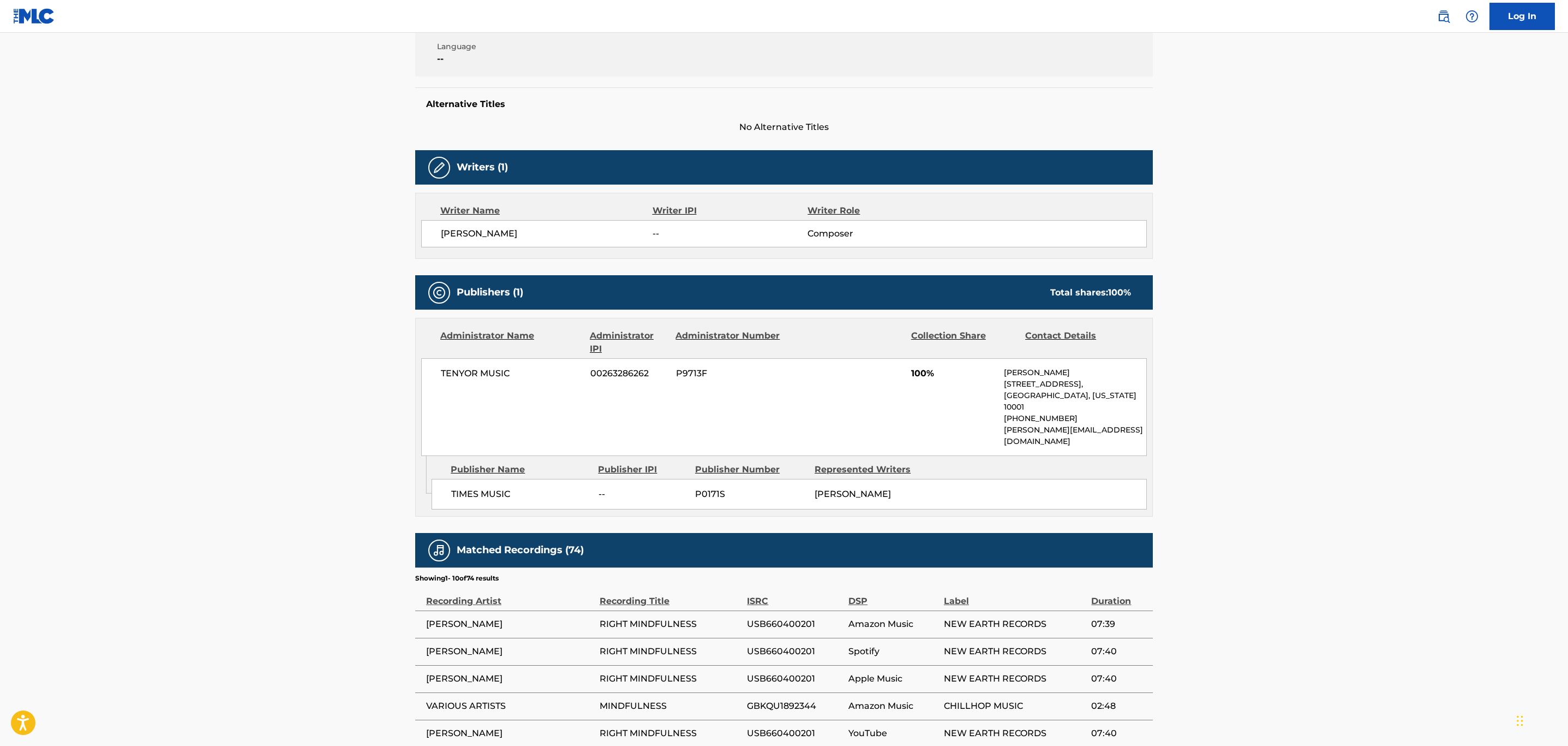
scroll to position [460, 0]
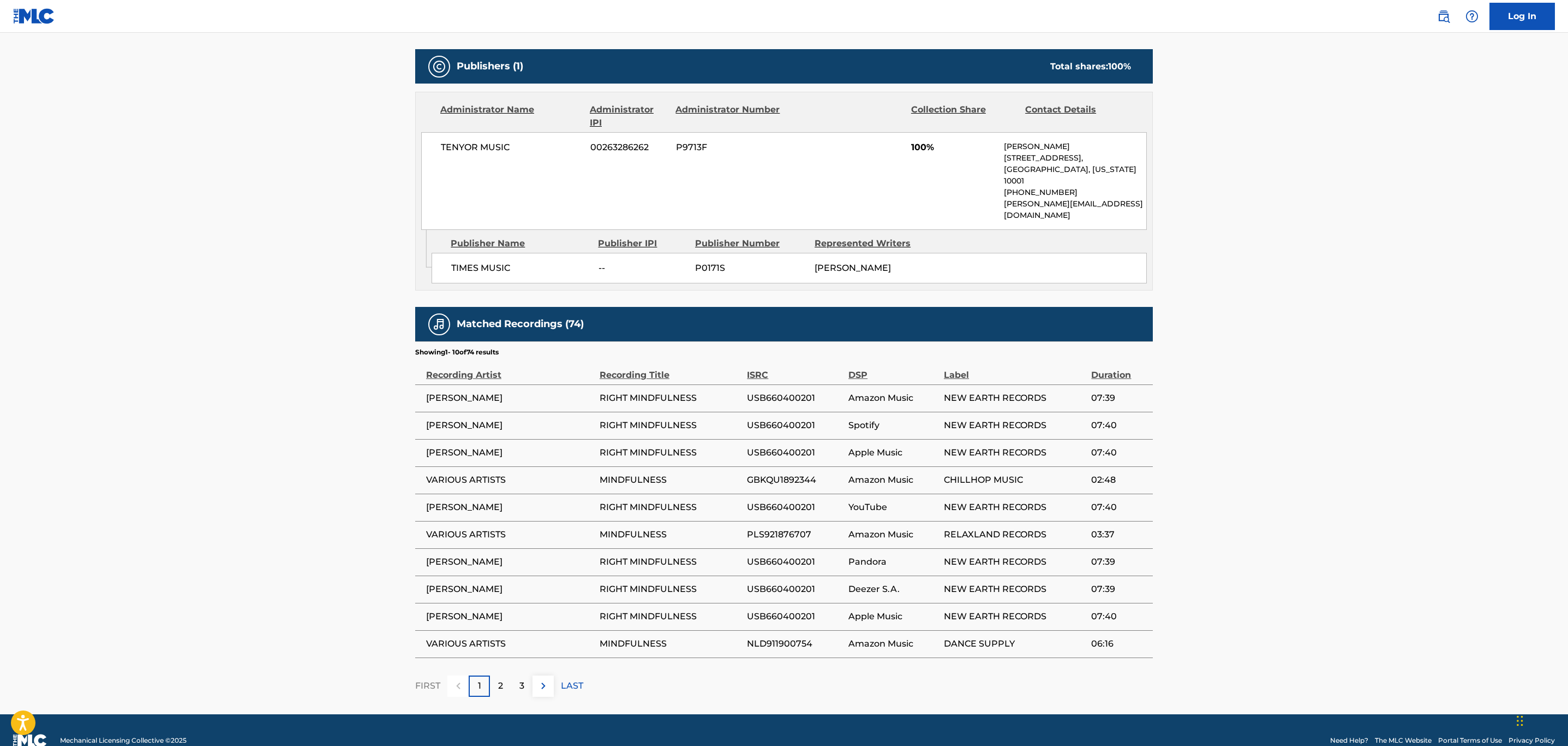
click at [798, 473] on span "GBKQU1892344" at bounding box center [795, 480] width 96 height 13
copy span "GBKQU1892344"
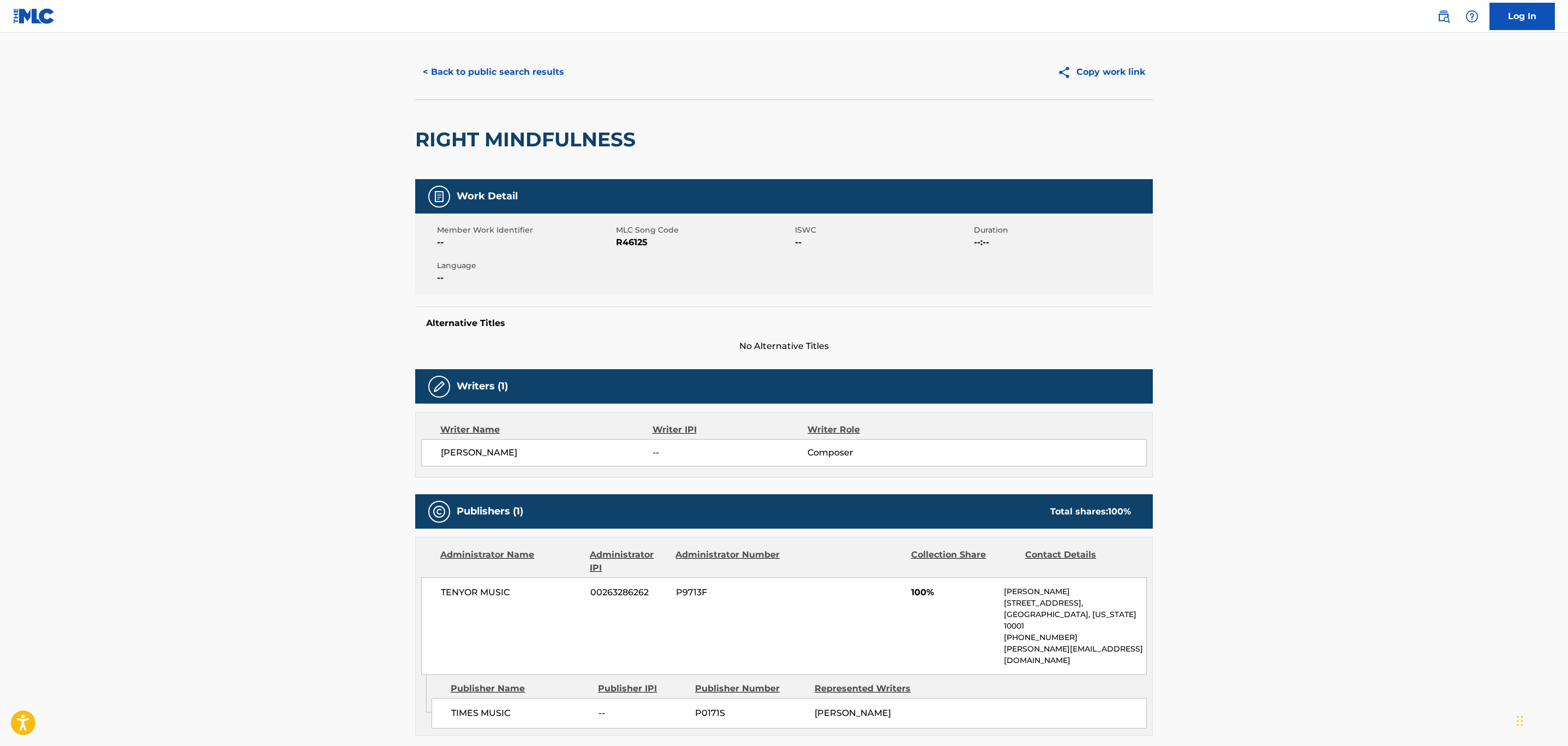
scroll to position [0, 0]
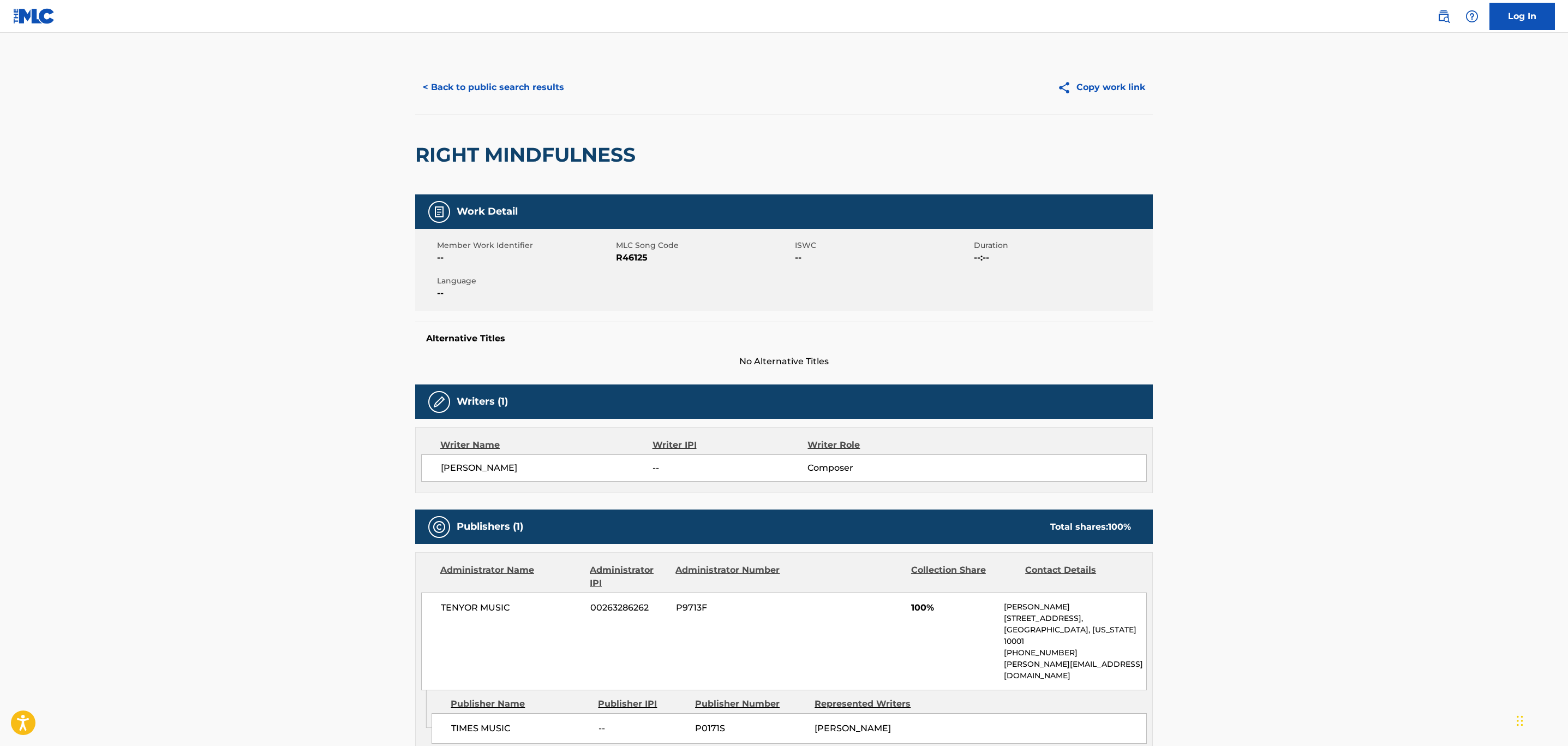
click at [486, 90] on button "< Back to public search results" at bounding box center [494, 87] width 157 height 27
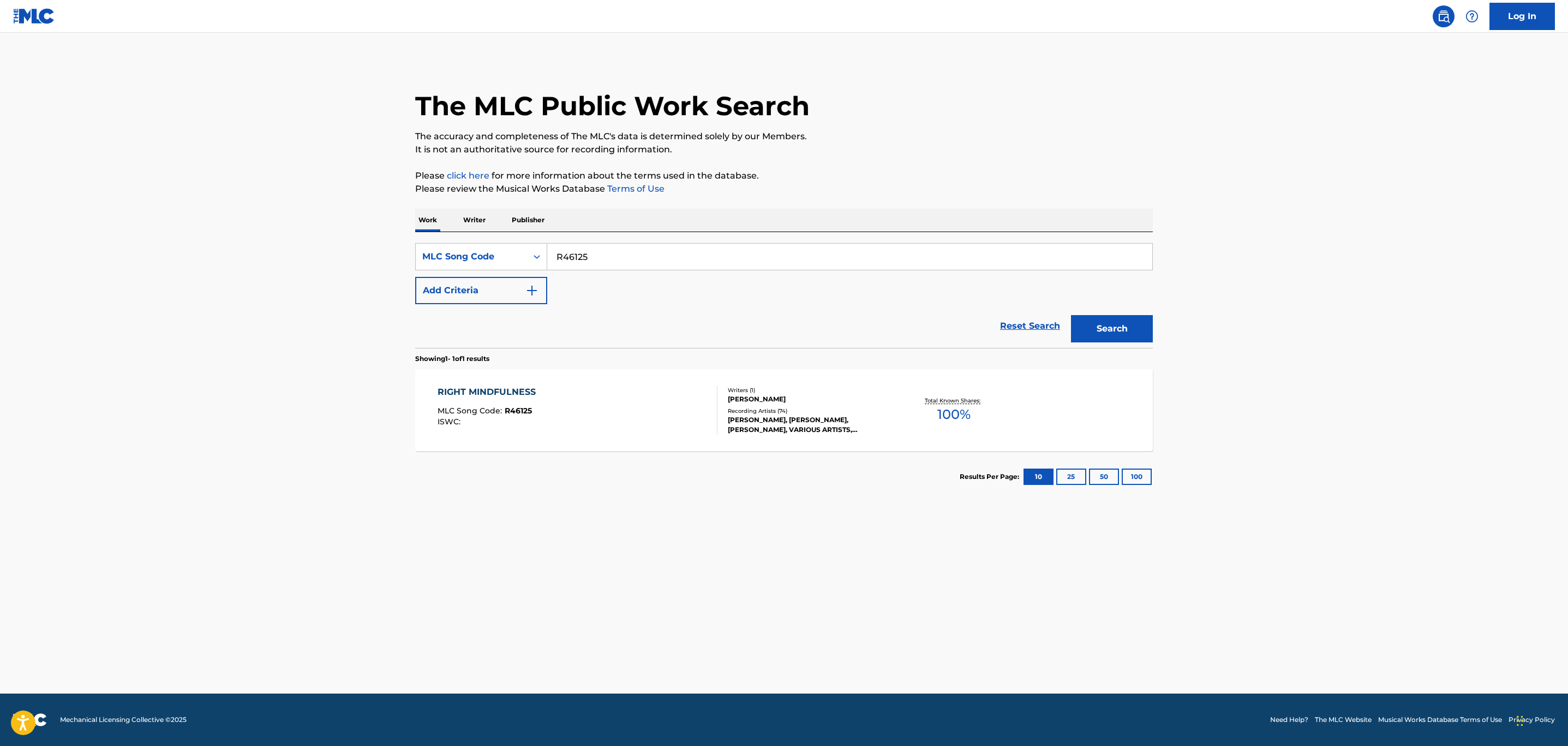
drag, startPoint x: 617, startPoint y: 259, endPoint x: 405, endPoint y: 223, distance: 215.0
click at [405, 223] on div "The MLC Public Work Search The accuracy and completeness of The MLC's data is d…" at bounding box center [784, 281] width 764 height 442
paste input "S5960E"
type input "S5960E"
click at [1071, 315] on button "Search" at bounding box center [1112, 328] width 82 height 27
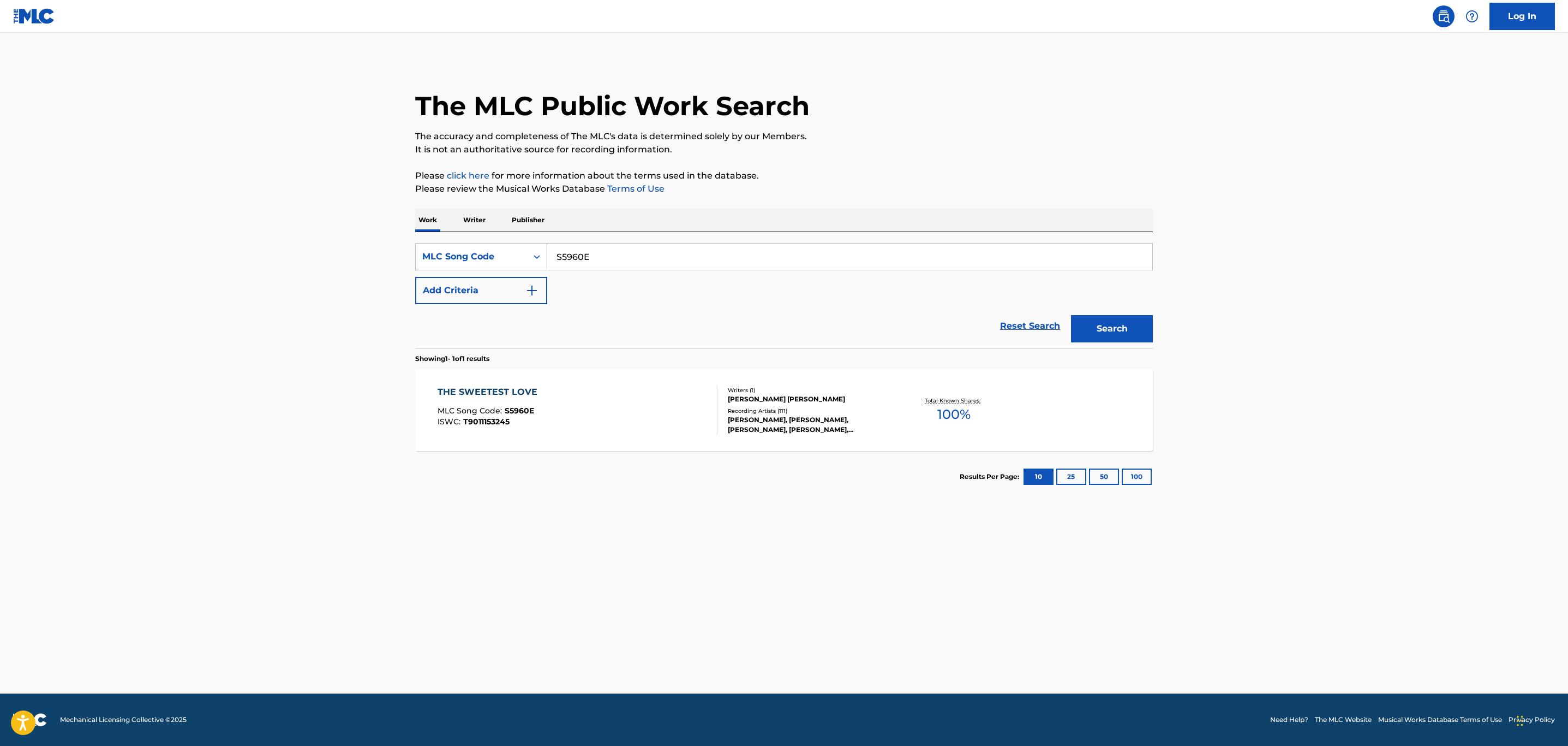
click at [579, 407] on div "THE SWEETEST LOVE MLC Song Code : S5960E ISWC : T9011153245" at bounding box center [578, 410] width 281 height 49
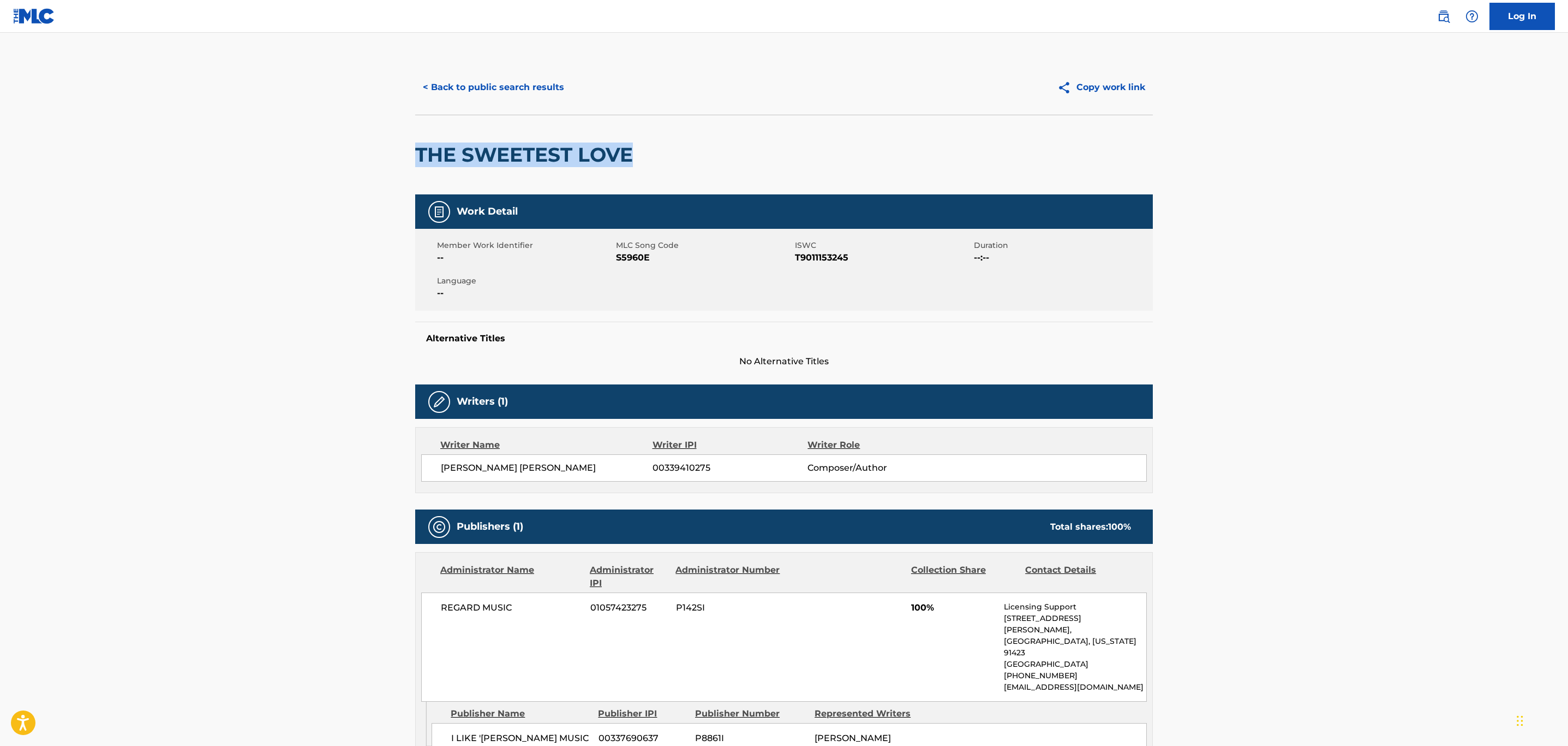
drag, startPoint x: 650, startPoint y: 155, endPoint x: 385, endPoint y: 141, distance: 265.4
click at [385, 141] on main "< Back to public search results Copy work link THE SWEETEST LOVE Work Detail Me…" at bounding box center [784, 614] width 1568 height 1163
copy h2 "THE SWEETEST LOVE"
click at [490, 89] on button "< Back to public search results" at bounding box center [494, 87] width 157 height 27
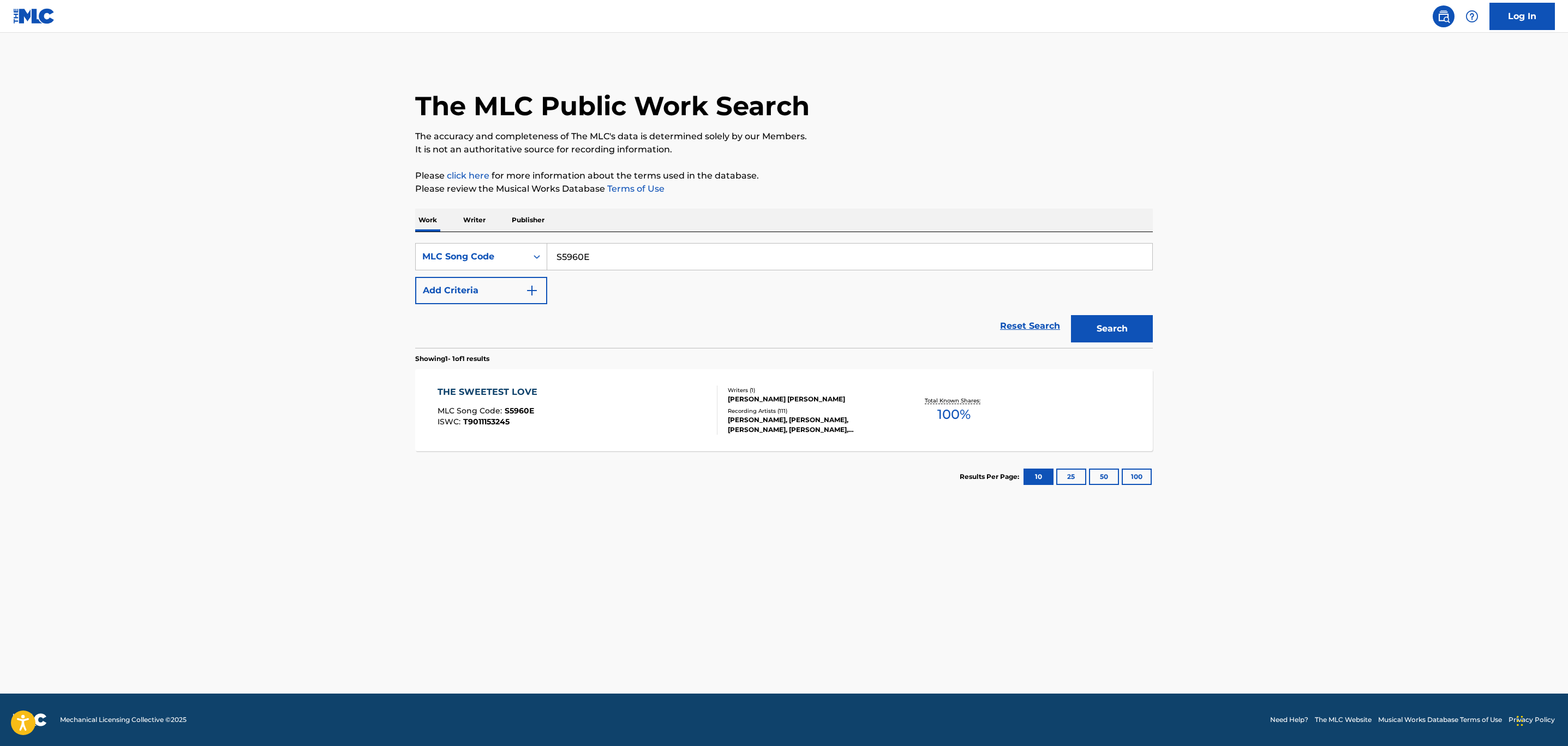
drag, startPoint x: 665, startPoint y: 259, endPoint x: 228, endPoint y: 260, distance: 437.0
click at [226, 260] on main "The MLC Public Work Search The accuracy and completeness of The MLC's data is d…" at bounding box center [784, 363] width 1568 height 660
paste input "TA4HG1"
type input "TA4HG1"
click at [1071, 315] on button "Search" at bounding box center [1112, 328] width 82 height 27
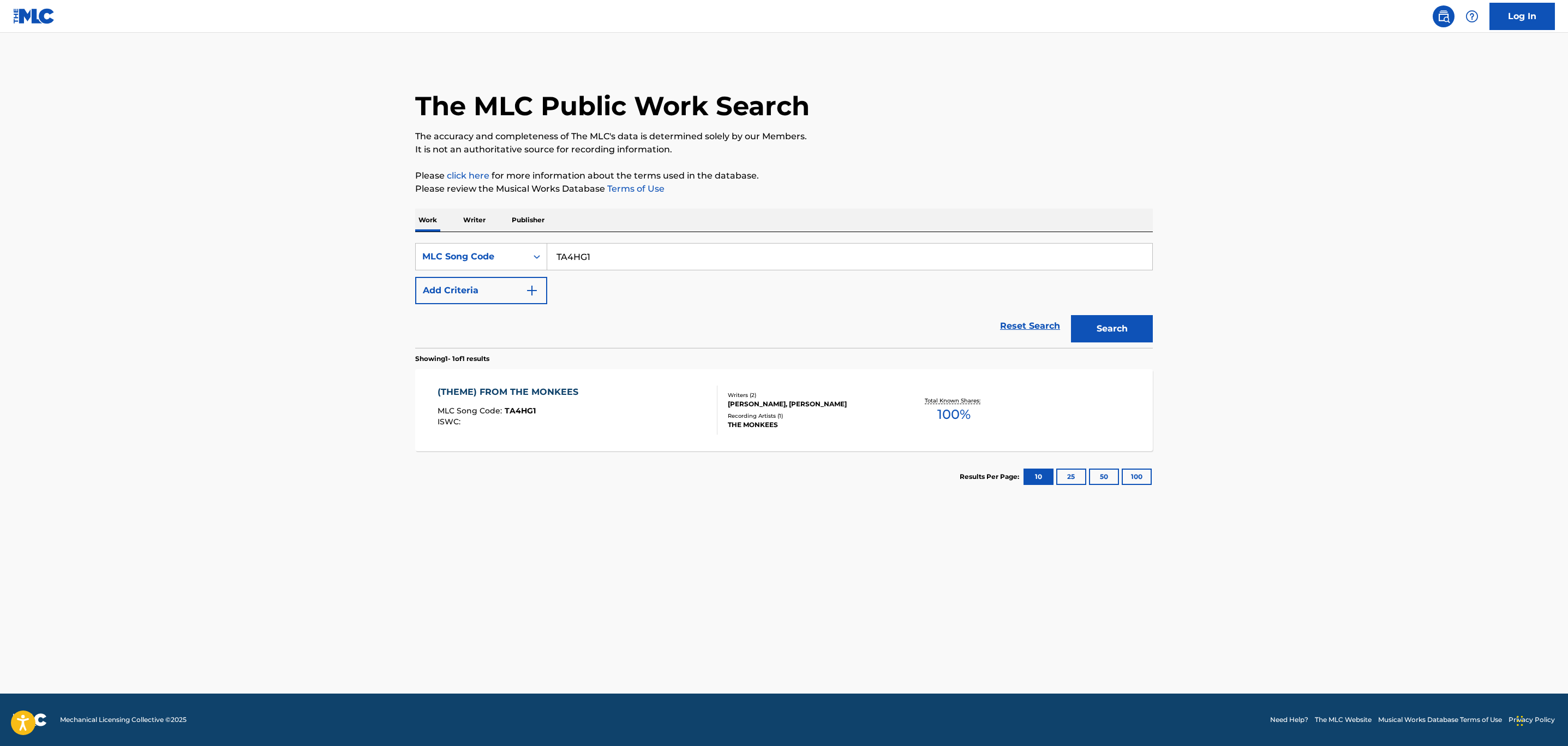
click at [629, 420] on div "(THEME) FROM THE MONKEES MLC Song Code : TA4HG1 ISWC :" at bounding box center [578, 410] width 281 height 49
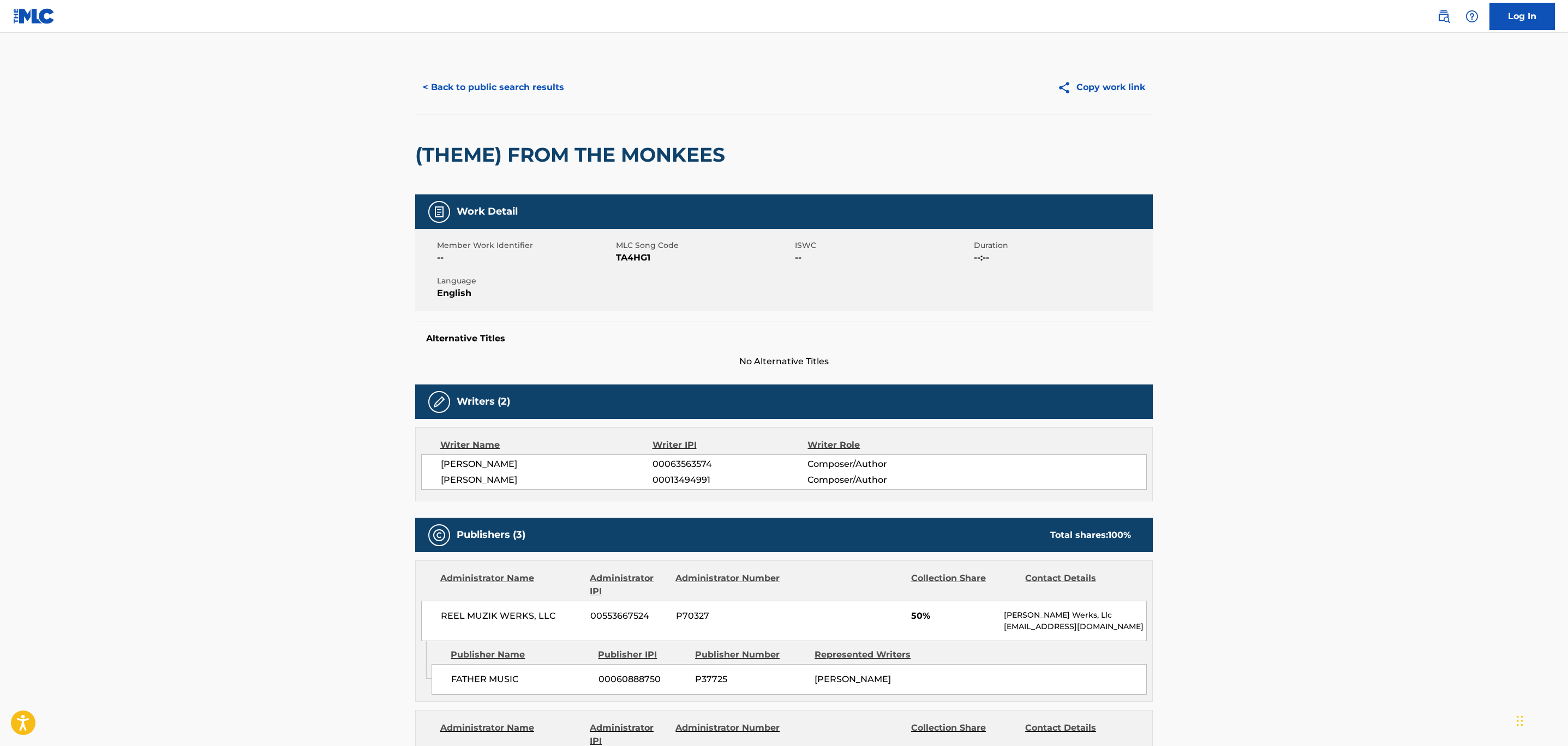
click at [489, 86] on button "< Back to public search results" at bounding box center [494, 87] width 157 height 27
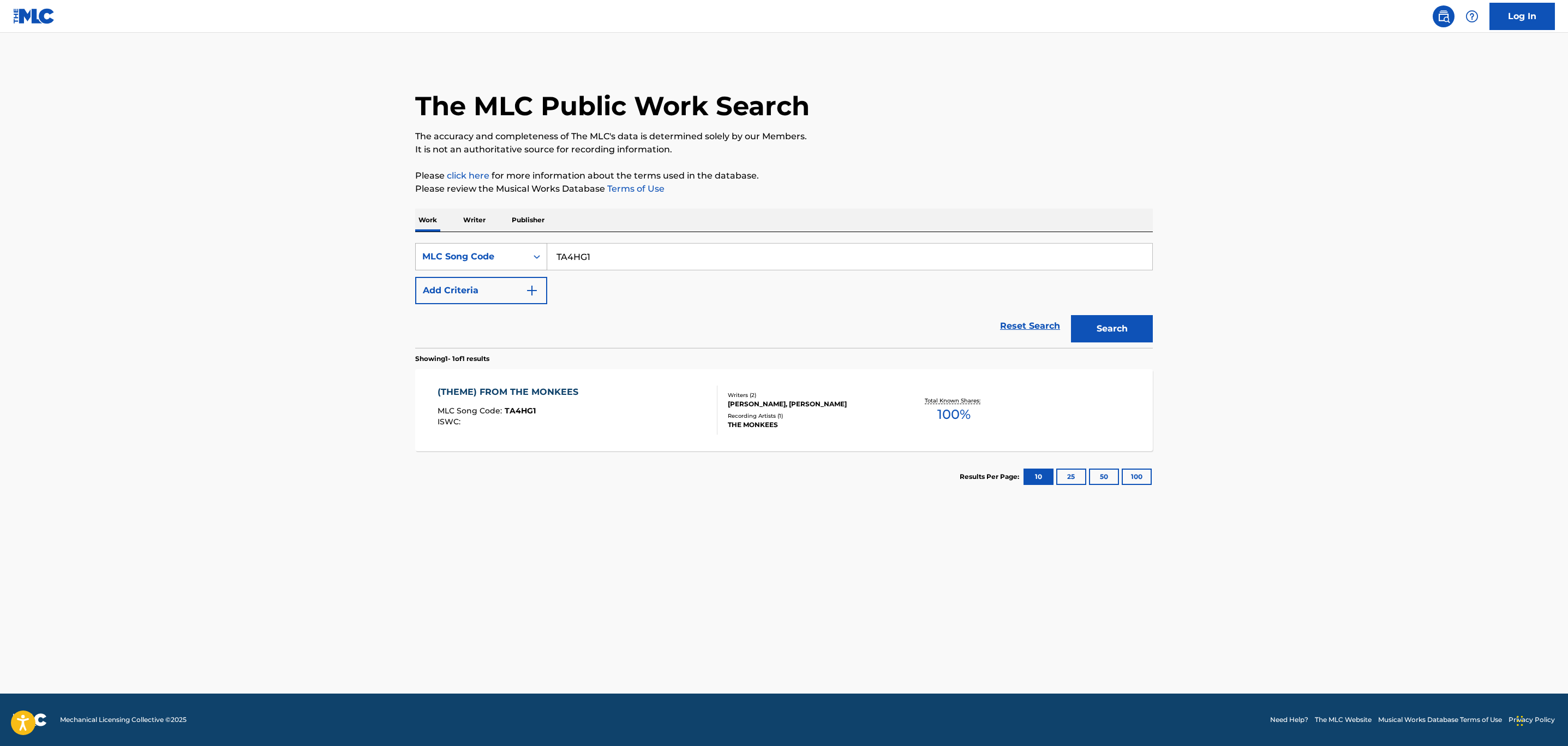
drag, startPoint x: 659, startPoint y: 262, endPoint x: 449, endPoint y: 269, distance: 210.1
click at [449, 269] on div "SearchWithCriteria742b4e4d-a3b7-4b25-8a9a-8628092df189 MLC Song Code TA4HG1" at bounding box center [784, 257] width 738 height 27
paste input "AVD26N"
type input "AVD26N"
click at [1071, 315] on button "Search" at bounding box center [1112, 328] width 82 height 27
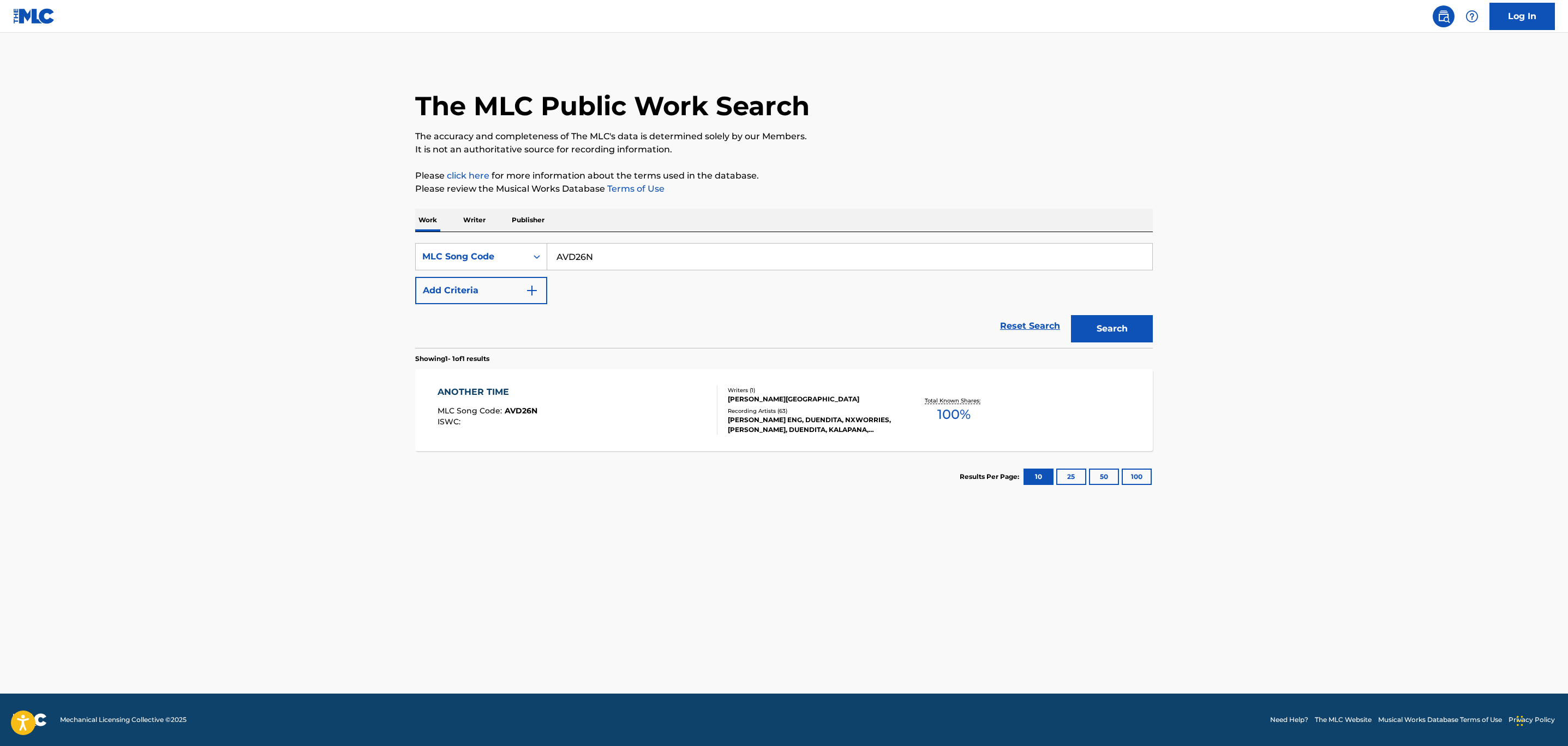
click at [596, 394] on div "ANOTHER TIME MLC Song Code : AVD26N ISWC :" at bounding box center [578, 410] width 281 height 49
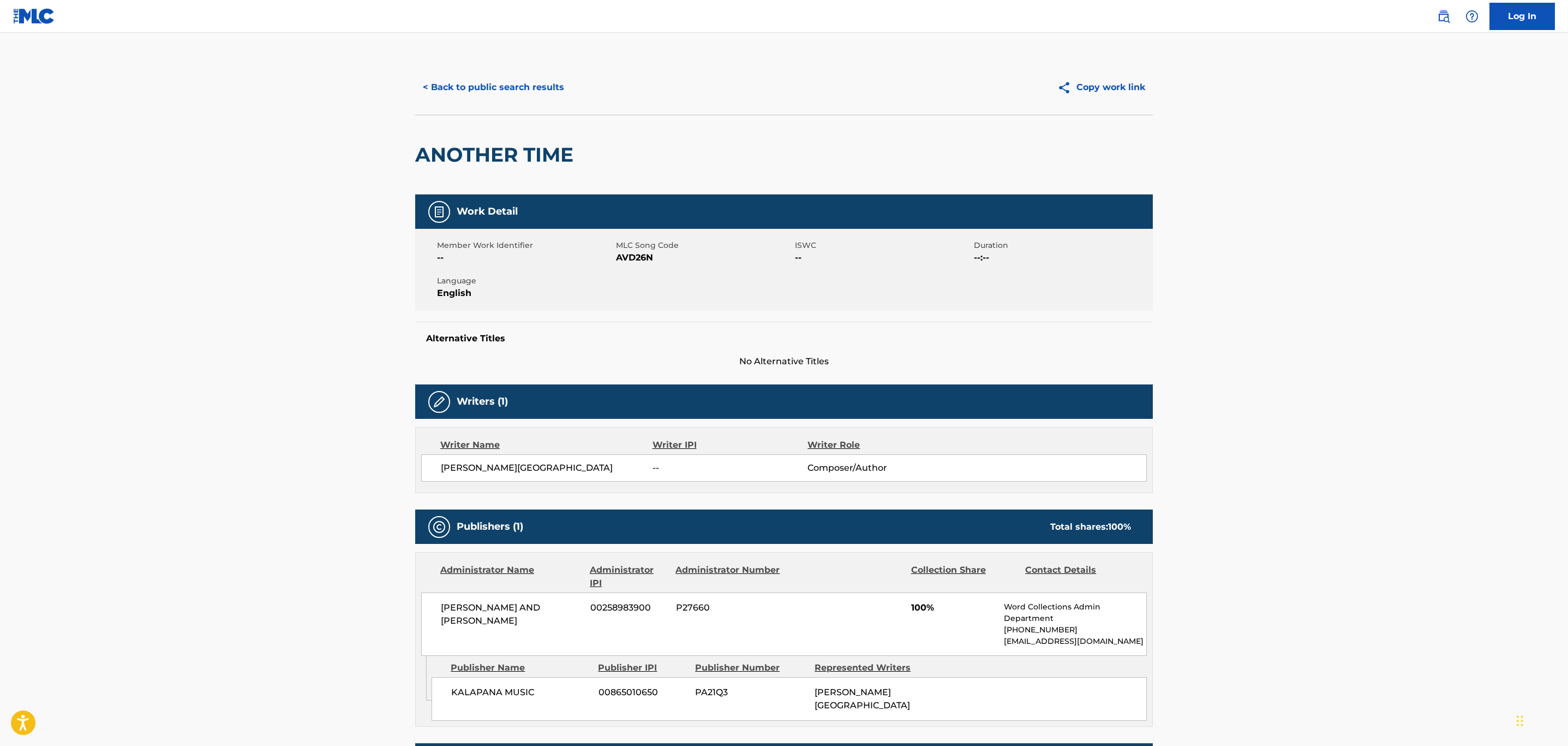
click at [528, 77] on button "< Back to public search results" at bounding box center [494, 87] width 157 height 27
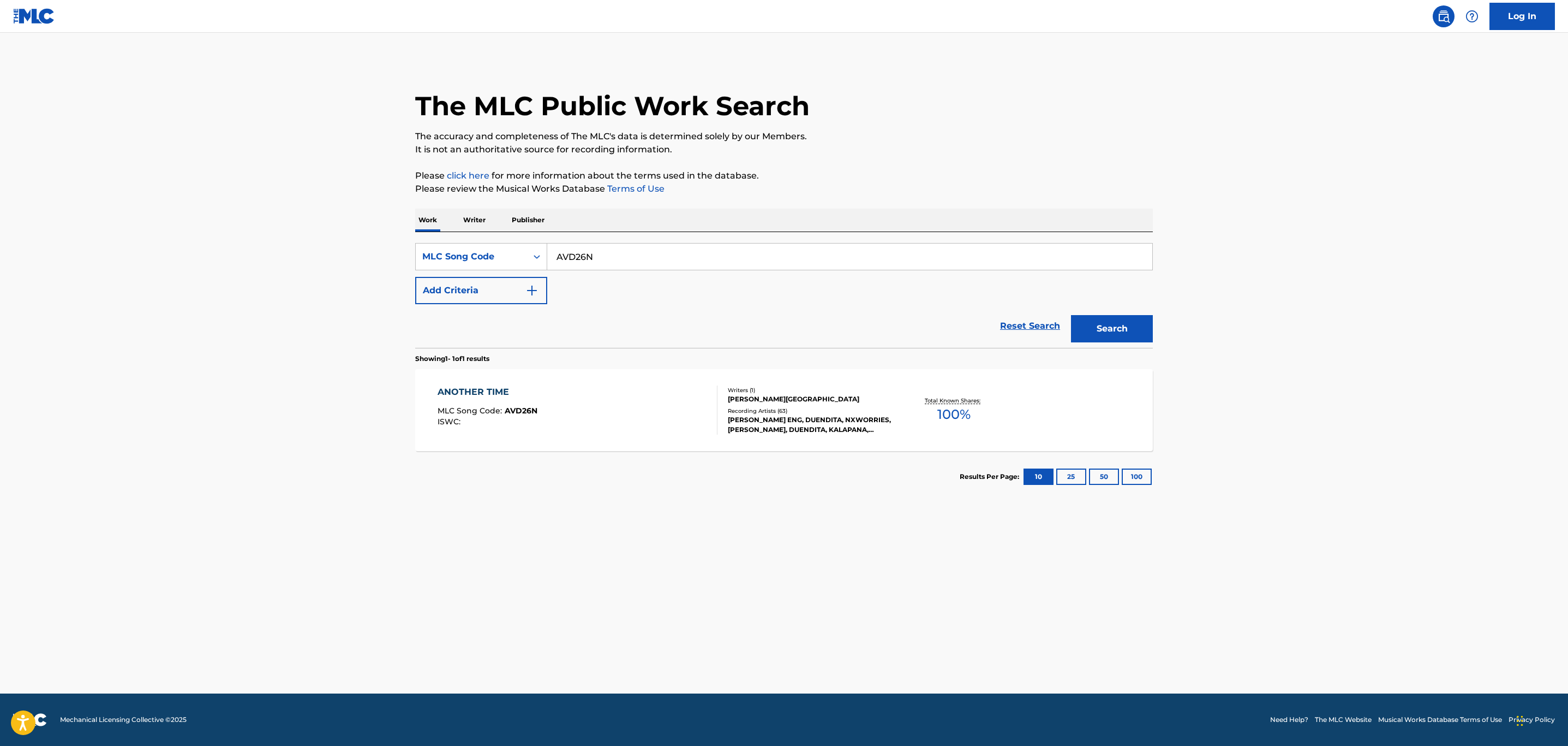
click at [371, 246] on main "The MLC Public Work Search The accuracy and completeness of The MLC's data is d…" at bounding box center [784, 363] width 1568 height 660
paste input "F31421"
type input "F31421"
click at [1071, 315] on button "Search" at bounding box center [1112, 328] width 82 height 27
click at [636, 429] on div "FREE AS A BIRD (BEATLES VERSION) MLC Song Code : F31421 ISWC :" at bounding box center [578, 410] width 281 height 49
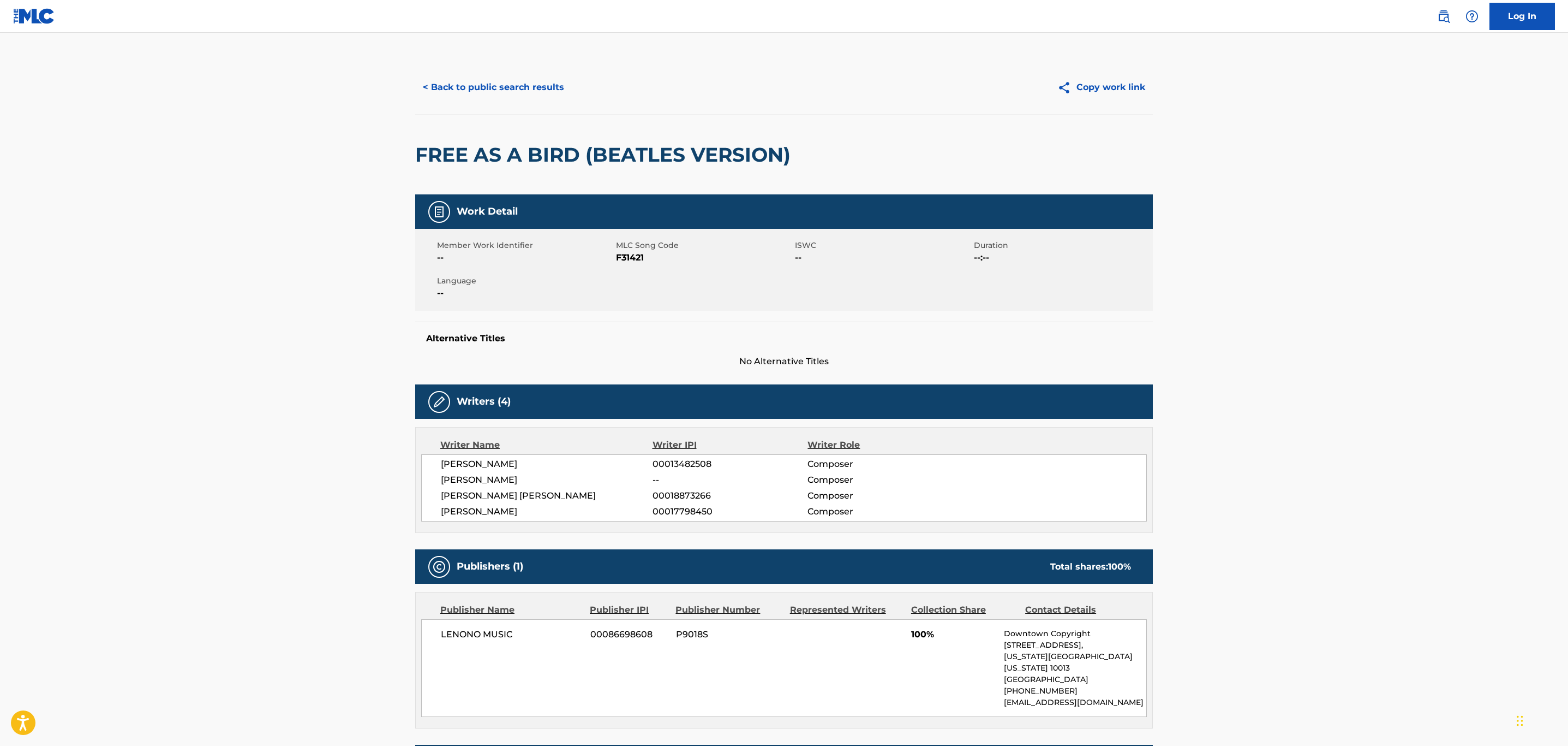
click at [503, 94] on button "< Back to public search results" at bounding box center [494, 87] width 157 height 27
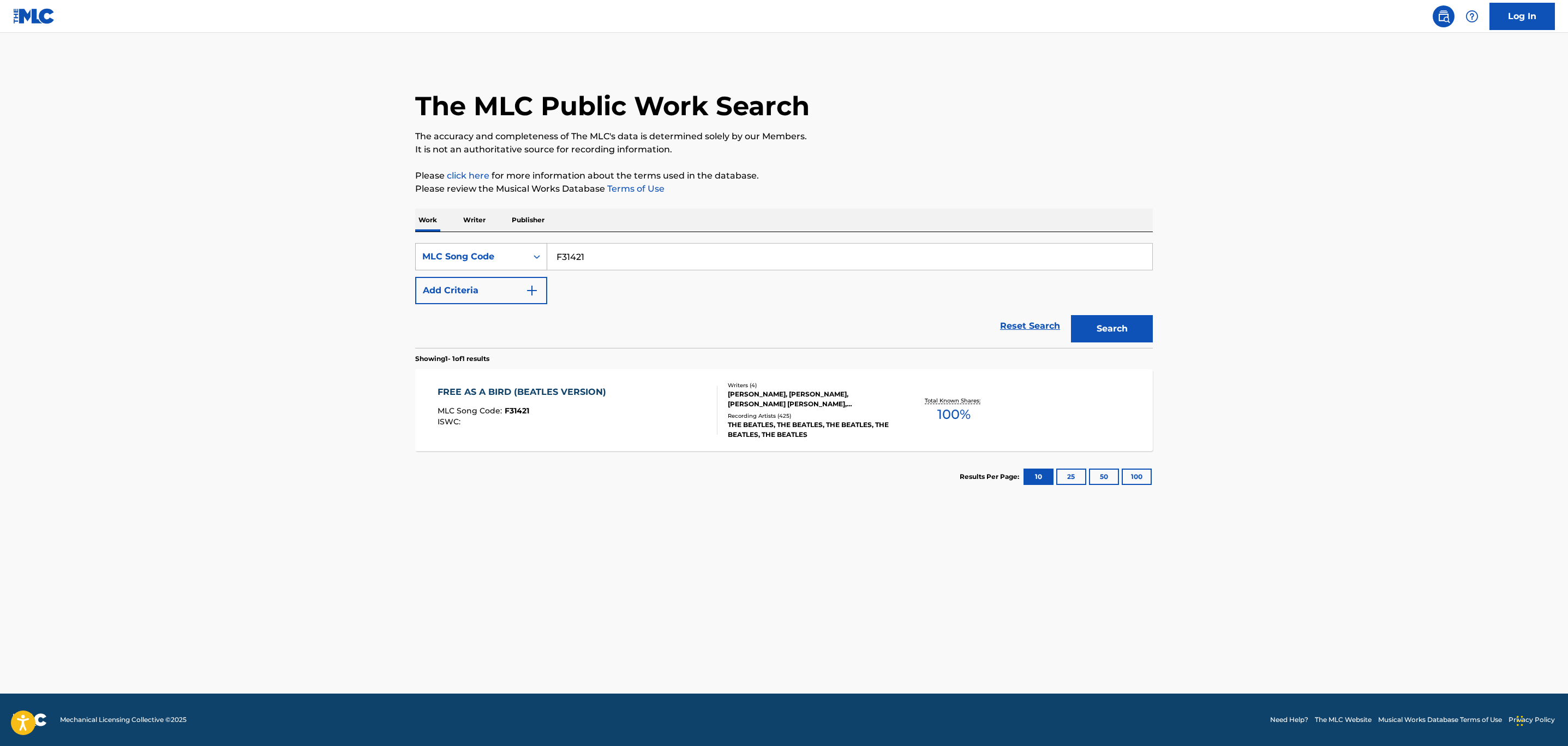
drag, startPoint x: 620, startPoint y: 251, endPoint x: 457, endPoint y: 262, distance: 163.4
click at [457, 262] on div "SearchWithCriteria742b4e4d-a3b7-4b25-8a9a-8628092df189 MLC Song Code F31421" at bounding box center [784, 257] width 738 height 27
paste input "I5138E"
type input "I5138E"
click at [1071, 315] on button "Search" at bounding box center [1112, 328] width 82 height 27
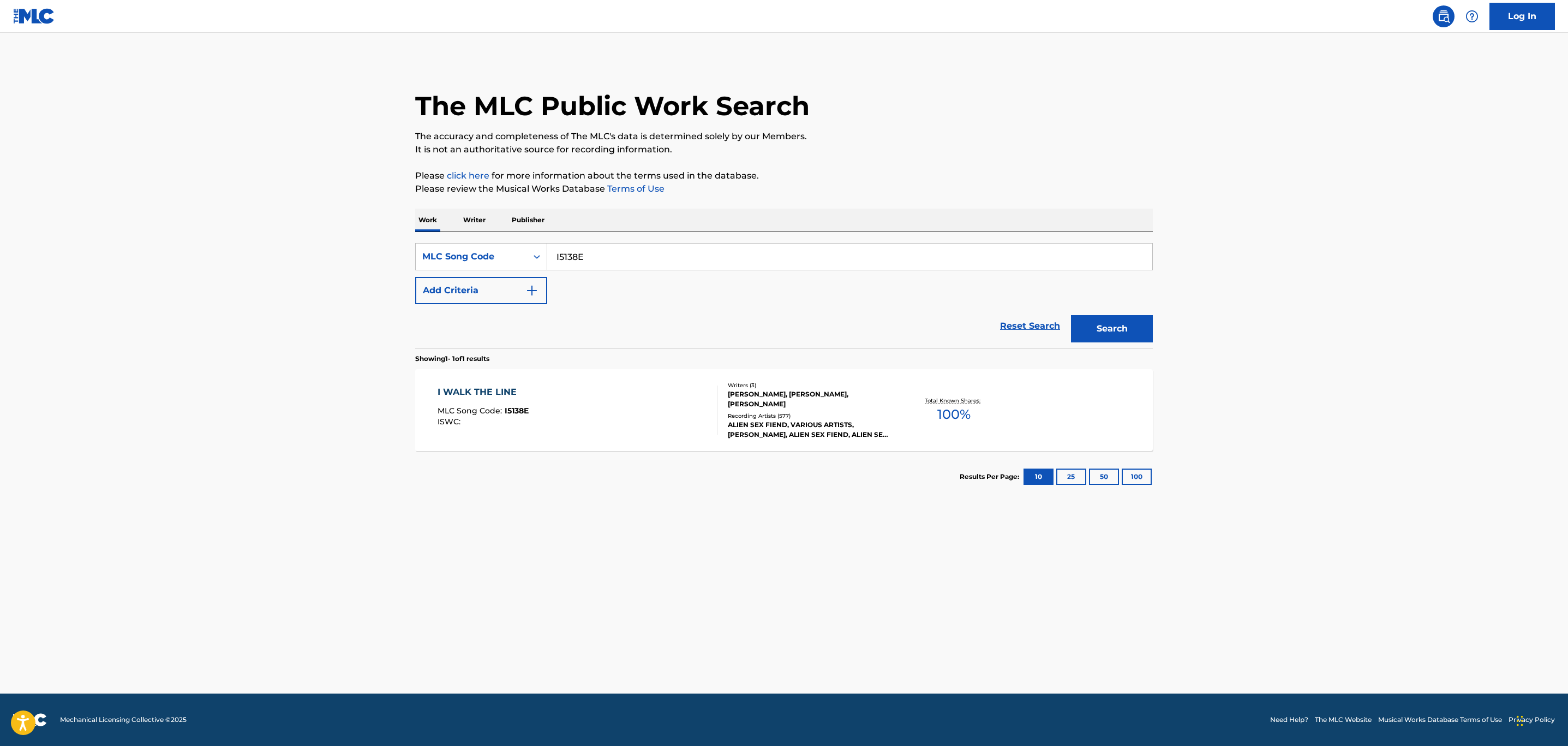
click at [606, 407] on div "I WALK THE LINE MLC Song Code : I5138E ISWC :" at bounding box center [578, 410] width 281 height 49
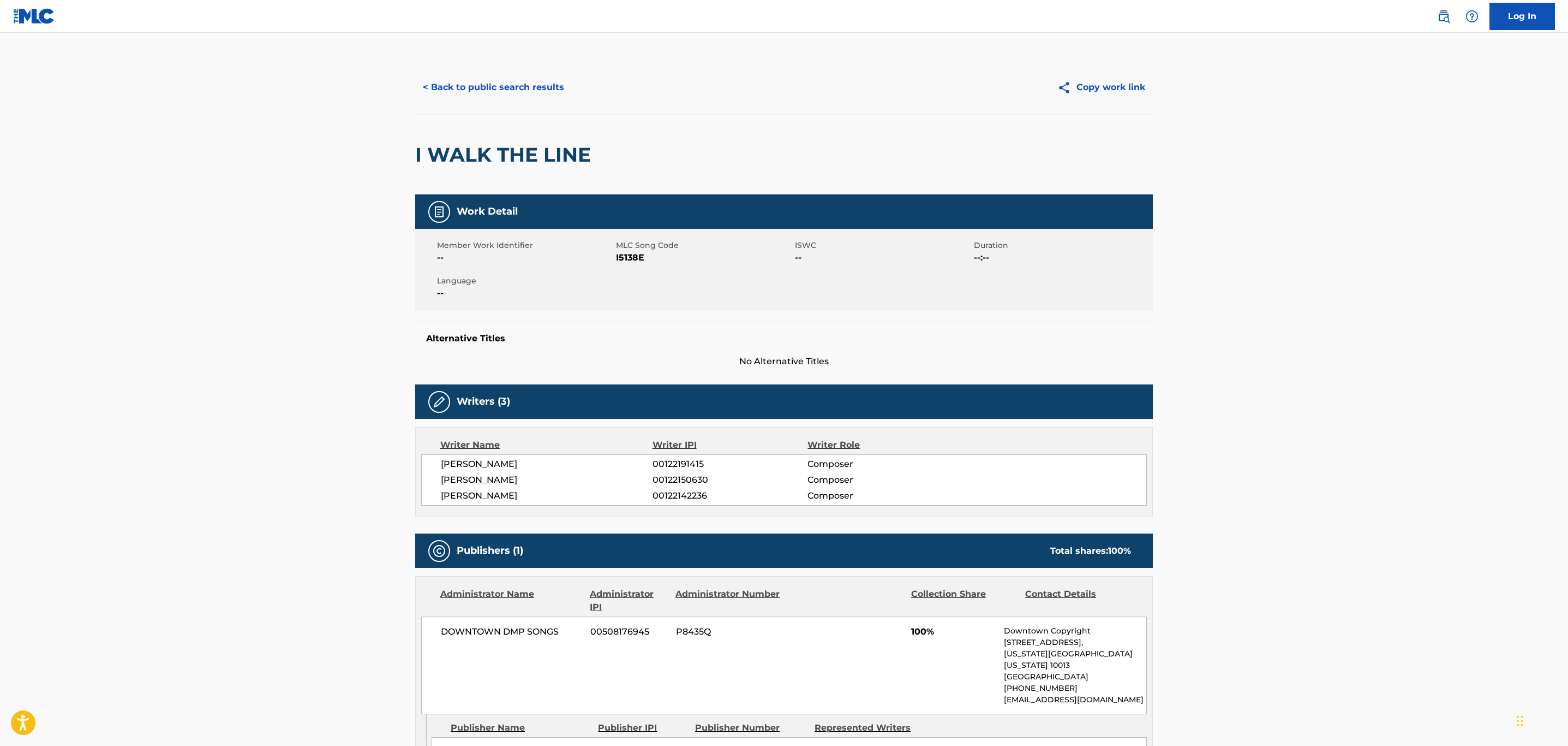
click at [522, 91] on button "< Back to public search results" at bounding box center [494, 87] width 157 height 27
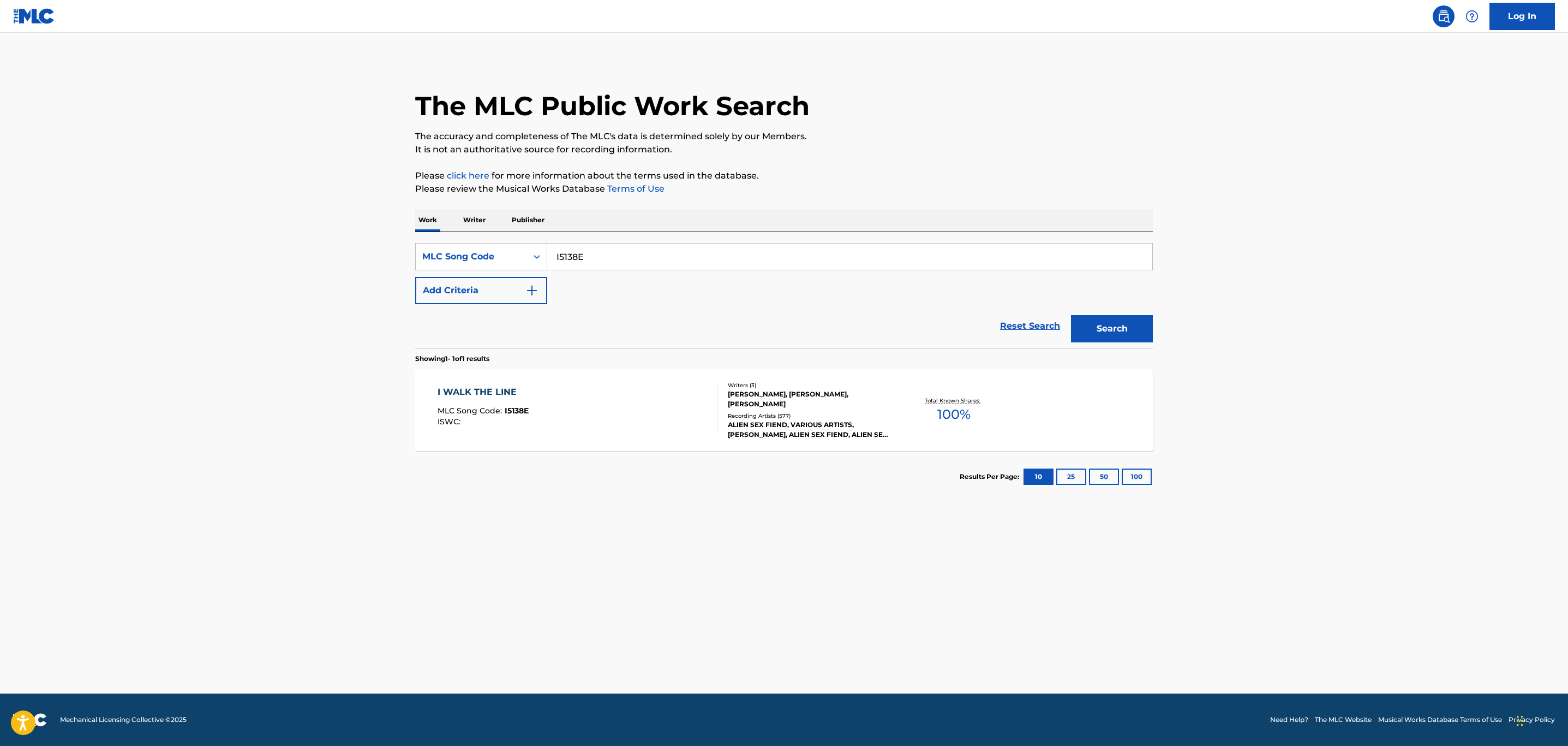
drag, startPoint x: 627, startPoint y: 254, endPoint x: 402, endPoint y: 254, distance: 225.0
click at [402, 254] on div "The MLC Public Work Search The accuracy and completeness of The MLC's data is d…" at bounding box center [784, 281] width 764 height 442
paste input "PVAS0J"
type input "PVAS0J"
click at [1071, 315] on button "Search" at bounding box center [1112, 328] width 82 height 27
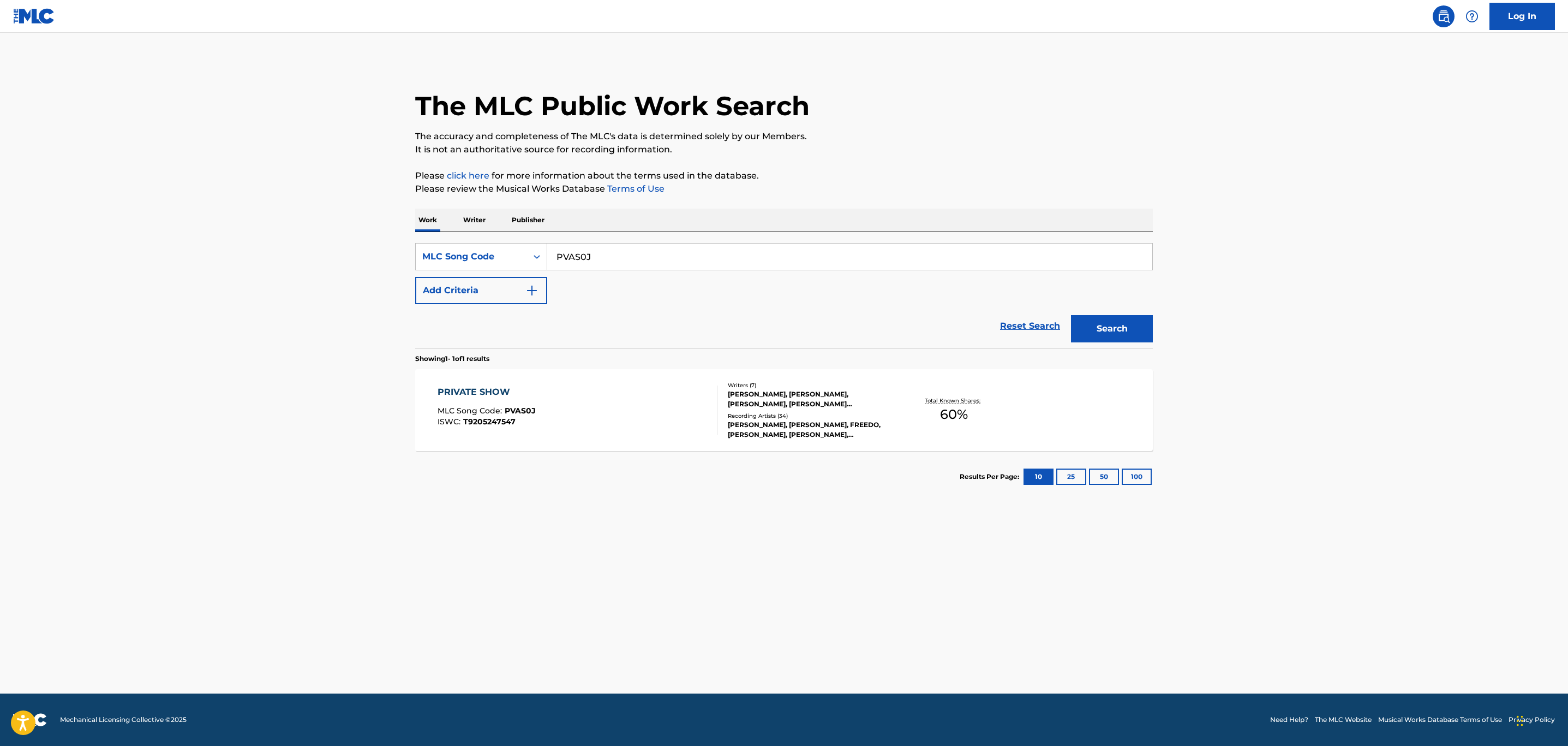
click at [679, 418] on div "PRIVATE SHOW MLC Song Code : PVAS0J ISWC : T9205247547" at bounding box center [578, 410] width 281 height 49
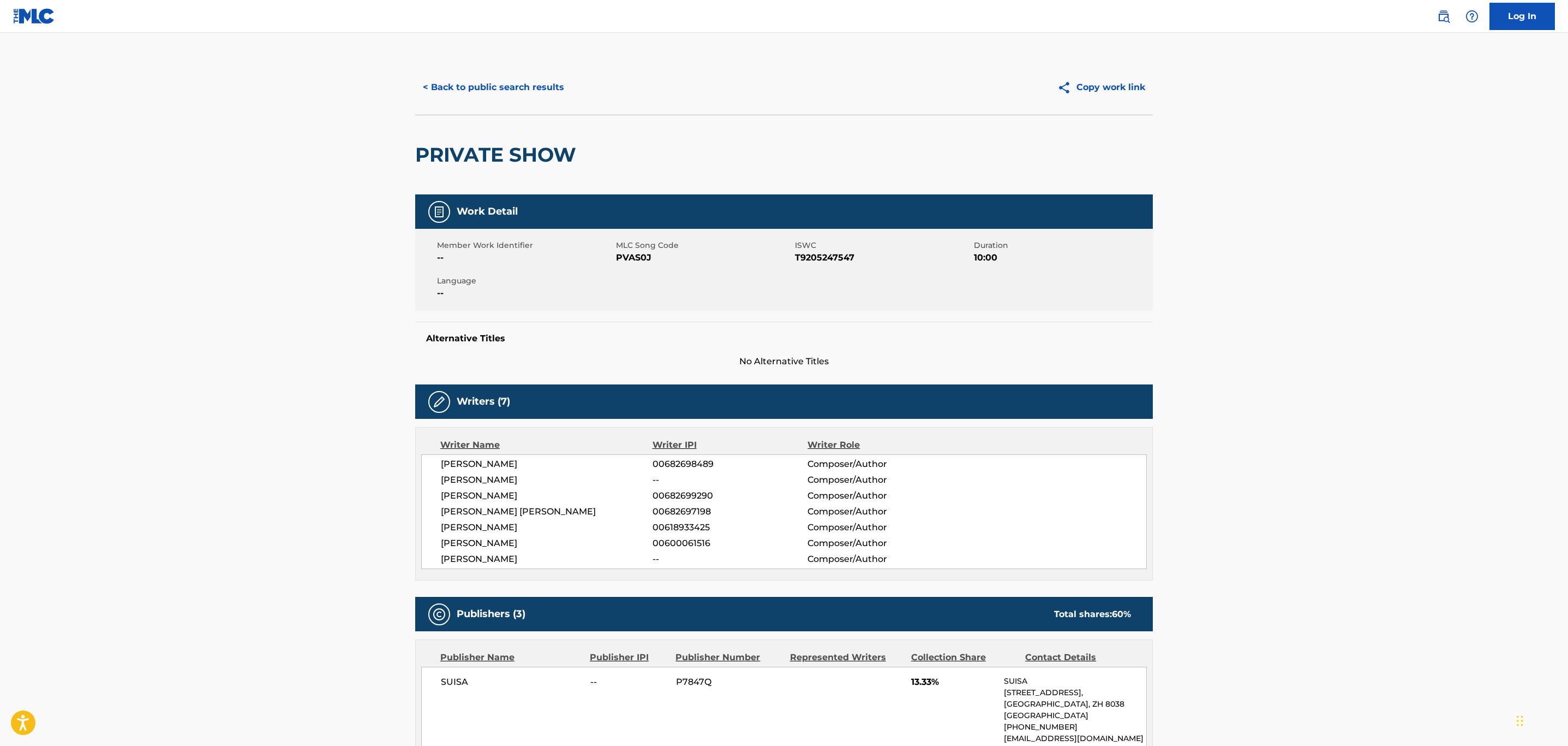
click at [493, 87] on button "< Back to public search results" at bounding box center [494, 87] width 157 height 27
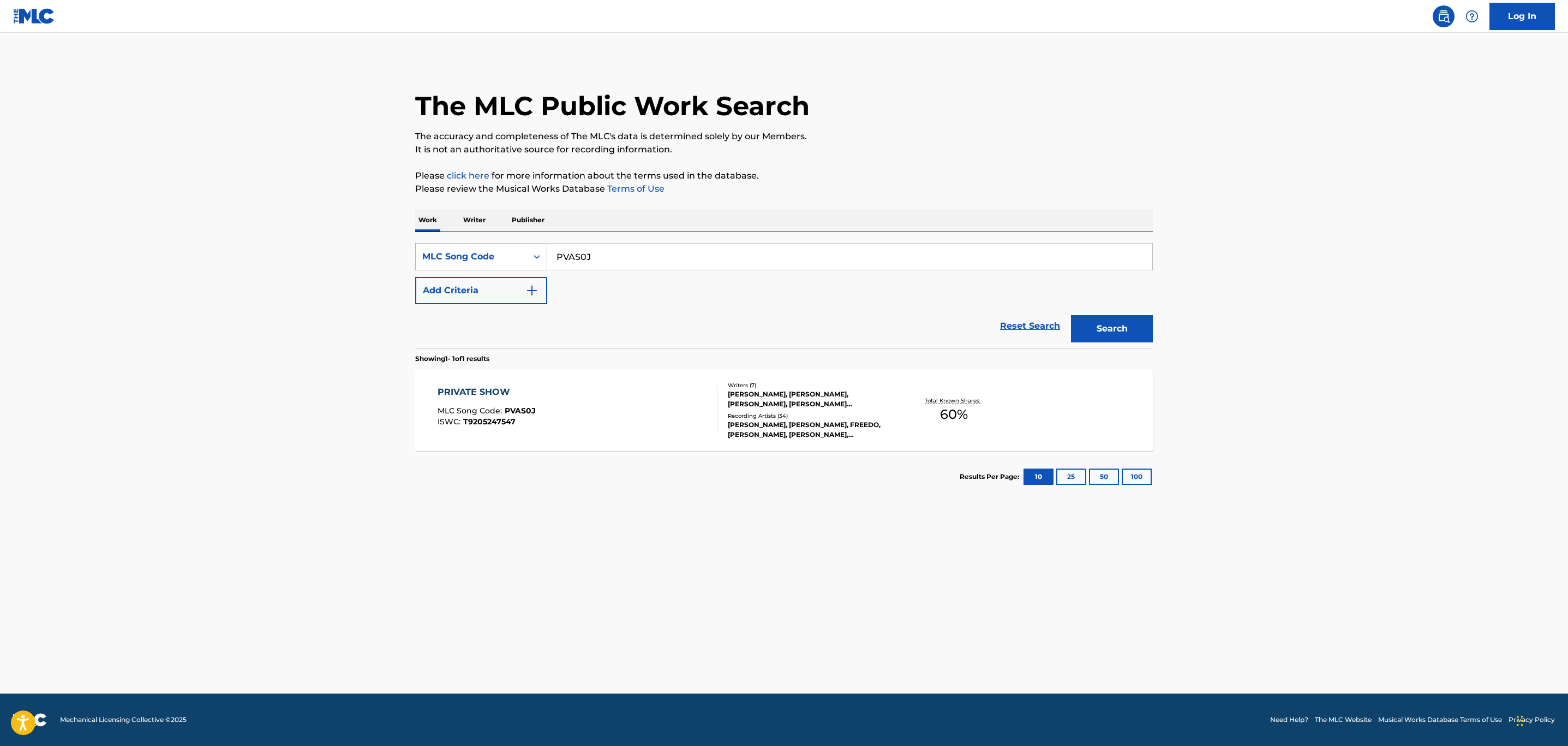
drag, startPoint x: 623, startPoint y: 246, endPoint x: 455, endPoint y: 251, distance: 168.1
click at [455, 249] on div "SearchWithCriteria742b4e4d-a3b7-4b25-8a9a-8628092df189 MLC Song Code PVAS0J" at bounding box center [784, 257] width 738 height 27
paste input "MA934E"
type input "MA934E"
click at [1071, 315] on button "Search" at bounding box center [1112, 328] width 82 height 27
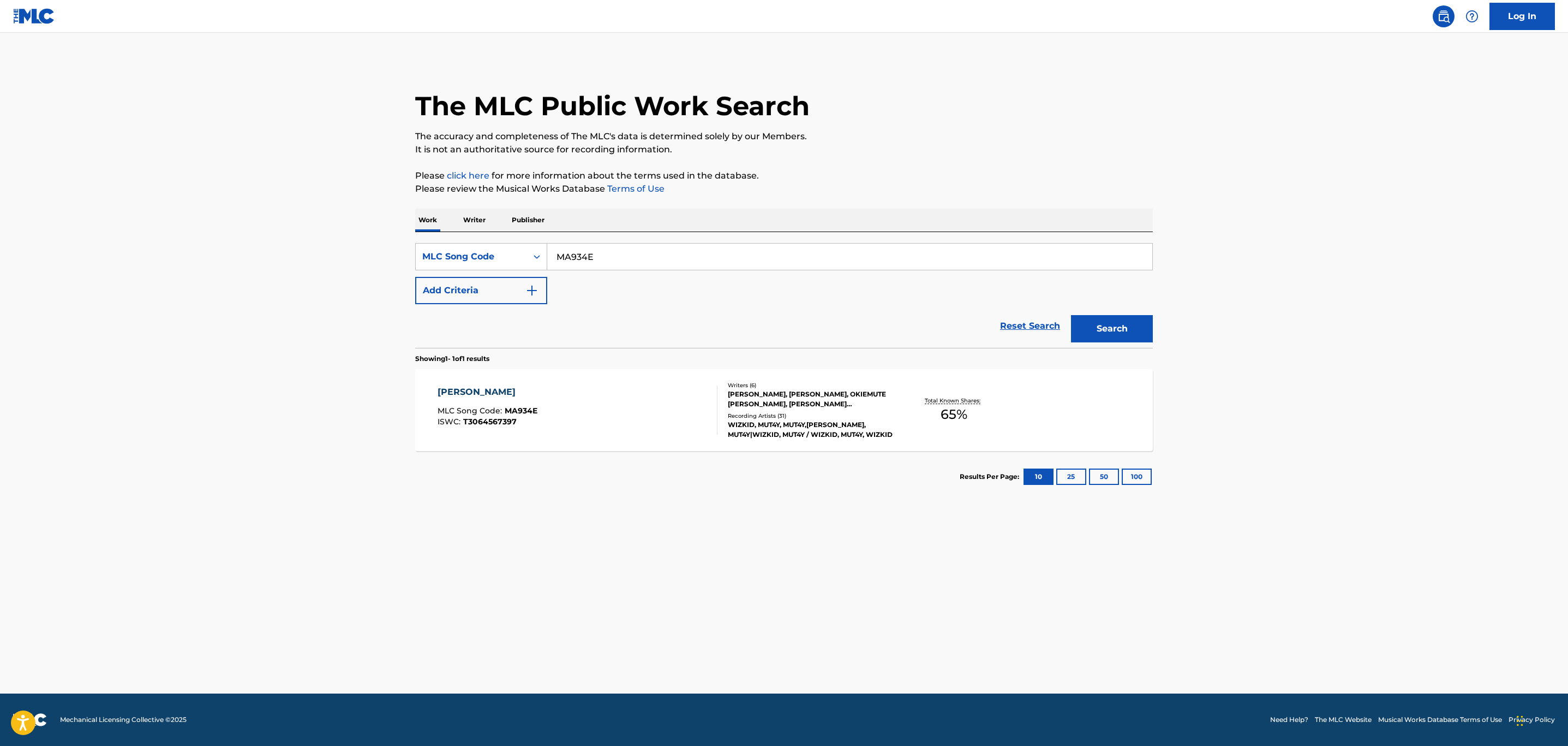
click at [533, 411] on span "MA934E" at bounding box center [521, 410] width 32 height 10
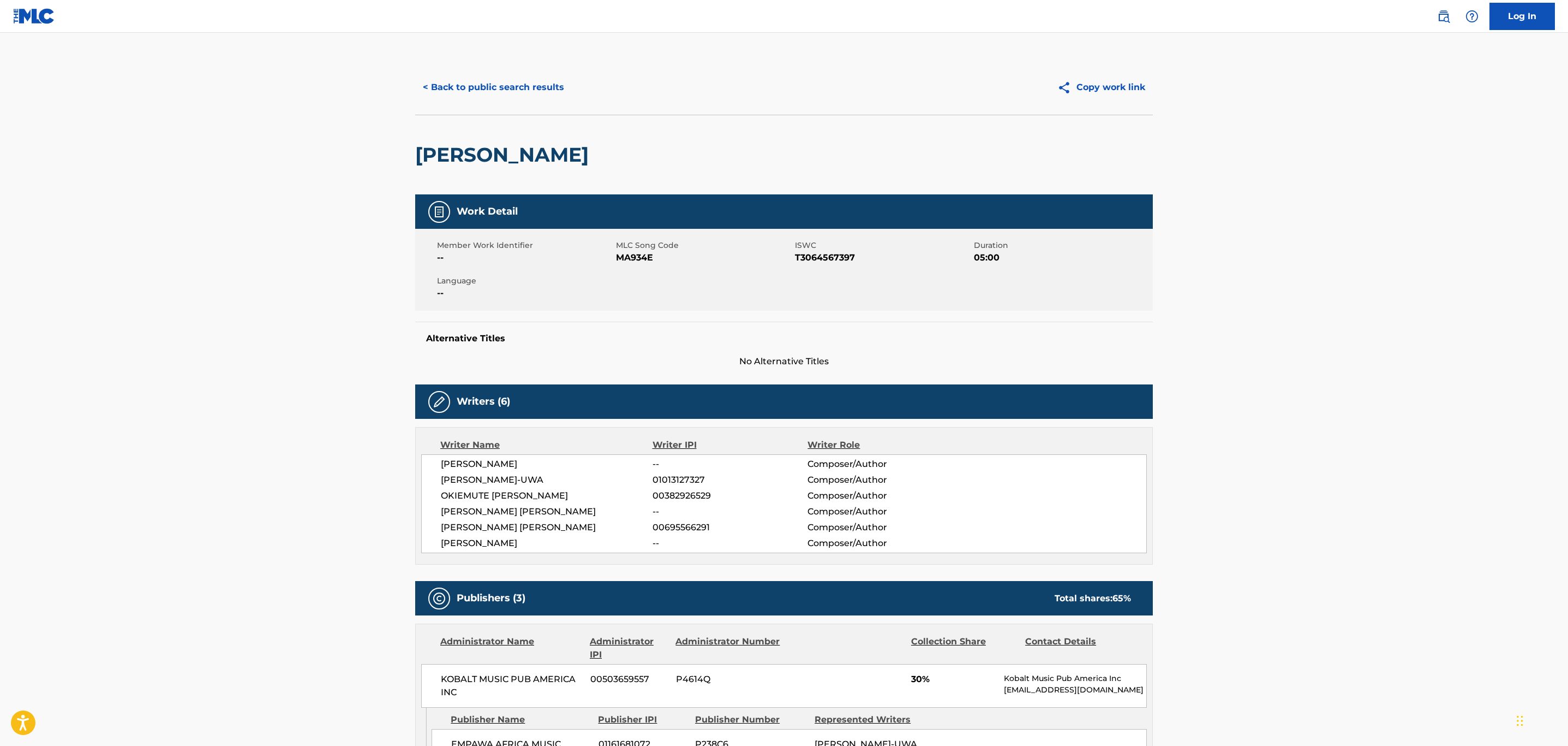
click at [490, 95] on button "< Back to public search results" at bounding box center [494, 87] width 157 height 27
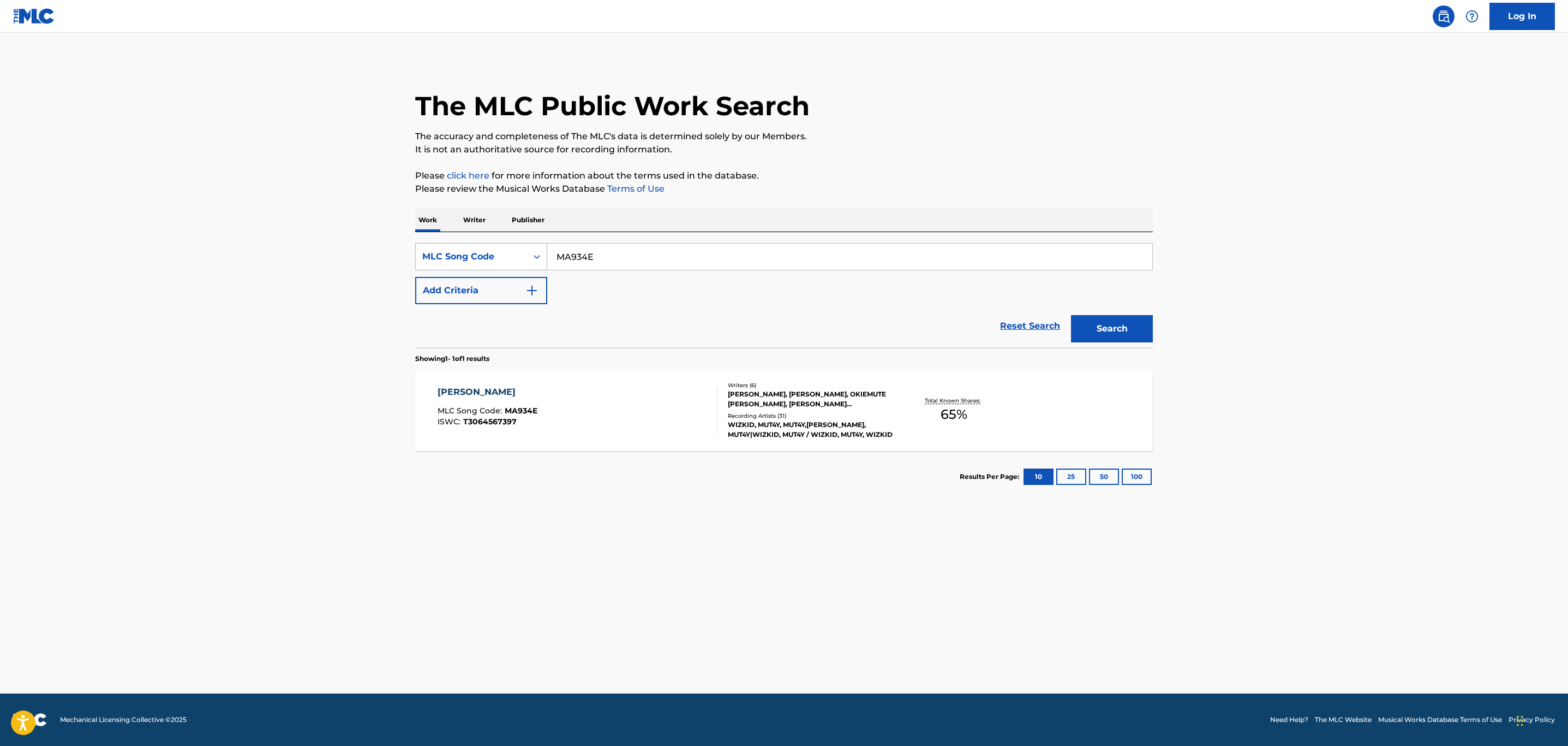
drag, startPoint x: 615, startPoint y: 247, endPoint x: 447, endPoint y: 247, distance: 168.0
click at [447, 247] on div "SearchWithCriteria742b4e4d-a3b7-4b25-8a9a-8628092df189 MLC Song Code MA934E" at bounding box center [784, 257] width 738 height 27
paste input "WB1CVD"
type input "WB1CVD"
click at [1071, 315] on button "Search" at bounding box center [1112, 328] width 82 height 27
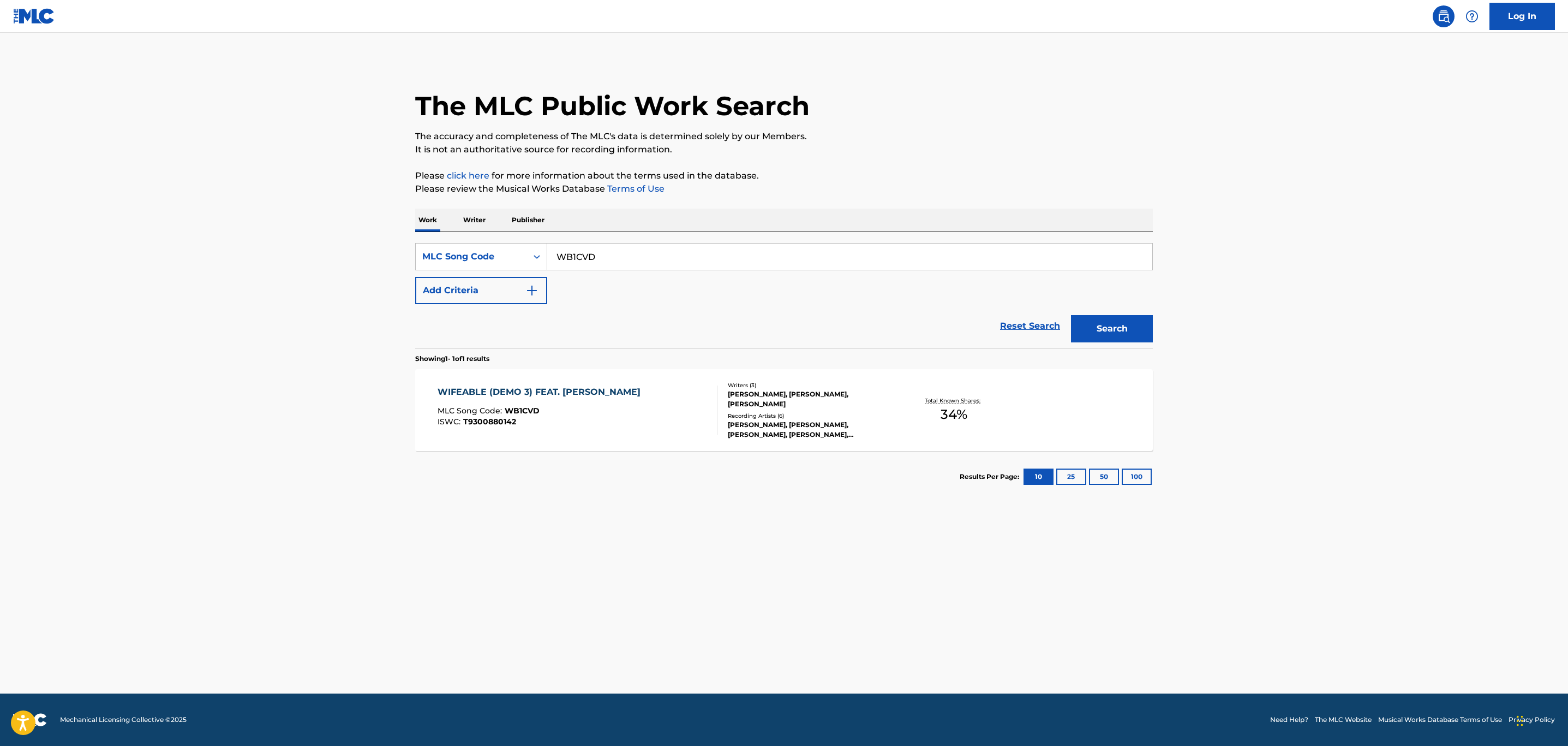
click at [653, 400] on div "WIFEABLE (DEMO 3) FEAT. [PERSON_NAME] MLC Song Code : WB1CVD ISWC : T9300880142" at bounding box center [578, 410] width 281 height 49
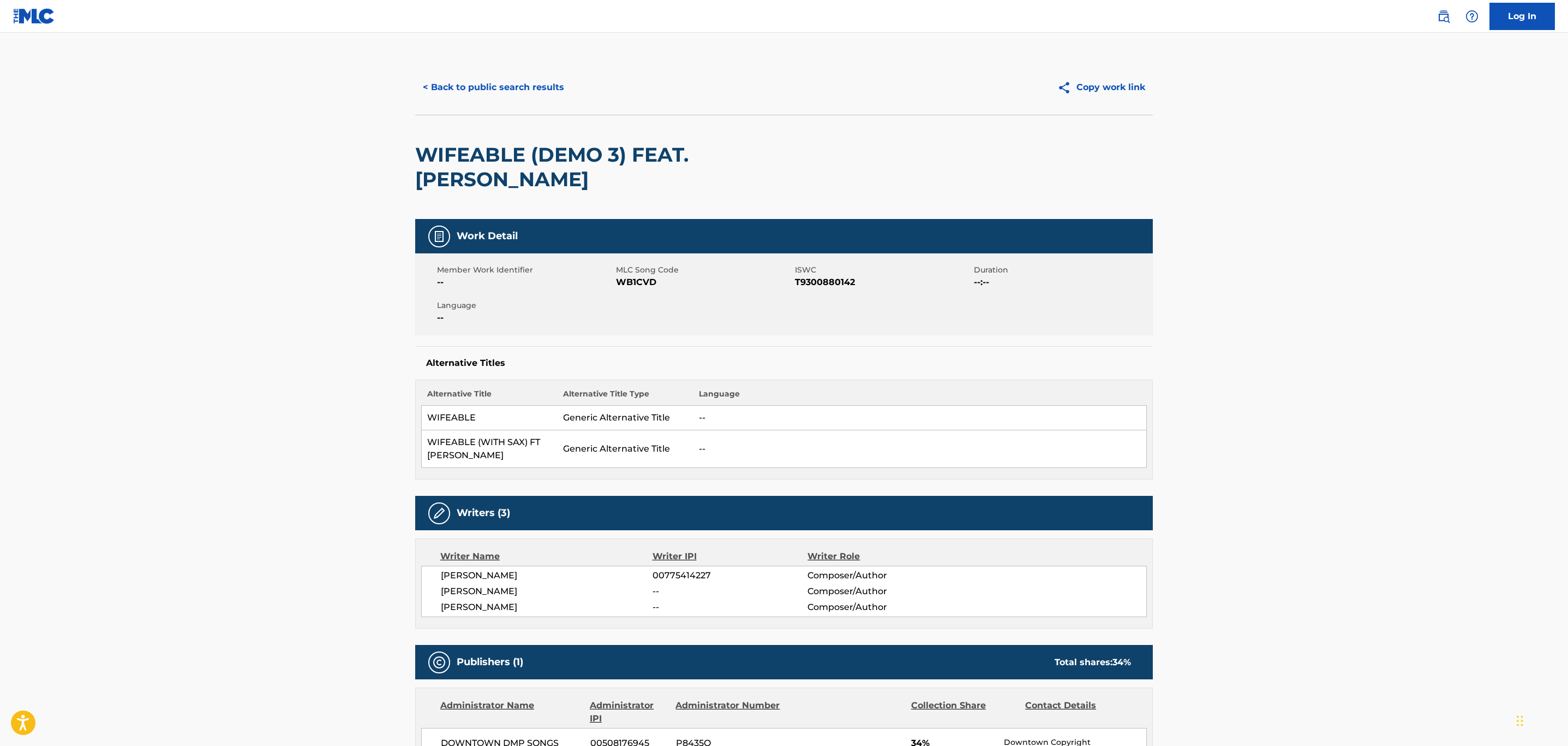
click at [644, 276] on span "WB1CVD" at bounding box center [704, 282] width 176 height 13
drag, startPoint x: 518, startPoint y: 153, endPoint x: 399, endPoint y: 153, distance: 119.0
click at [399, 153] on main "< Back to public search results Copy work link WIFEABLE (DEMO 3) FEAT. [PERSON_…" at bounding box center [784, 621] width 1568 height 1176
drag, startPoint x: 529, startPoint y: 155, endPoint x: 423, endPoint y: 153, distance: 106.0
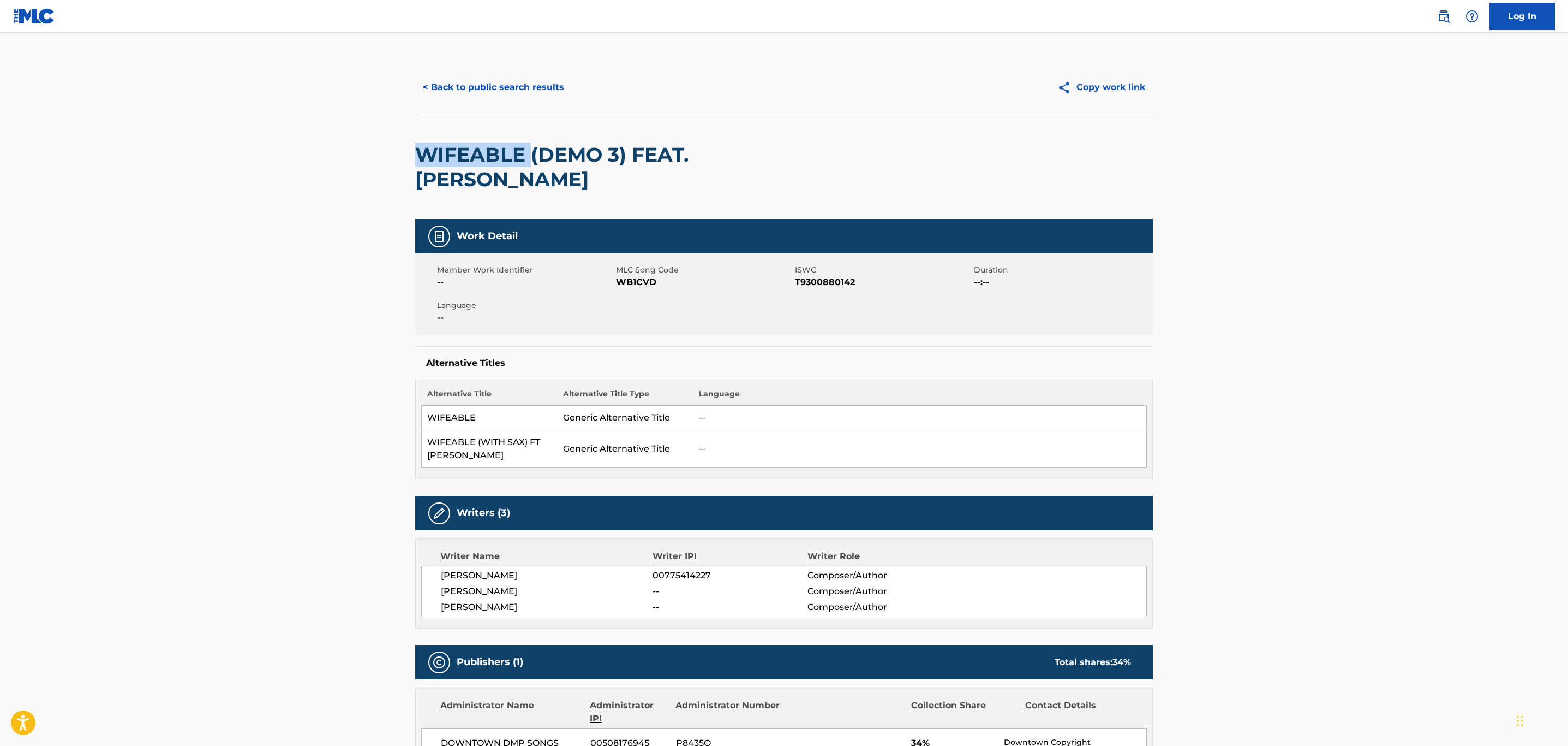
click at [423, 153] on h2 "WIFEABLE (DEMO 3) FEAT. [PERSON_NAME]" at bounding box center [637, 167] width 443 height 49
click at [639, 276] on span "WB1CVD" at bounding box center [704, 282] width 176 height 13
click at [493, 94] on button "< Back to public search results" at bounding box center [494, 87] width 157 height 27
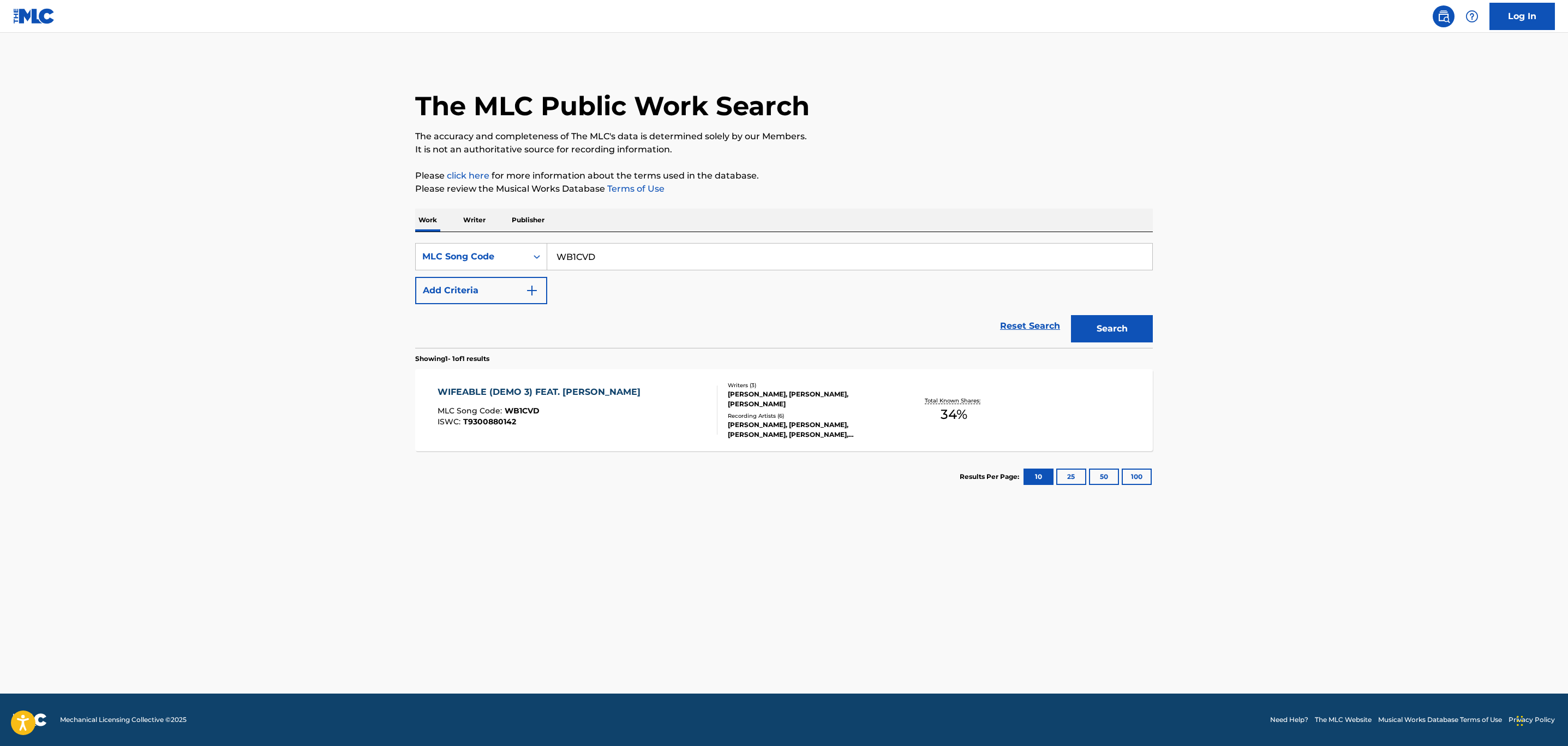
drag, startPoint x: 663, startPoint y: 256, endPoint x: 285, endPoint y: 215, distance: 380.2
click at [287, 215] on main "The MLC Public Work Search The accuracy and completeness of The MLC's data is d…" at bounding box center [784, 363] width 1568 height 660
paste input "PA08NK"
type input "PA08NK"
click at [1071, 315] on button "Search" at bounding box center [1112, 328] width 82 height 27
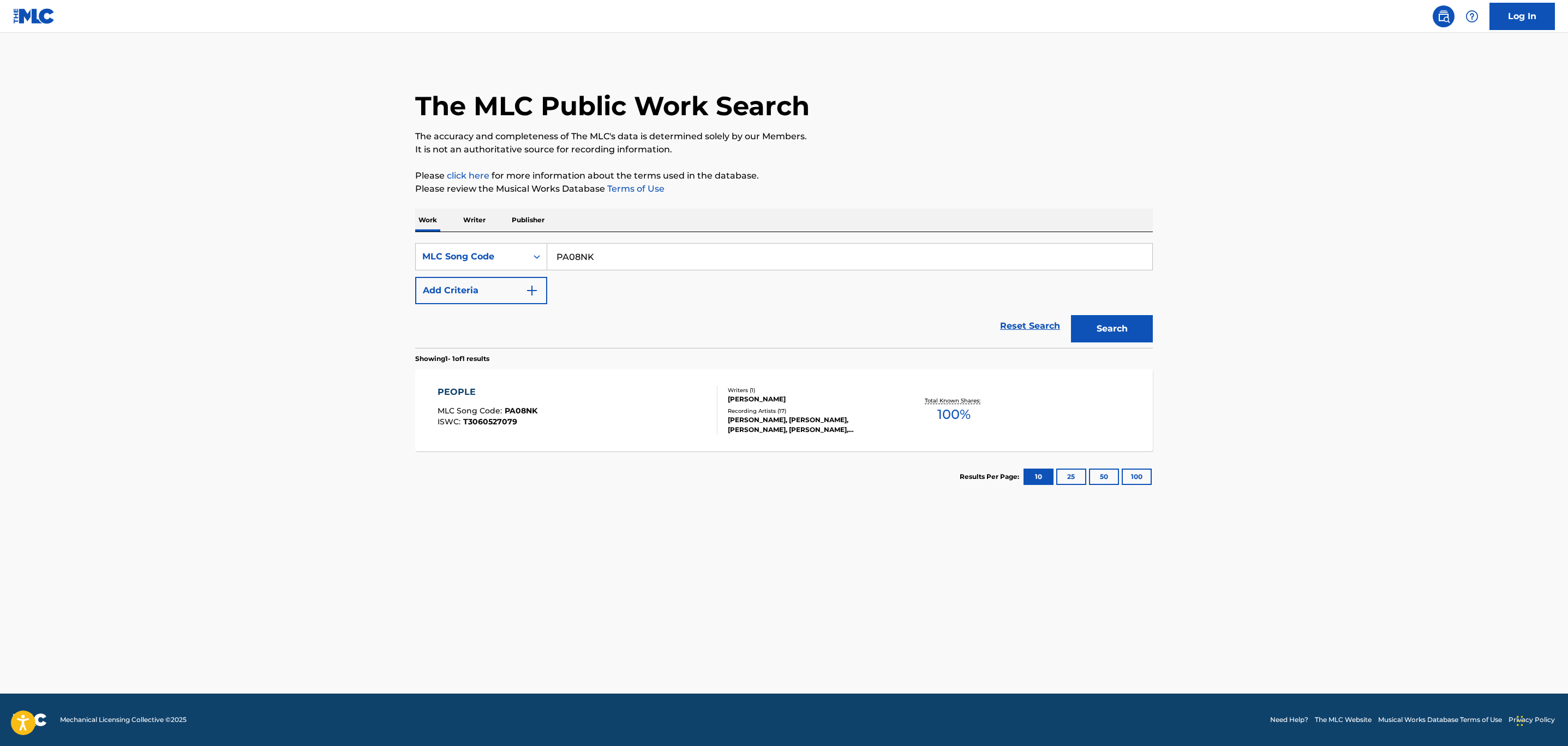
click at [645, 403] on div "PEOPLE MLC Song Code : PA08NK ISWC : T3060527079" at bounding box center [578, 410] width 281 height 49
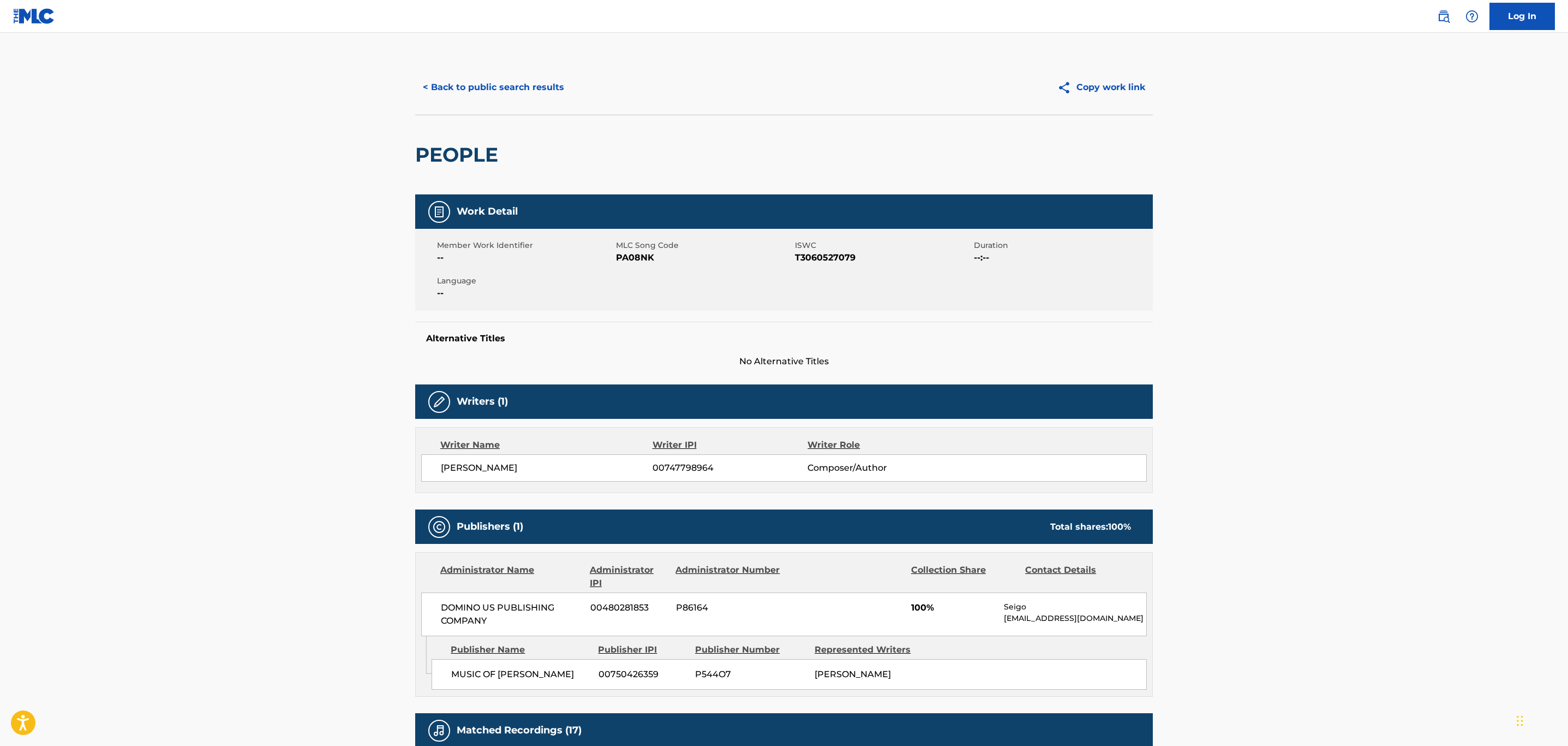
click at [485, 86] on button "< Back to public search results" at bounding box center [494, 87] width 157 height 27
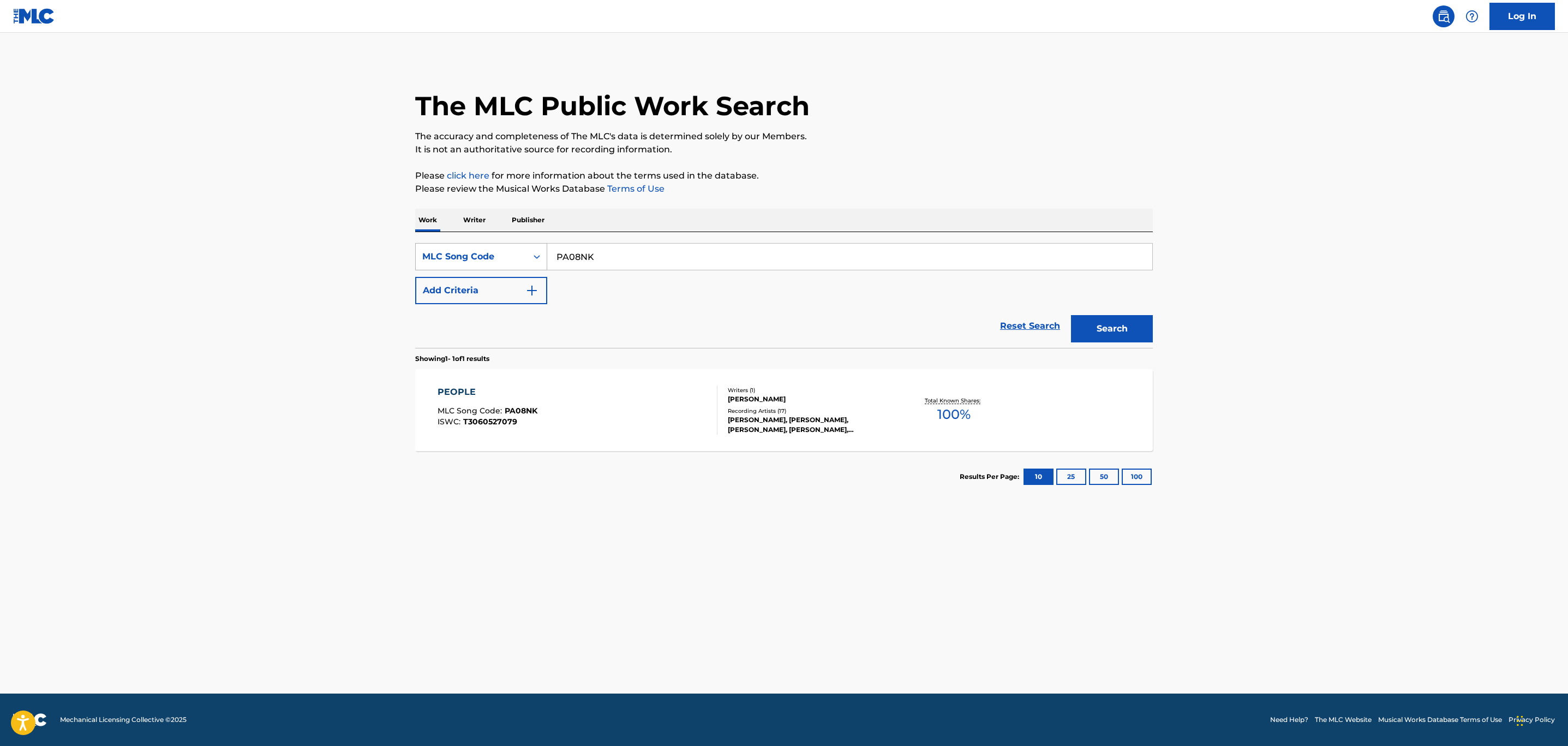
drag, startPoint x: 620, startPoint y: 259, endPoint x: 426, endPoint y: 254, distance: 194.1
click at [416, 260] on div "SearchWithCriteria742b4e4d-a3b7-4b25-8a9a-8628092df189 MLC Song Code PA08NK" at bounding box center [784, 257] width 738 height 27
paste input "SD611T"
type input "SD611T"
click at [1071, 315] on button "Search" at bounding box center [1112, 328] width 82 height 27
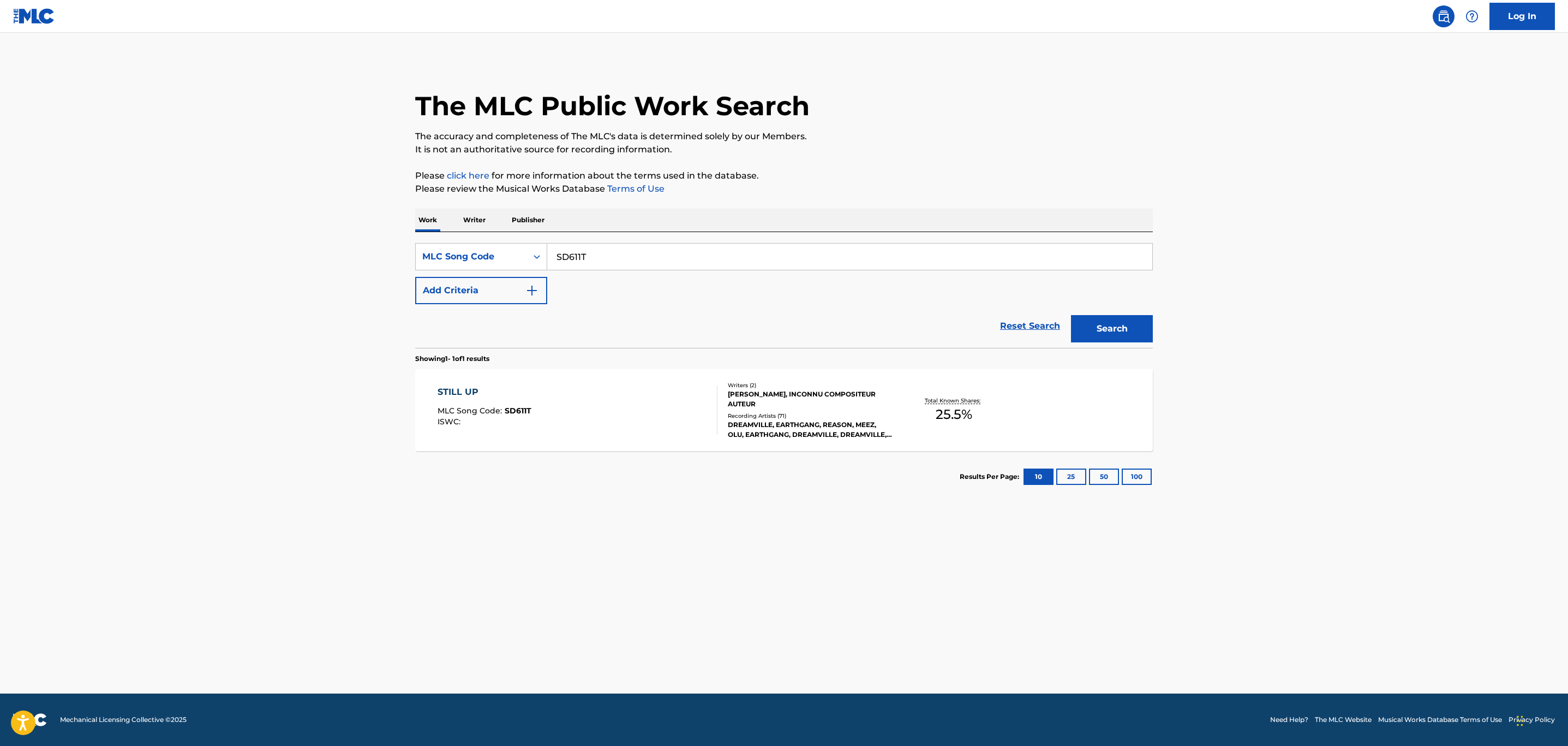
click at [624, 397] on div "STILL UP MLC Song Code : SD611T ISWC :" at bounding box center [578, 410] width 281 height 49
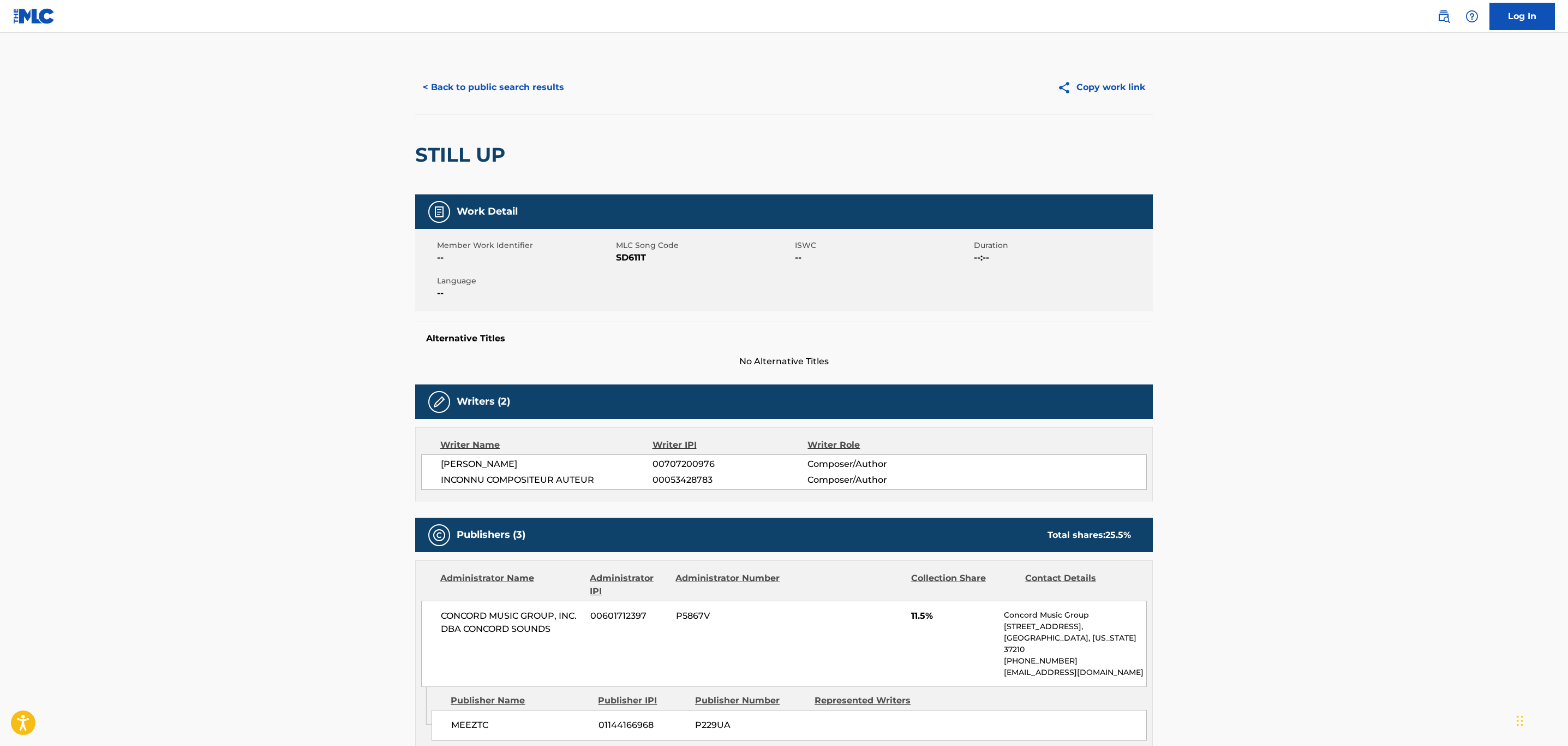
click at [631, 256] on span "SD611T" at bounding box center [704, 258] width 176 height 13
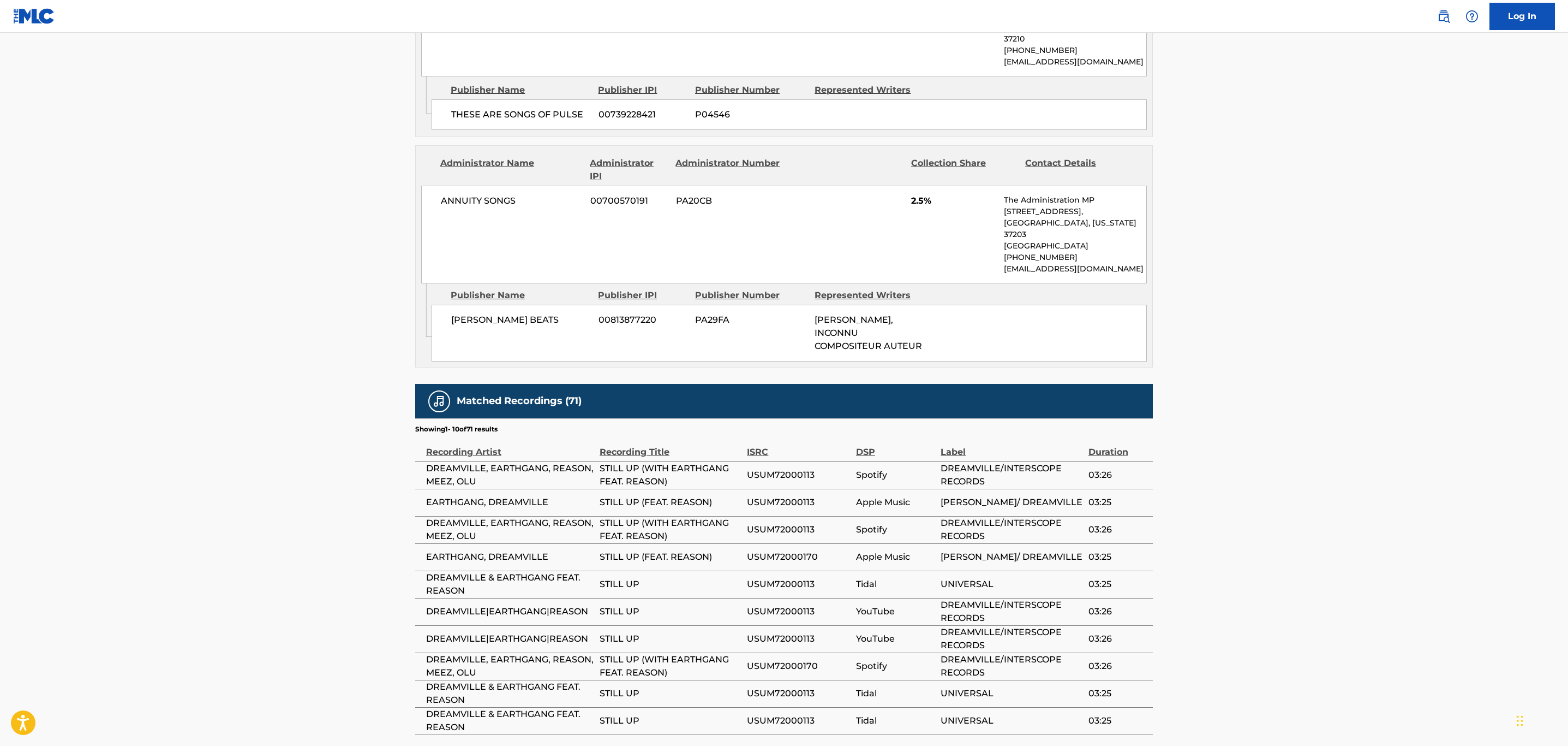
scroll to position [874, 0]
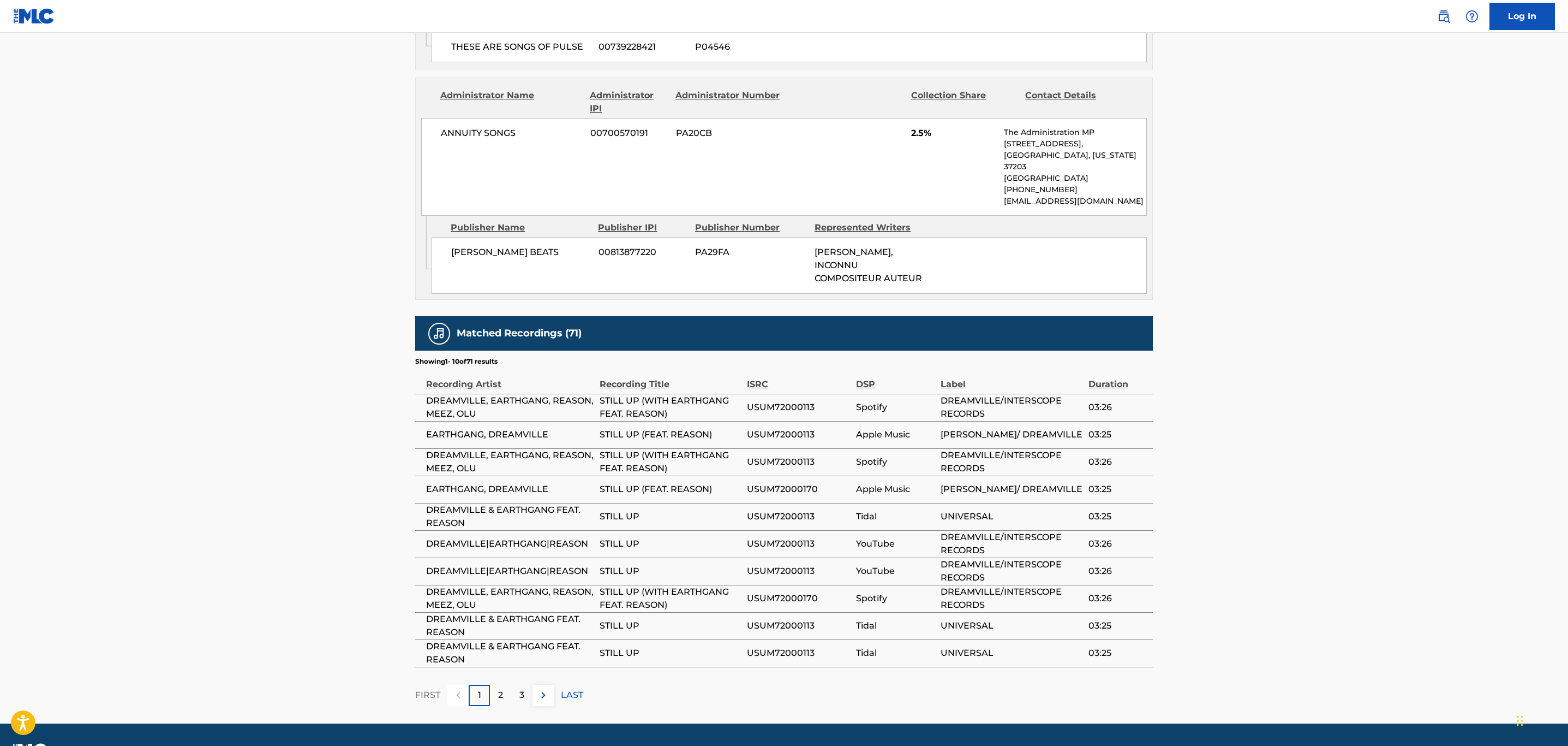
click at [781, 401] on span "USUM72000113" at bounding box center [799, 408] width 104 height 13
click at [791, 483] on span "USUM72000170" at bounding box center [799, 489] width 104 height 13
click at [544, 689] on img at bounding box center [544, 695] width 13 height 13
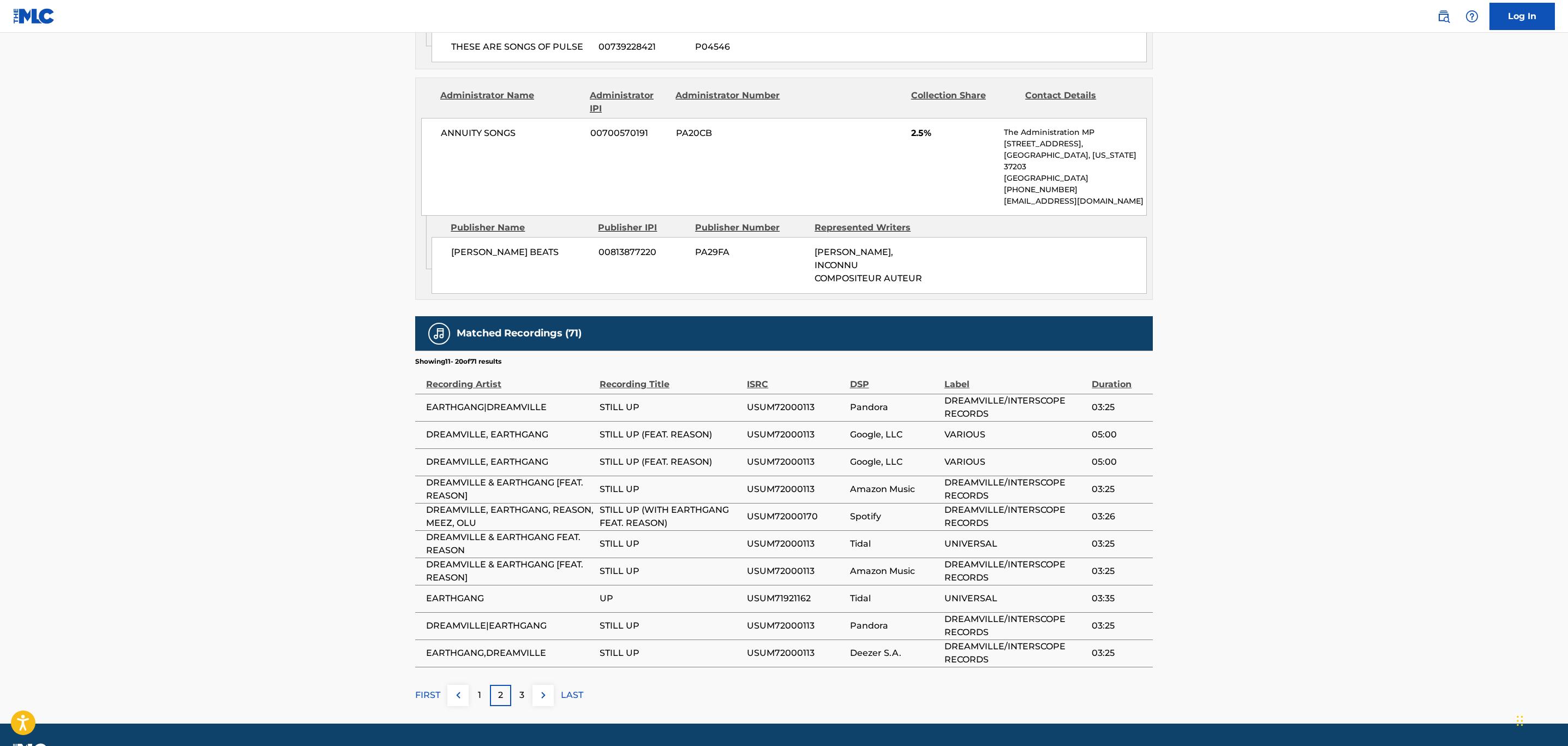
click at [544, 689] on img at bounding box center [544, 695] width 13 height 13
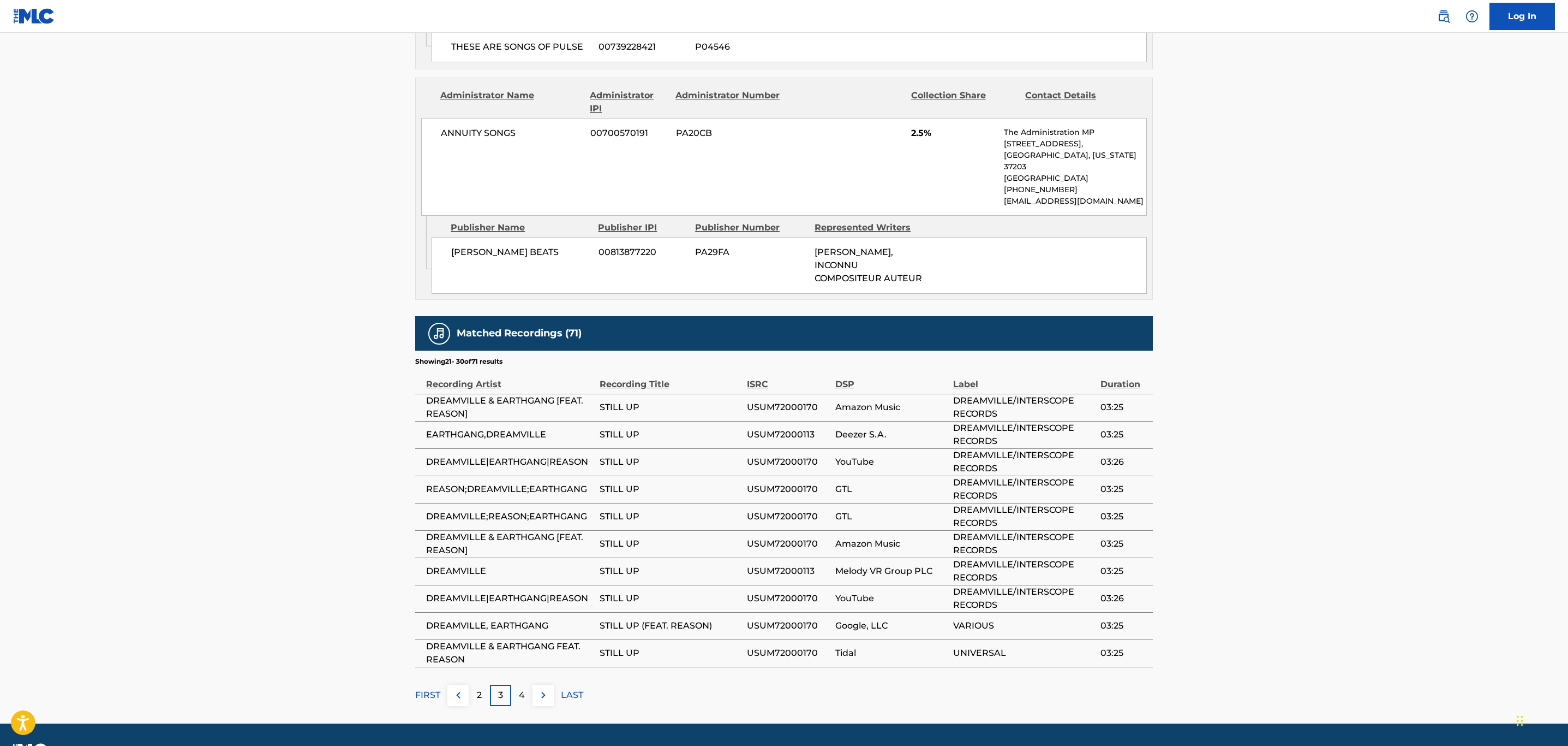
click at [544, 689] on img at bounding box center [544, 695] width 13 height 13
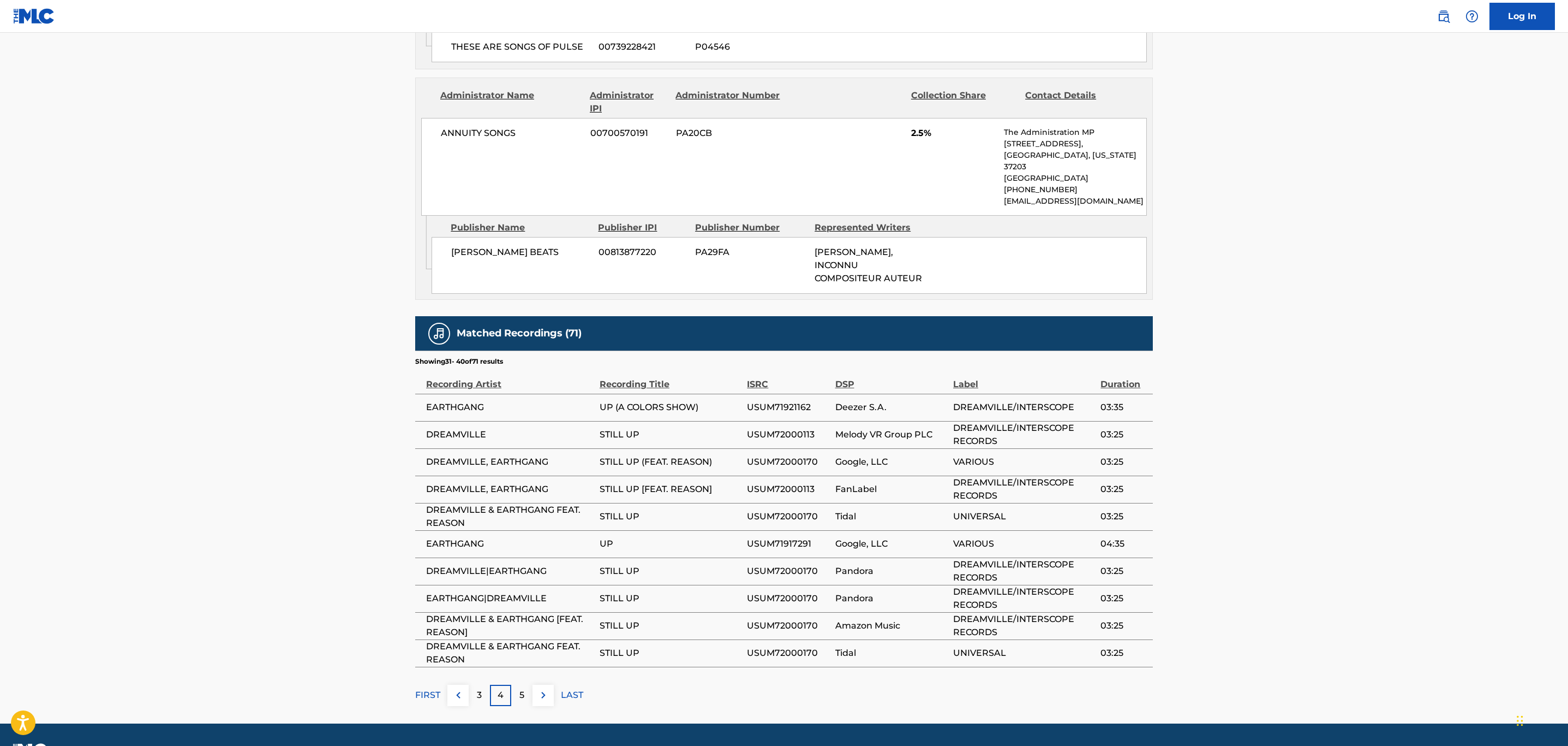
click at [544, 689] on img at bounding box center [544, 695] width 13 height 13
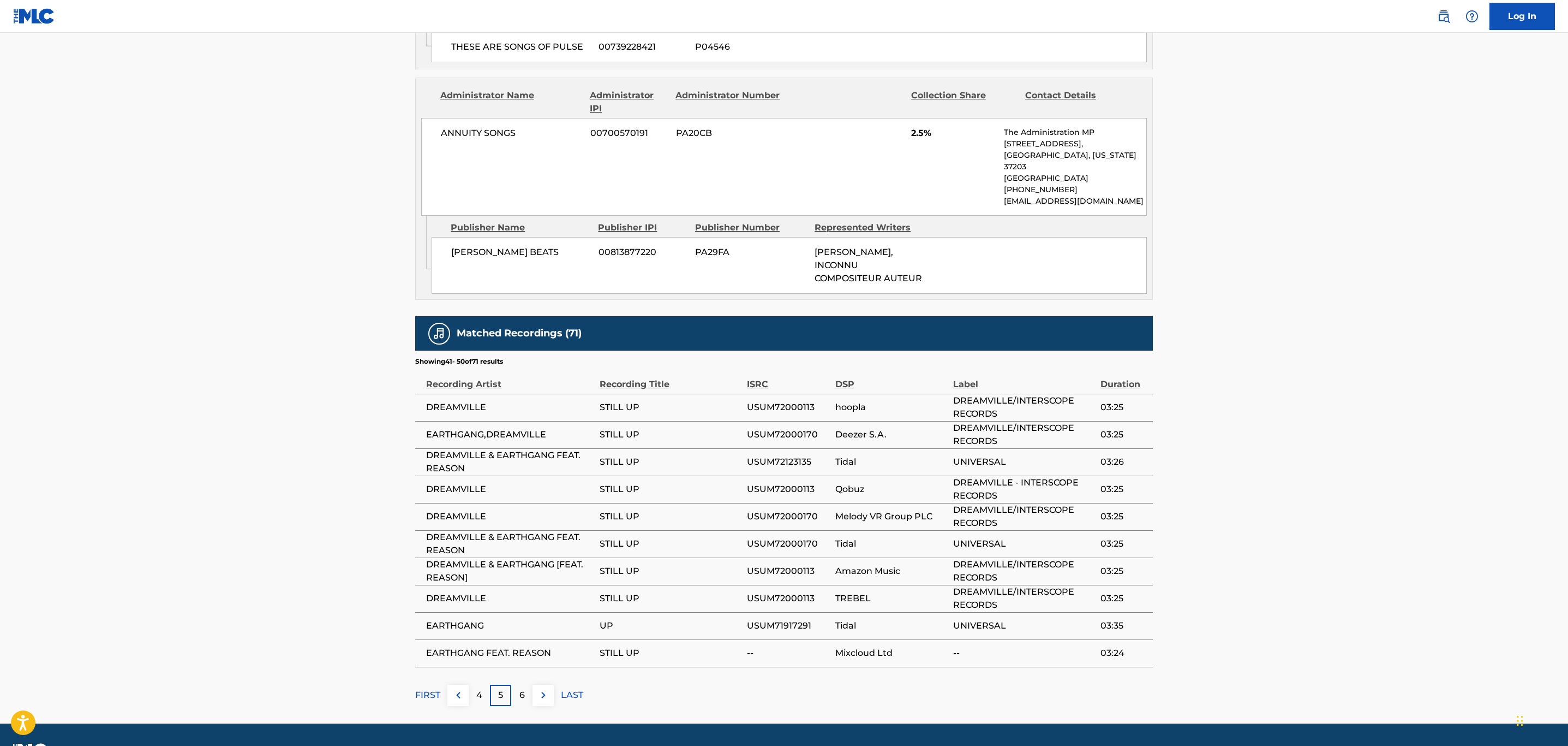
click at [544, 689] on img at bounding box center [544, 695] width 13 height 13
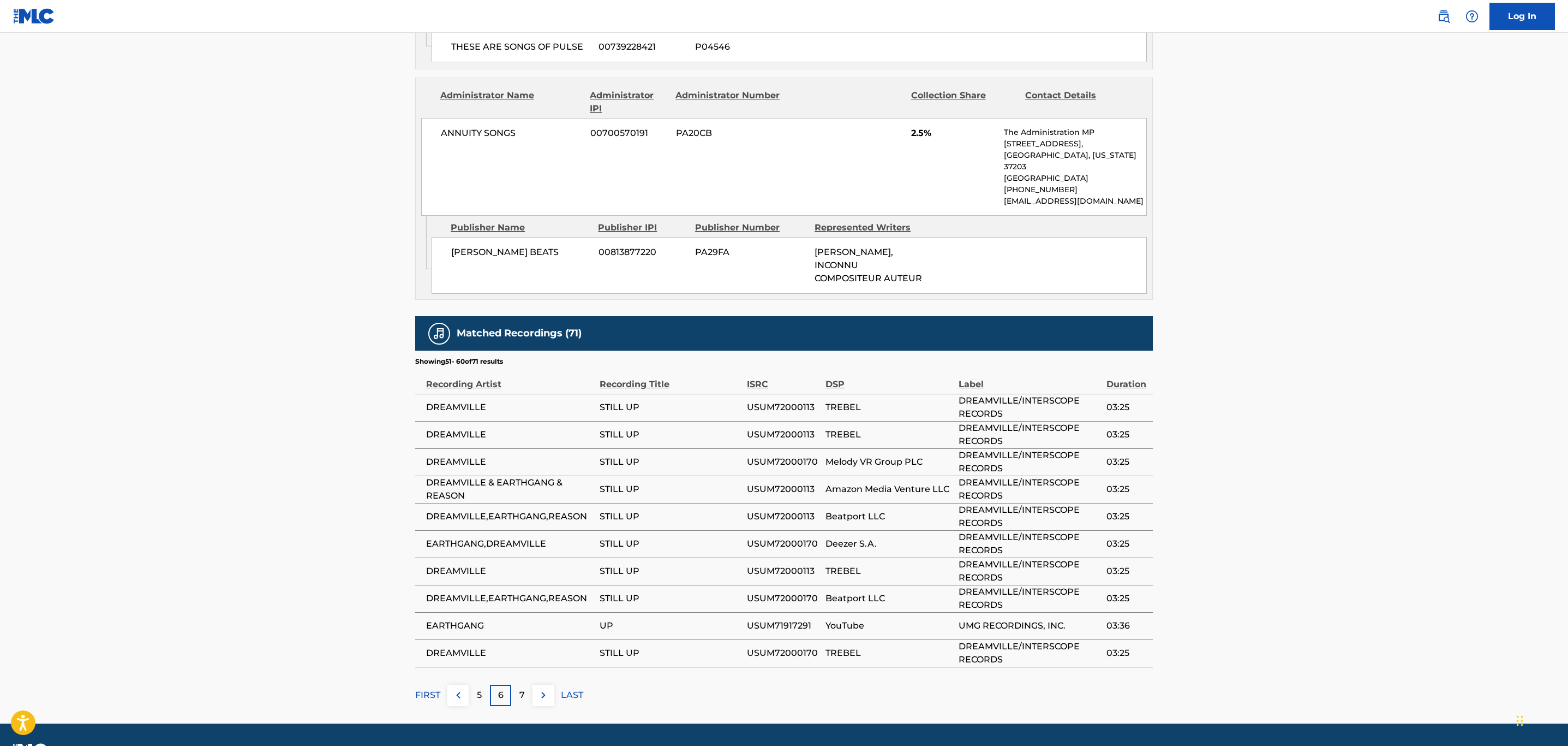
click at [544, 689] on img at bounding box center [544, 695] width 13 height 13
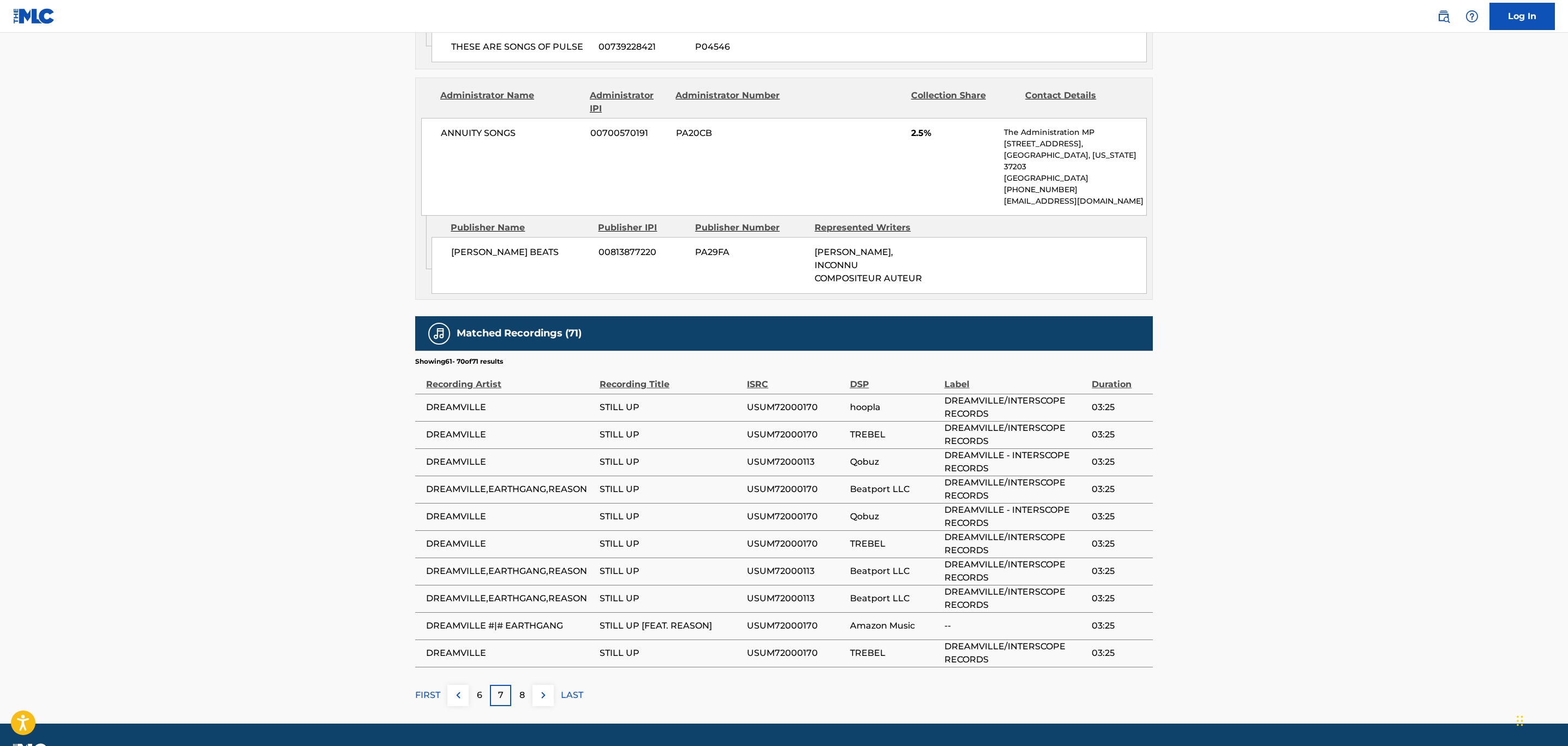
click at [544, 689] on img at bounding box center [544, 695] width 13 height 13
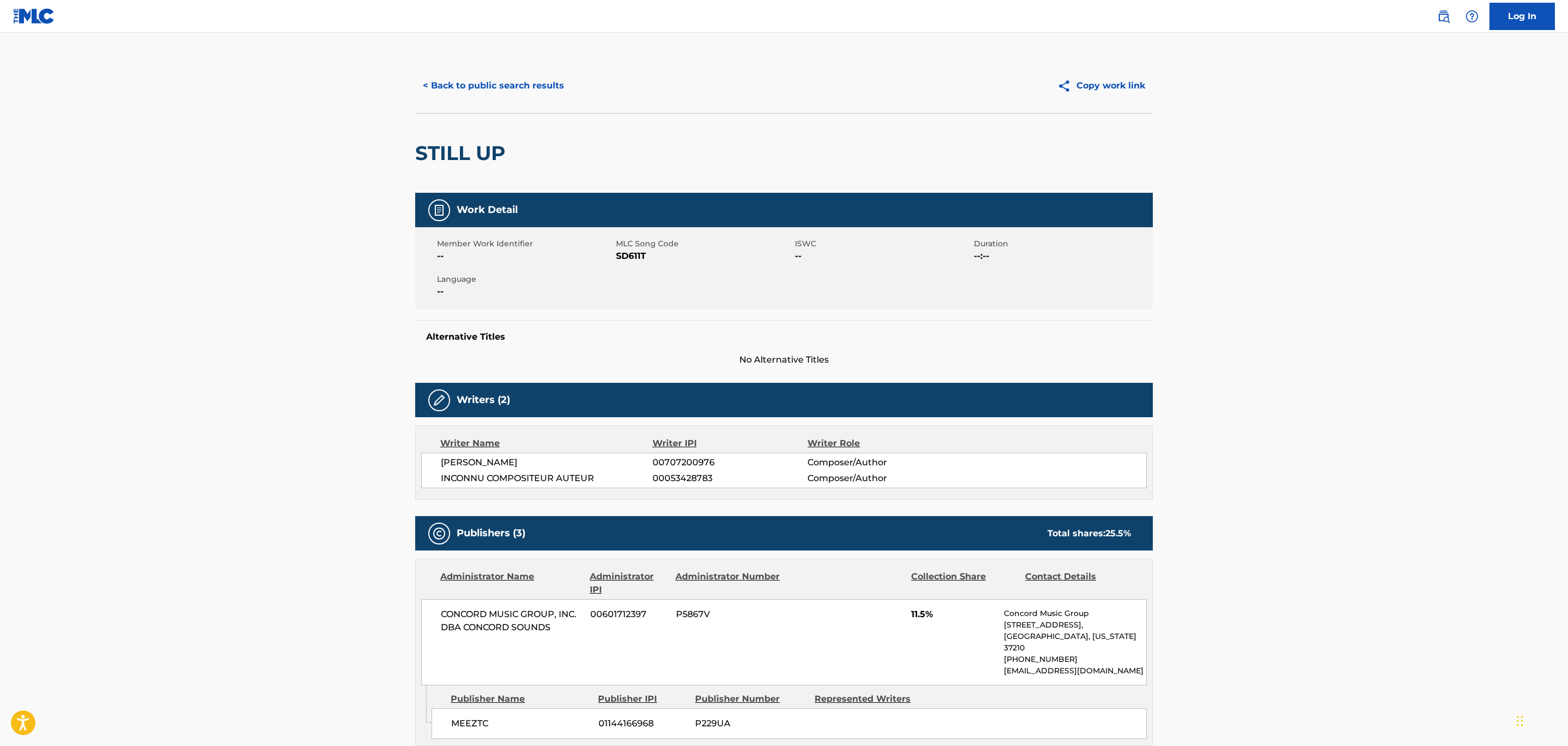
scroll to position [0, 0]
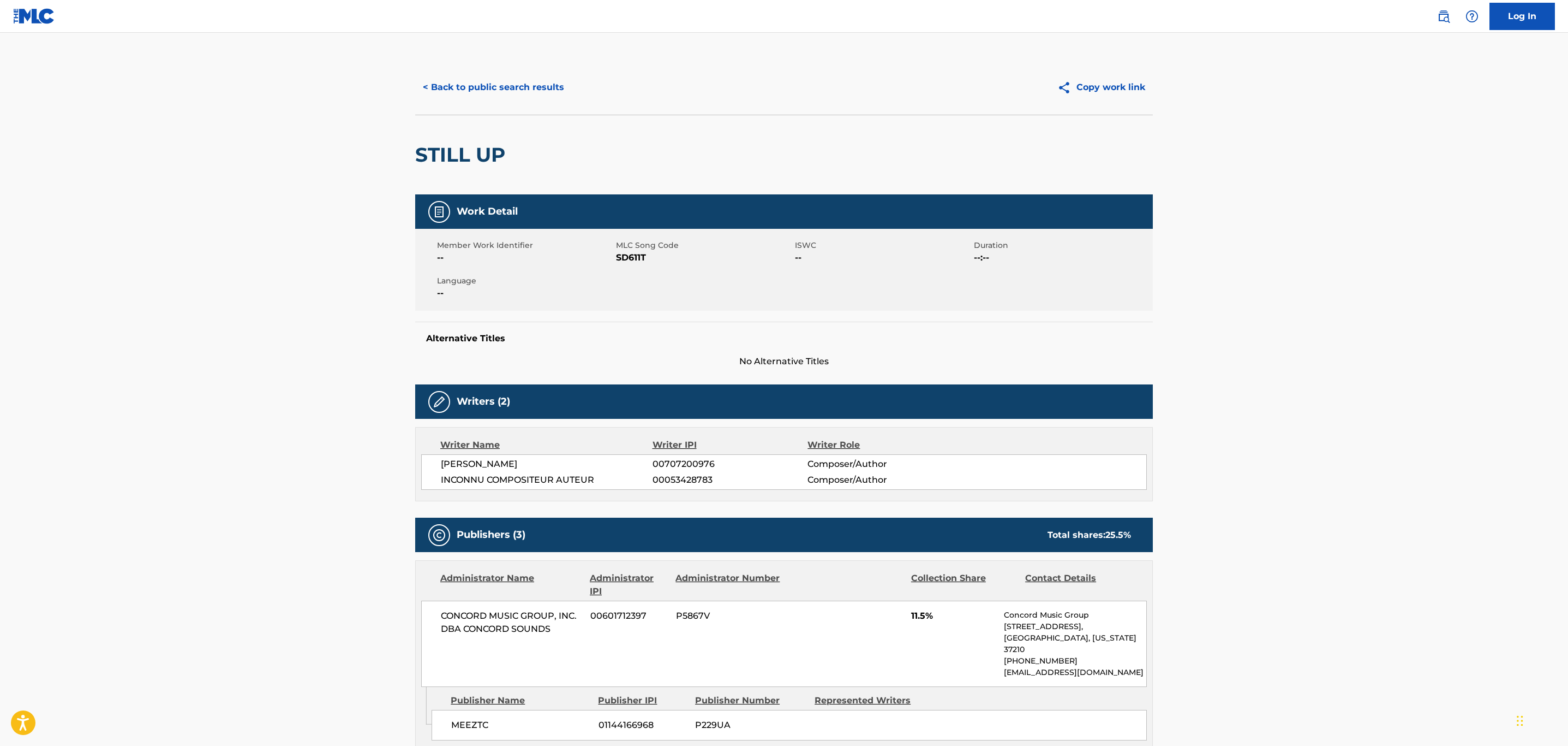
click at [502, 97] on button "< Back to public search results" at bounding box center [494, 87] width 157 height 27
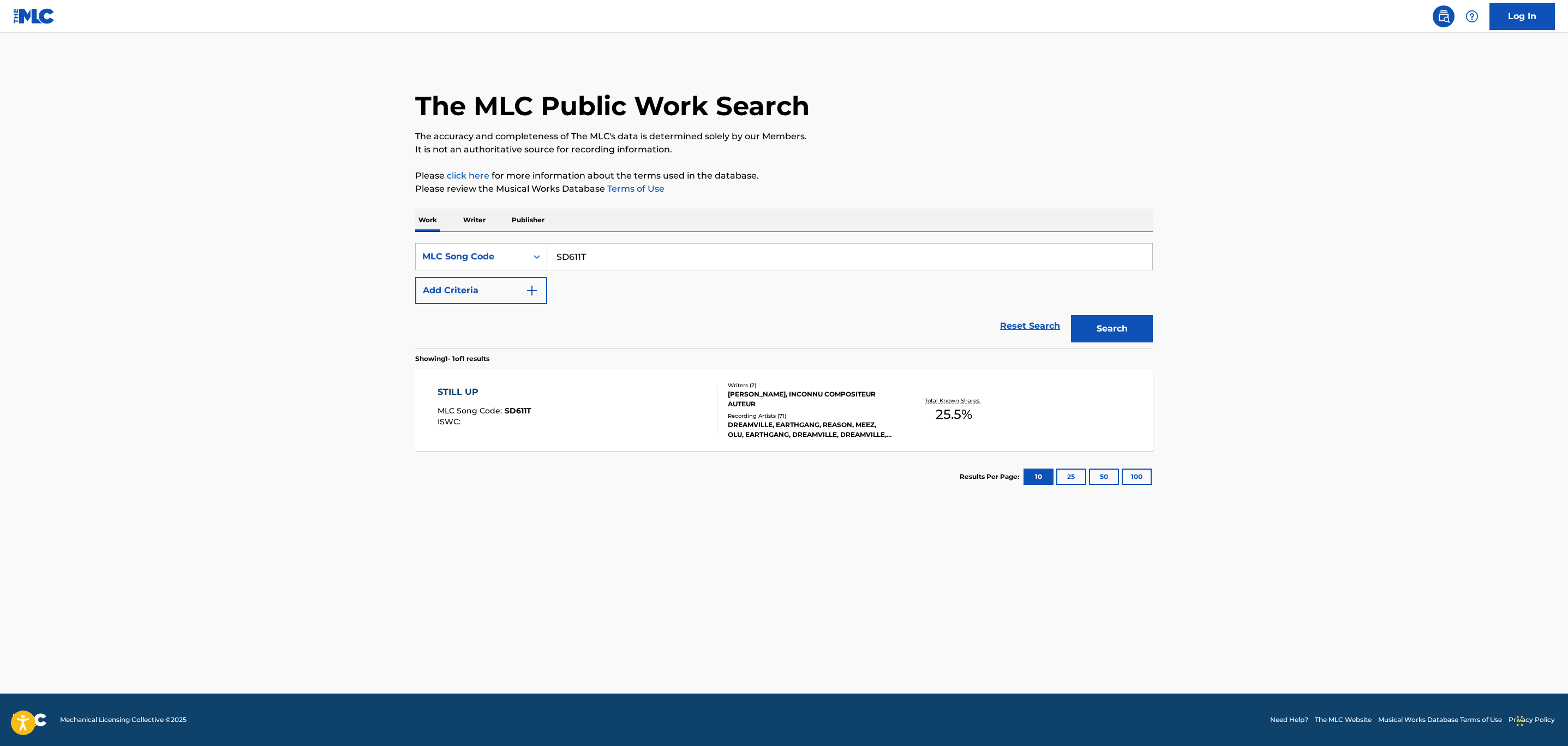
drag, startPoint x: 620, startPoint y: 261, endPoint x: 323, endPoint y: 261, distance: 297.0
click at [325, 261] on main "The MLC Public Work Search The accuracy and completeness of The MLC's data is d…" at bounding box center [784, 363] width 1568 height 660
paste input "TE1P70"
type input "TE1P70"
click at [1071, 315] on button "Search" at bounding box center [1112, 328] width 82 height 27
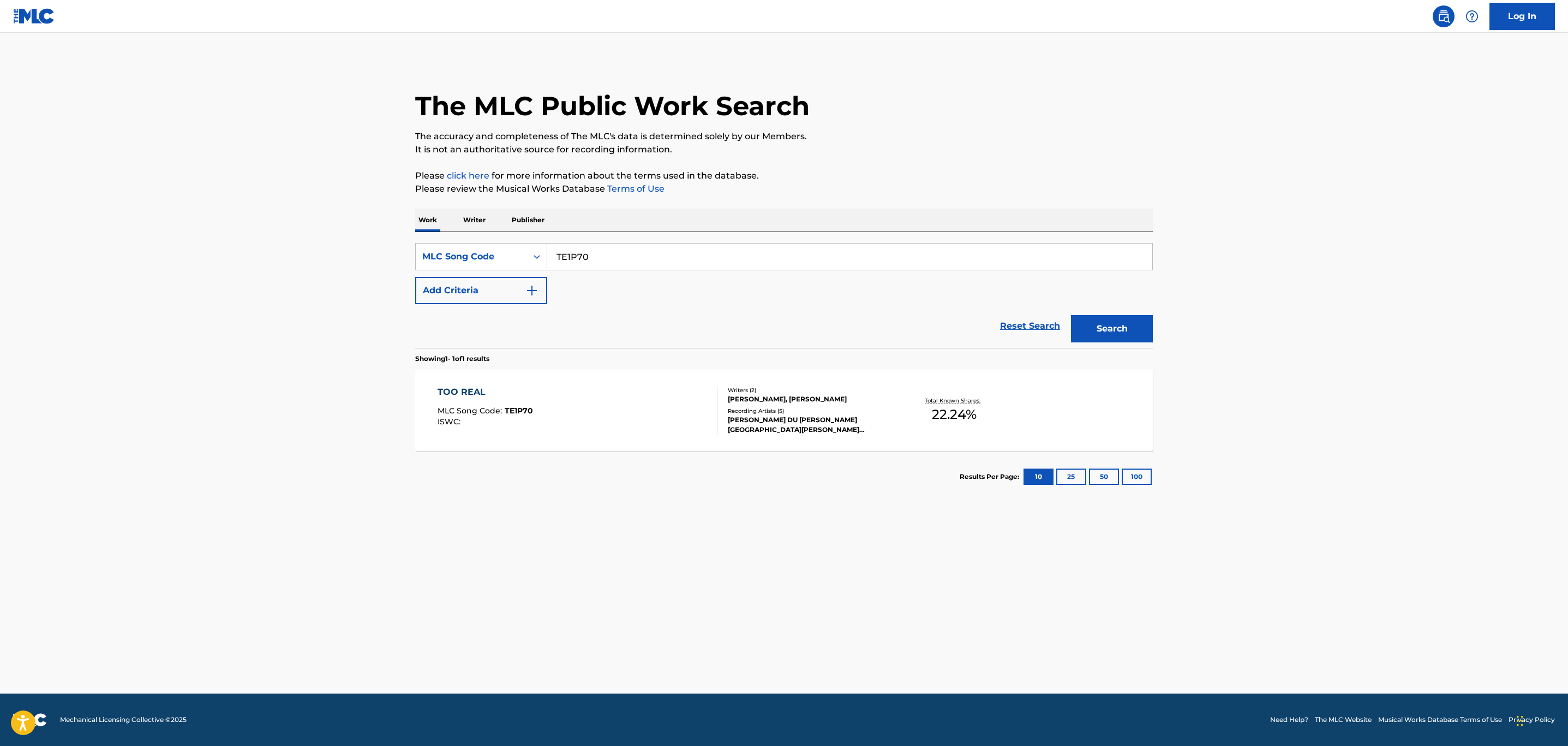
click at [590, 408] on div "TOO REAL MLC Song Code : TE1P70 ISWC :" at bounding box center [578, 410] width 281 height 49
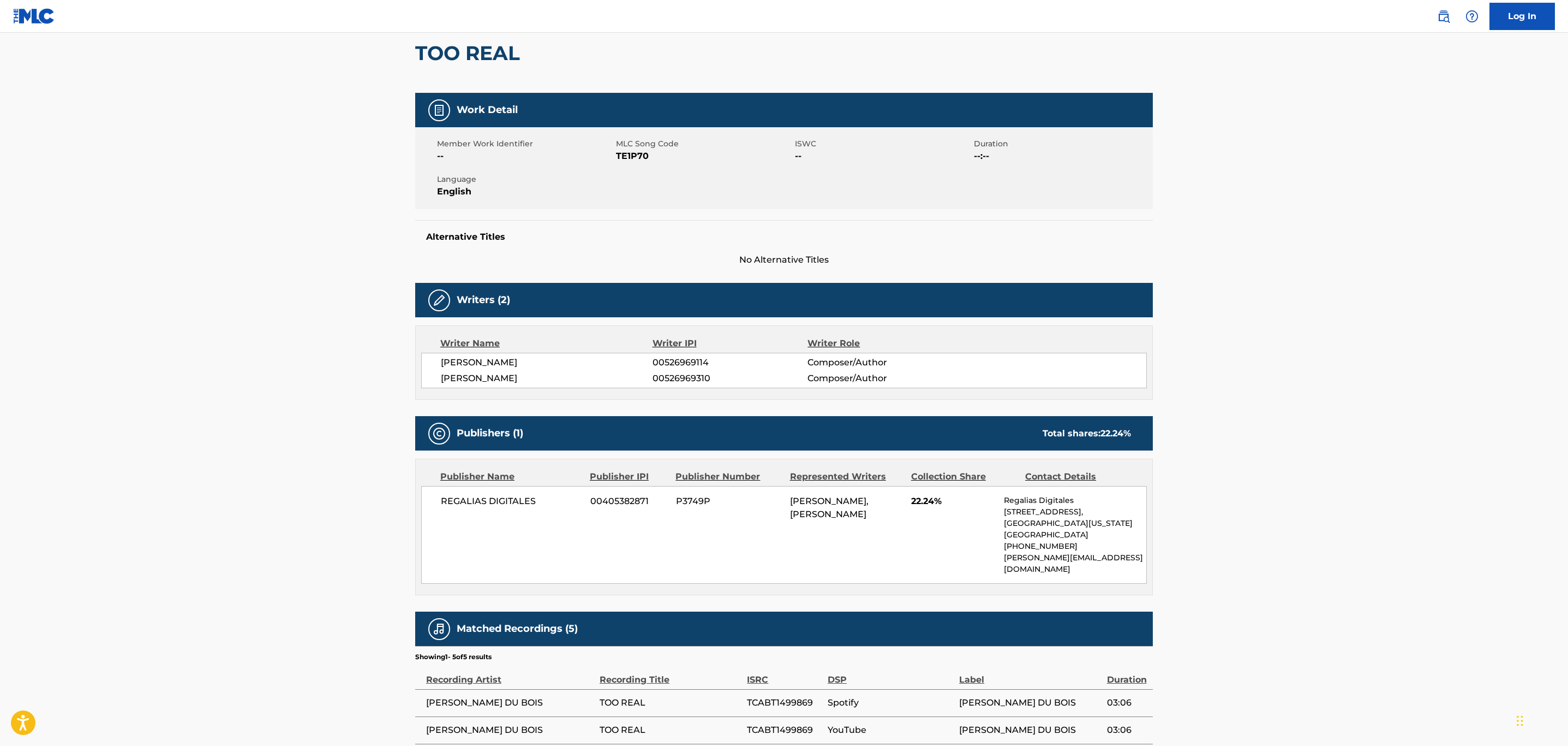
scroll to position [241, 0]
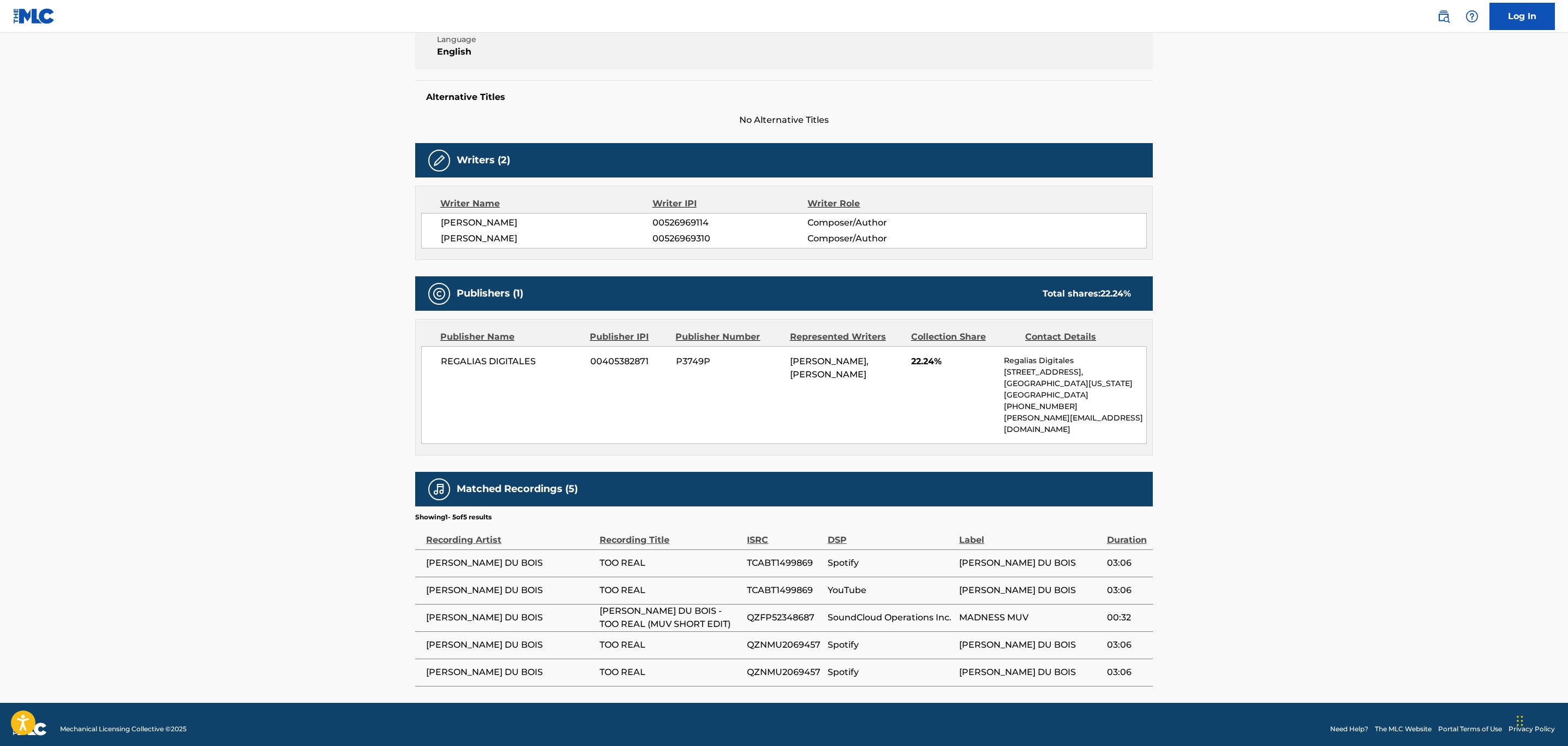
click at [765, 557] on span "TCABT1499869" at bounding box center [785, 563] width 75 height 13
drag, startPoint x: 503, startPoint y: 557, endPoint x: 424, endPoint y: 557, distance: 79.0
click at [424, 557] on td "[PERSON_NAME] DU BOIS" at bounding box center [508, 562] width 184 height 27
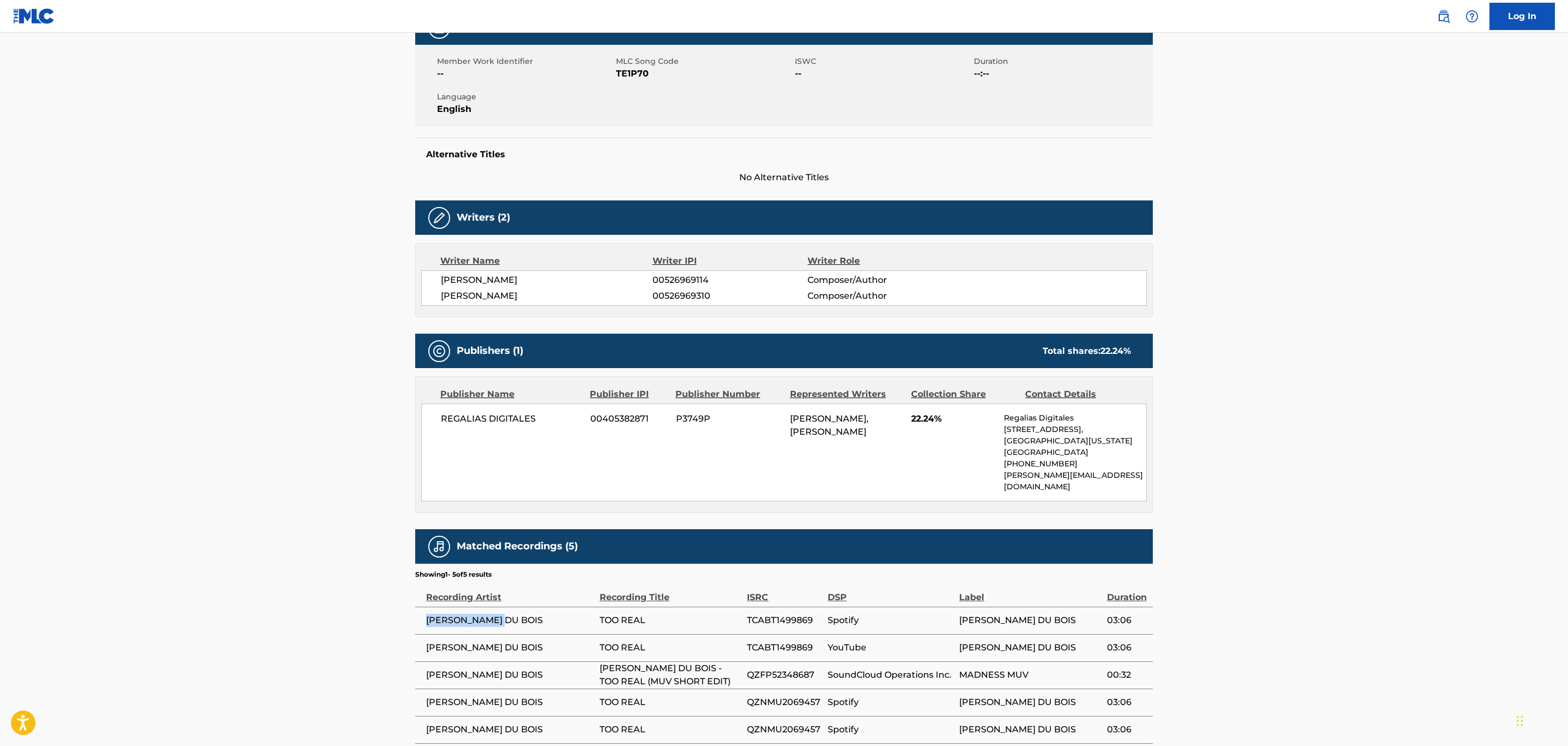
scroll to position [159, 0]
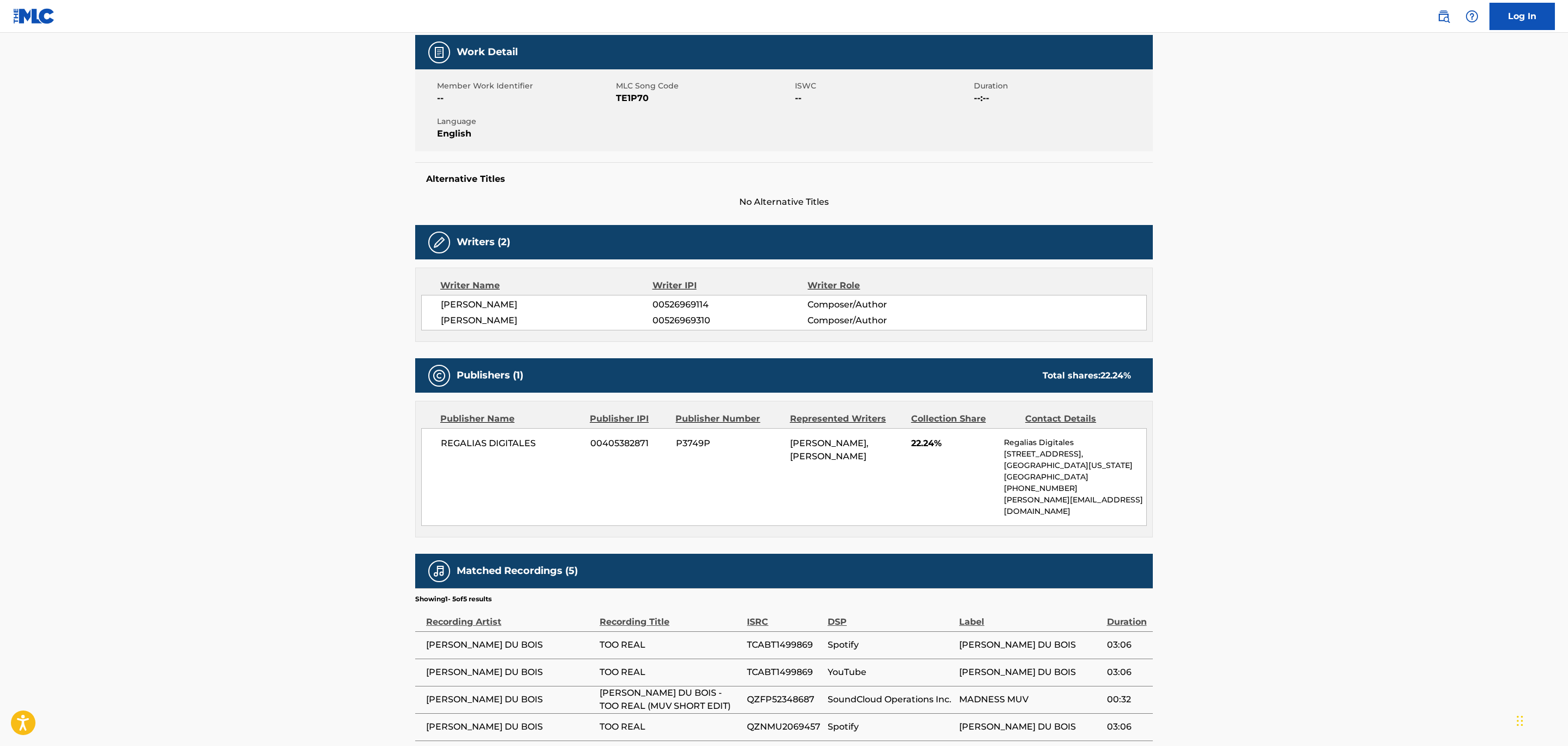
click at [634, 100] on span "TE1P70" at bounding box center [704, 98] width 176 height 13
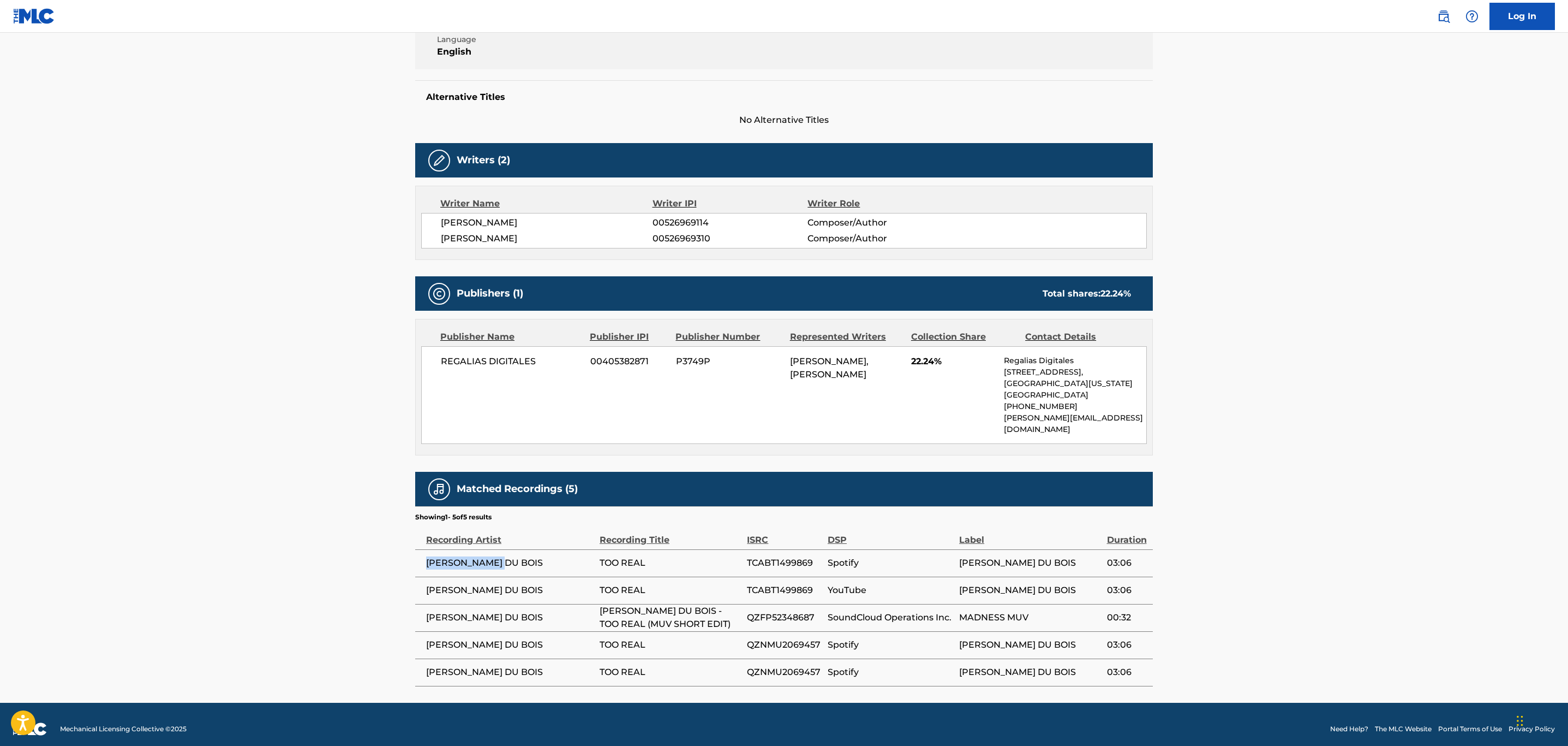
drag, startPoint x: 508, startPoint y: 548, endPoint x: 427, endPoint y: 554, distance: 81.2
click at [427, 557] on span "[PERSON_NAME] DU BOIS" at bounding box center [510, 563] width 168 height 13
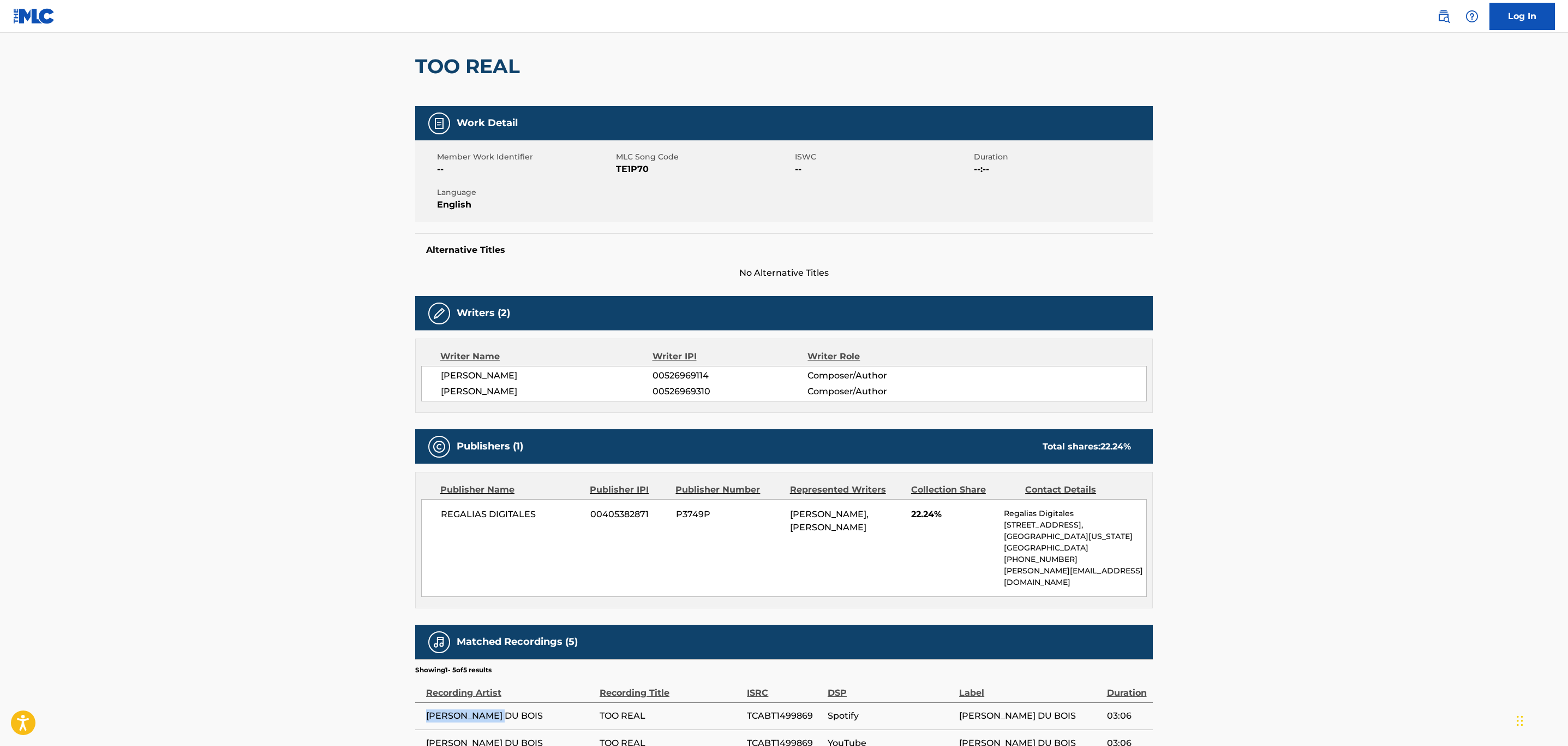
scroll to position [0, 0]
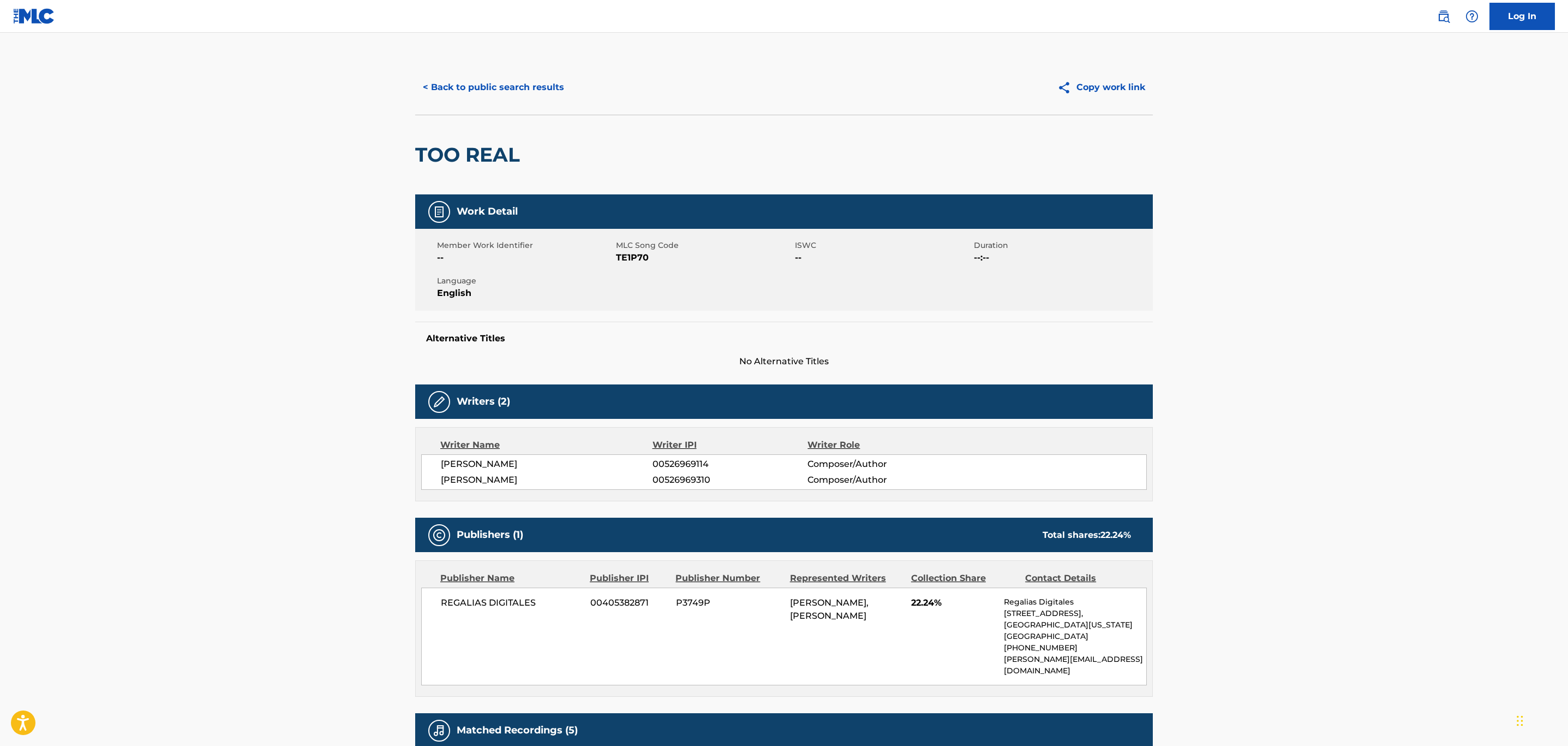
click at [493, 94] on button "< Back to public search results" at bounding box center [494, 87] width 157 height 27
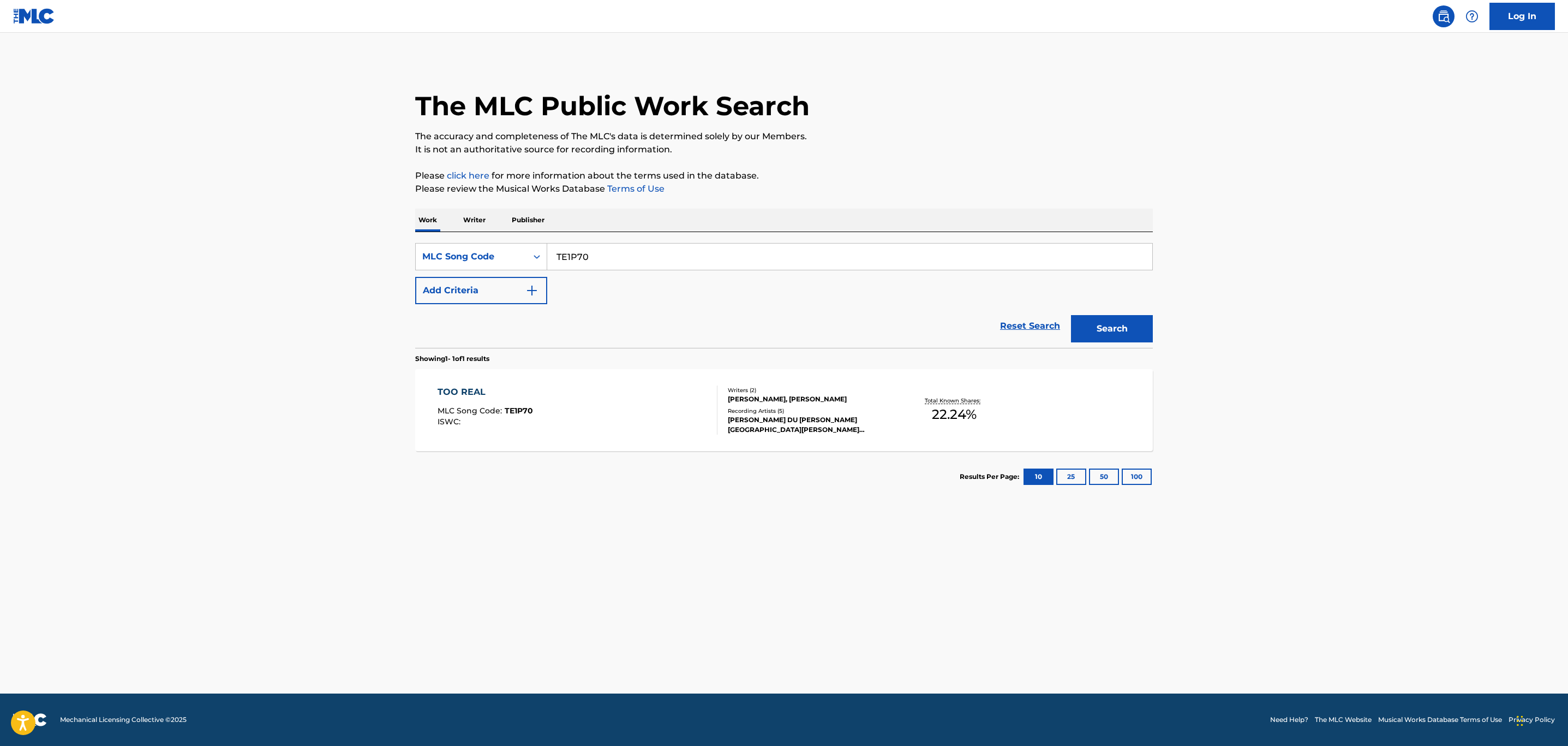
drag, startPoint x: 616, startPoint y: 262, endPoint x: 411, endPoint y: 229, distance: 207.6
click at [411, 229] on div "The MLC Public Work Search The accuracy and completeness of The MLC's data is d…" at bounding box center [784, 281] width 764 height 442
paste input "WV7SER"
type input "WV7SER"
click at [1071, 315] on button "Search" at bounding box center [1112, 328] width 82 height 27
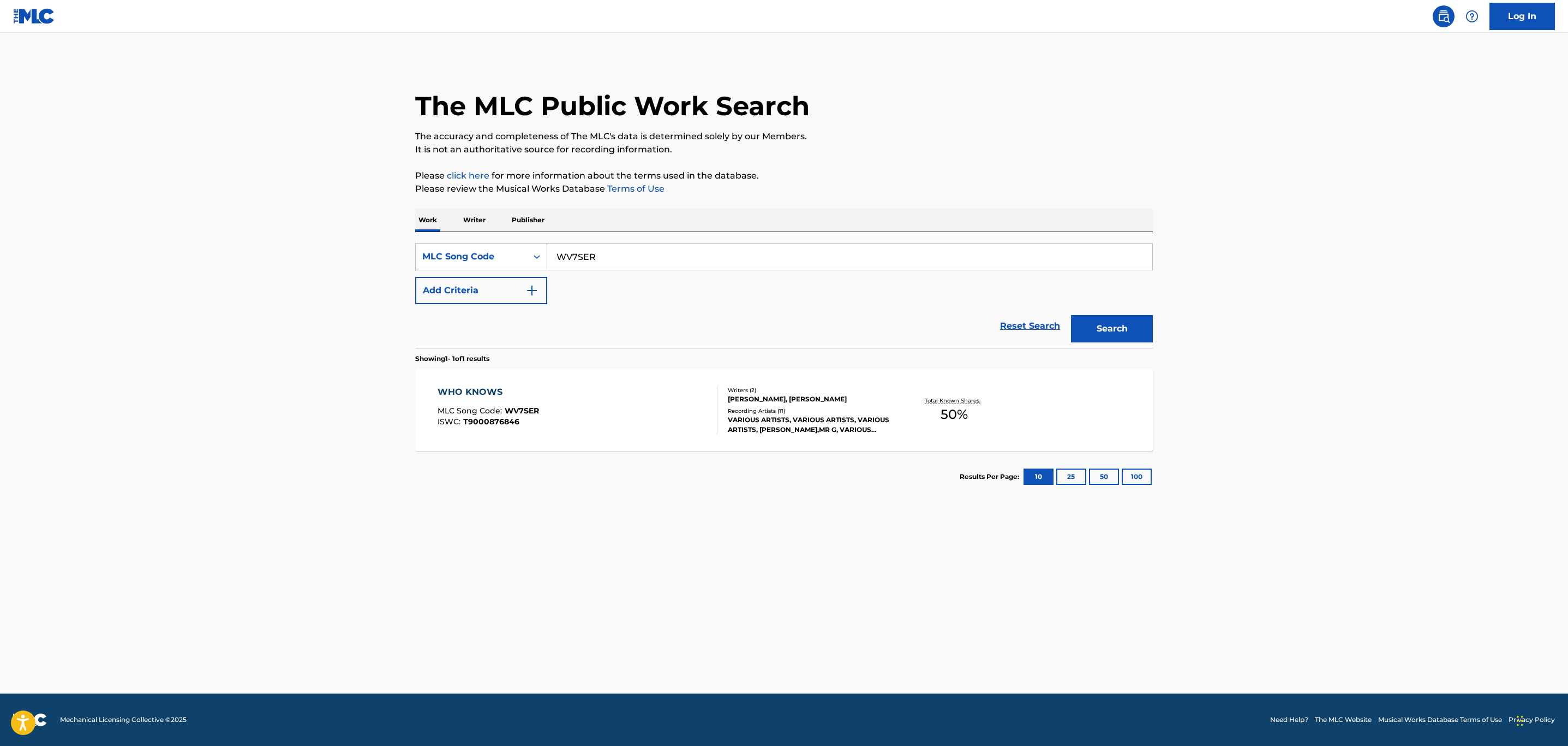
click at [631, 405] on div "WHO KNOWS MLC Song Code : WV7SER ISWC : T9000876846" at bounding box center [578, 410] width 281 height 49
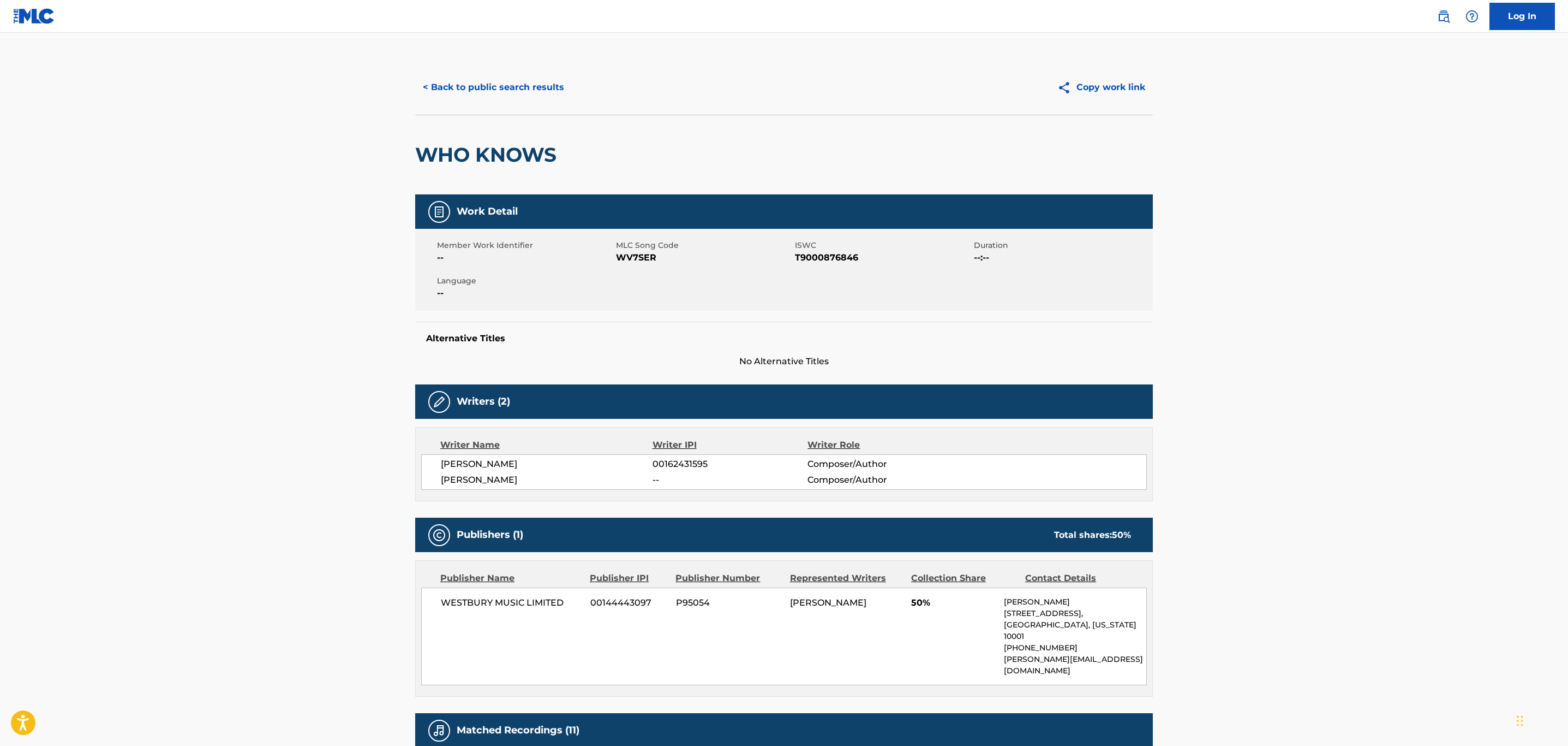
click at [466, 79] on button "< Back to public search results" at bounding box center [494, 87] width 157 height 27
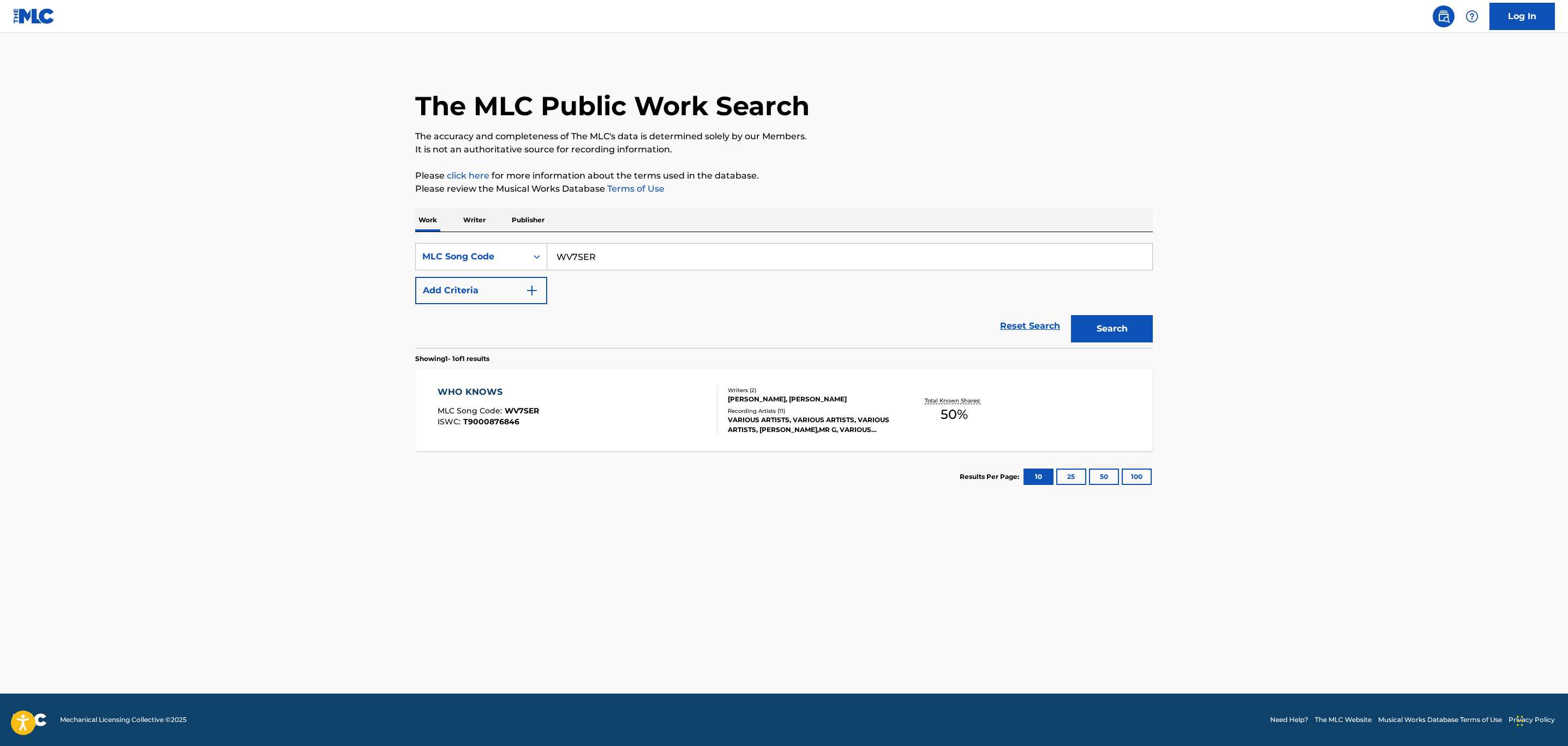
click at [374, 243] on main "The MLC Public Work Search The accuracy and completeness of The MLC's data is d…" at bounding box center [784, 363] width 1568 height 660
paste input "OC3V9"
type input "OC3V9R"
click at [1071, 315] on button "Search" at bounding box center [1112, 328] width 82 height 27
click at [638, 421] on div "OLD BONE [PERSON_NAME] REMIX MLC Song Code : OC3V9R ISWC : T9324900427" at bounding box center [578, 410] width 281 height 49
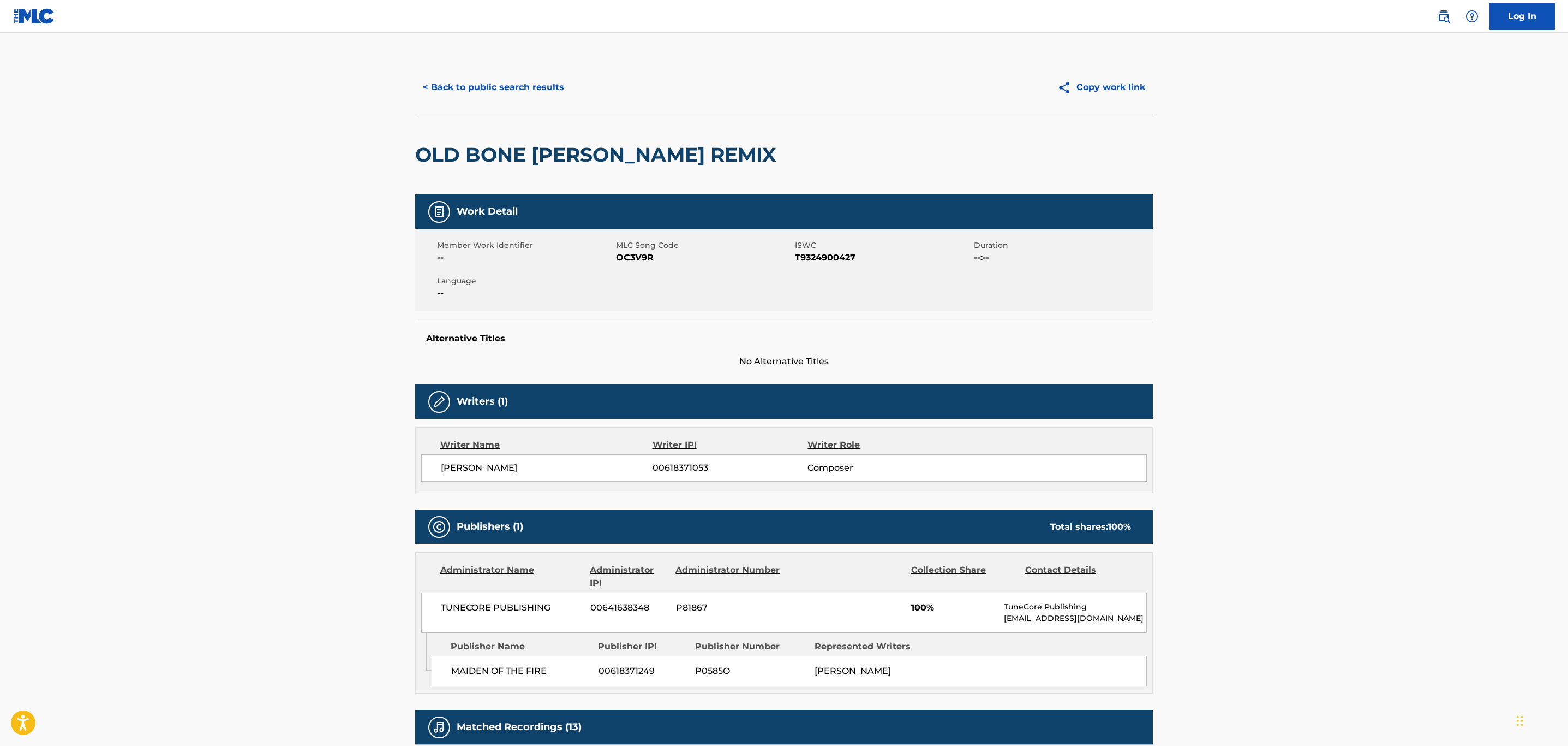
click at [477, 87] on button "< Back to public search results" at bounding box center [494, 87] width 157 height 27
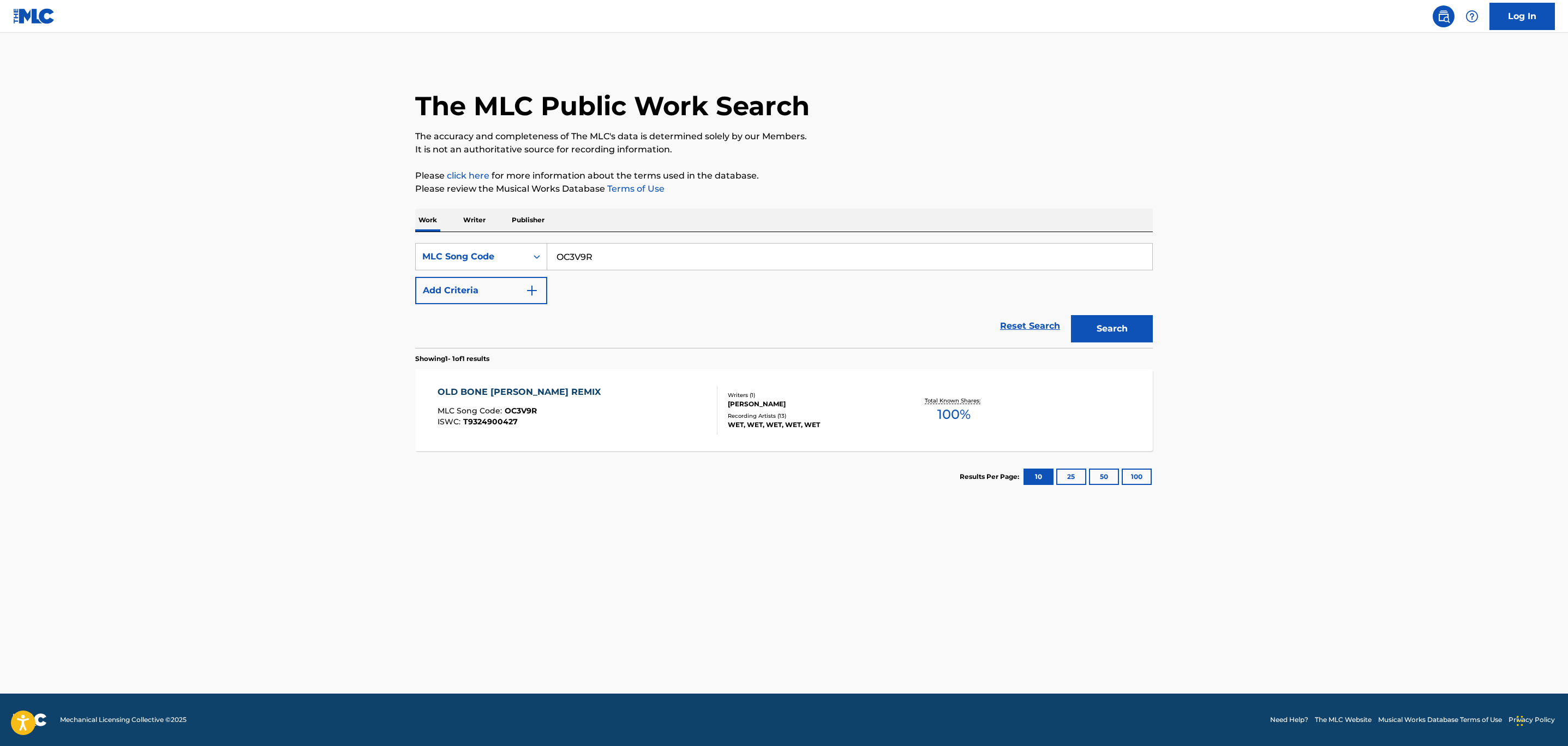
drag, startPoint x: 629, startPoint y: 259, endPoint x: 406, endPoint y: 262, distance: 223.0
click at [406, 262] on div "The MLC Public Work Search The accuracy and completeness of The MLC's data is d…" at bounding box center [784, 281] width 764 height 442
paste input "567B"
type input "OC567B"
click at [1071, 315] on button "Search" at bounding box center [1112, 328] width 82 height 27
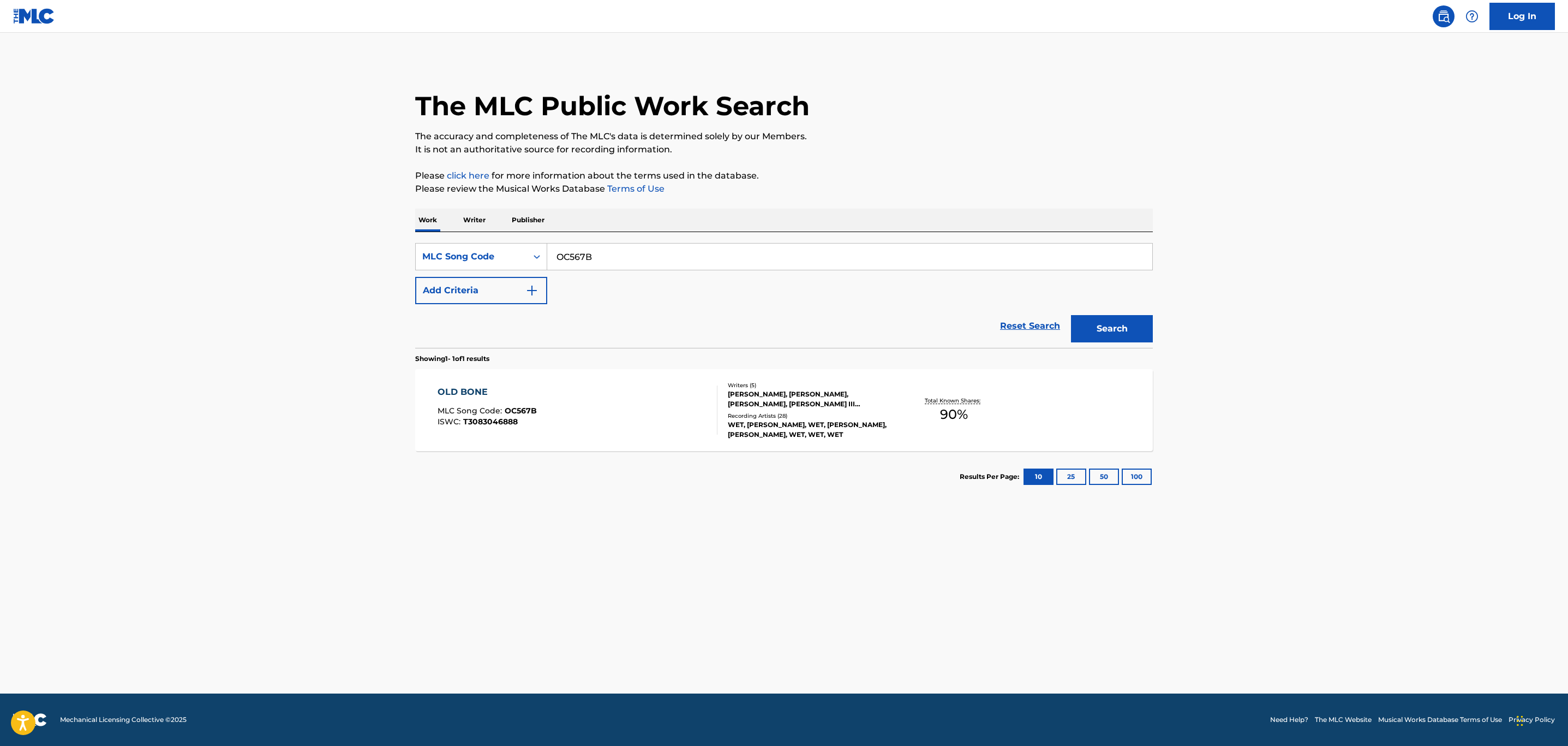
click at [624, 419] on div "OLD BONE MLC Song Code : OC567B ISWC : T3083046888" at bounding box center [578, 410] width 281 height 49
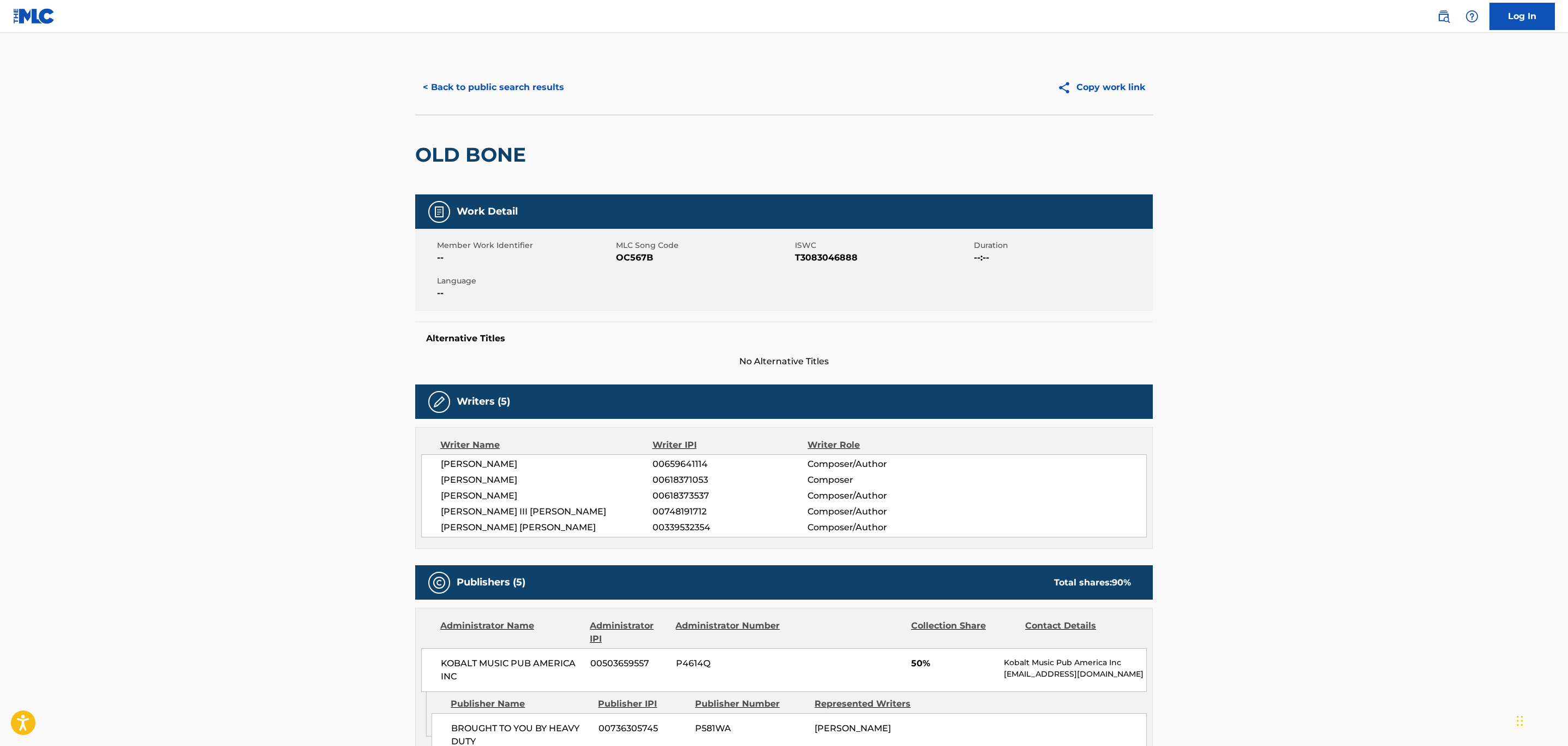
click at [512, 80] on button "< Back to public search results" at bounding box center [494, 87] width 157 height 27
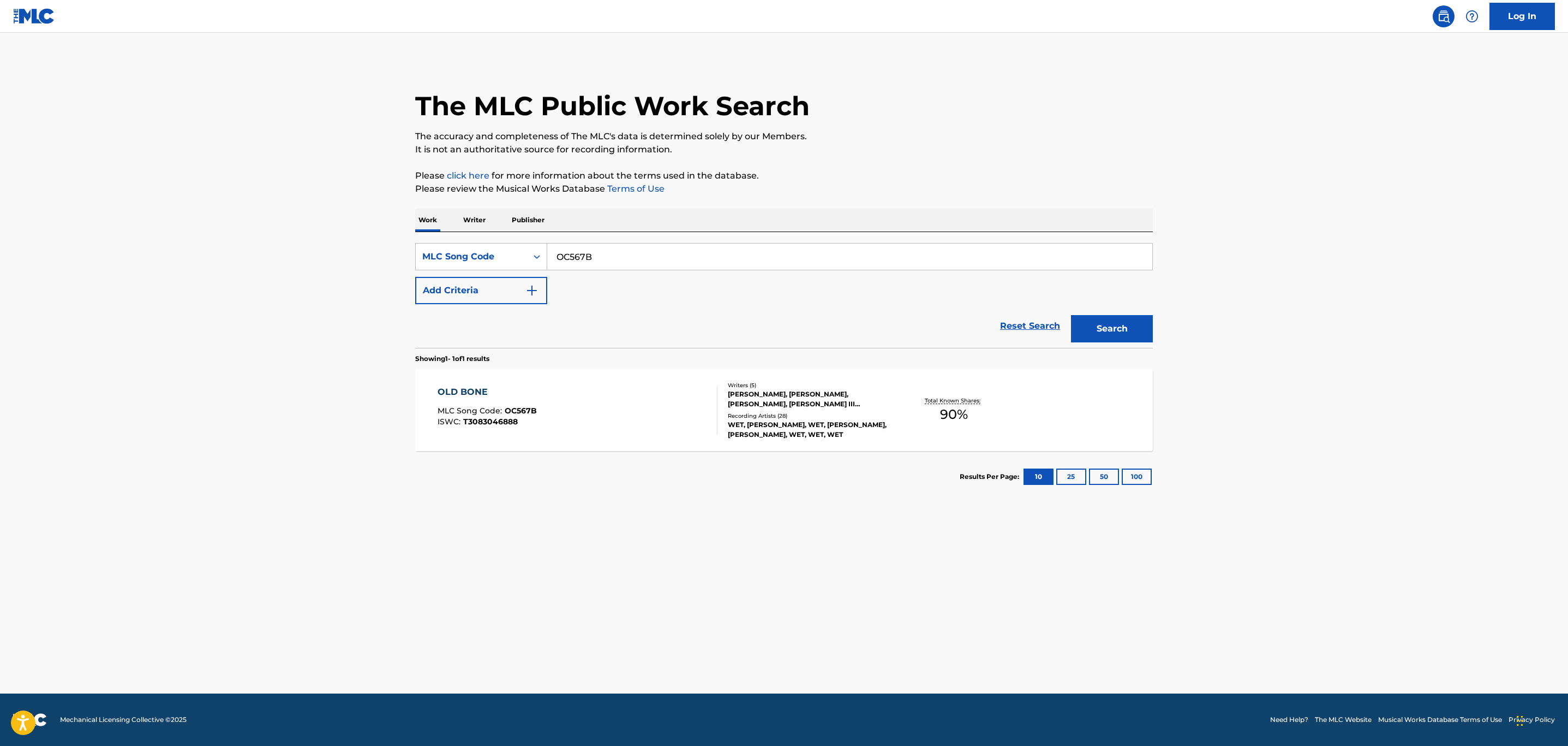
drag, startPoint x: 629, startPoint y: 259, endPoint x: 438, endPoint y: 234, distance: 192.6
click at [438, 234] on div "SearchWithCriteria742b4e4d-a3b7-4b25-8a9a-8628092df189 MLC Song Code OC567B Add…" at bounding box center [784, 290] width 738 height 116
paste input "PA1NPO"
type input "PA1NPO"
click at [1071, 315] on button "Search" at bounding box center [1112, 328] width 82 height 27
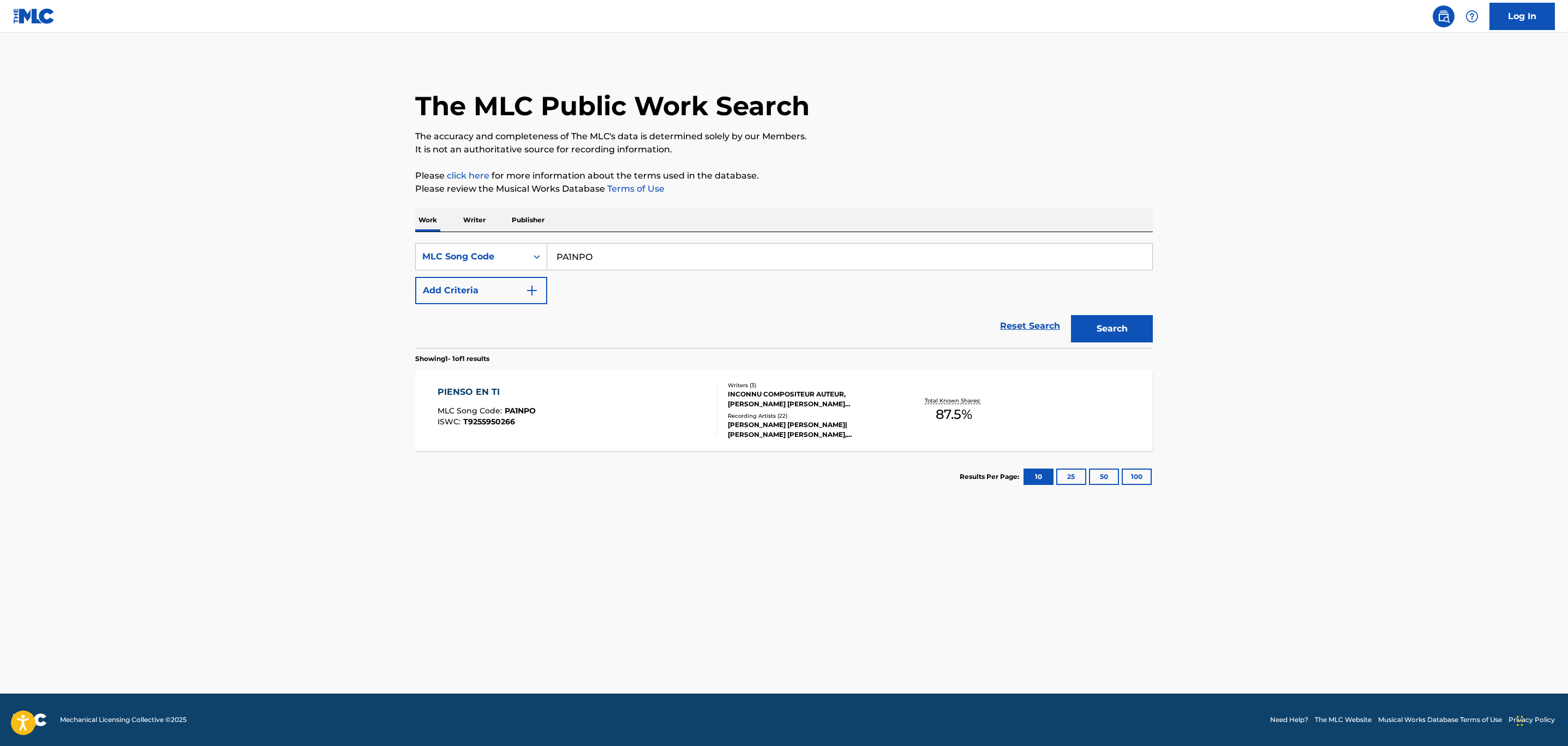
click at [592, 415] on div "PIENSO EN TI MLC Song Code : PA1NPO ISWC : T9255950266" at bounding box center [578, 410] width 281 height 49
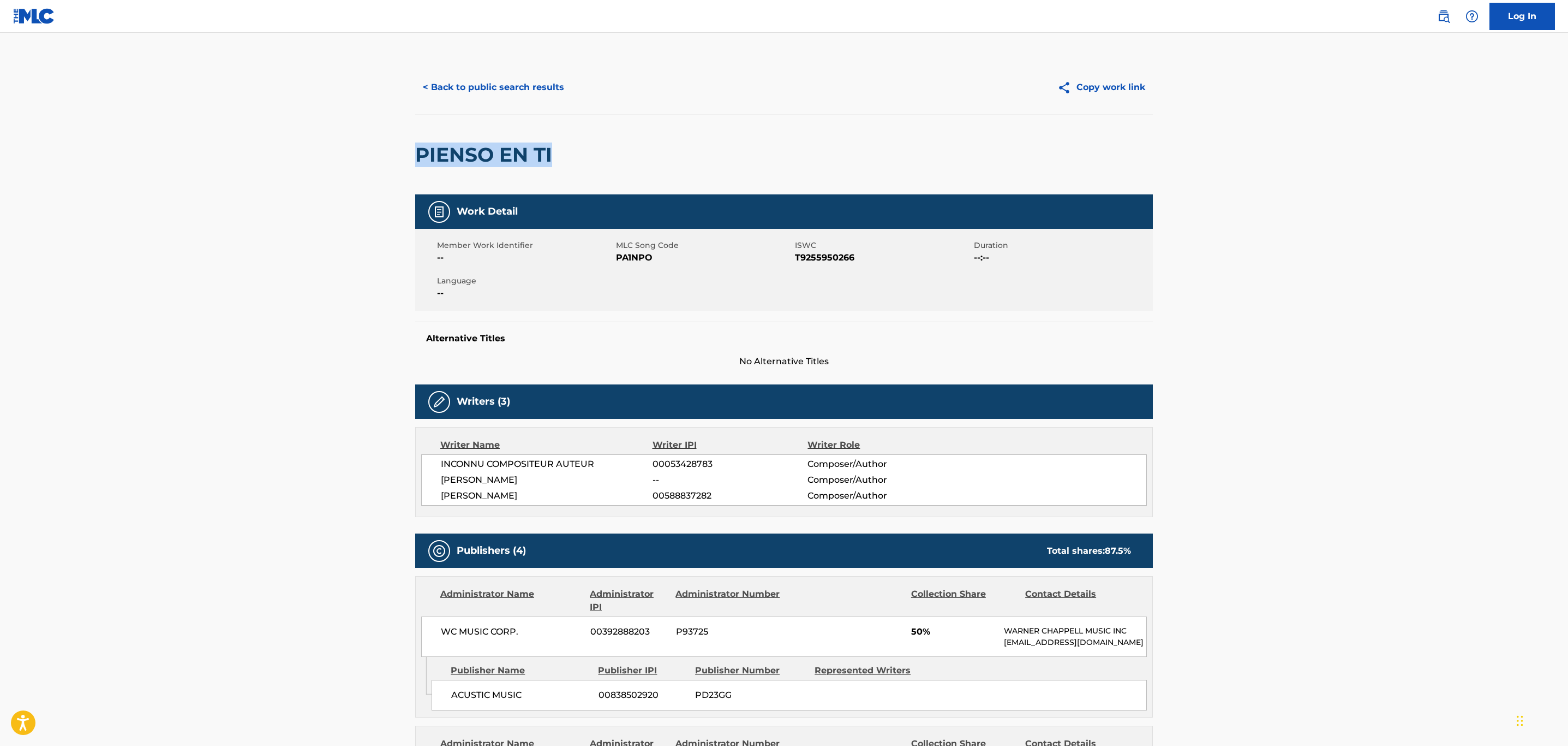
drag, startPoint x: 584, startPoint y: 155, endPoint x: 382, endPoint y: 156, distance: 202.0
click at [525, 87] on button "< Back to public search results" at bounding box center [494, 87] width 157 height 27
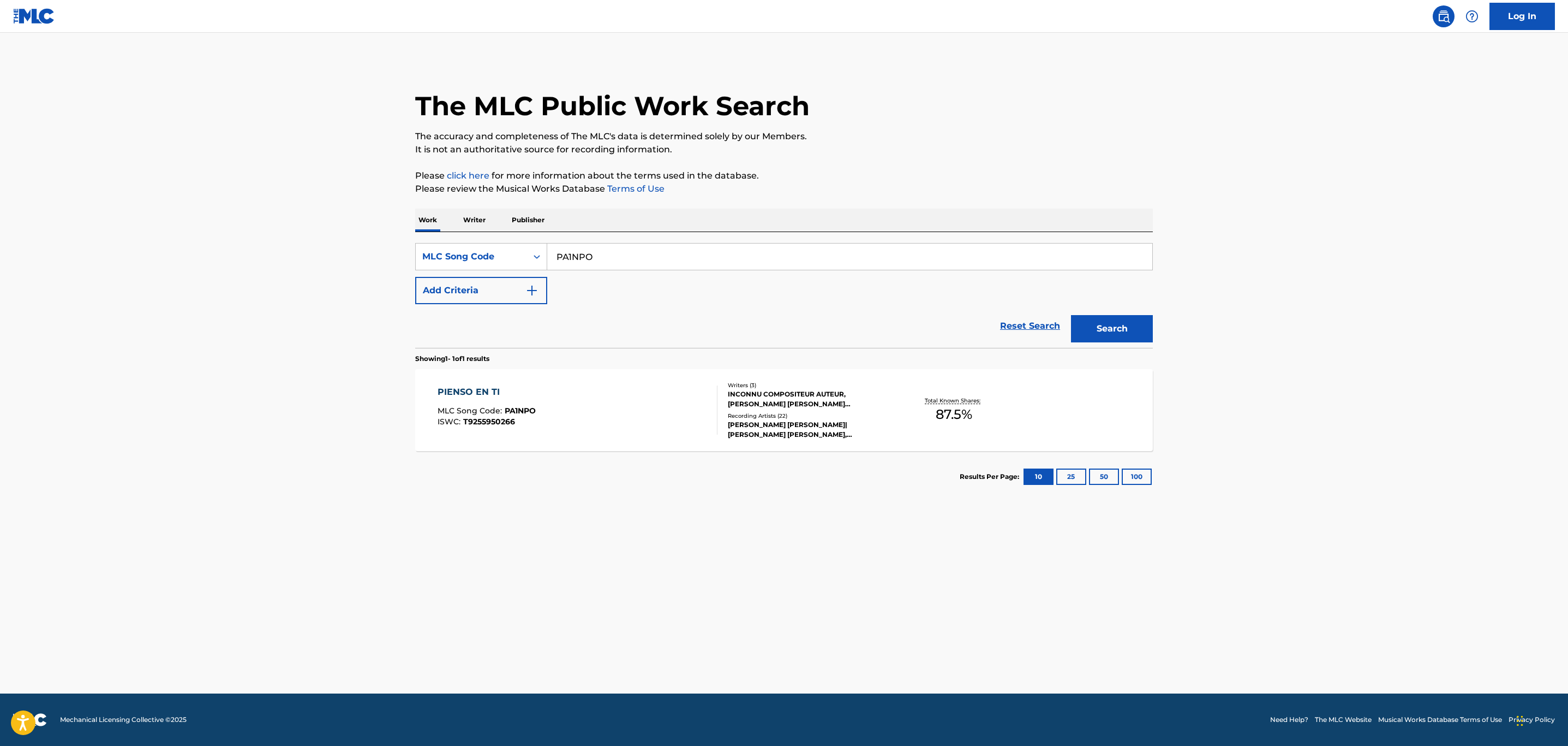
drag, startPoint x: 643, startPoint y: 258, endPoint x: 449, endPoint y: 241, distance: 194.7
click at [462, 241] on div "SearchWithCriteria742b4e4d-a3b7-4b25-8a9a-8628092df189 MLC Song Code PA1NPO Add…" at bounding box center [784, 290] width 738 height 116
paste input "W63404"
type input "W63404"
click at [1071, 315] on button "Search" at bounding box center [1112, 328] width 82 height 27
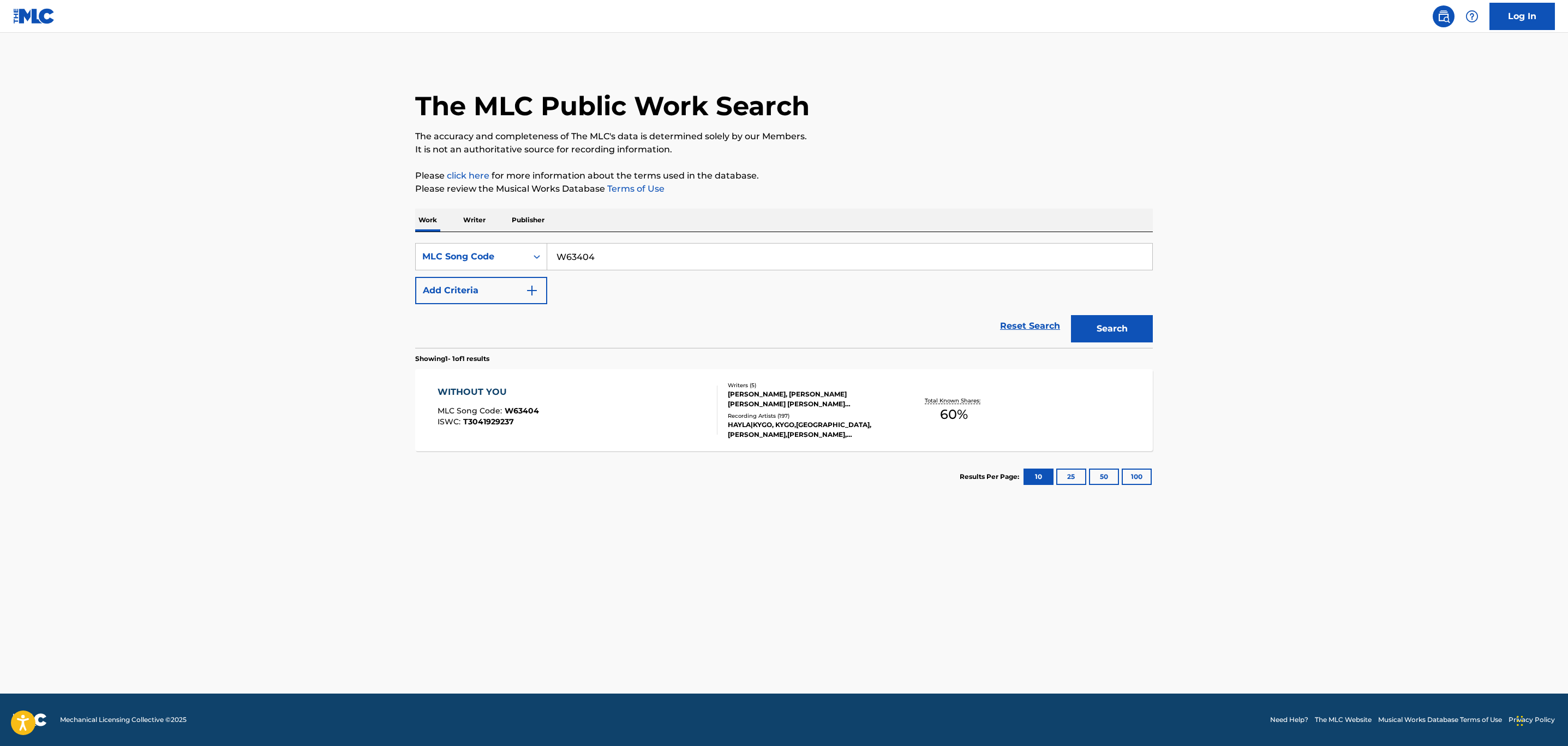
click at [609, 418] on div "WITHOUT YOU MLC Song Code : W63404 ISWC : T3041929237" at bounding box center [578, 410] width 281 height 49
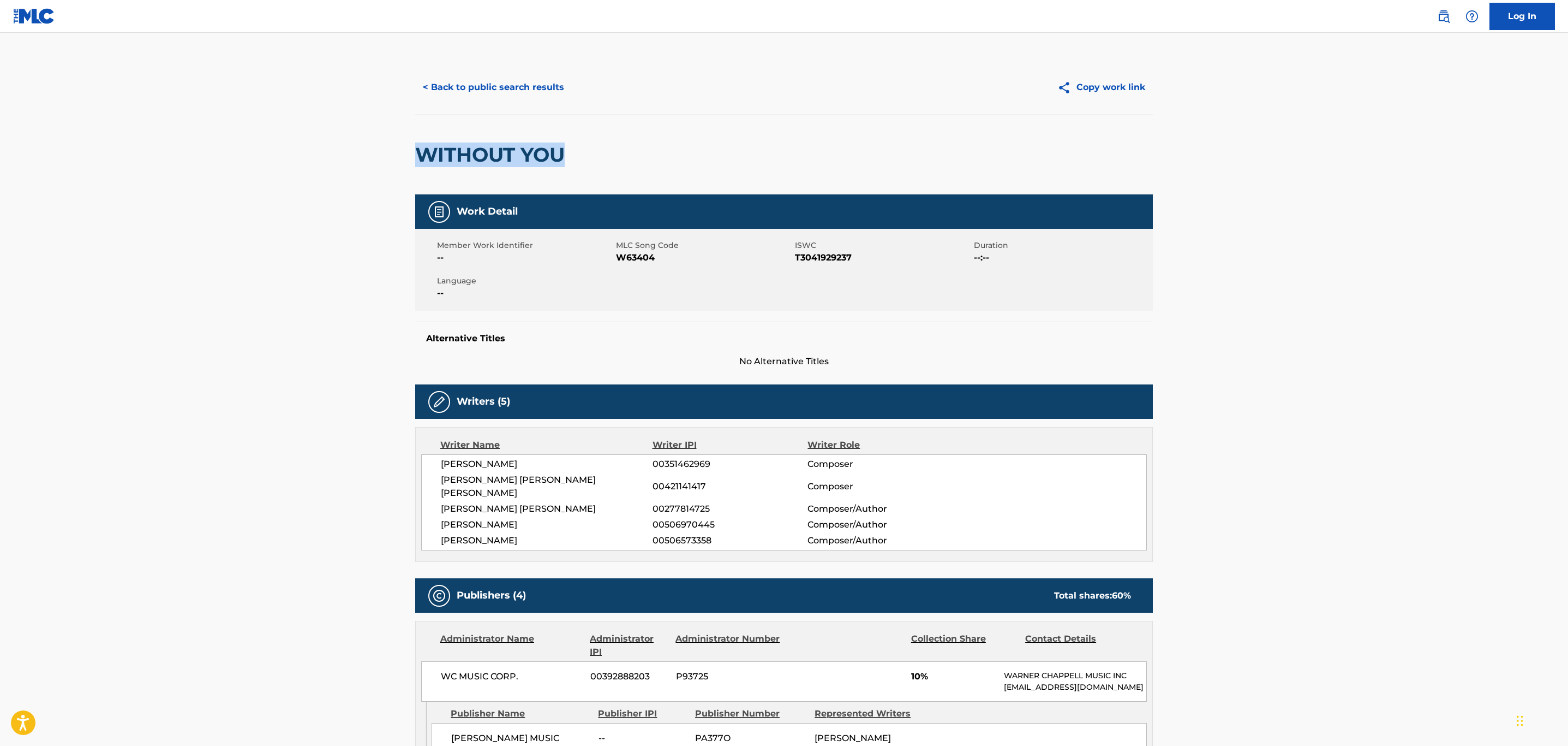
drag, startPoint x: 590, startPoint y: 156, endPoint x: 449, endPoint y: 139, distance: 142.0
drag, startPoint x: 547, startPoint y: 496, endPoint x: 436, endPoint y: 485, distance: 111.5
click at [436, 498] on div "[PERSON_NAME] 00351462969 Composer [PERSON_NAME] [PERSON_NAME] [PERSON_NAME] 00…" at bounding box center [784, 502] width 726 height 96
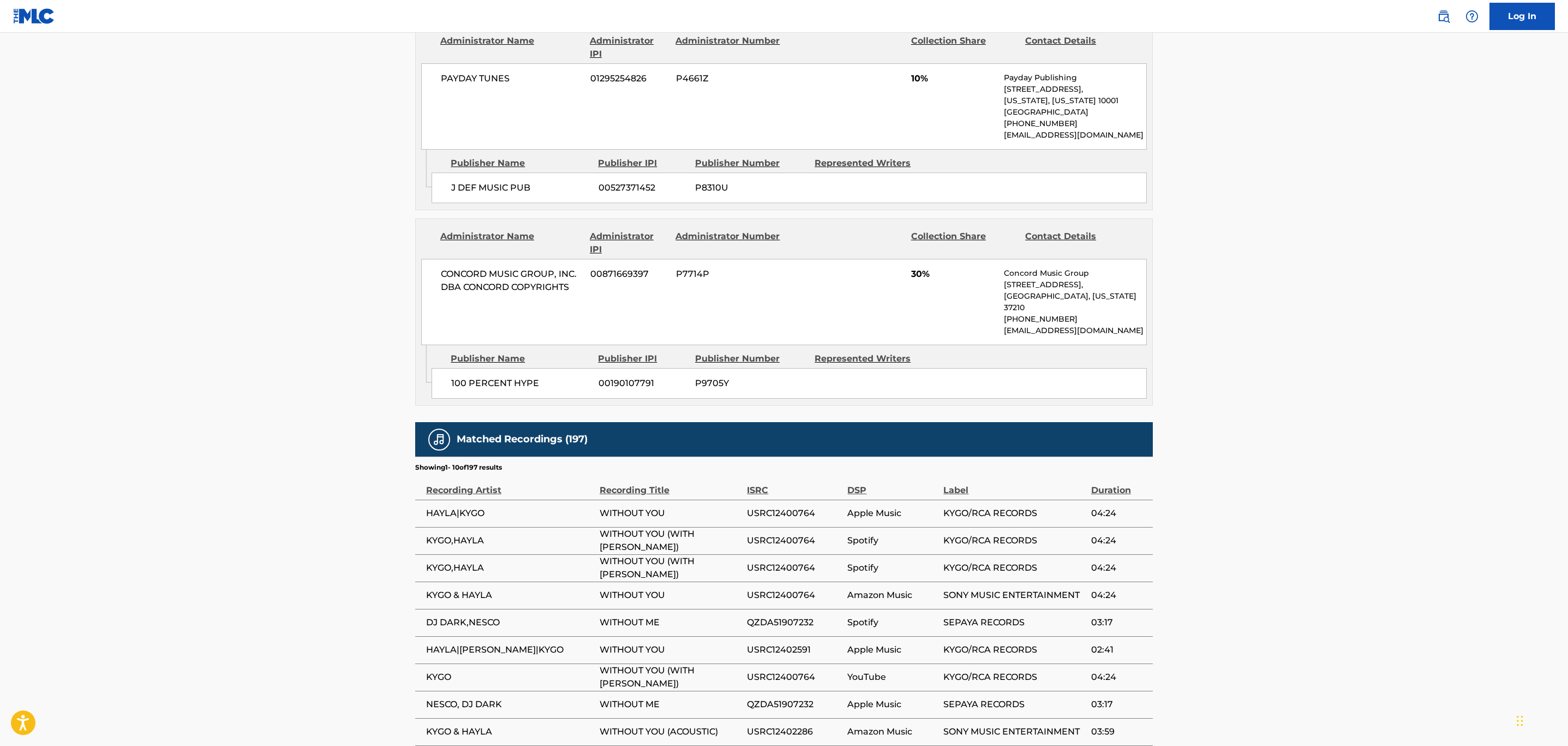
scroll to position [1019, 0]
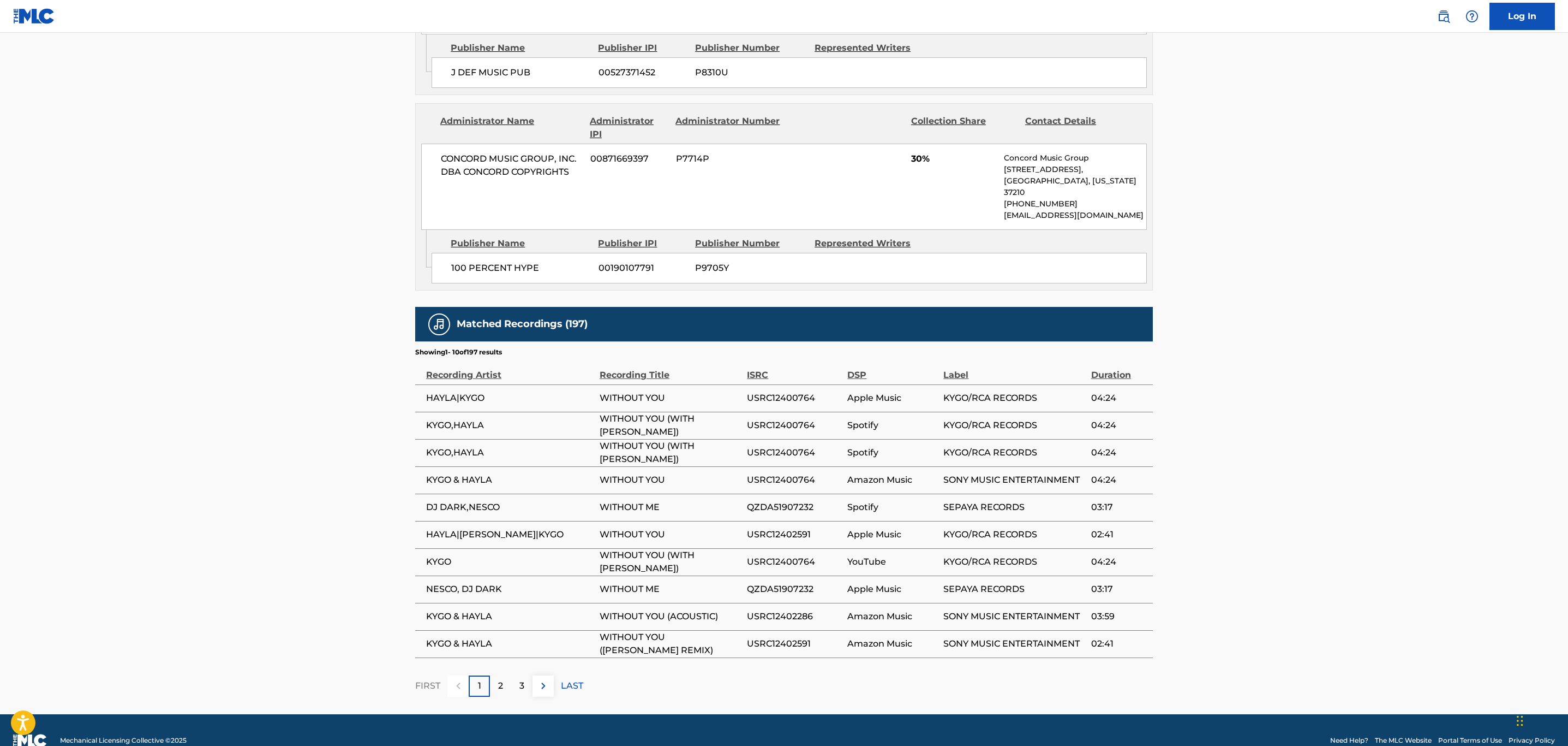
click at [549, 679] on img at bounding box center [544, 686] width 13 height 13
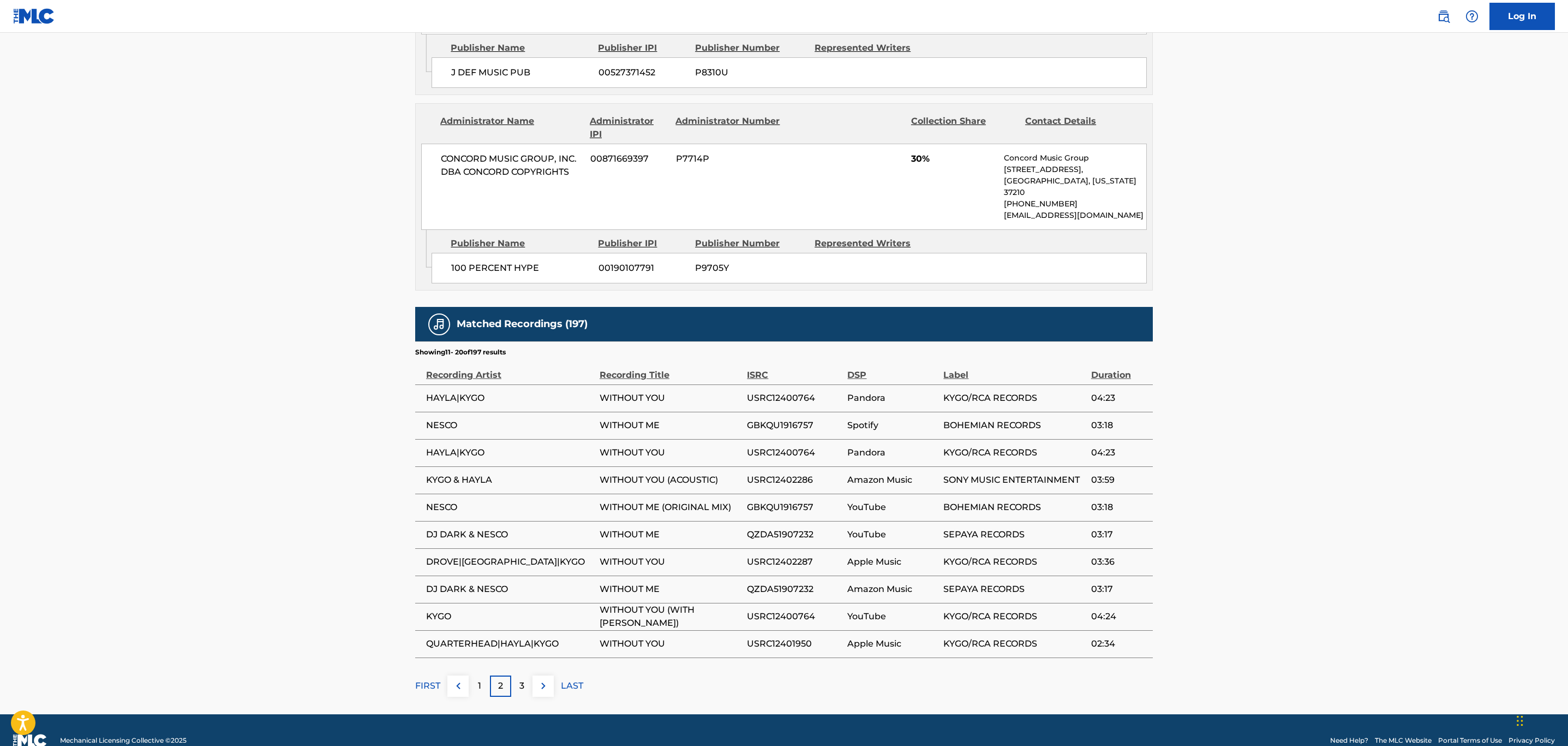
click at [549, 679] on img at bounding box center [544, 686] width 13 height 13
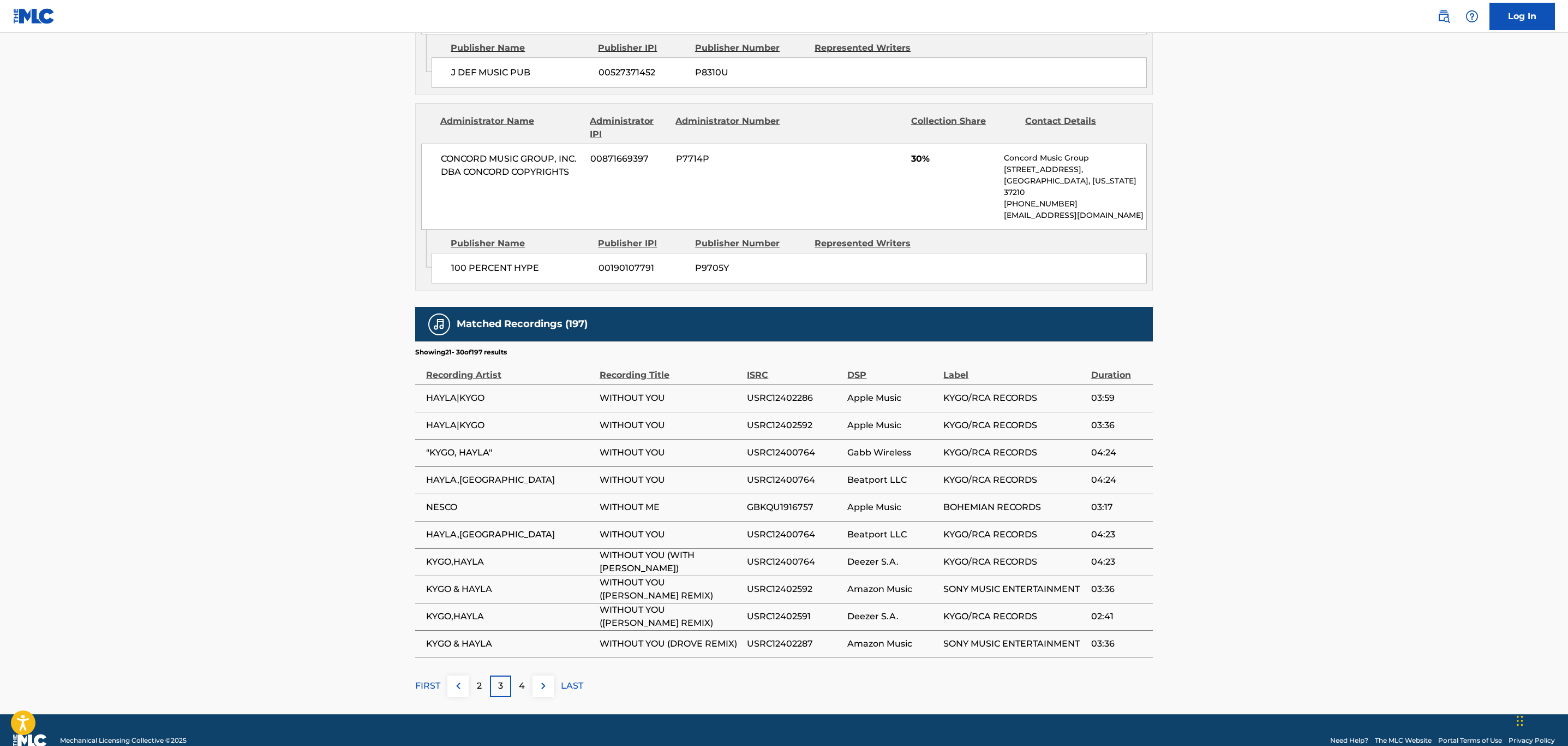
click at [549, 679] on img at bounding box center [544, 686] width 13 height 13
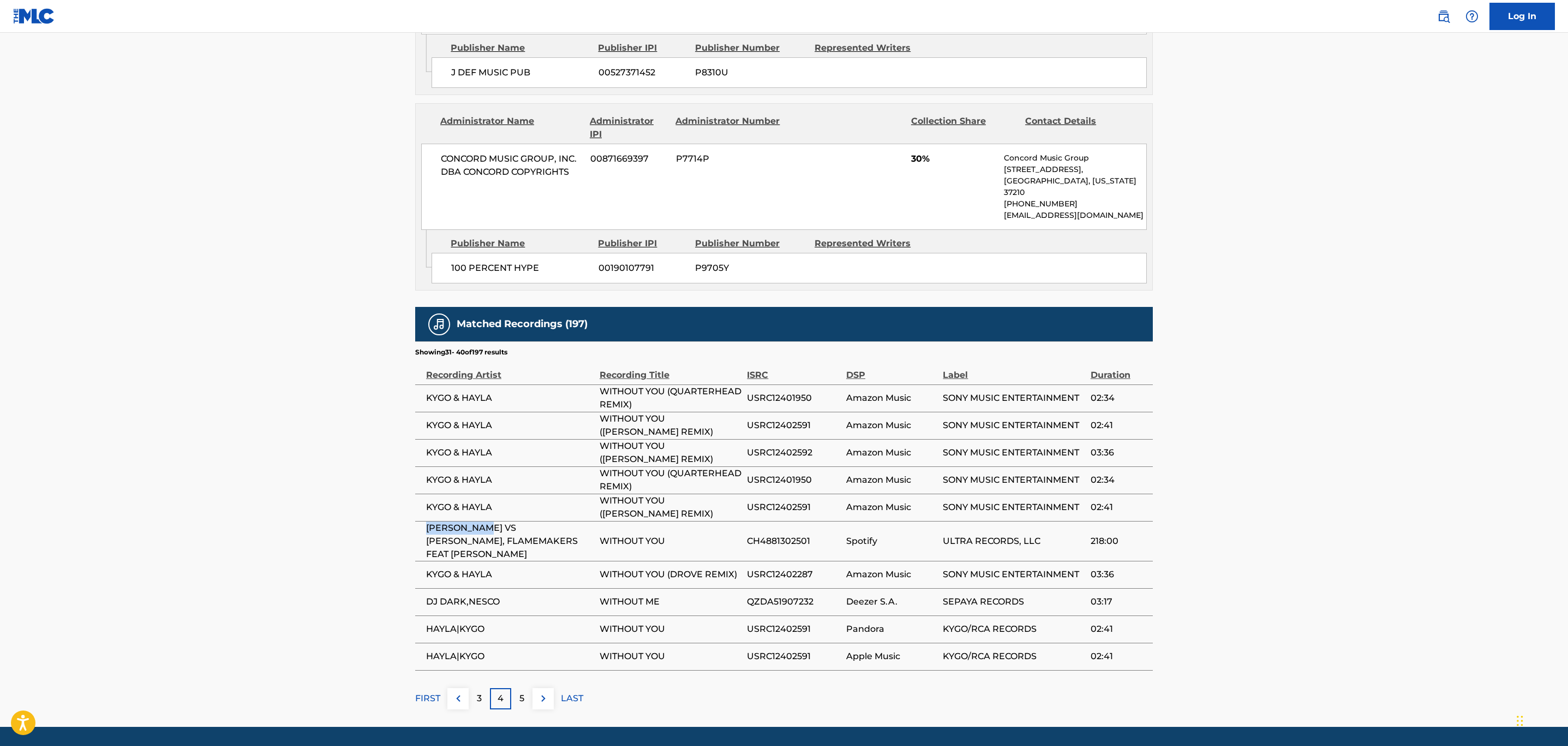
drag, startPoint x: 483, startPoint y: 505, endPoint x: 428, endPoint y: 510, distance: 55.2
click at [428, 521] on span "[PERSON_NAME] VS [PERSON_NAME], FLAMEMAKERS FEAT [PERSON_NAME]" at bounding box center [510, 540] width 168 height 39
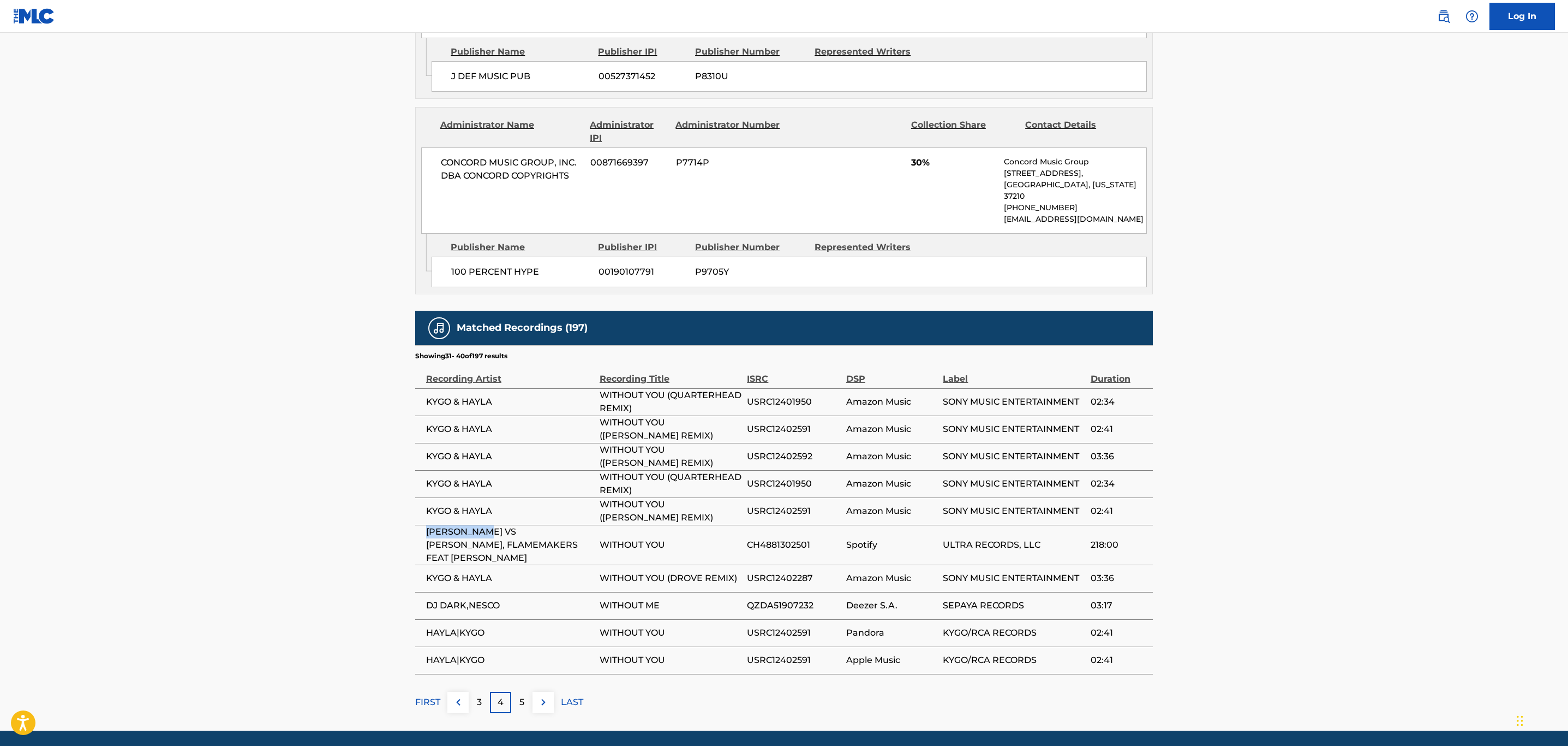
scroll to position [1032, 0]
